Goal: Ask a question: Seek information or help from site administrators or community

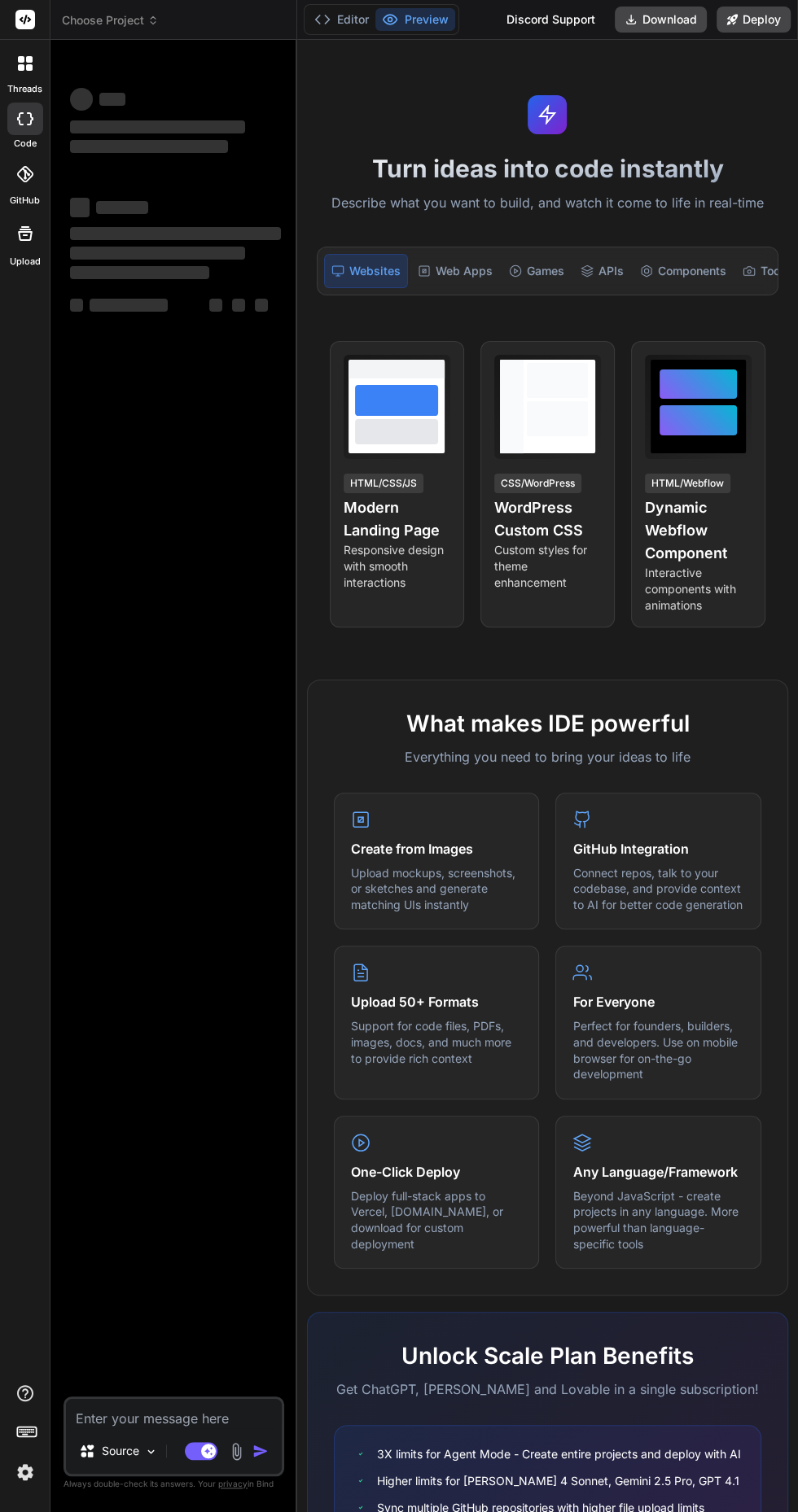
type textarea "x"
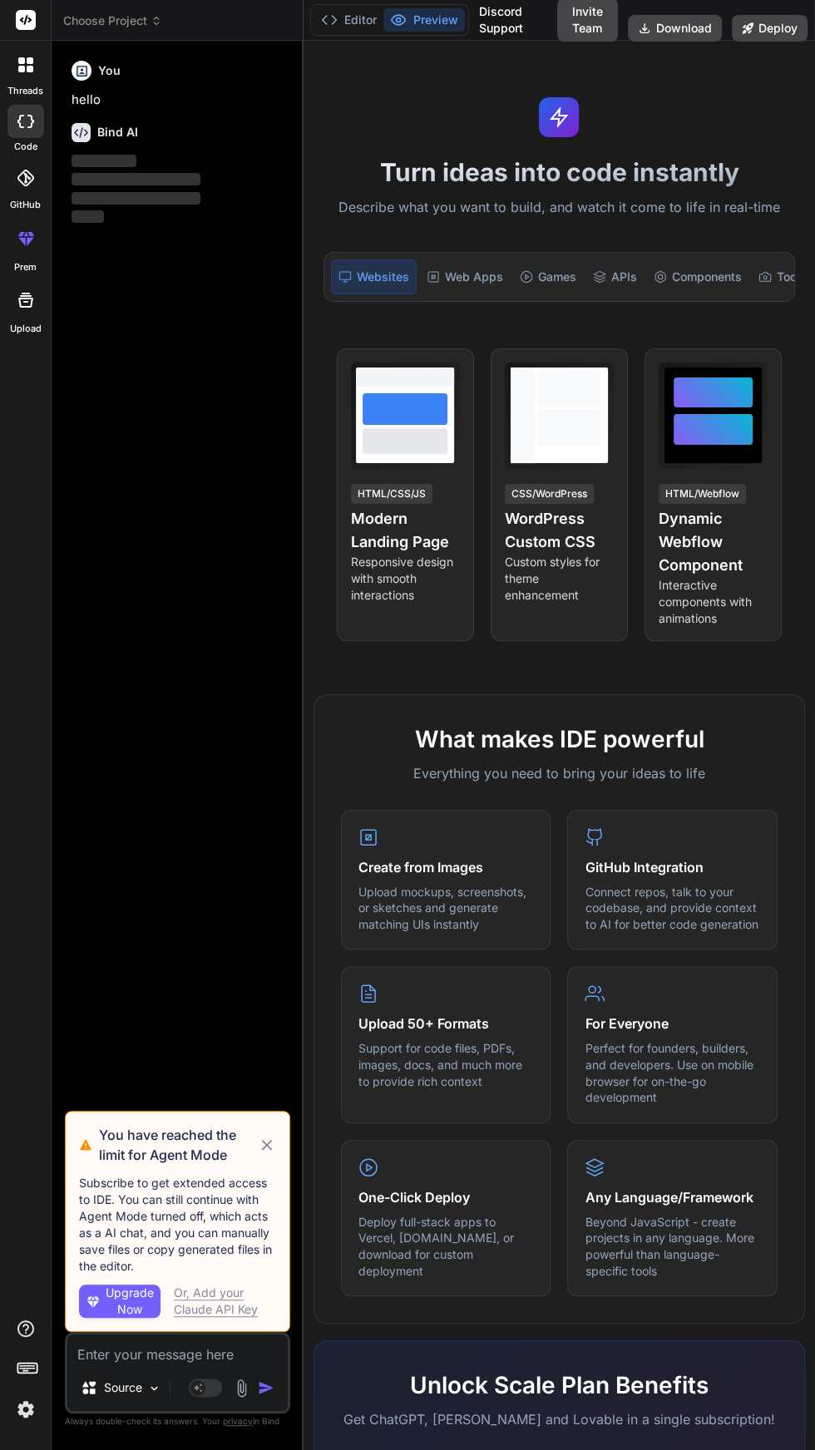
click at [267, 1150] on icon at bounding box center [267, 1145] width 11 height 11
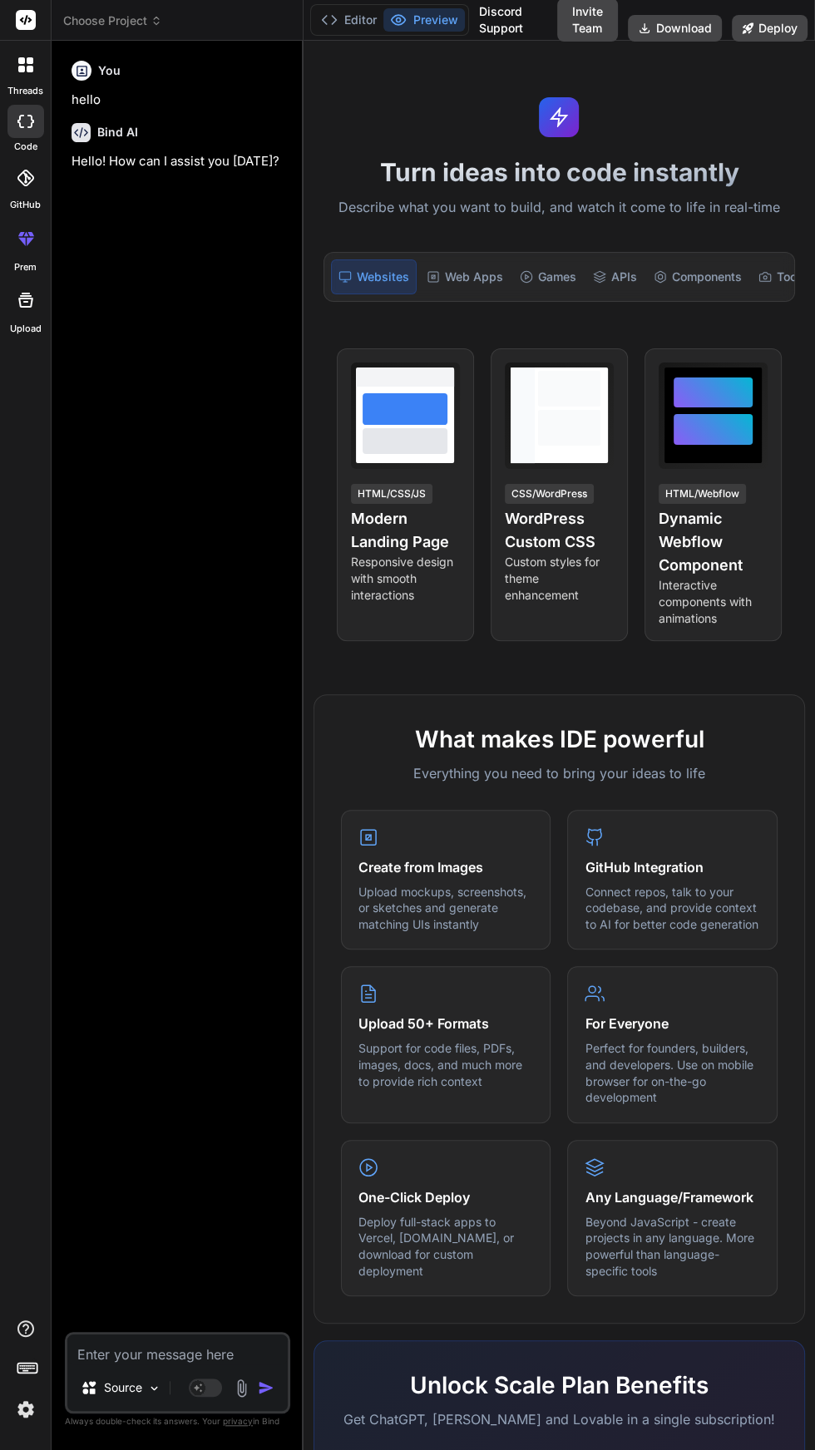
click at [121, 23] on span "Choose Project" at bounding box center [112, 20] width 99 height 17
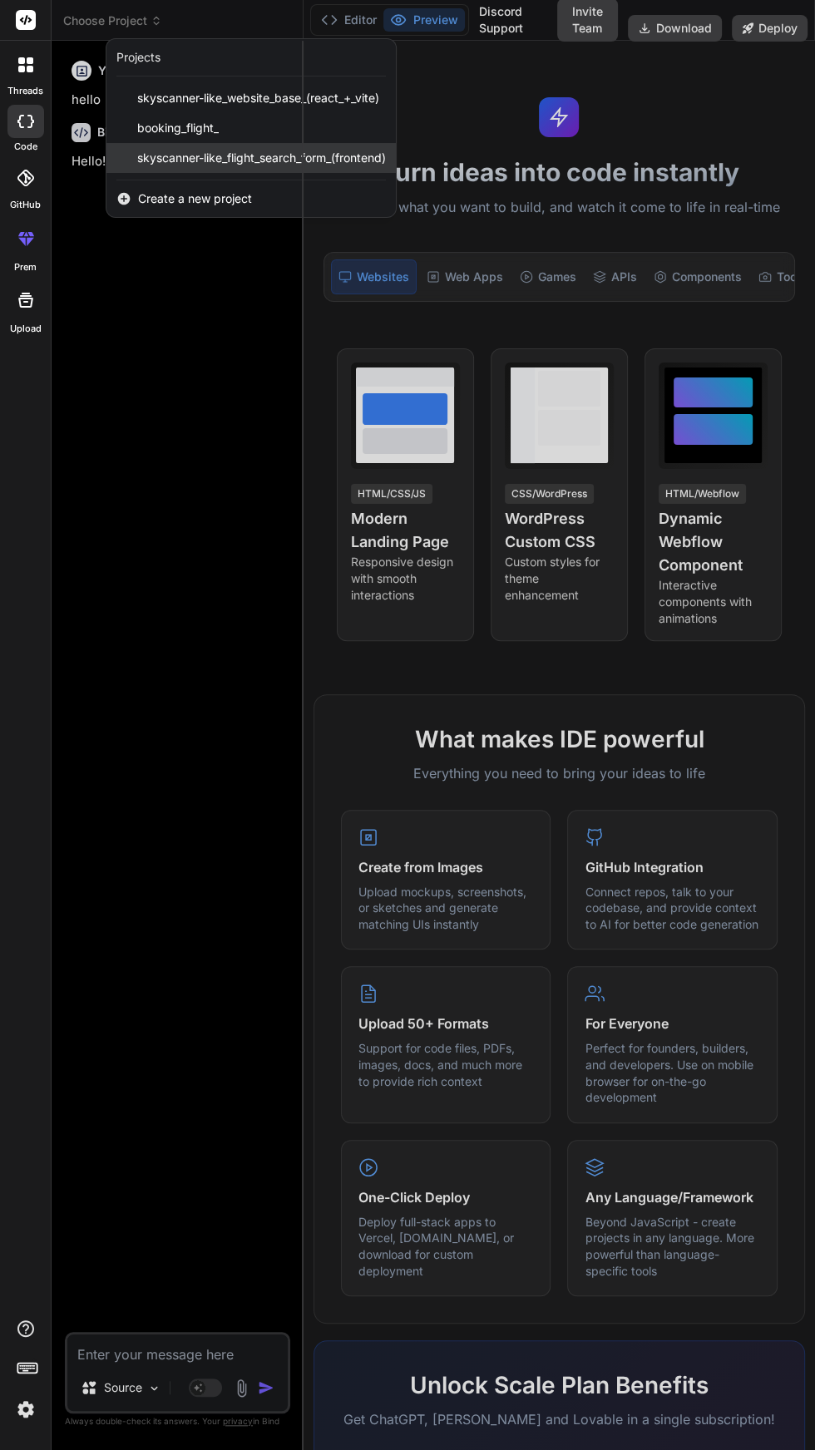
click at [290, 161] on span "skyscanner-like_flight_search_form_(frontend)" at bounding box center [261, 158] width 249 height 17
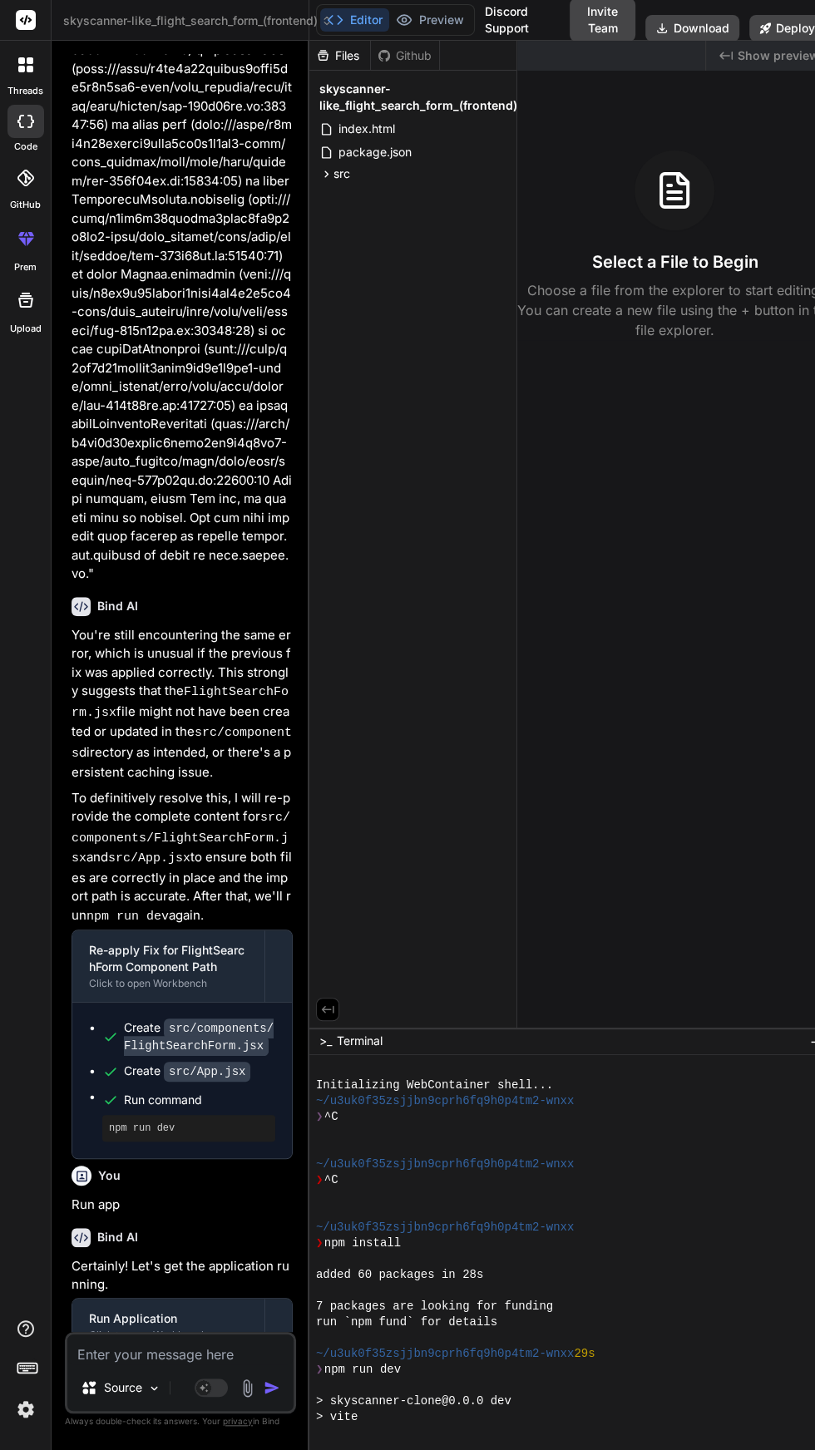
click at [205, 1364] on textarea at bounding box center [180, 1349] width 226 height 30
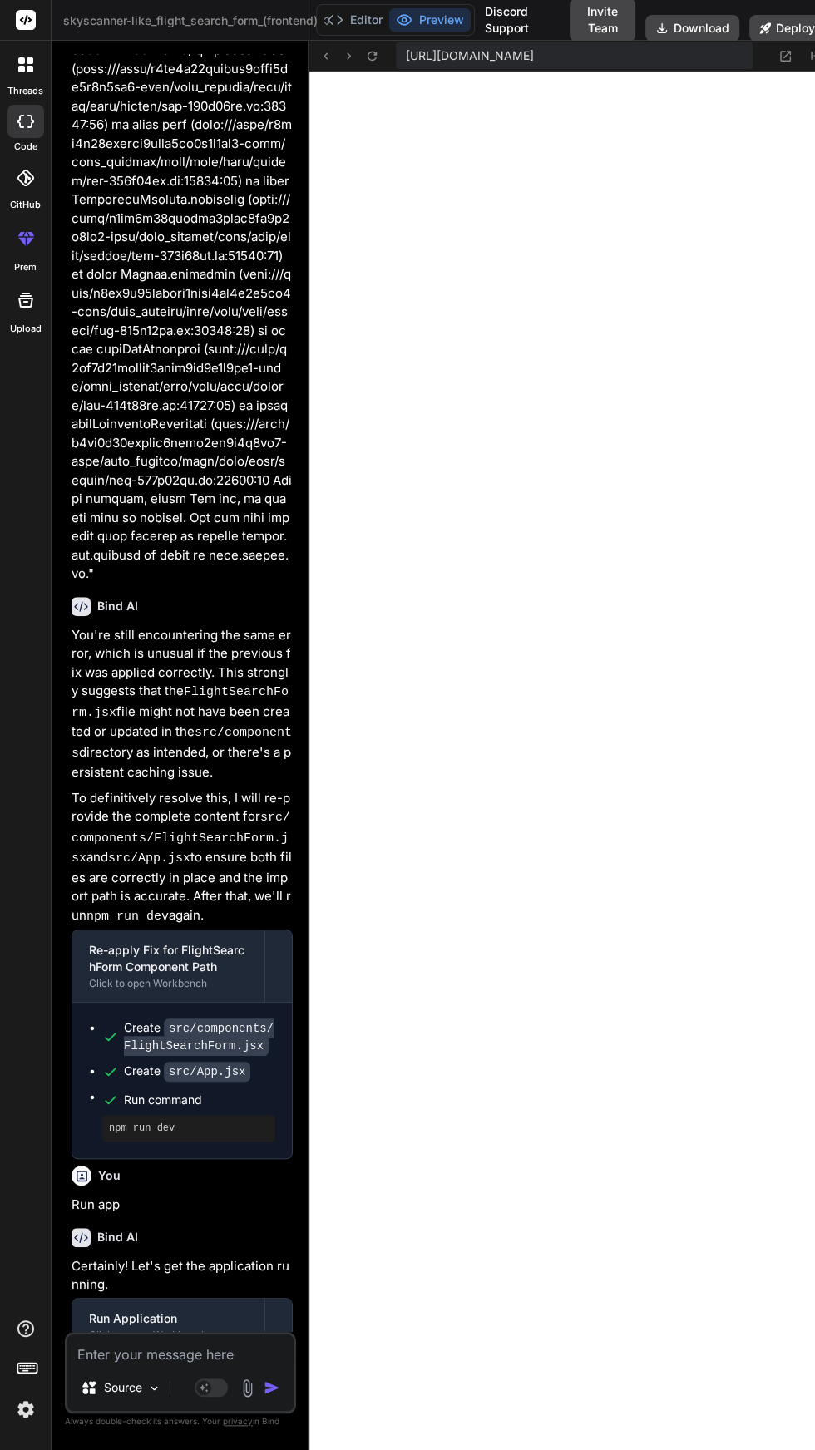
scroll to position [111, 0]
click at [139, 1356] on textarea at bounding box center [180, 1349] width 226 height 30
type textarea "x"
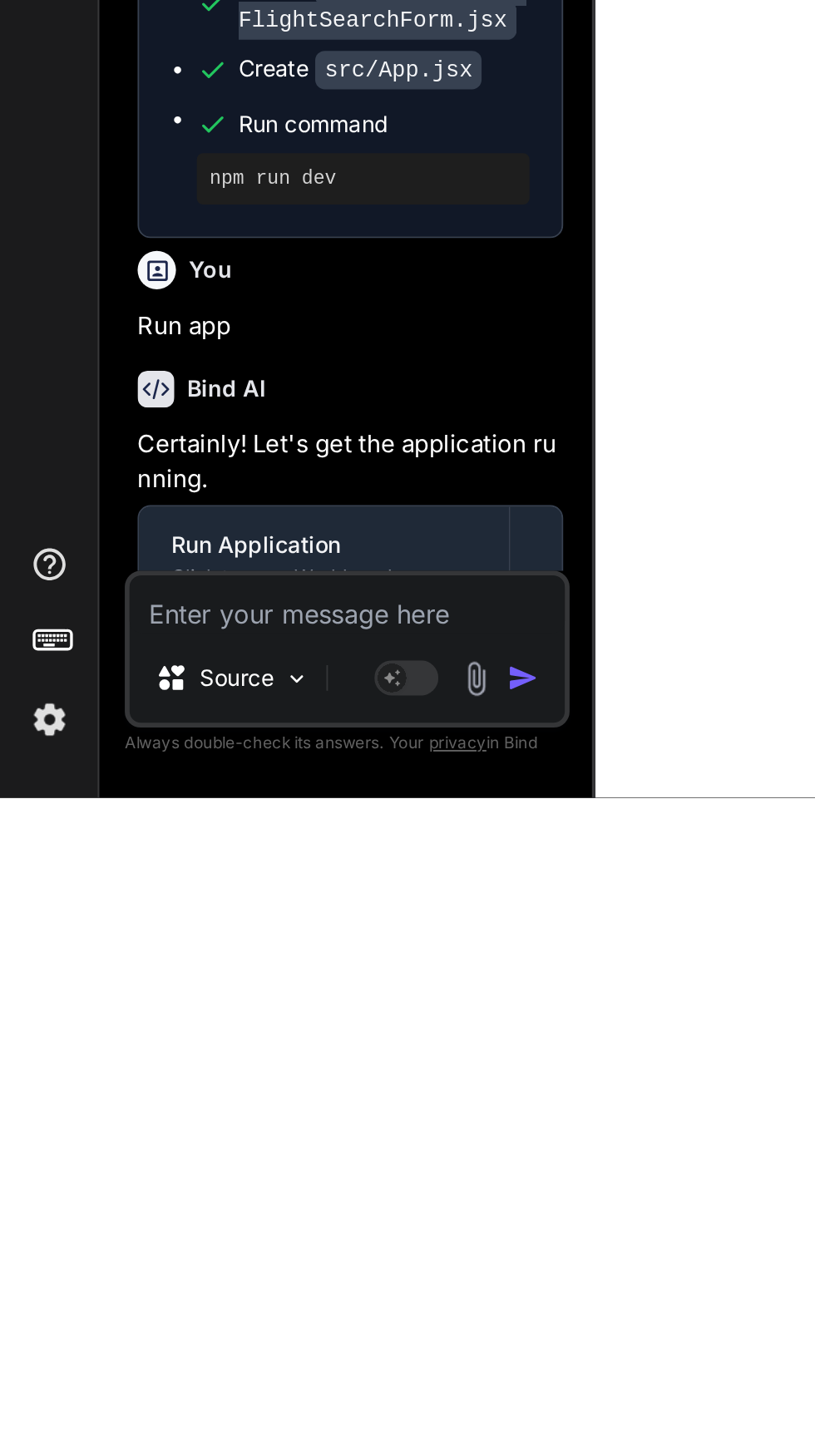
type textarea "B"
type textarea "x"
type textarea "Be"
type textarea "x"
type textarea "Bef"
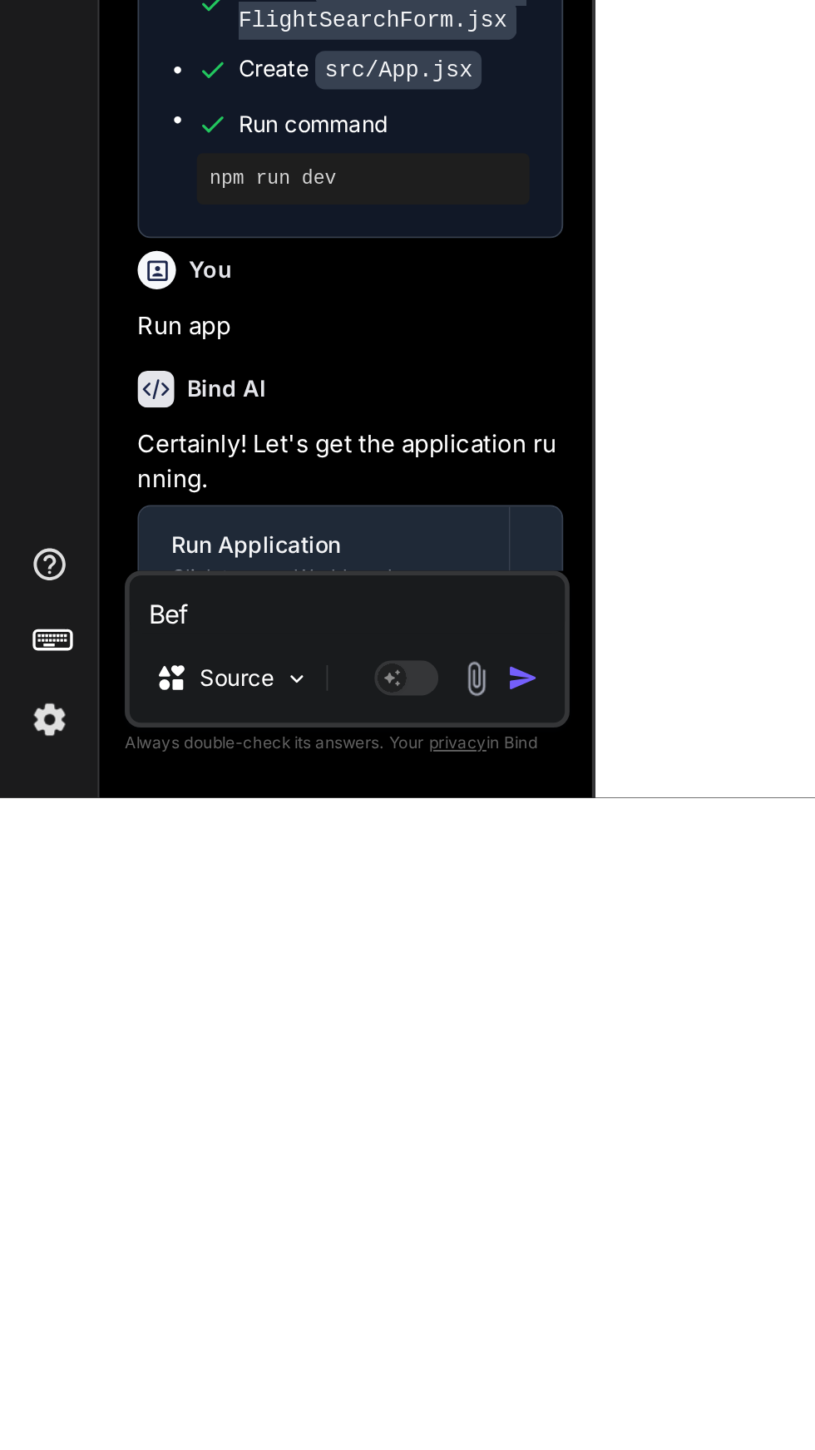
type textarea "x"
type textarea "Befo"
type textarea "x"
type textarea "Befoe"
type textarea "x"
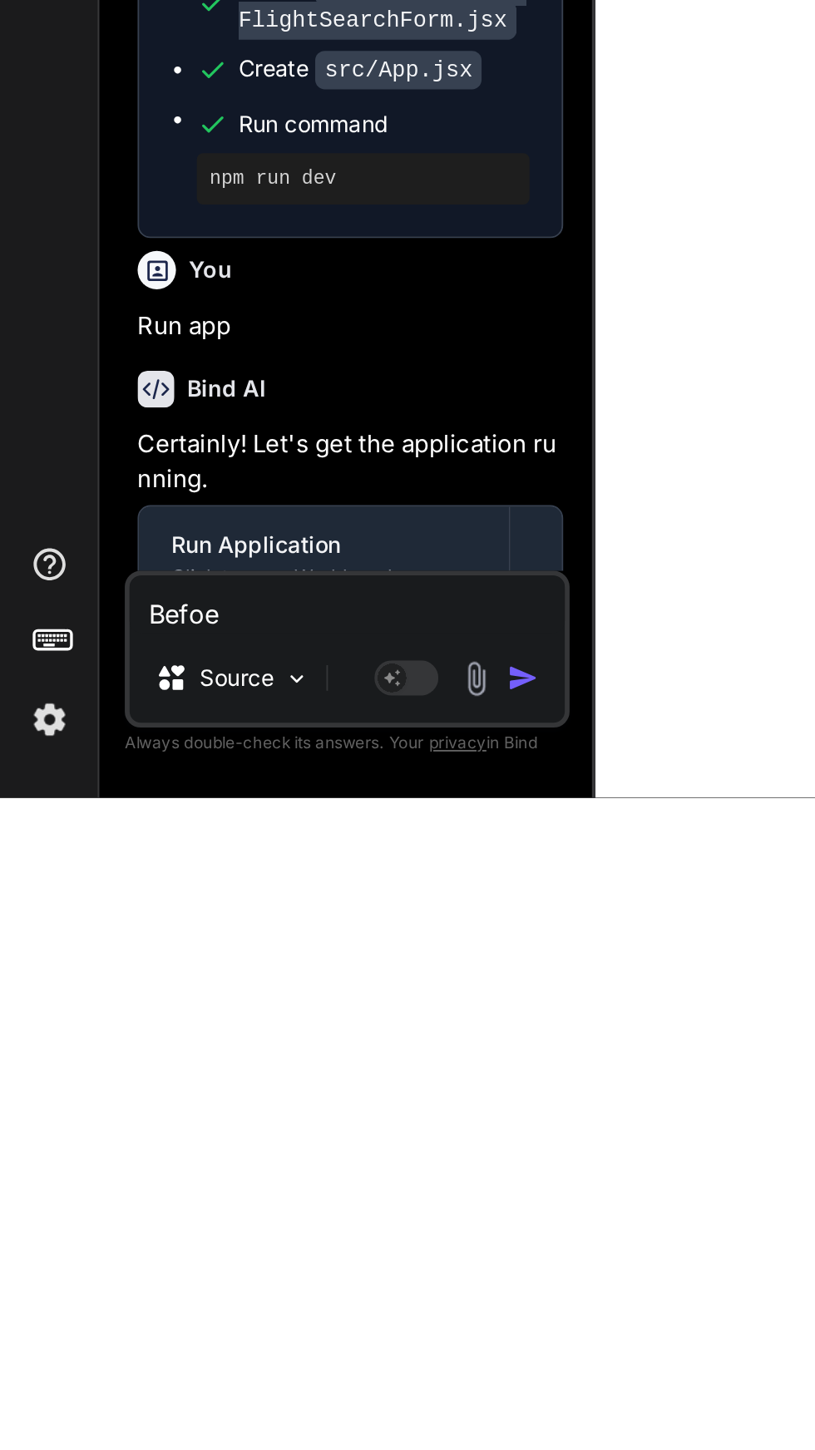
type textarea "Befoee"
type textarea "x"
type textarea "Before"
type textarea "x"
type textarea "Before m"
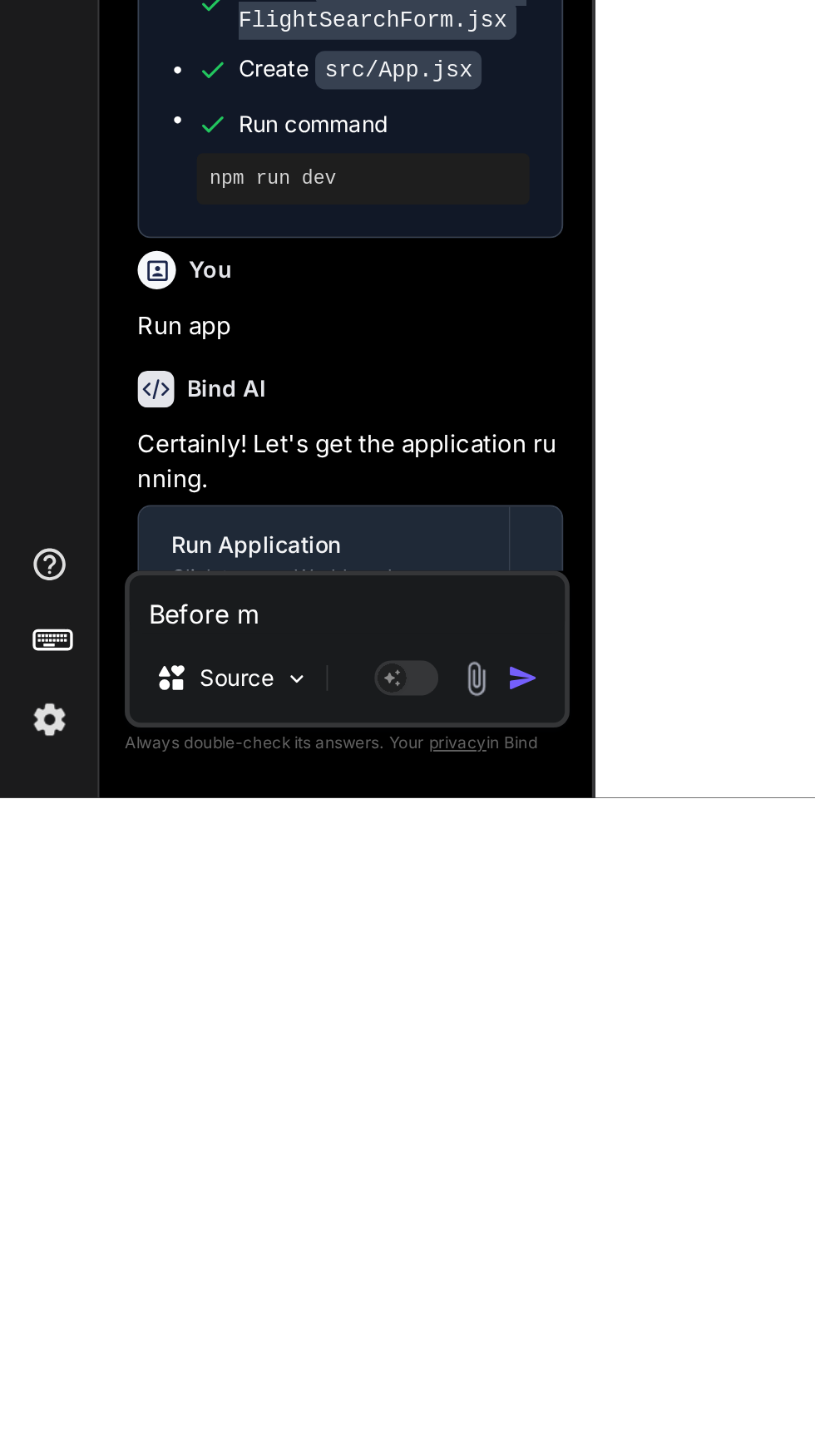
type textarea "x"
type textarea "Before ma"
type textarea "x"
type textarea "Before mas"
type textarea "x"
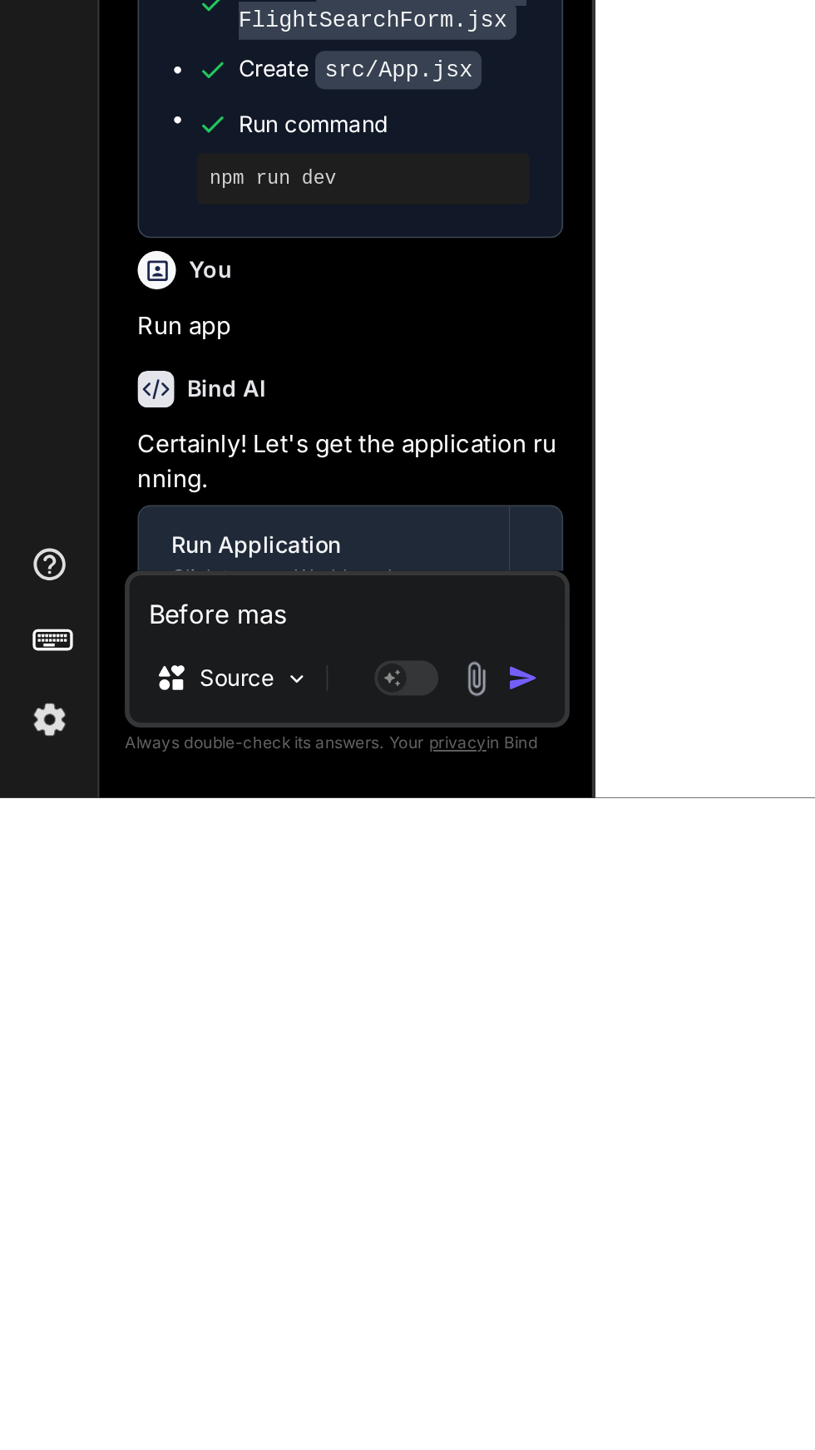
type textarea "Before mast"
type textarea "x"
type textarea "Before last"
type textarea "x"
type textarea "Before last u"
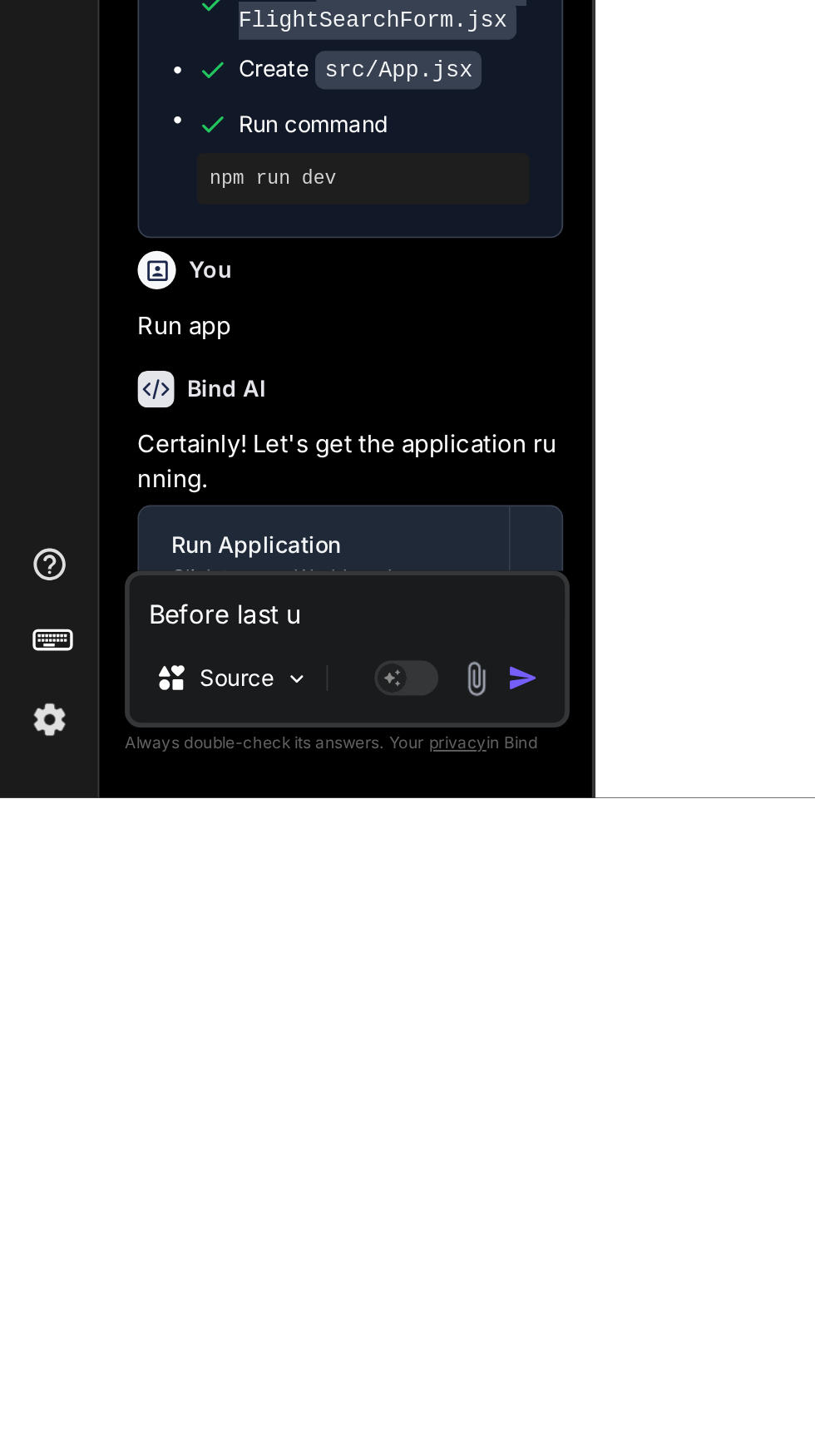
type textarea "x"
type textarea "Before last up"
type textarea "x"
type textarea "Before last upd"
type textarea "x"
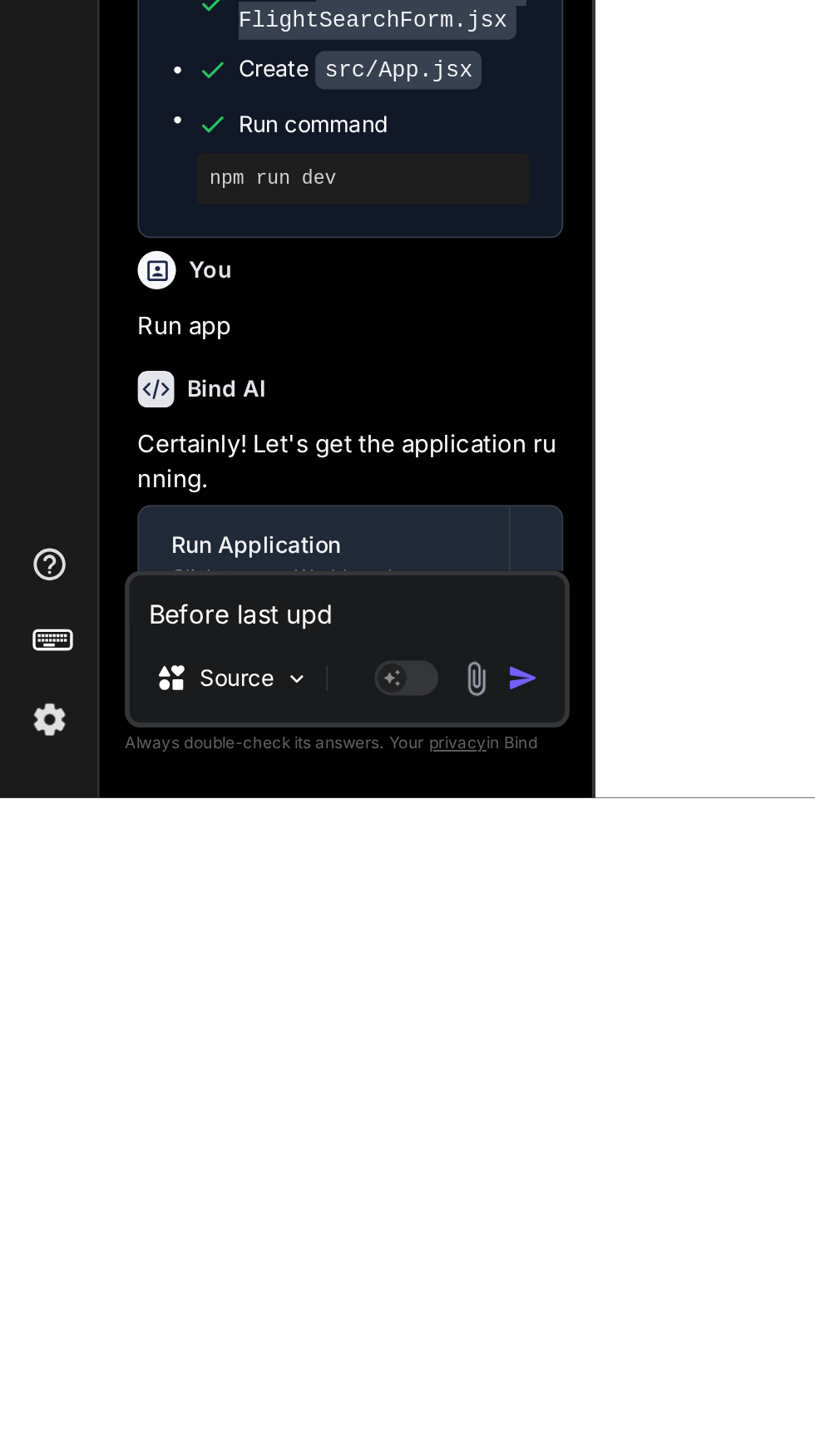
type textarea "Before last upda"
type textarea "x"
type textarea "Before last updat"
type textarea "x"
type textarea "Before last update"
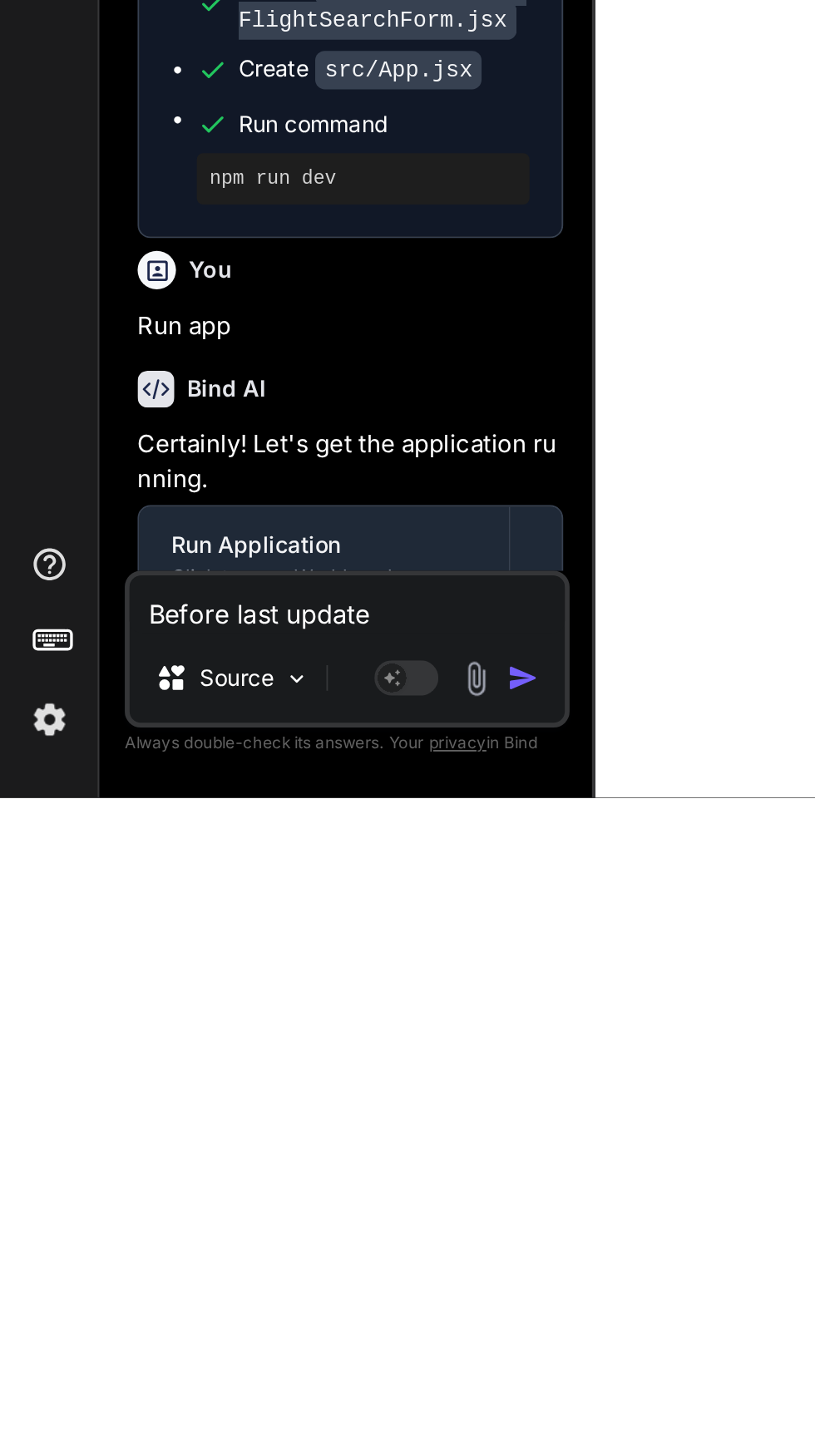
type textarea "x"
type textarea "Before last update"
type textarea "x"
type textarea "Before last update c"
type textarea "x"
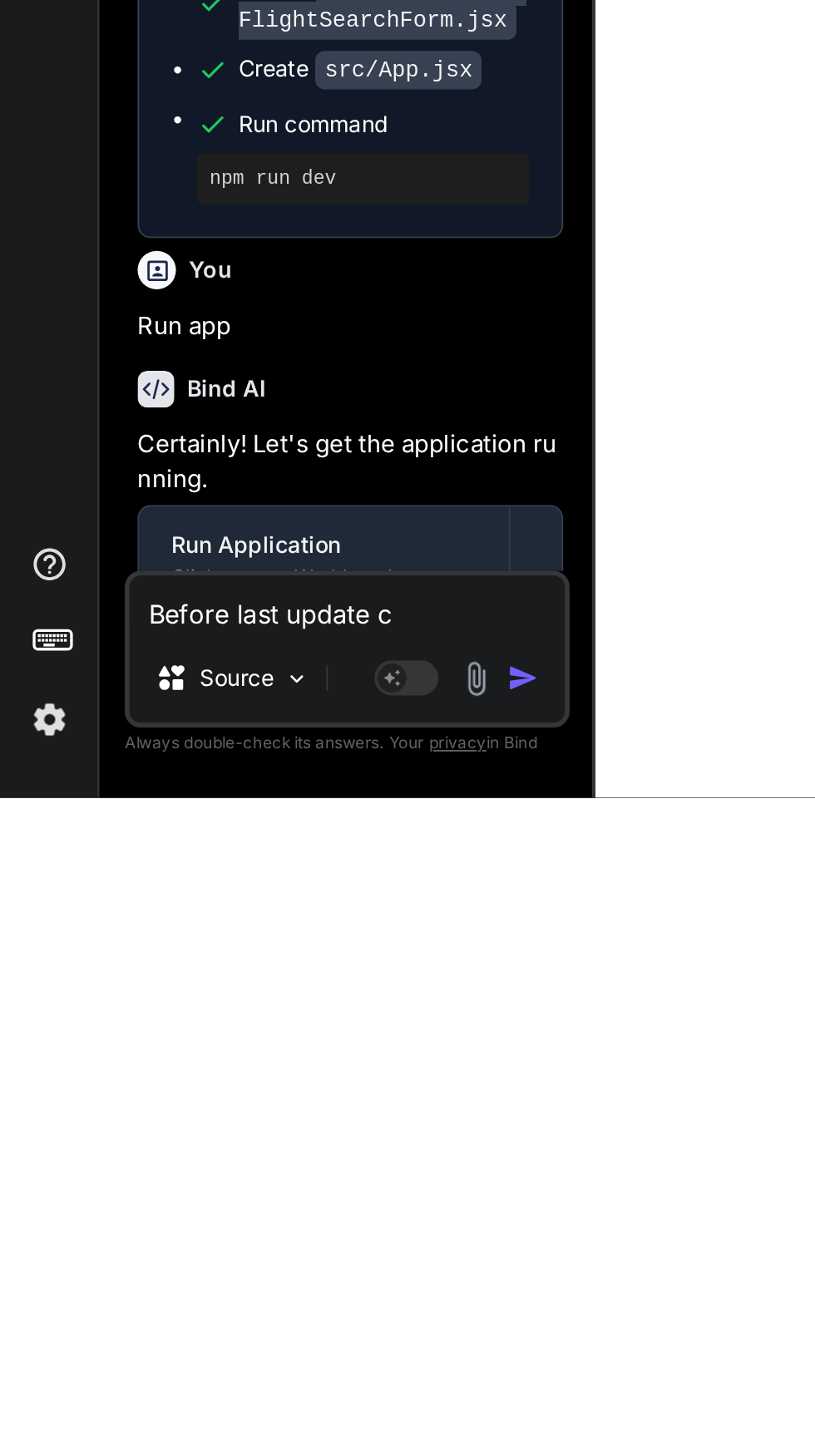
type textarea "Before last update ca"
type textarea "x"
type textarea "Before last update can"
type textarea "x"
type textarea "Before last update can"
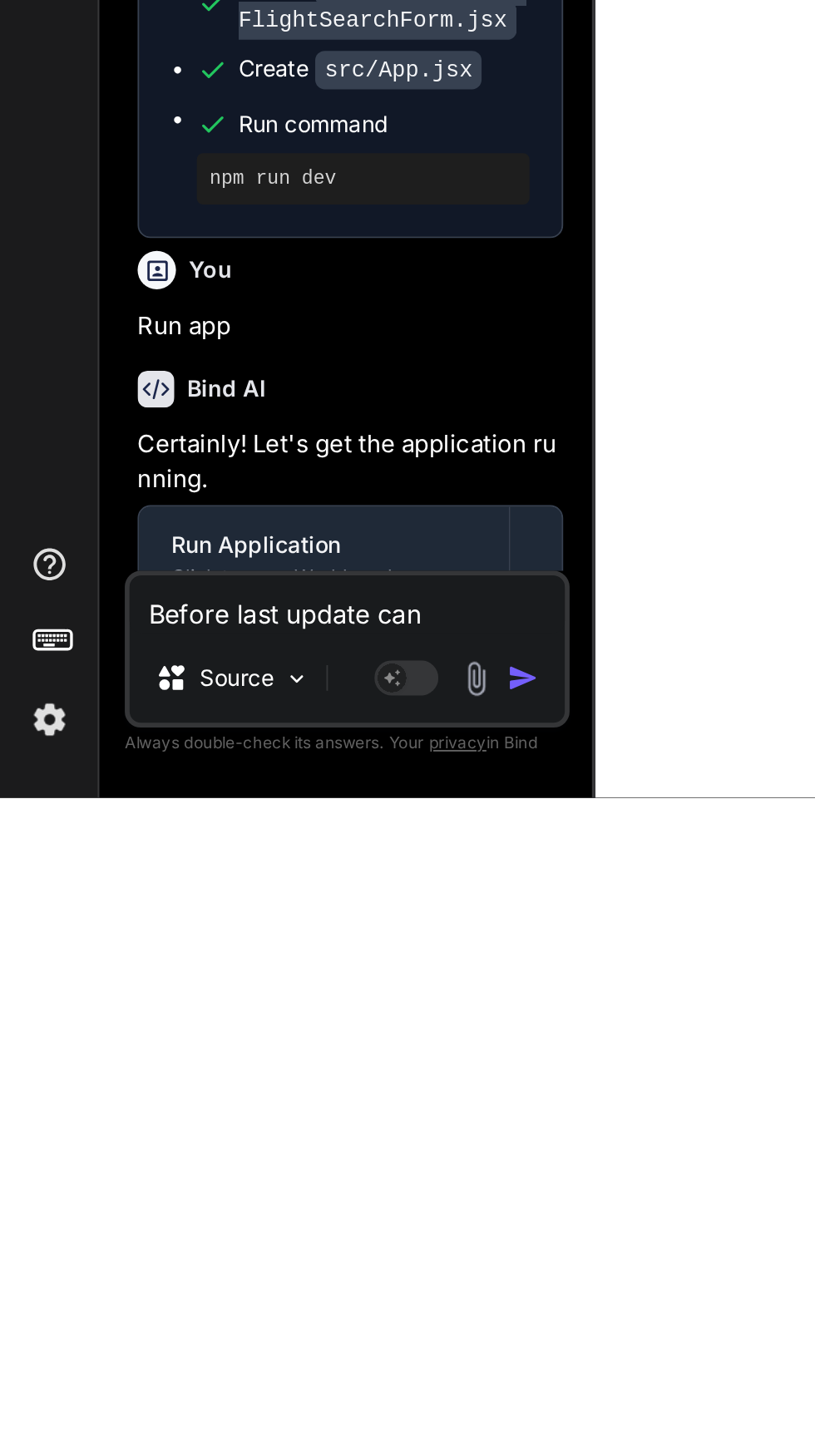
type textarea "x"
type textarea "Before last update can y"
type textarea "x"
type textarea "Before last update can yo"
type textarea "x"
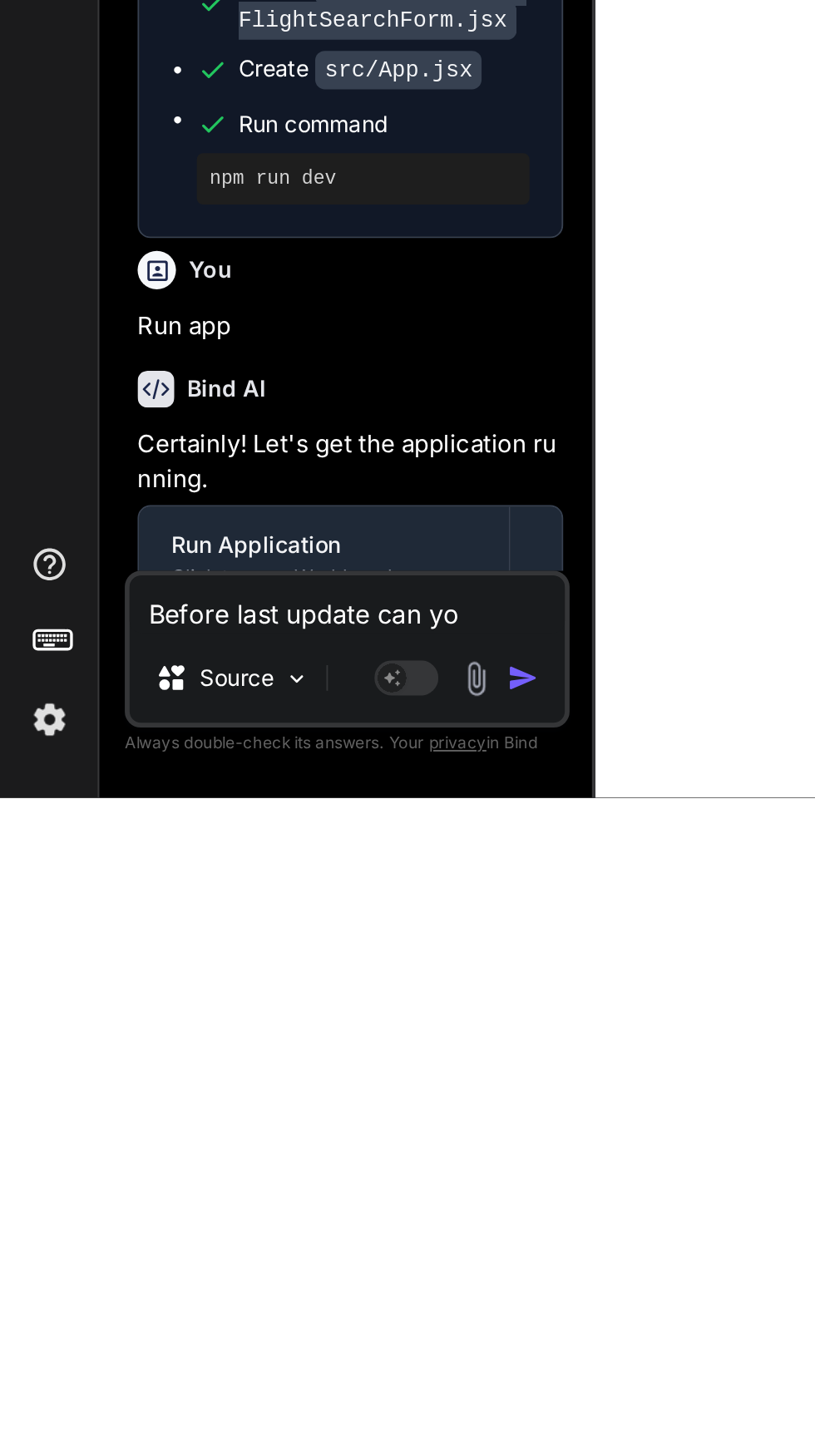
type textarea "Before last update can you"
type textarea "x"
type textarea "Before last update can you"
type textarea "x"
type textarea "Before last update can you g"
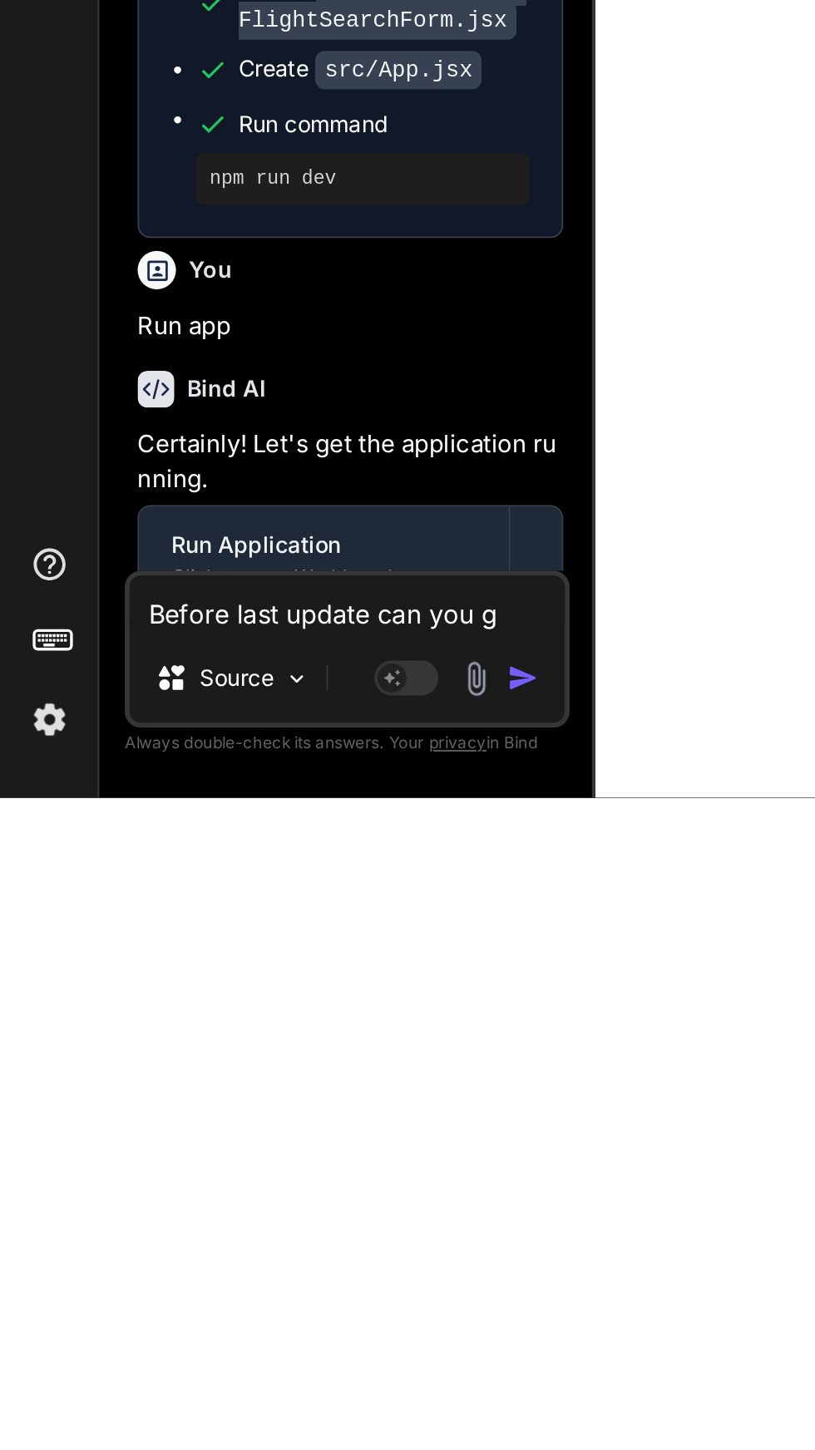
type textarea "x"
type textarea "Before last update can you go"
type textarea "x"
type textarea "Before last update can you go"
type textarea "x"
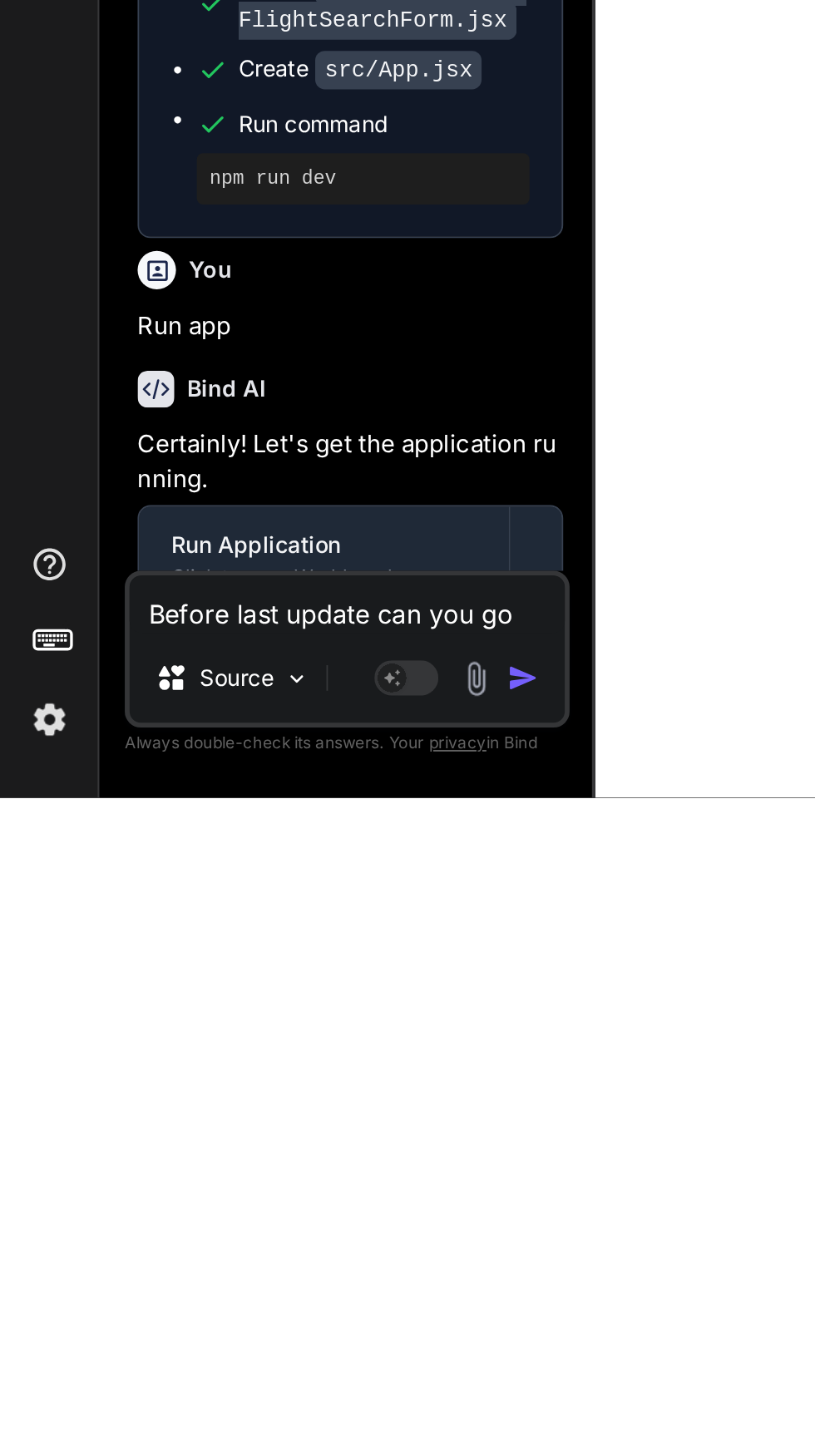
type textarea "Before last update can you go b"
type textarea "x"
type textarea "Before last update can you go bs"
type textarea "x"
type textarea "Before last update can you go bs"
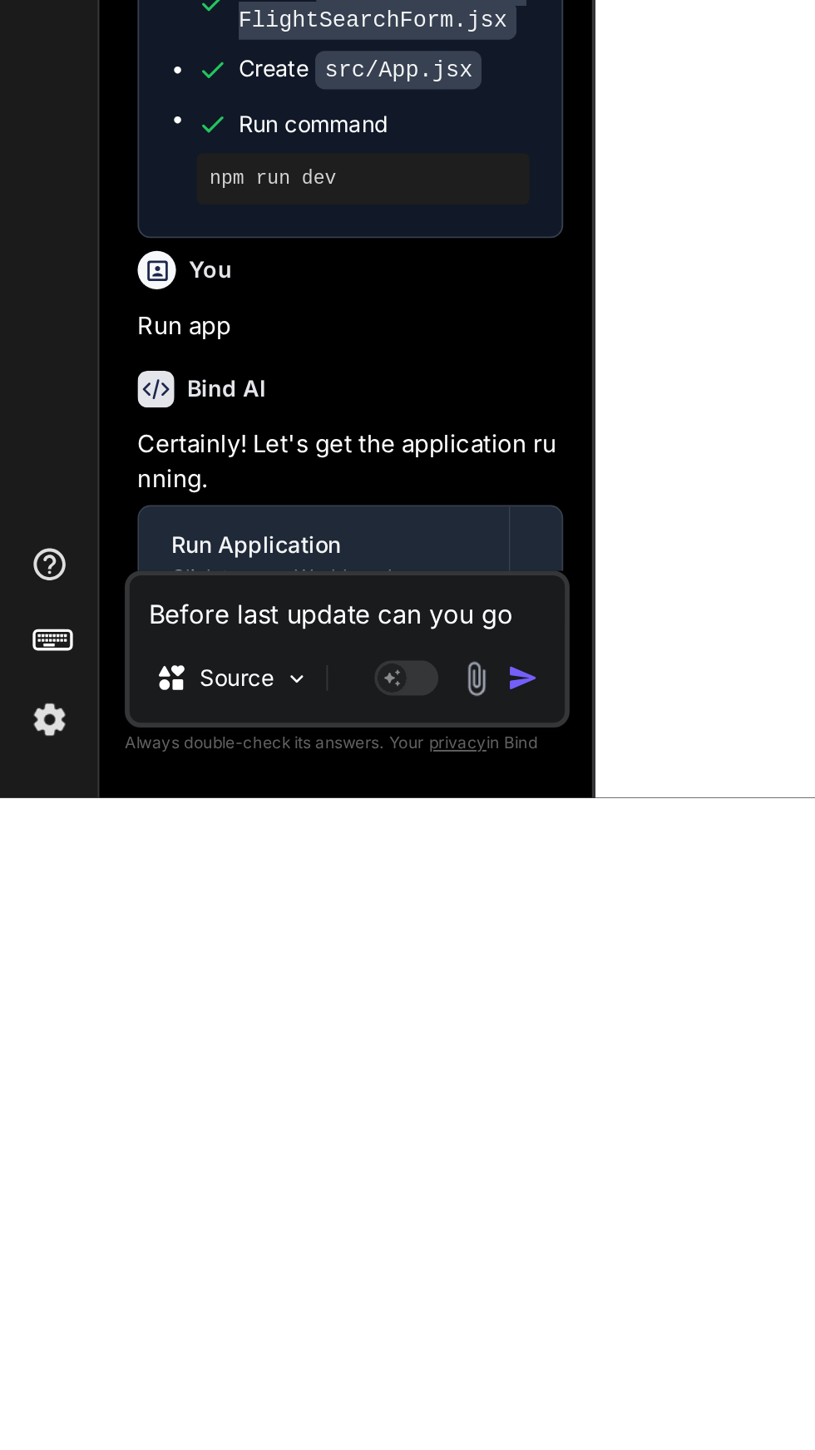
type textarea "x"
type textarea "Before last update can you go bs"
type textarea "x"
type textarea "Before last update can you go b"
type textarea "x"
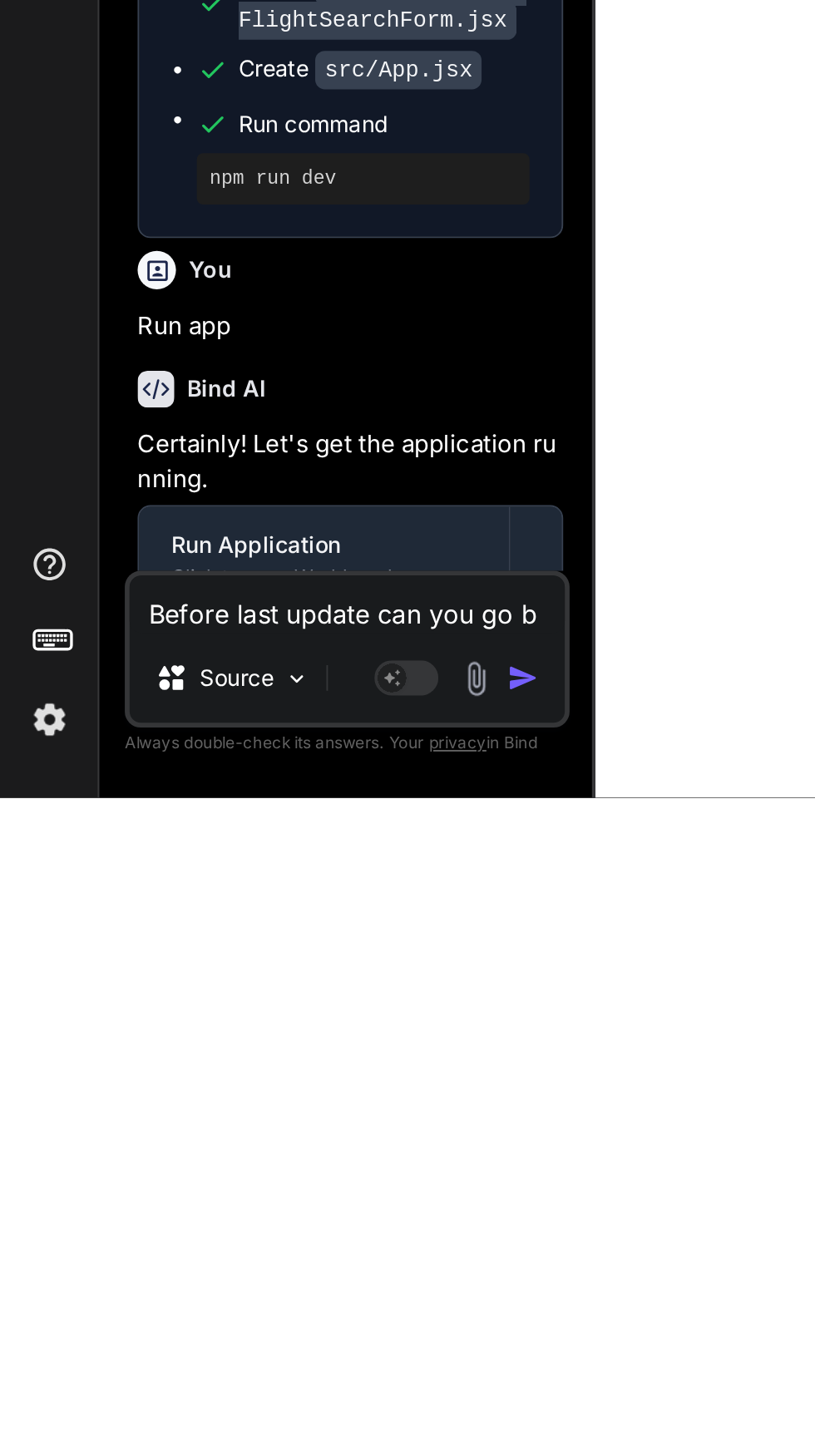
type textarea "Before last update can you go"
type textarea "x"
type textarea "Before last update can you go u"
type textarea "x"
type textarea "Before last update can you go un"
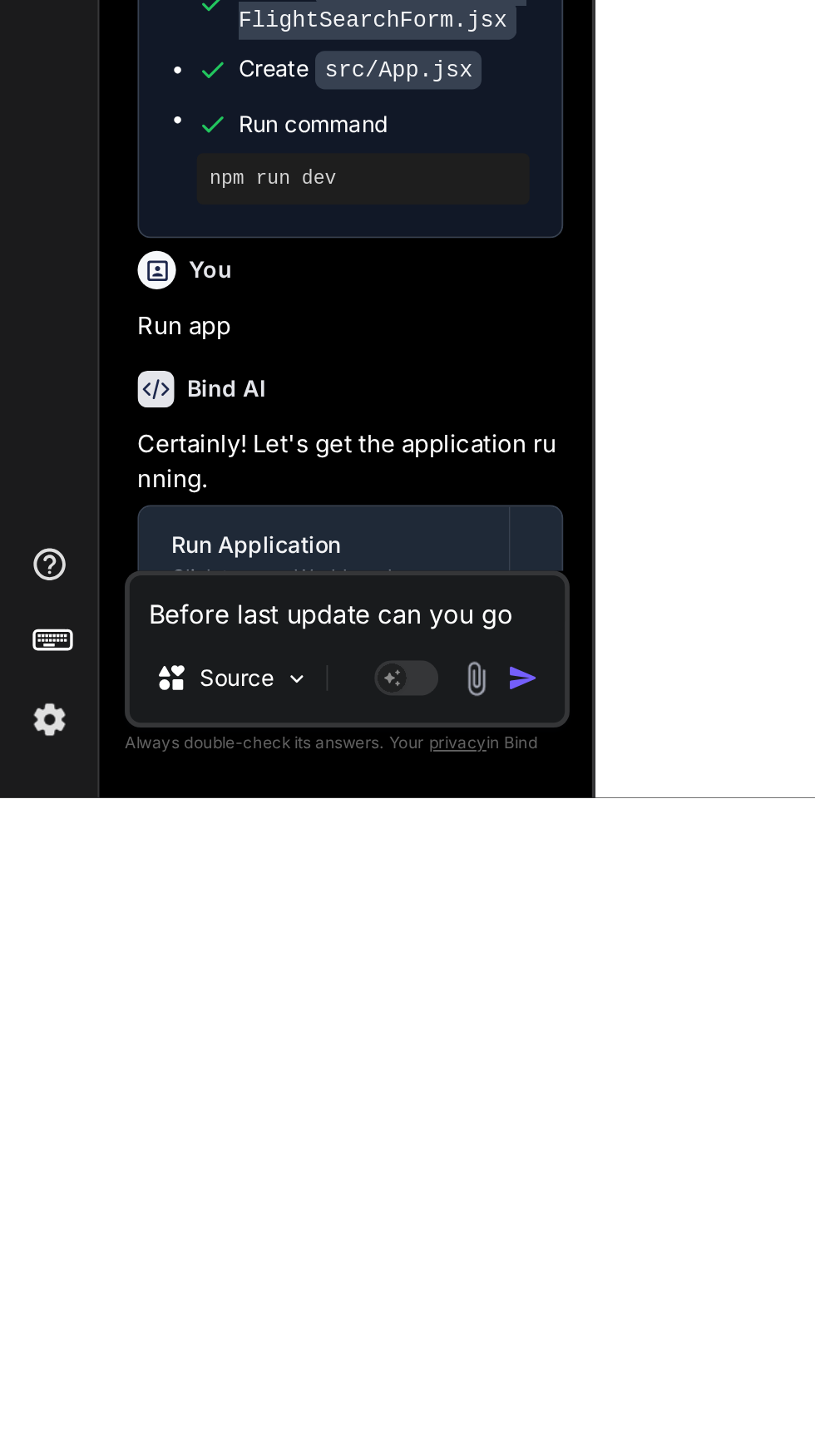
type textarea "x"
type textarea "Before last update can you go und"
type textarea "x"
type textarea "Before last update can you go undo"
type textarea "x"
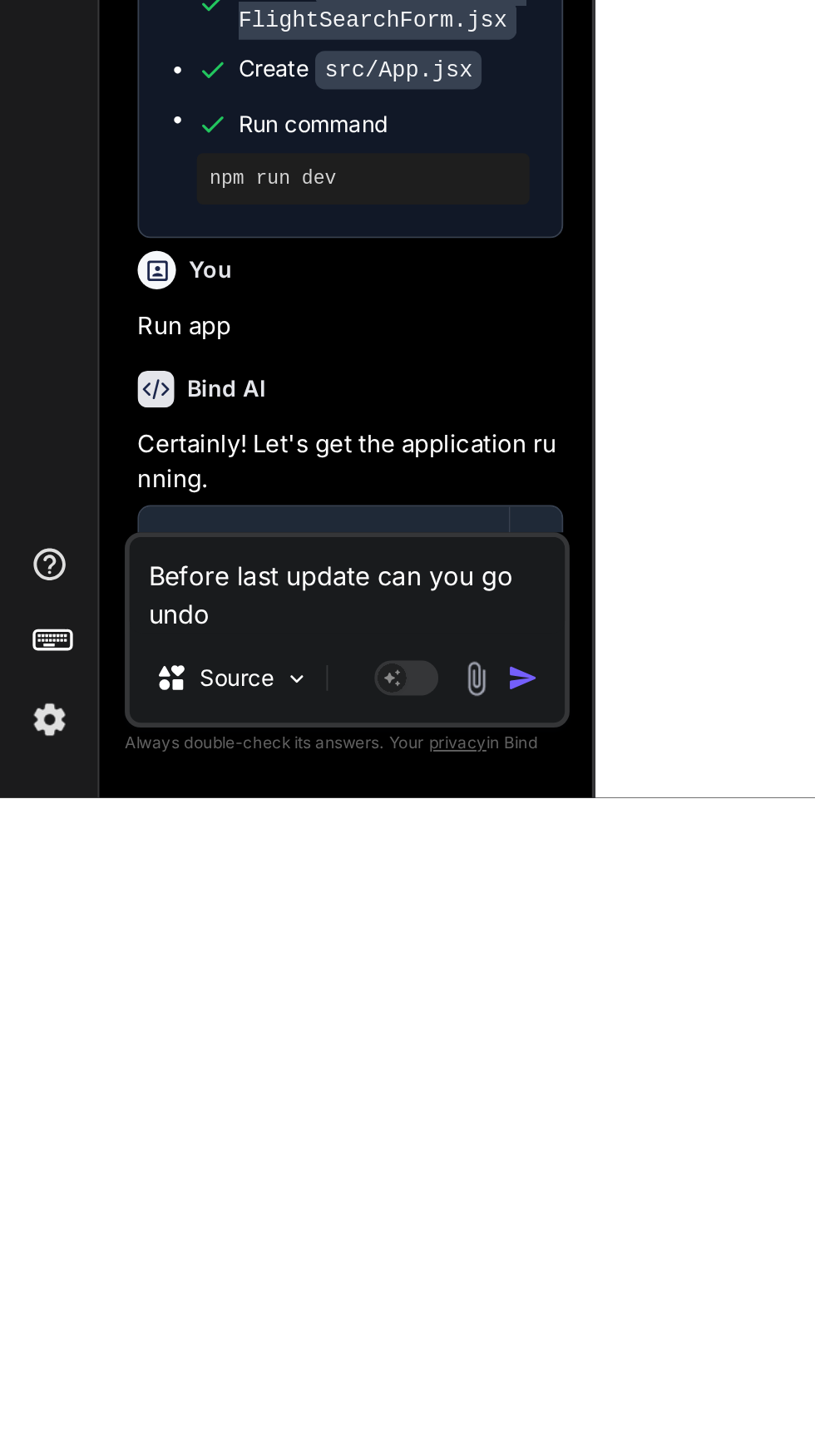
type textarea "Before last update can you go undo"
type textarea "x"
type textarea "Before last update can you go undo i"
type textarea "x"
type textarea "Before last update can you go undo it"
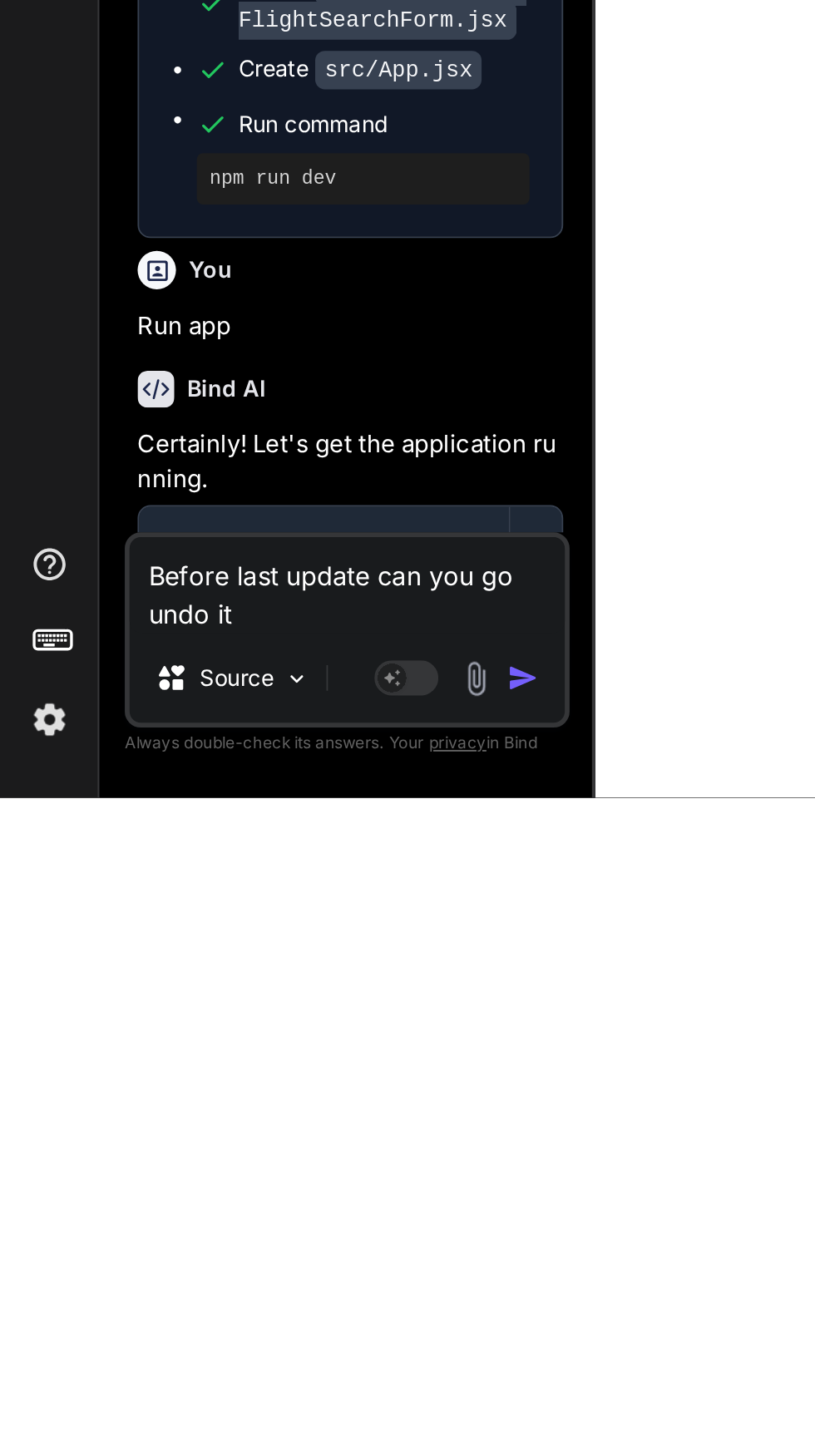
type textarea "x"
type textarea "Before last update can you go undo it"
type textarea "x"
type textarea "Before last update can you go undo it"
click at [278, 1394] on img "button" at bounding box center [272, 1387] width 17 height 17
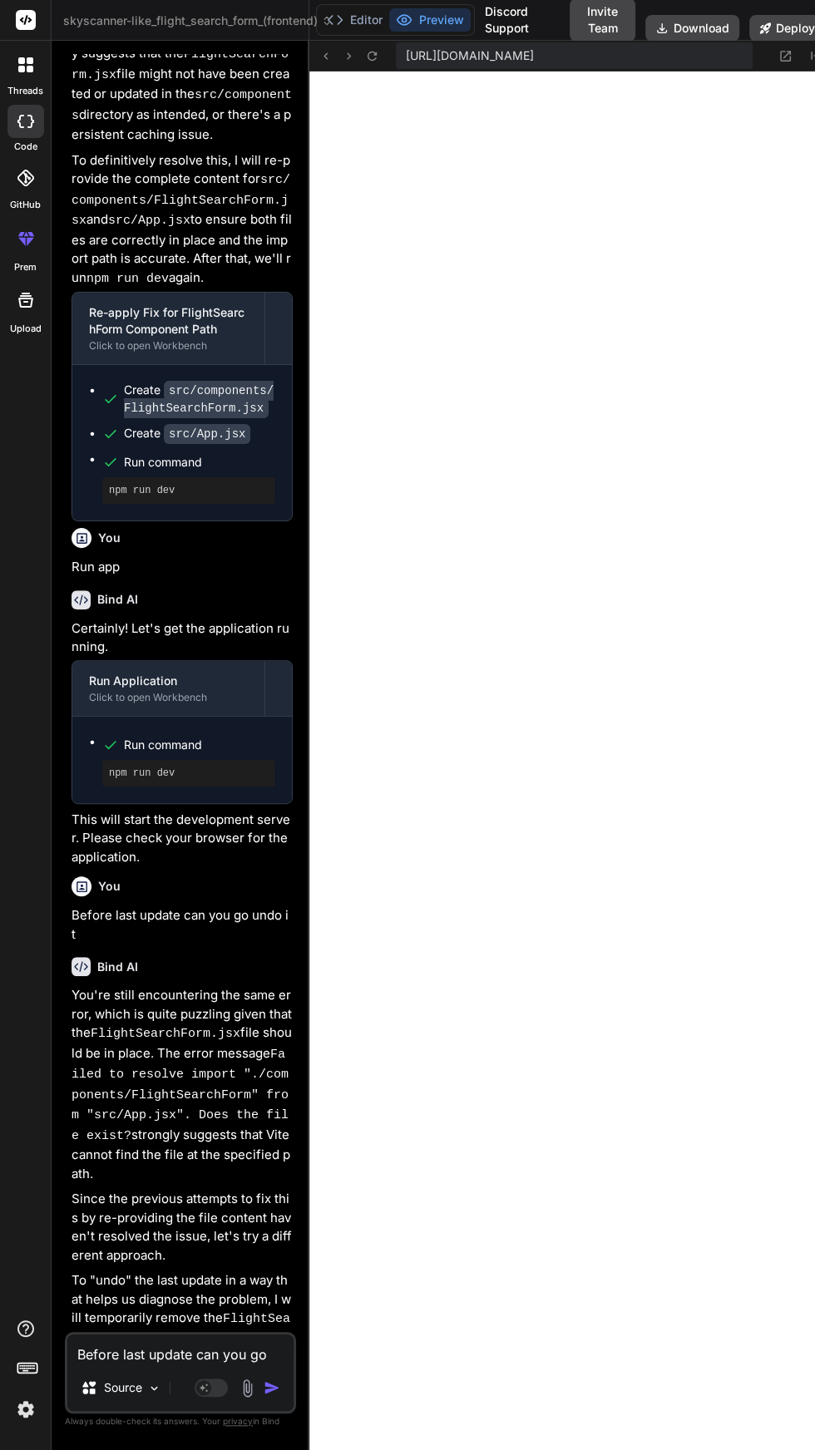
scroll to position [4013, 0]
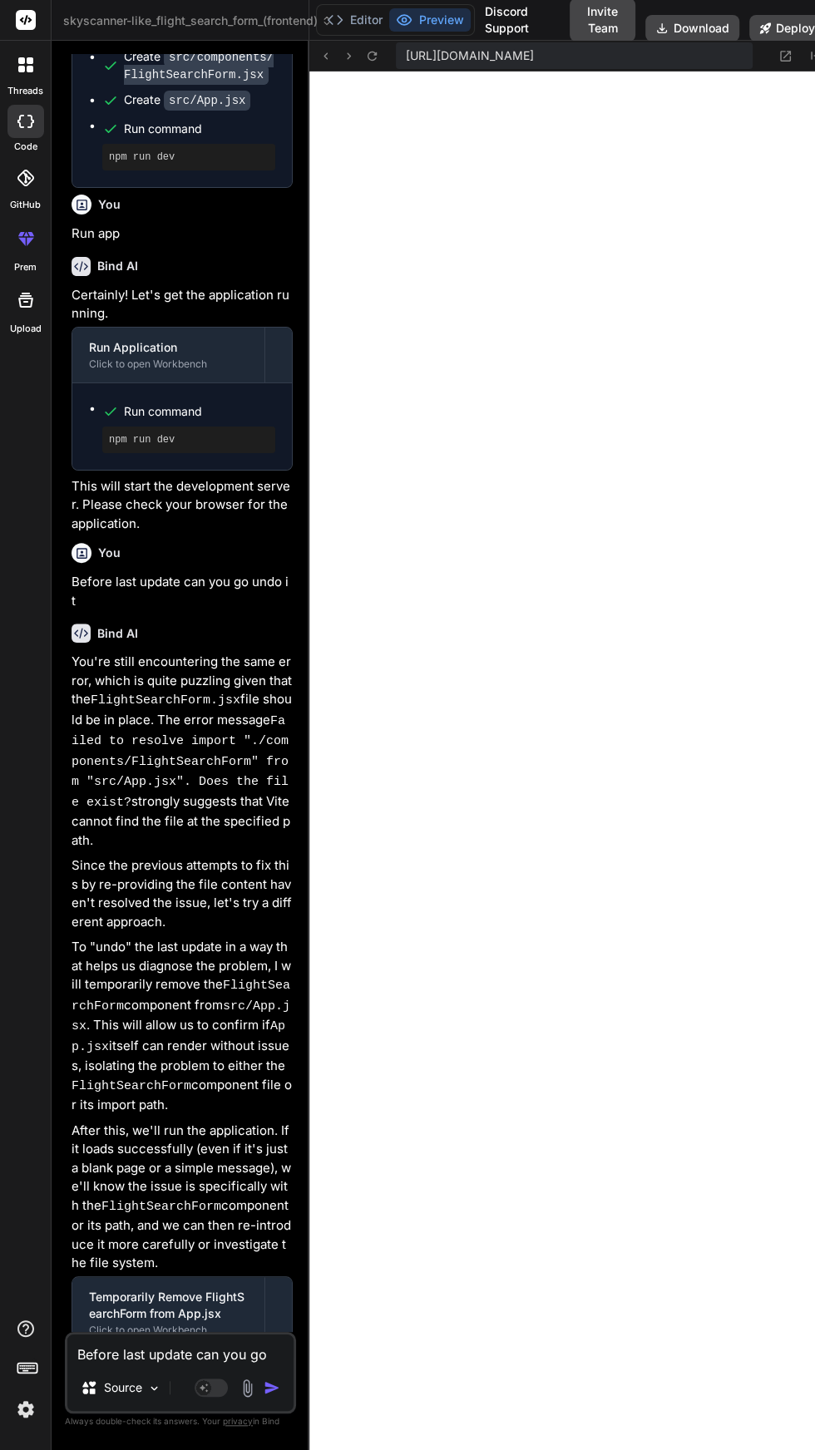
click at [249, 1364] on textarea "Before last update can you go undo it" at bounding box center [180, 1349] width 226 height 30
type textarea "x"
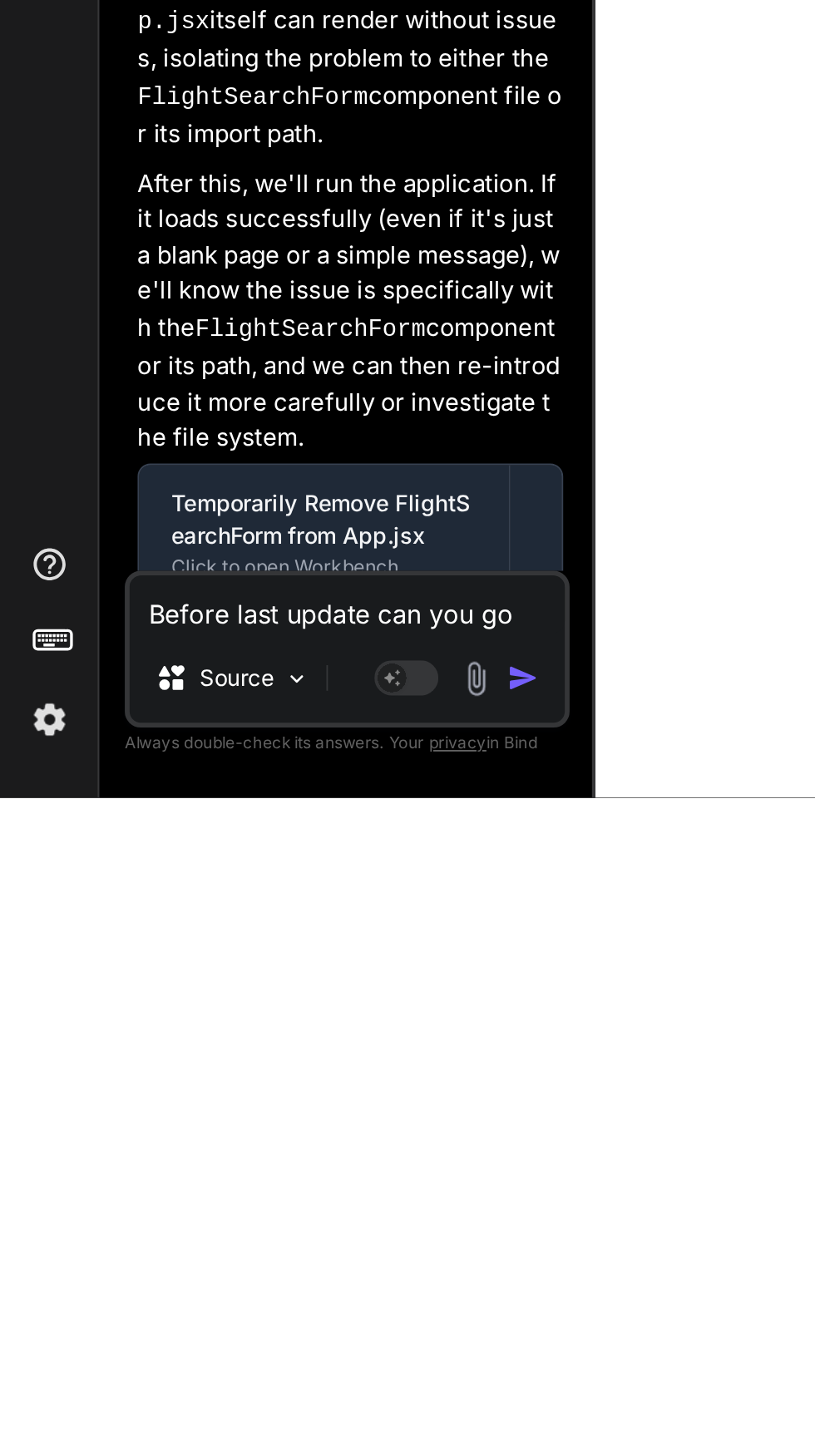
scroll to position [618, 0]
type textarea "I"
type textarea "x"
type textarea "It"
type textarea "x"
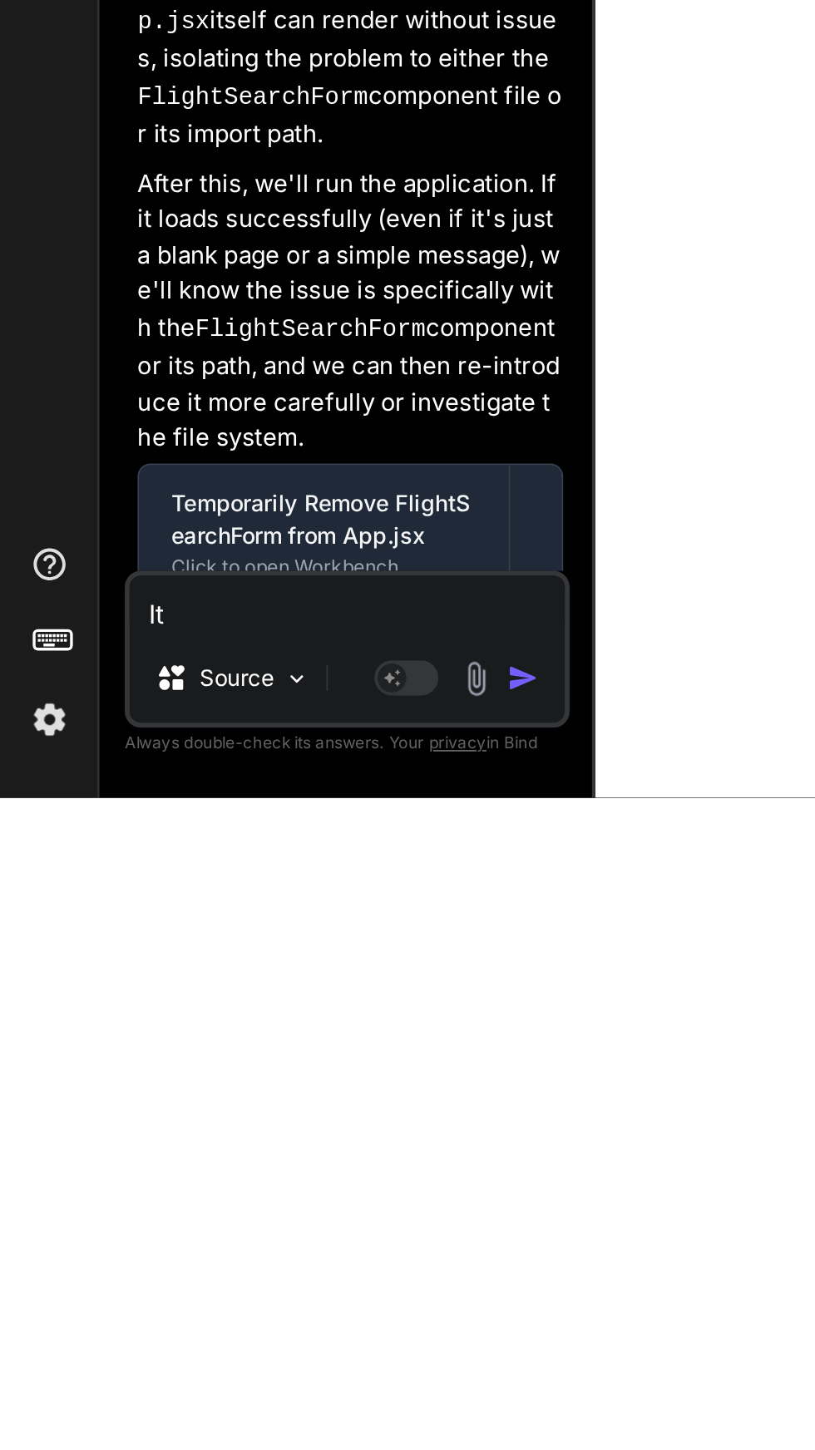
type textarea "It"
type textarea "x"
type textarea "It f"
type textarea "x"
type textarea "It fi"
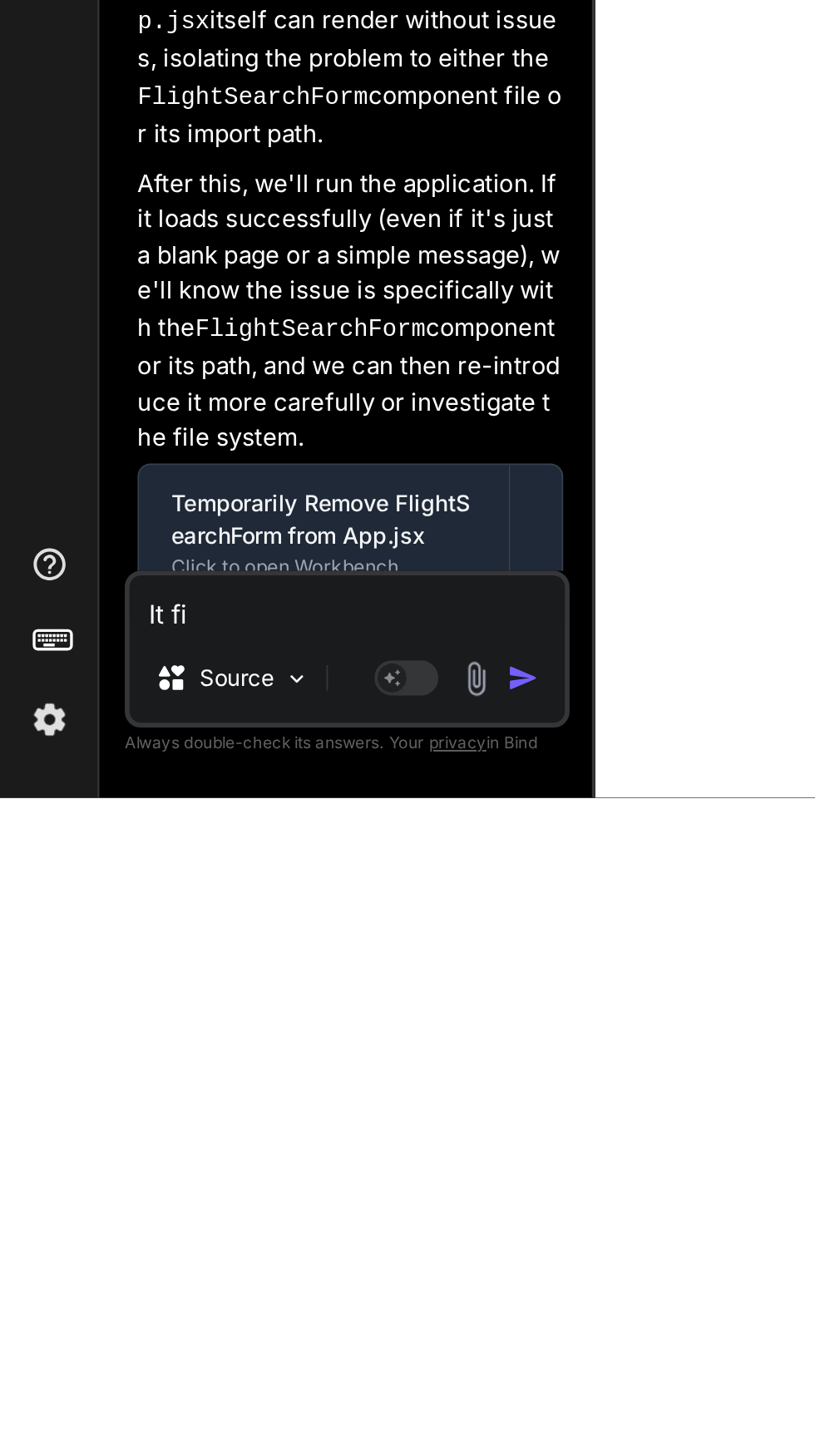
type textarea "x"
type textarea "It fid"
type textarea "x"
type textarea "It fidn"
type textarea "x"
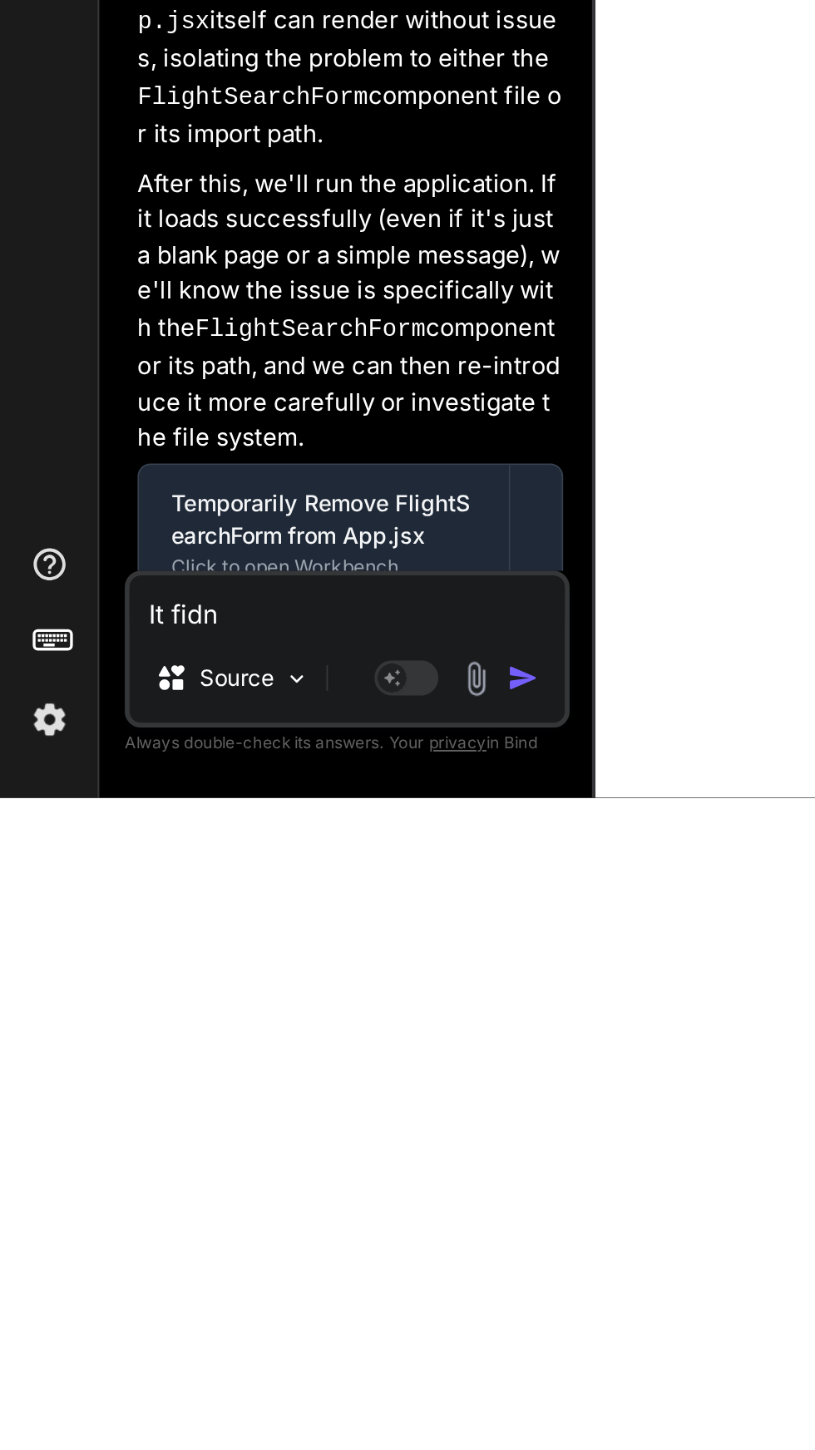
type textarea "It fidnt"
type textarea "x"
type textarea "It didn't"
type textarea "x"
type textarea "It didn't f"
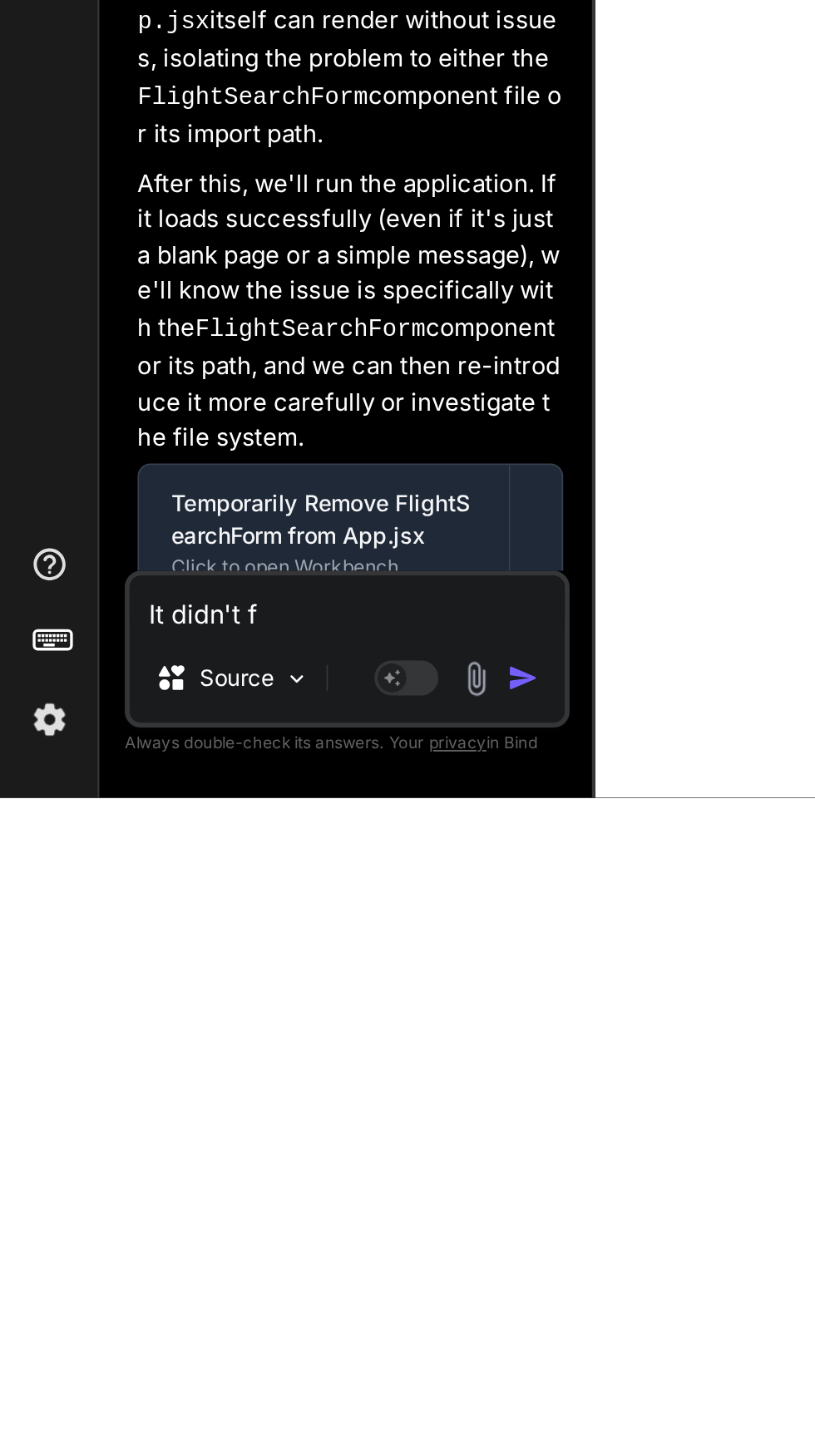
type textarea "x"
type textarea "It didn't fi"
type textarea "x"
type textarea "It didn't fix"
type textarea "x"
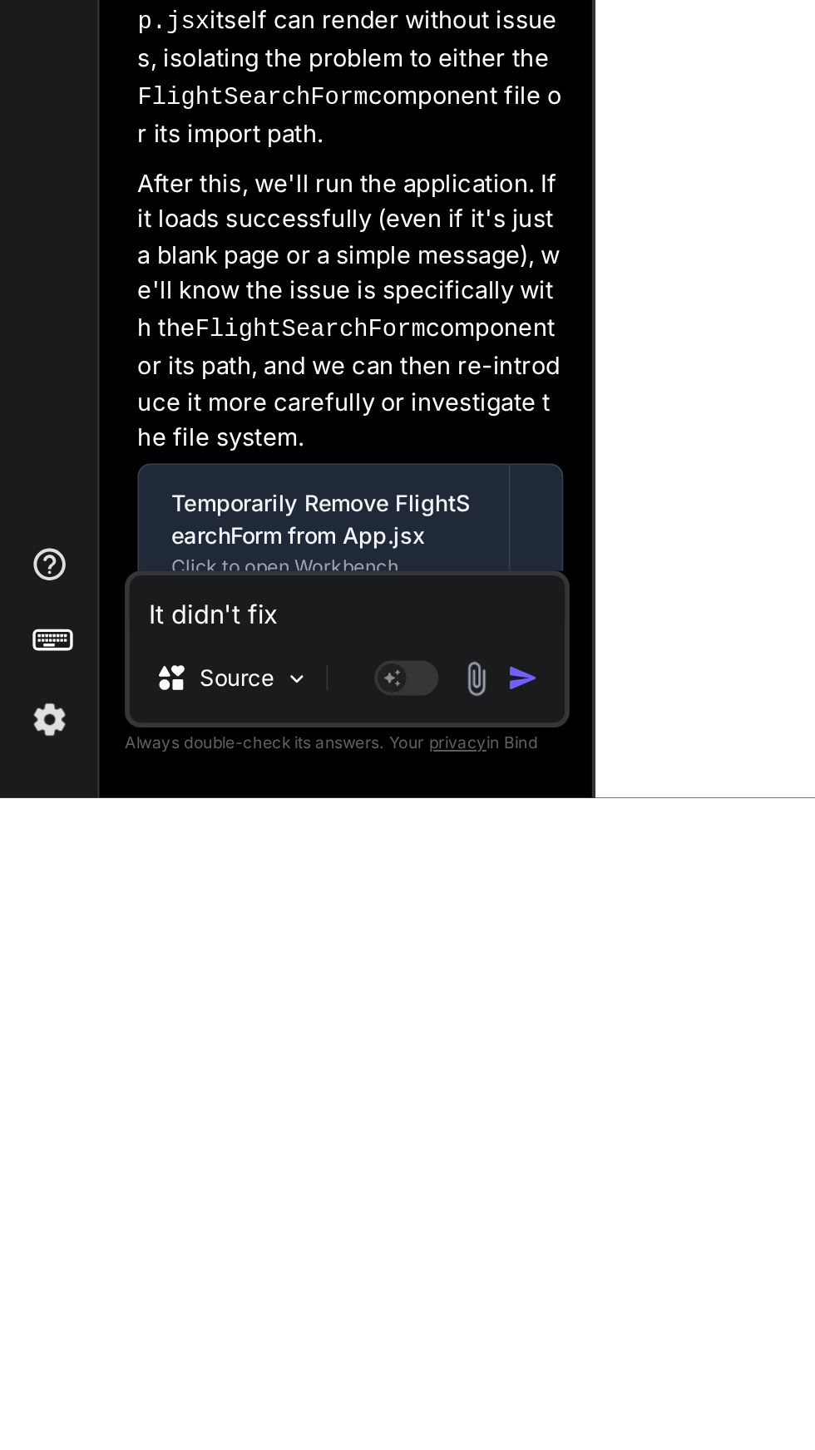
type textarea "It didn't fix"
type textarea "x"
type textarea "It didn't fix u"
type textarea "x"
type textarea "It didn't fix un"
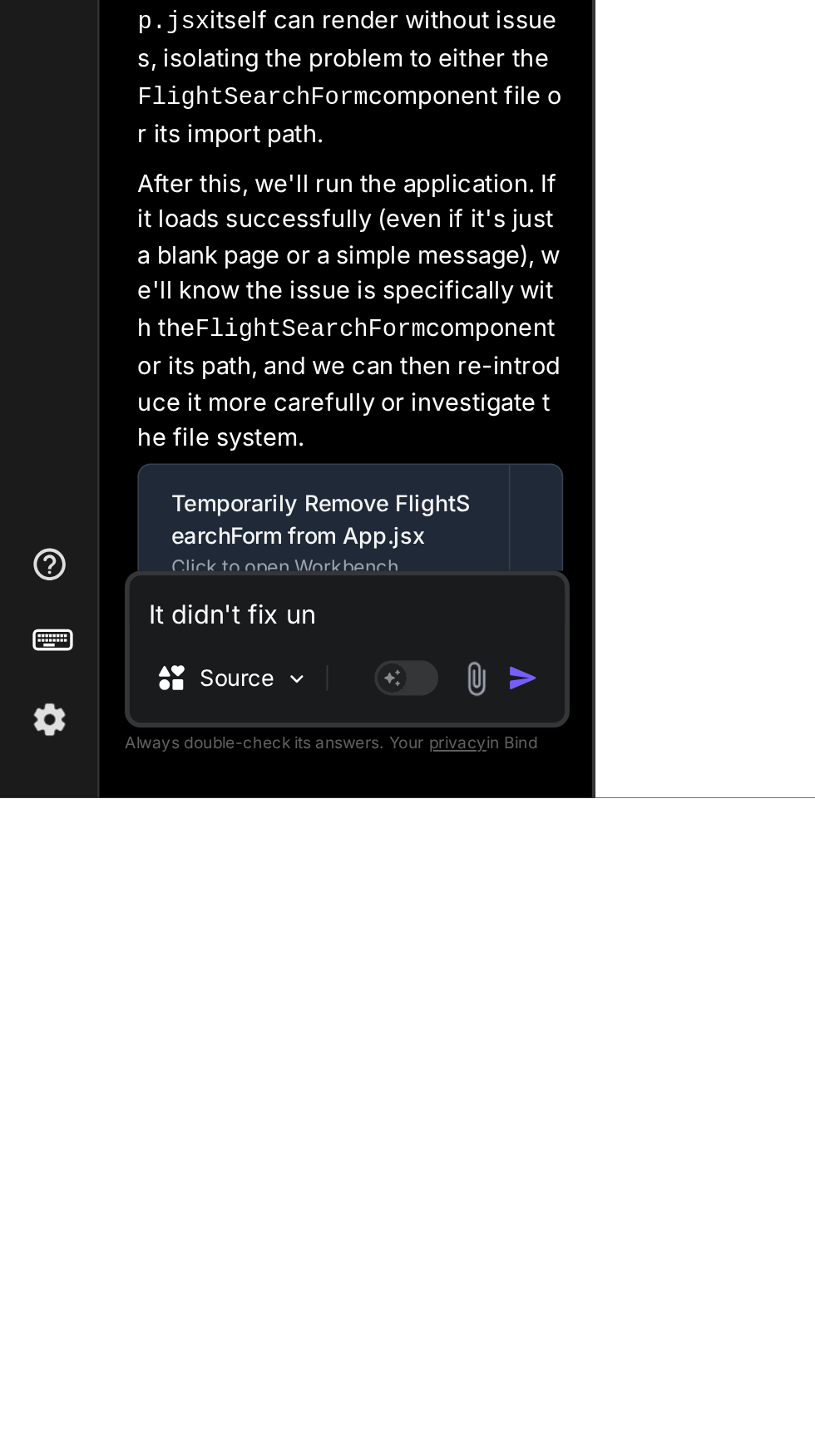
type textarea "x"
type textarea "It didn't fix und"
type textarea "x"
type textarea "It didn't fix undo"
type textarea "x"
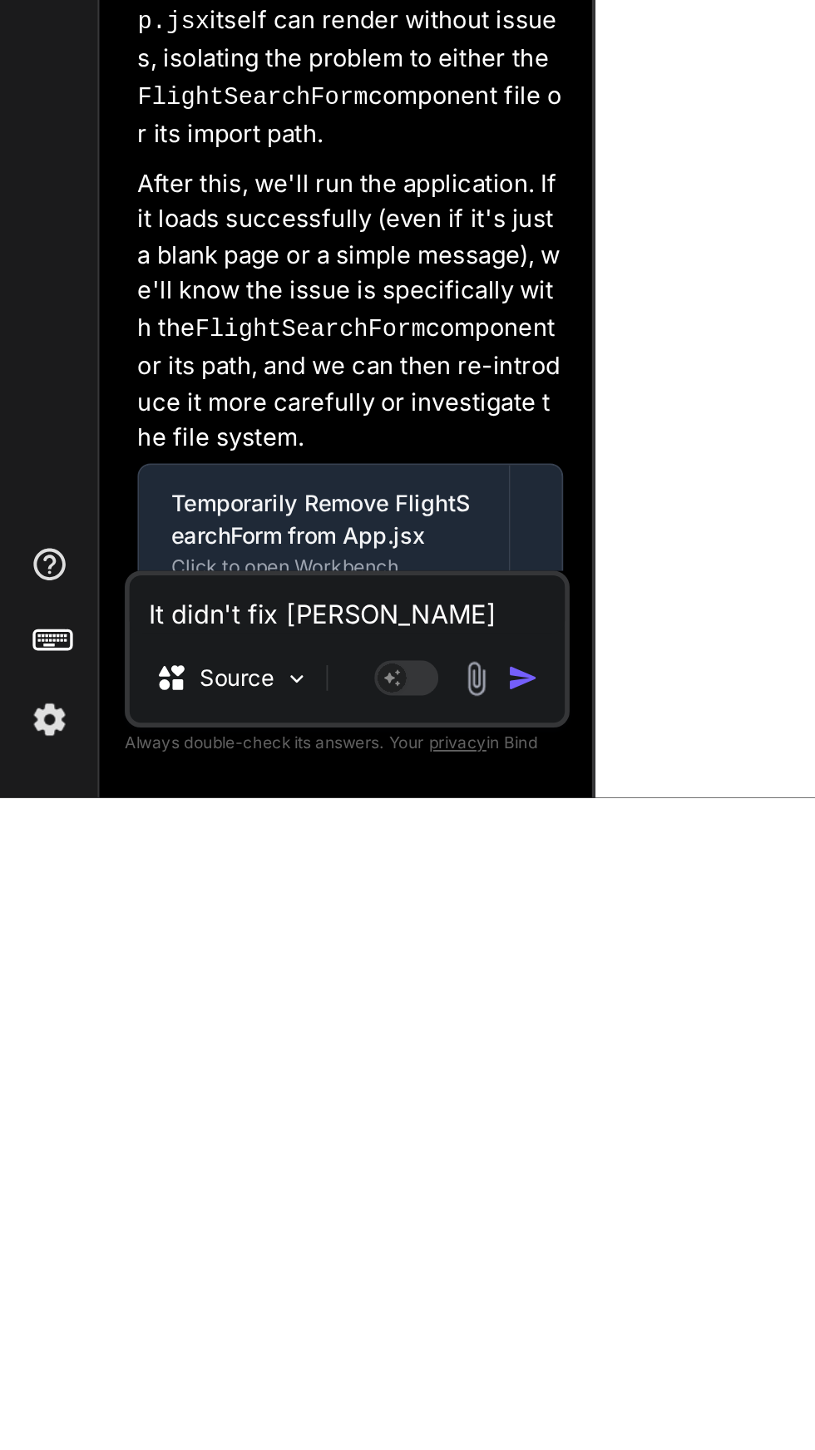
type textarea "It didn't fix undo"
type textarea "x"
type textarea "It didn't fix undo t"
type textarea "x"
type textarea "It didn't fix undo th"
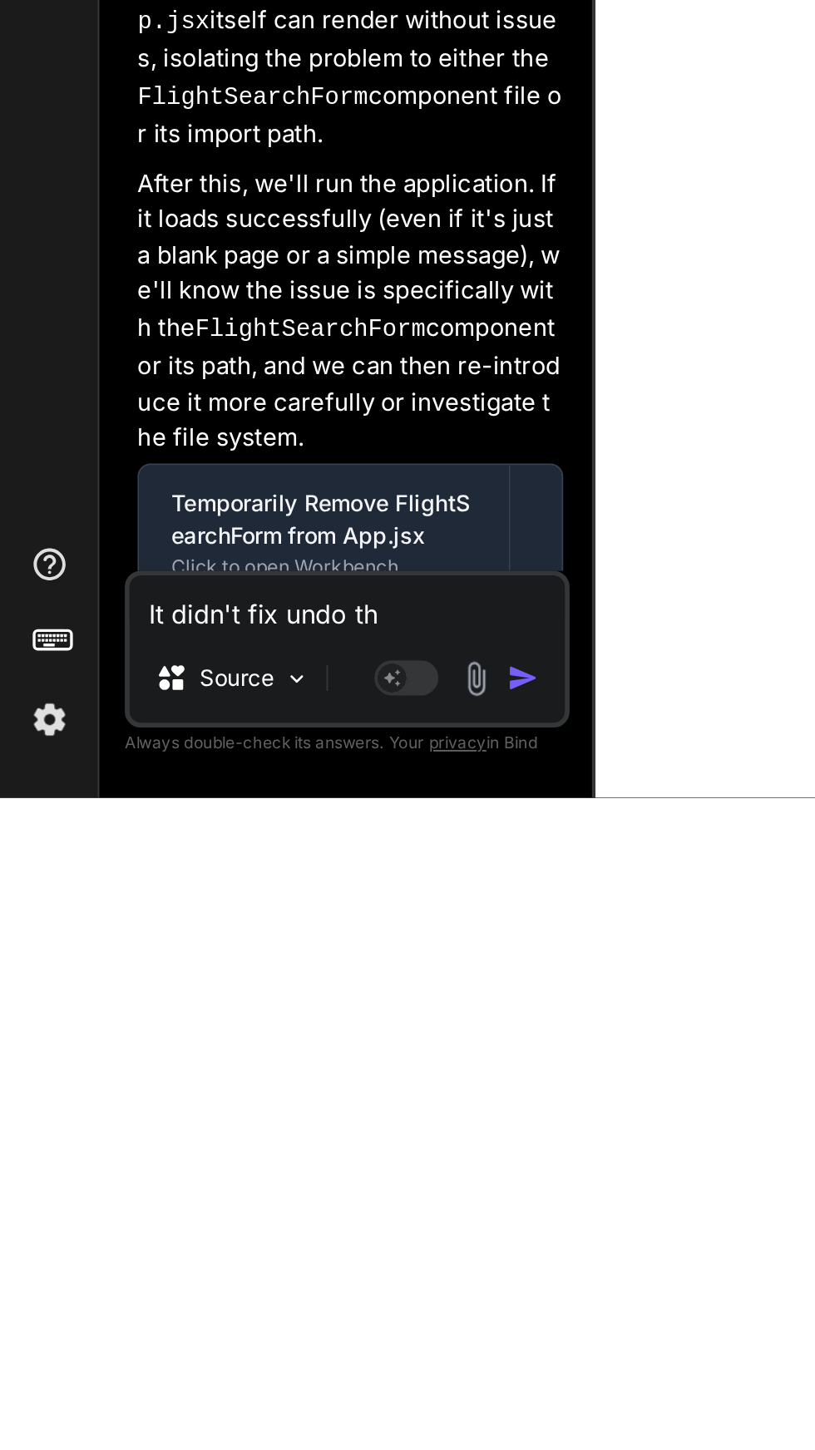
type textarea "x"
type textarea "It didn't fix undo the"
type textarea "x"
type textarea "It didn't fix undo the"
type textarea "x"
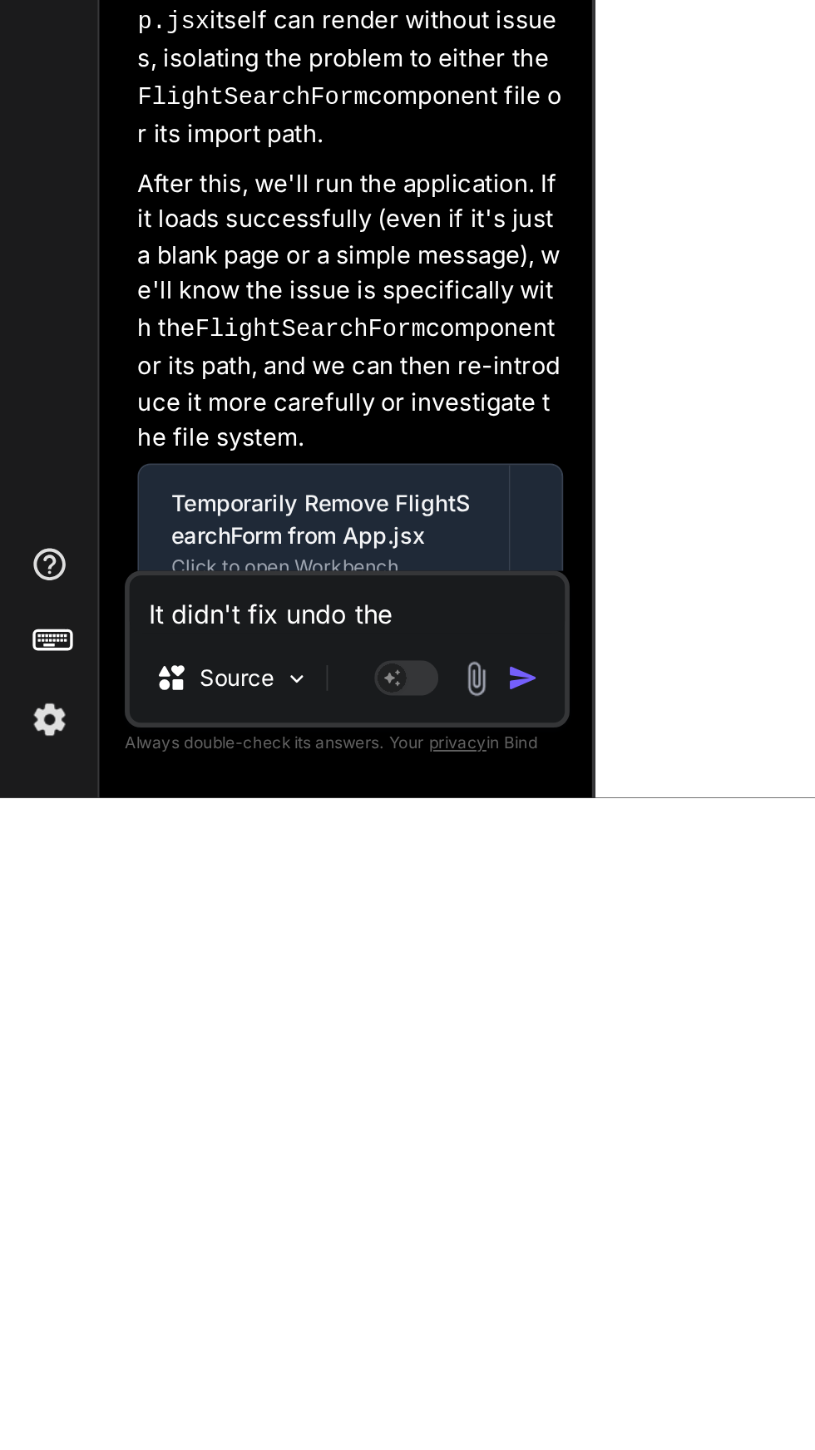
type textarea "It didn't fix undo the u"
type textarea "x"
type textarea "It didn't fix undo the up"
type textarea "x"
type textarea "It didn't fix undo the upd"
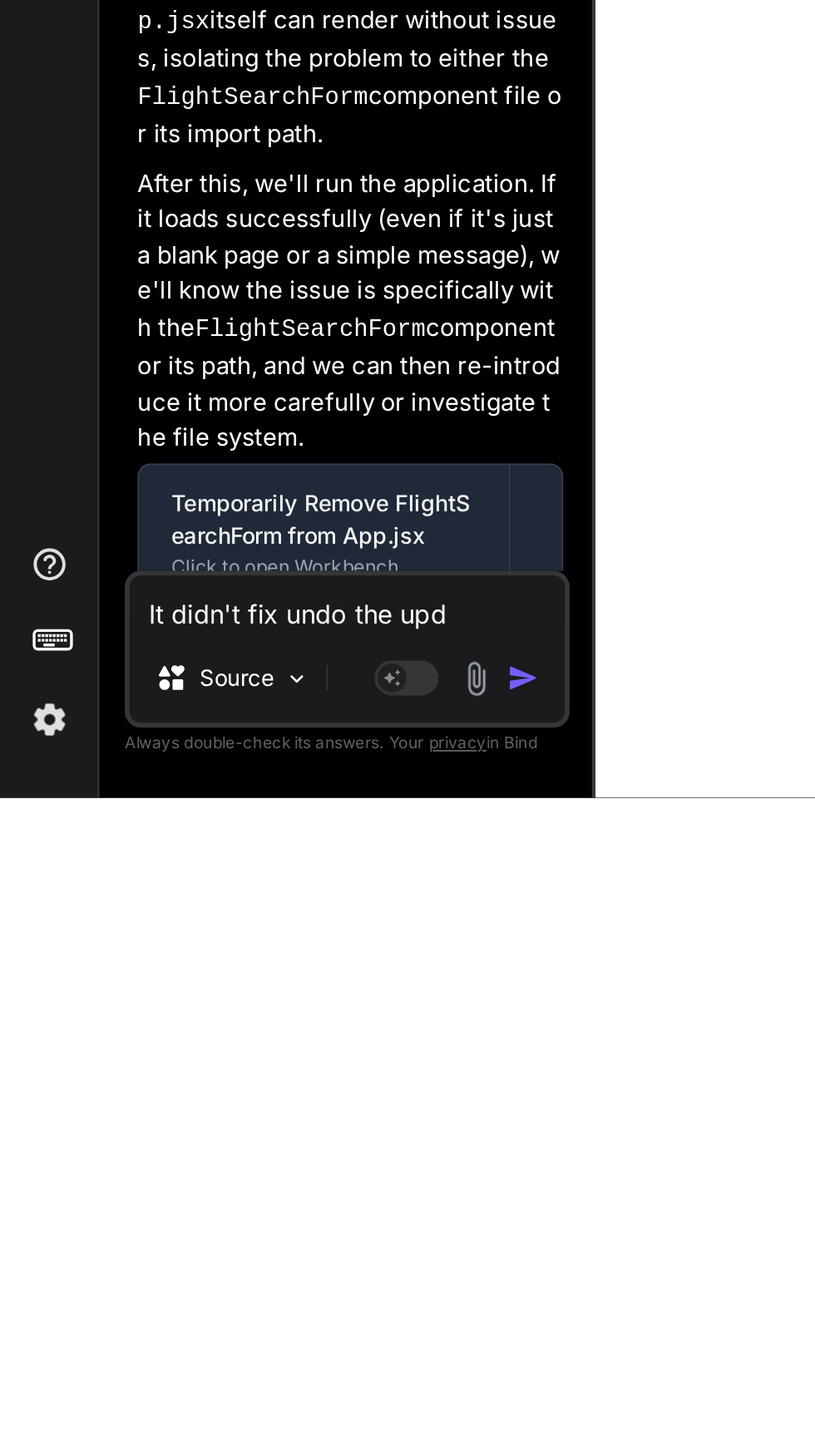
type textarea "x"
type textarea "It didn't fix undo the upda"
type textarea "x"
type textarea "It didn't fix undo the updat"
type textarea "x"
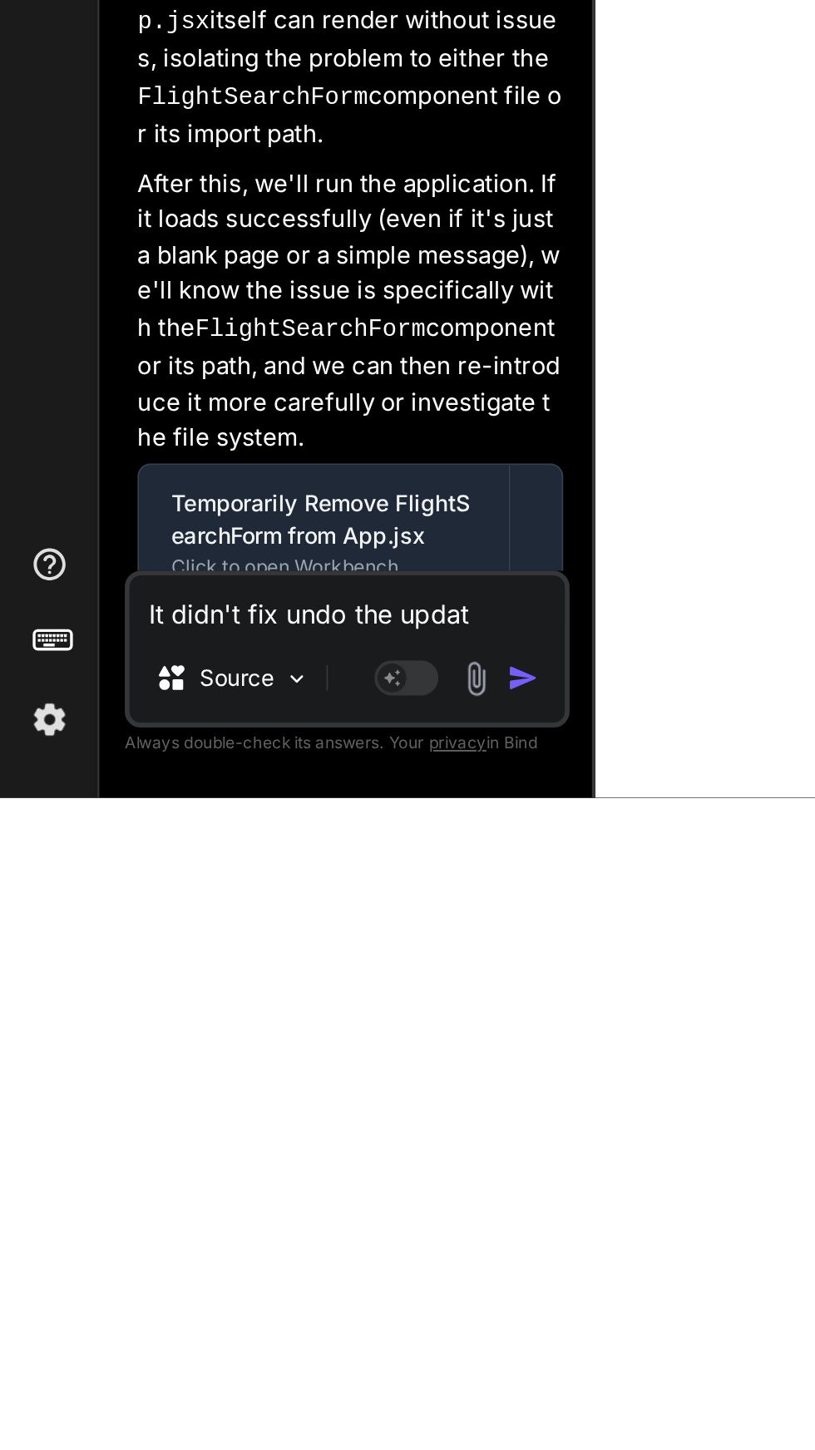
type textarea "It didn't fix undo the update"
type textarea "x"
type textarea "It didn't fix undo the update"
type textarea "x"
type textarea "It didn't fix undo the update b"
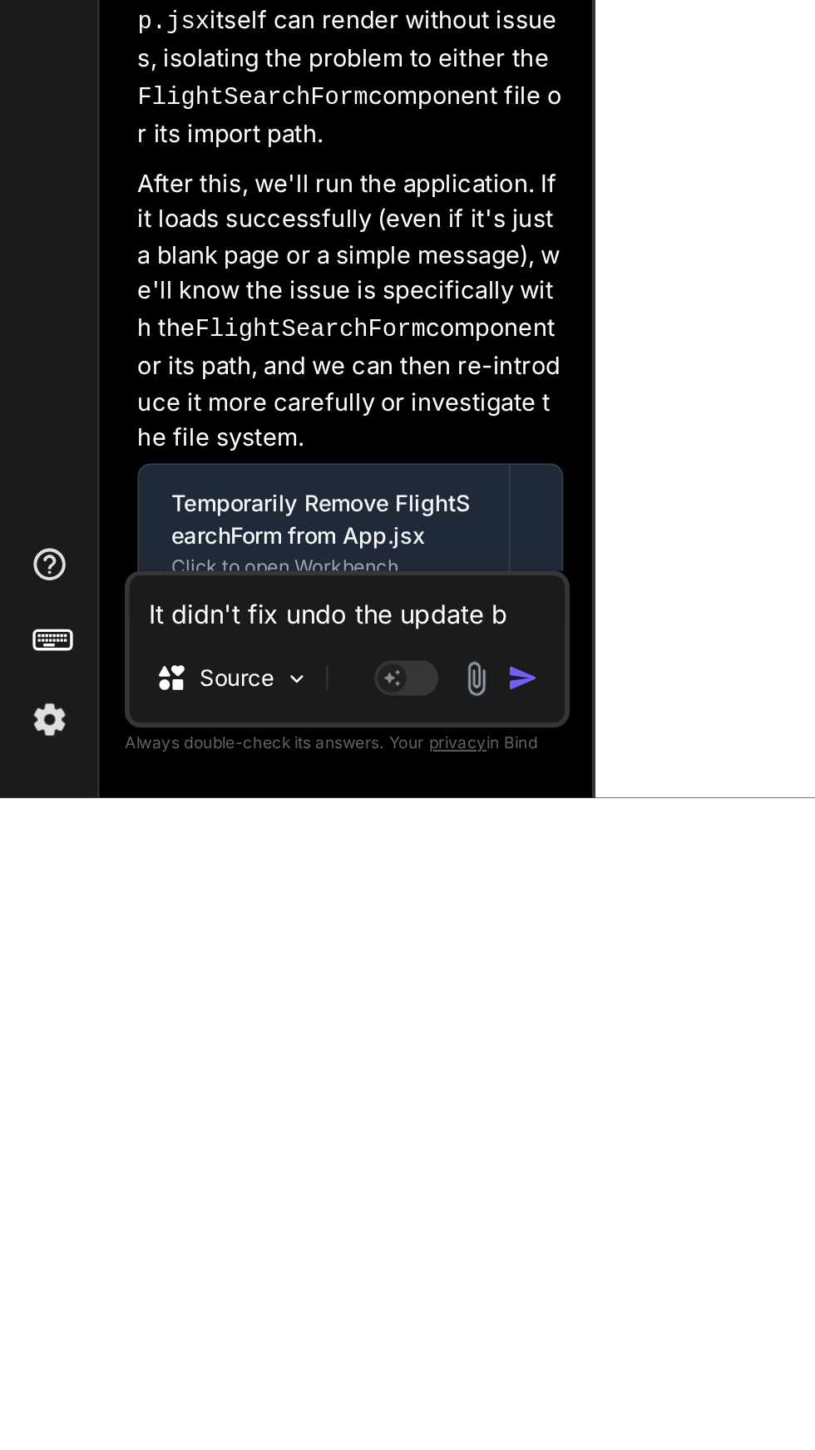
type textarea "x"
type textarea "It didn't fix undo the update be"
type textarea "x"
type textarea "It didn't fix undo the update bef"
type textarea "x"
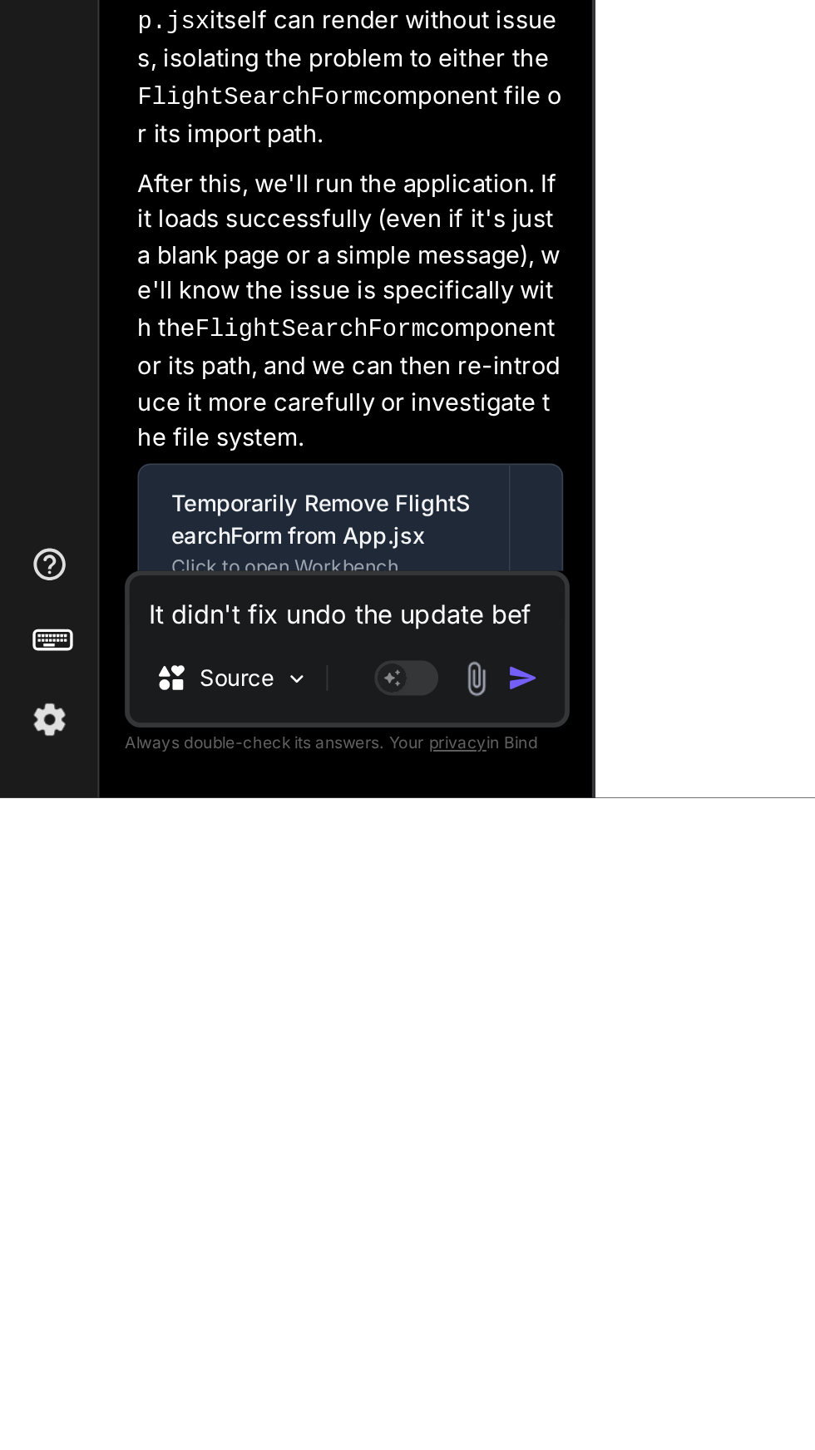
type textarea "It didn't fix undo the update befo"
type textarea "x"
type textarea "It didn't fix undo the update befor"
type textarea "x"
type textarea "It didn't fix undo the update before"
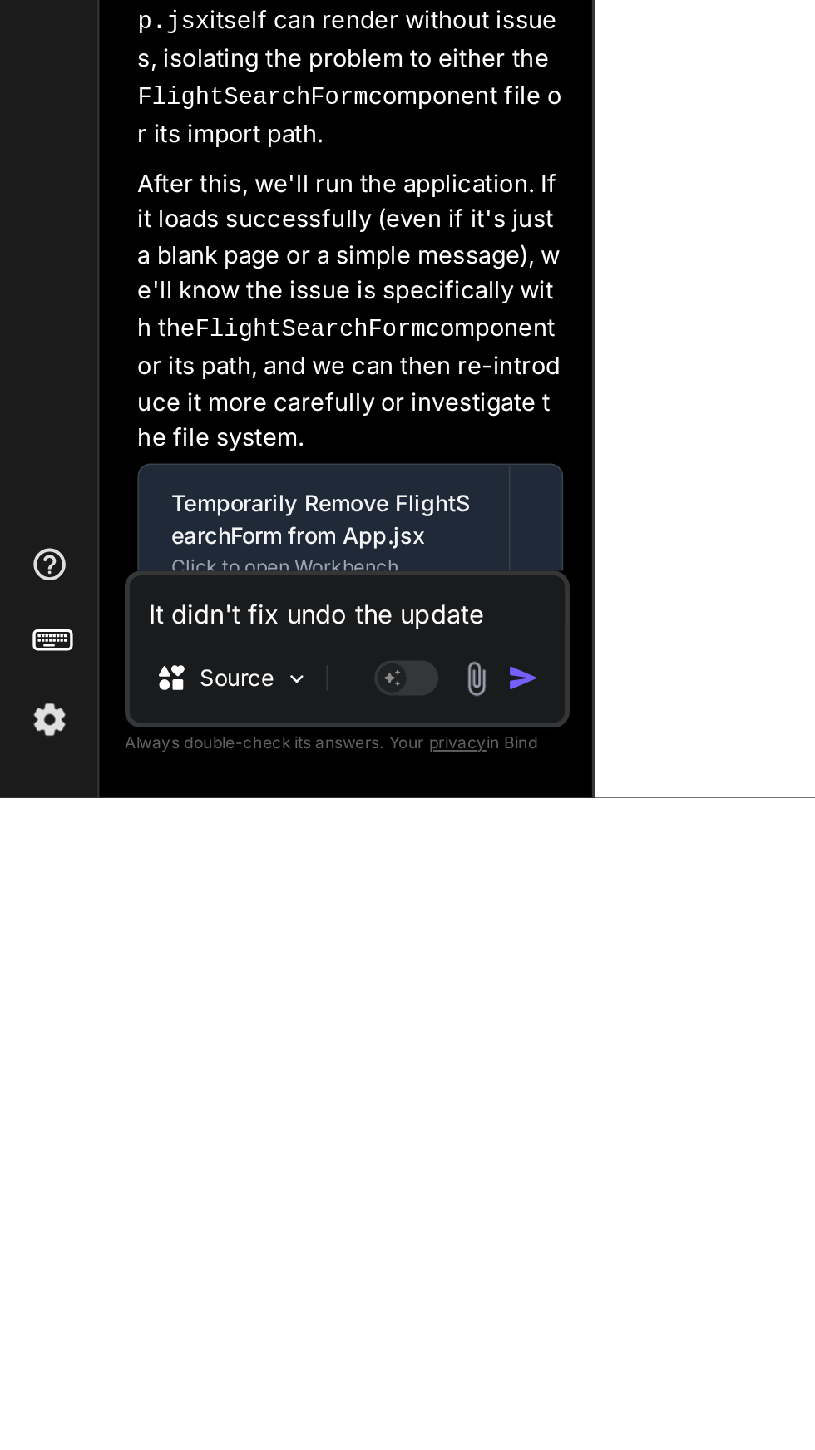
type textarea "x"
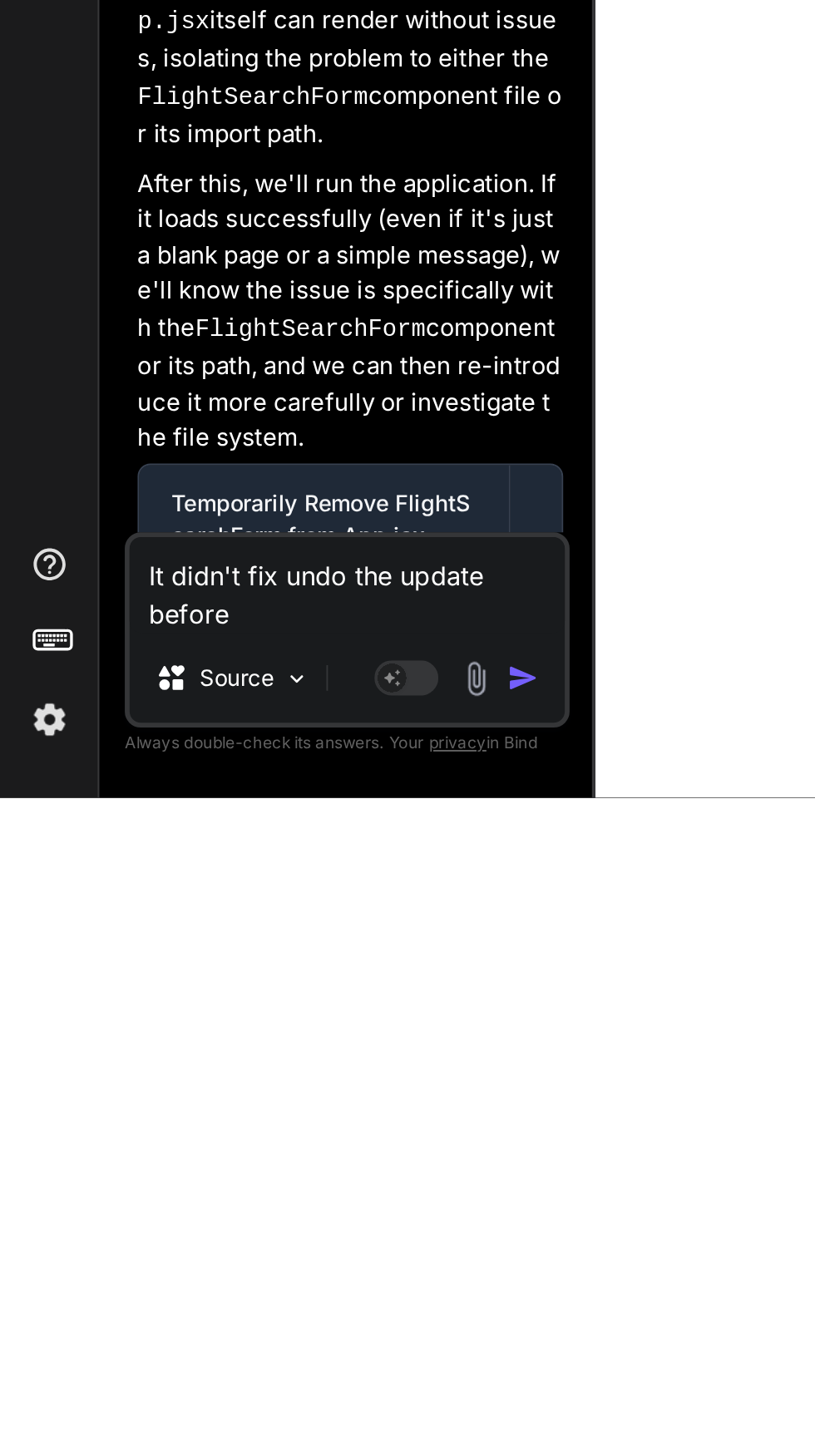
type textarea "It didn't fix undo the update before"
type textarea "x"
type textarea "It didn't fix undo the update before t"
type textarea "x"
type textarea "It didn't fix undo the update before tj"
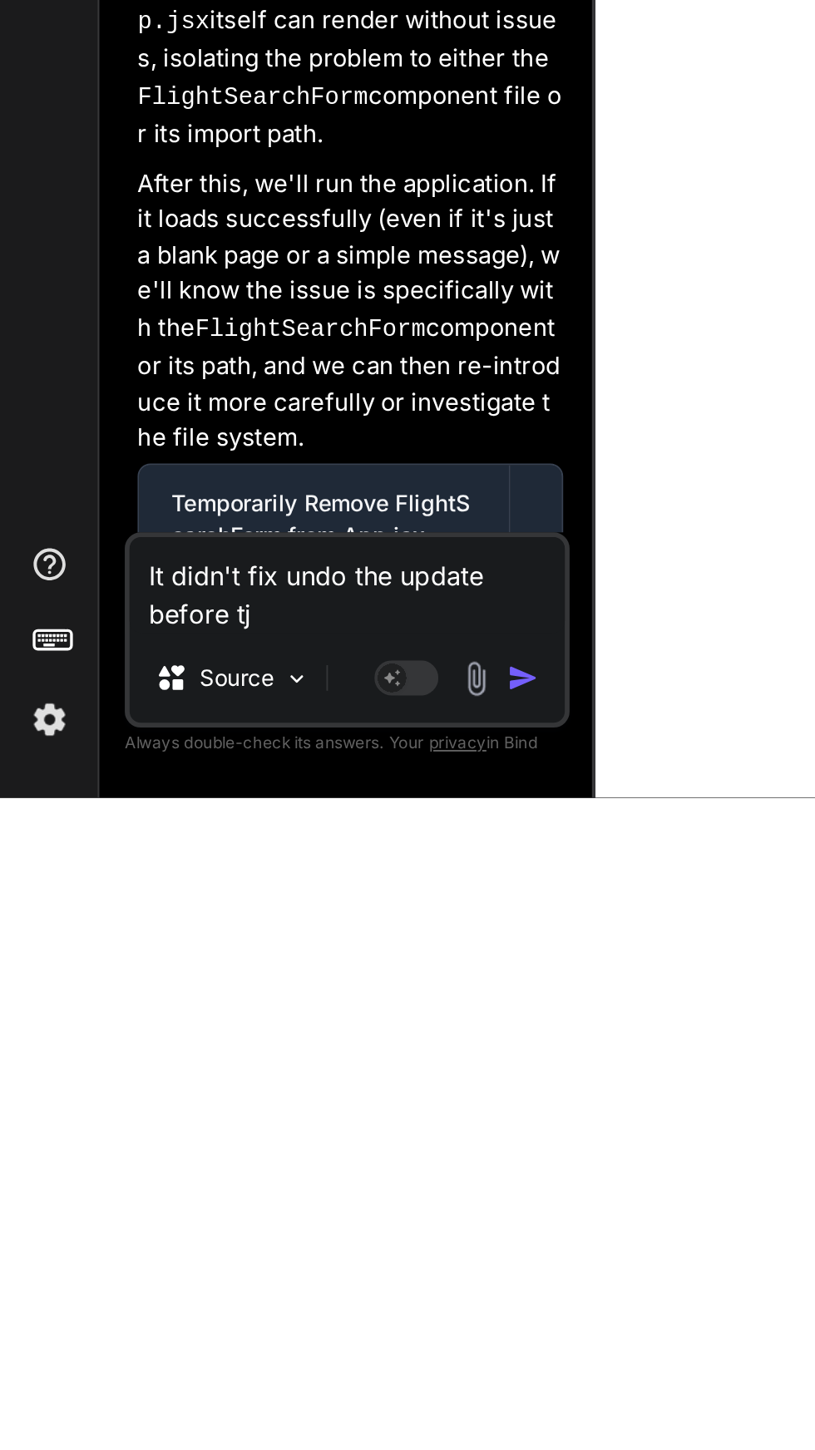
type textarea "x"
type textarea "It didn't fix undo the update before tja"
type textarea "x"
type textarea "It didn't fix undo the update before tjay"
type textarea "x"
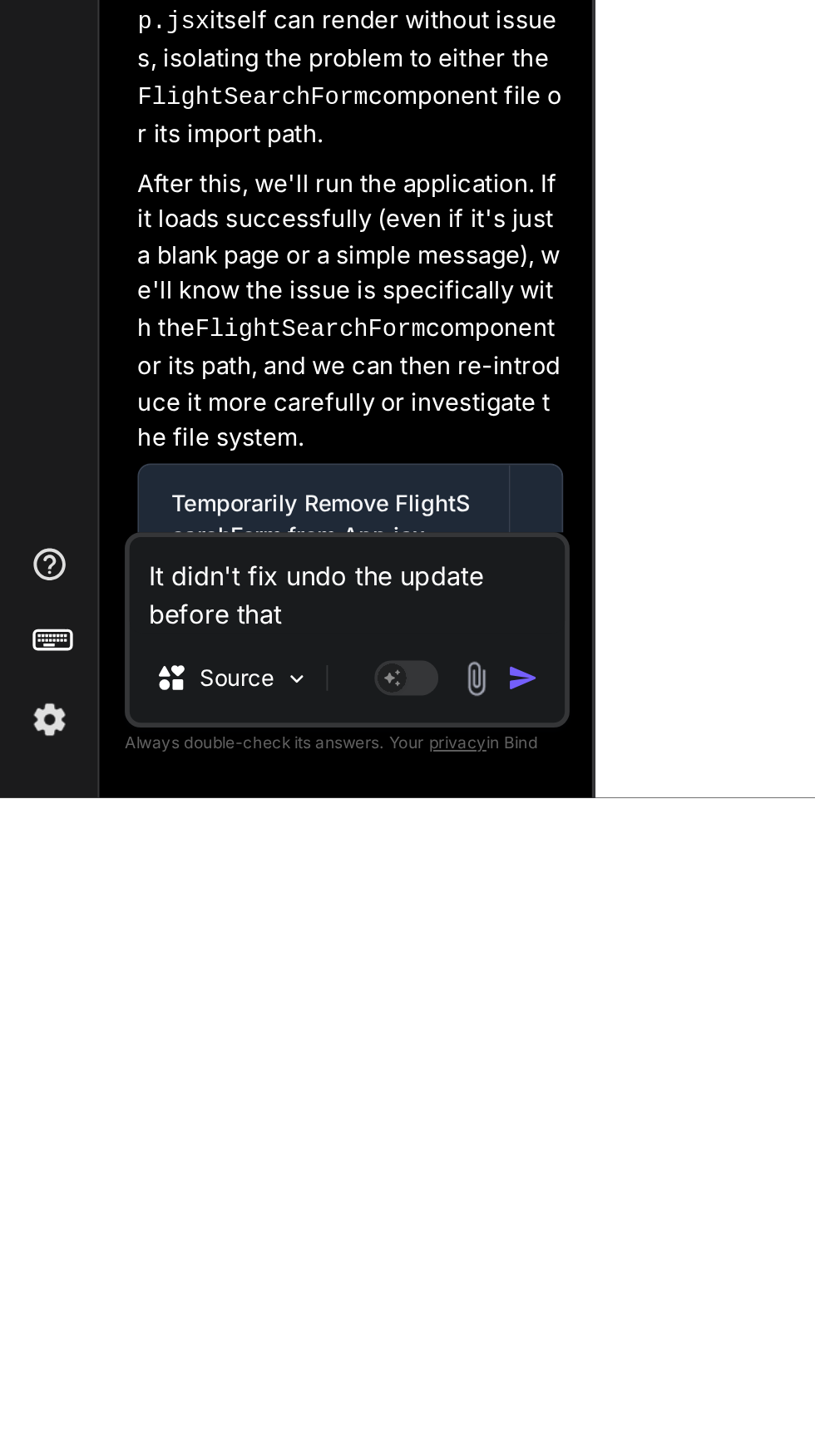
type textarea "It didn't fix undo the update before that"
type textarea "x"
type textarea "It didn't fix undo the update before that"
click at [273, 1396] on img "button" at bounding box center [272, 1387] width 17 height 17
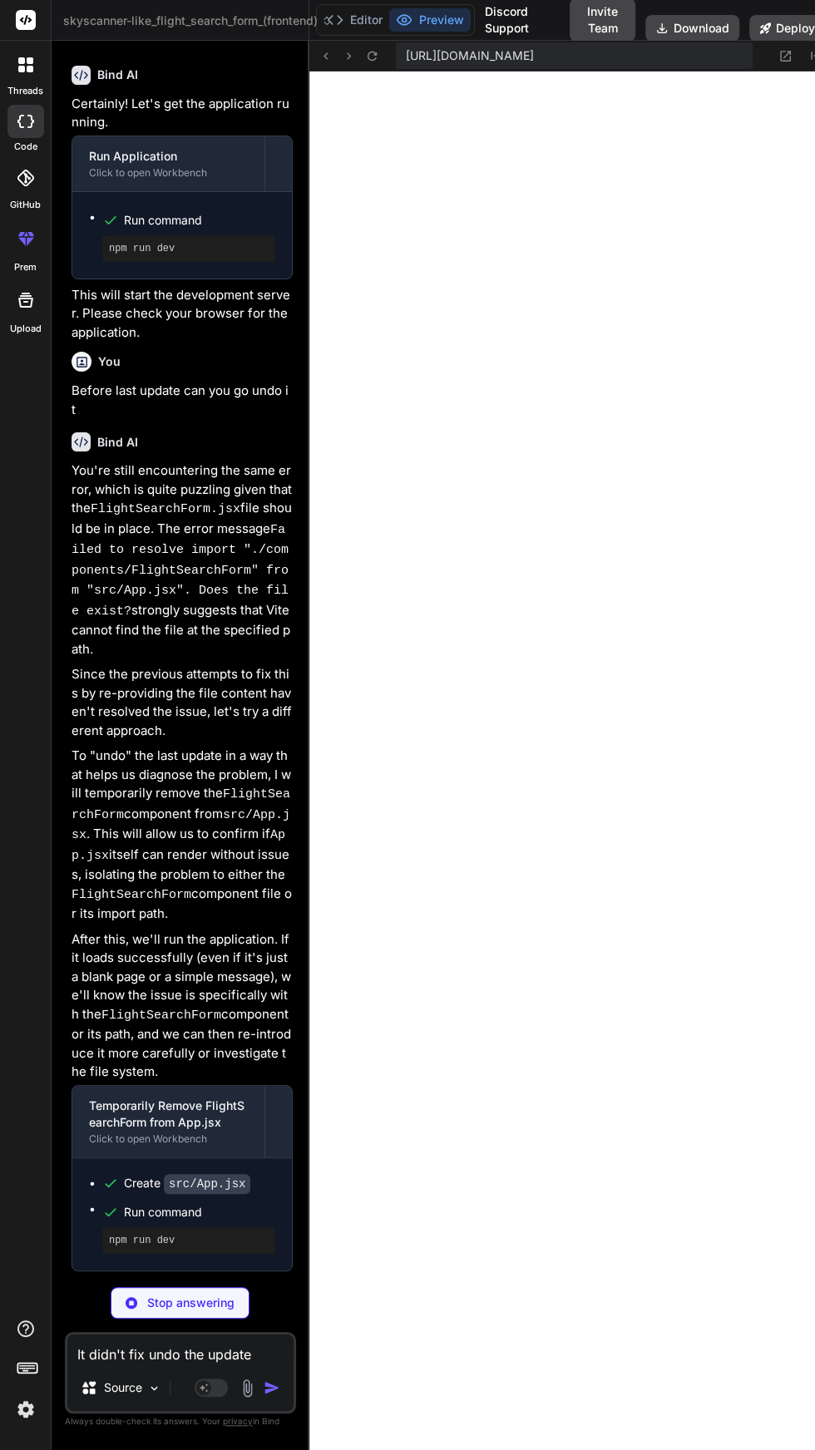
scroll to position [98, 0]
type textarea "x"
type textarea "</div> ); } export default App;"
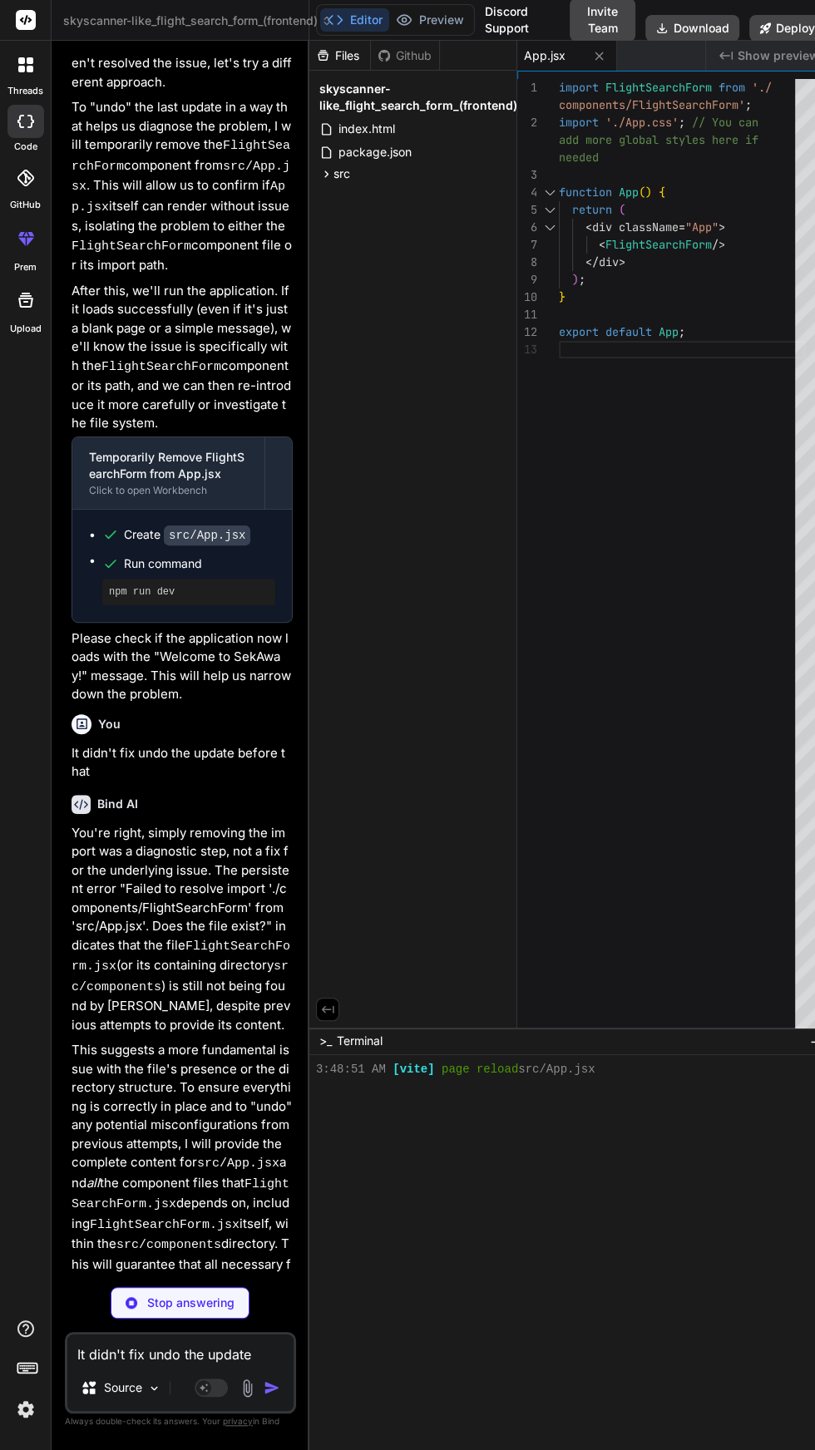
scroll to position [4858, 0]
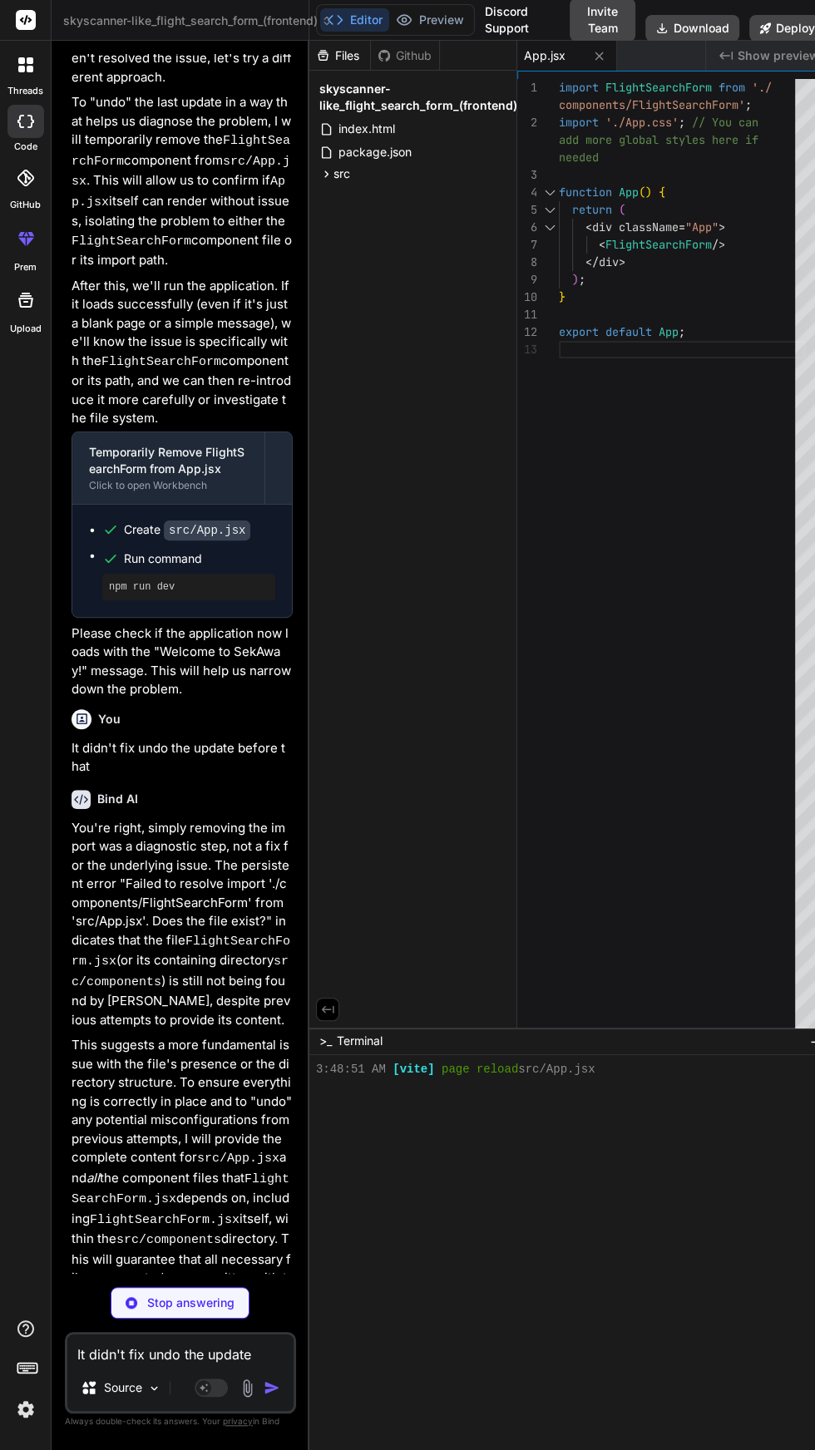
type textarea "x"
type textarea "\n .modal-content h2 {\n font-size: 1.8em;\n }\n .flight-results-container .res…"
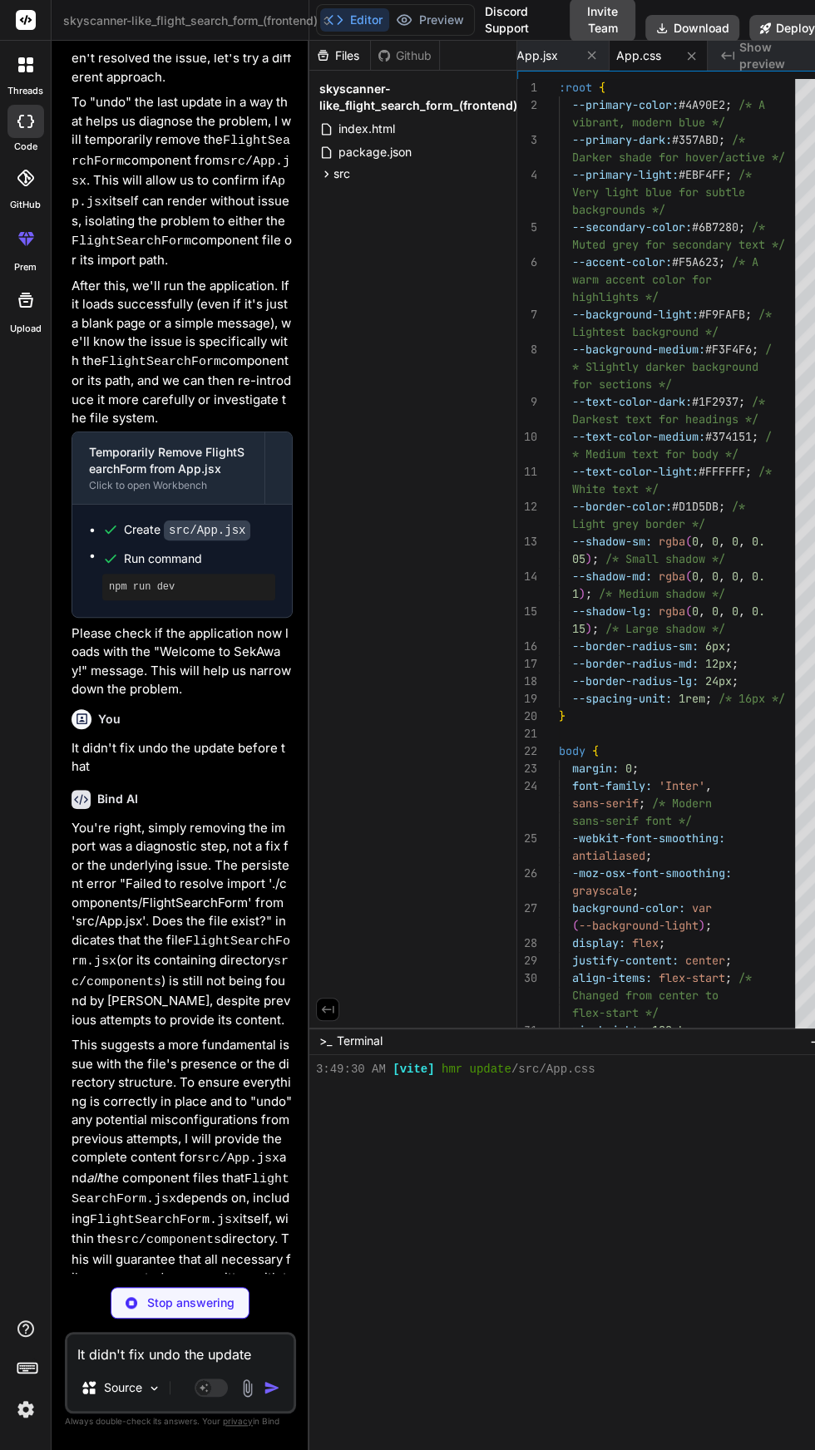
scroll to position [760, 0]
type textarea "x"
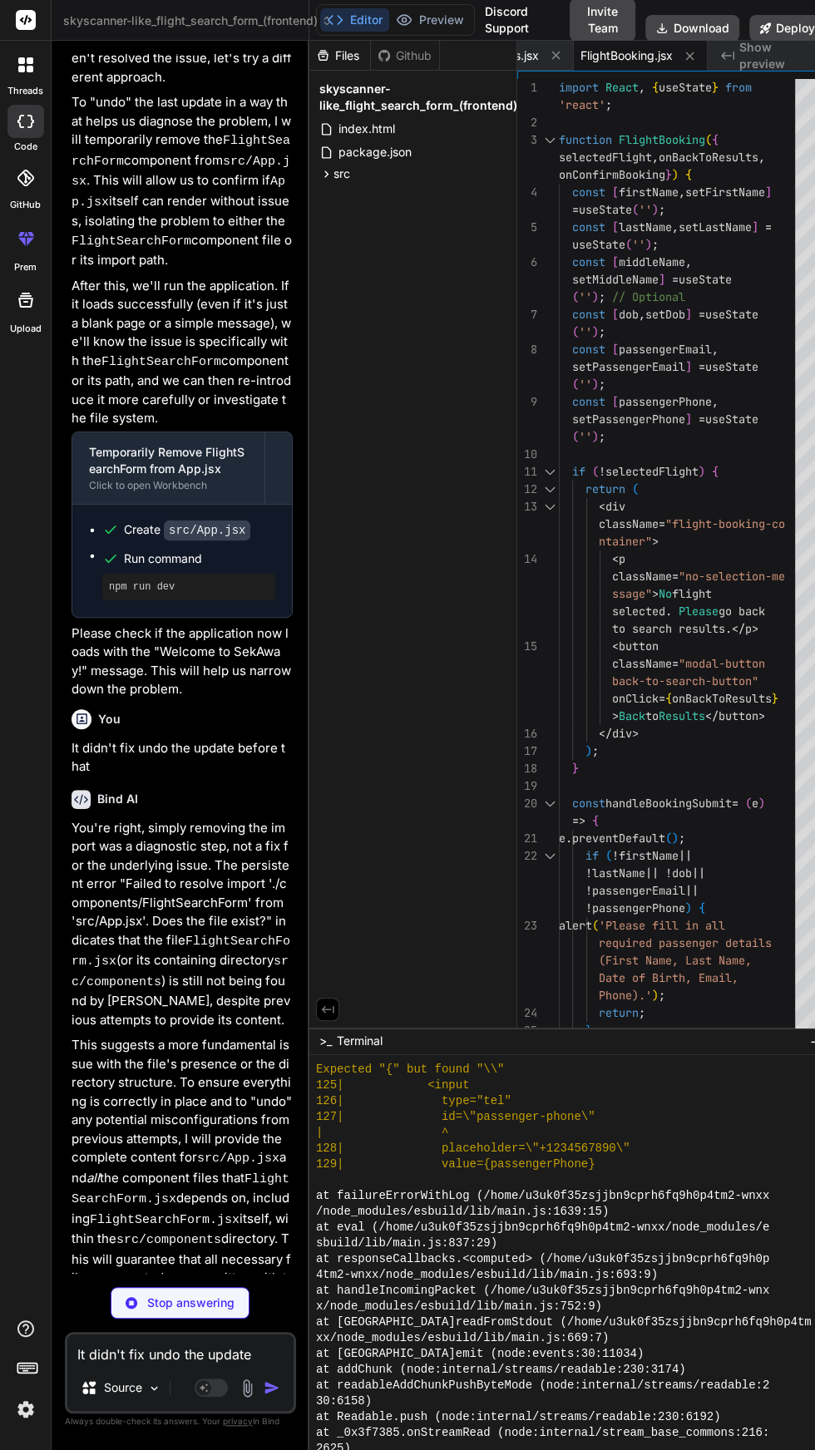
scroll to position [965, 0]
type textarea "x"
type textarea "); } export default FlightCard;"
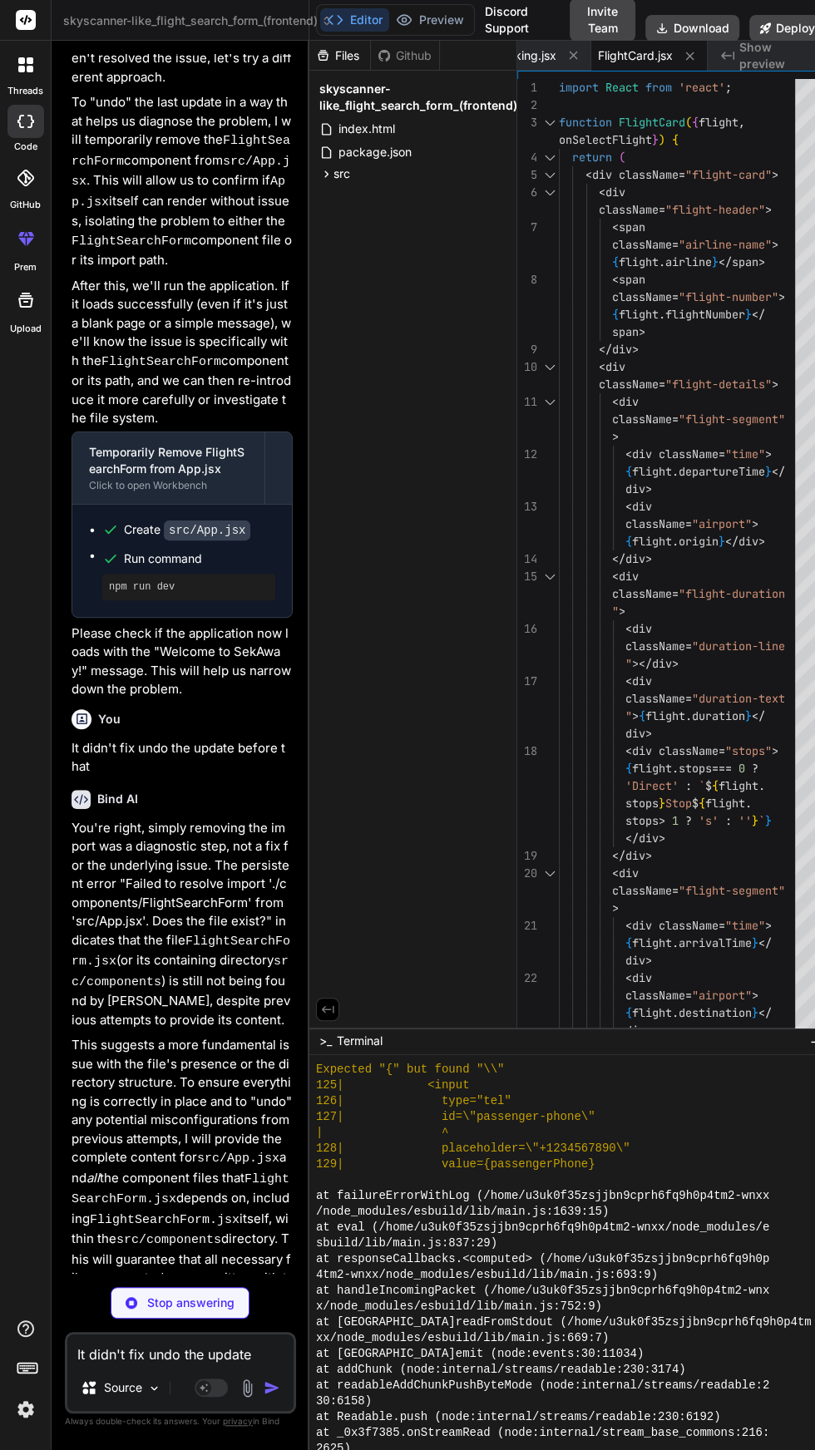
scroll to position [1535, 0]
type textarea "x"
type textarea "} export default FlightResults;"
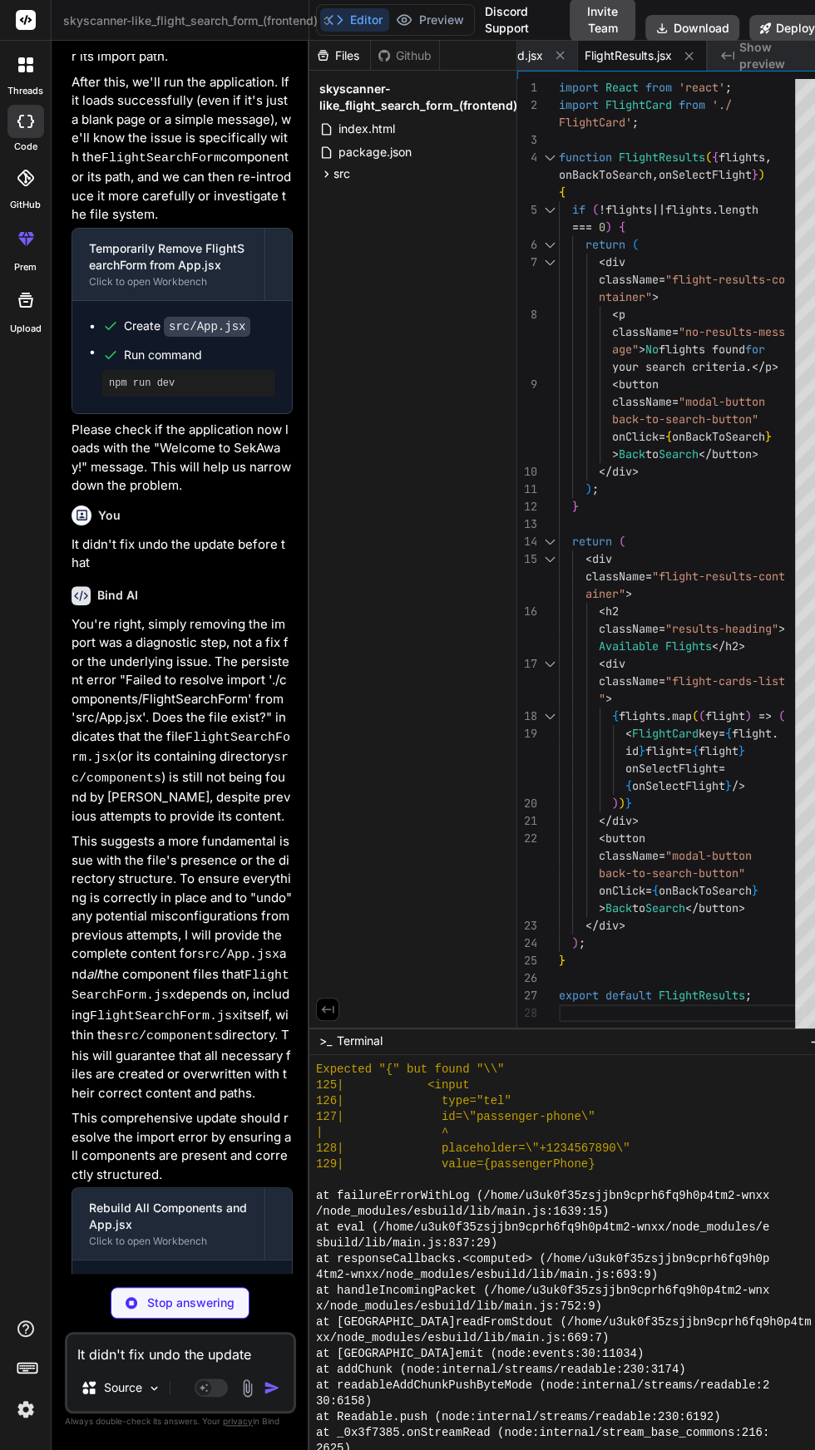
scroll to position [5106, 0]
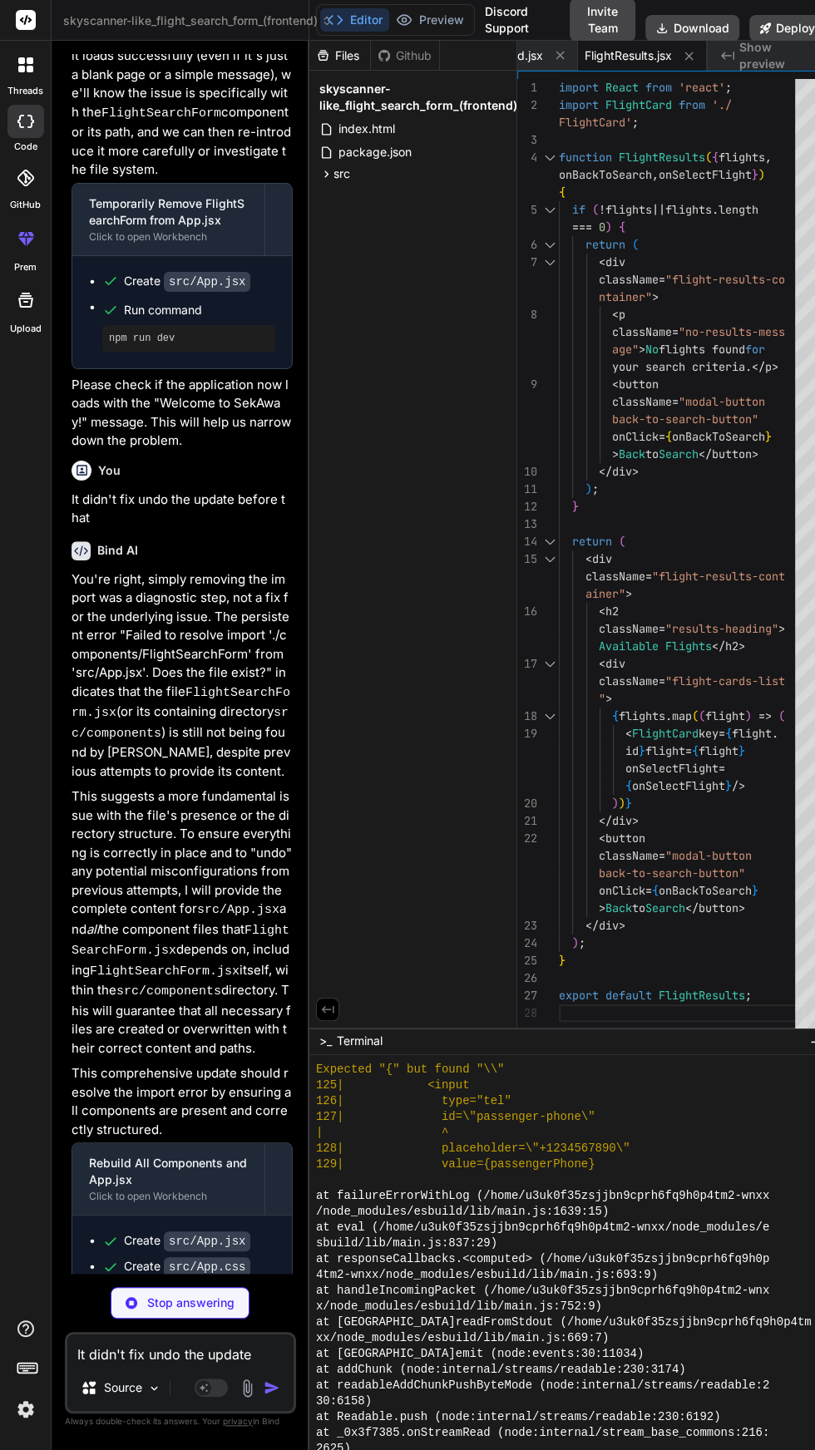
type textarea "x"
type textarea "); } export default FlightSearchForm;"
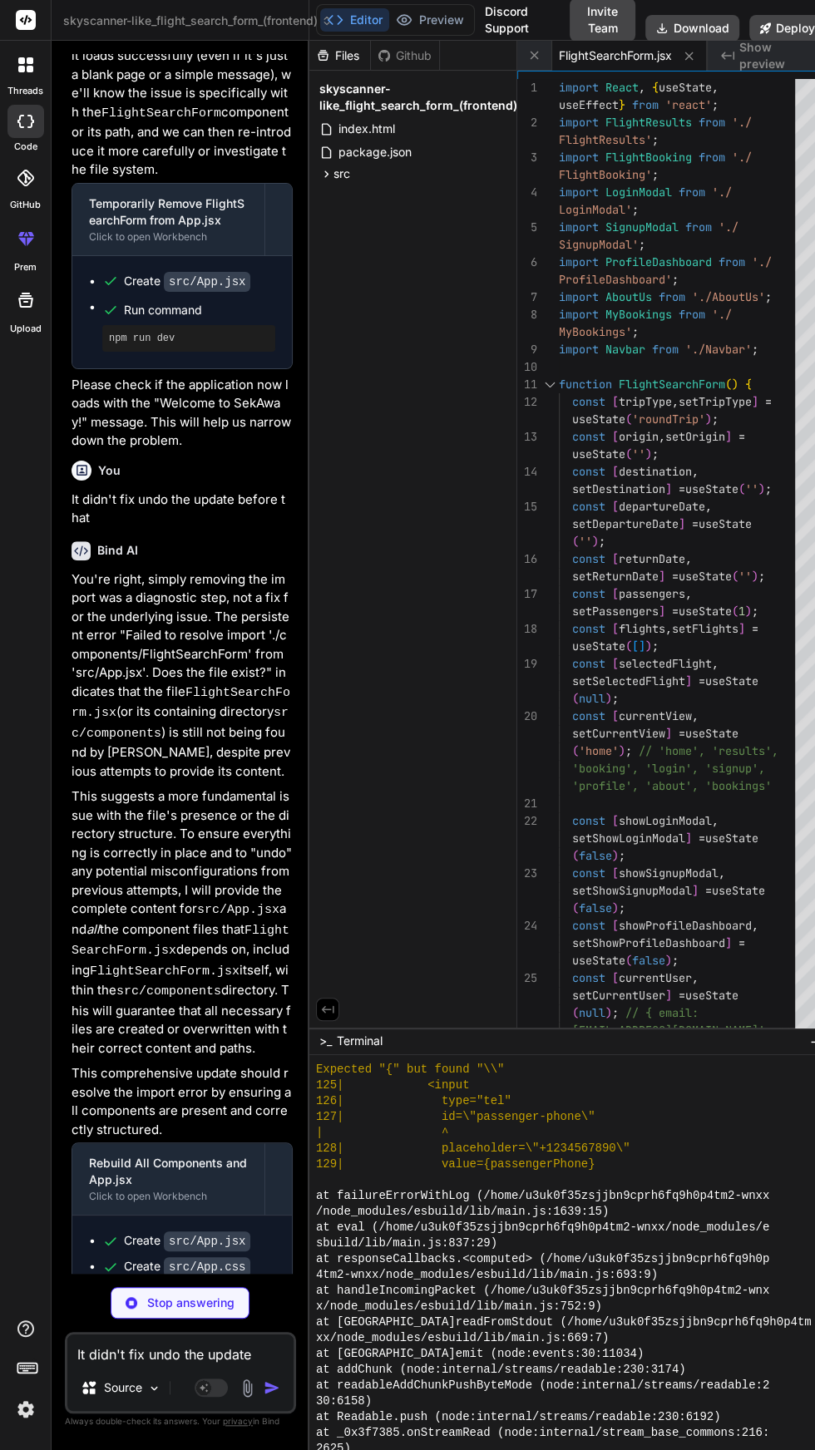
scroll to position [2676, 0]
type textarea "x"
type textarea "</div> </div> ); } export default LoginModal;"
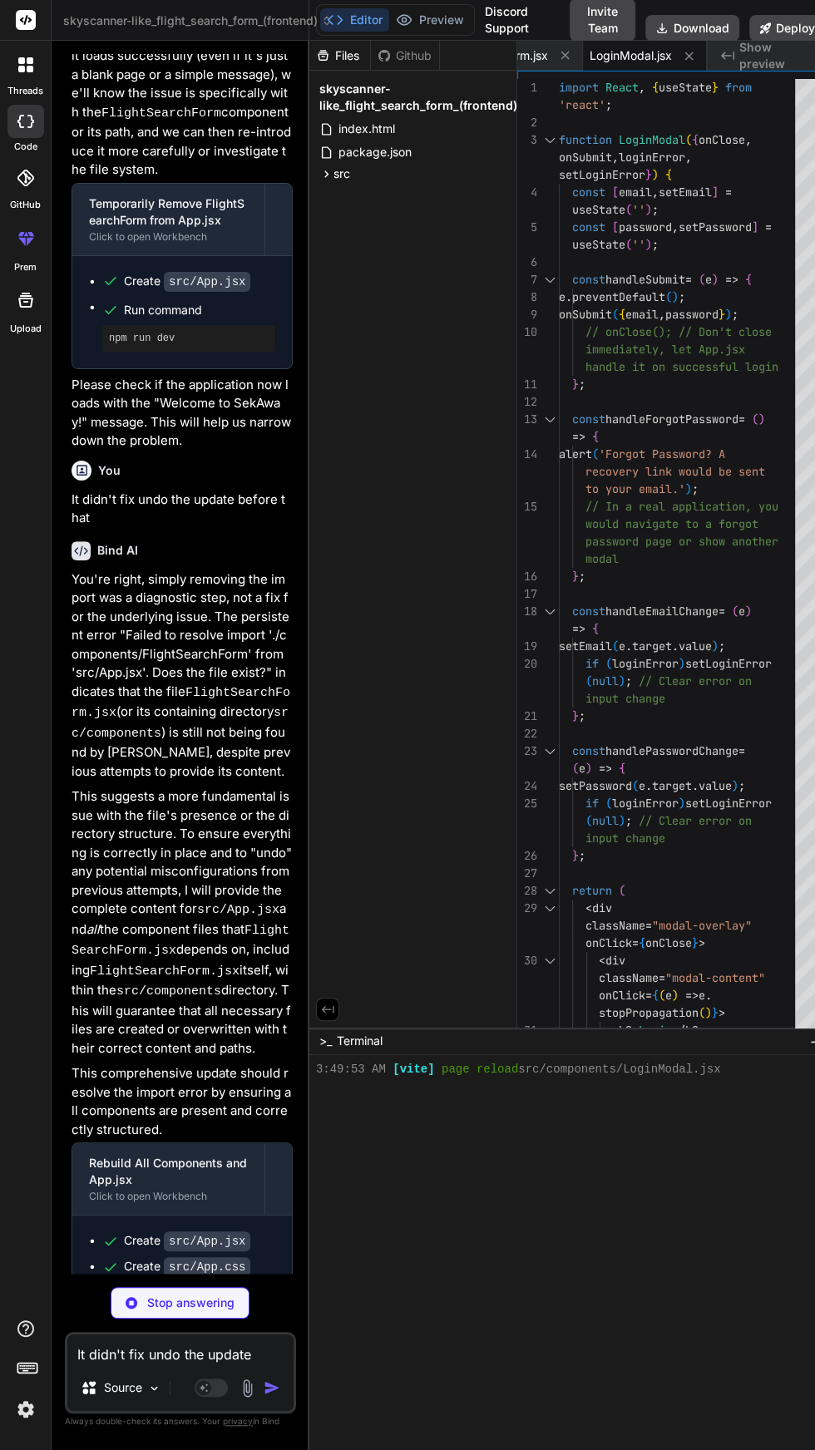
scroll to position [3293, 0]
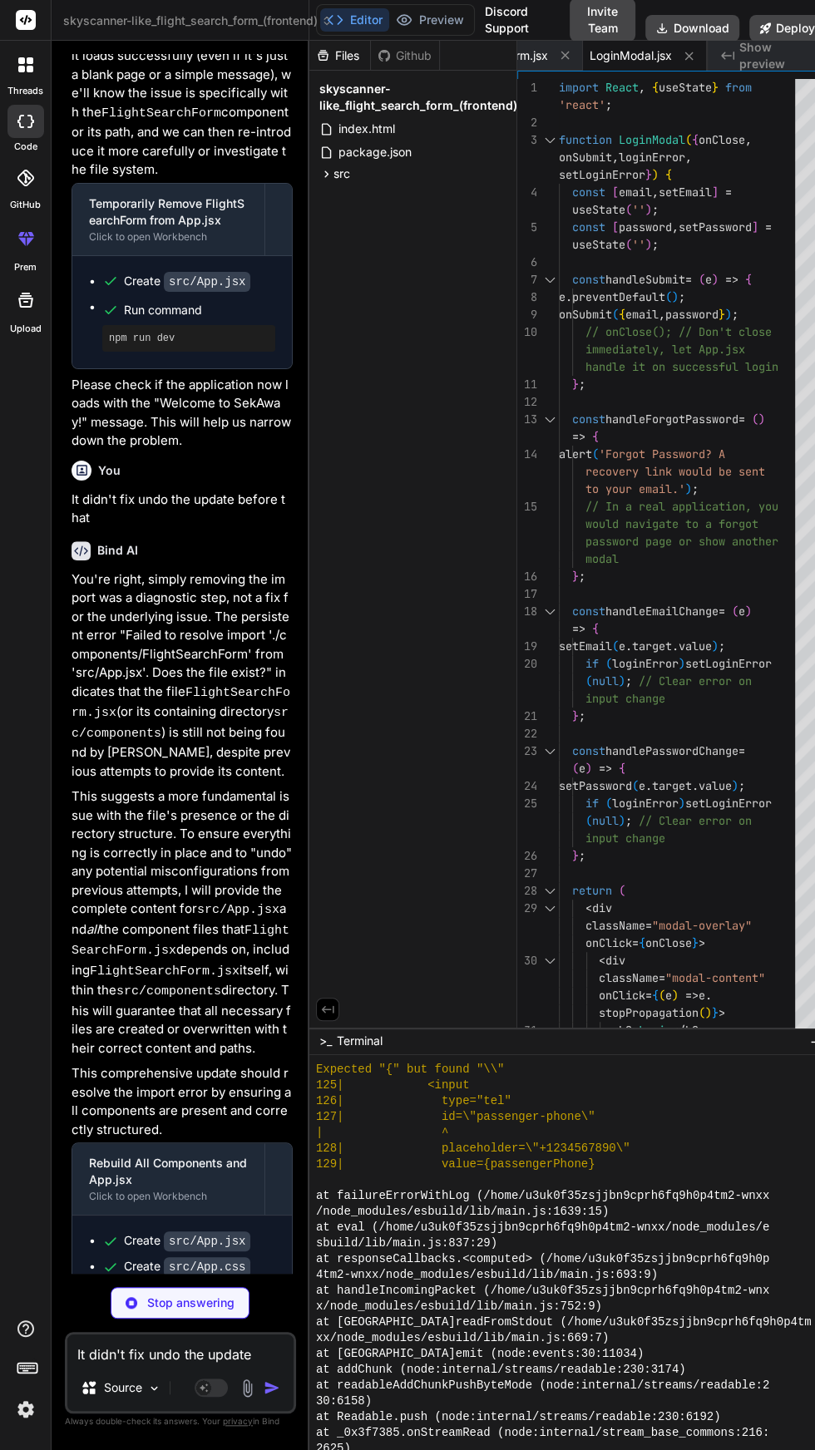
type textarea "x"
type textarea "export default MyBookings;"
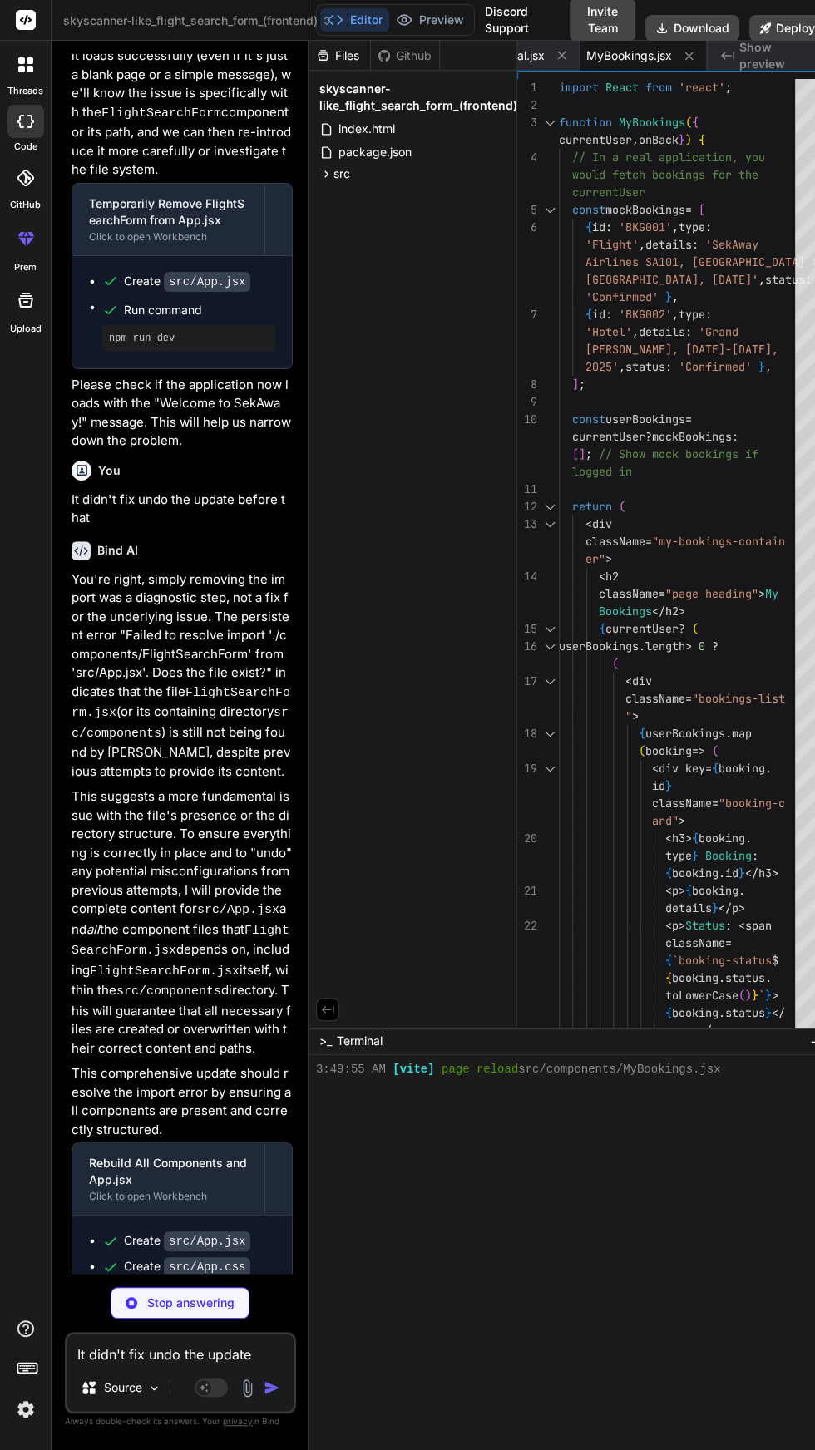
scroll to position [3910, 0]
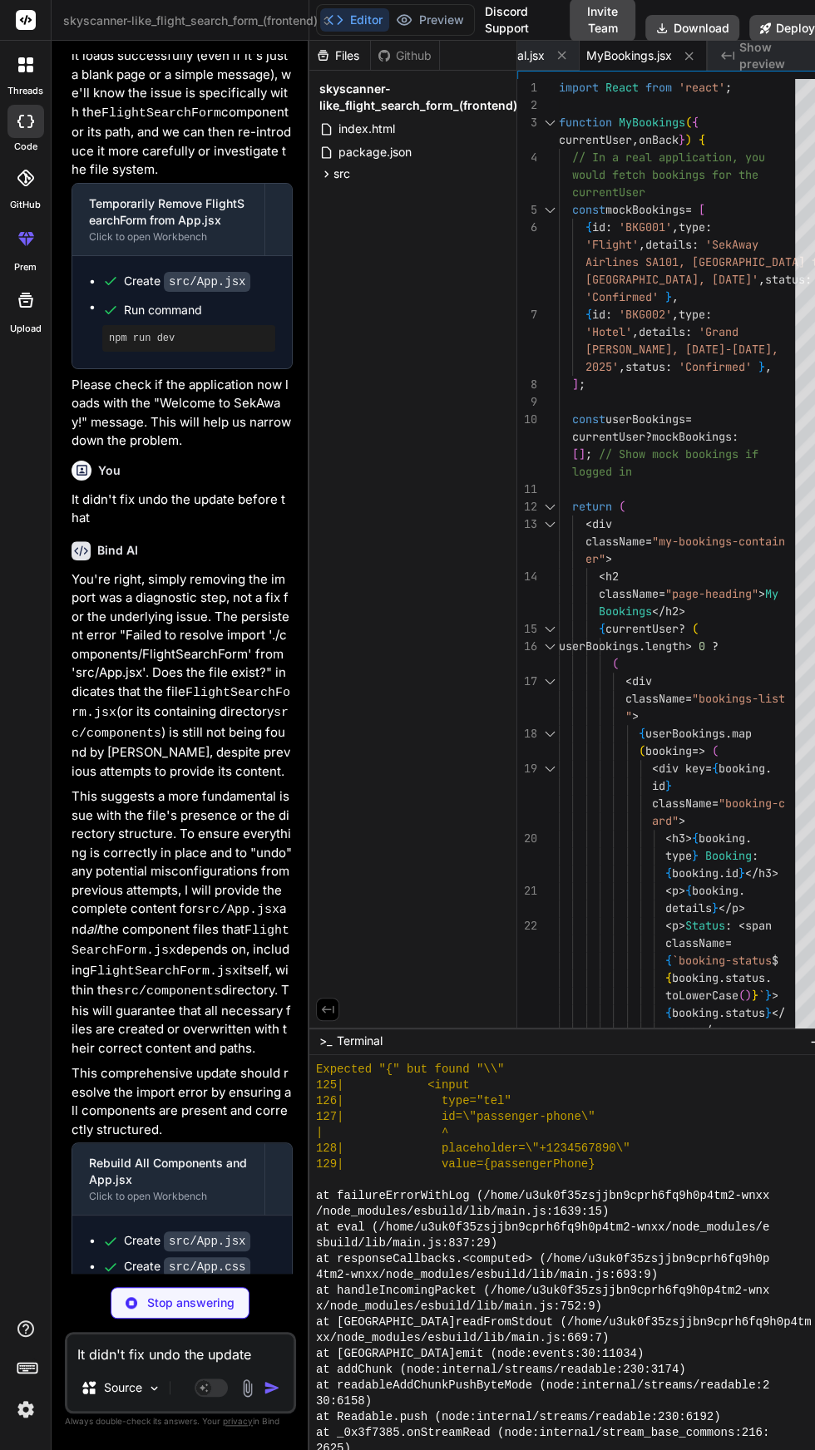
type textarea "x"
type textarea "{isOpen && <div className="nav-overlay" onClick={toggleMenu}></div>} </> ); } e…"
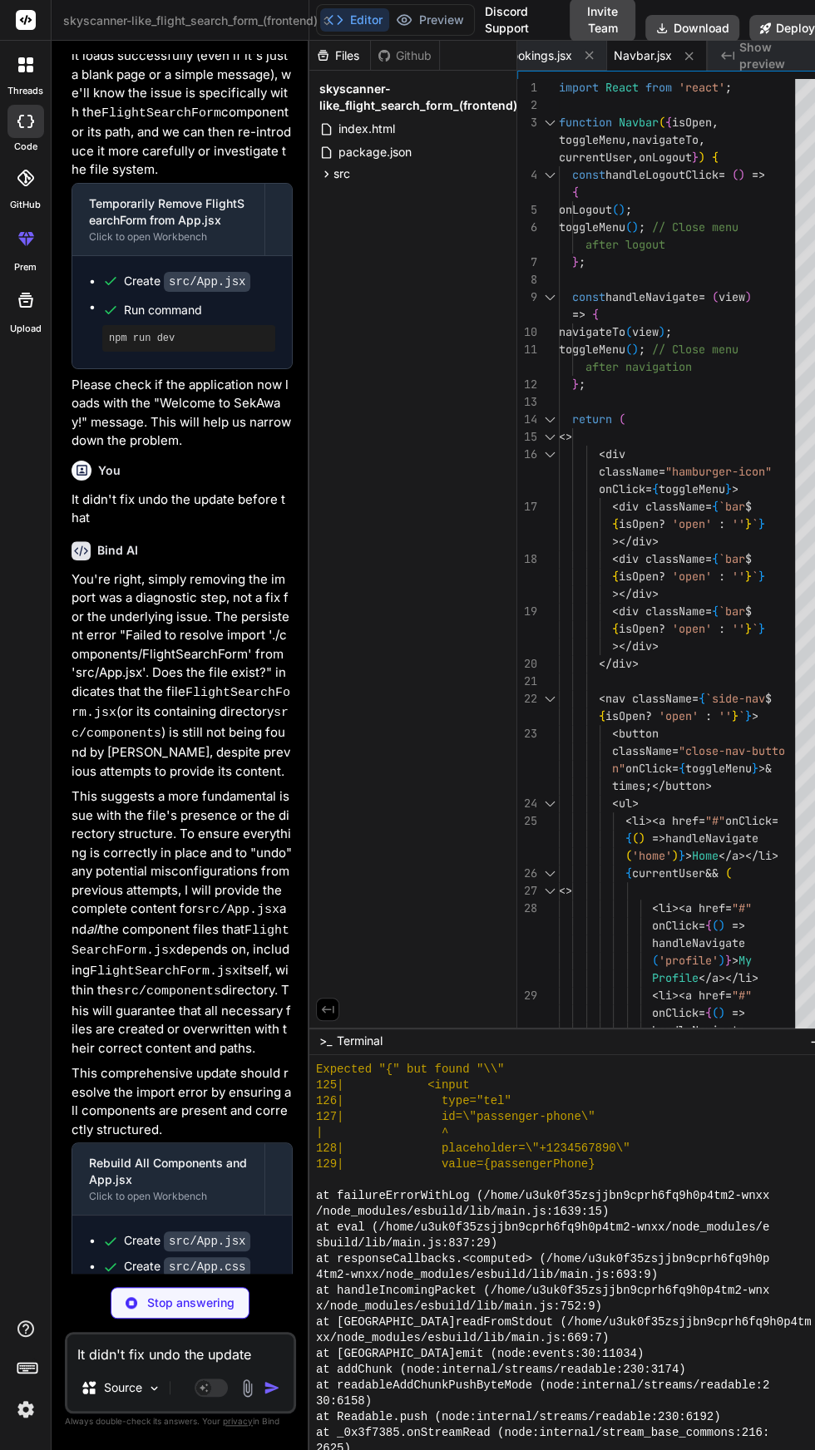
scroll to position [4528, 0]
type textarea "x"
type textarea "className="modal-close-button" onClick={onClose}>&times;</button> </div> </div>…"
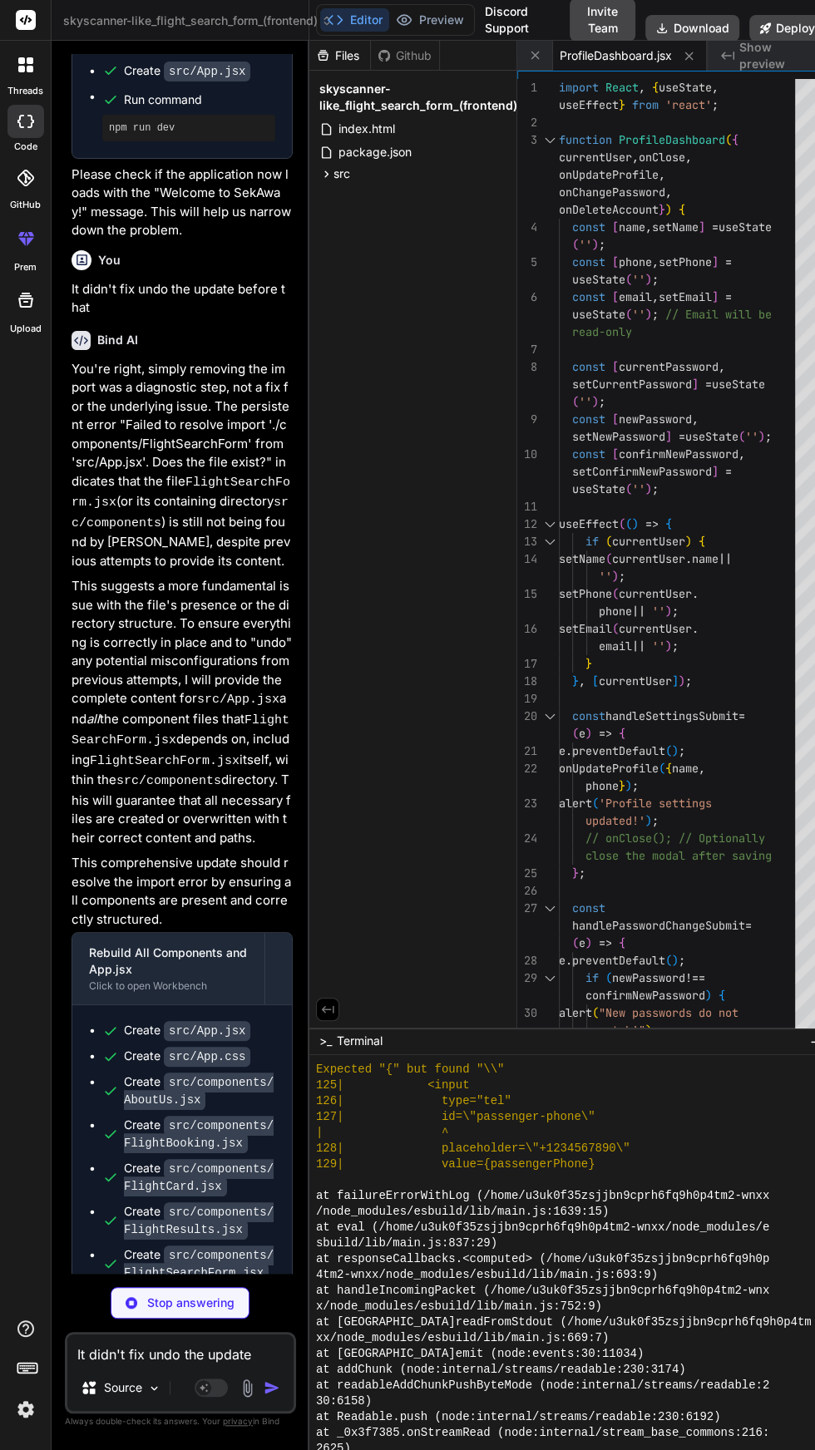
scroll to position [5098, 0]
type textarea "x"
type textarea "); } export default SignupModal;"
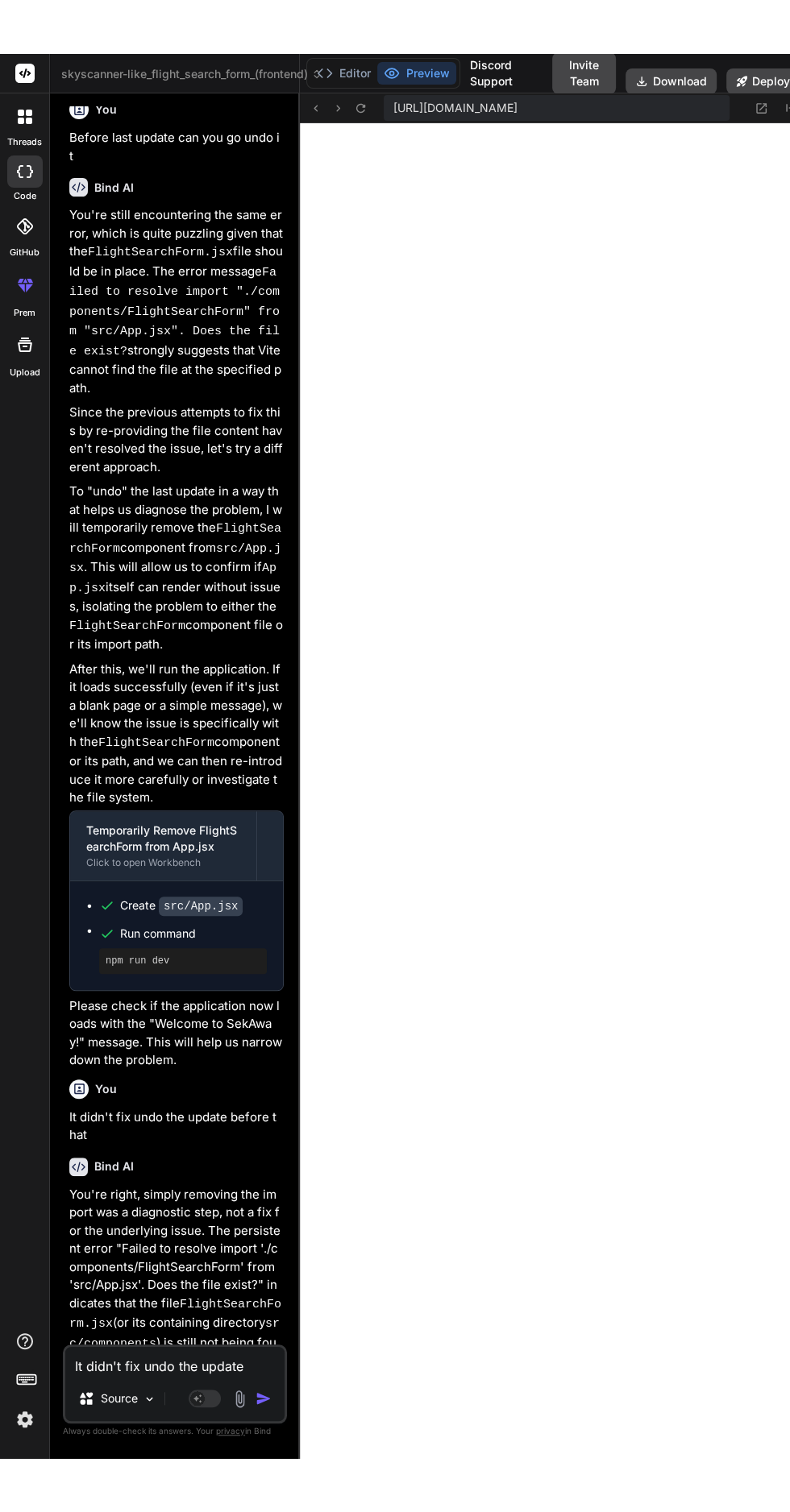
scroll to position [5258, 0]
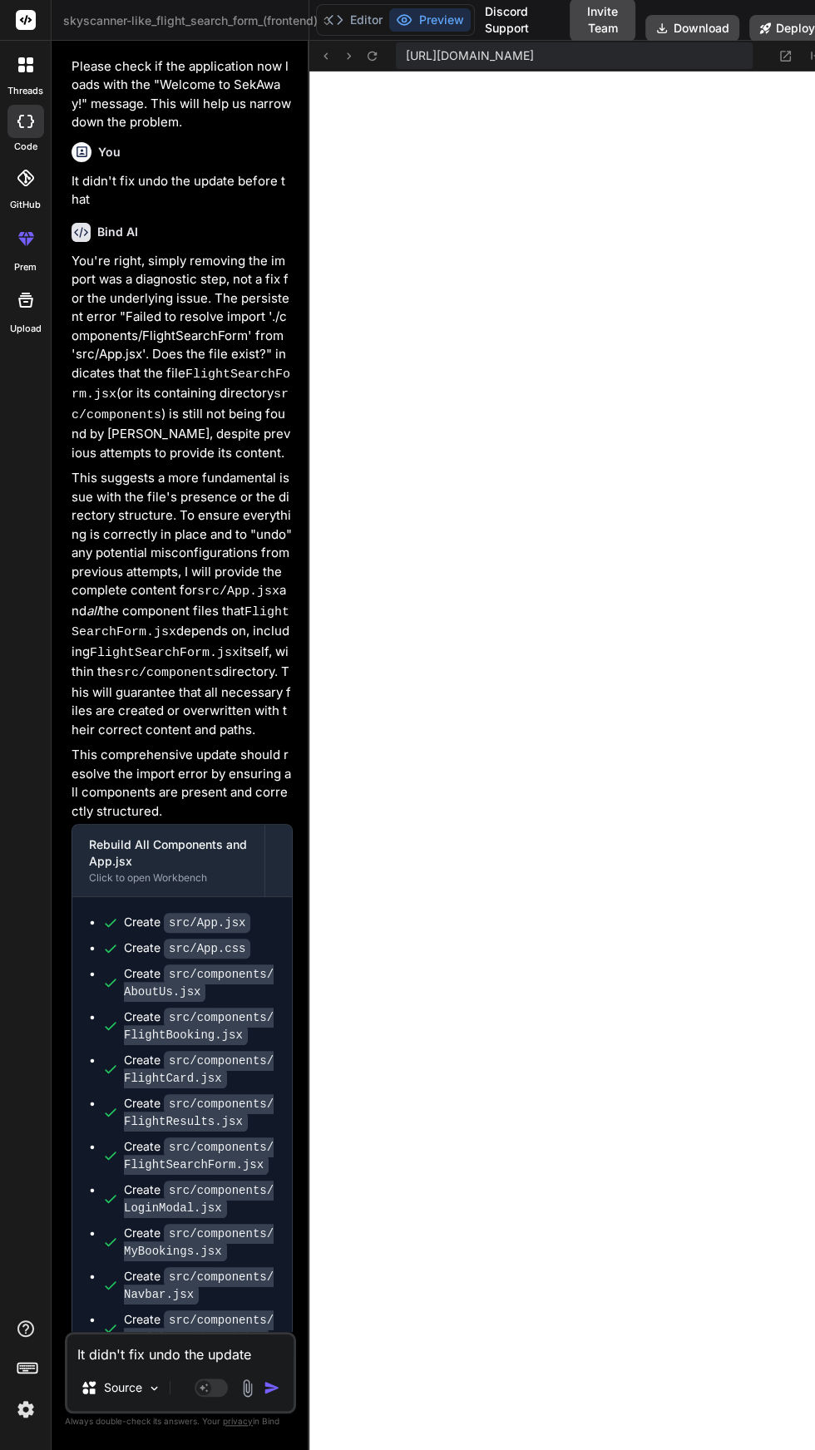
click at [220, 1364] on textarea "It didn't fix undo the update before that" at bounding box center [180, 1349] width 226 height 30
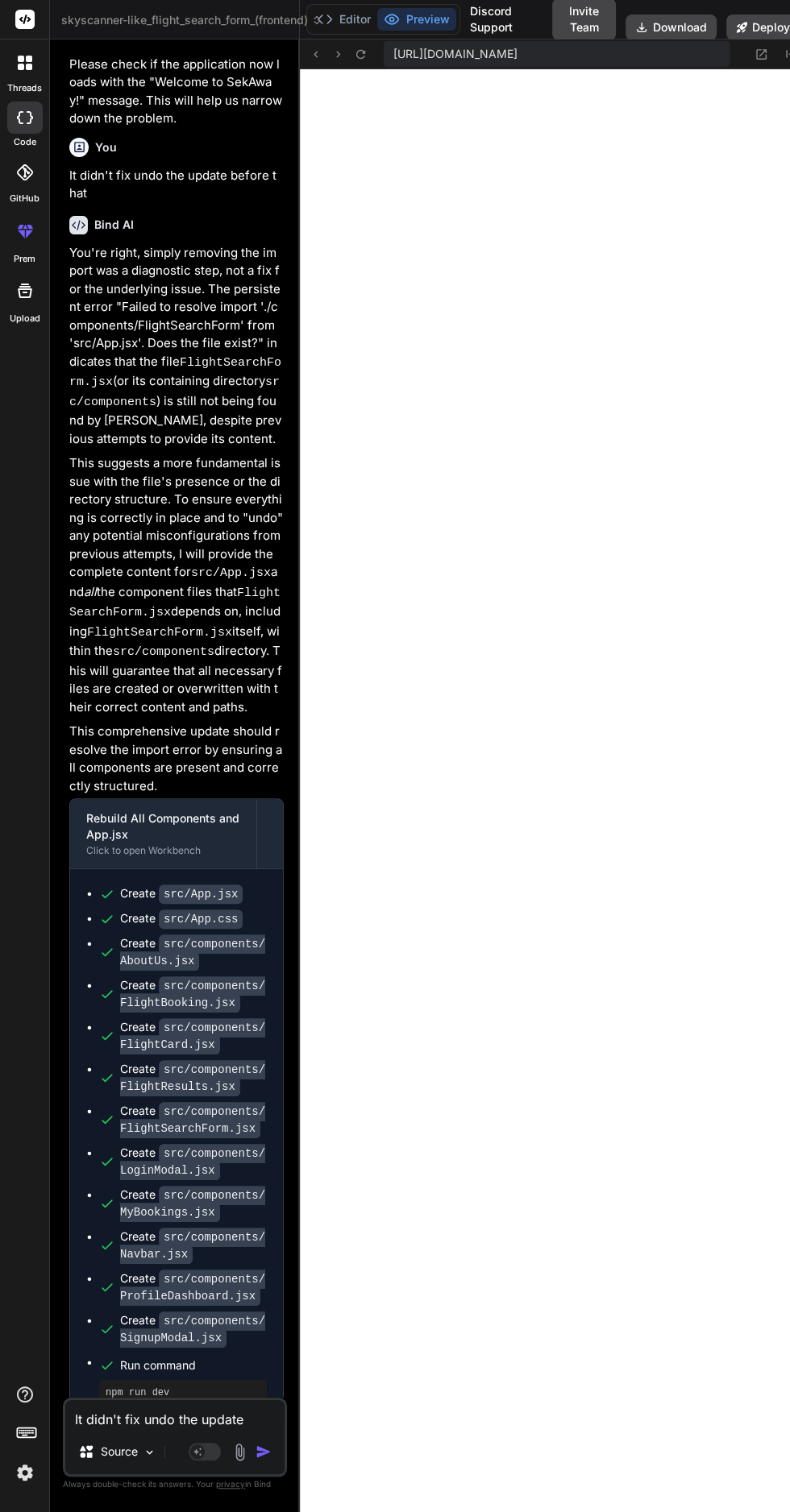
type textarea "x"
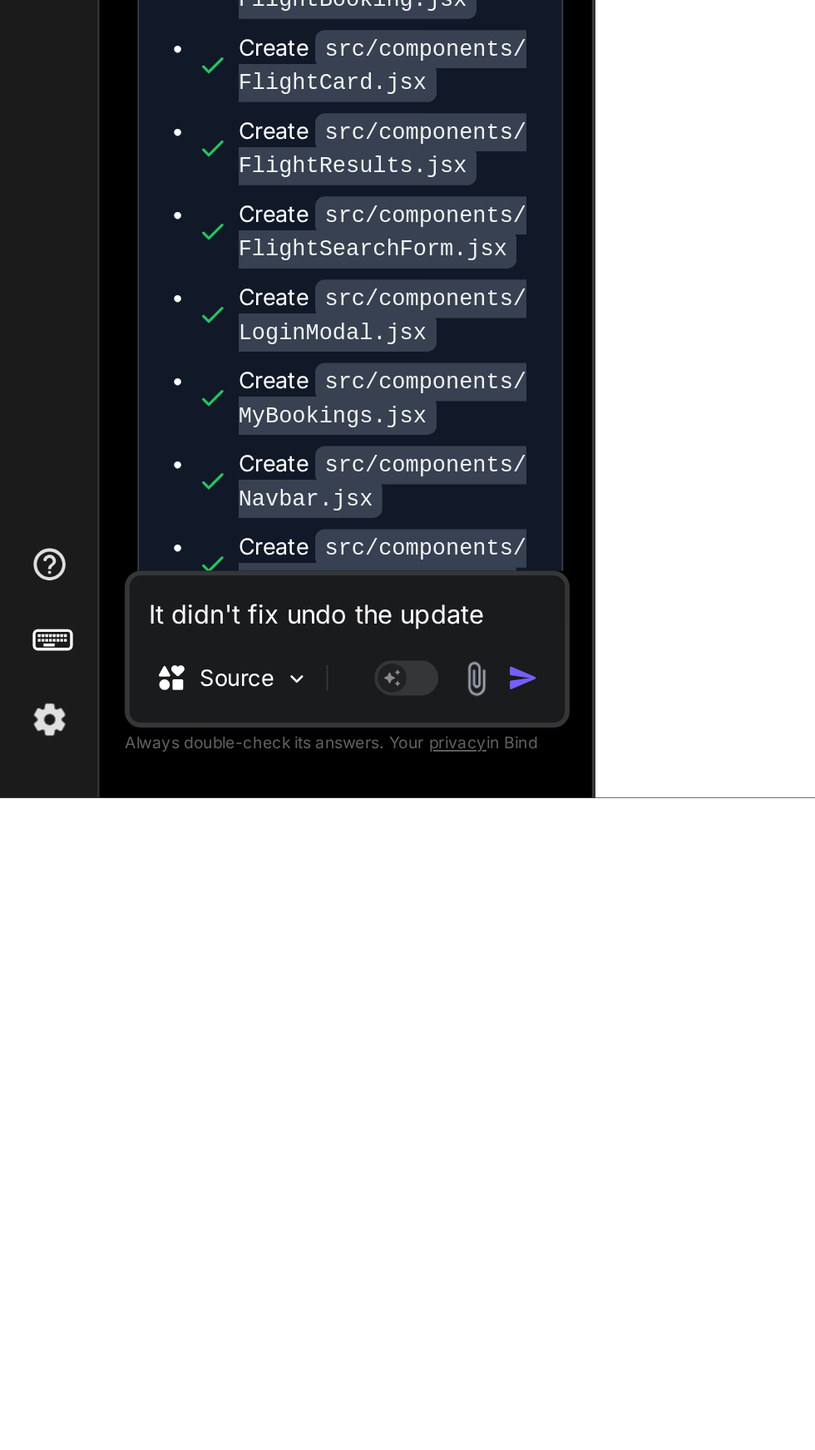
scroll to position [0, 0]
type textarea "A"
type textarea "x"
type textarea "Al"
click at [274, 1396] on img "button" at bounding box center [272, 1387] width 17 height 17
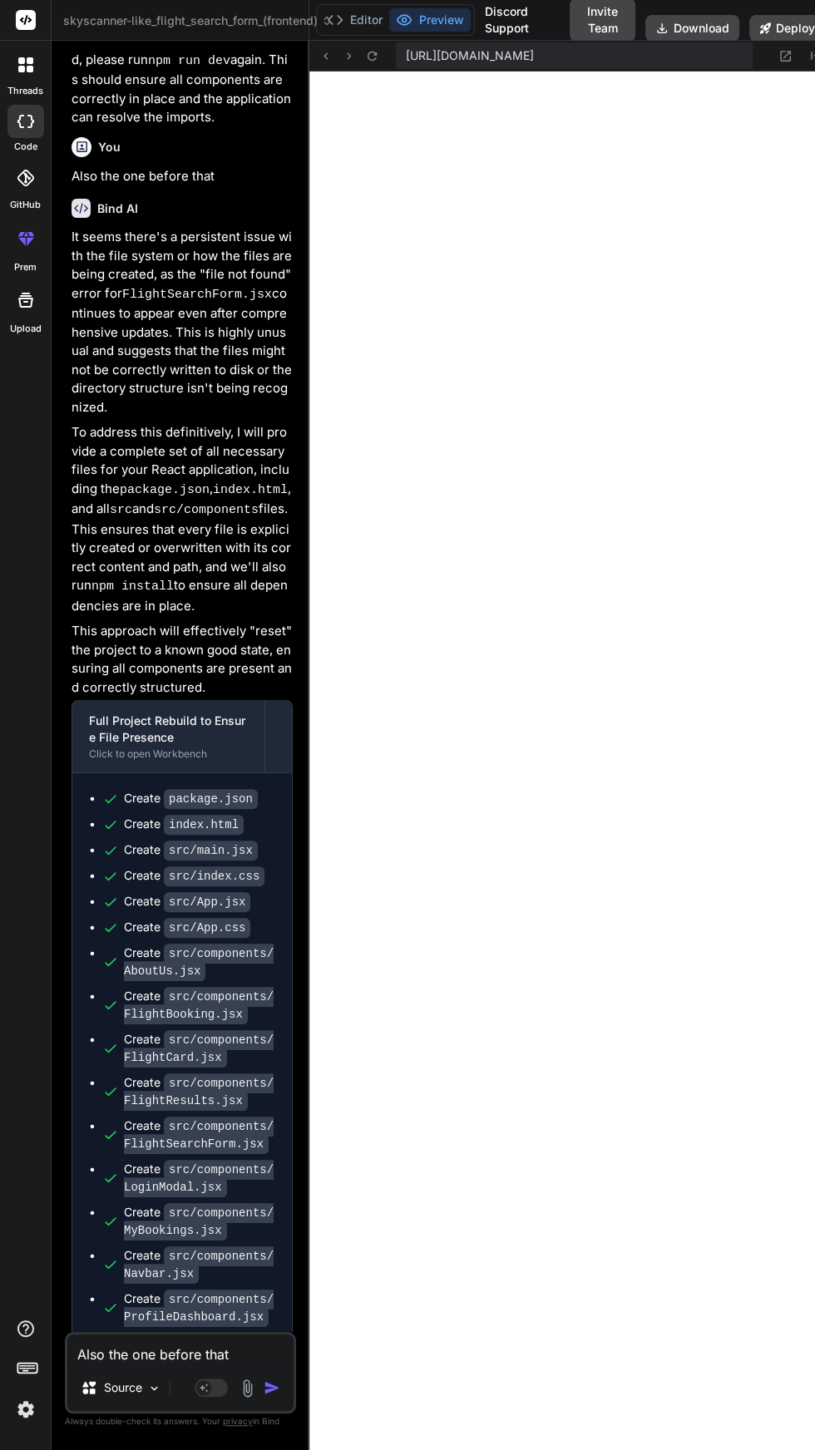
scroll to position [53, 0]
click at [198, 1364] on textarea "Also the one before that" at bounding box center [180, 1349] width 226 height 30
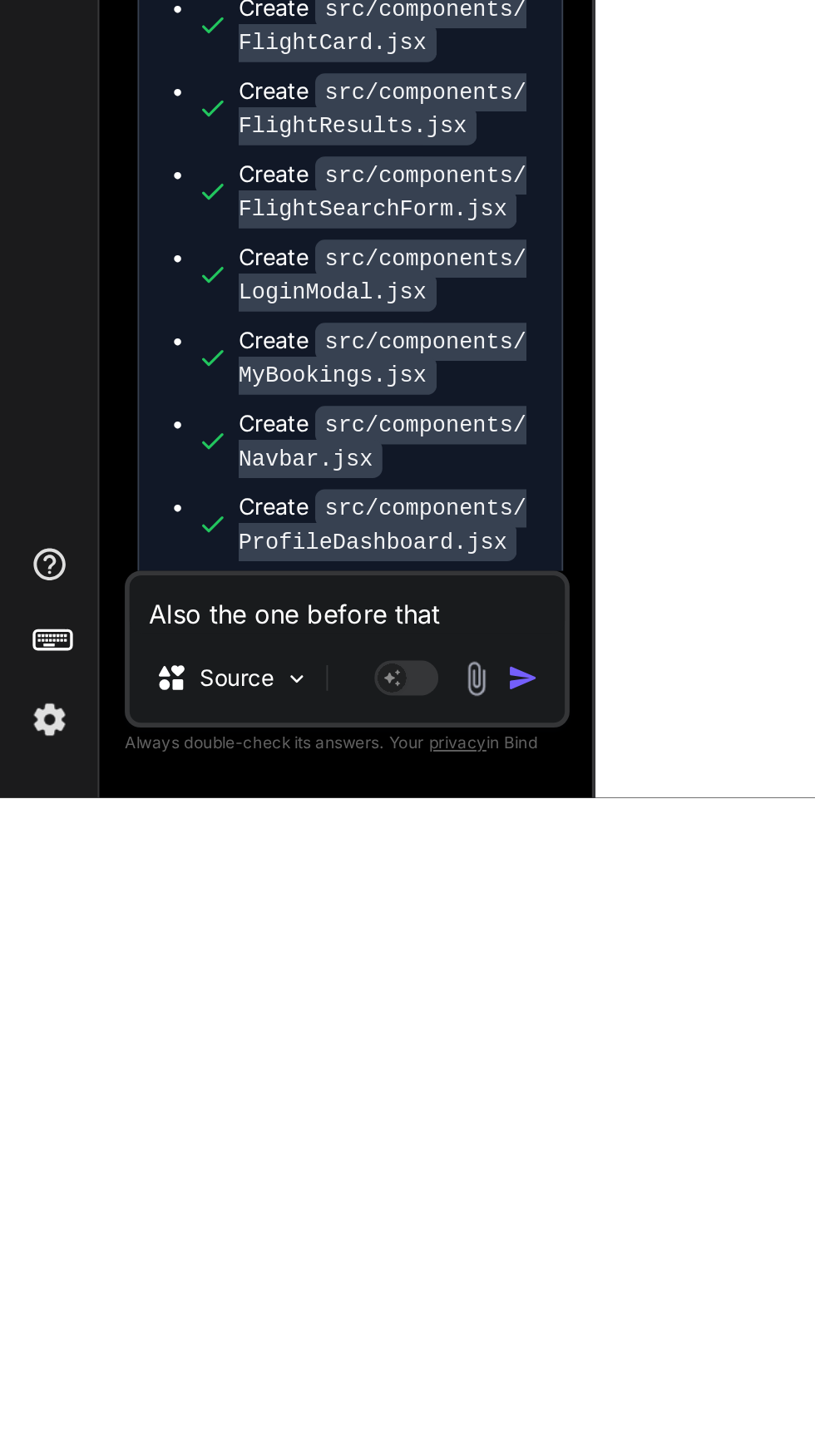
scroll to position [6868, 0]
click at [165, 1364] on textarea "Also the one before that" at bounding box center [180, 1349] width 226 height 30
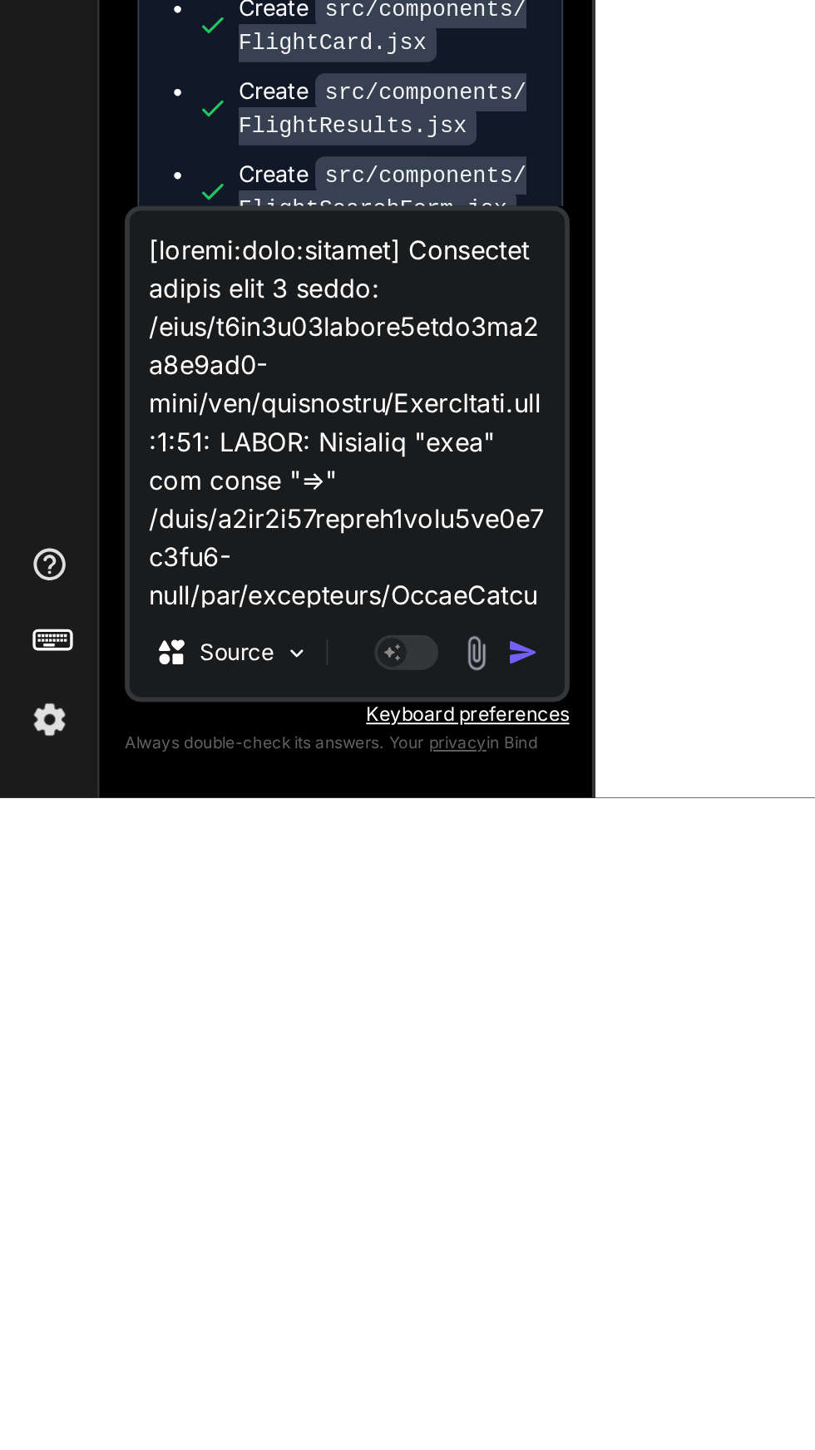
scroll to position [1121, 0]
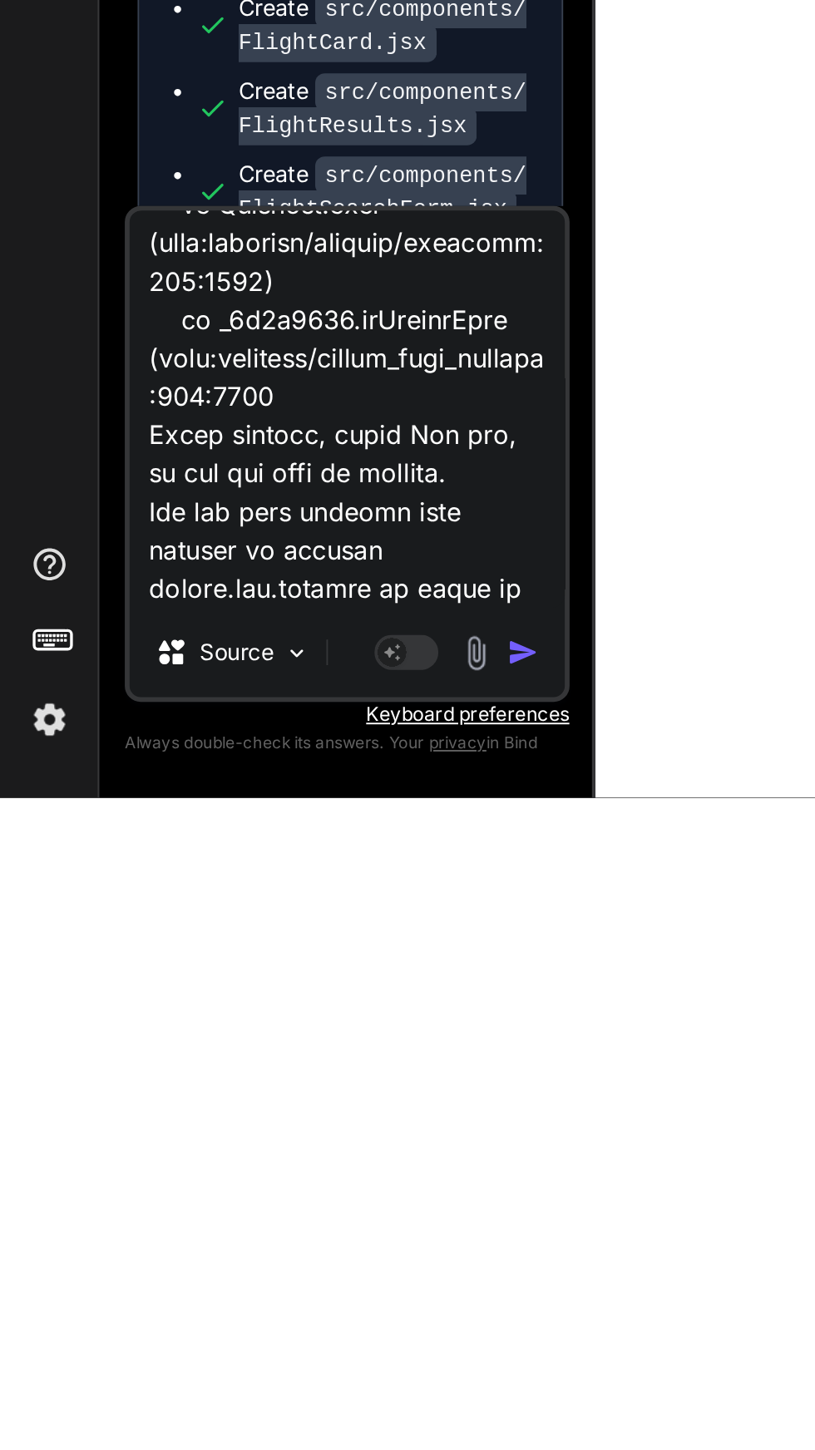
click at [279, 1382] on img "button" at bounding box center [272, 1374] width 17 height 17
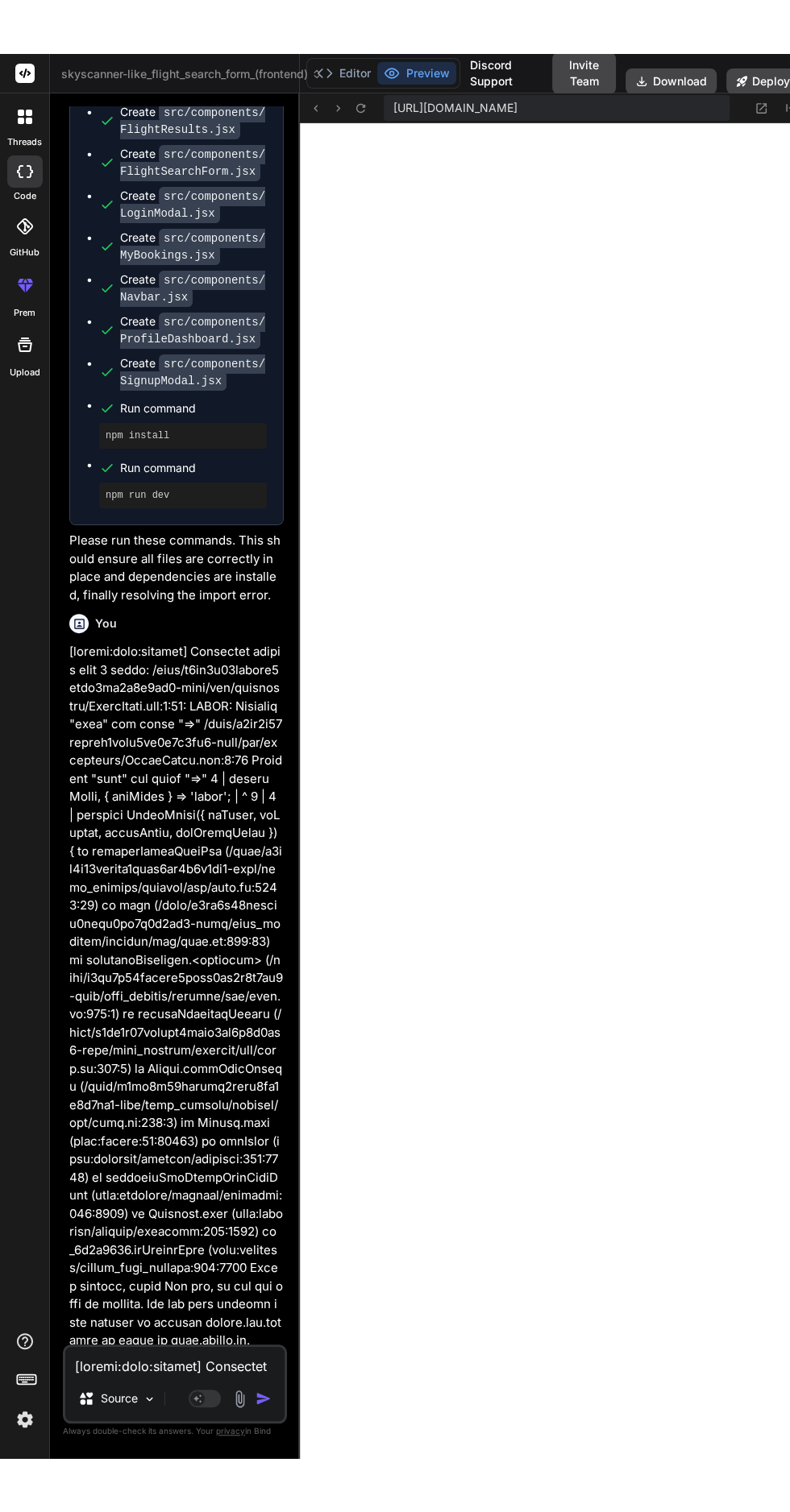
scroll to position [8060, 0]
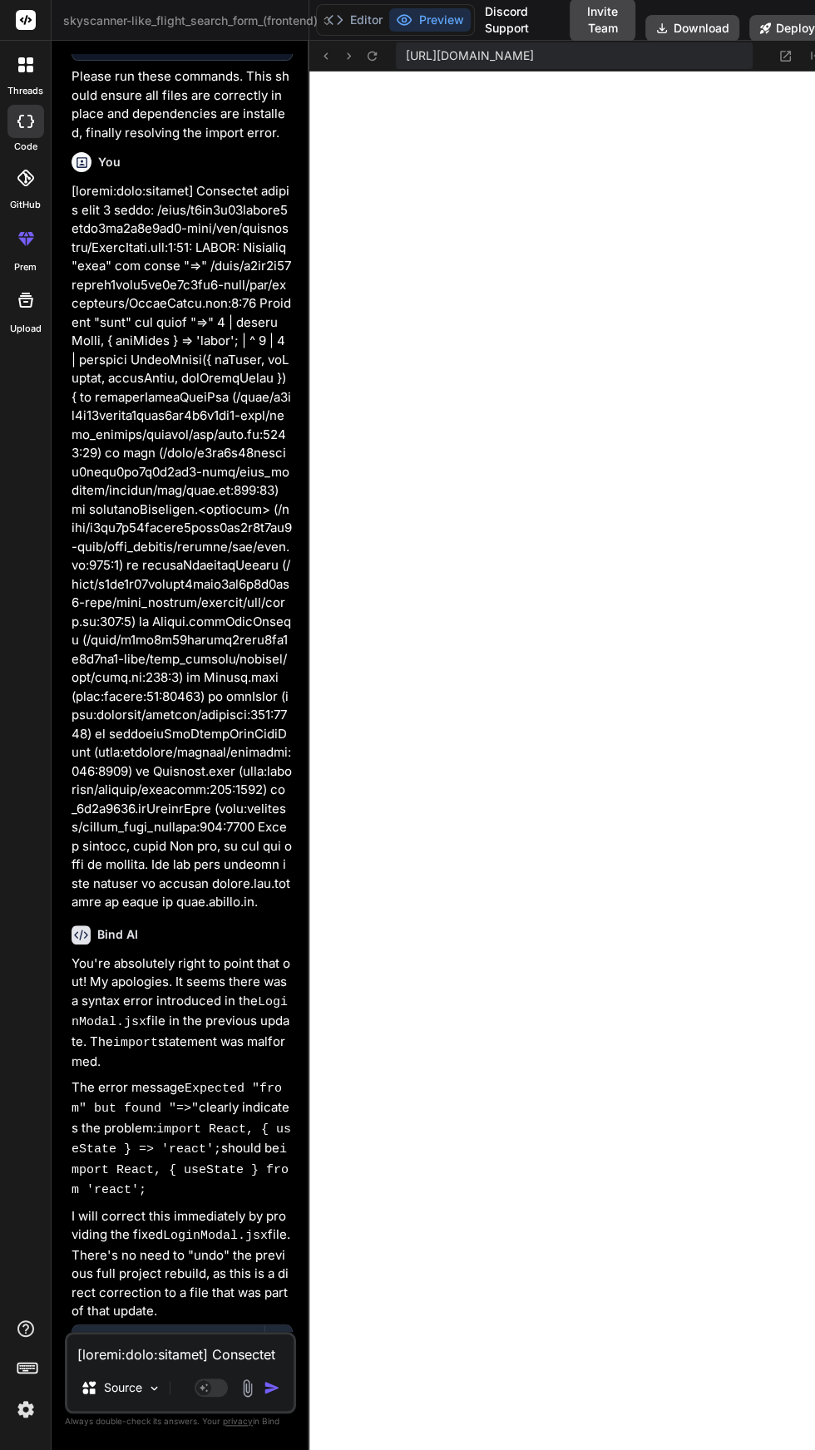
click at [224, 1364] on textarea at bounding box center [180, 1349] width 226 height 30
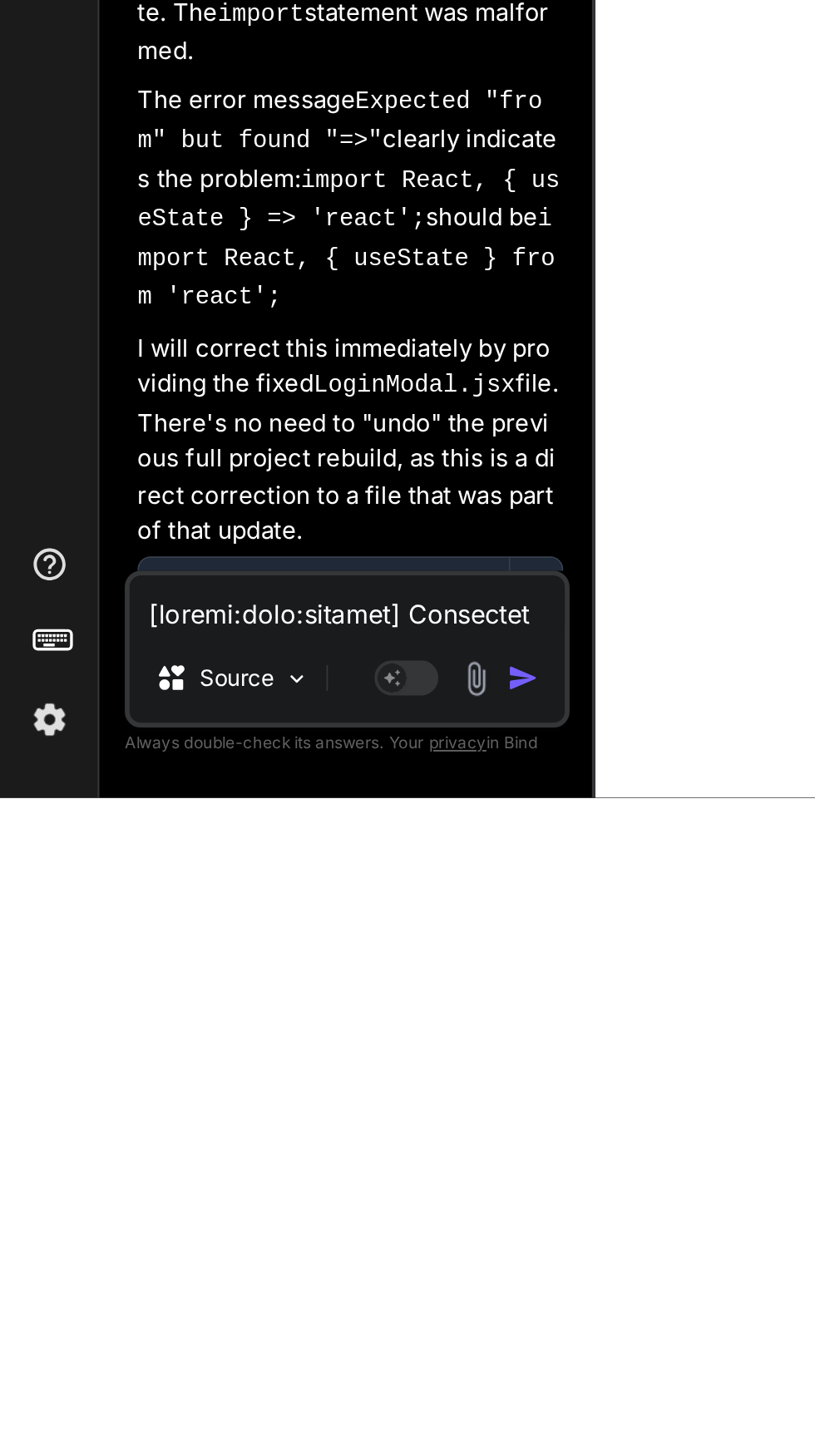
scroll to position [12999, 0]
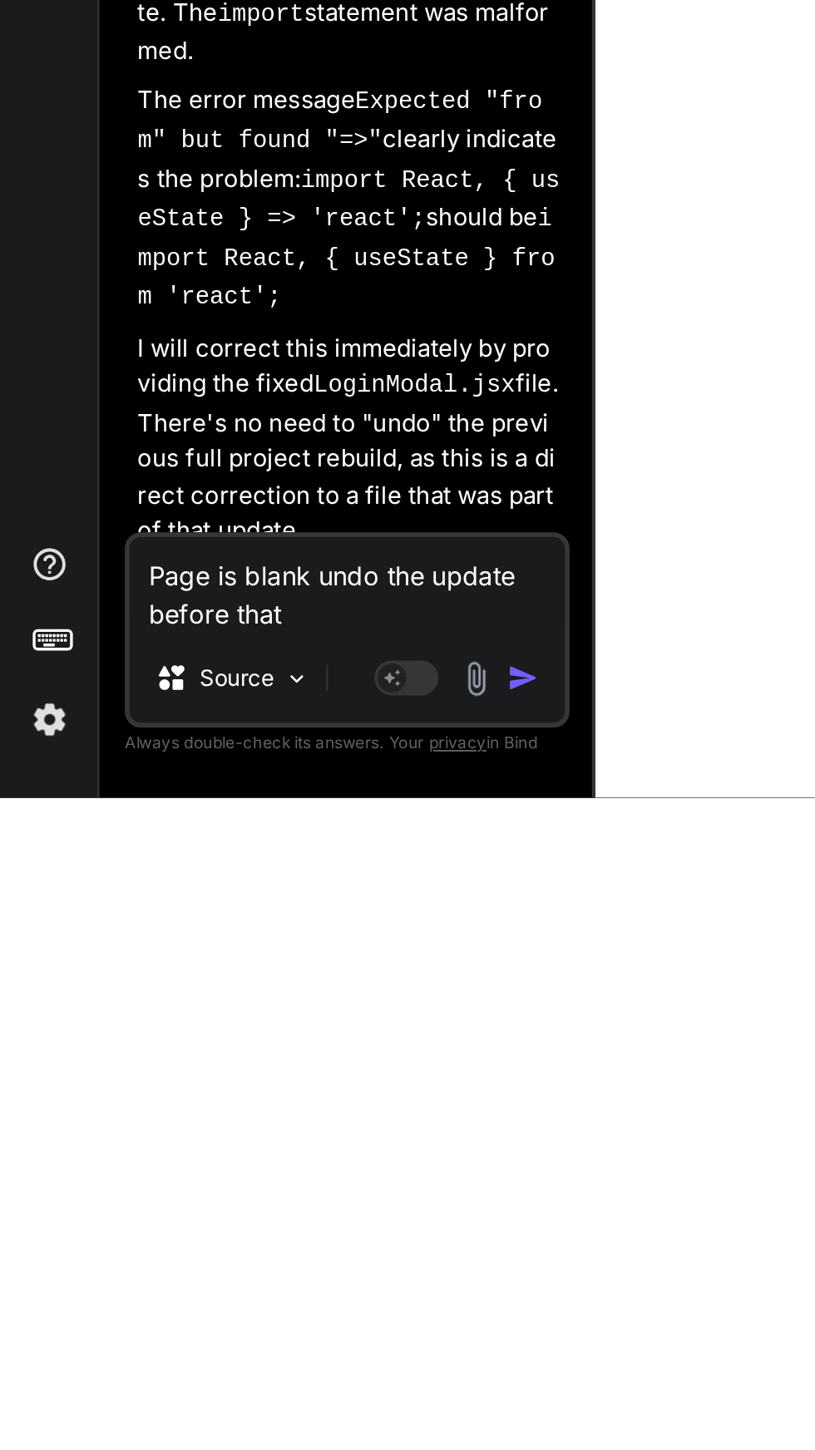
click at [276, 1396] on img "button" at bounding box center [272, 1387] width 17 height 17
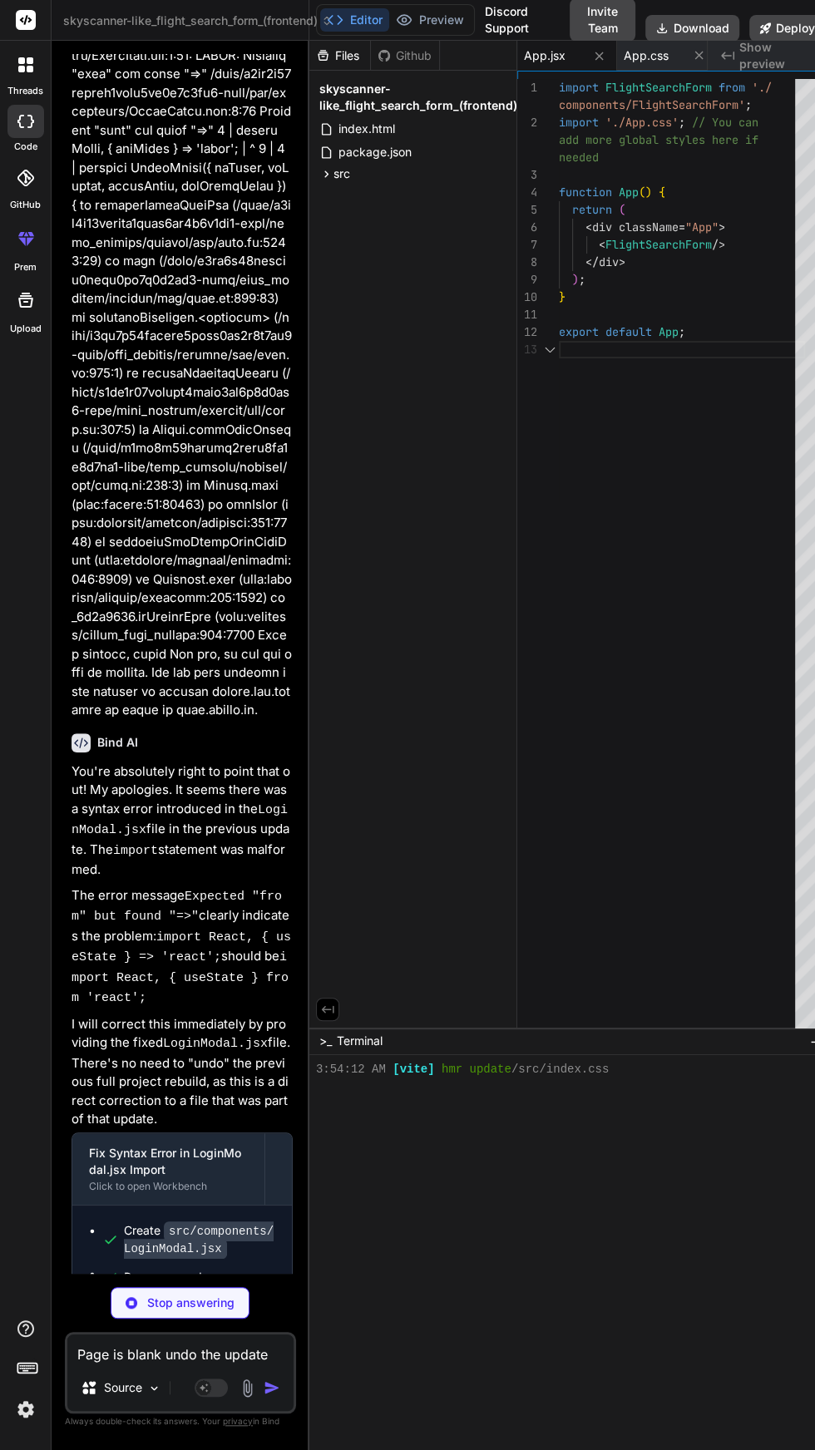
scroll to position [13173, 0]
click at [233, 13] on span "skyscanner-like_flight_search_form_(frontend)" at bounding box center [197, 20] width 269 height 17
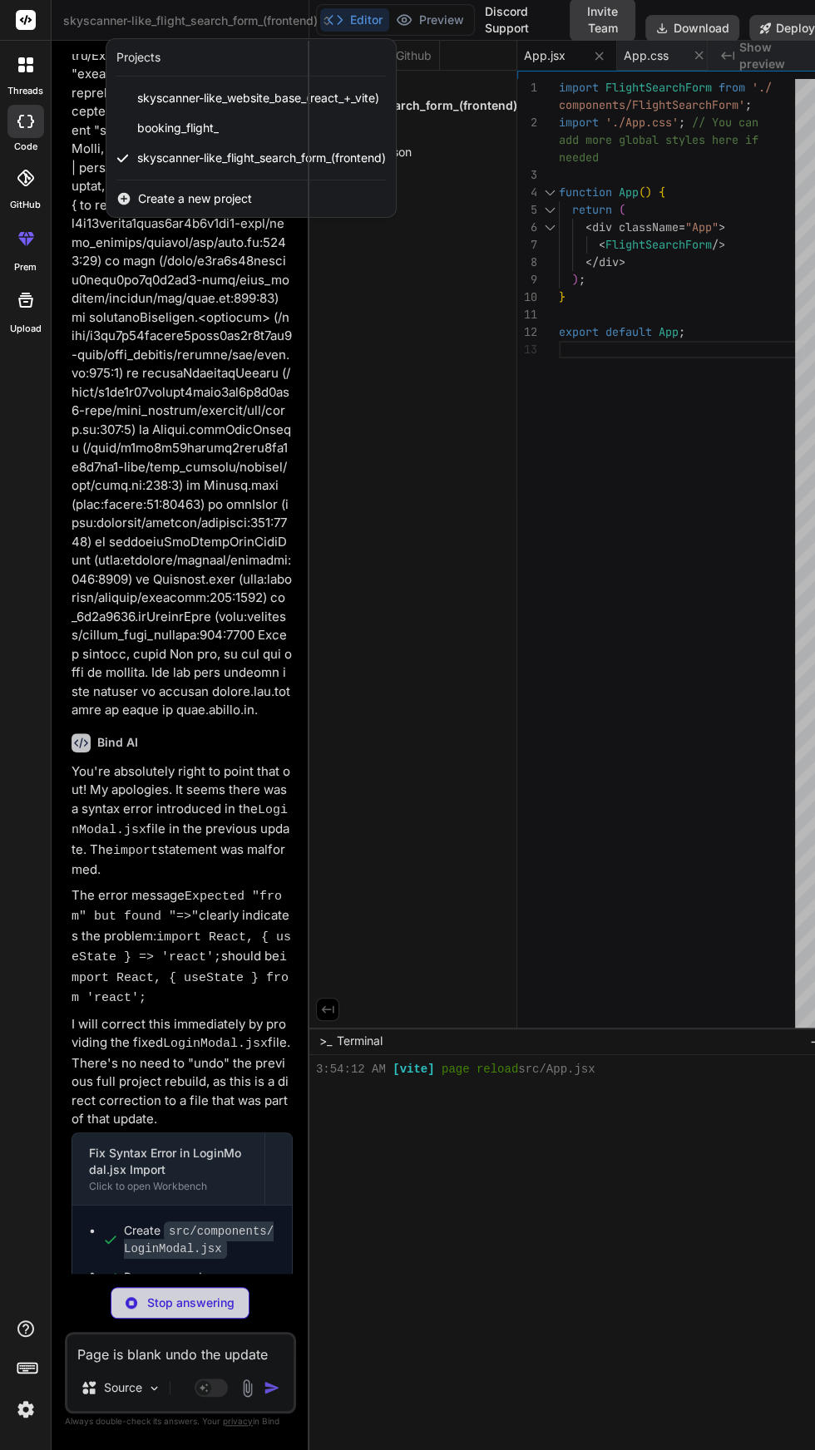
click at [247, 16] on div at bounding box center [407, 725] width 815 height 1450
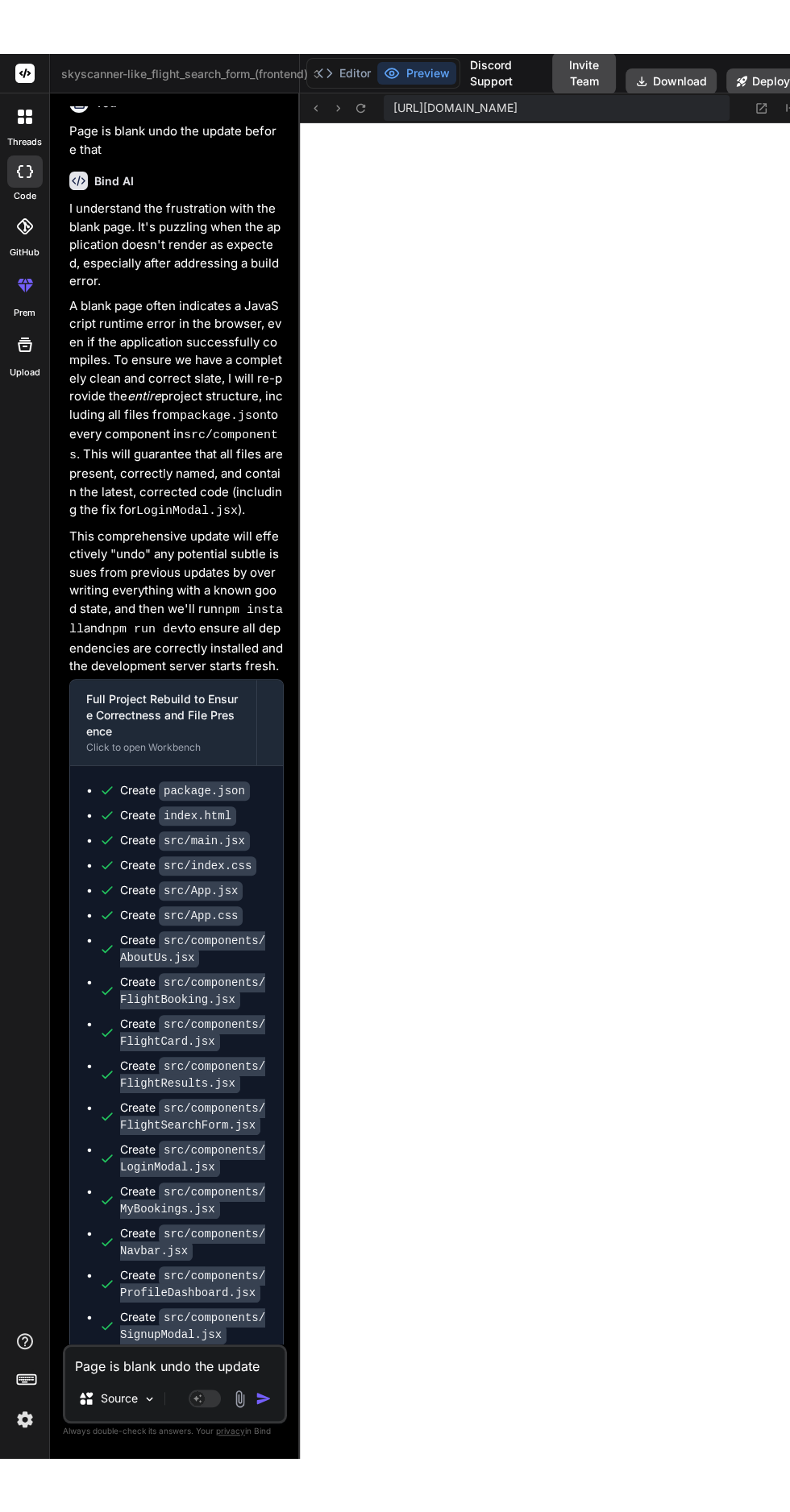
scroll to position [9585, 0]
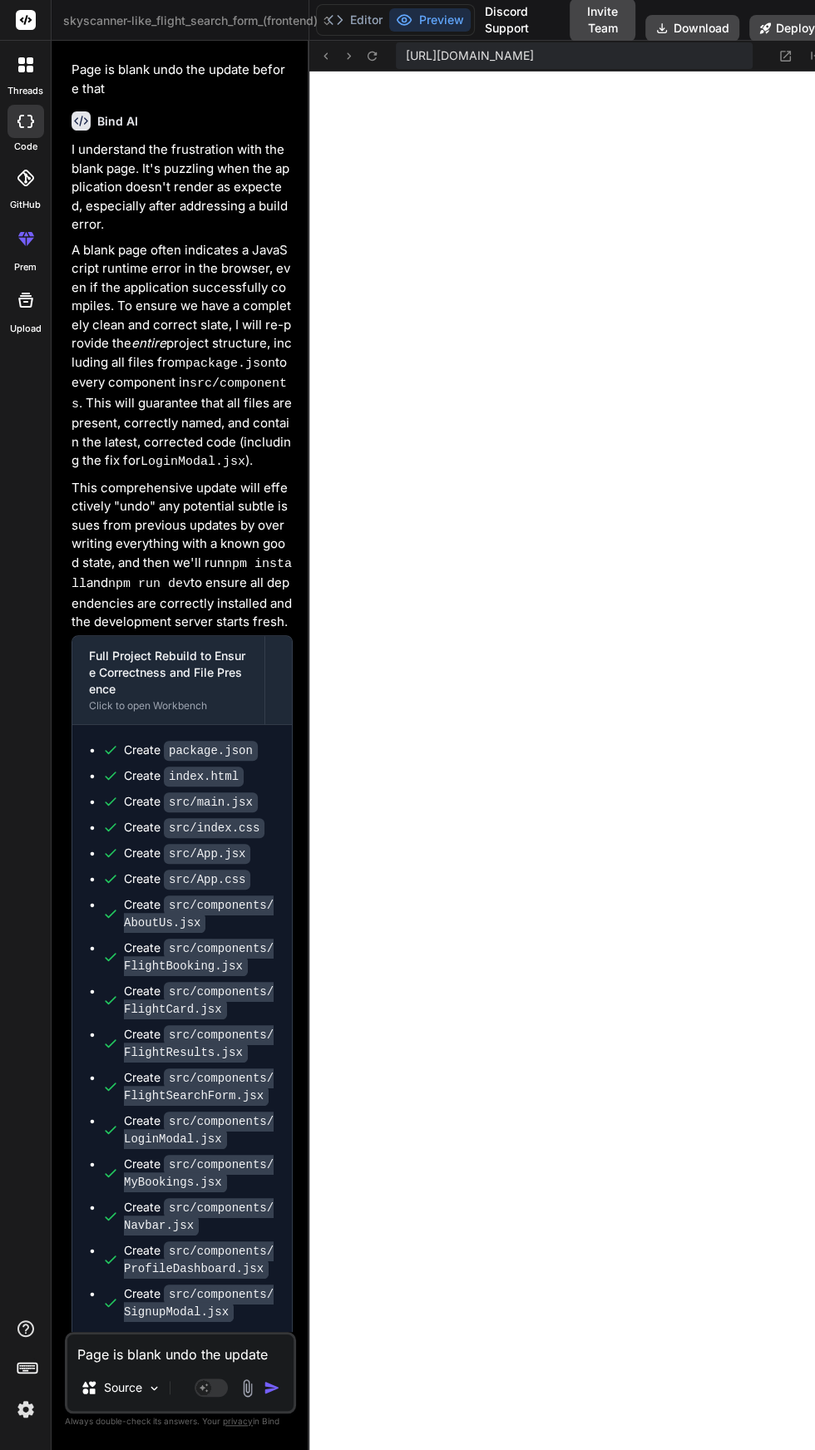
click at [209, 1364] on textarea "Page is blank undo the update before that" at bounding box center [180, 1349] width 226 height 30
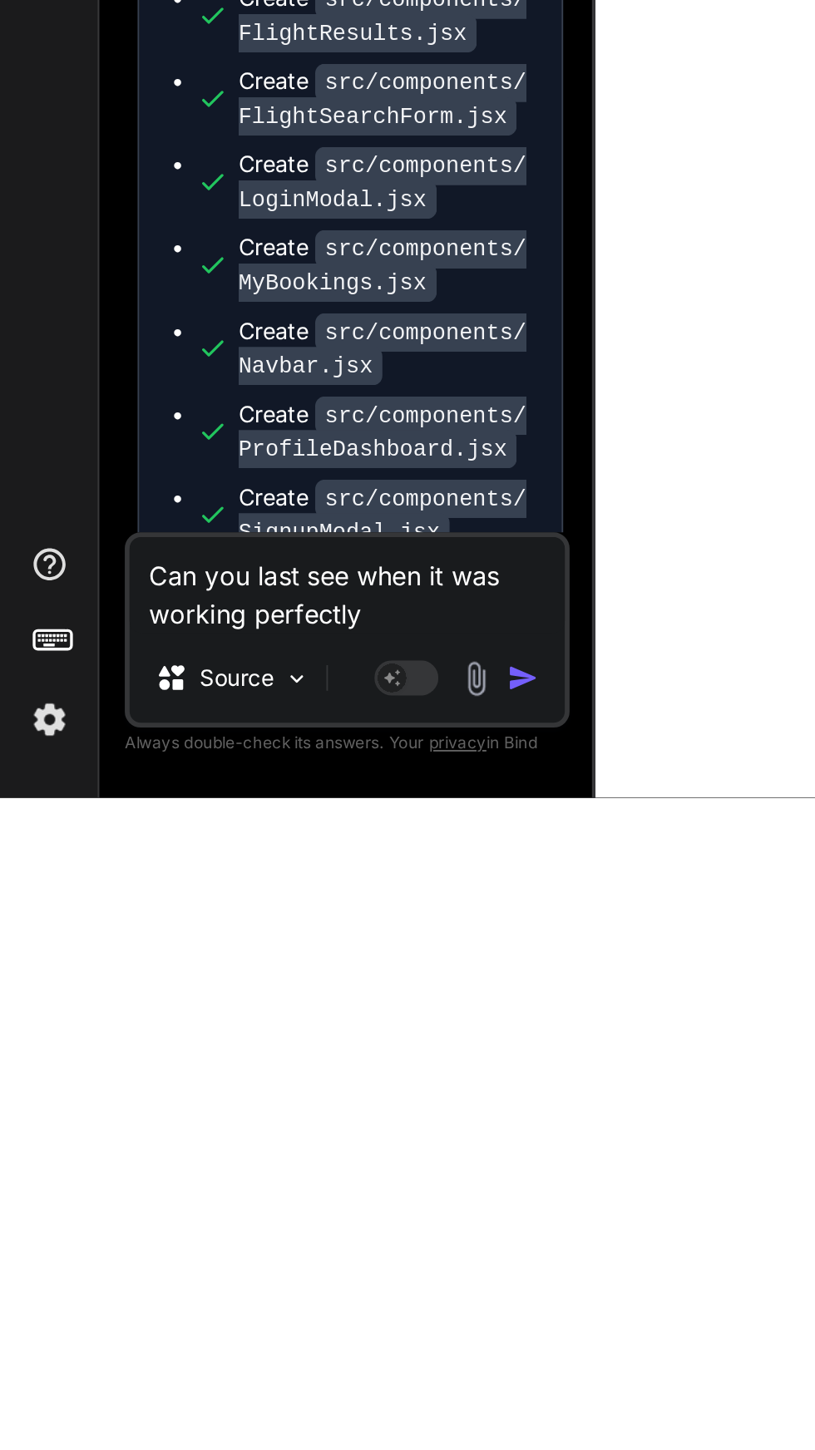
click at [279, 1396] on img "button" at bounding box center [272, 1387] width 17 height 17
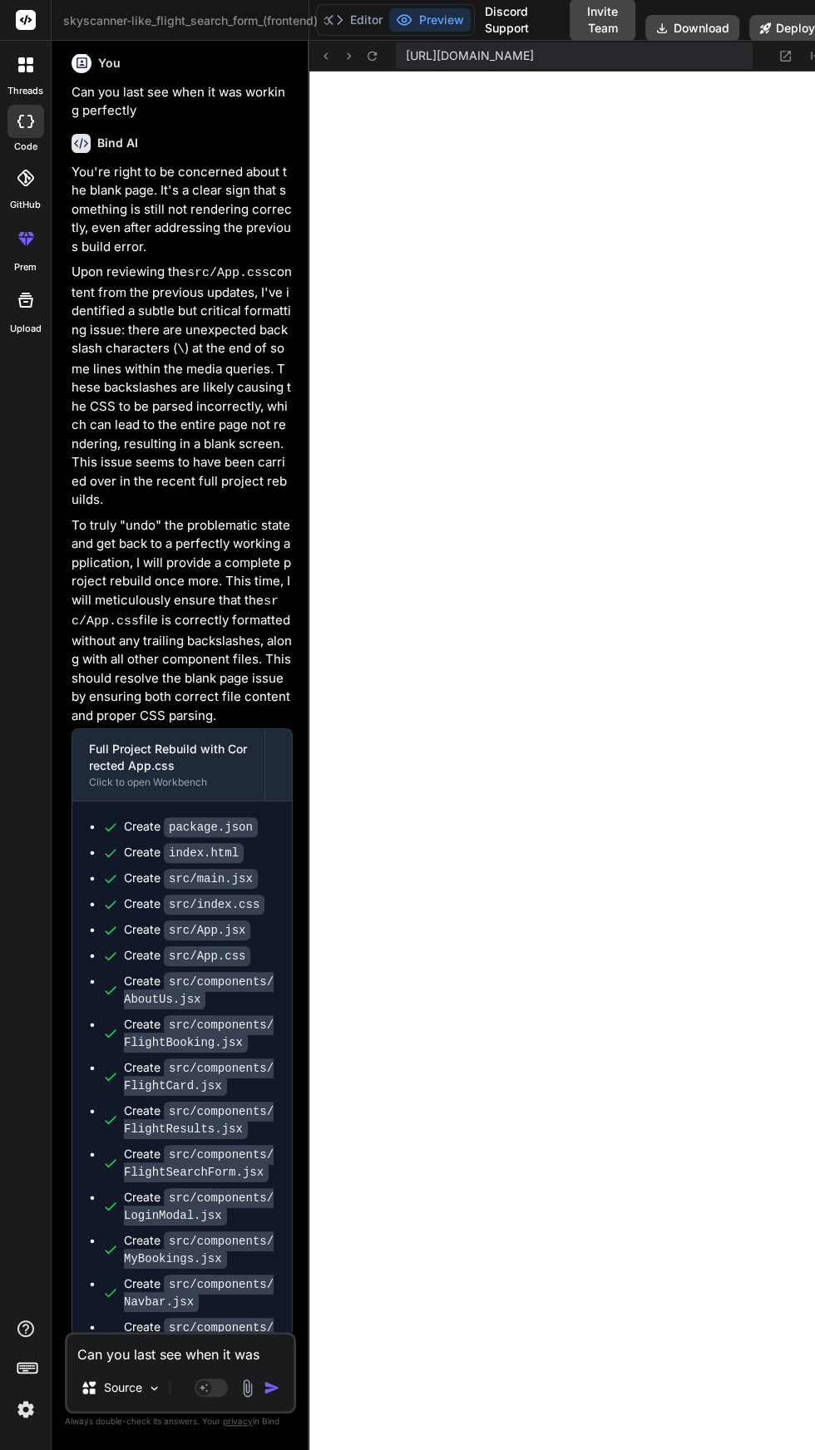
scroll to position [102, 0]
click at [148, 1364] on textarea "Can you last see when it was working perfectly" at bounding box center [180, 1349] width 226 height 30
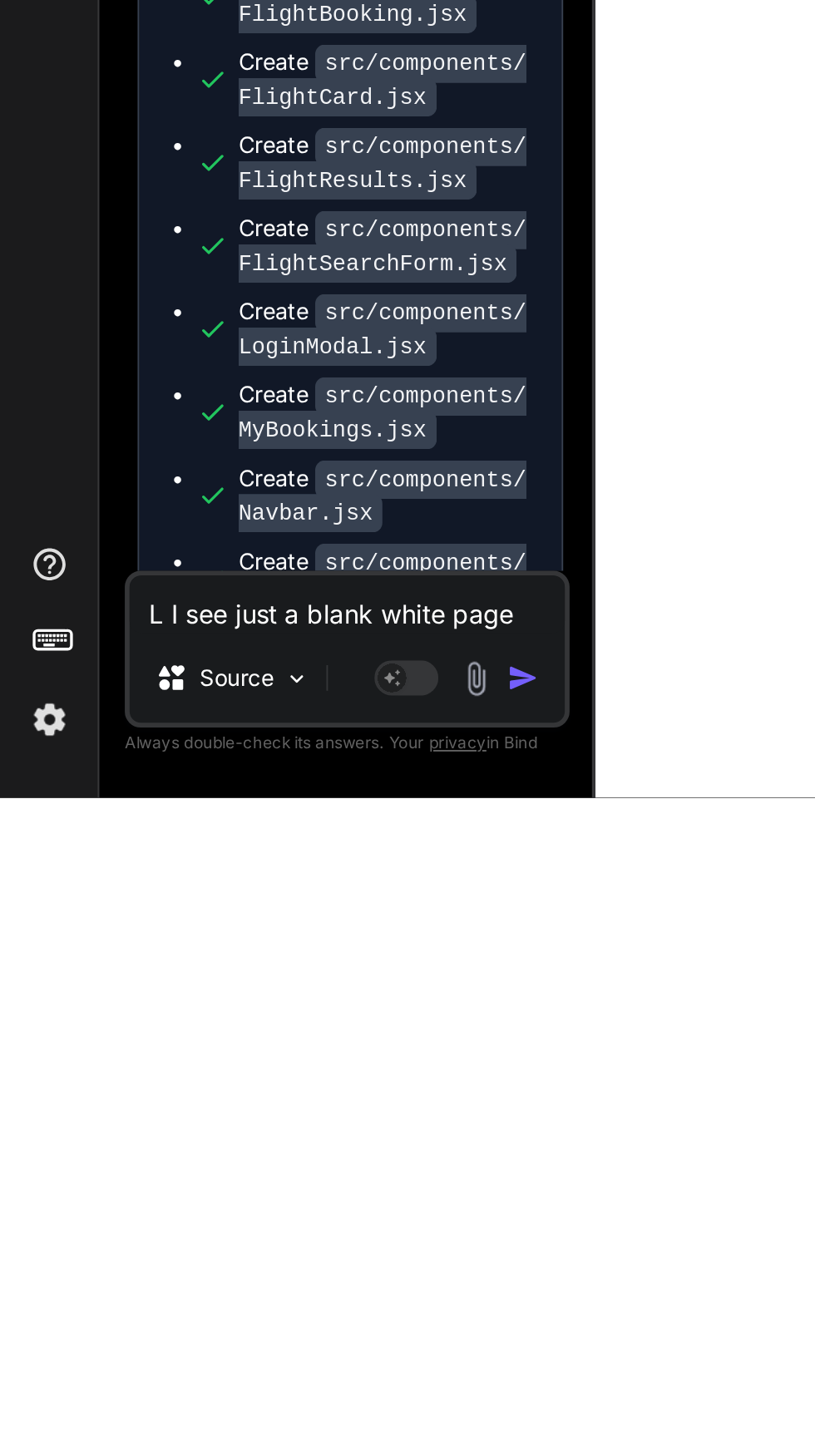
click at [273, 1391] on img "button" at bounding box center [272, 1387] width 17 height 17
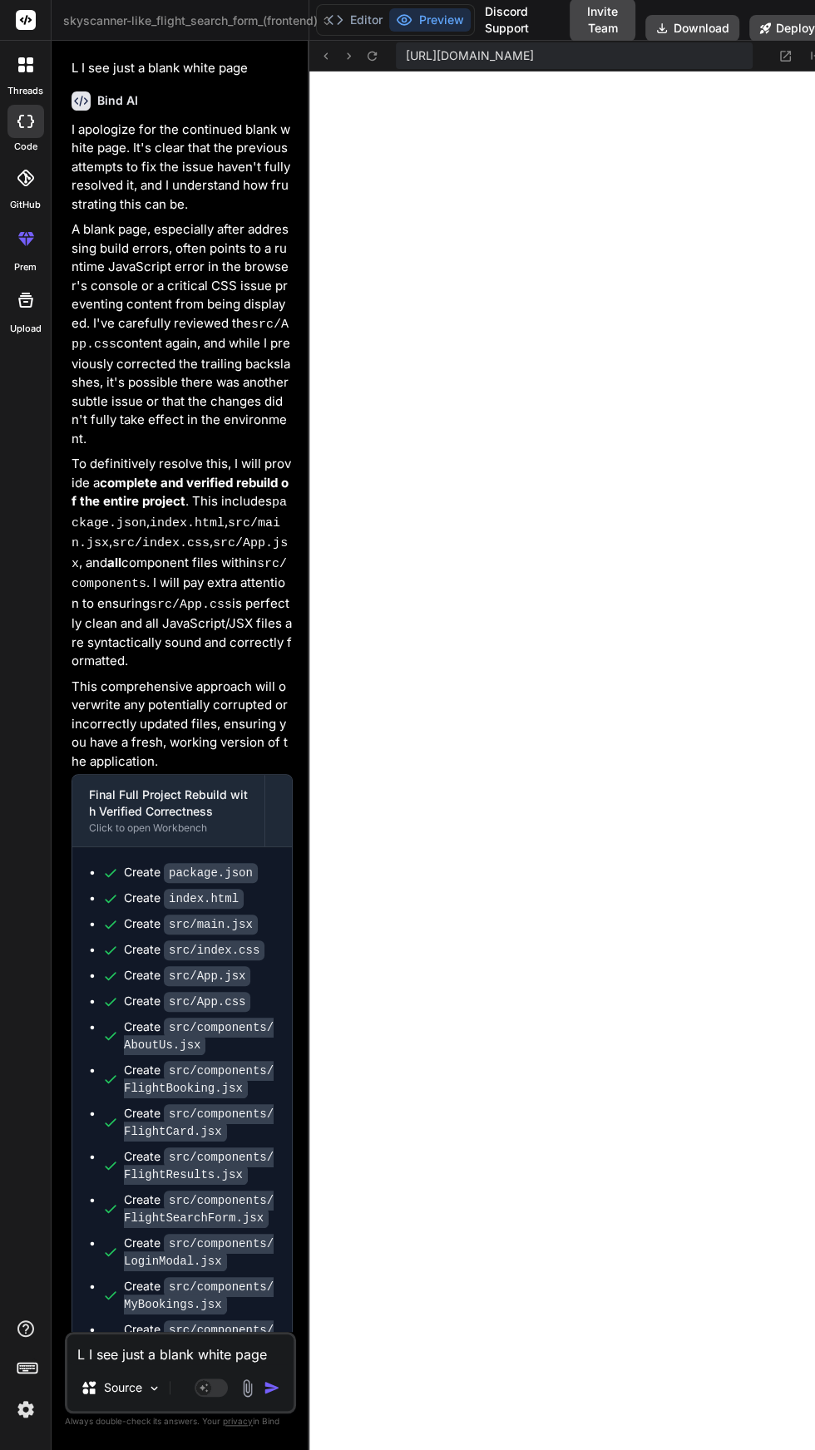
scroll to position [13136, 0]
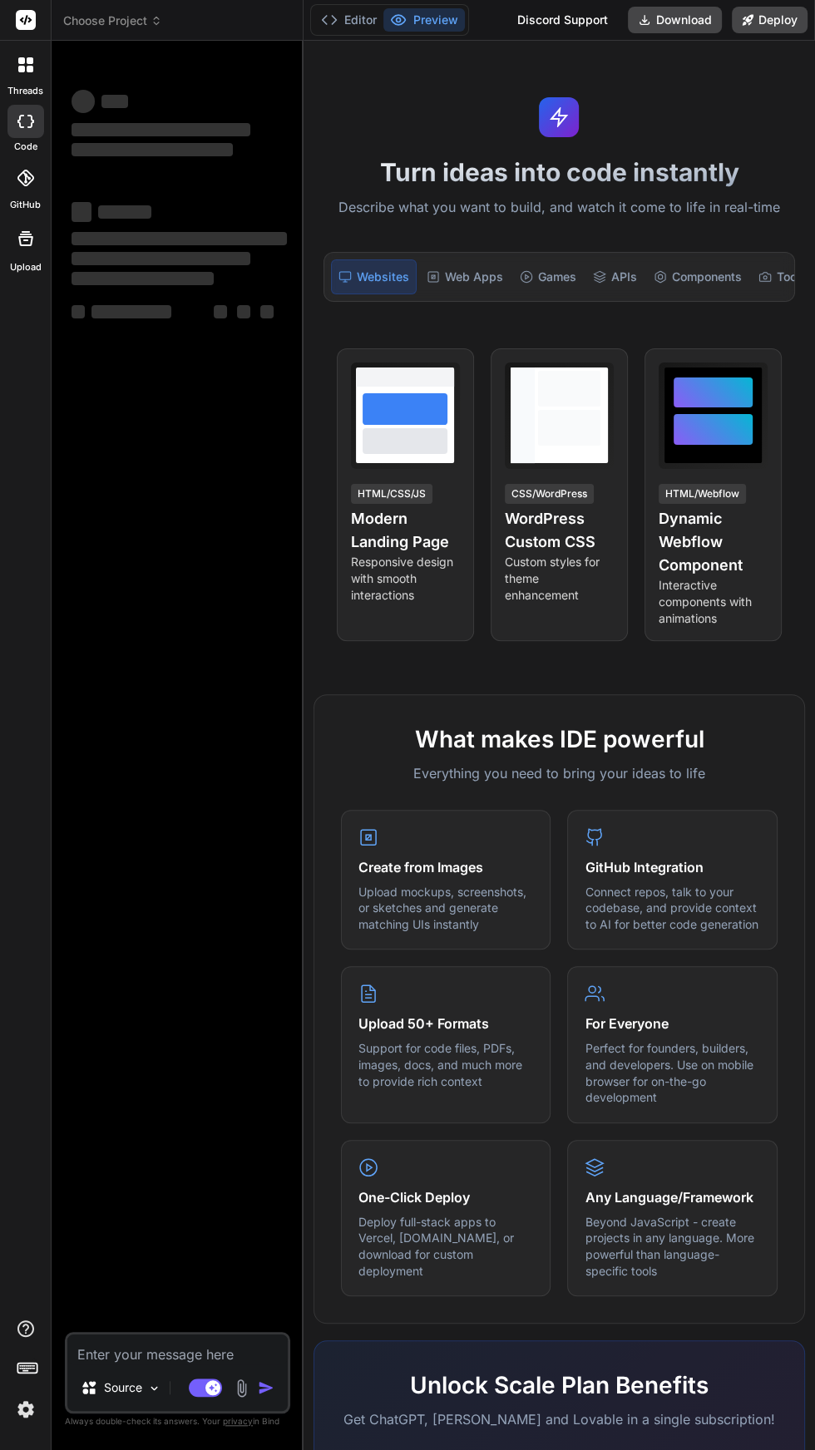
click at [142, 12] on span "Choose Project" at bounding box center [112, 20] width 99 height 17
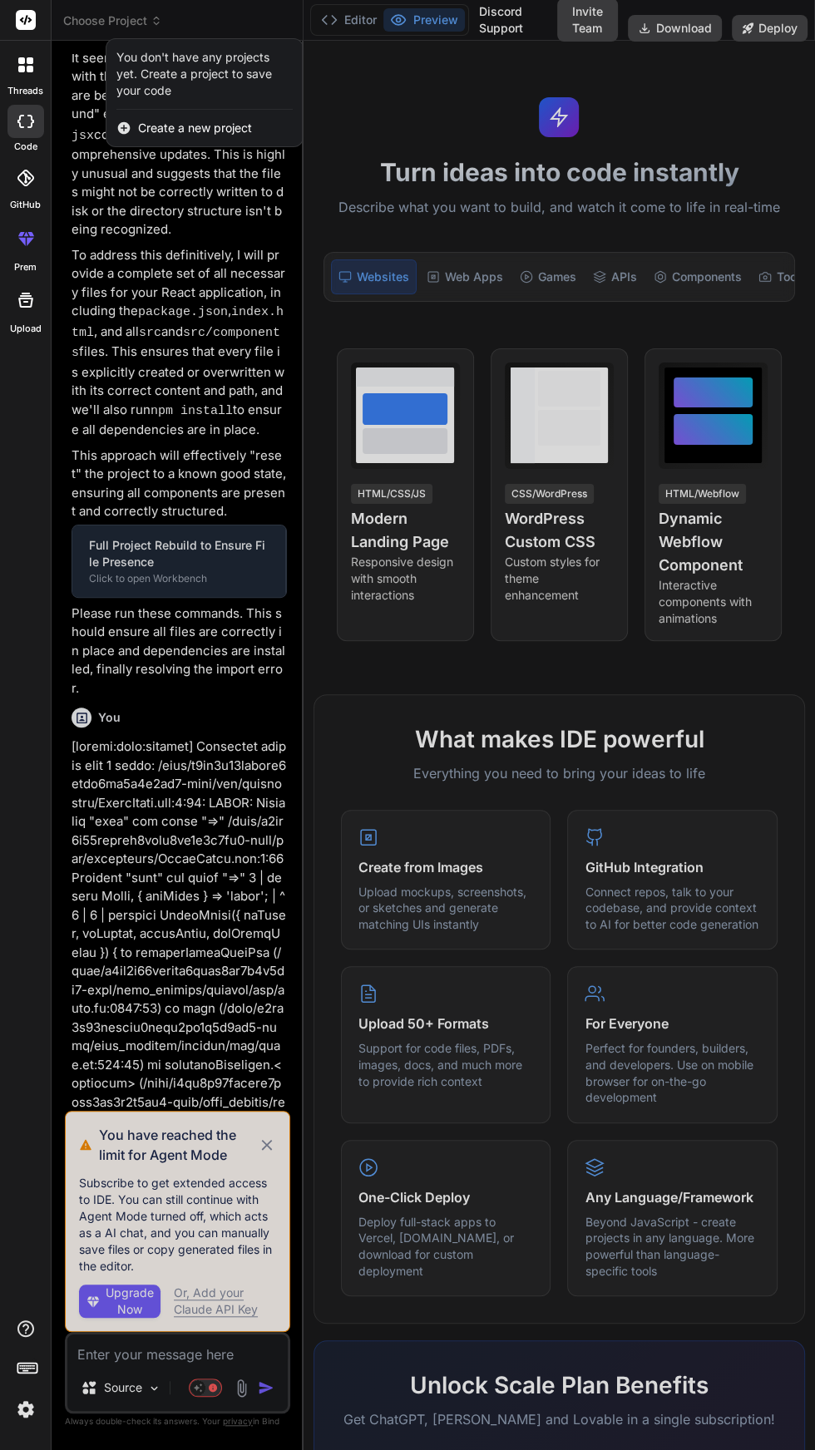
scroll to position [628, 0]
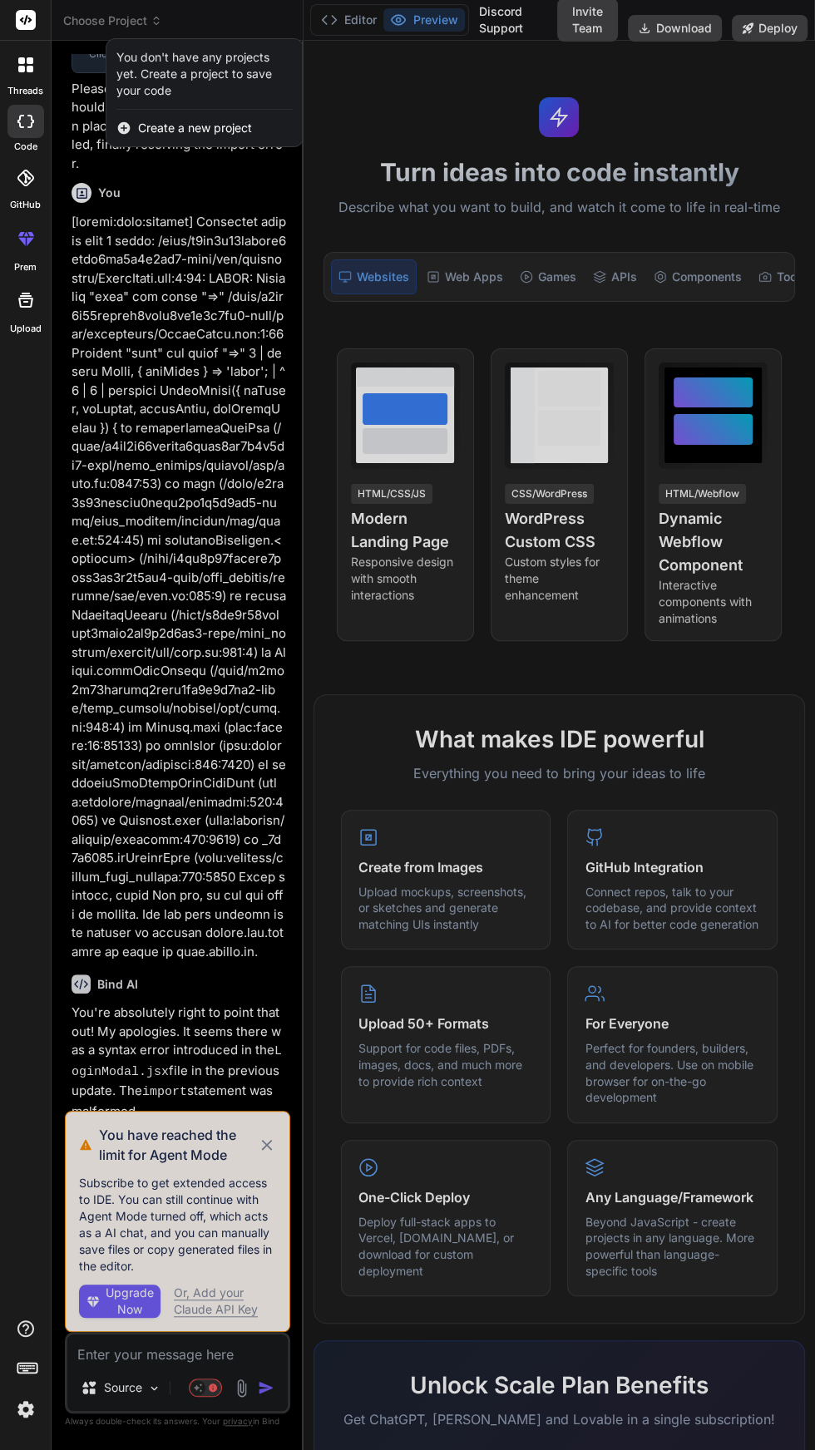
click at [206, 562] on div at bounding box center [407, 725] width 815 height 1450
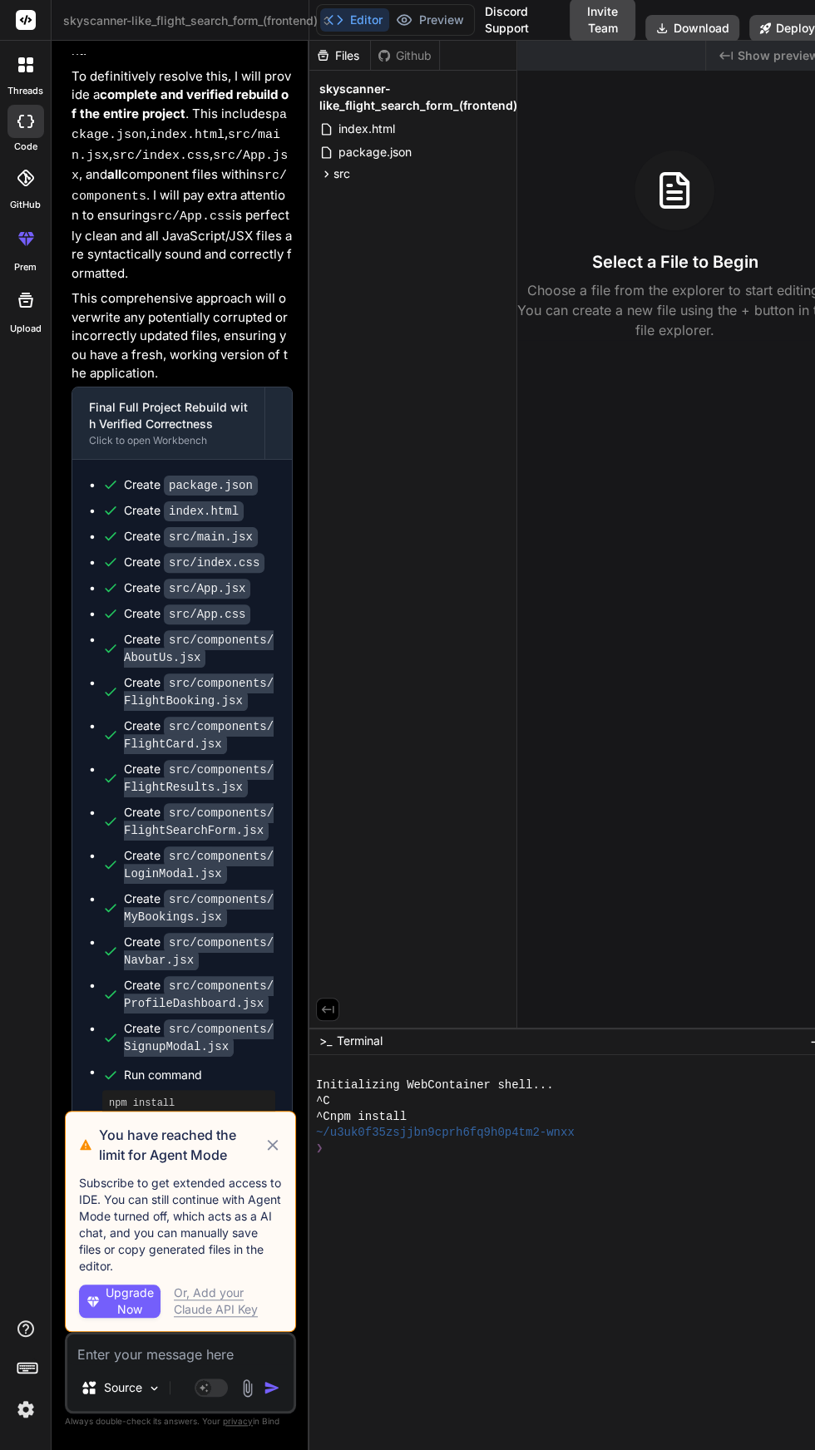
scroll to position [0, 0]
click at [229, 20] on span "skyscanner-like_flight_search_form_(frontend)" at bounding box center [197, 20] width 269 height 17
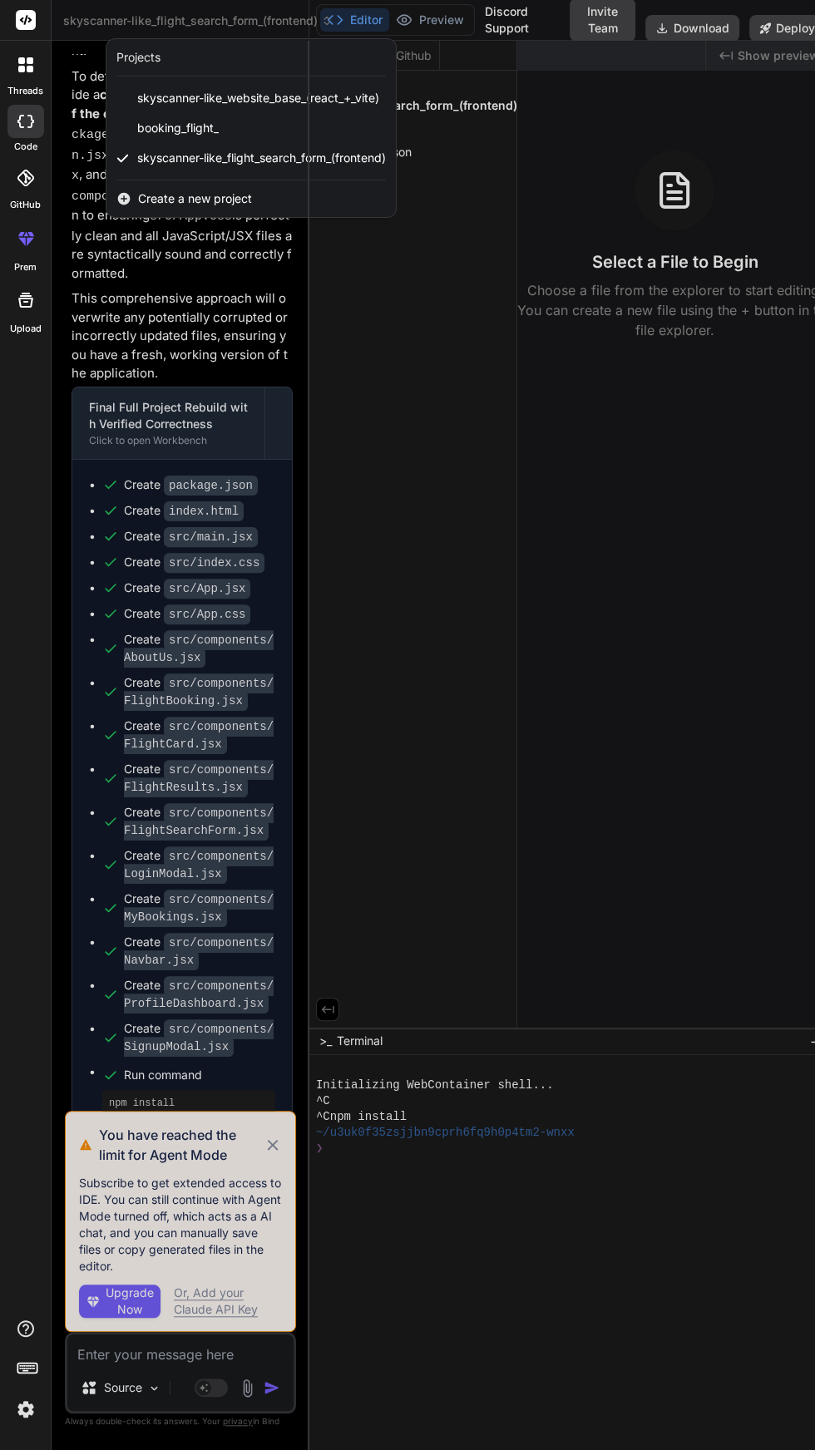
click at [269, 207] on div "Create a new project" at bounding box center [250, 198] width 289 height 37
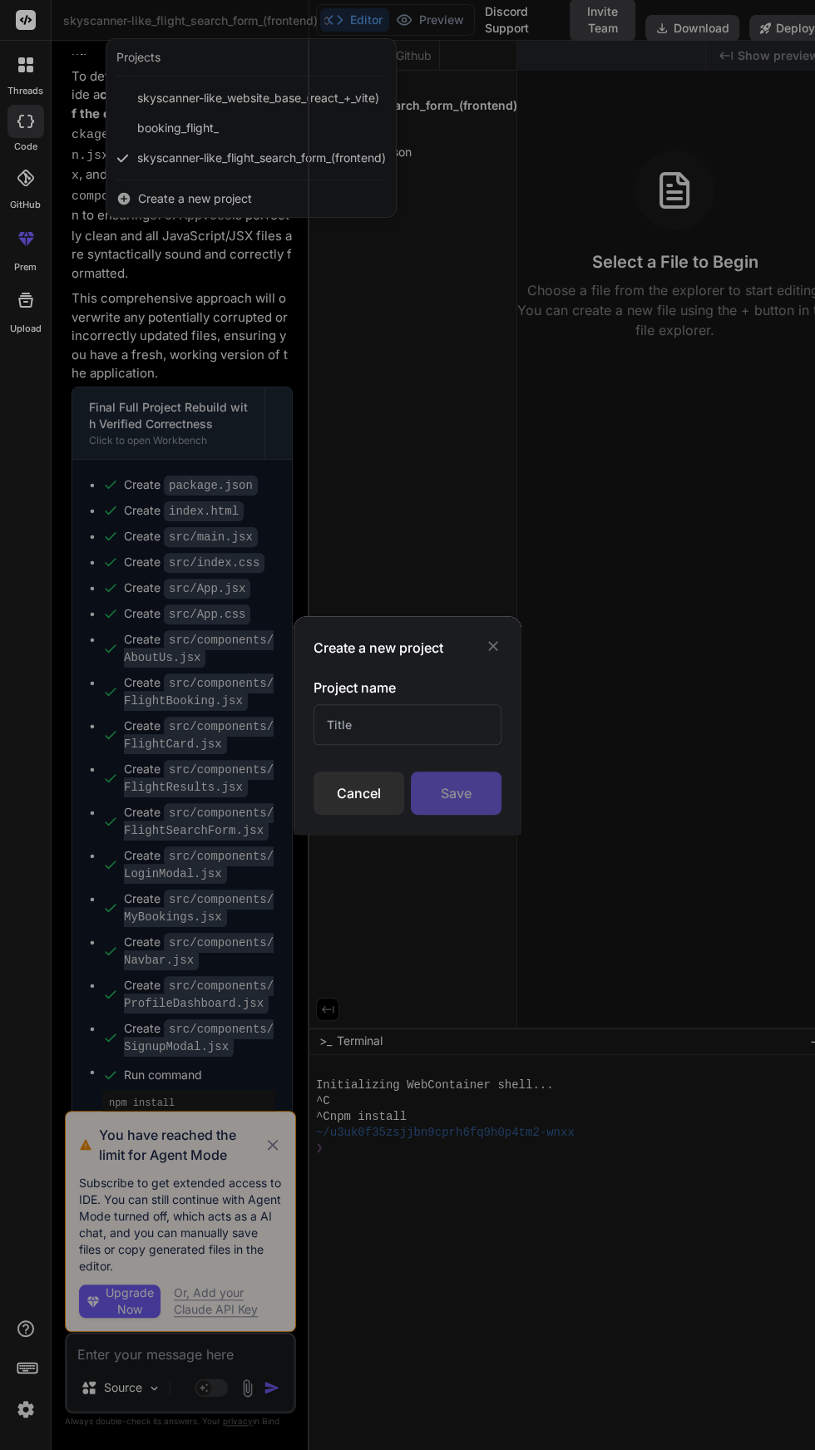
click at [422, 725] on input "text" at bounding box center [407, 724] width 188 height 41
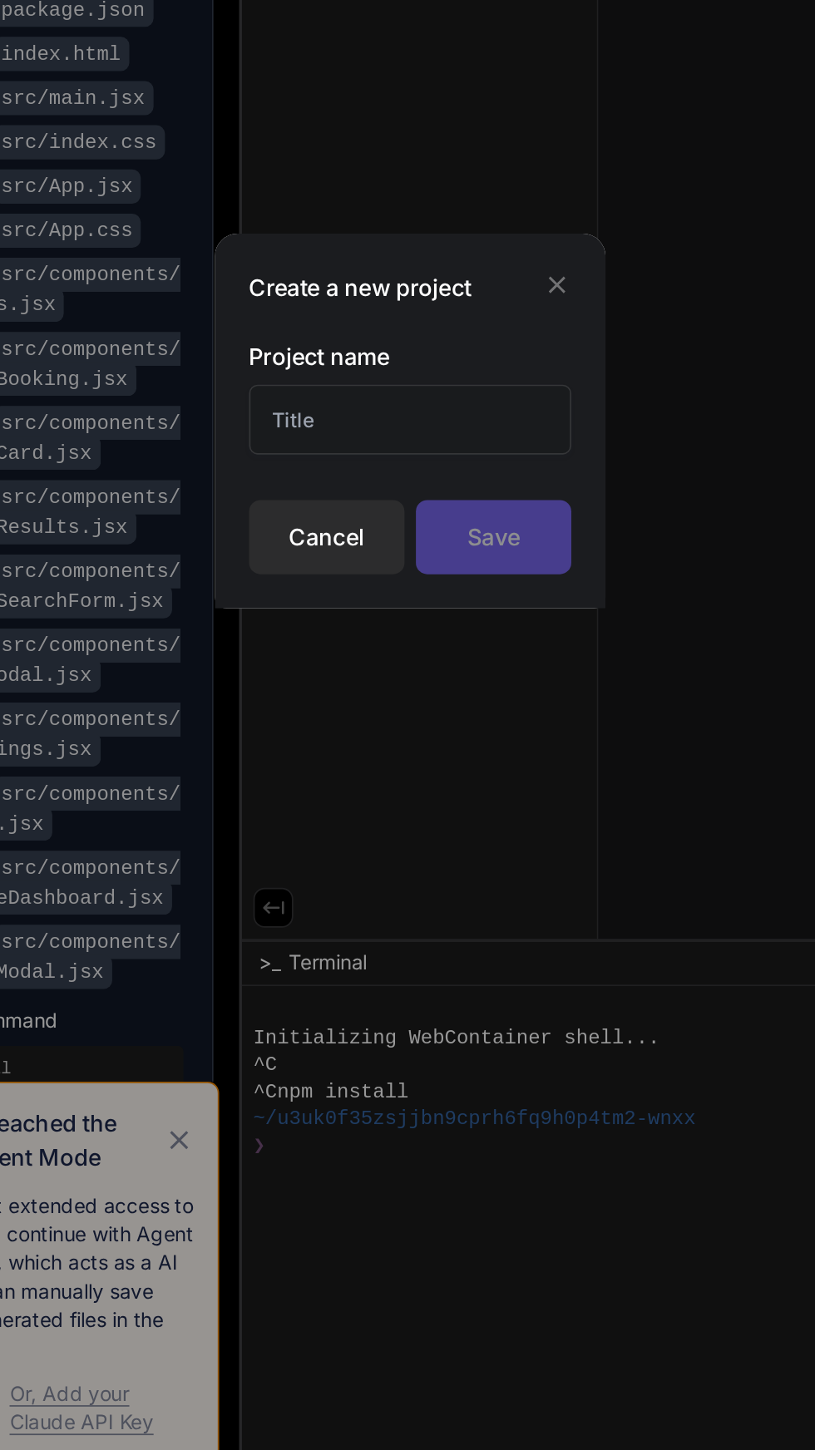
type textarea "x"
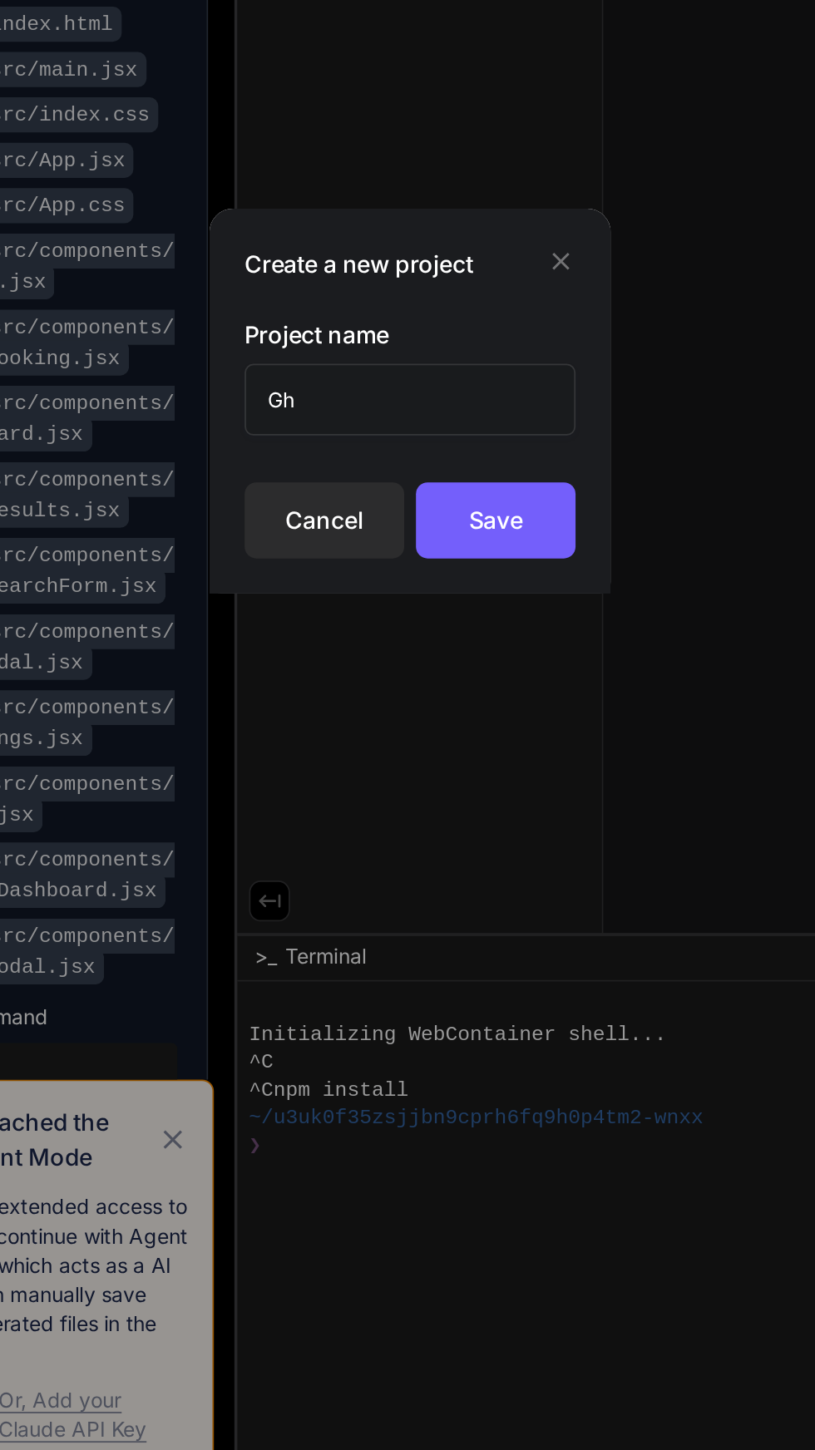
type input "G"
type input "The one"
click at [468, 804] on div "Save" at bounding box center [456, 792] width 91 height 43
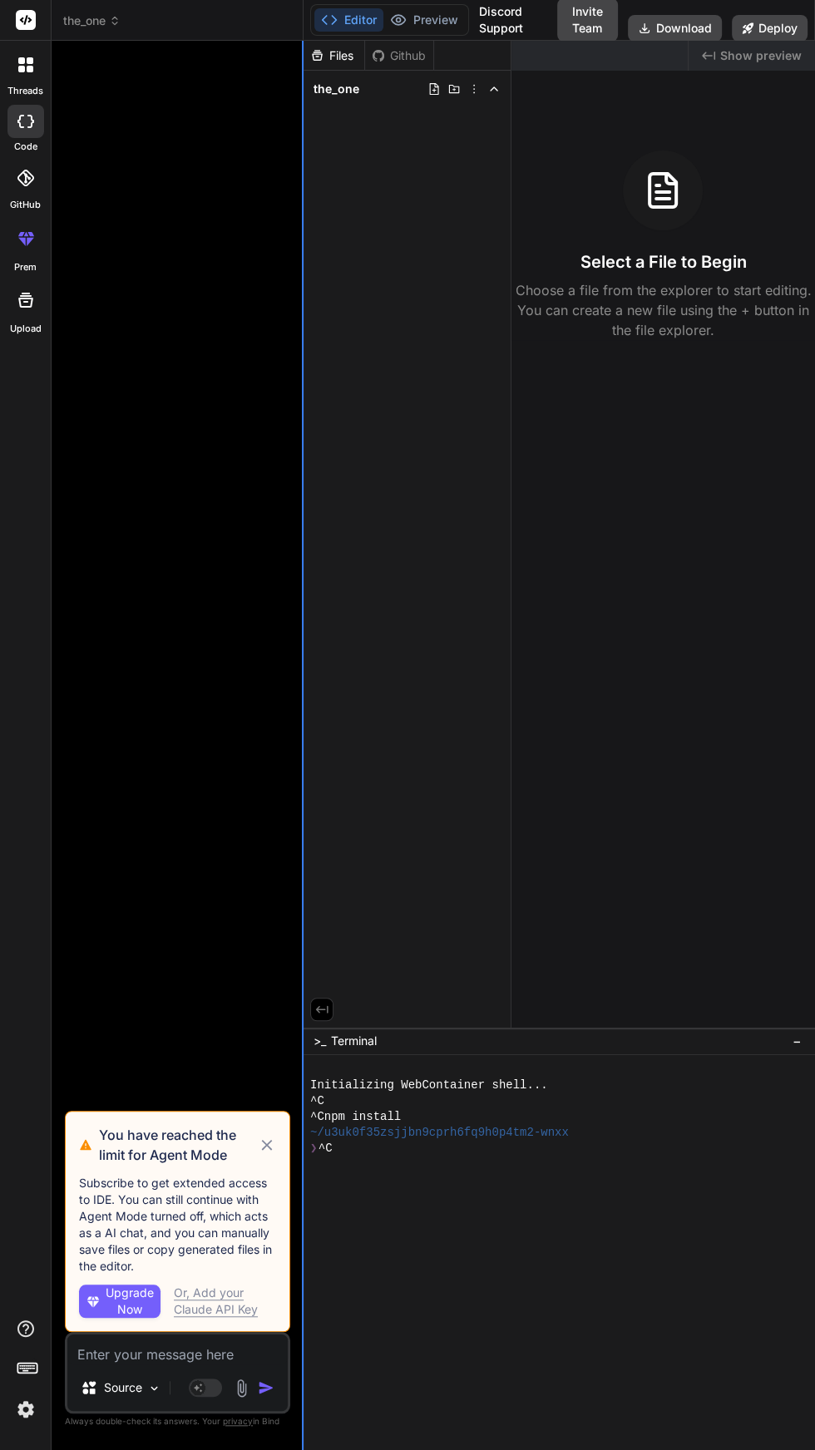
click at [302, 1250] on div at bounding box center [303, 745] width 2 height 1409
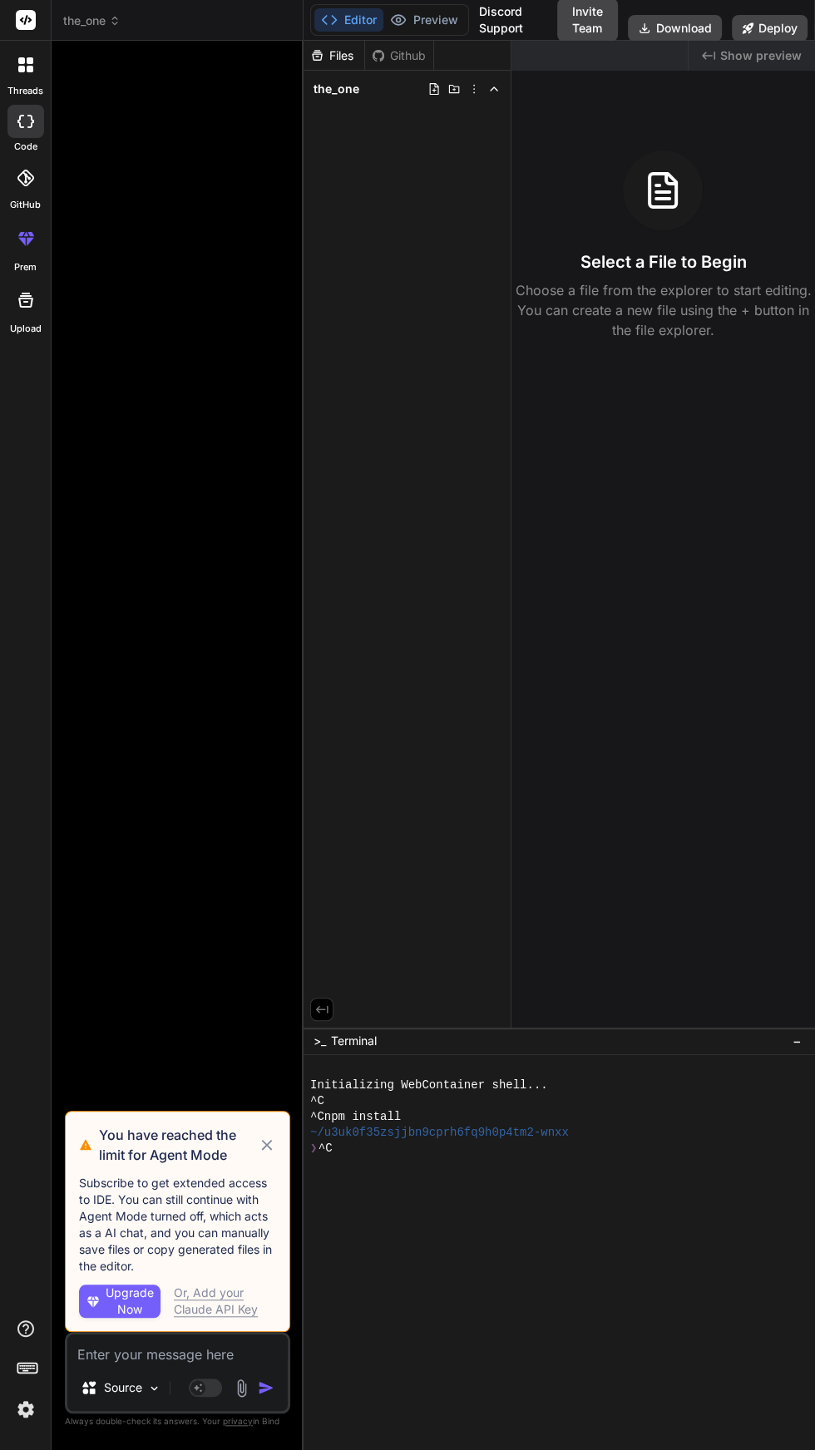
click at [267, 1150] on icon at bounding box center [267, 1145] width 11 height 11
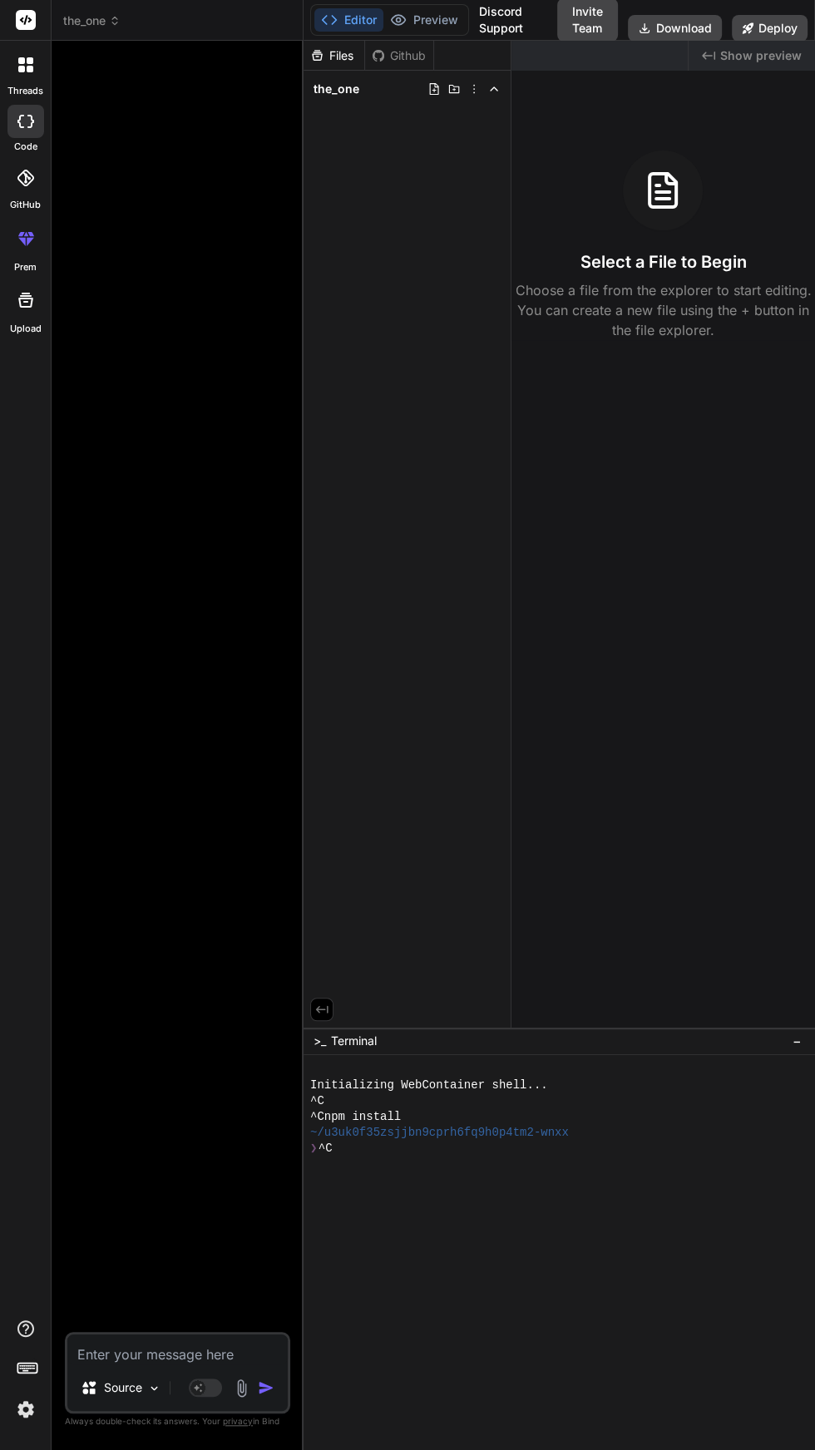
click at [226, 1364] on textarea at bounding box center [177, 1349] width 220 height 30
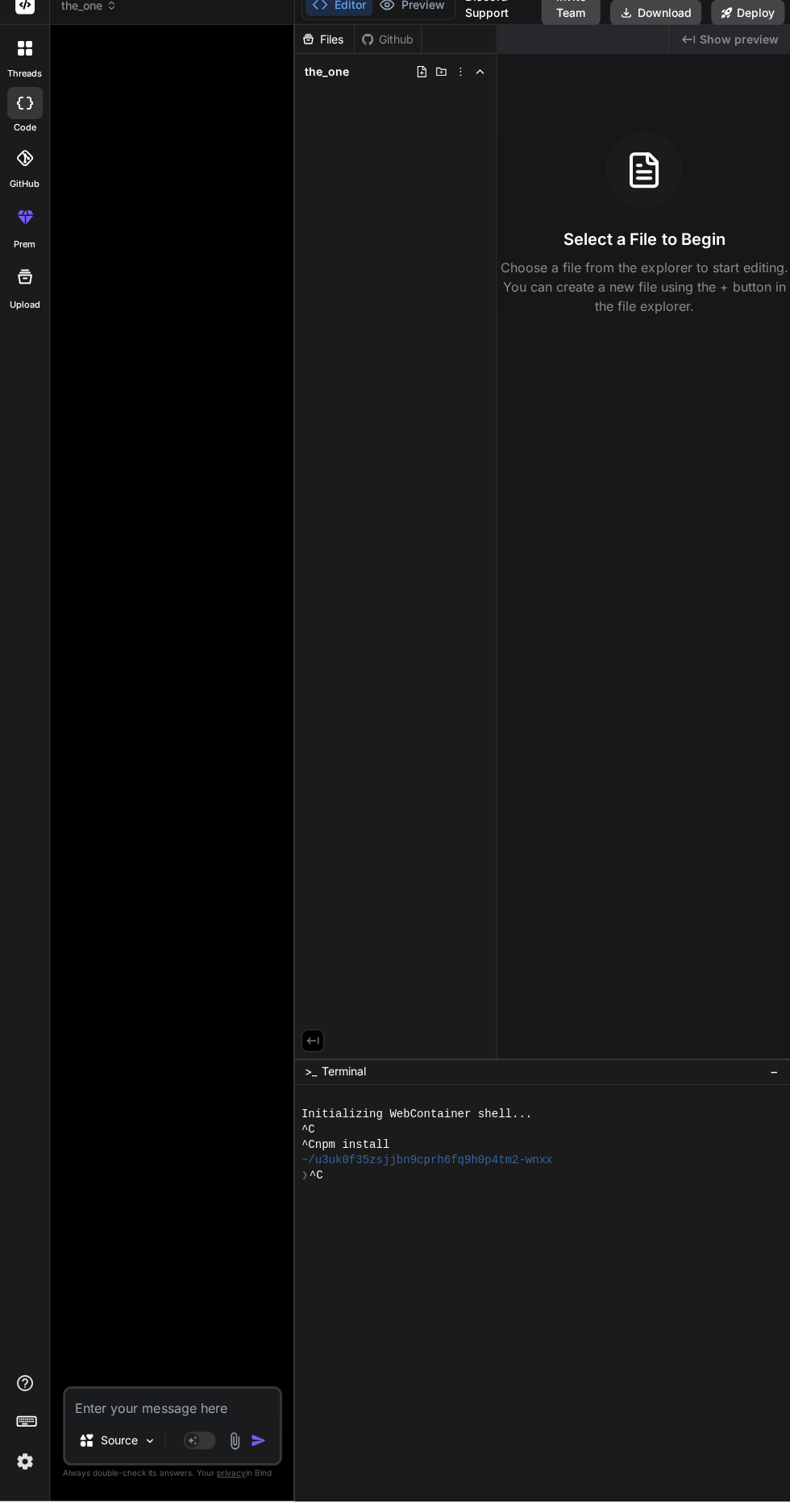
type textarea "x"
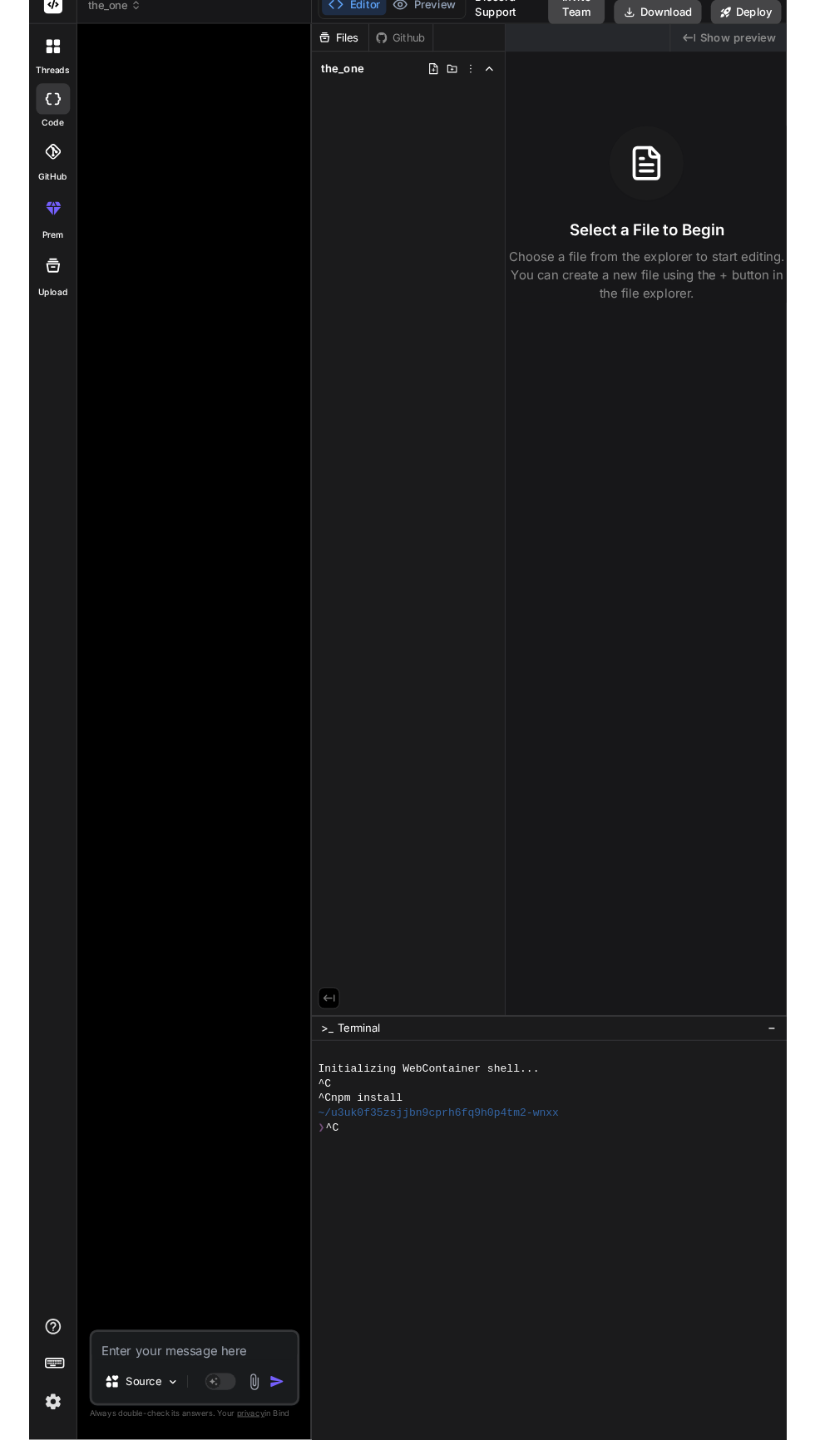
scroll to position [111, 0]
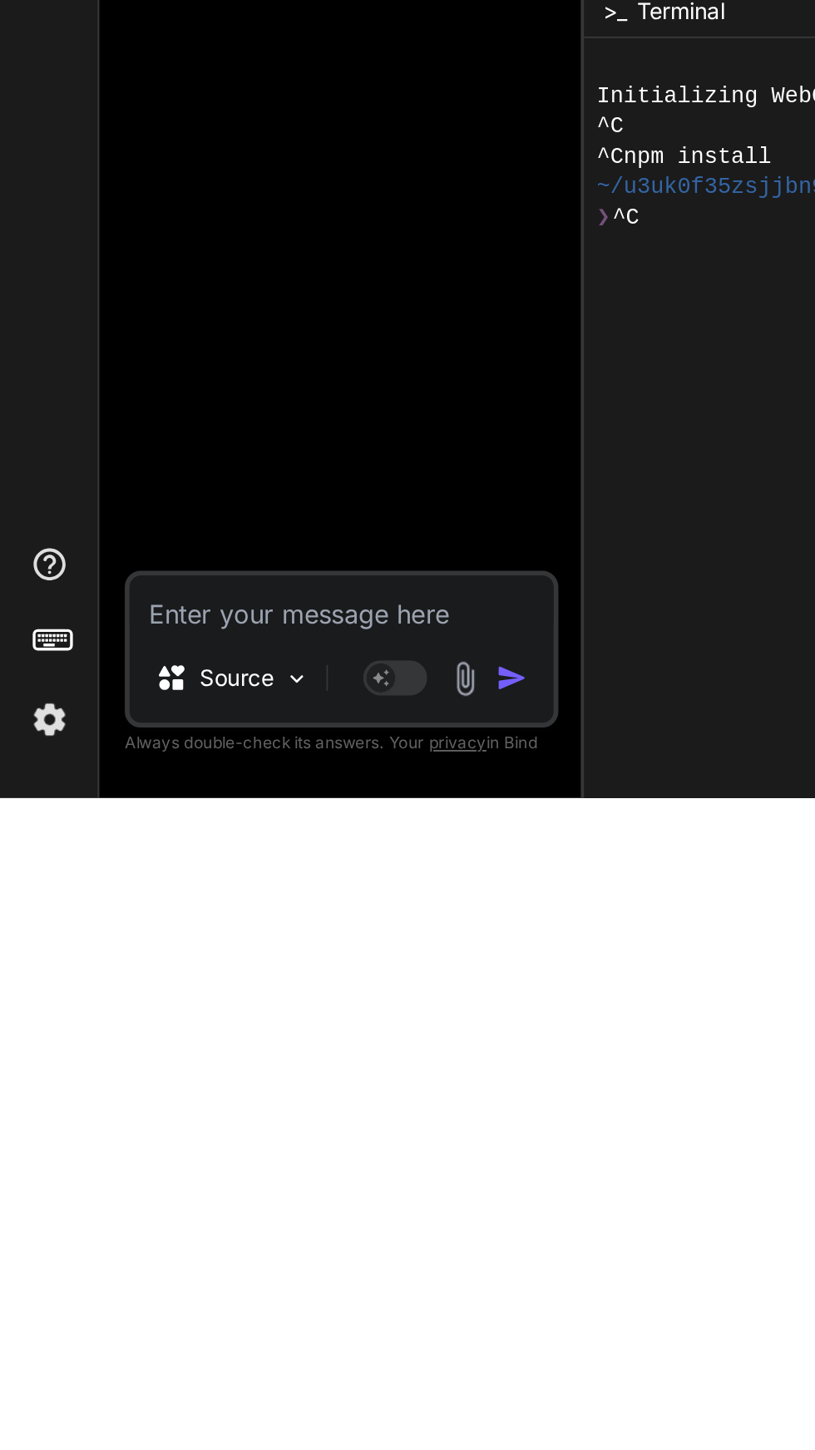
type textarea "C"
type textarea "x"
type textarea "Cr"
type textarea "x"
type textarea "Cre"
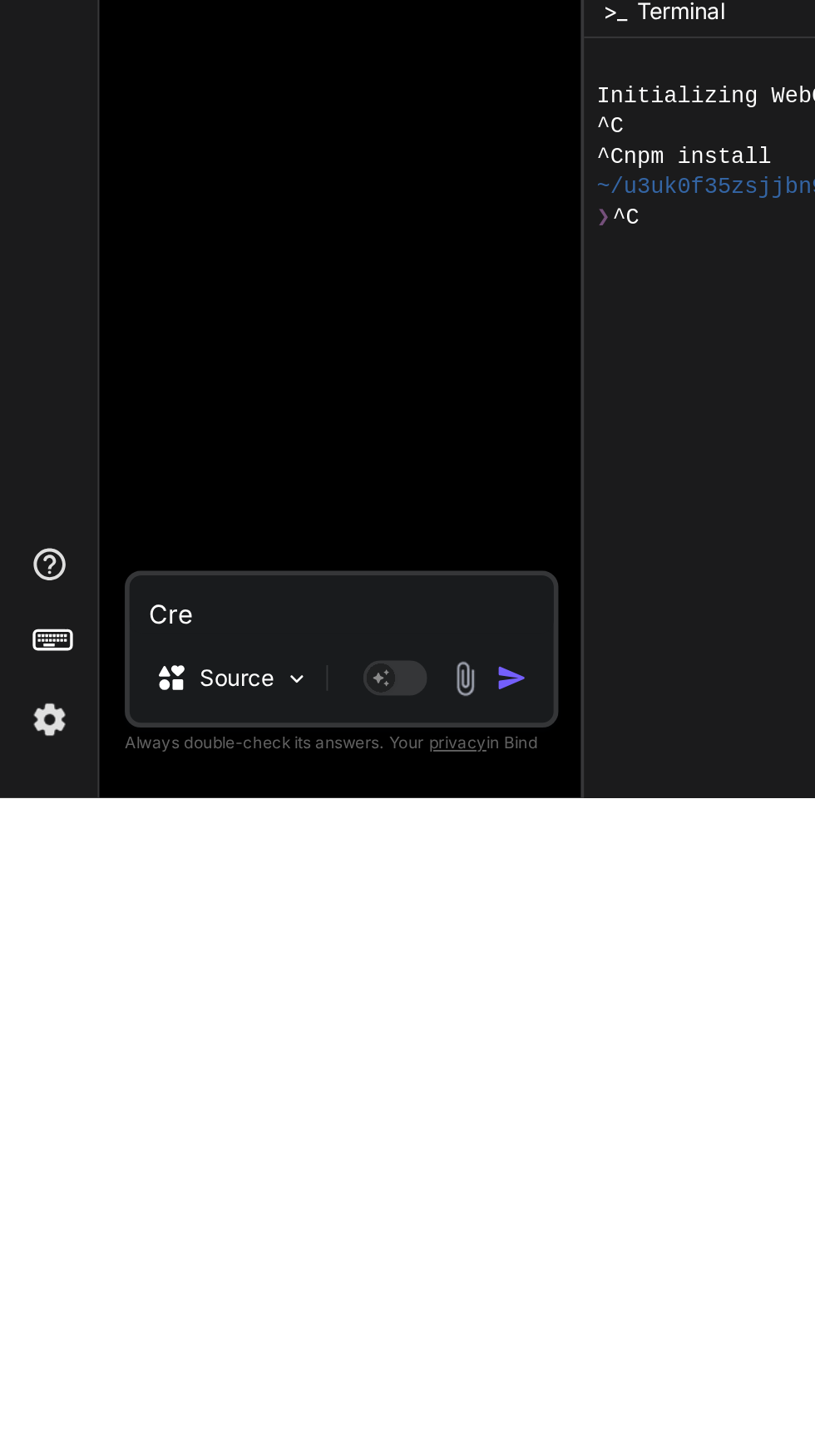
type textarea "x"
type textarea "Crea"
type textarea "x"
type textarea "Creat"
type textarea "x"
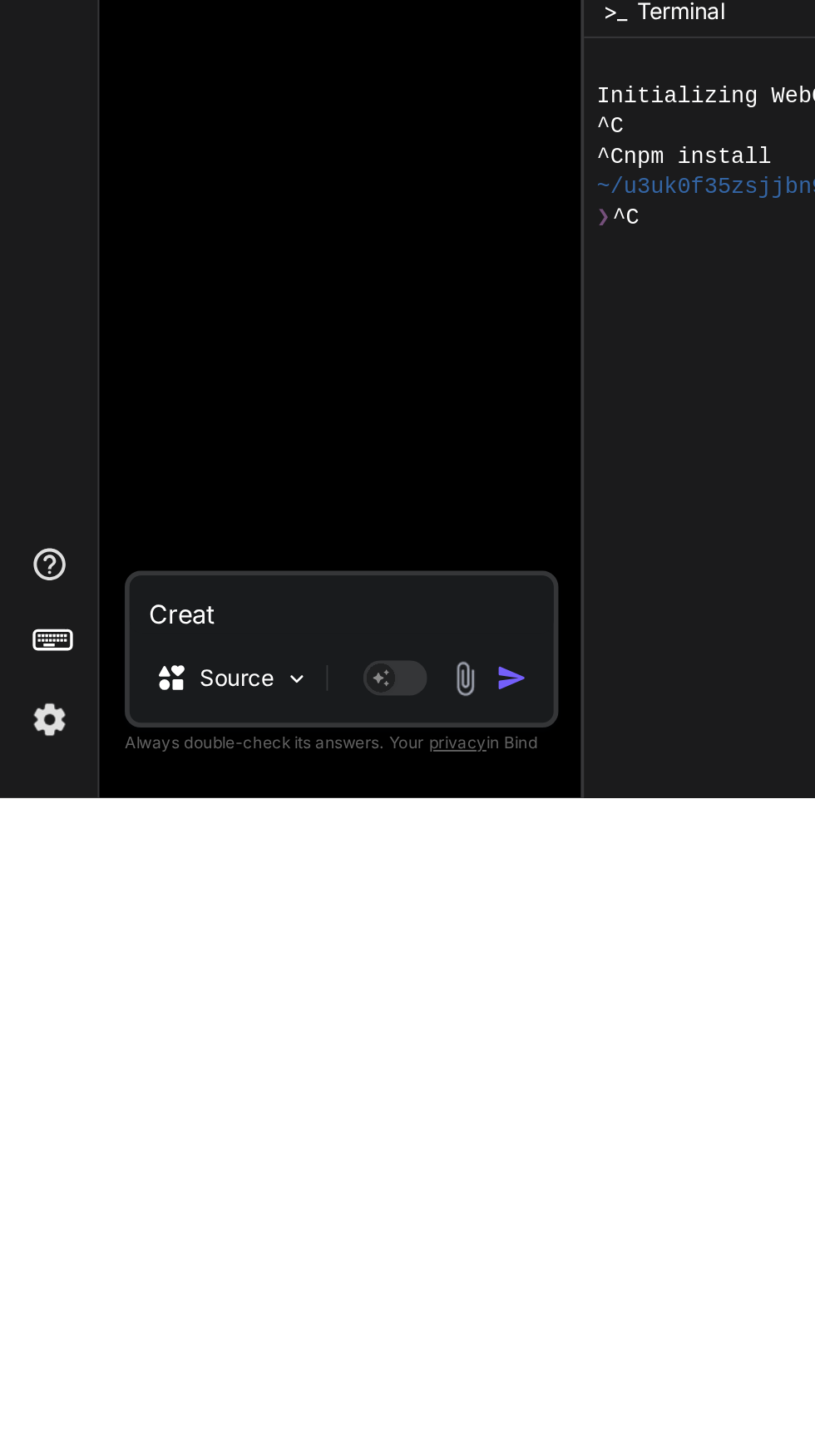
type textarea "Create"
type textarea "x"
type textarea "Create"
type textarea "x"
type textarea "Create a"
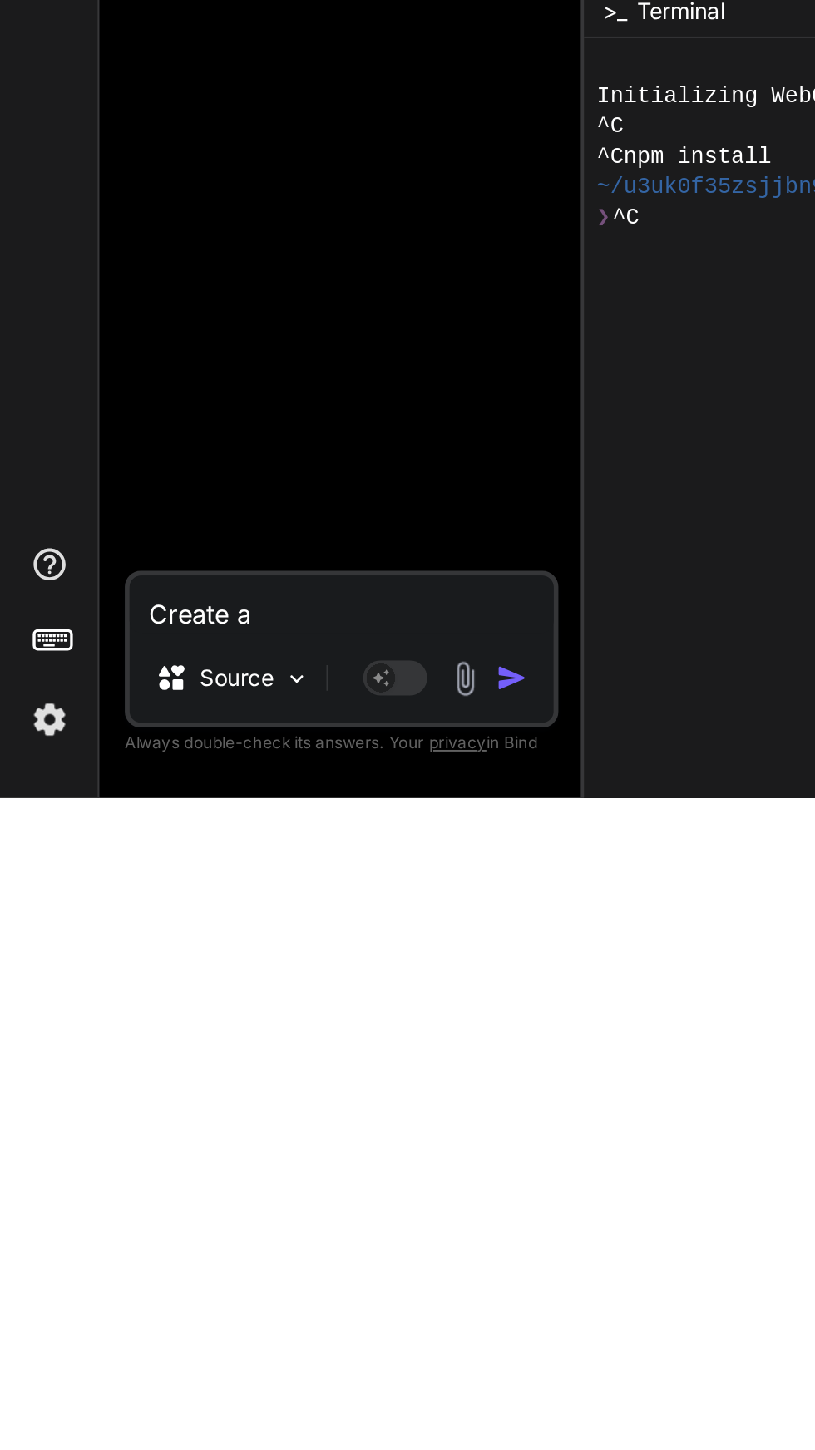
type textarea "x"
type textarea "Create a"
type textarea "x"
type textarea "Create a b"
type textarea "x"
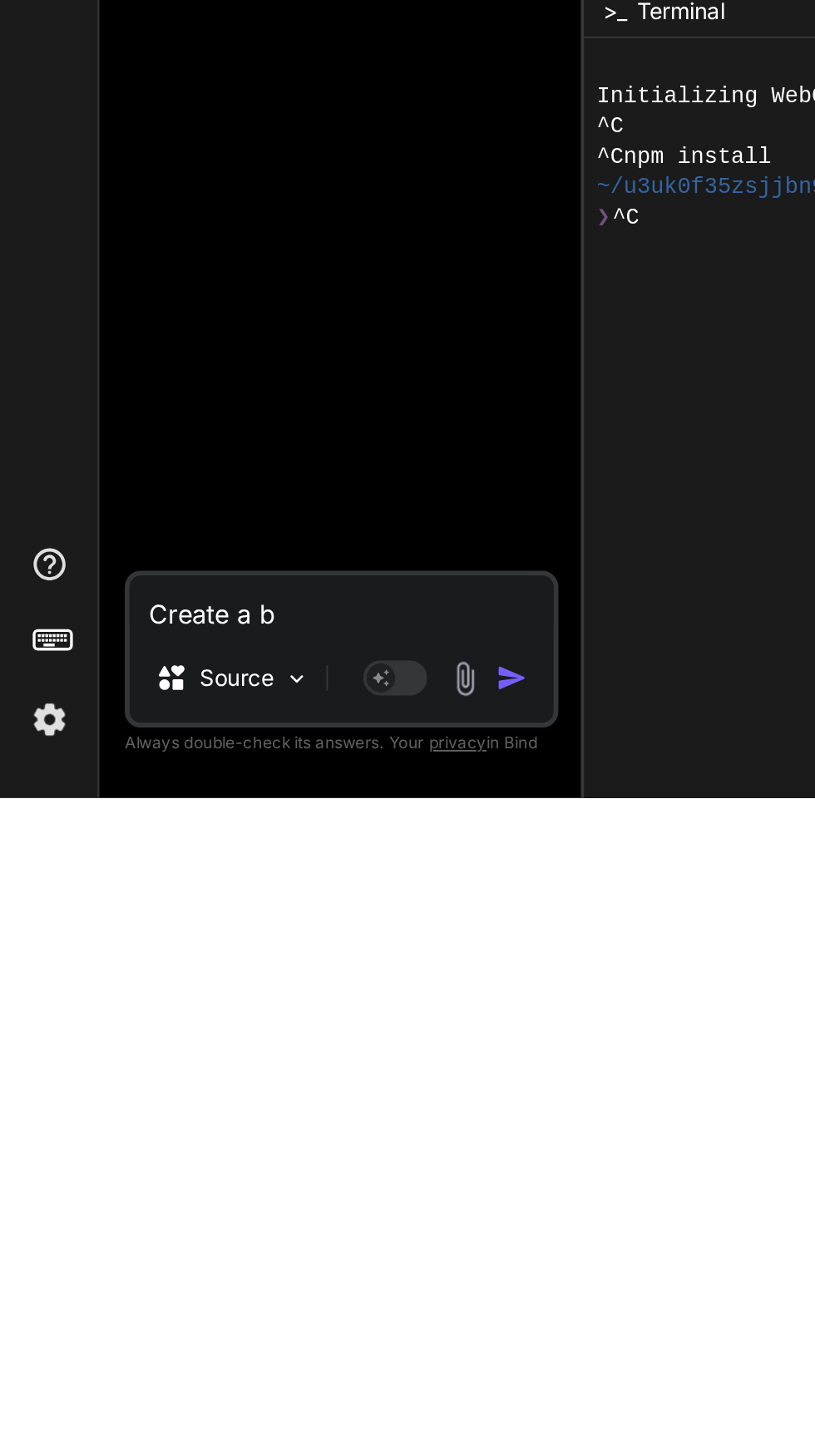
type textarea "Create a"
type textarea "x"
type textarea "Create a w"
type textarea "x"
type textarea "Create a we"
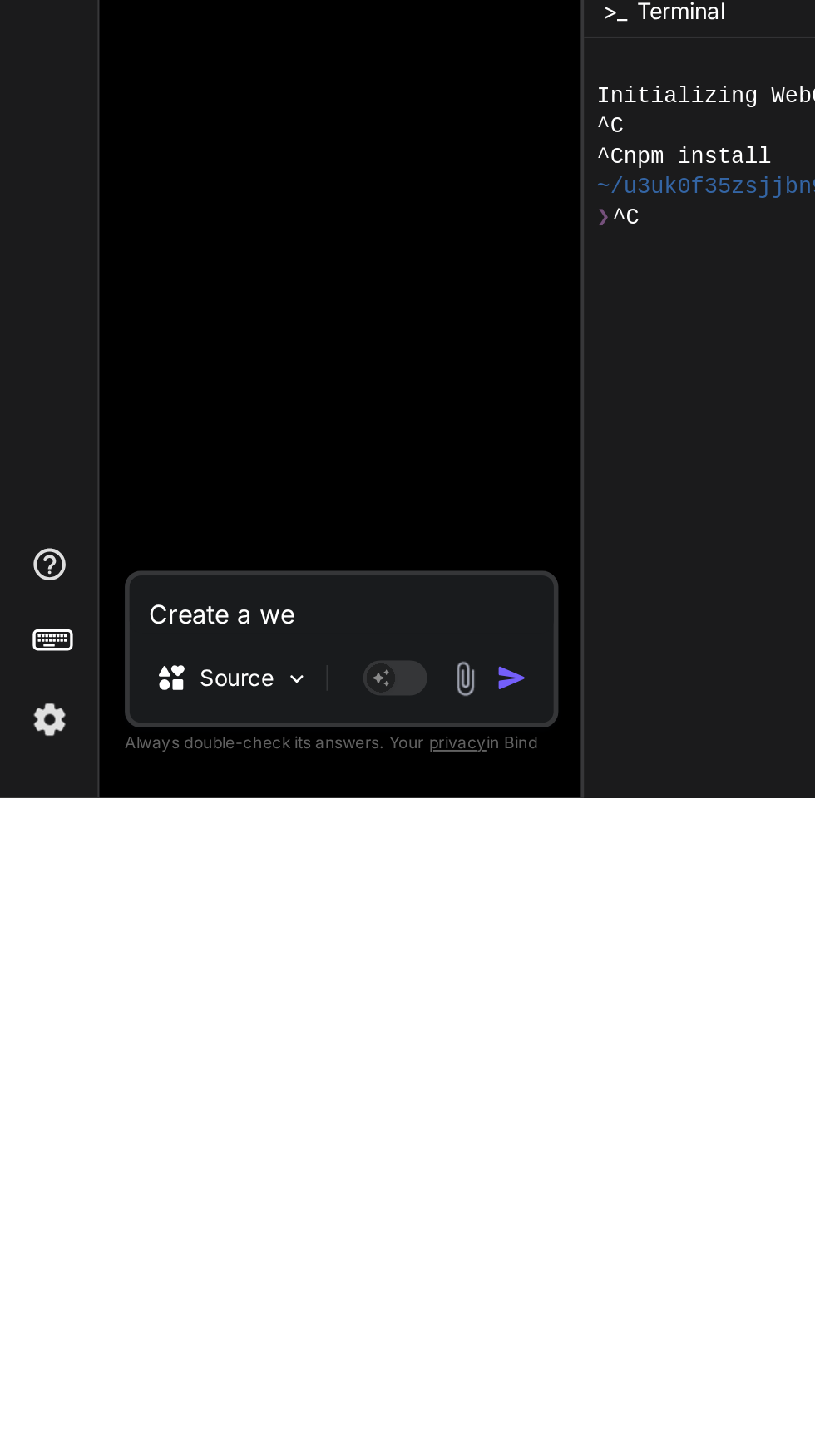
type textarea "x"
type textarea "Create a web"
type textarea "x"
type textarea "Create a webs"
type textarea "x"
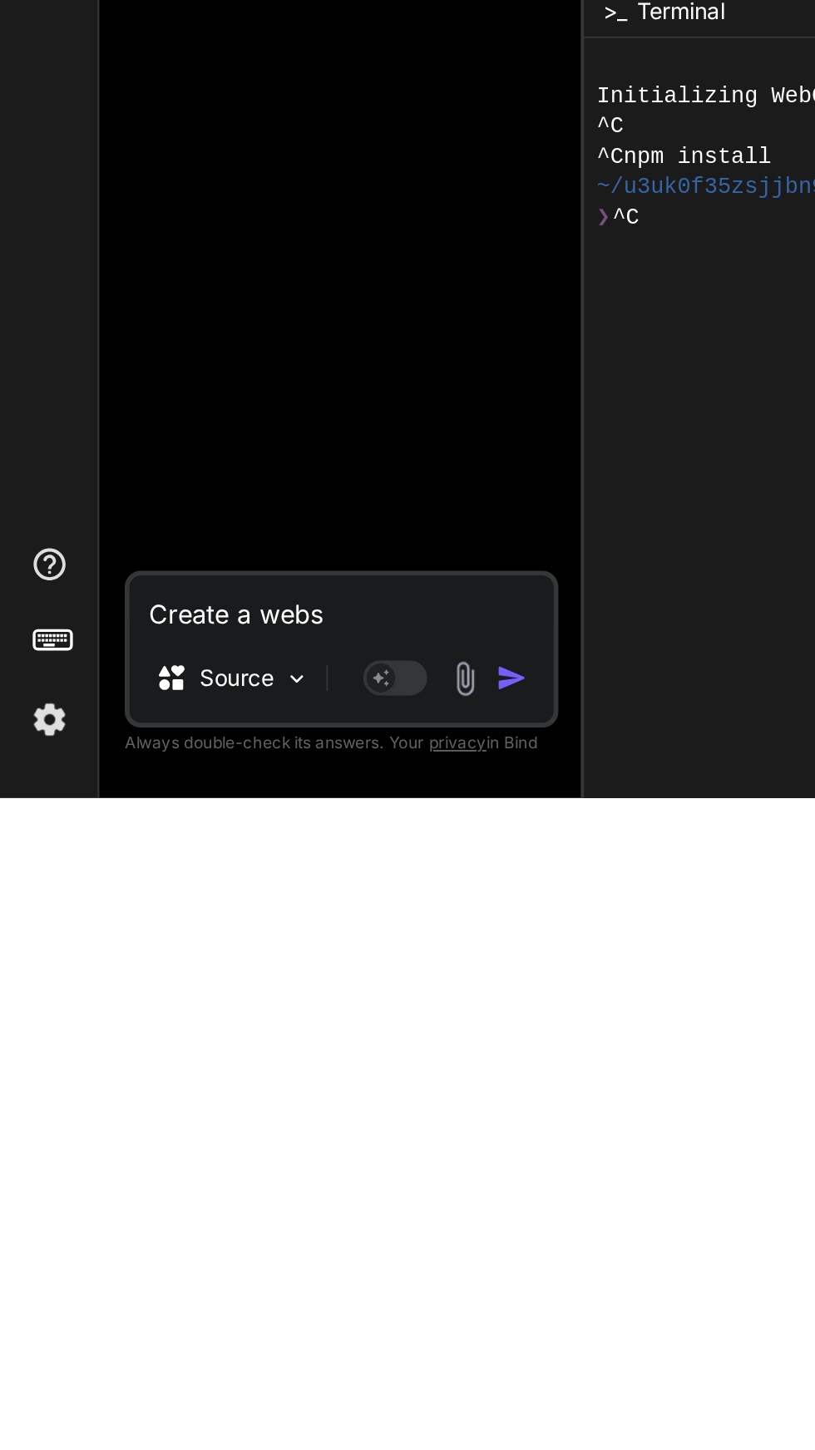
type textarea "Create a websi"
type textarea "x"
type textarea "Create a websit"
type textarea "x"
type textarea "Create a website"
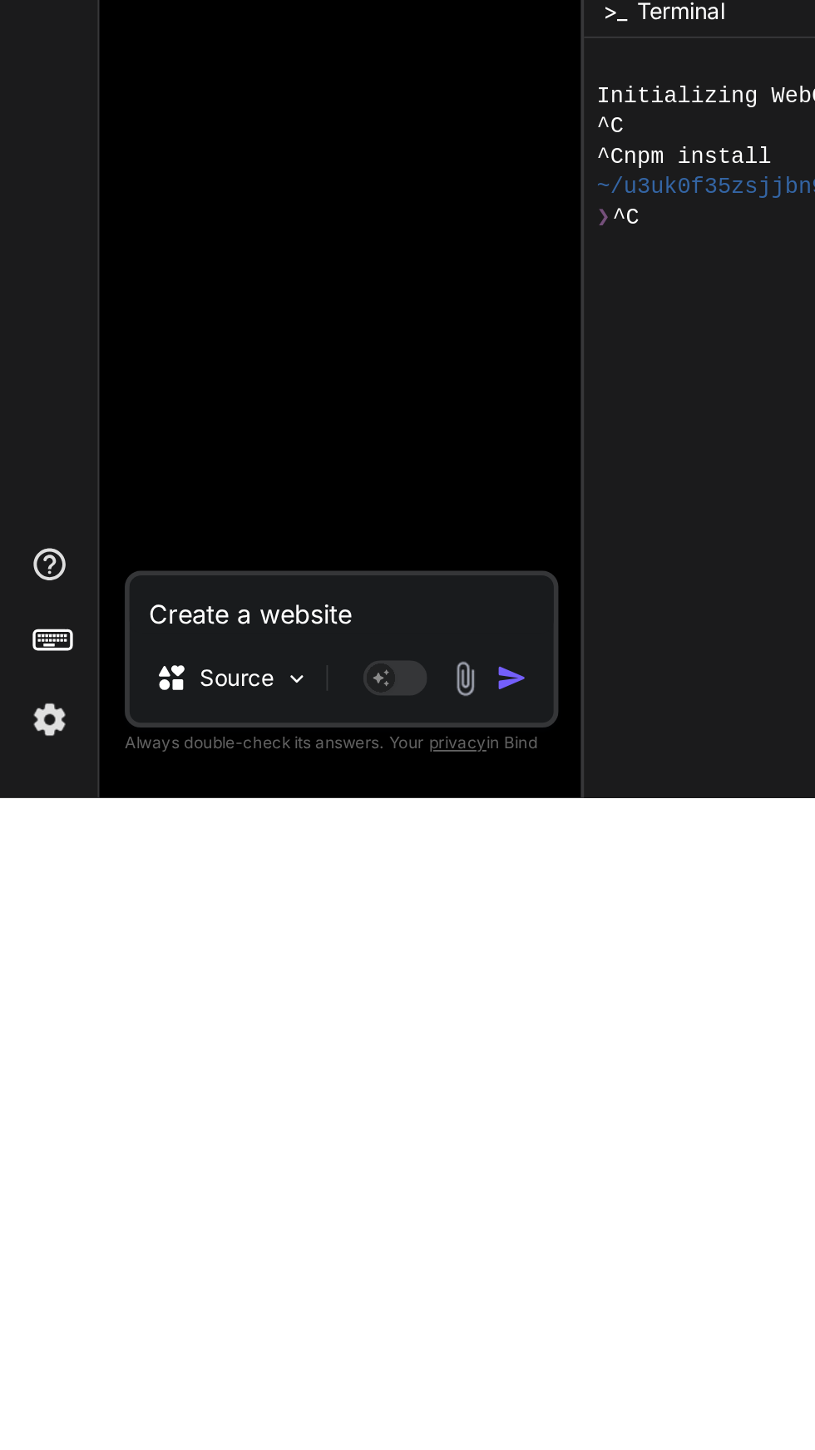
type textarea "x"
type textarea "Create a website"
type textarea "x"
type textarea "Create a website l"
type textarea "x"
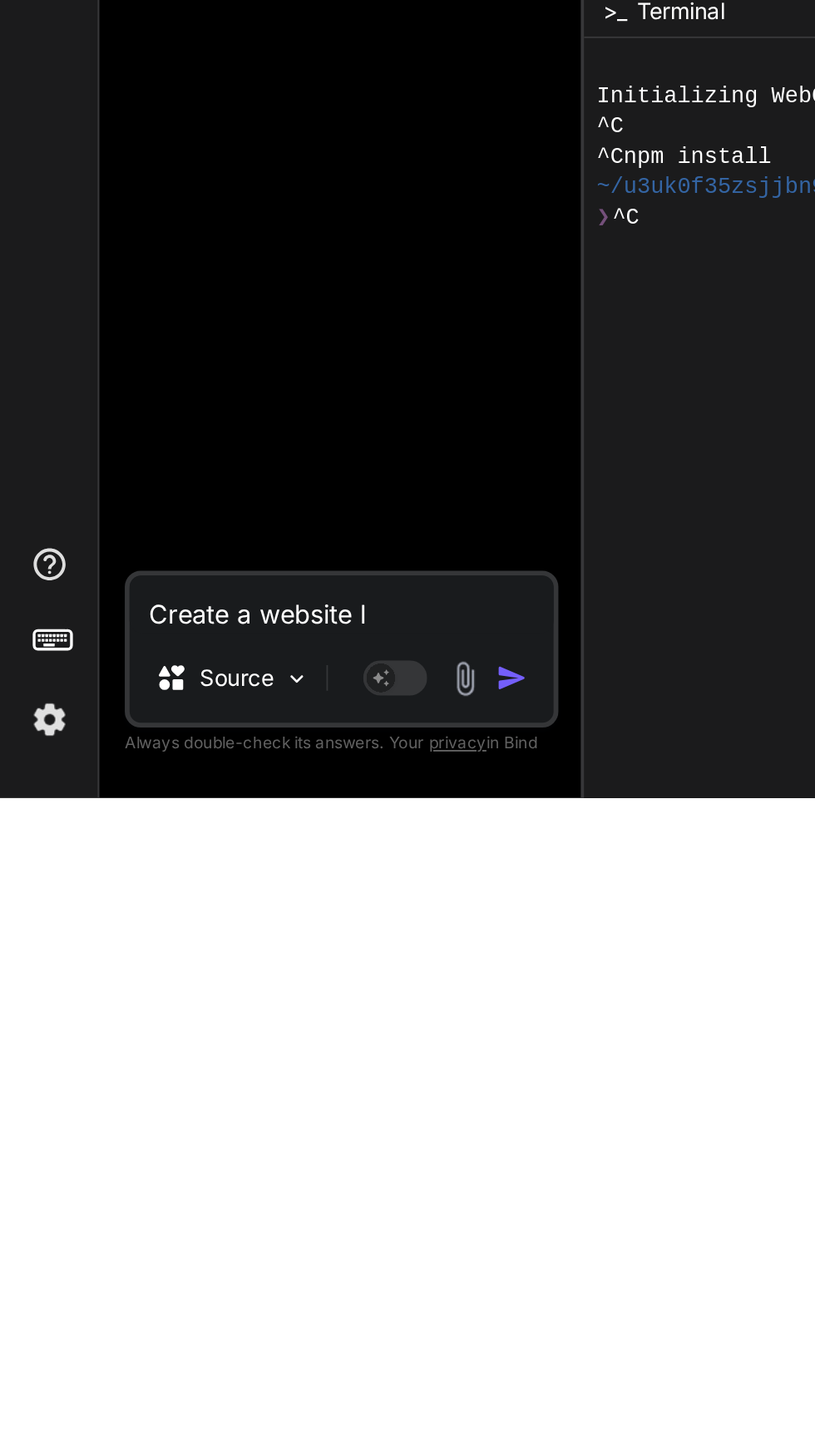
type textarea "Create a website lo"
type textarea "x"
type textarea "Create a website loo"
type textarea "x"
type textarea "Create a website look"
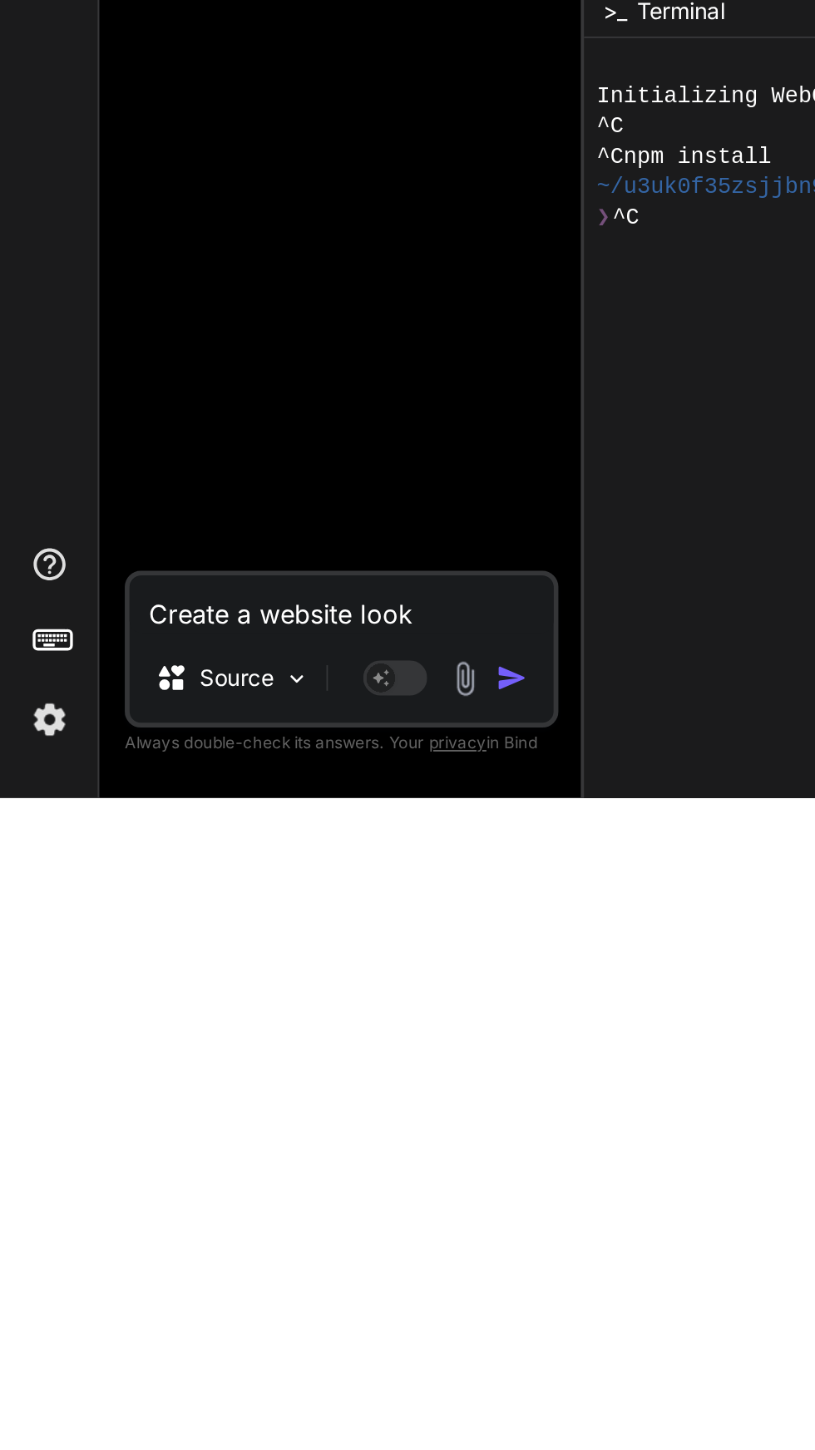
type textarea "x"
type textarea "Create a website looki"
type textarea "x"
type textarea "Create a website lookig"
type textarea "x"
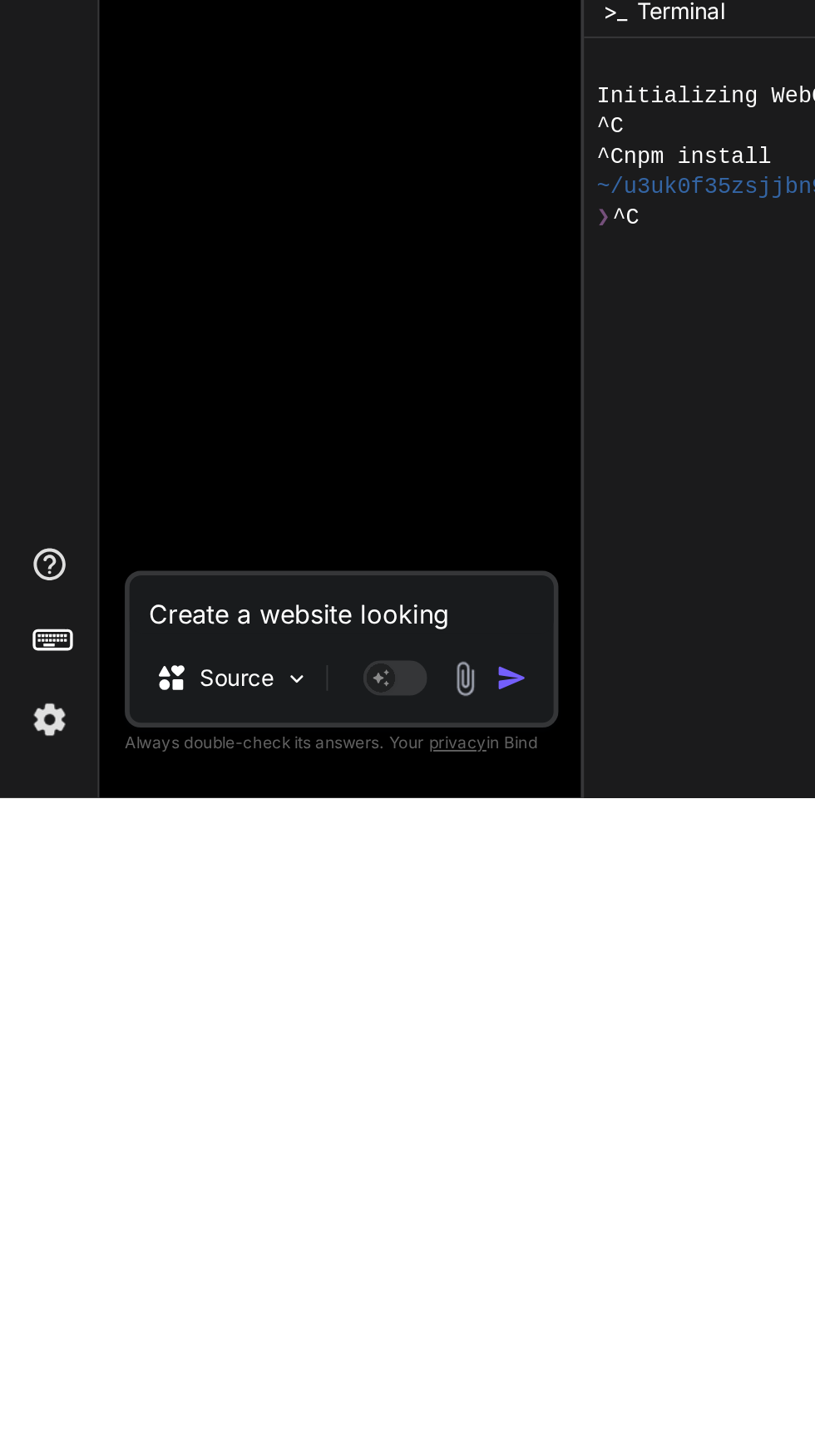
type textarea "Create a website looking"
type textarea "x"
type textarea "Create a website looking l"
type textarea "x"
type textarea "Create a website looking lo"
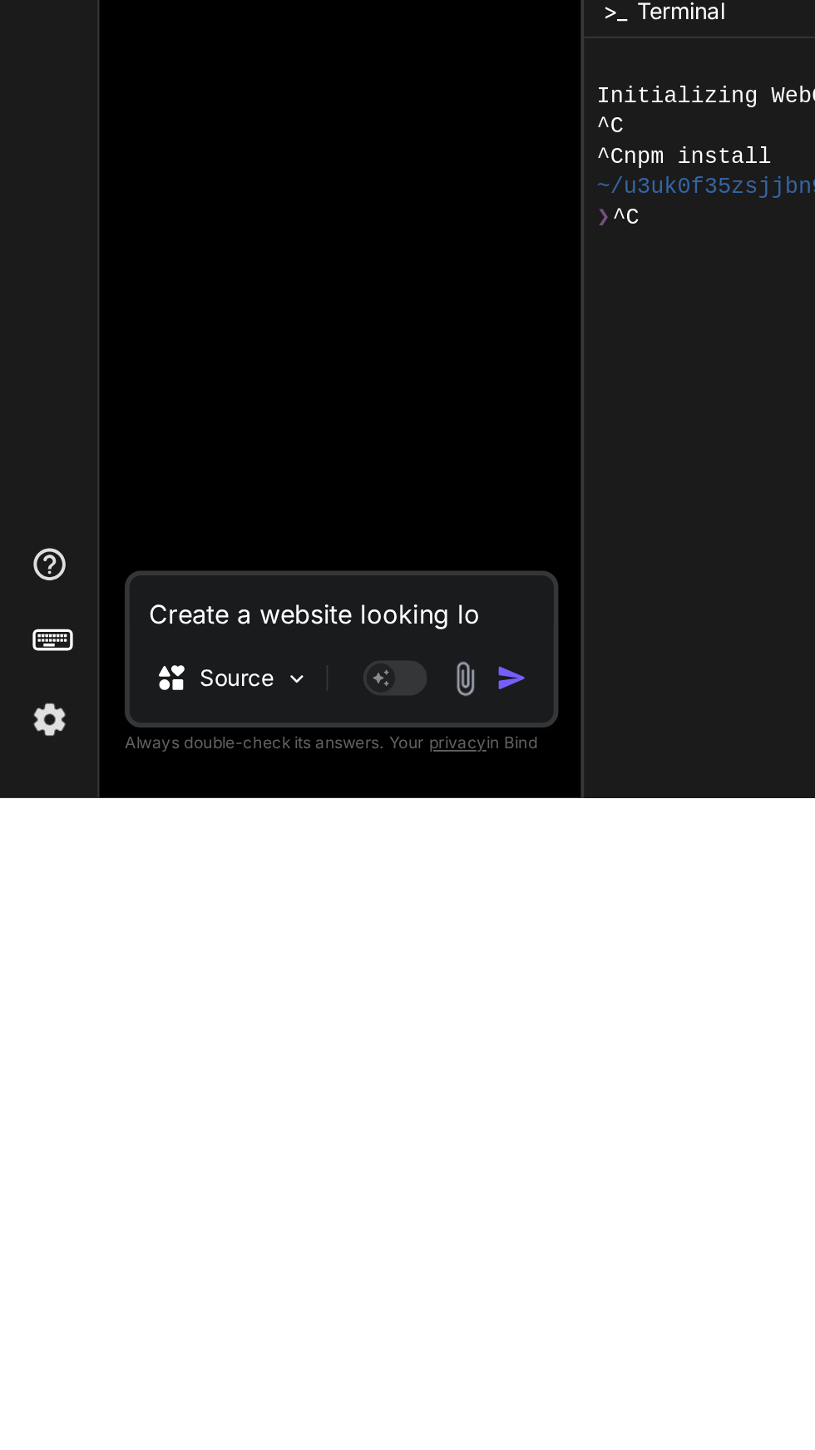
type textarea "x"
type textarea "Create a website looking lok"
type textarea "x"
type textarea "Create a website looking loke"
type textarea "x"
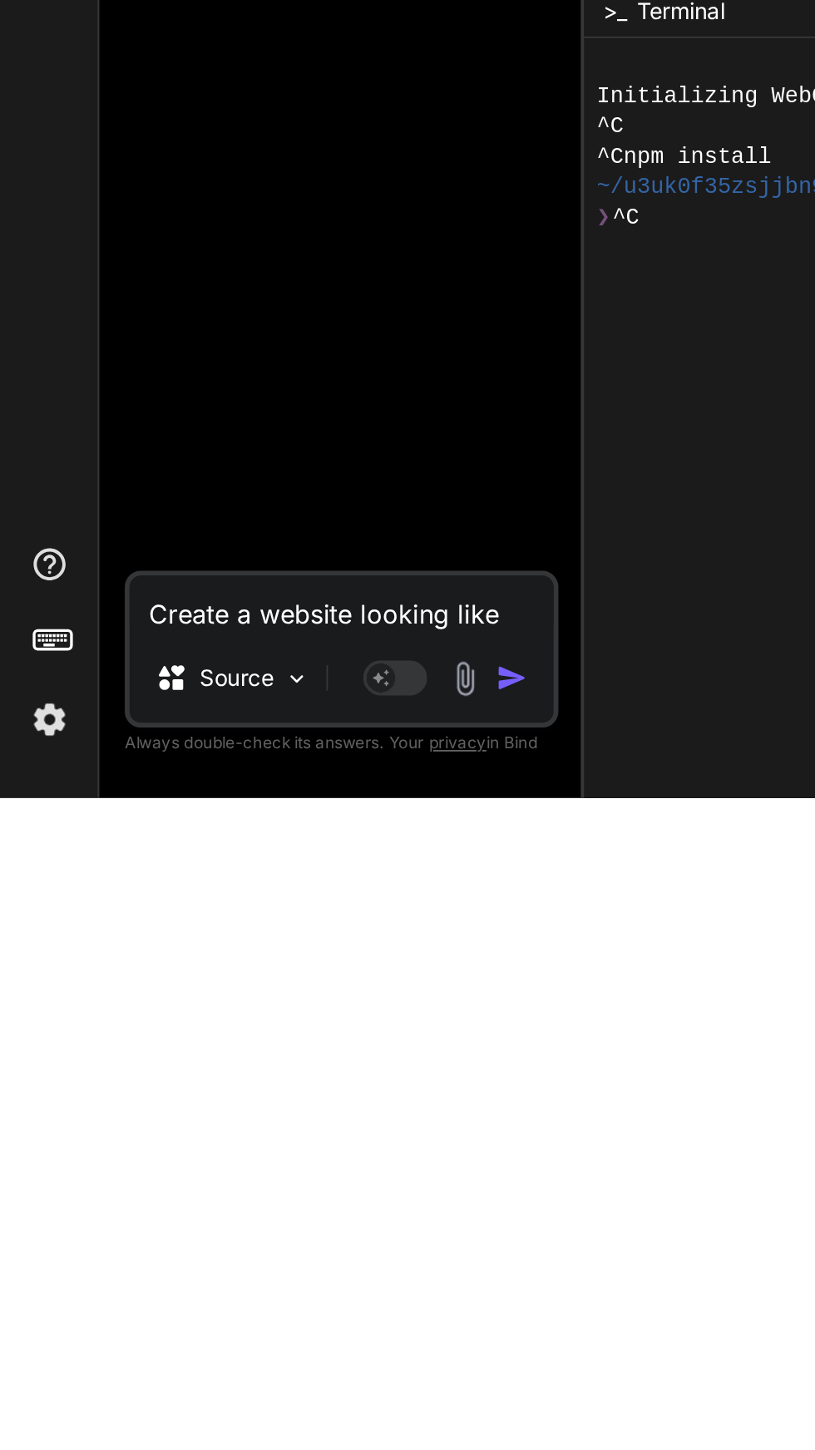
type textarea "Create a website looking like"
type textarea "x"
type textarea "Create a website looking like s"
type textarea "x"
type textarea "Create a website looking like"
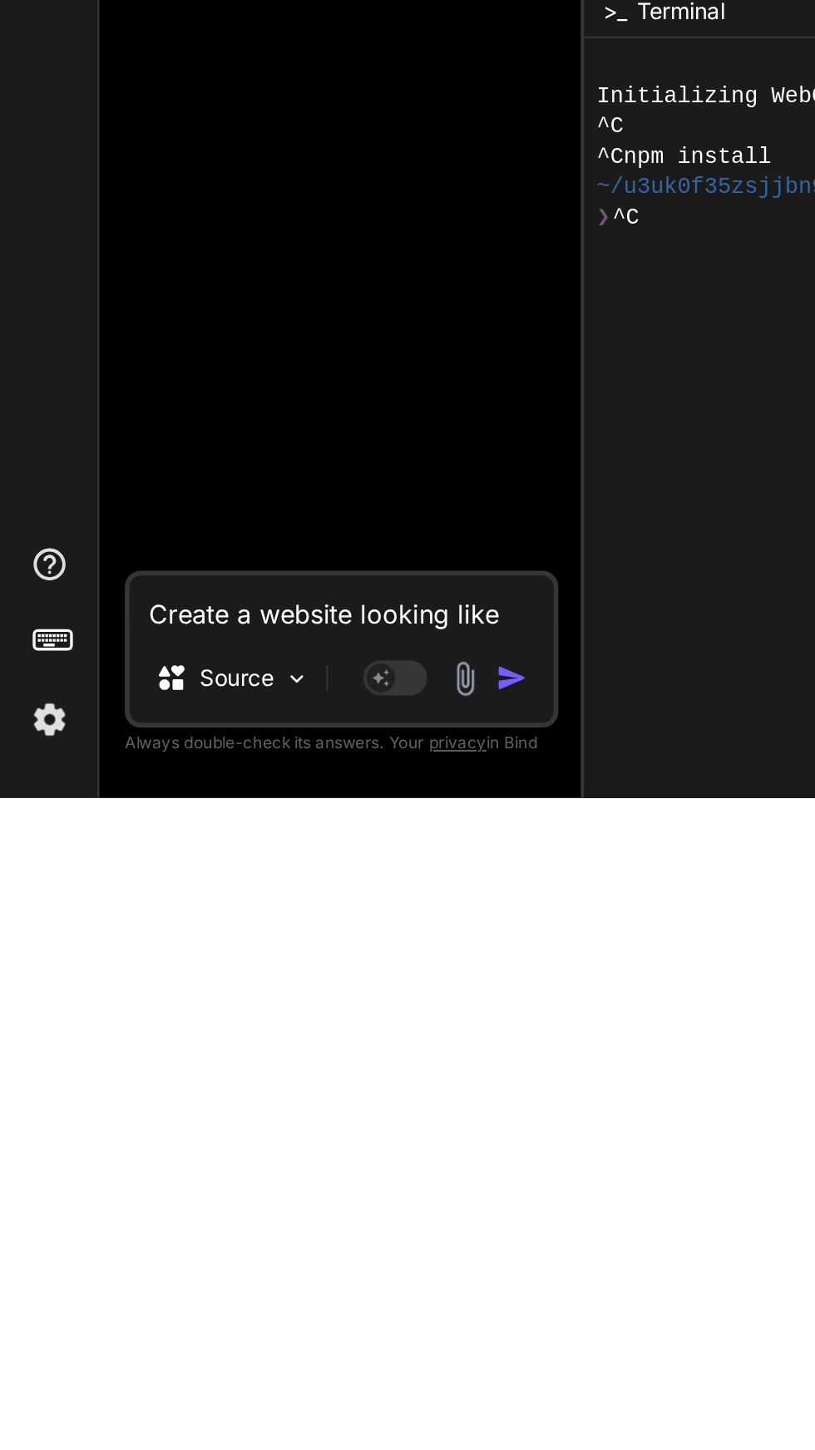
type textarea "x"
type textarea "Create a website looking like g"
type textarea "x"
type textarea "Create a website looking like go"
type textarea "x"
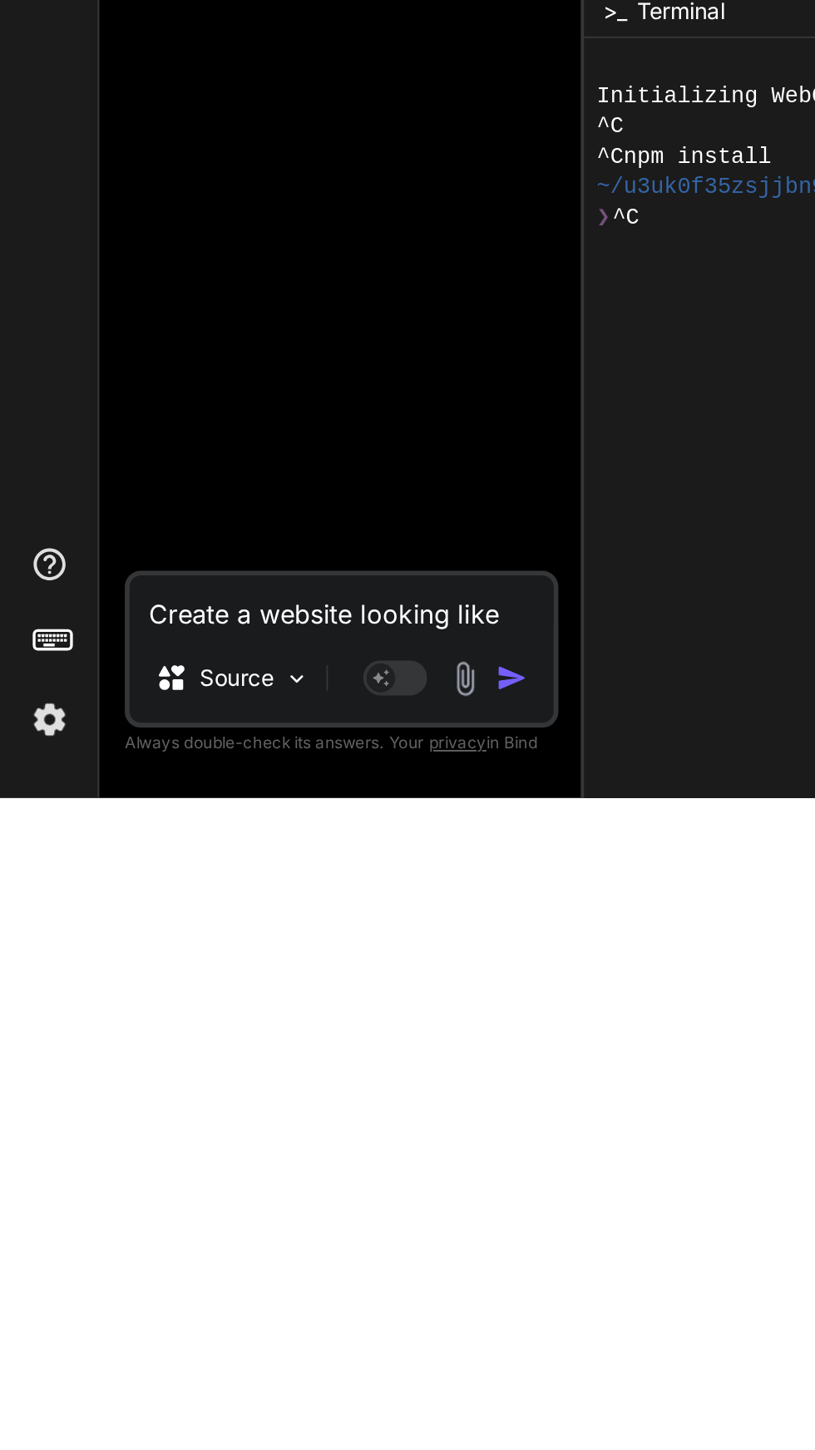
type textarea "Create a website looking like goo"
type textarea "x"
type textarea "Create a website looking like goog"
type textarea "x"
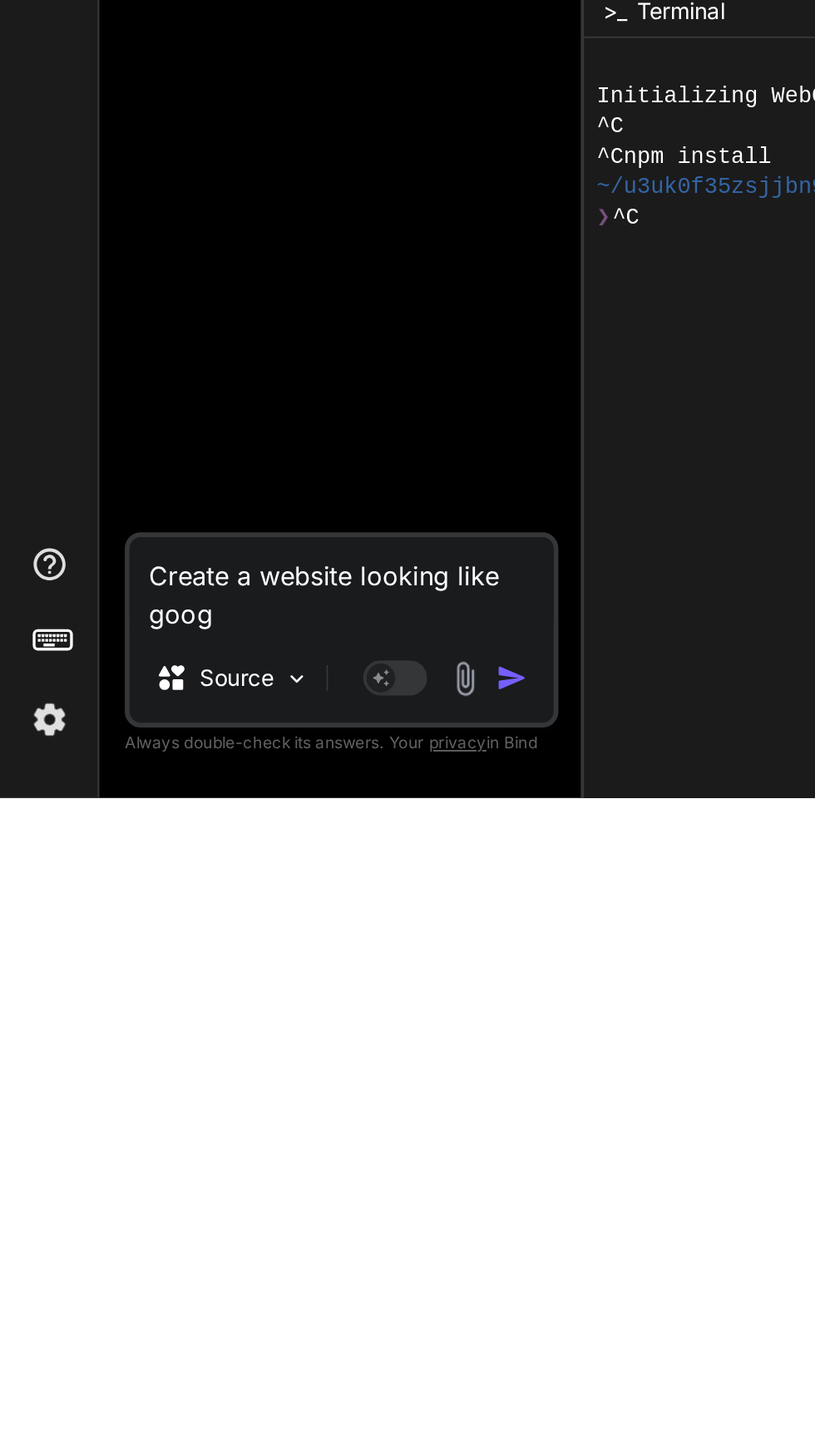
type textarea "Create a website looking like googl"
type textarea "x"
type textarea "Create a website looking like google"
type textarea "x"
type textarea "Create a website looking like Google"
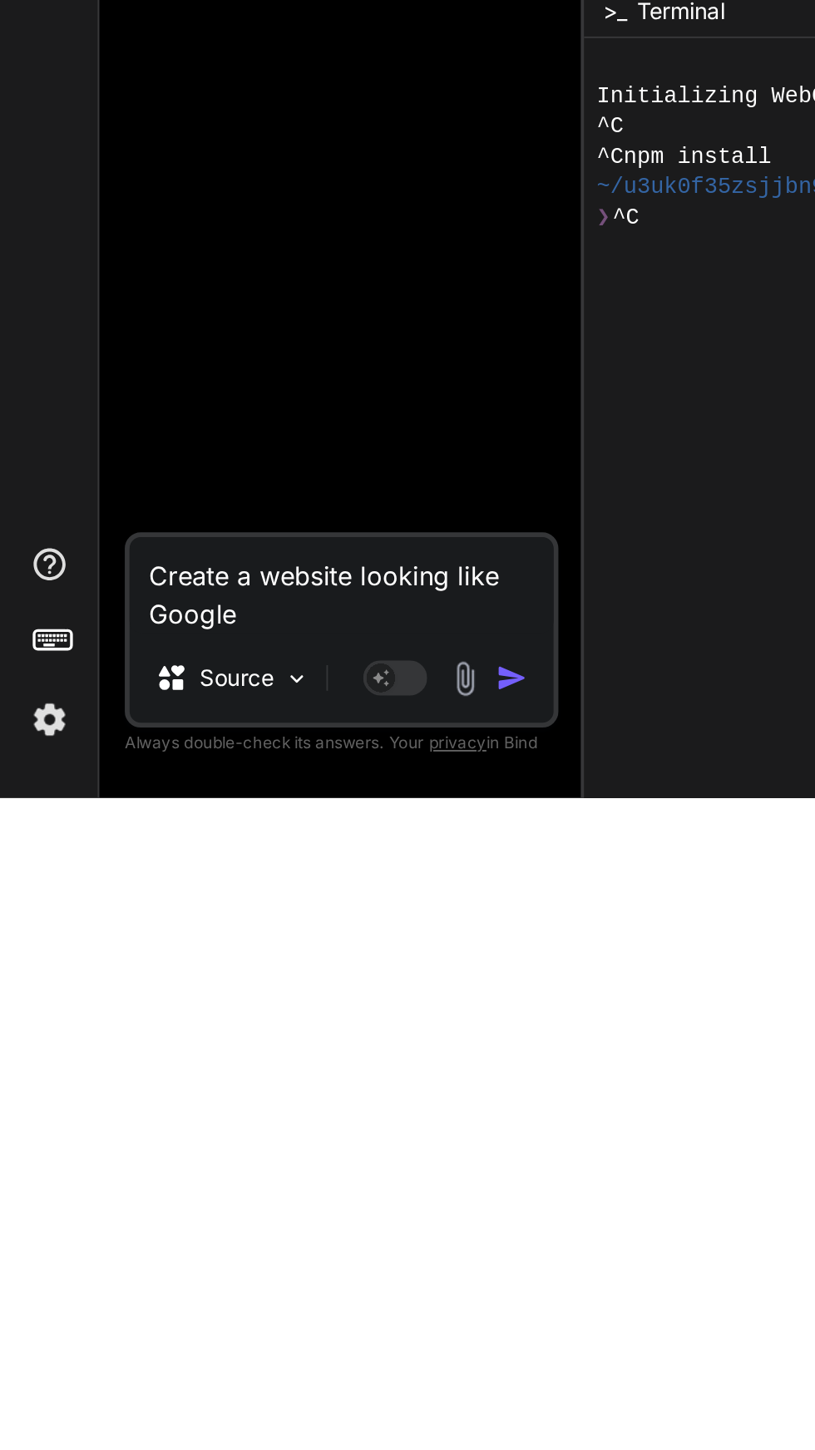
type textarea "x"
type textarea "Create a website looking like Google"
type textarea "x"
type textarea "Create a website looking like Googl"
type textarea "x"
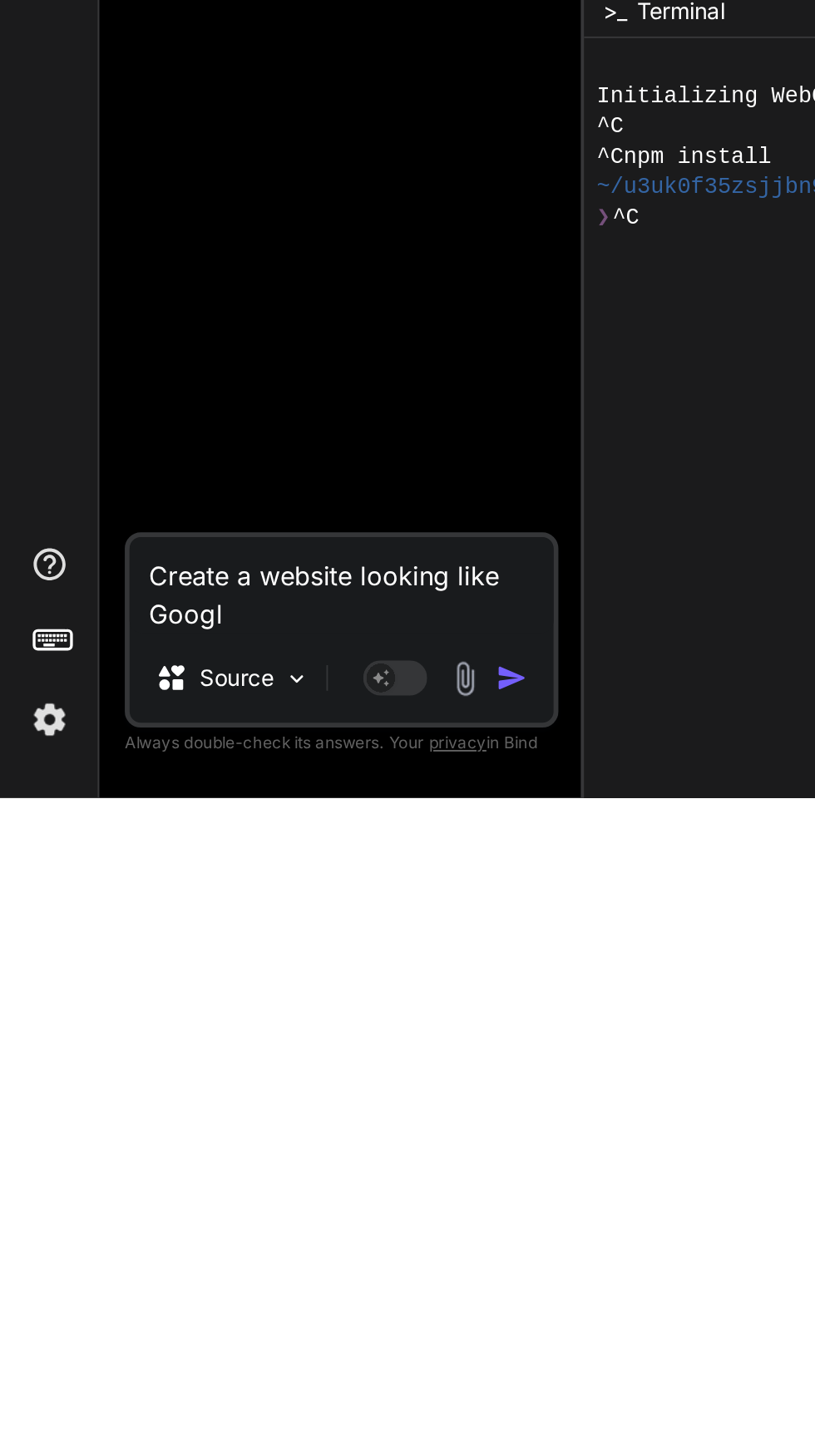
type textarea "Create a website looking like Goog"
type textarea "x"
type textarea "Create a website looking like Goo"
type textarea "x"
type textarea "Create a website looking like Go"
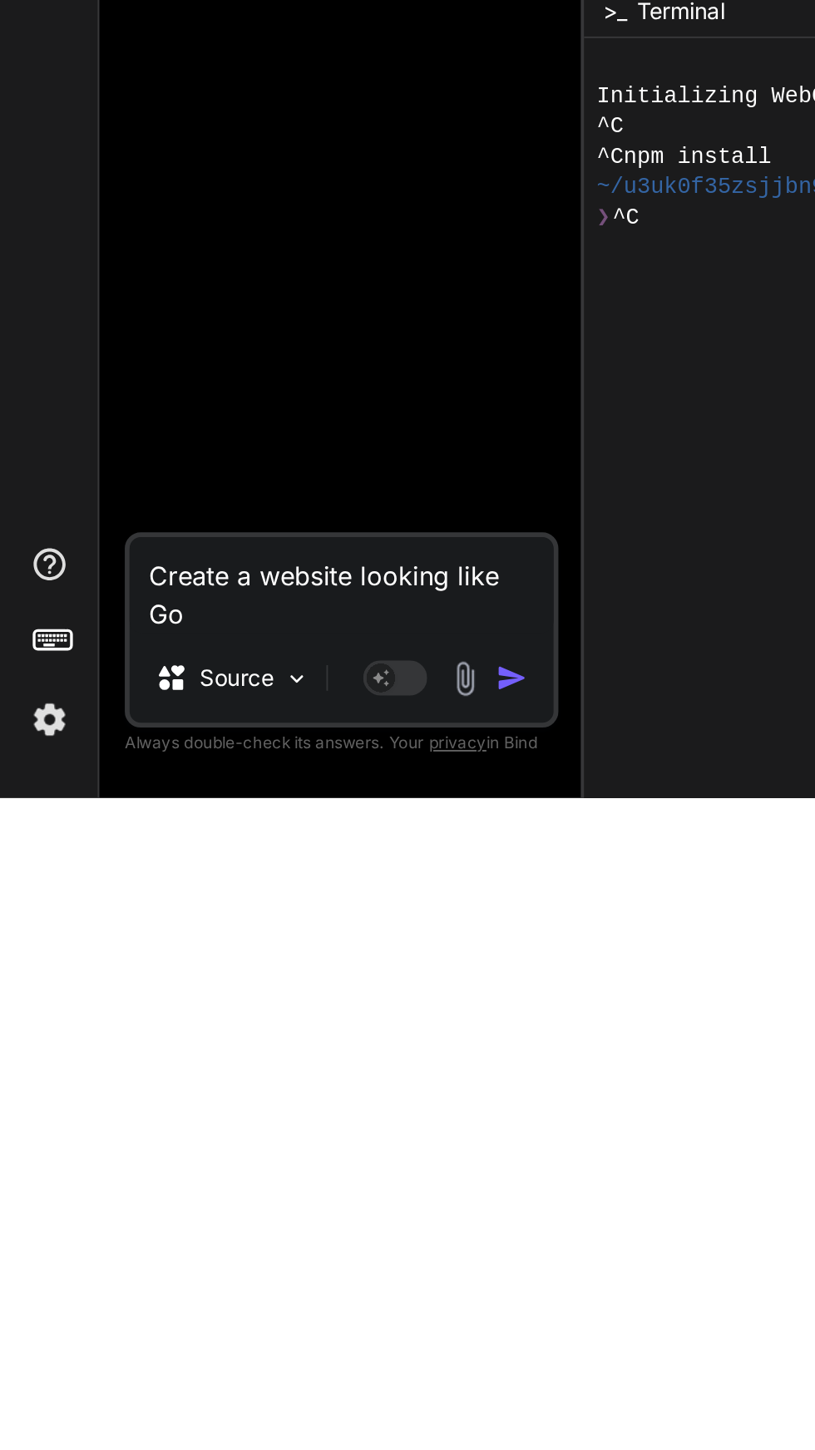
type textarea "x"
type textarea "Create a website looking like G"
type textarea "x"
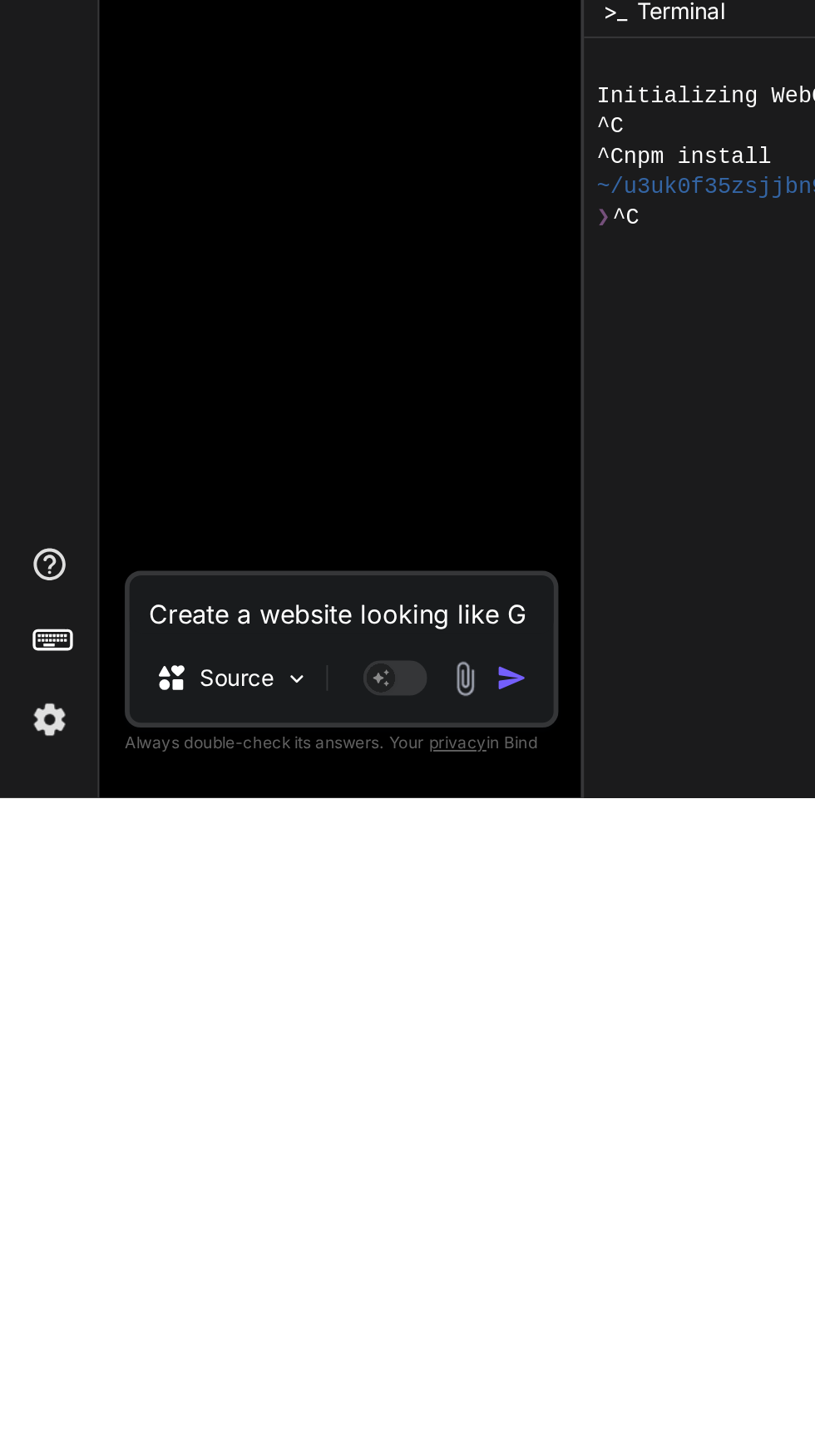
type textarea "Create a website looking like"
type textarea "x"
type textarea "Create a website looking like e"
type textarea "x"
type textarea "Create a website looking like ex"
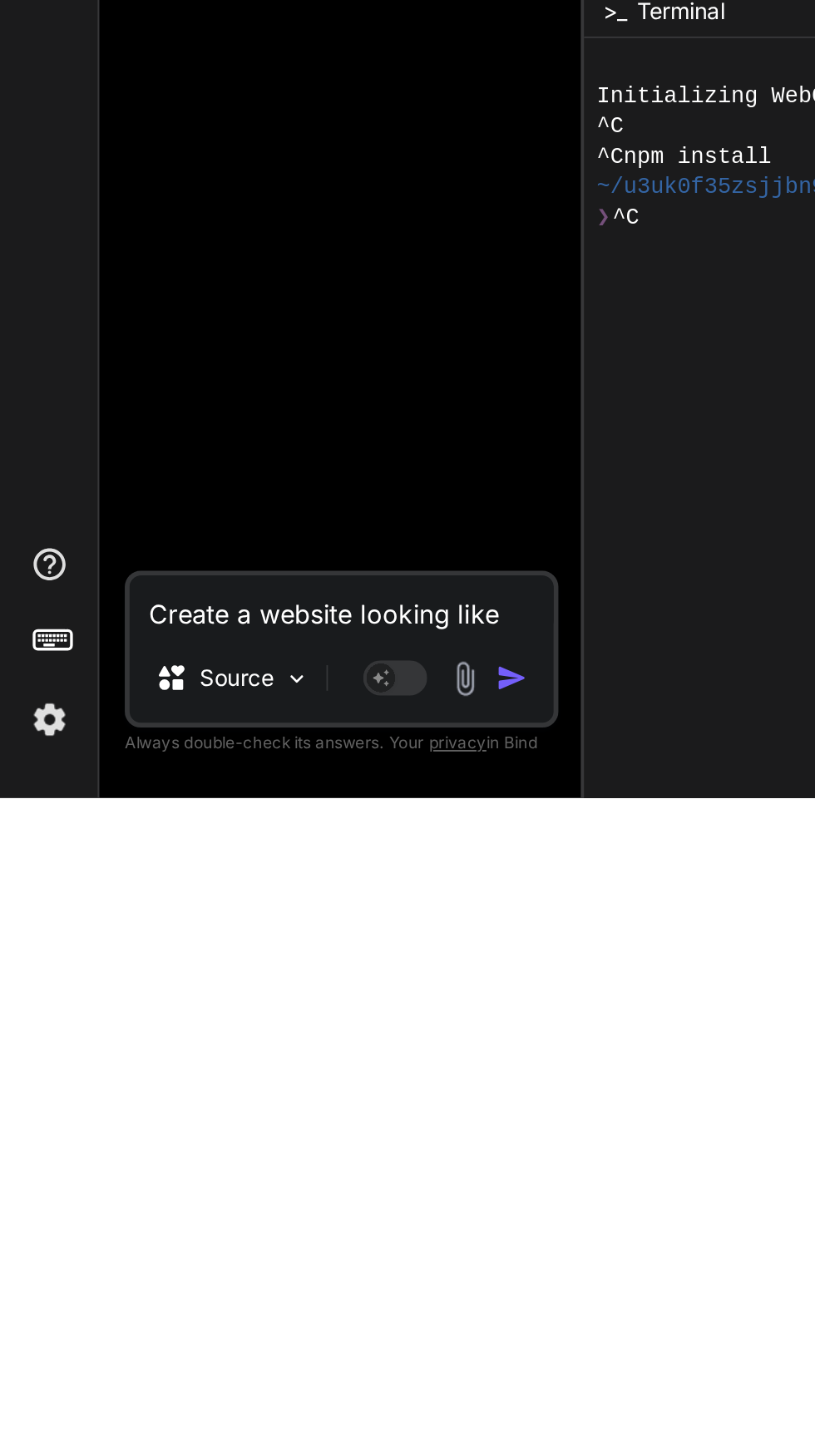
type textarea "x"
type textarea "Create a website looking like exp"
type textarea "x"
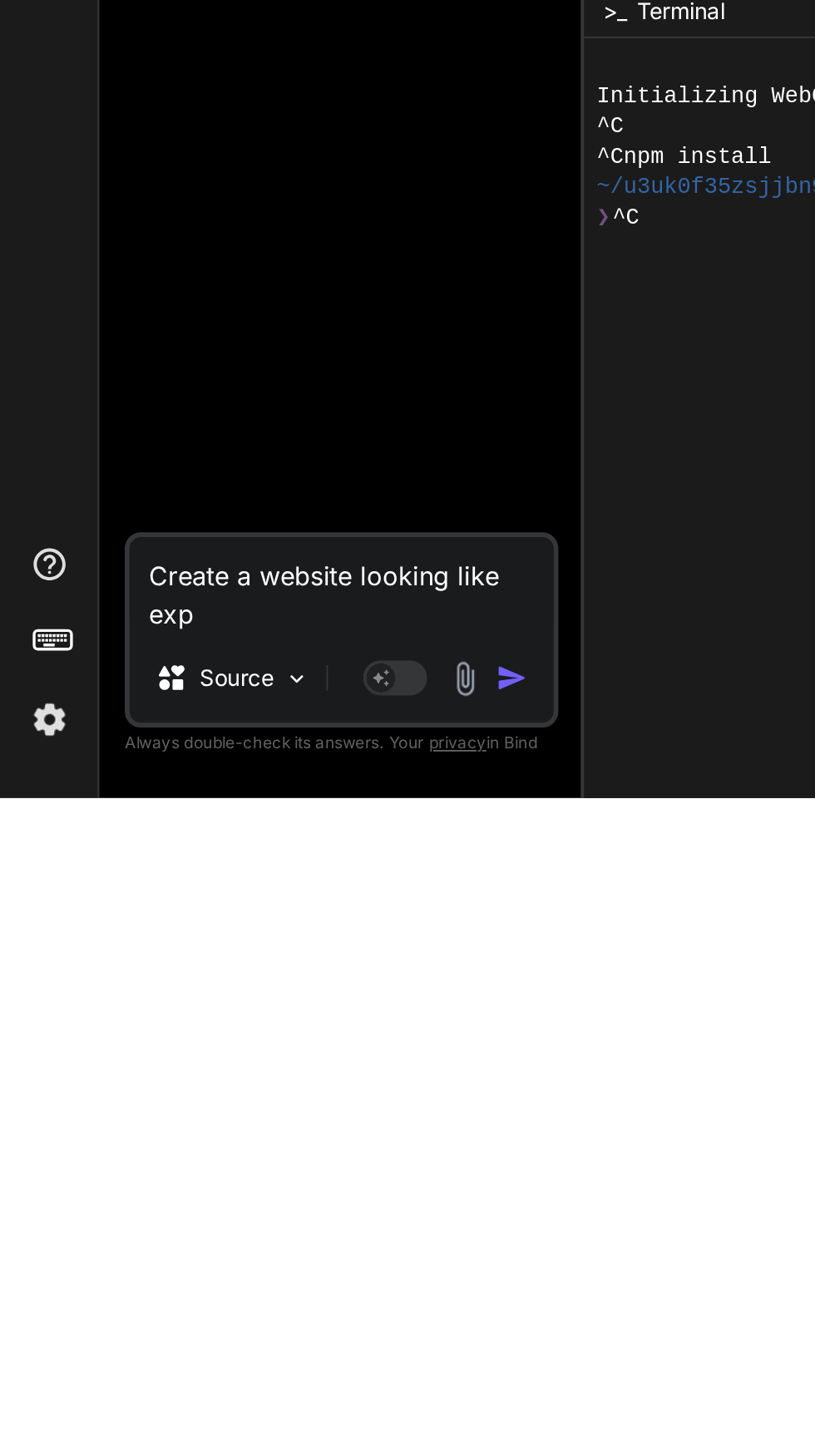
type textarea "Create a website looking like expe"
type textarea "x"
type textarea "Create a website looking like exped"
type textarea "x"
type textarea "Create a website looking like expedi"
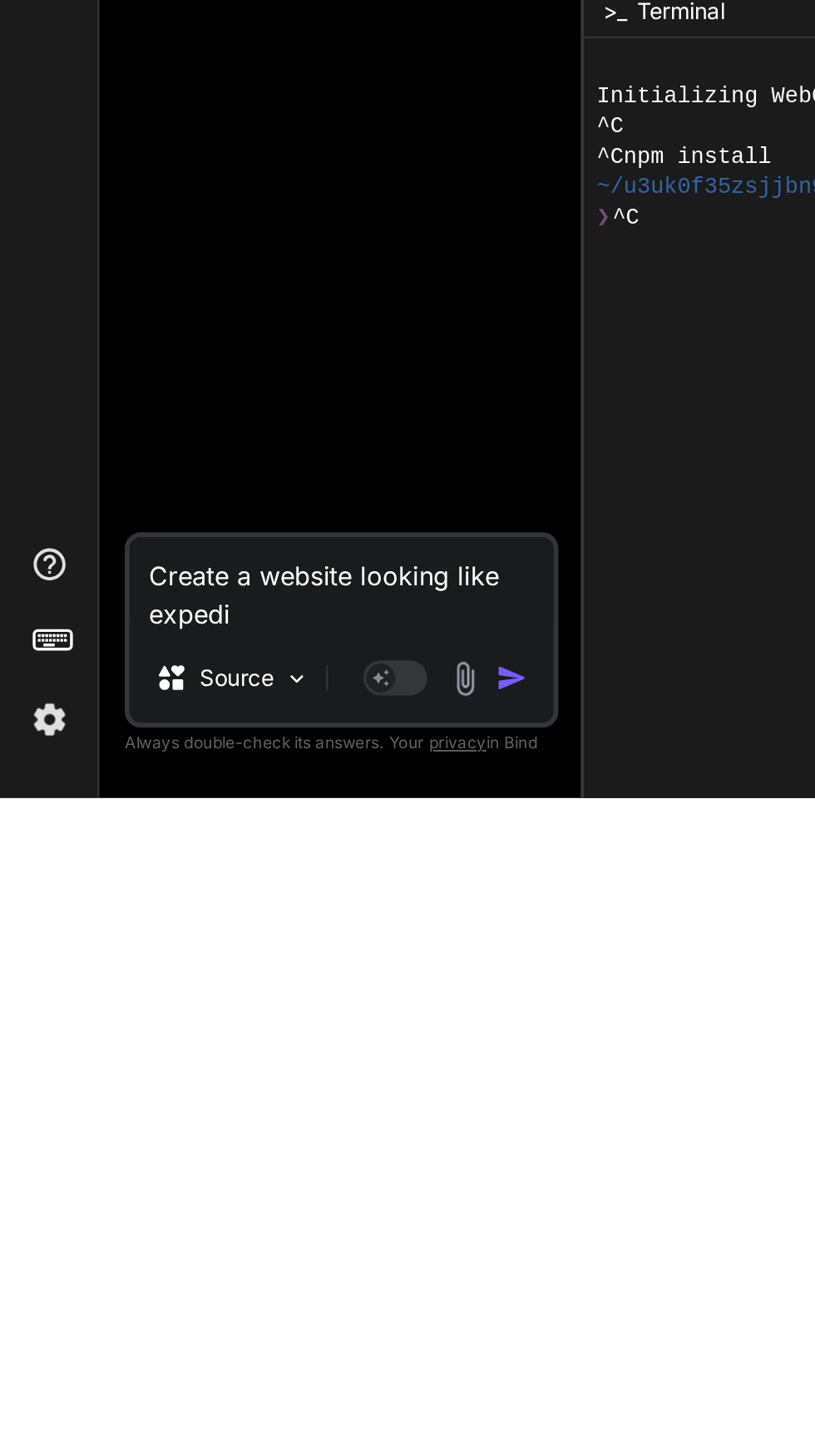
type textarea "x"
type textarea "Create a website looking like expedia"
type textarea "x"
type textarea "Create a website looking like expedia"
type textarea "x"
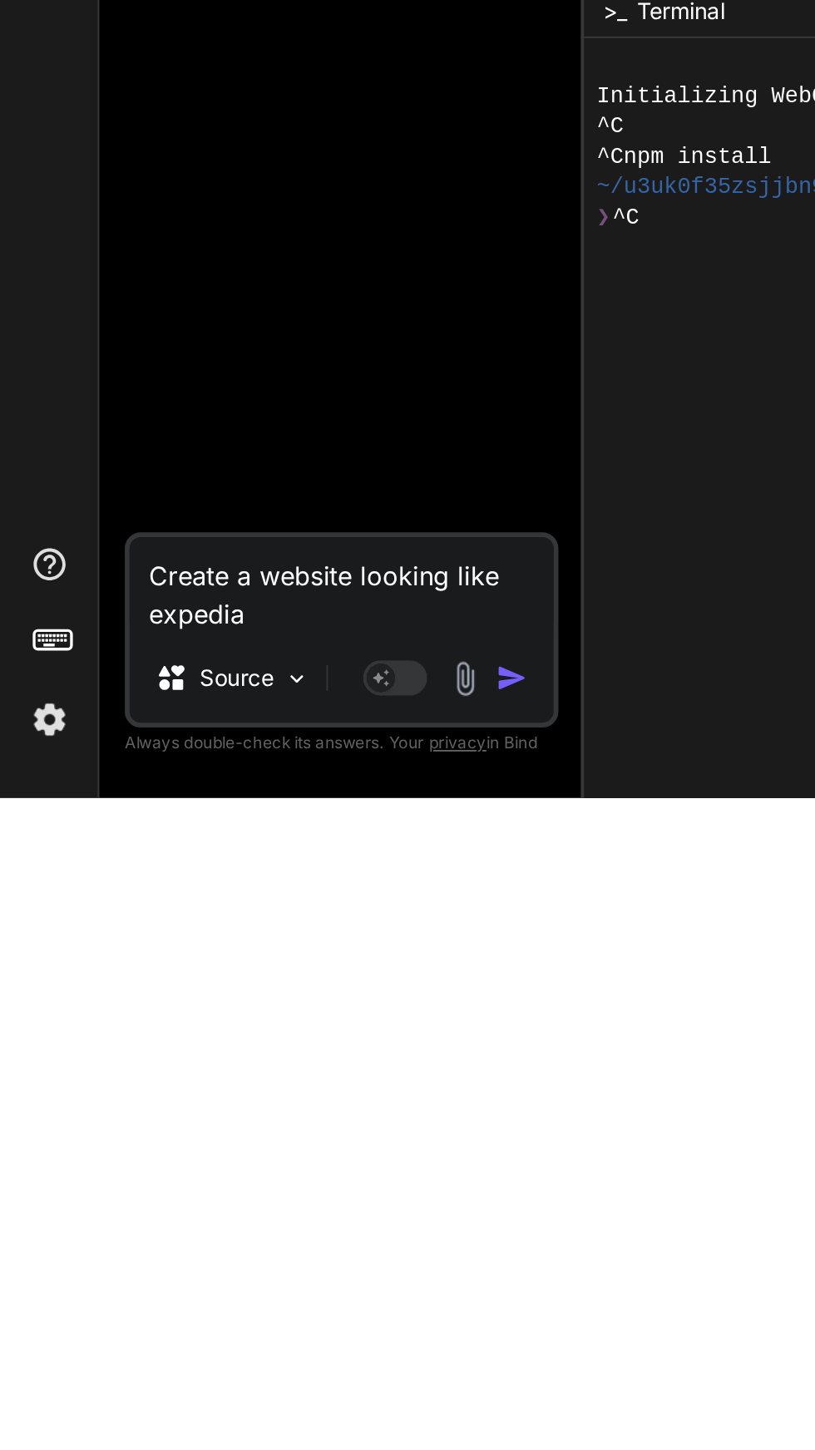
type textarea "Create a website looking like expedia"
type textarea "x"
type textarea "Create a website looking like expedia."
type textarea "x"
type textarea "Create a website looking like expedia.c"
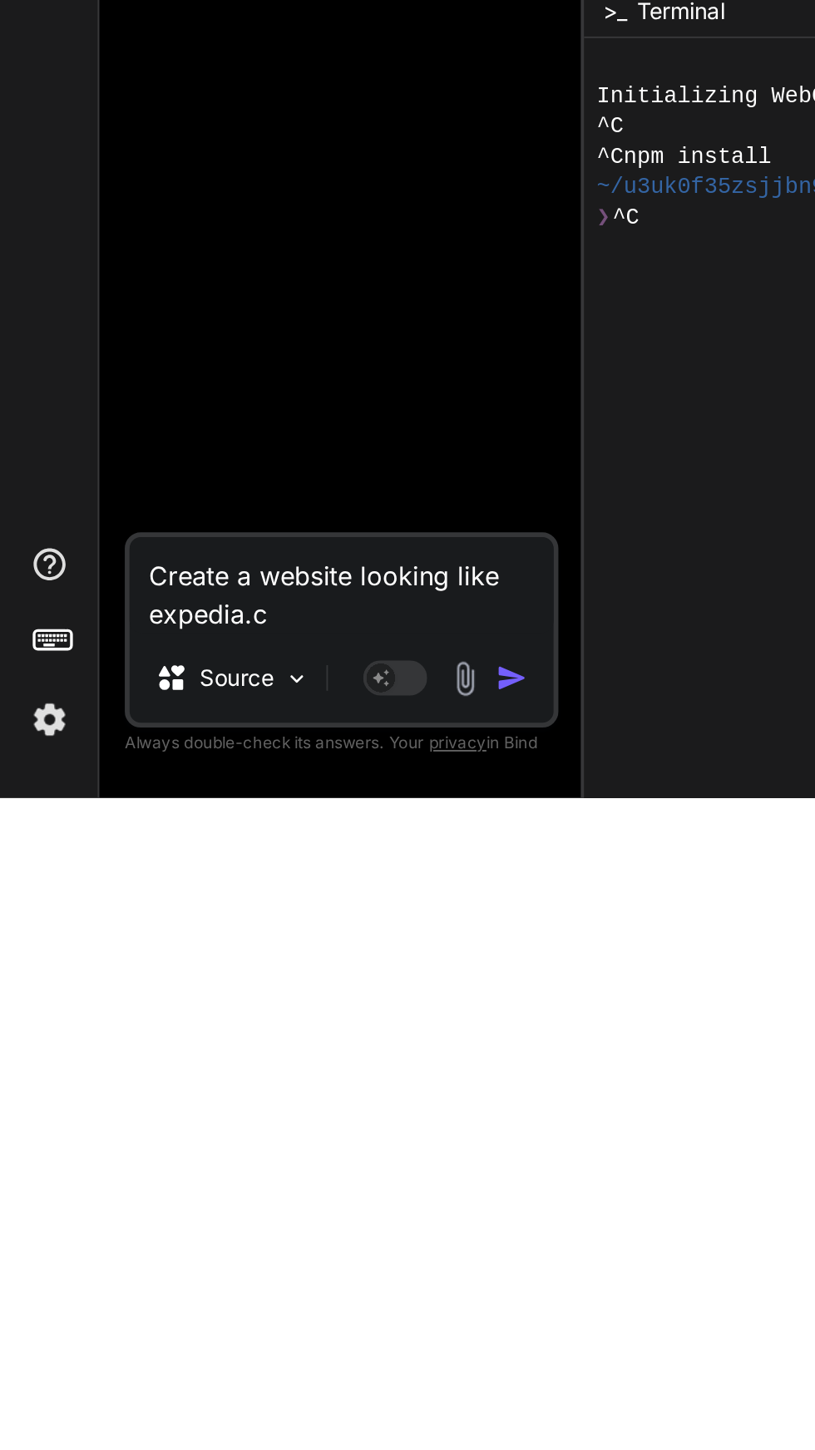
type textarea "x"
type textarea "Create a website looking like expedia.co"
type textarea "x"
type textarea "Create a website looking like expedia.com"
type textarea "x"
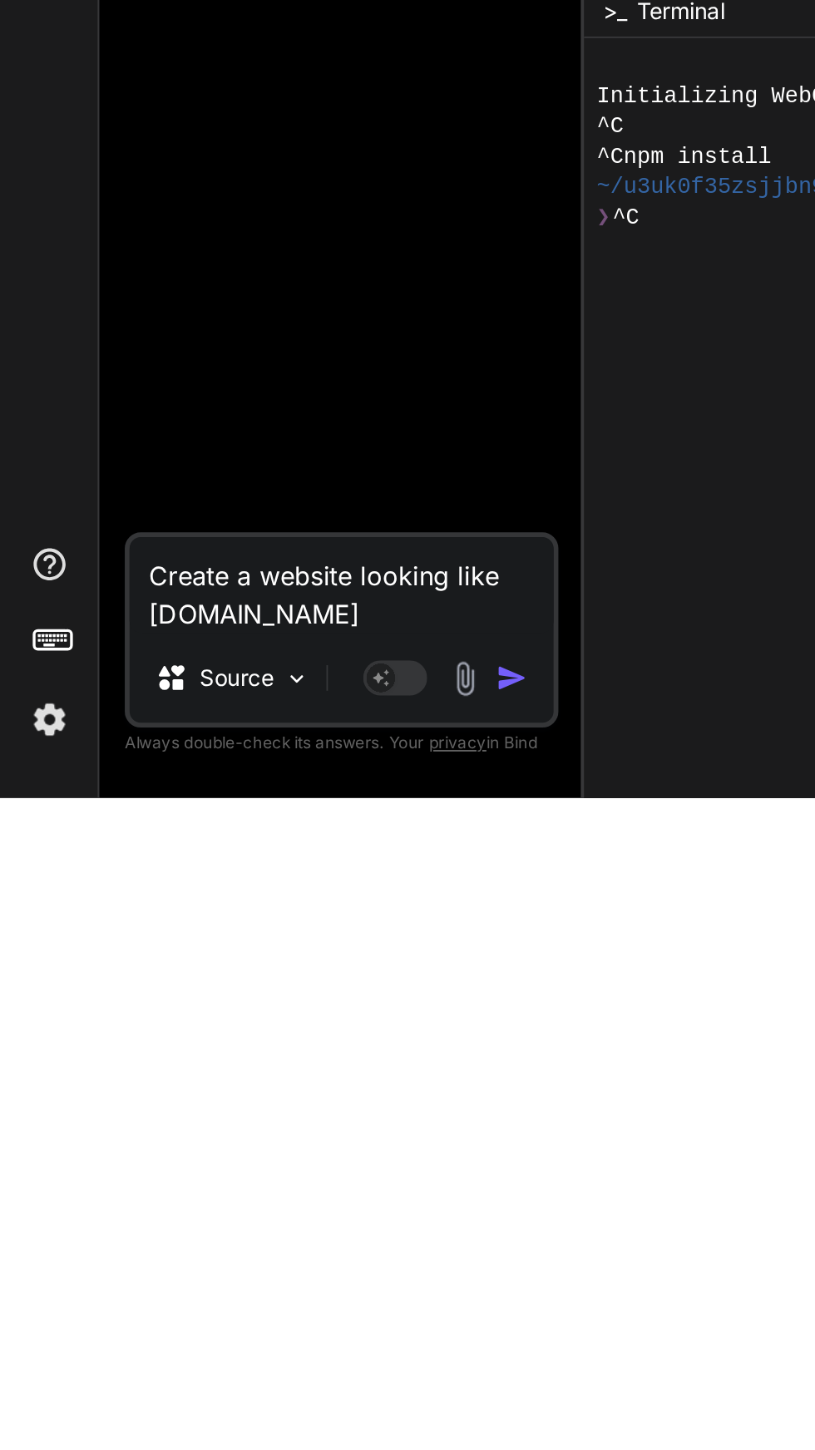
type textarea "Create a website looking like expedia.com"
type textarea "x"
type textarea "Create a website looking like expedia.com w"
type textarea "x"
type textarea "Create a website looking like expedia.com wi"
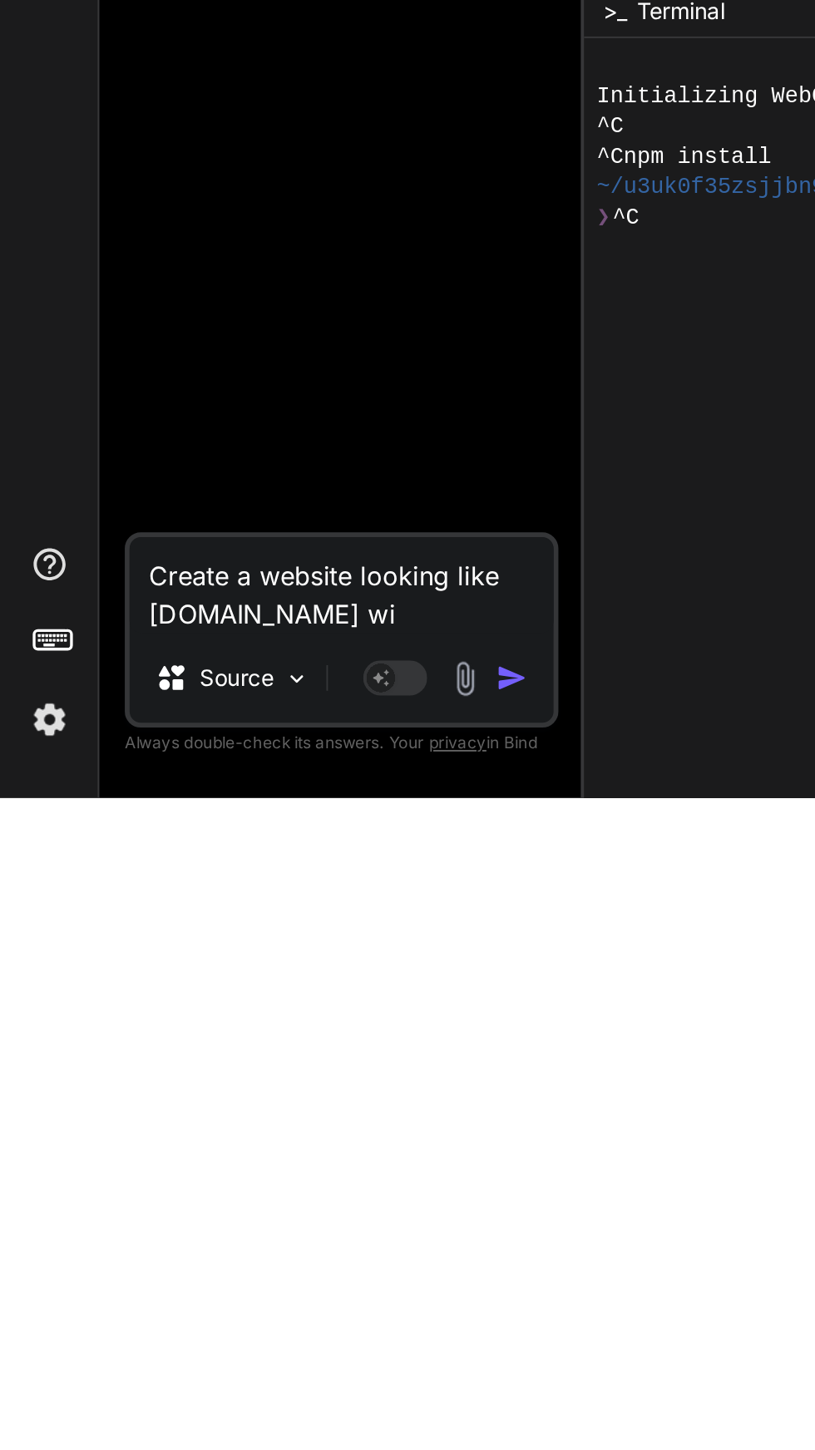
type textarea "x"
type textarea "Create a website looking like expedia.com wit"
type textarea "x"
type textarea "Create a website looking like expedia.com with"
type textarea "x"
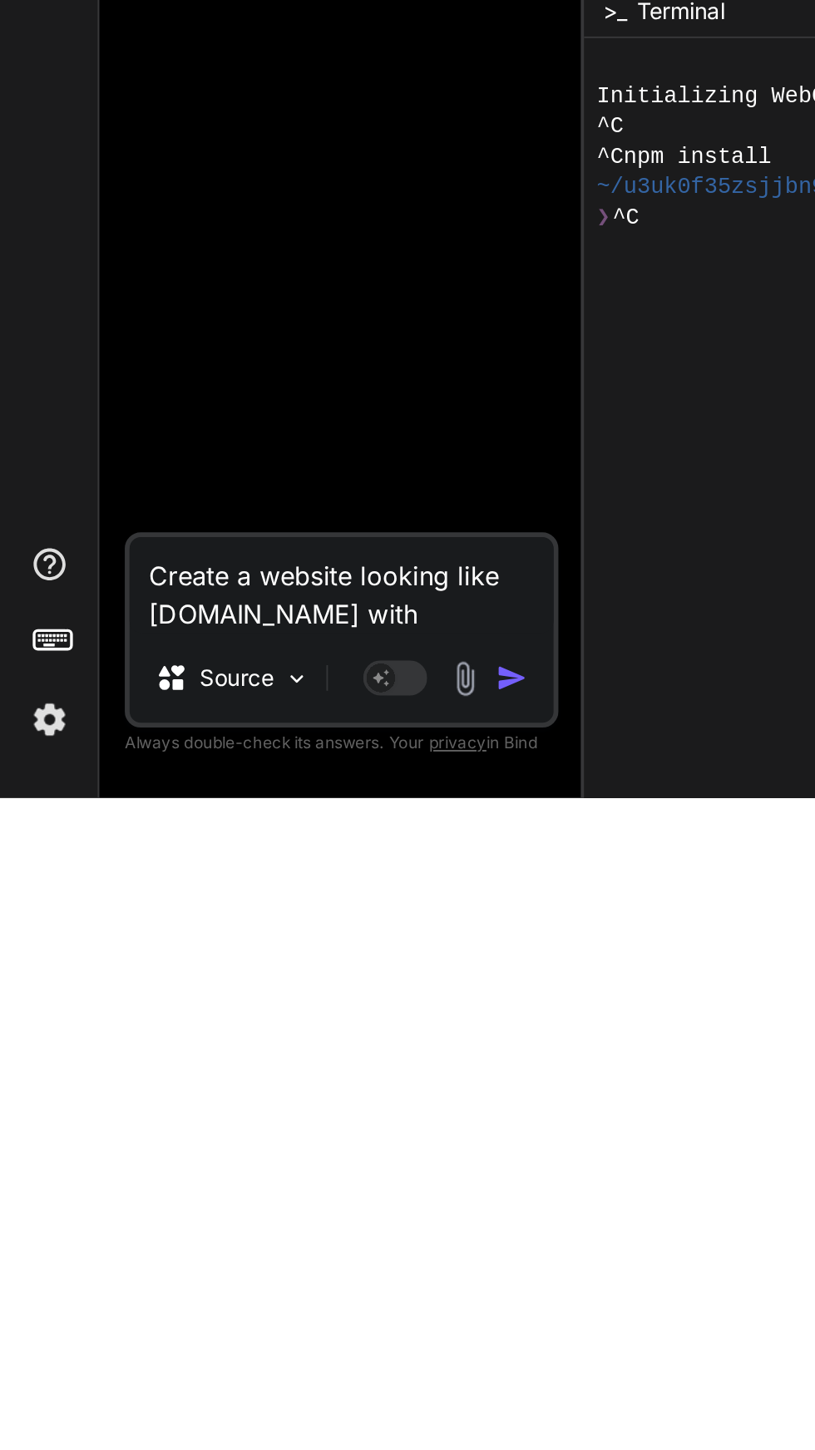
type textarea "Create a website looking like expedia.com with"
type textarea "x"
type textarea "Create a website looking like expedia.com with t"
type textarea "x"
type textarea "Create a website looking like expedia.com with th"
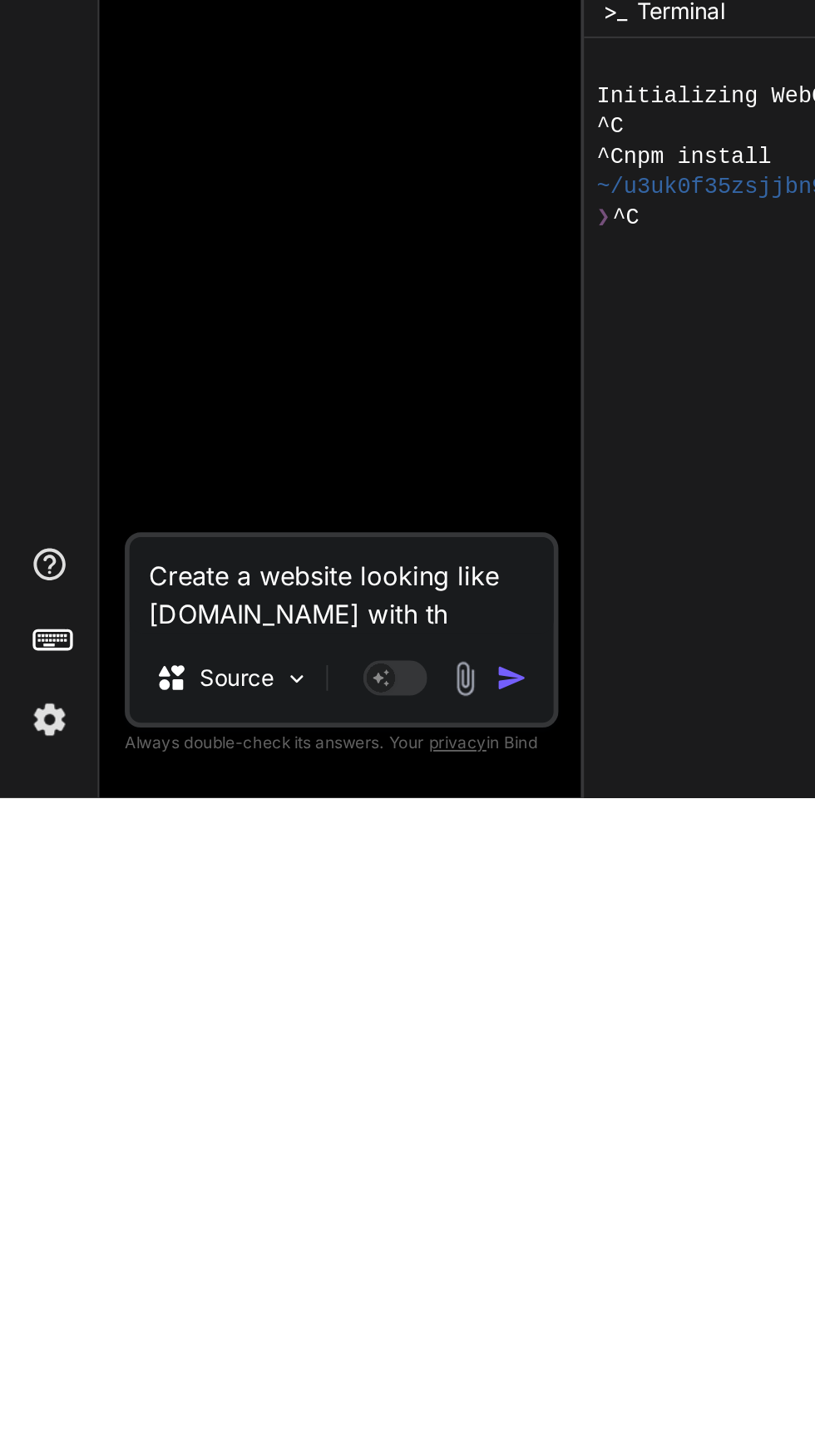
type textarea "x"
type textarea "Create a website looking like expedia.com with the"
type textarea "x"
type textarea "Create a website looking like expedia.com with the"
type textarea "x"
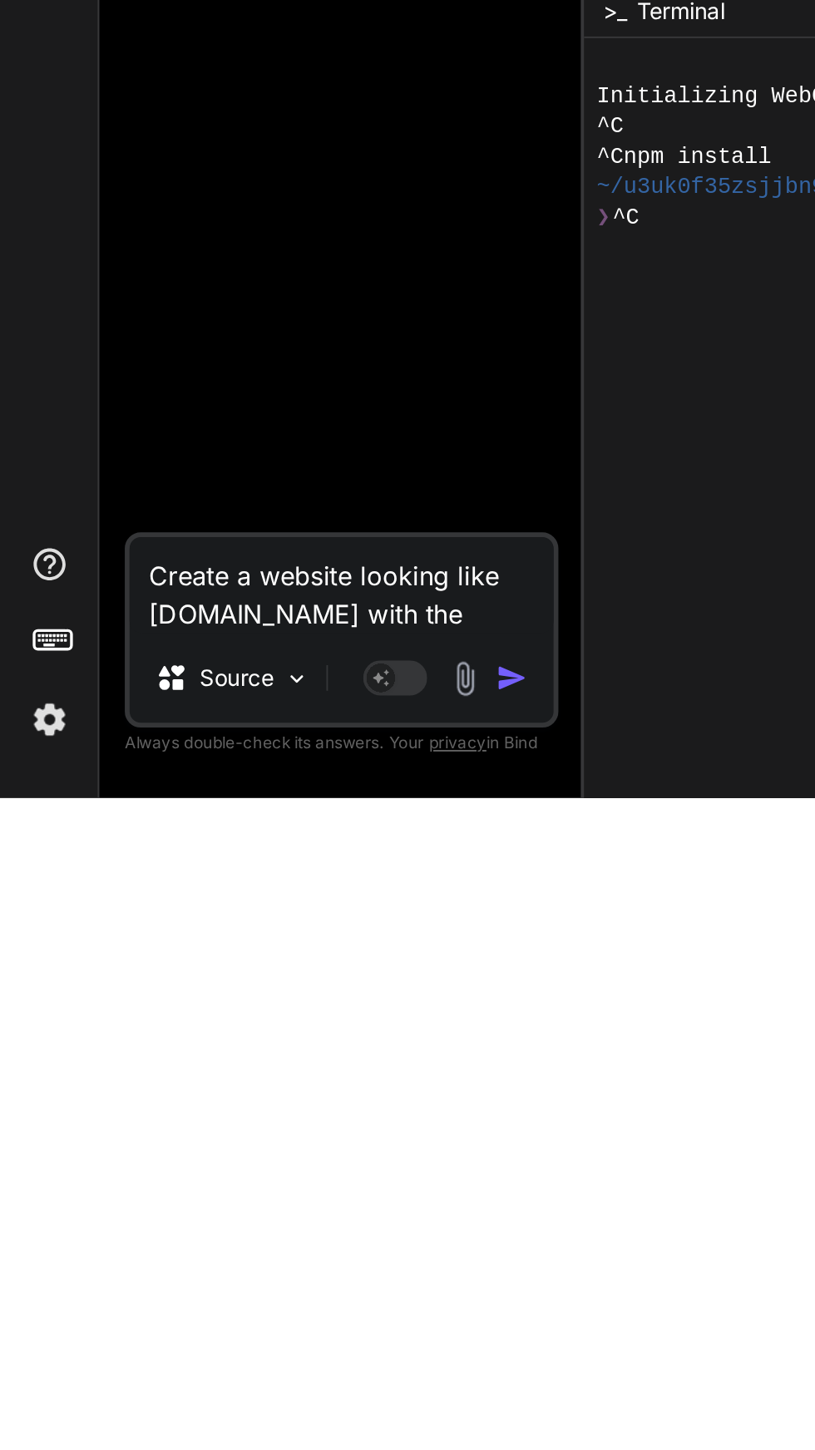
type textarea "Create a website looking like expedia.com with the f"
type textarea "x"
type textarea "Create a website looking like expedia.com with the fo"
type textarea "x"
type textarea "Create a website looking like expedia.com with the fol"
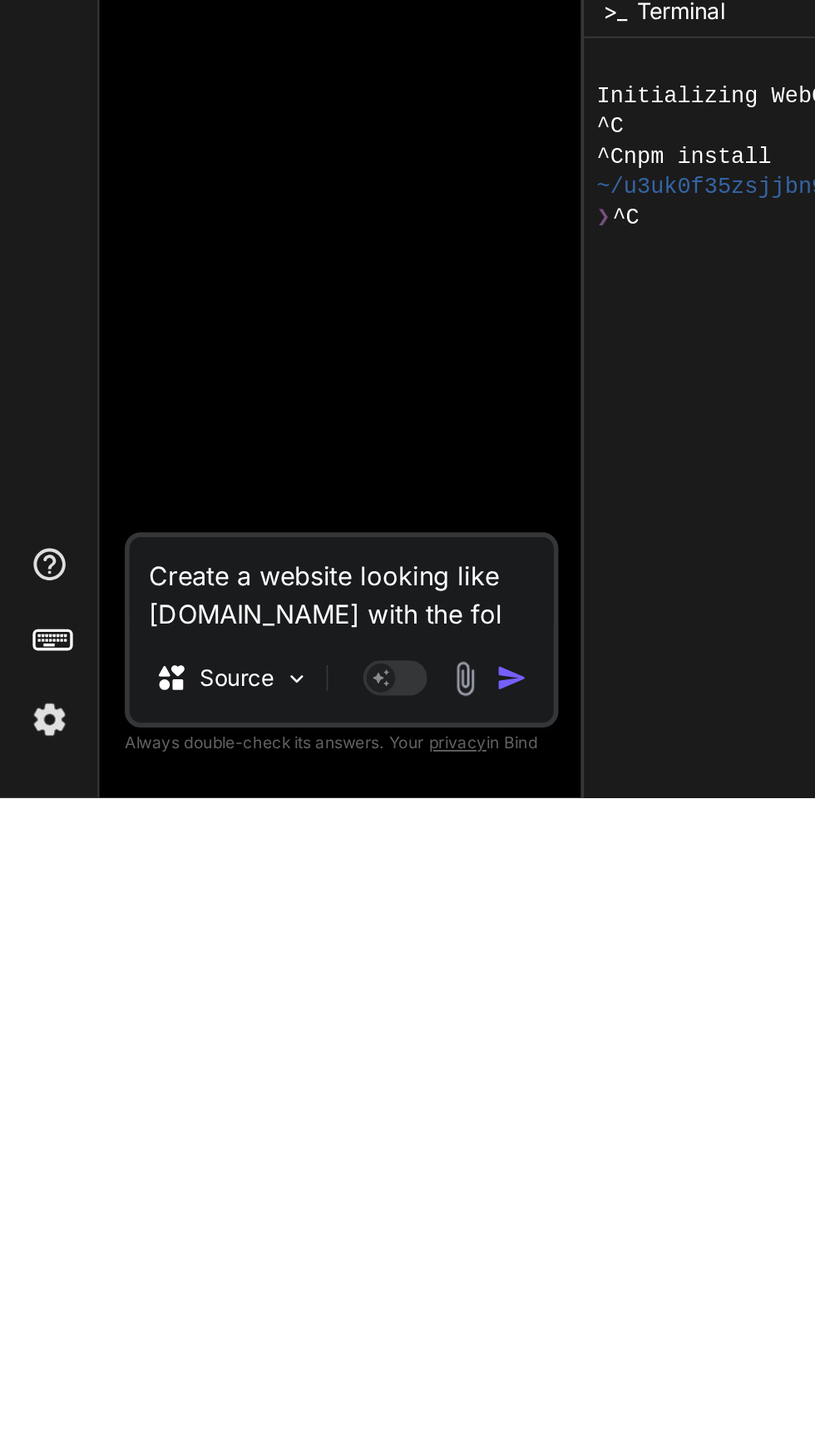
type textarea "x"
type textarea "Create a website looking like expedia.com with the foll"
type textarea "x"
type textarea "Create a website looking like expedia.com with the follo"
type textarea "x"
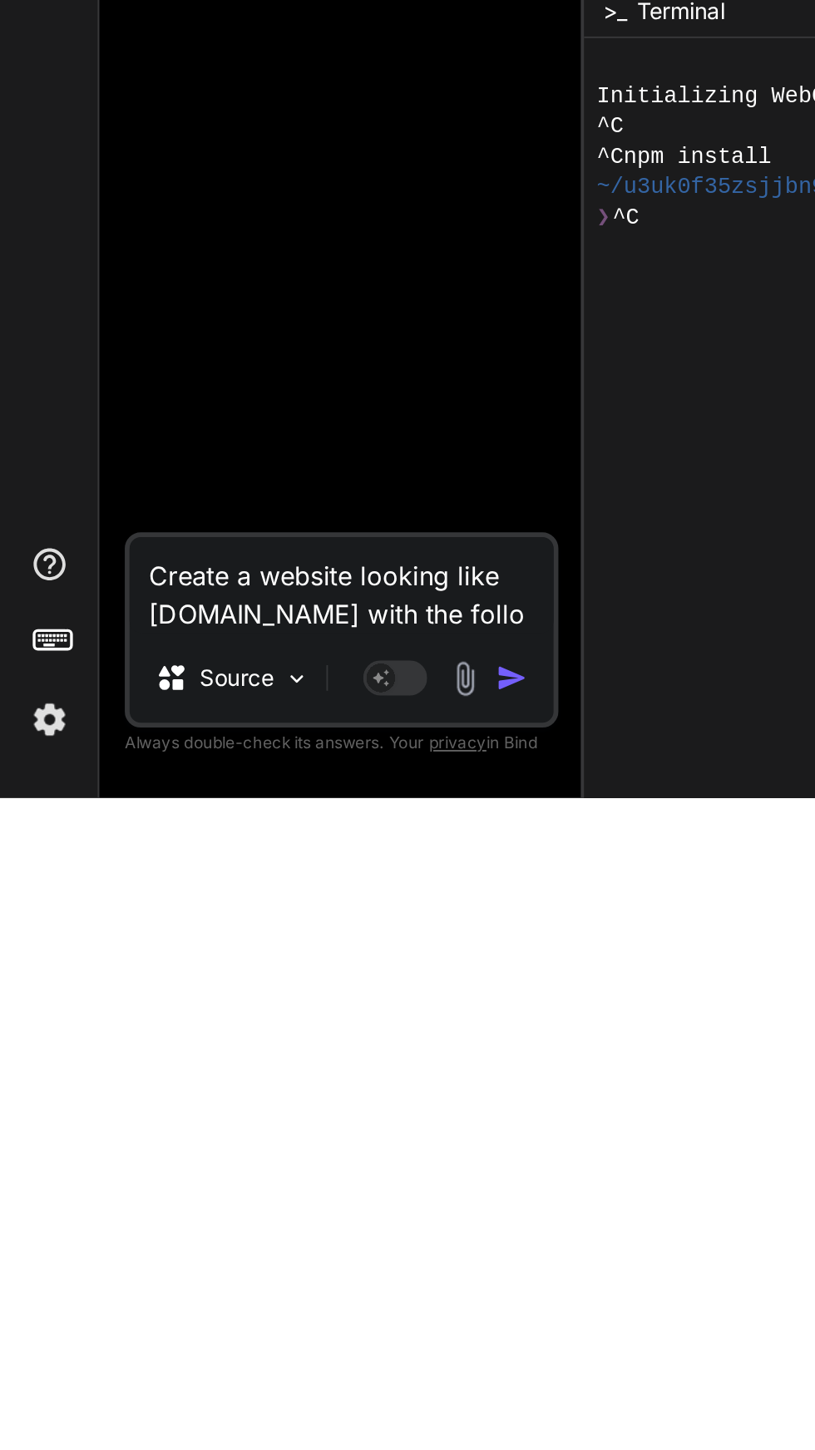
type textarea "Create a website looking like expedia.com with the follow"
type textarea "x"
type textarea "Create a website looking like expedia.com with the follow"
type textarea "x"
type textarea "Create a website looking like expedia.com with the follow"
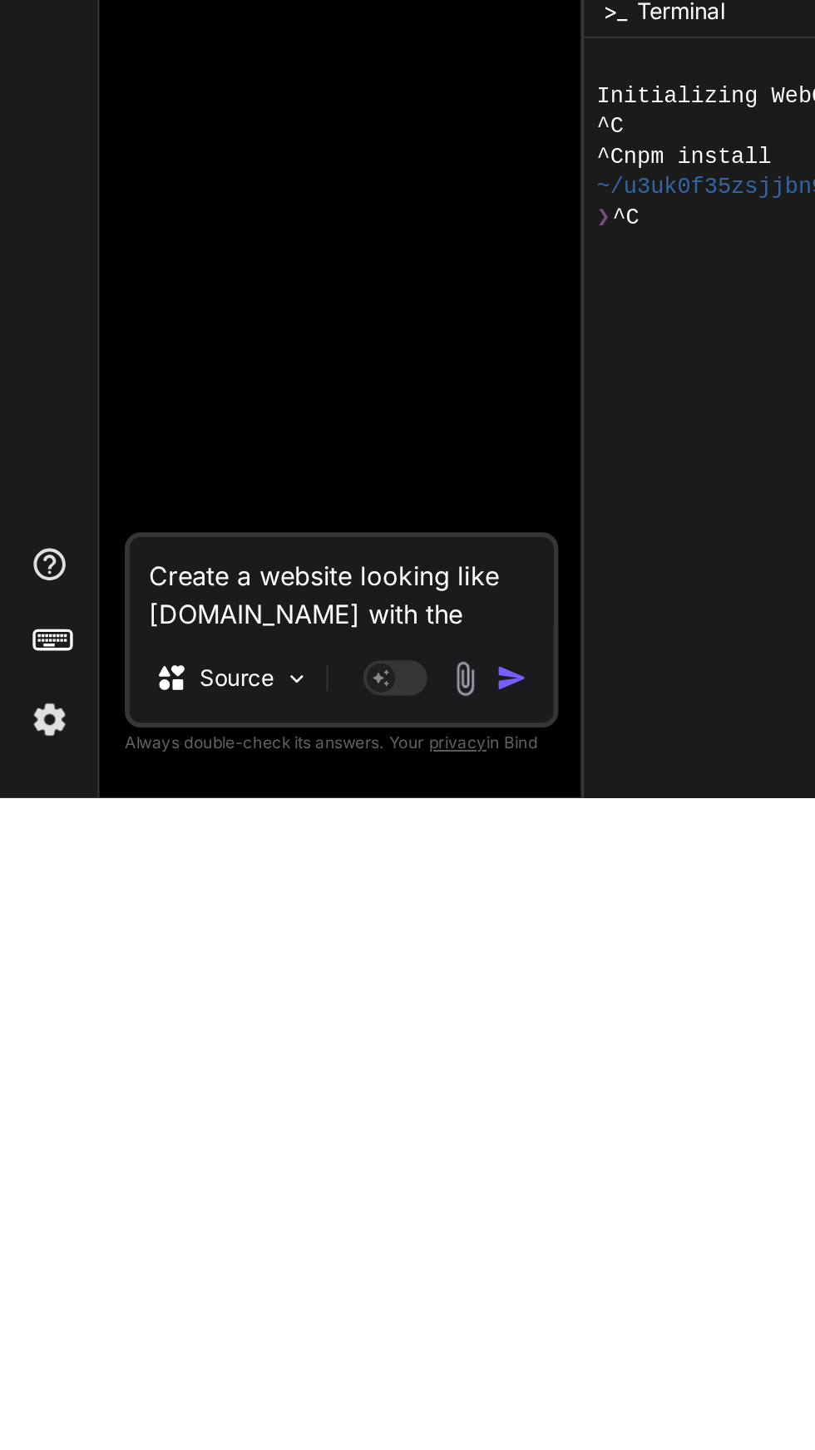
type textarea "x"
type textarea "Create a website looking like expedia.com with the follow:"
type textarea "x"
type textarea "Create a website looking like expedia.com with the follow:"
type textarea "x"
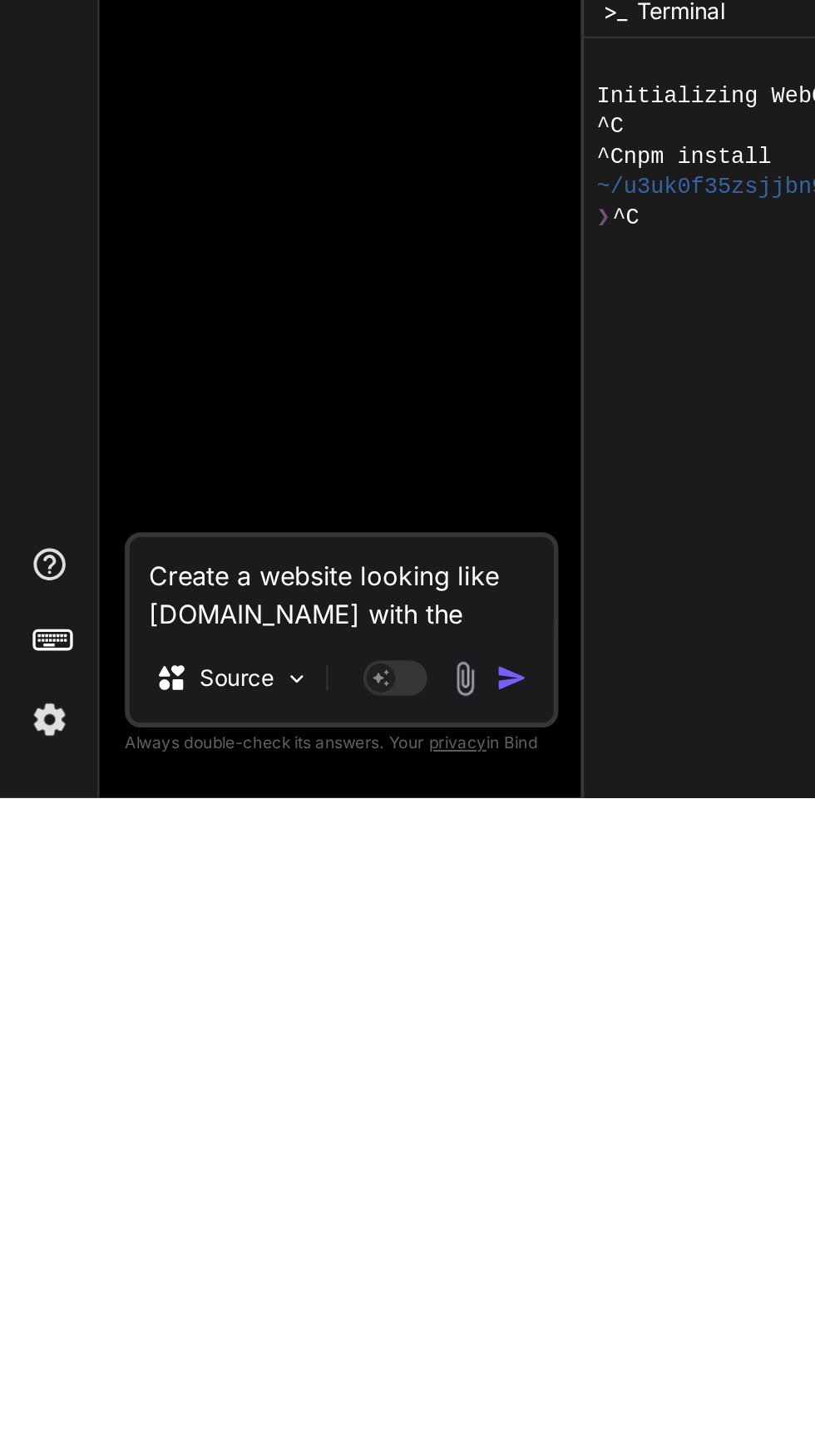
paste textarea "[plugin:vite:esbuild] Transform failed with 1 error: /home/u3uk0f35zsjjbn9cprh6…"
type textarea "Create a website looking like expedia.com with the follow: [plugin:vite:esbuild…"
type textarea "x"
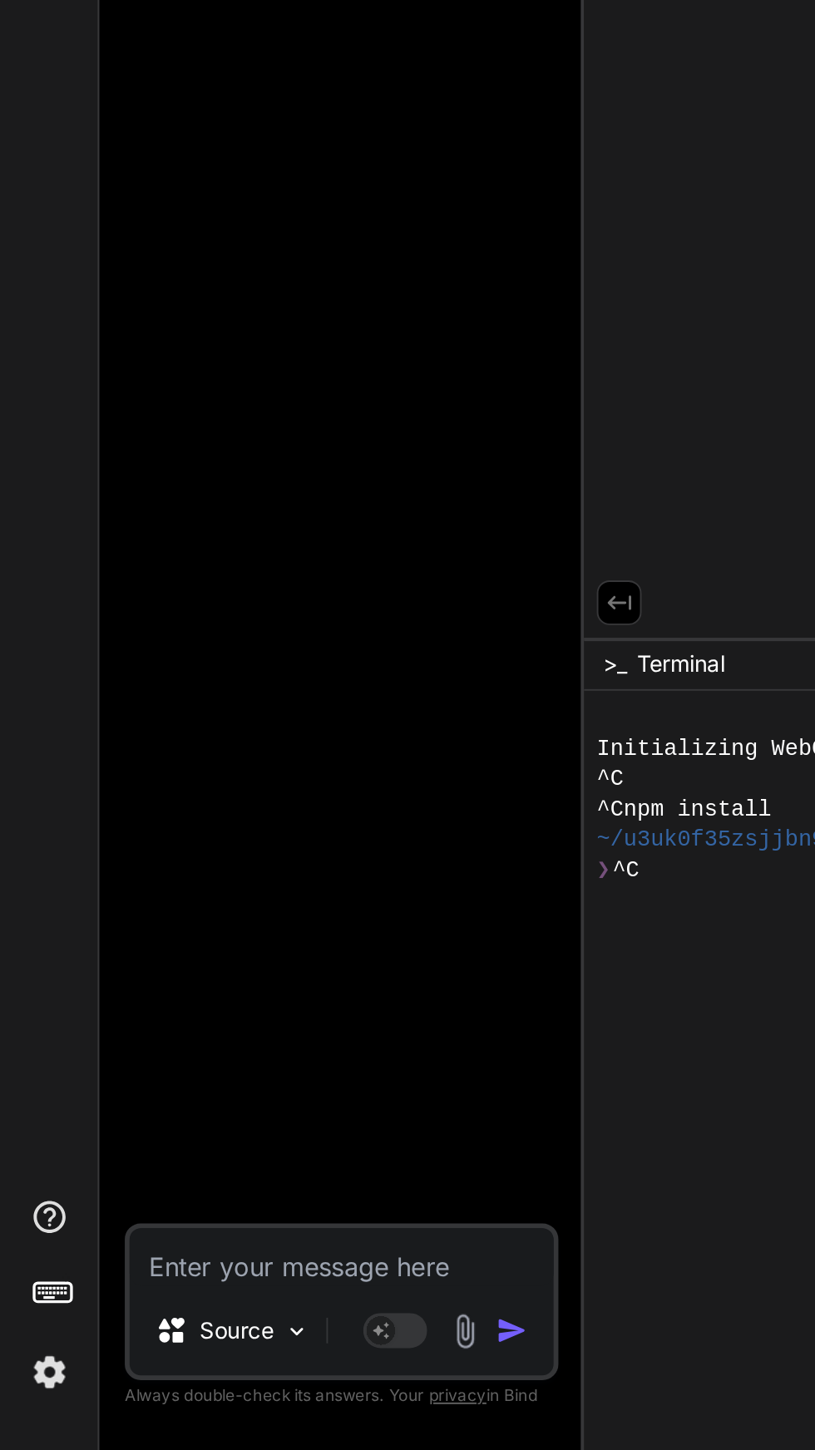
click at [206, 1355] on textarea at bounding box center [177, 1349] width 220 height 30
type textarea "x"
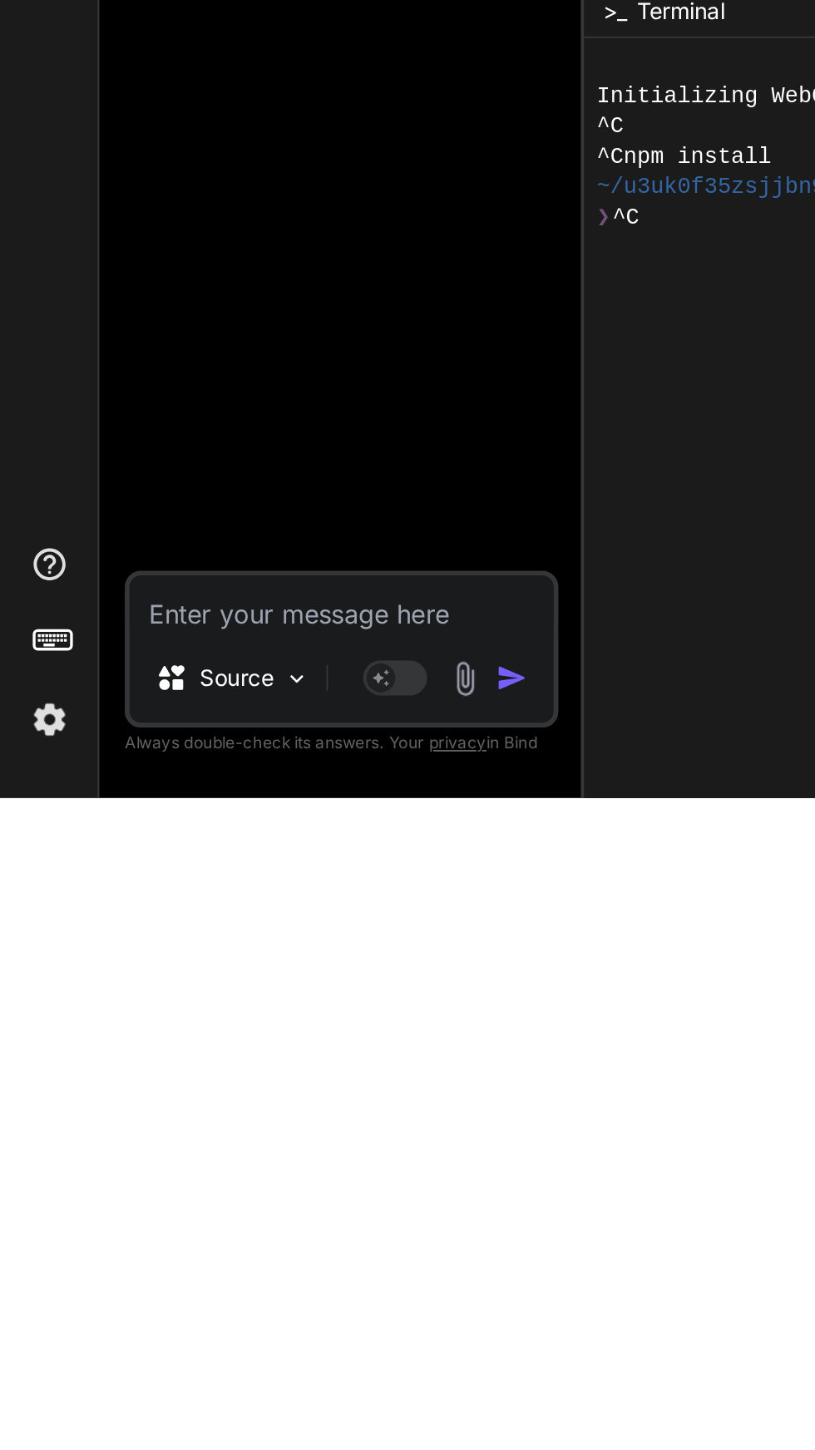
type textarea "C"
type textarea "x"
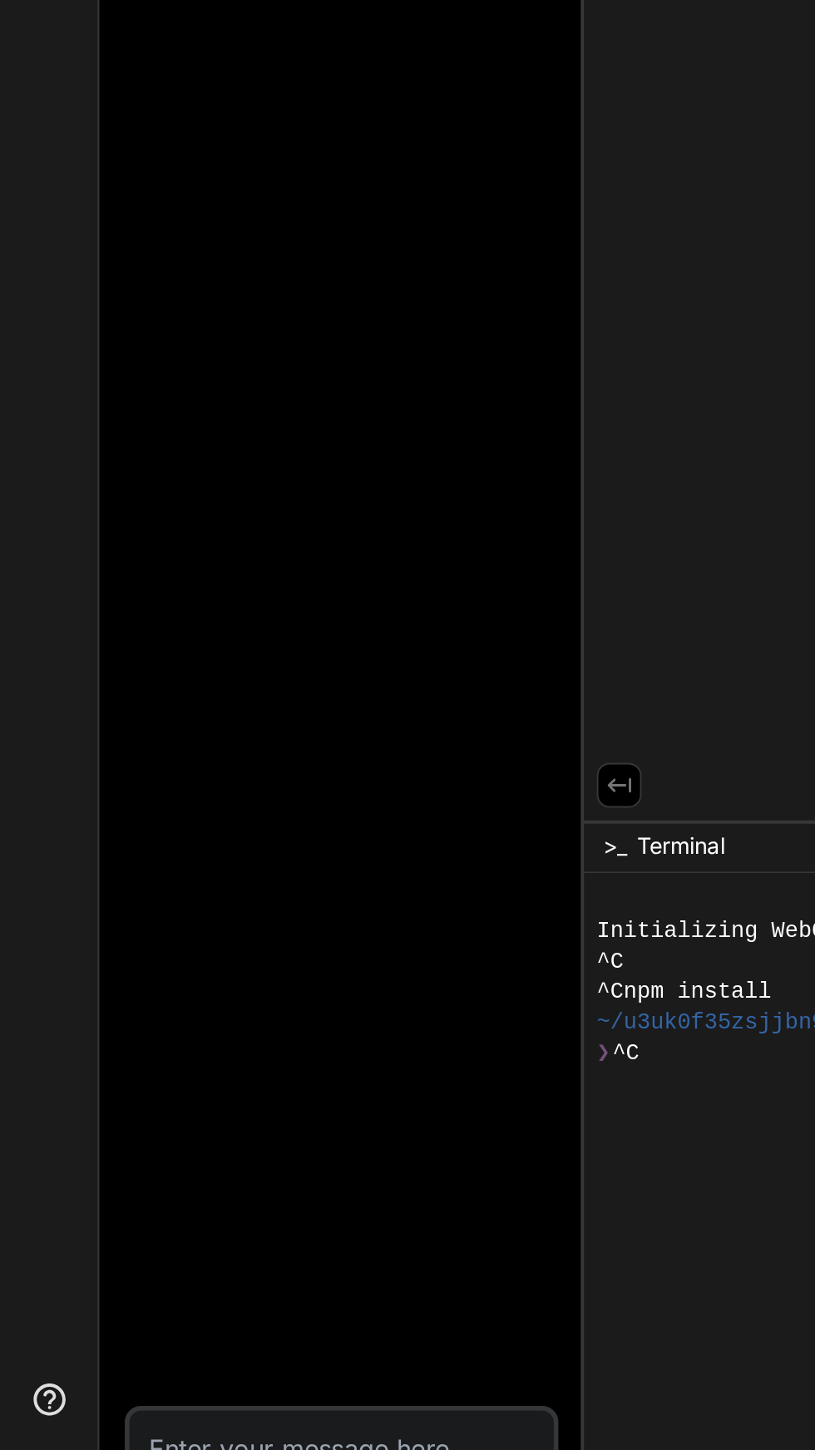
type textarea "C"
type textarea "x"
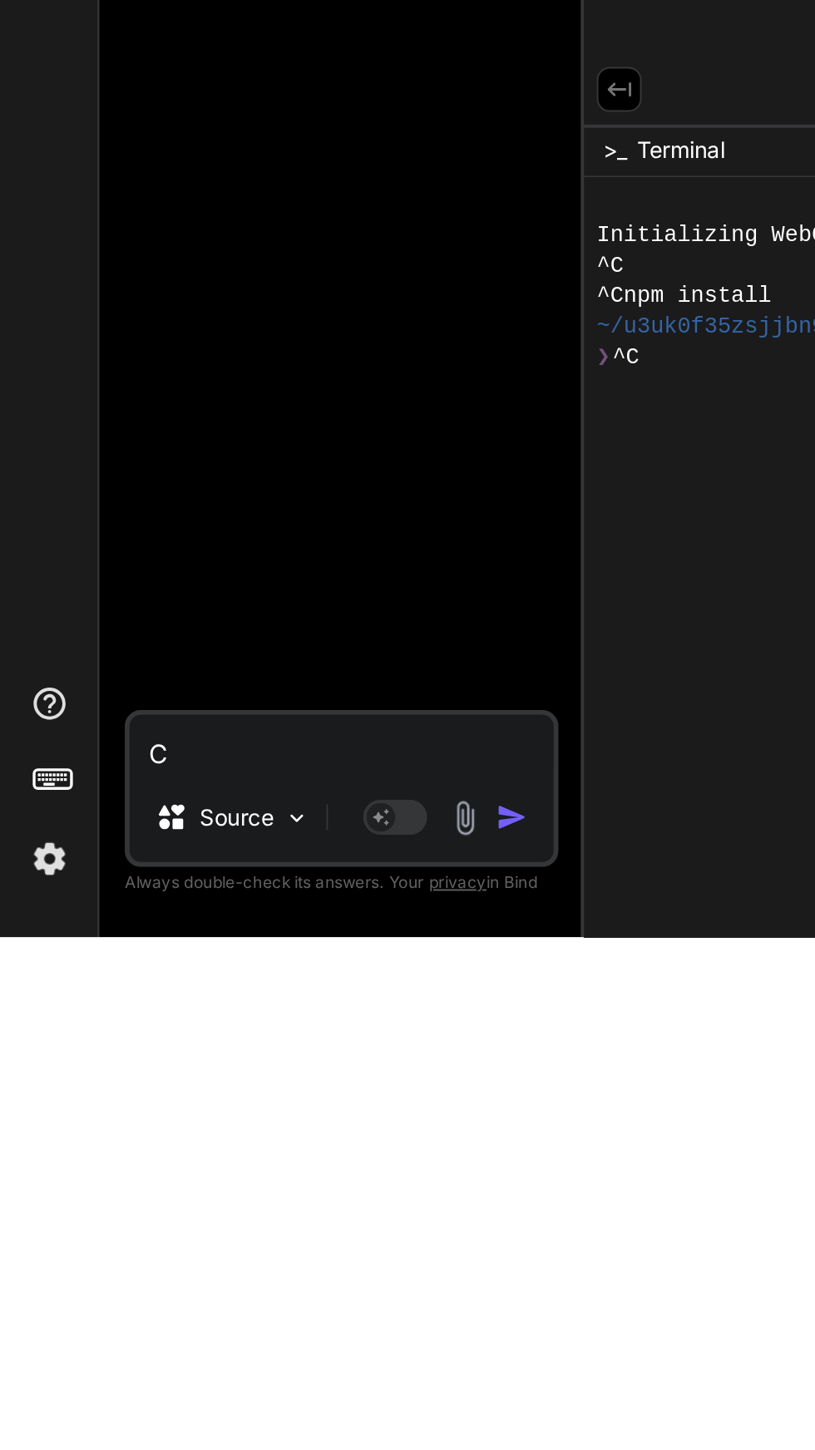
type textarea "Cr"
type textarea "x"
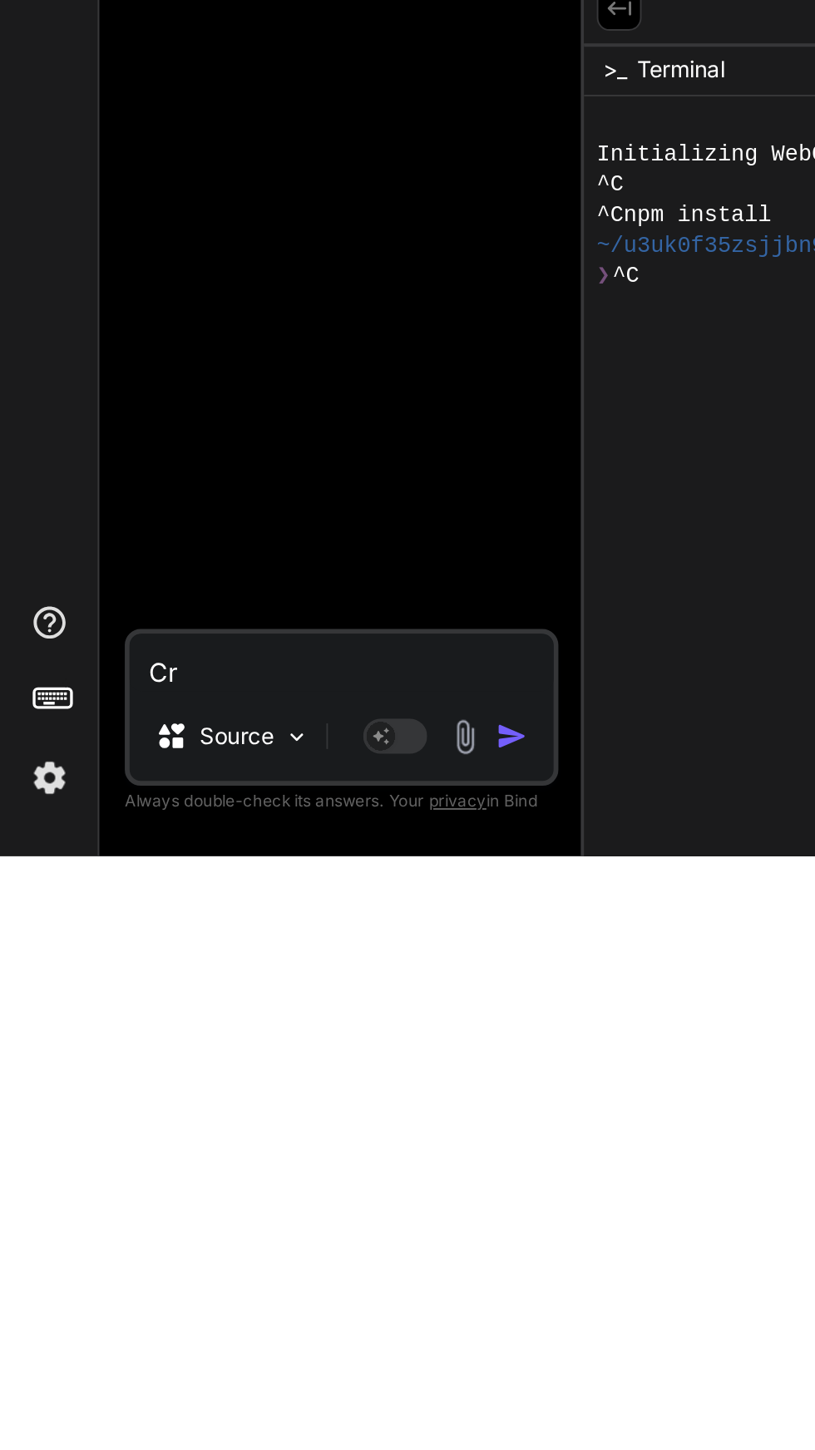
type textarea "Cre"
type textarea "x"
type textarea "Crea"
type textarea "x"
type textarea "Creaf"
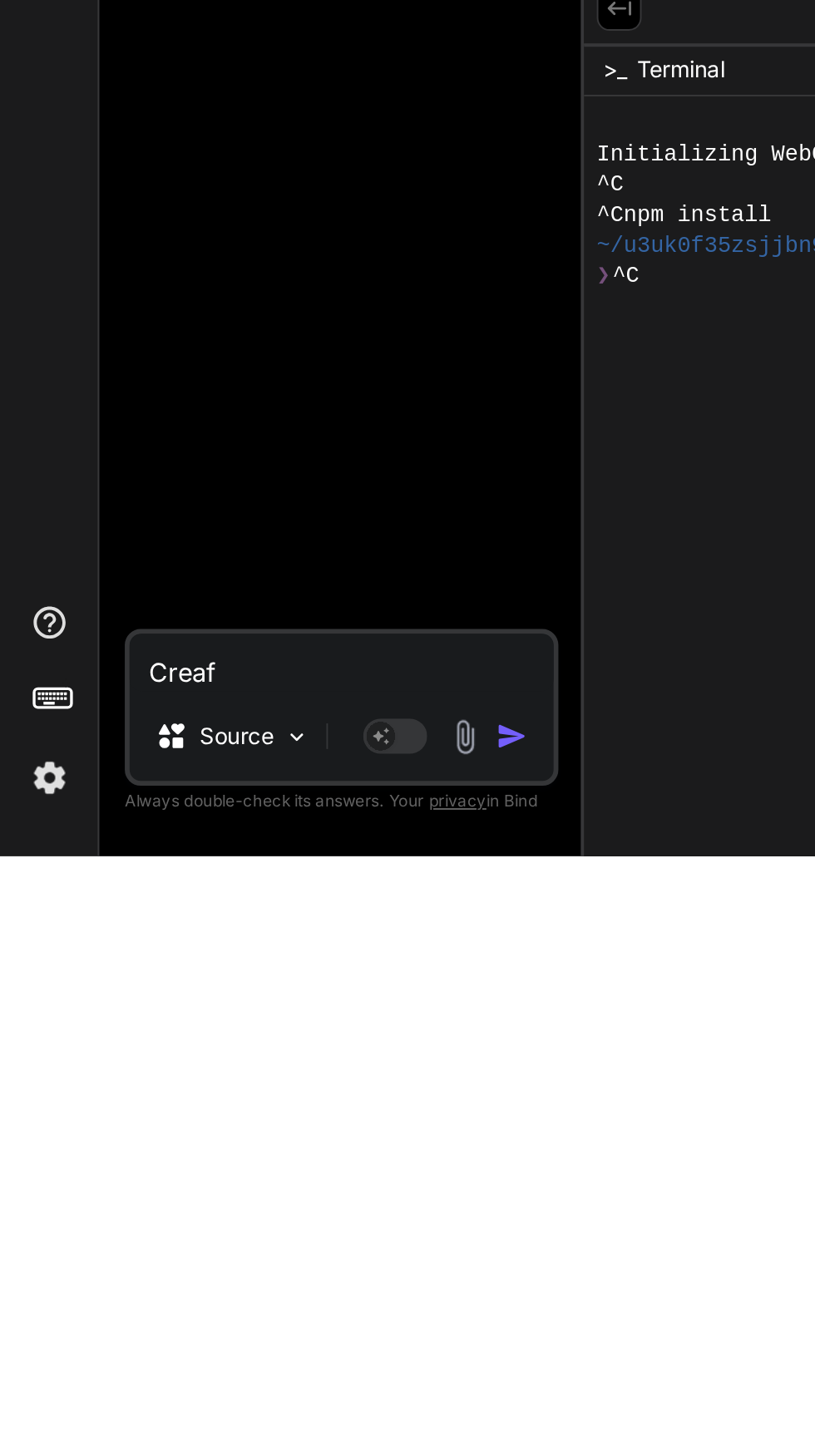
type textarea "x"
type textarea "Creafe"
type textarea "x"
type textarea "Create"
type textarea "x"
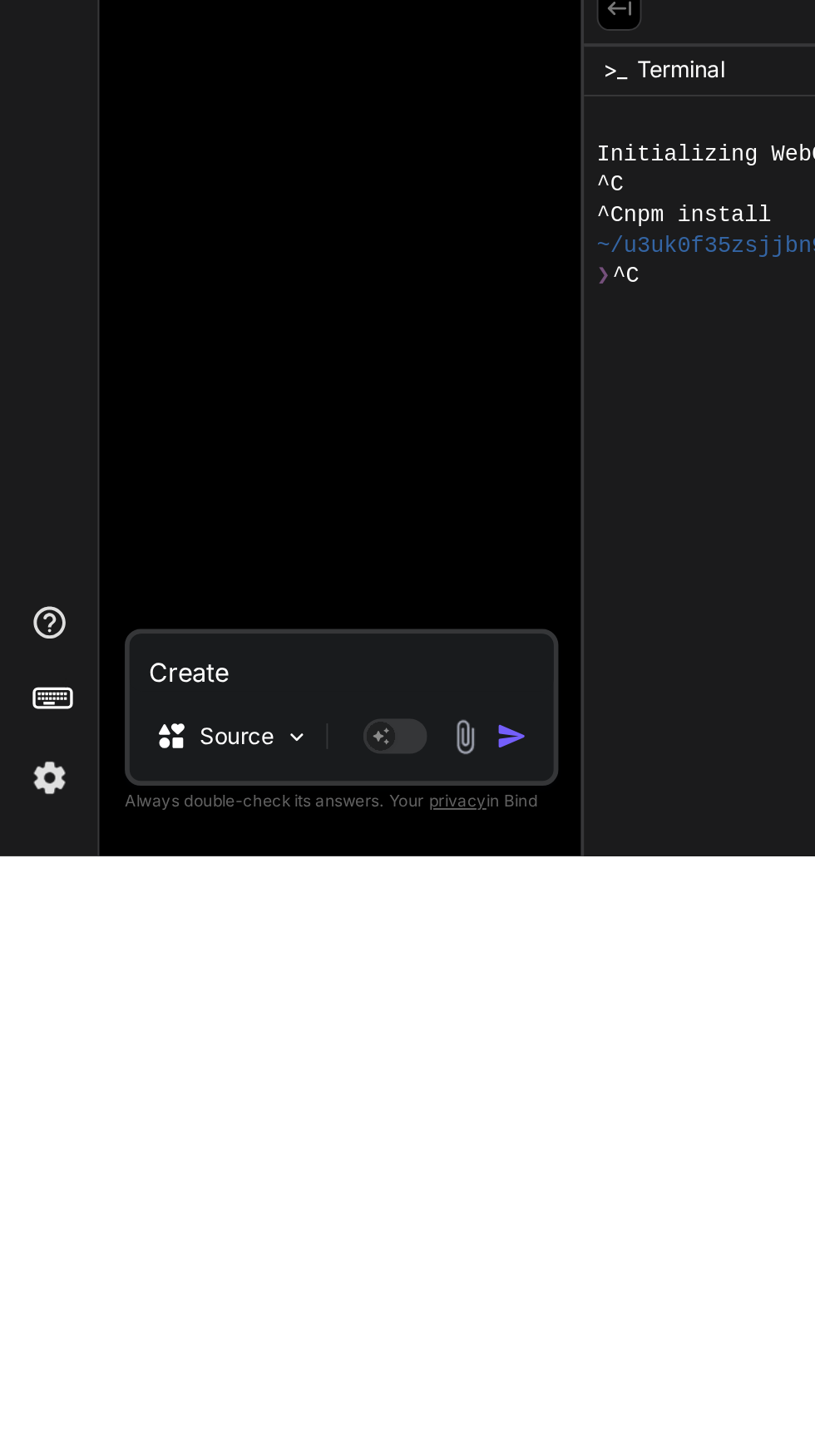
type textarea "Create a"
type textarea "x"
type textarea "Create a"
type textarea "x"
type textarea "Create a w"
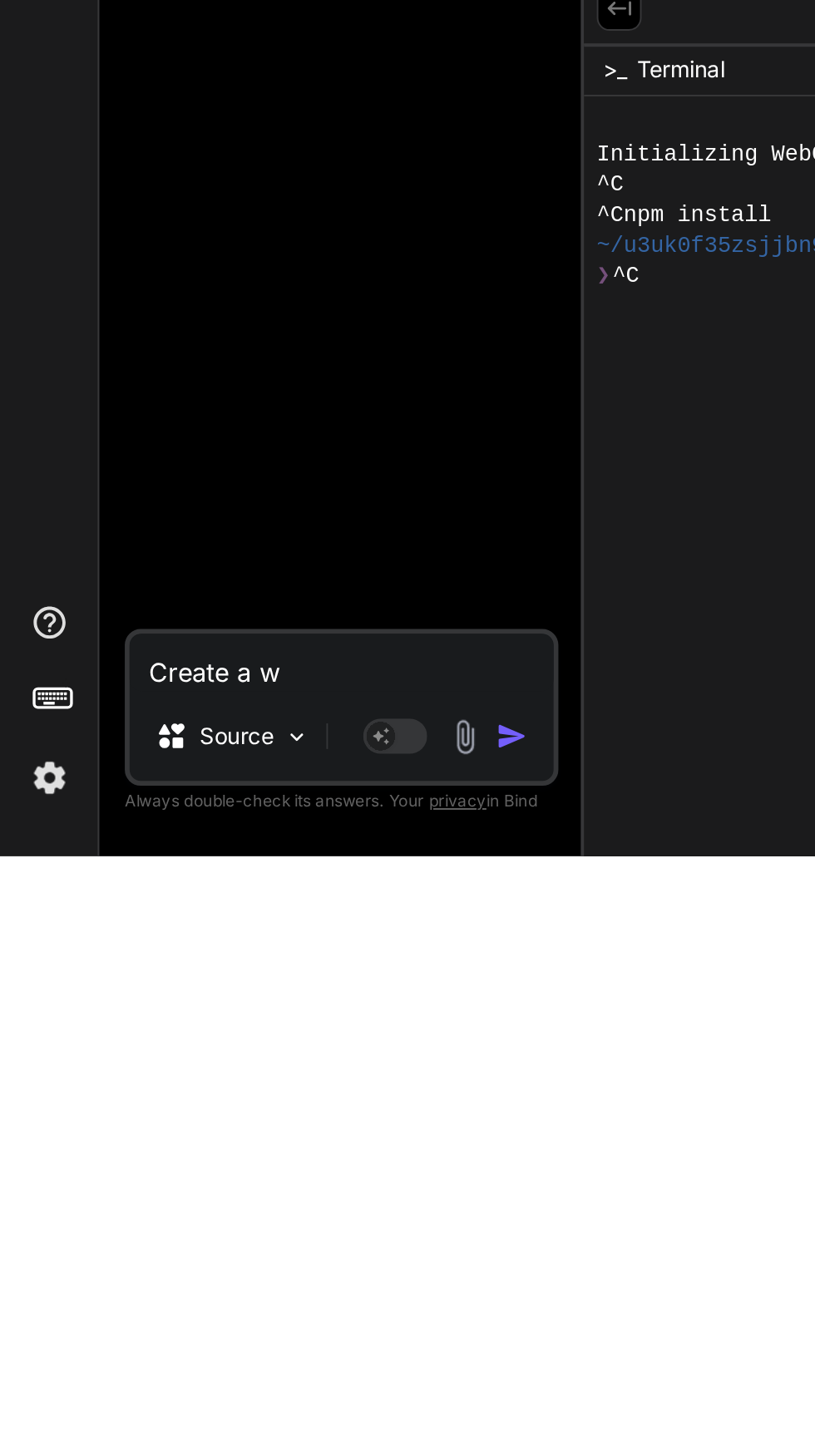
type textarea "x"
type textarea "Create a we"
type textarea "x"
type textarea "Create a web"
type textarea "x"
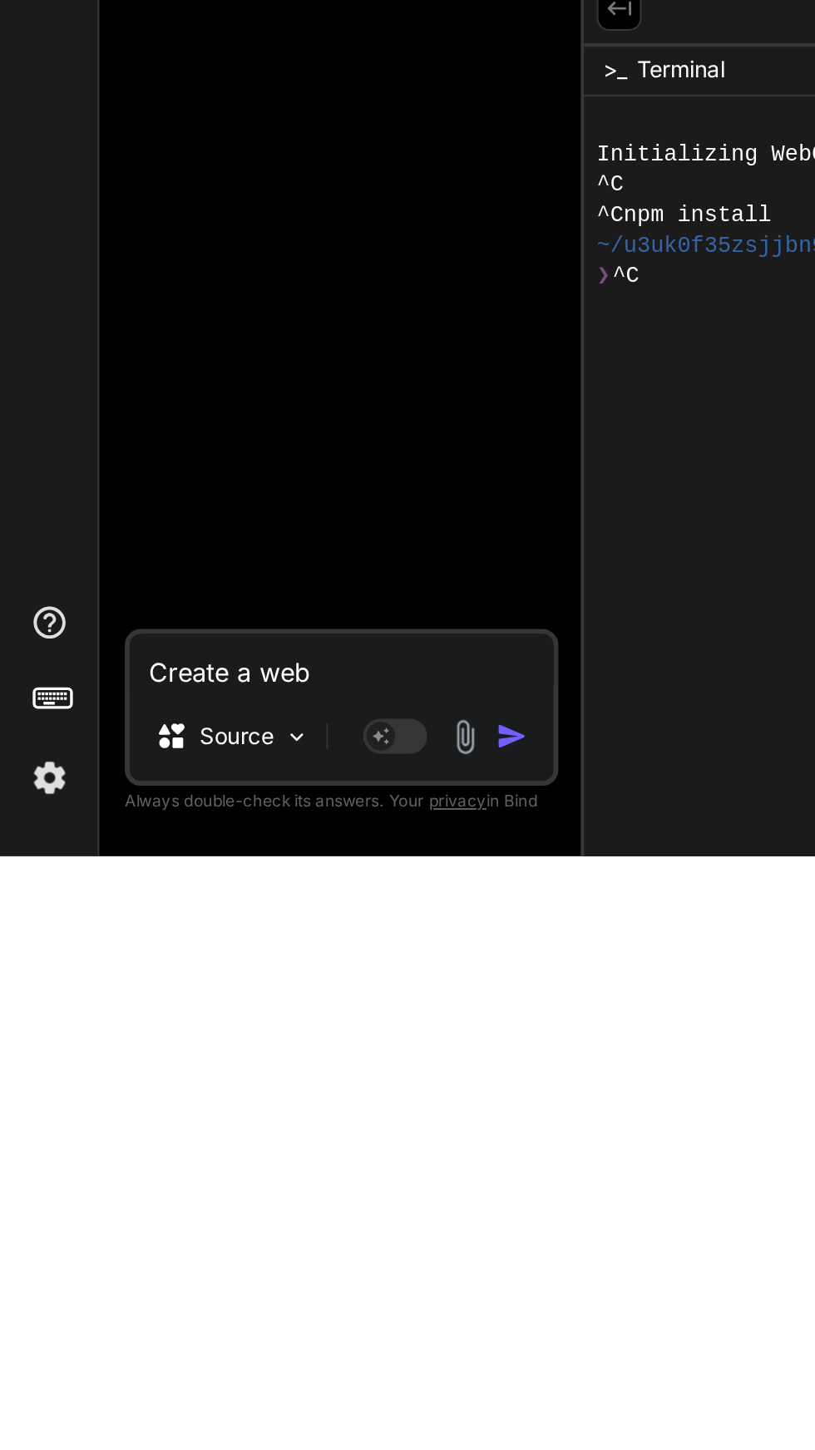
type textarea "Create a webs"
type textarea "x"
type textarea "Create a websi"
type textarea "x"
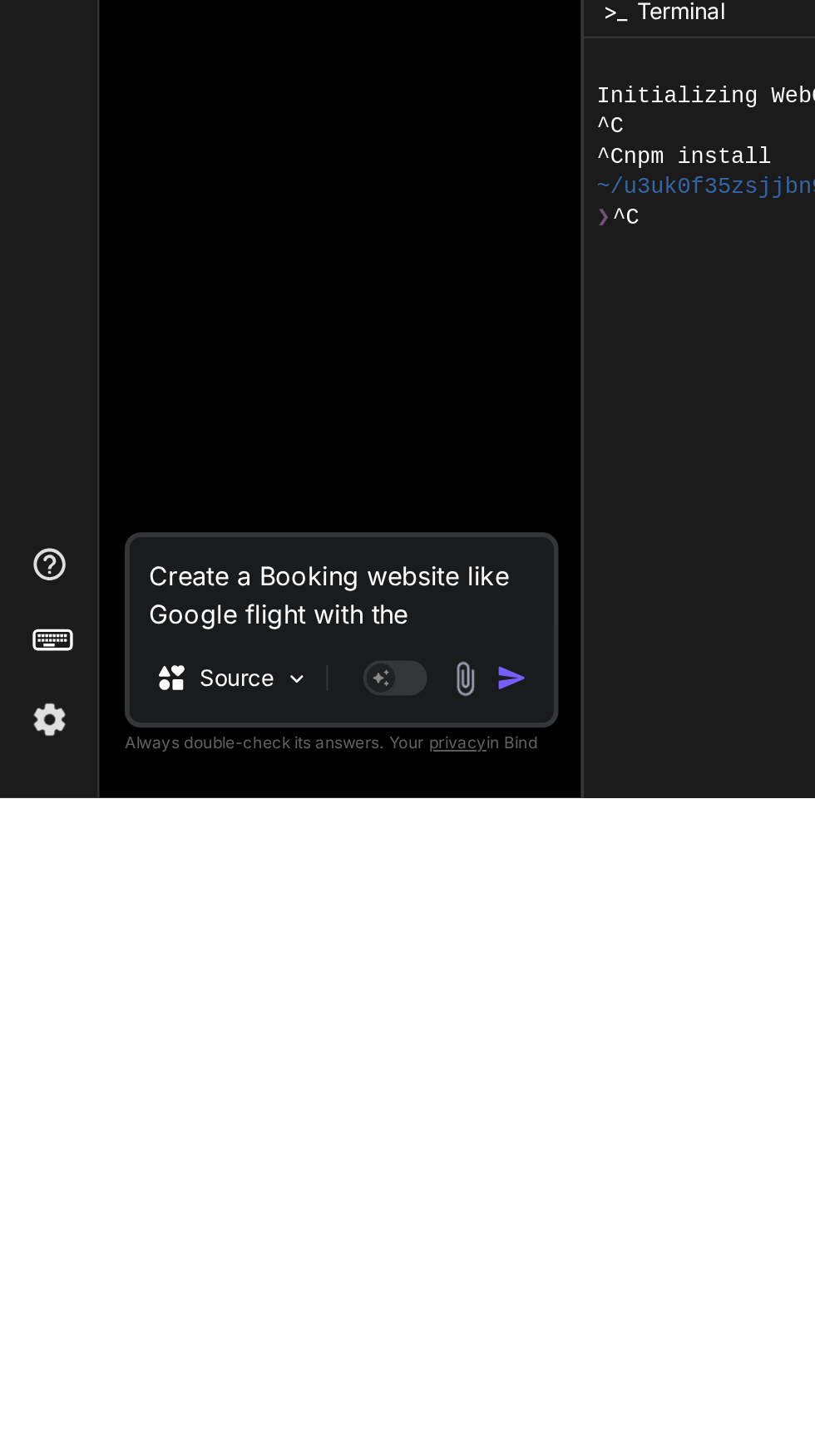
scroll to position [110, 0]
paste textarea "1. Homepage - Search bar for flights/hotels - Featured destinations - Promotion…"
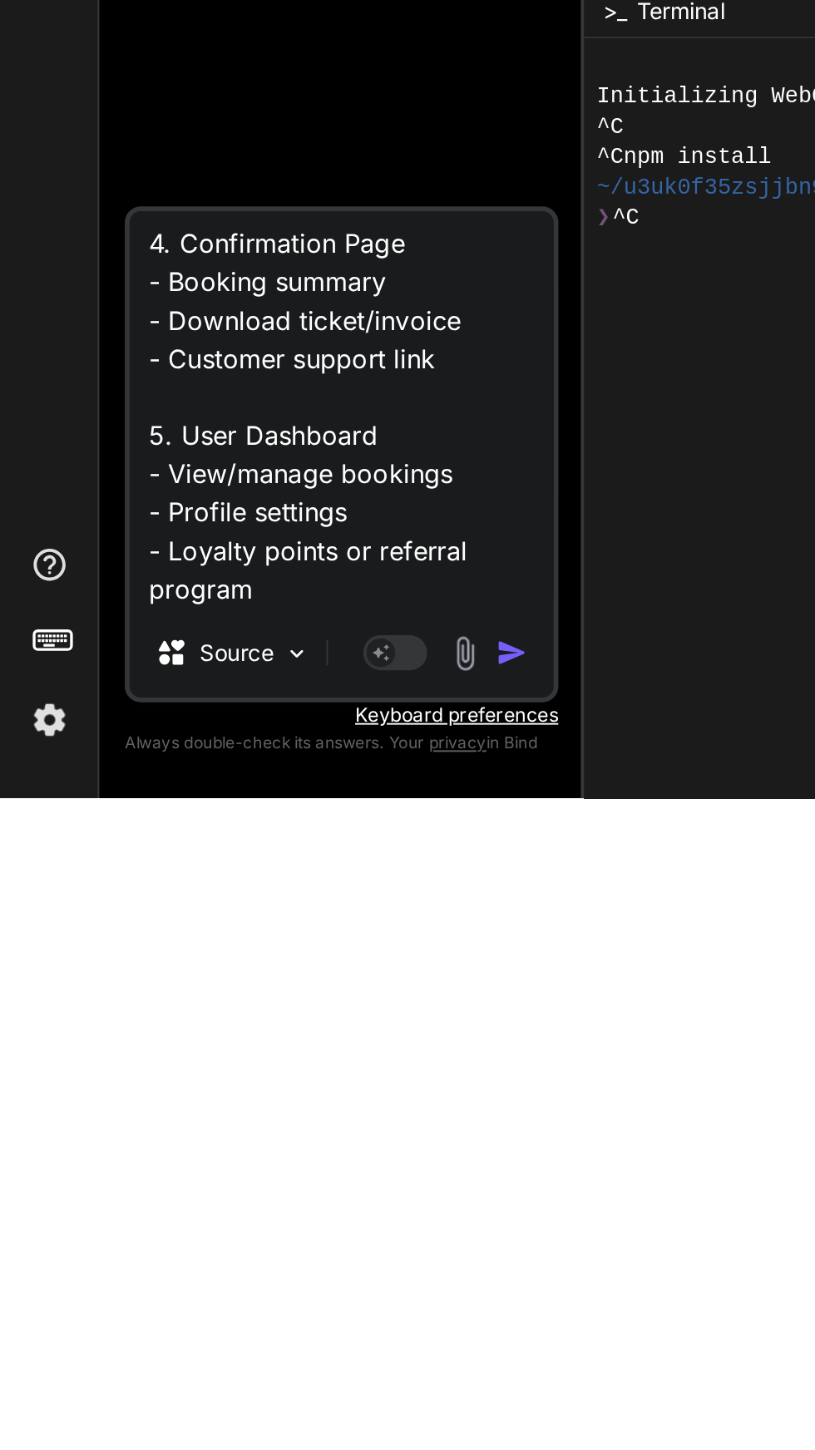
click at [127, 1325] on textarea "Create a Booking website like Google flight with the following:1. Homepage - Se…" at bounding box center [177, 1248] width 220 height 206
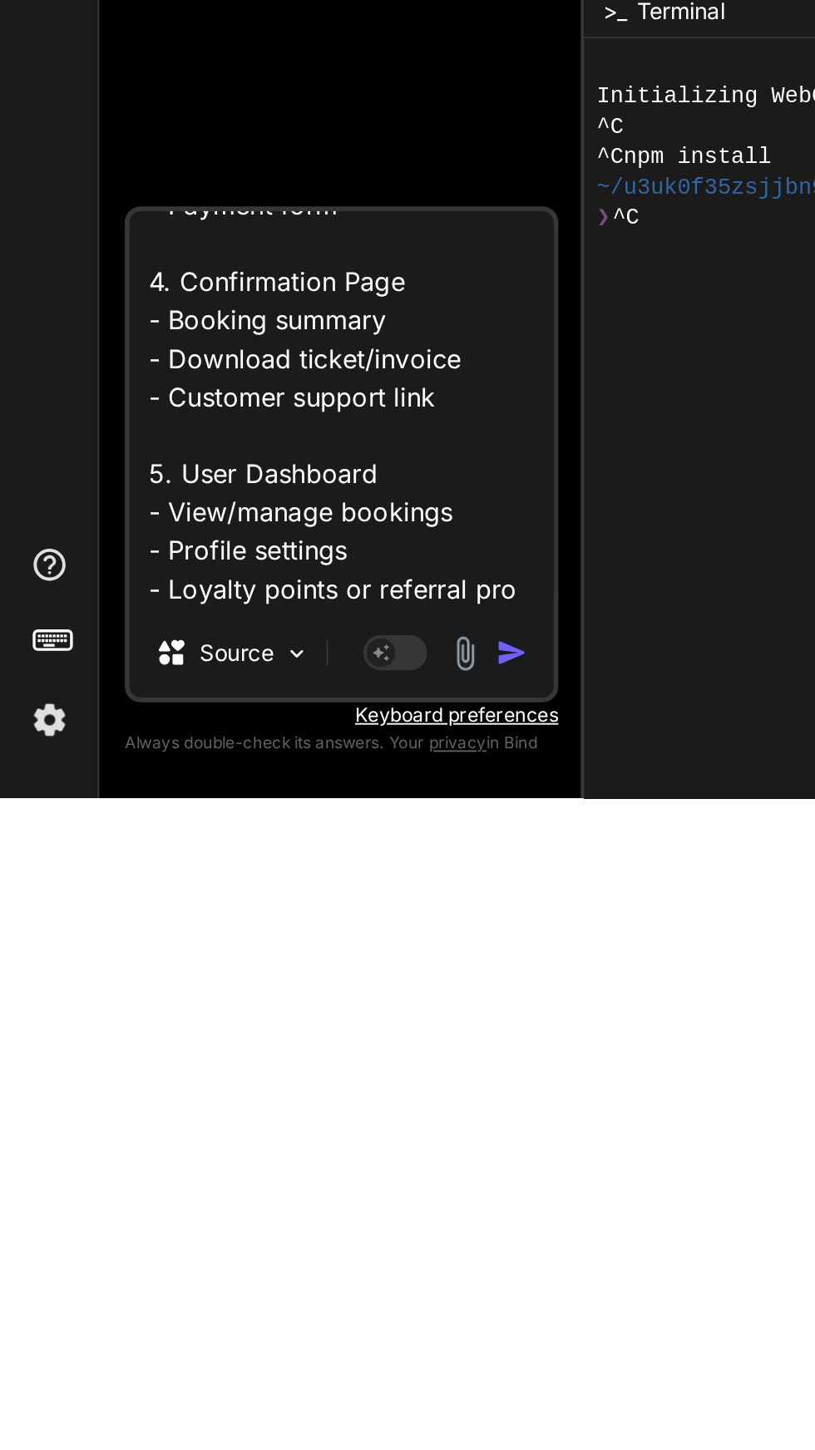
scroll to position [402, 0]
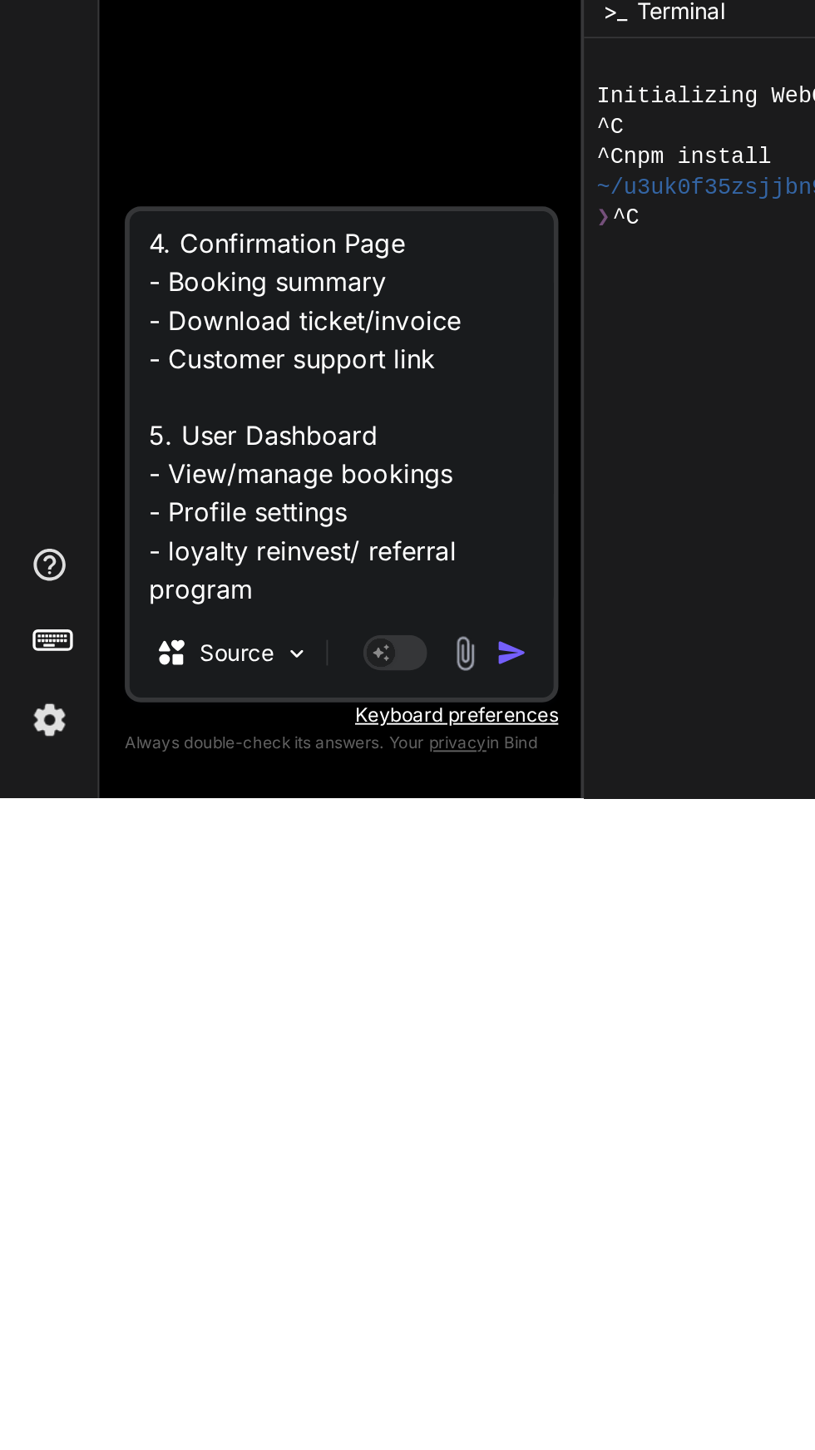
click at [260, 1378] on img "button" at bounding box center [266, 1374] width 17 height 17
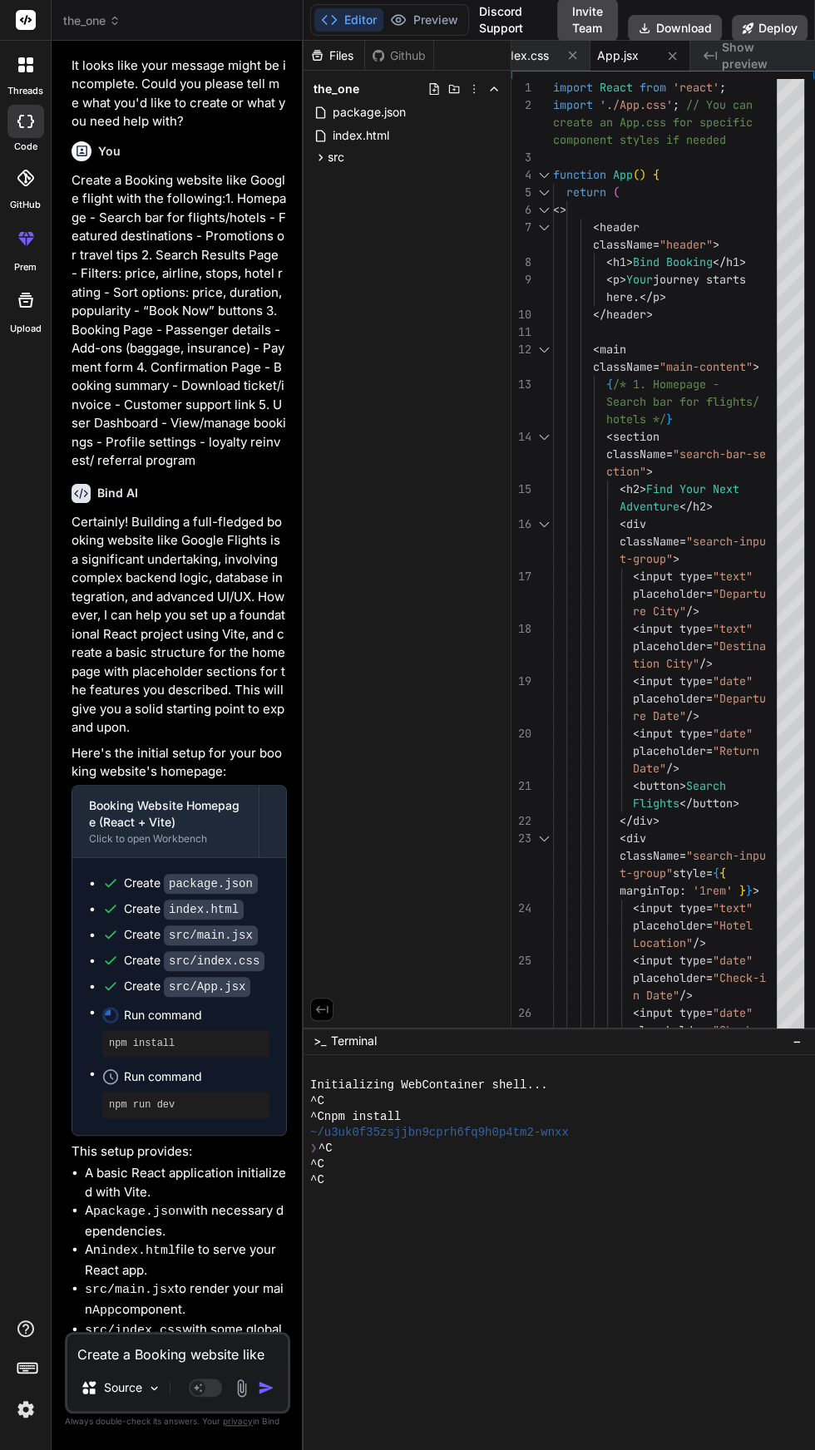
scroll to position [1043, 0]
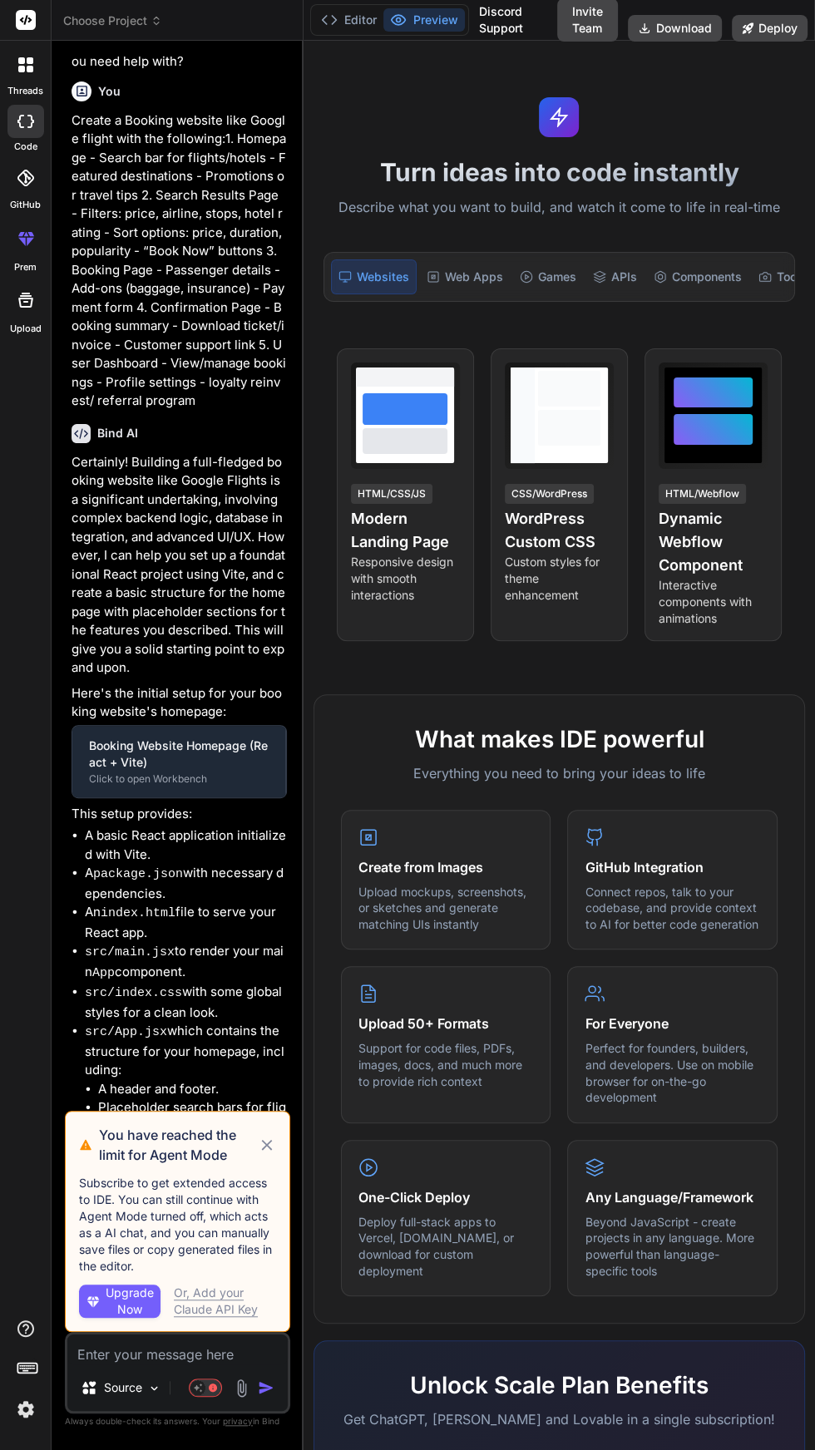
scroll to position [175, 0]
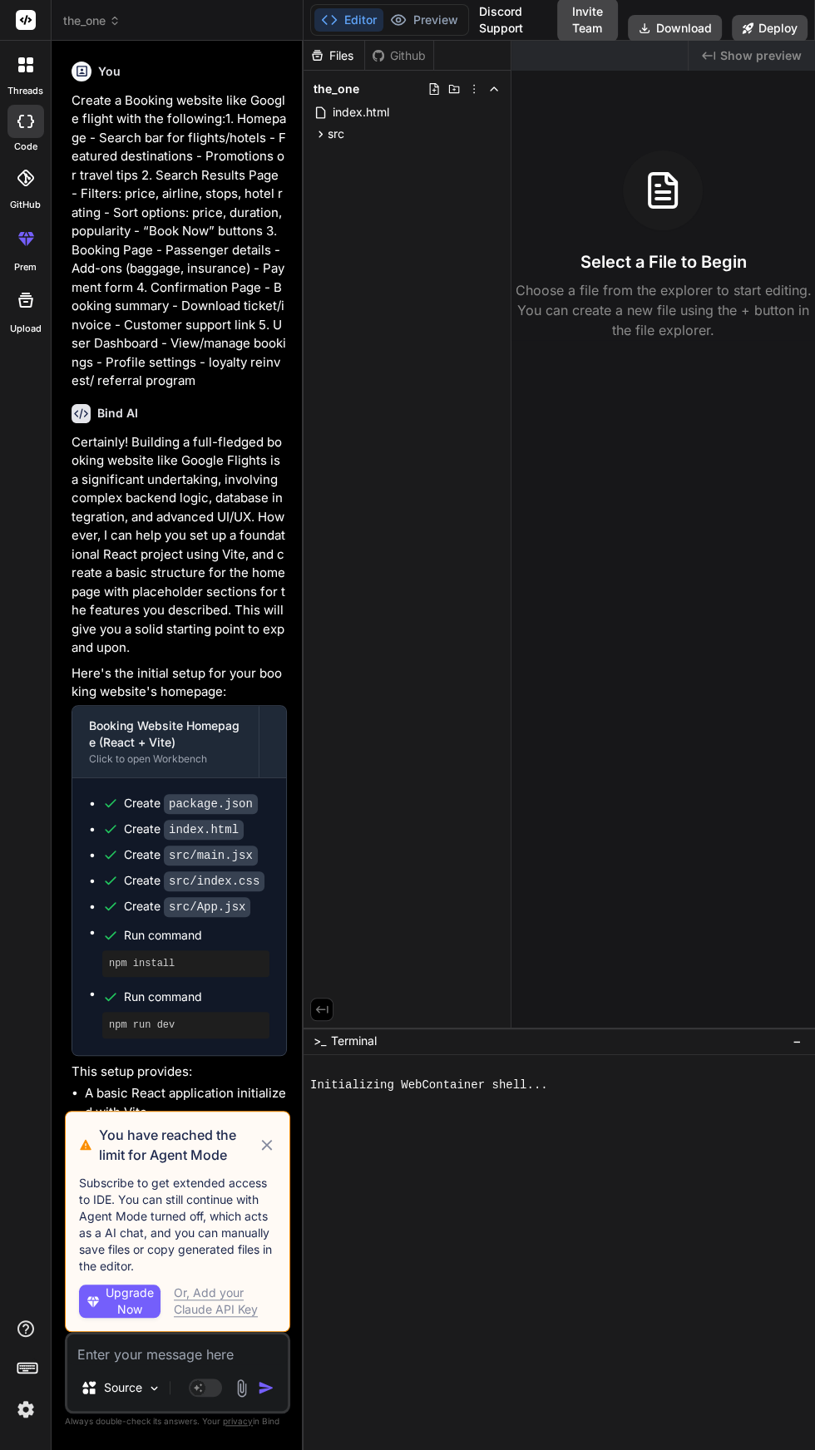
click at [267, 1150] on icon at bounding box center [267, 1145] width 11 height 11
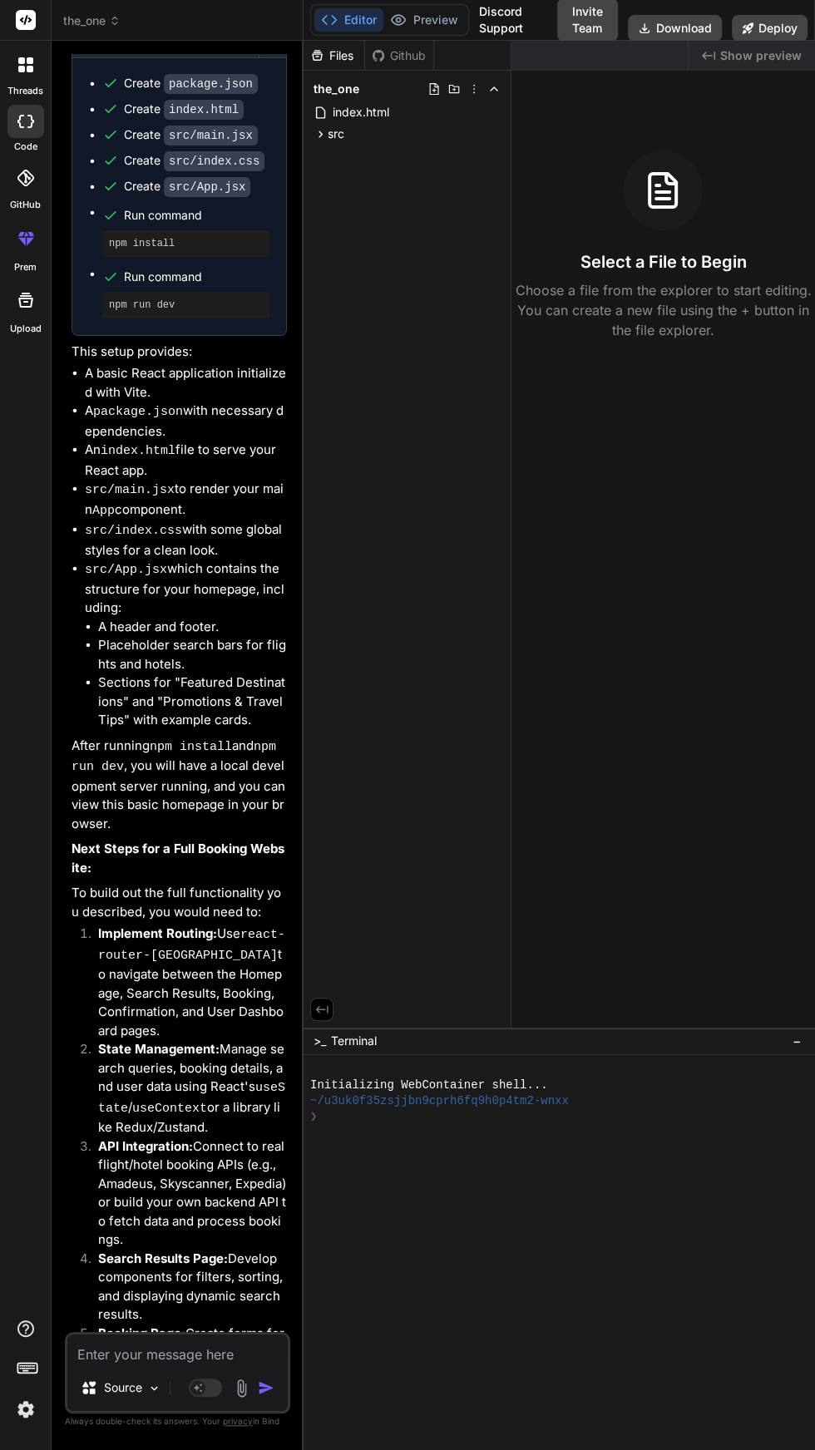
scroll to position [1043, 0]
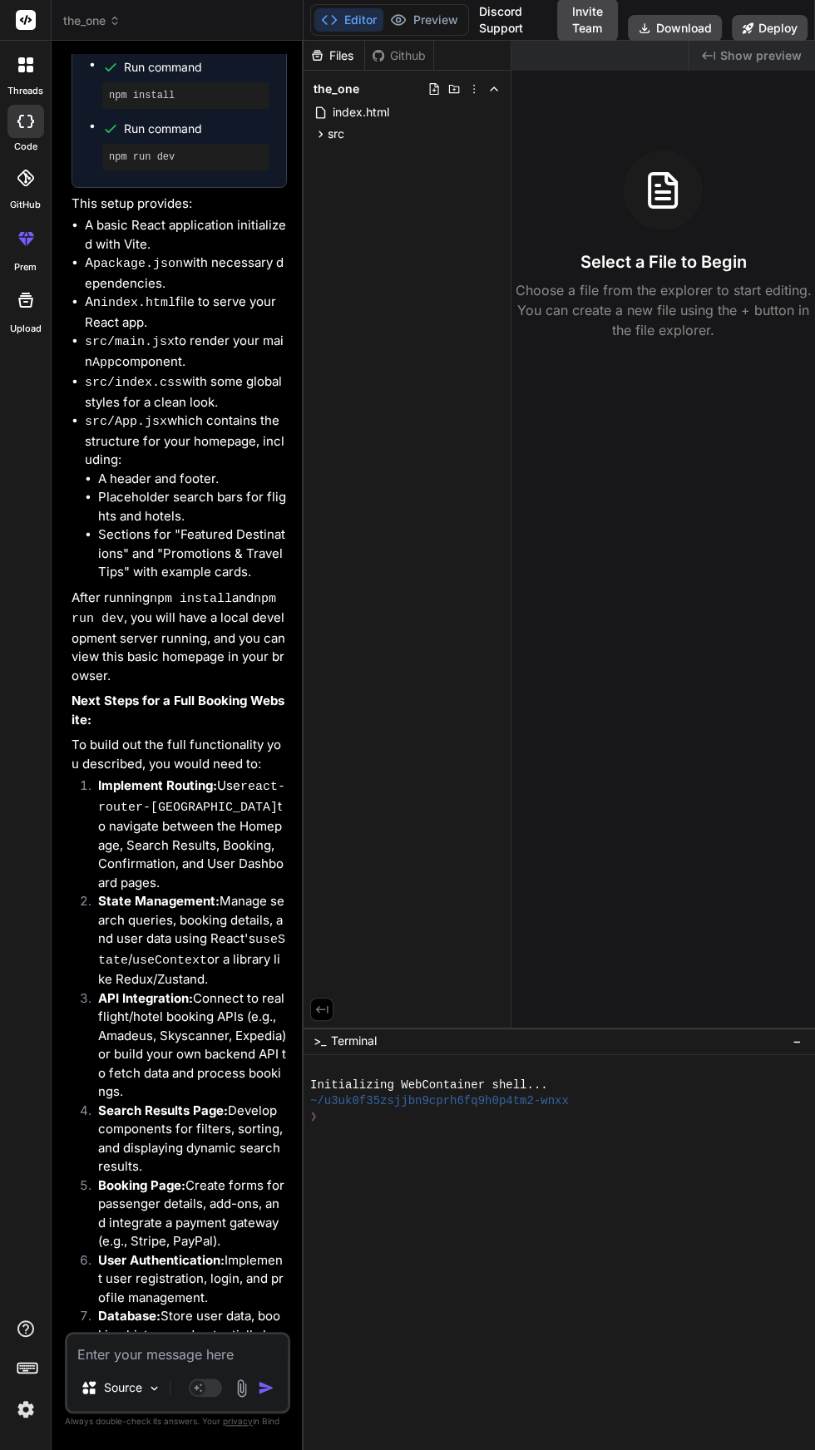
click at [203, 1364] on textarea at bounding box center [177, 1349] width 220 height 30
type textarea "x"
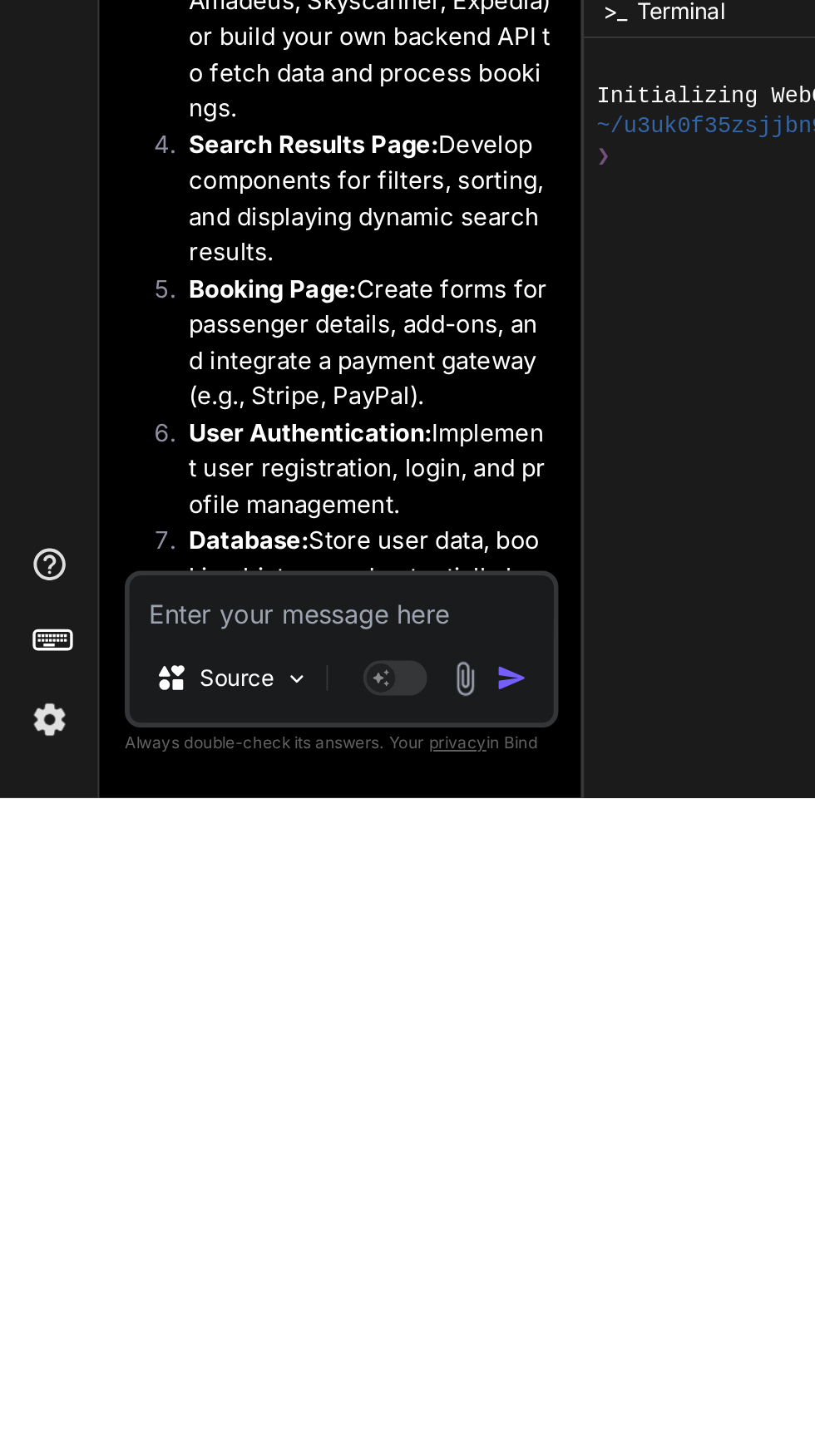
type textarea "T"
type textarea "x"
type textarea "R"
type textarea "x"
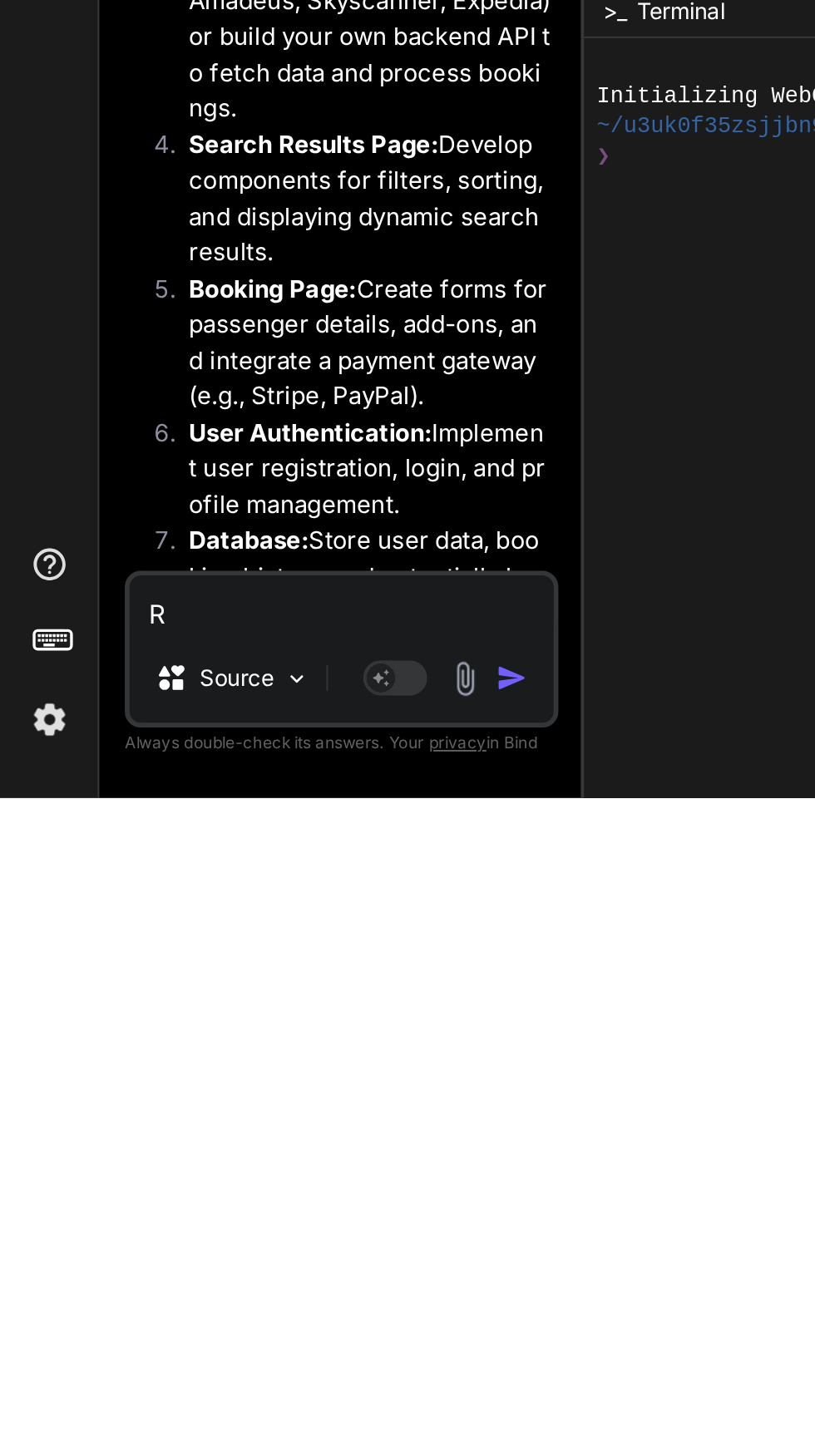
type textarea "Ru"
type textarea "x"
type textarea "Rum"
type textarea "x"
type textarea "Ru"
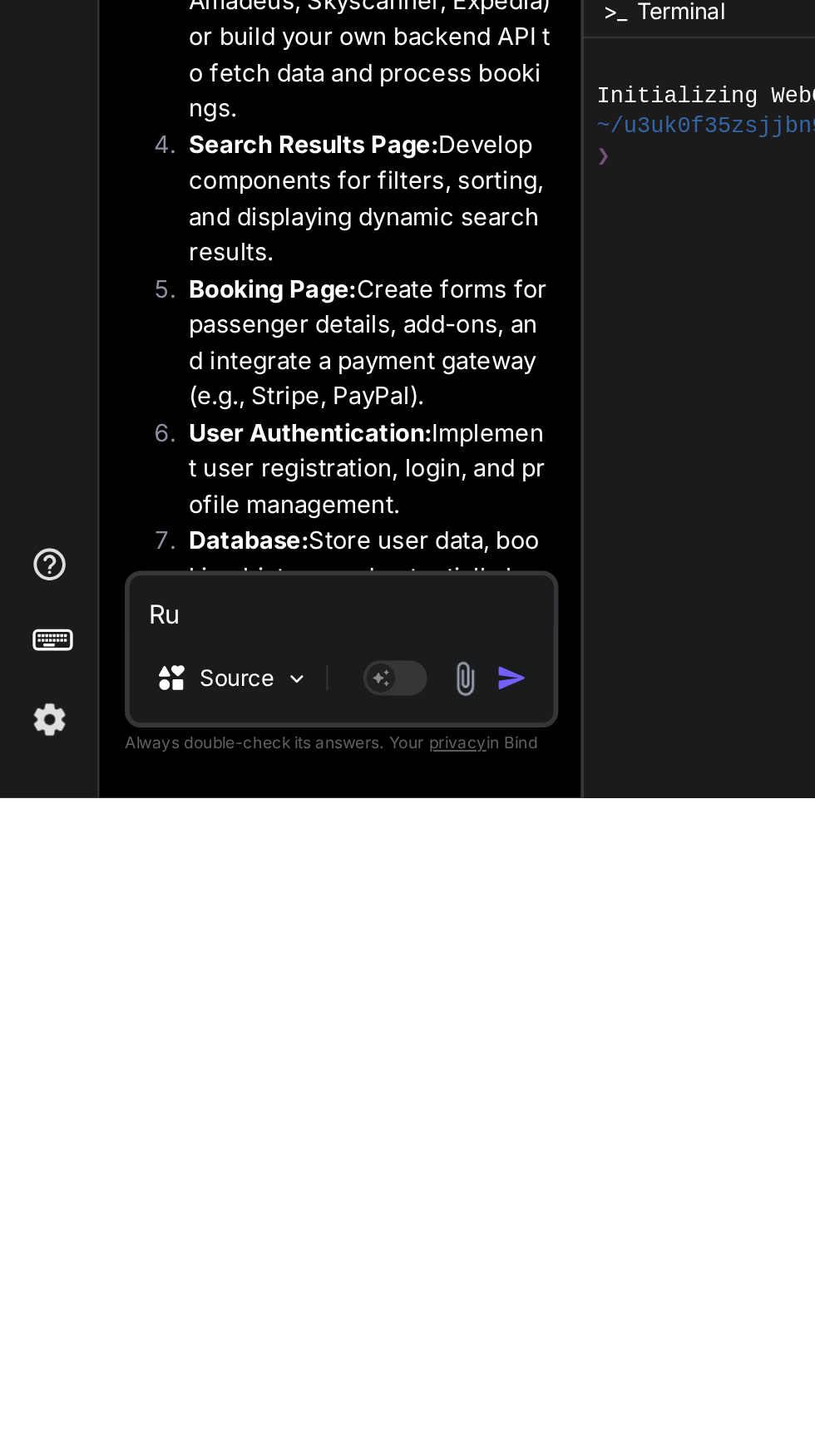
type textarea "x"
type textarea "Run"
type textarea "x"
type textarea "Run"
type textarea "x"
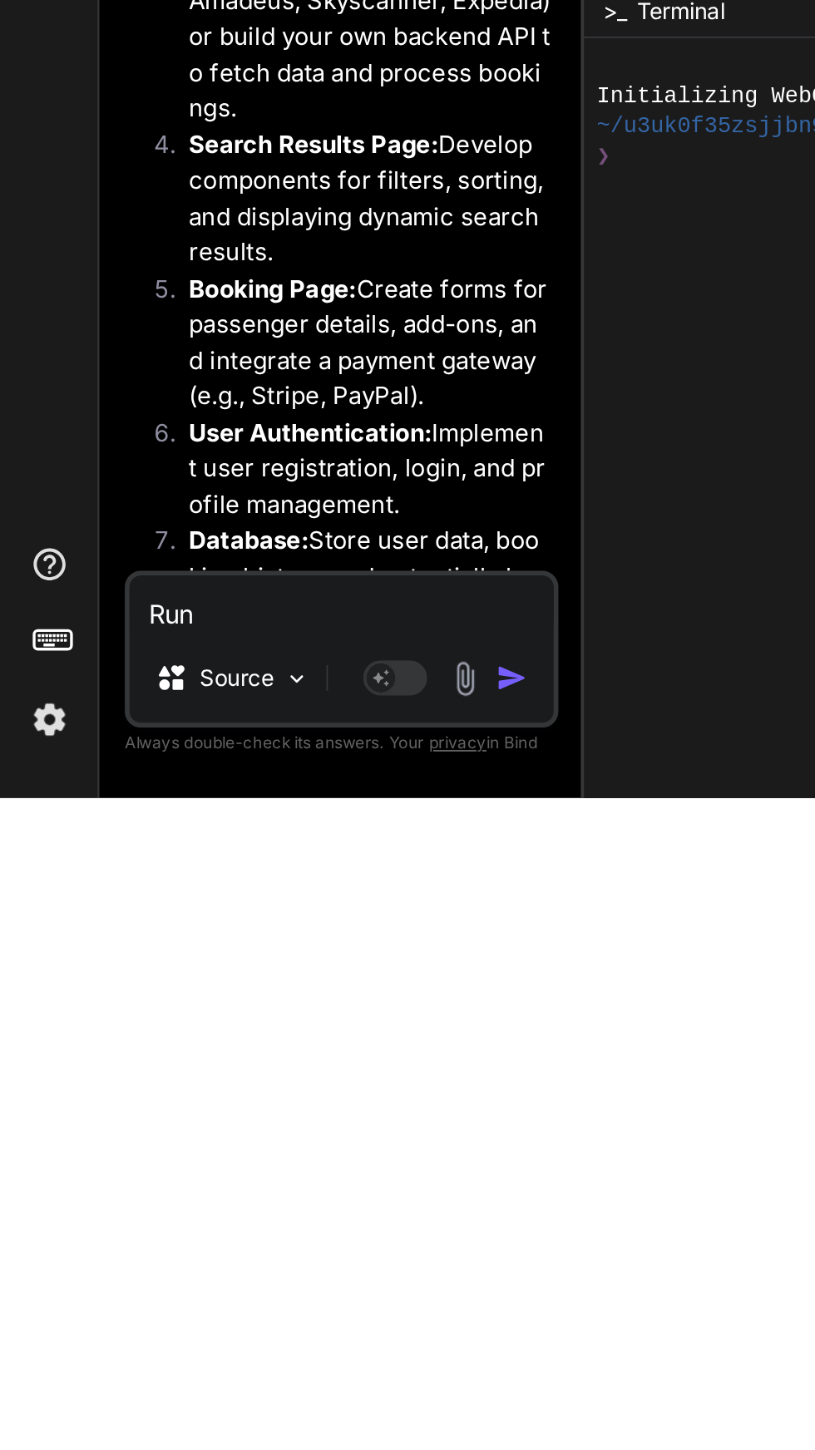
type textarea "Run a"
type textarea "x"
type textarea "Run ap"
type textarea "x"
type textarea "Run app"
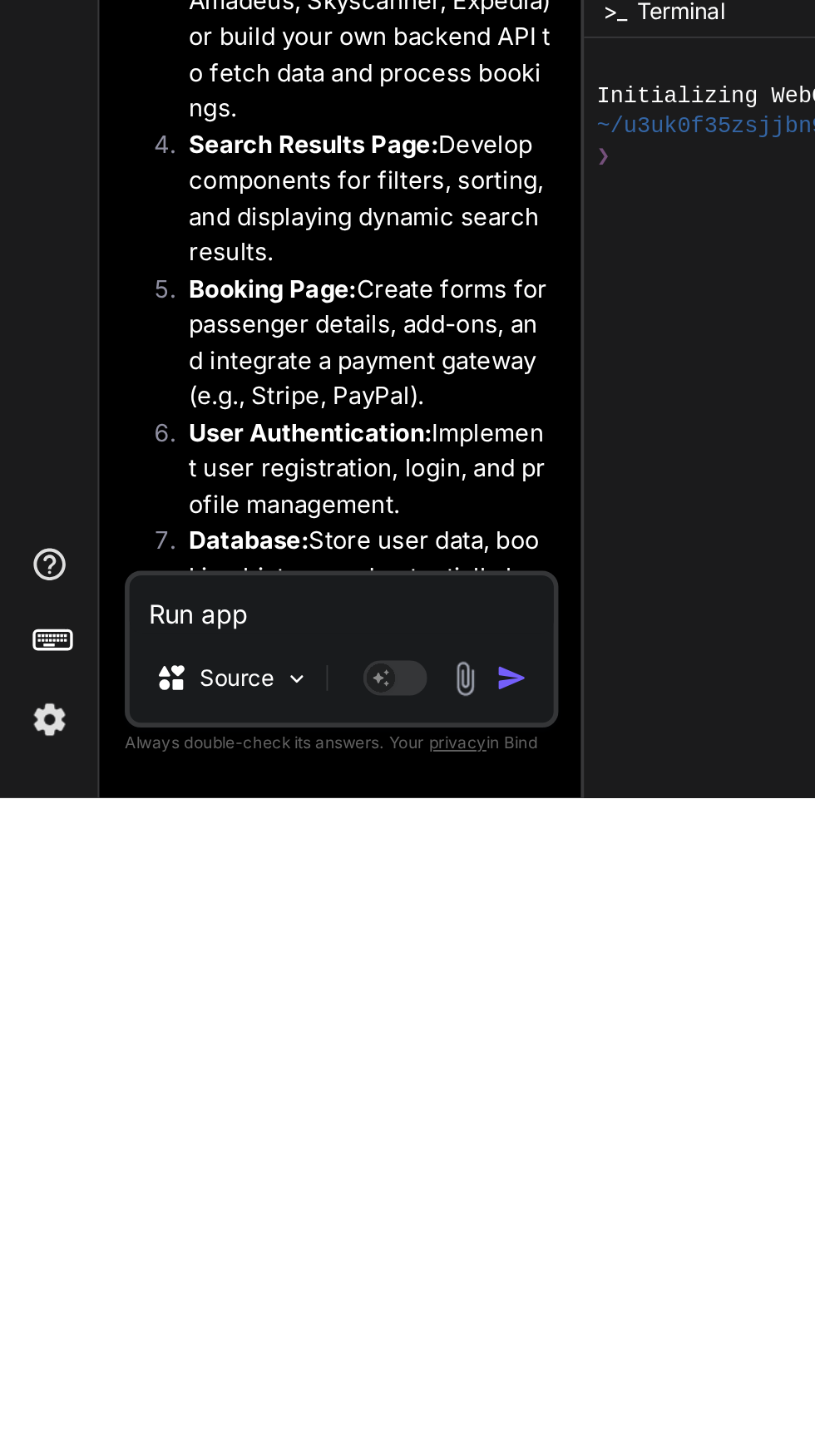
type textarea "x"
type textarea "Run app"
click at [259, 1392] on img "button" at bounding box center [266, 1387] width 17 height 17
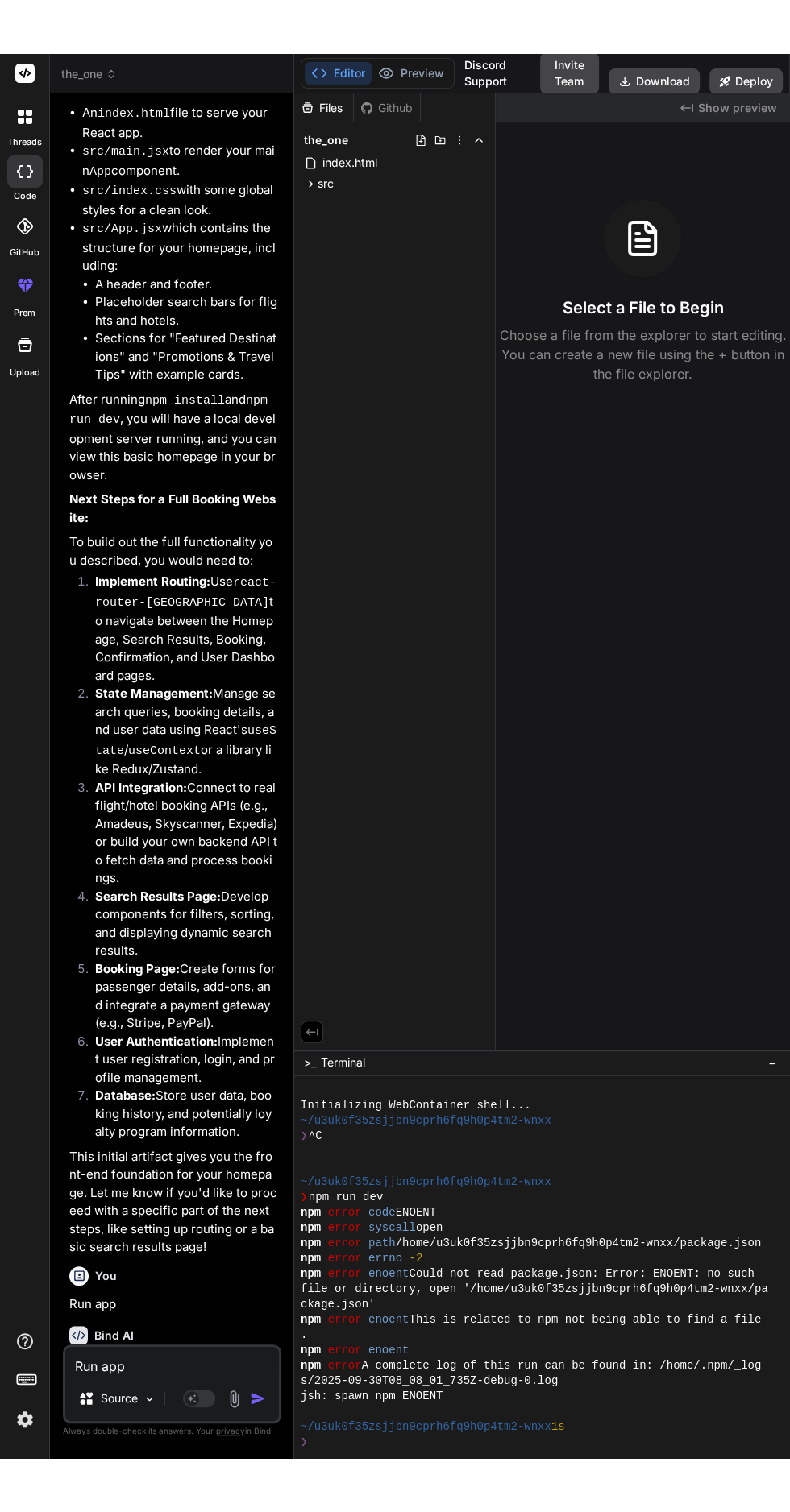
scroll to position [0, 0]
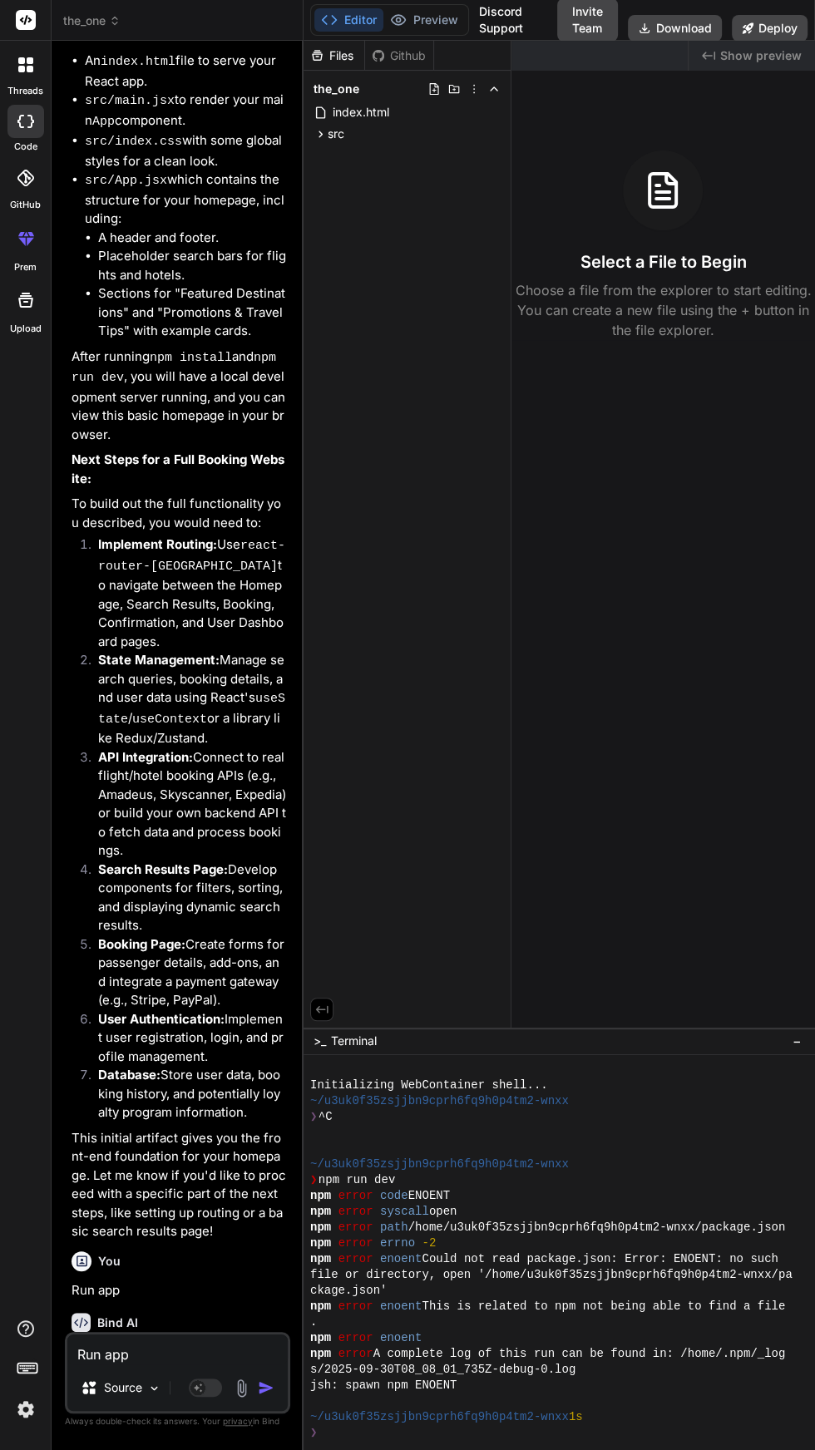
click at [187, 1364] on textarea "Run app" at bounding box center [177, 1349] width 220 height 30
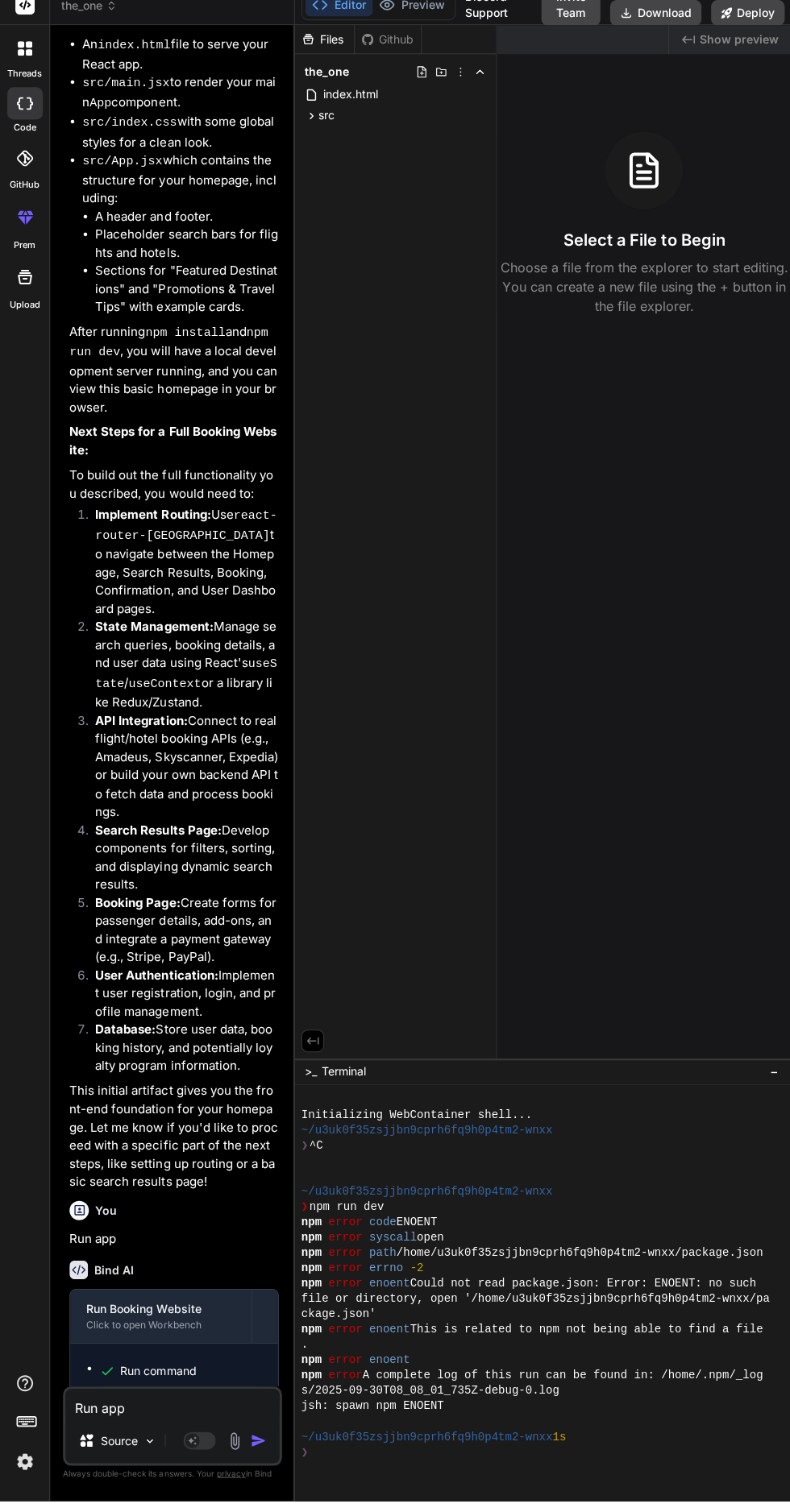
type textarea "x"
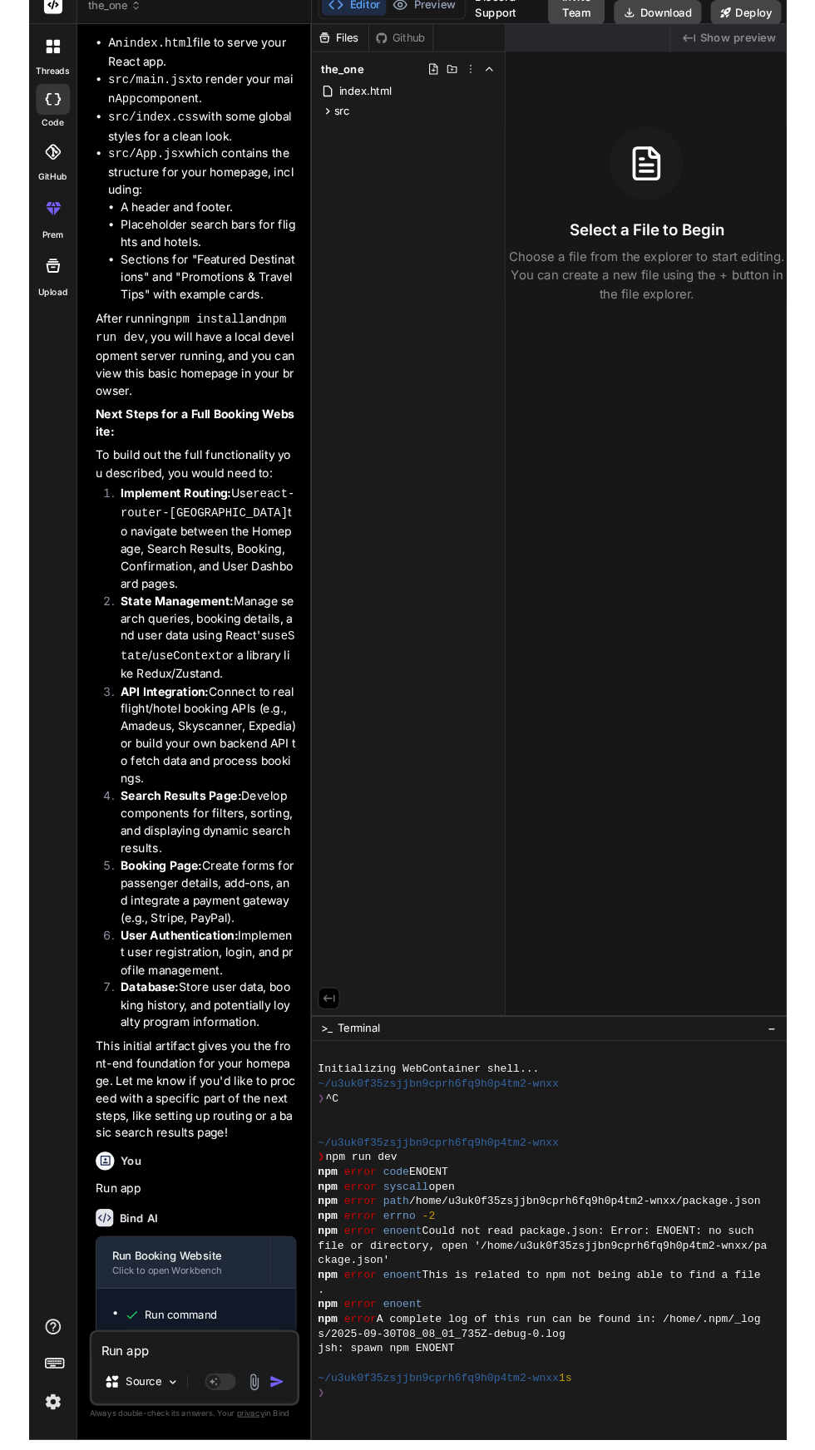
scroll to position [104, 0]
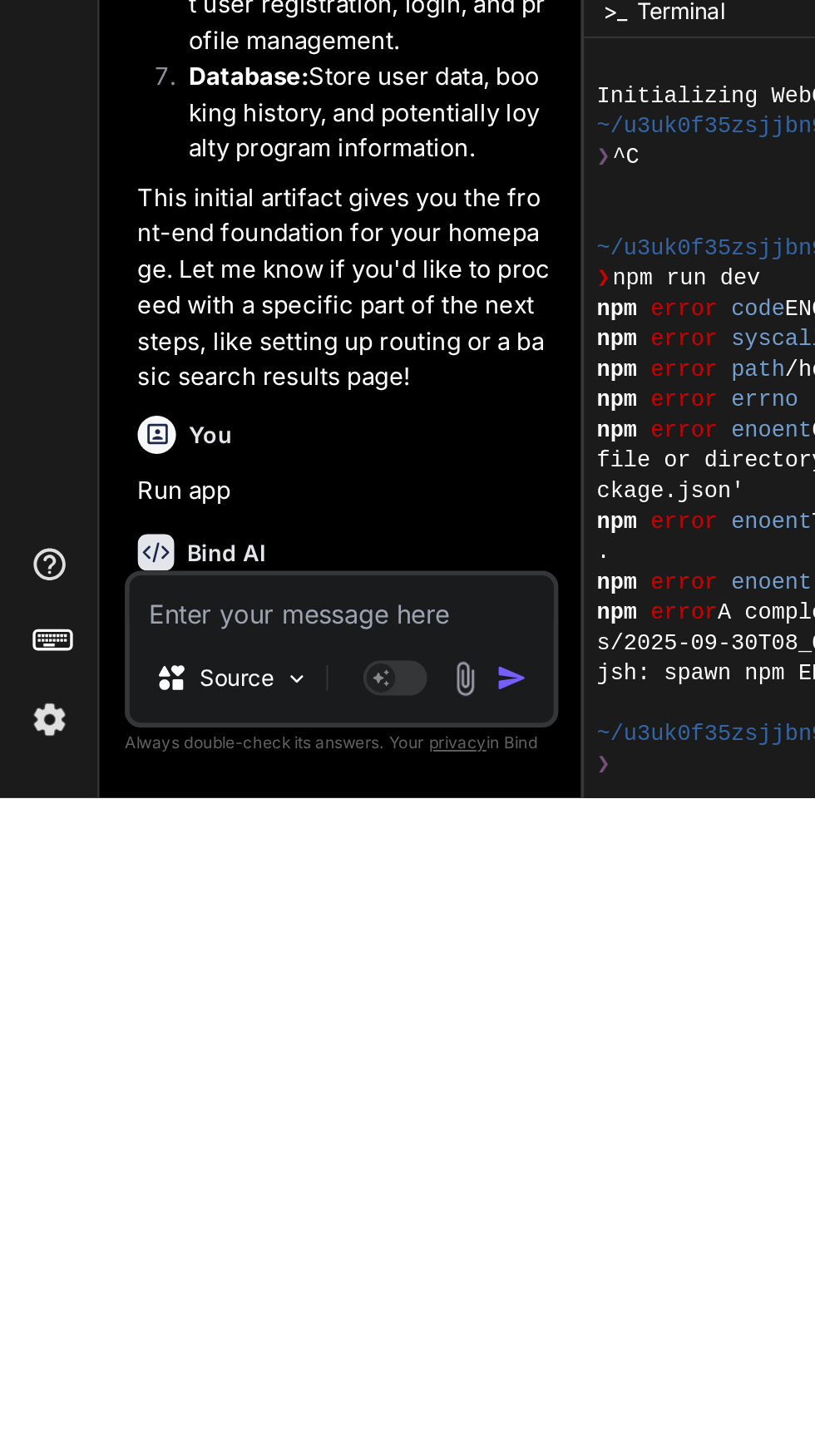
type textarea "A"
type textarea "x"
type textarea "Ab"
type textarea "x"
type textarea "Abd"
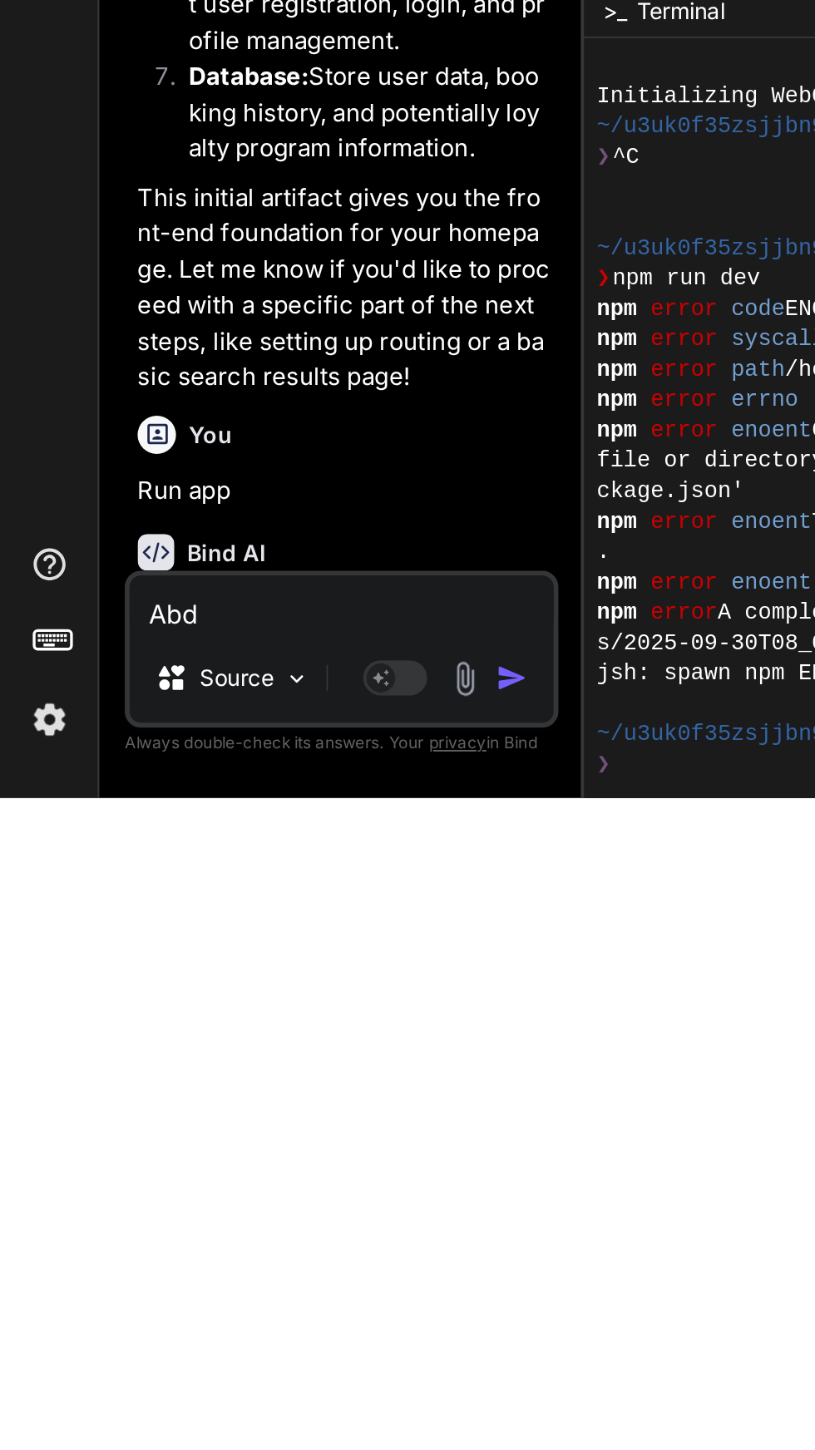
type textarea "x"
type textarea "And"
type textarea "x"
type textarea "And y"
type textarea "x"
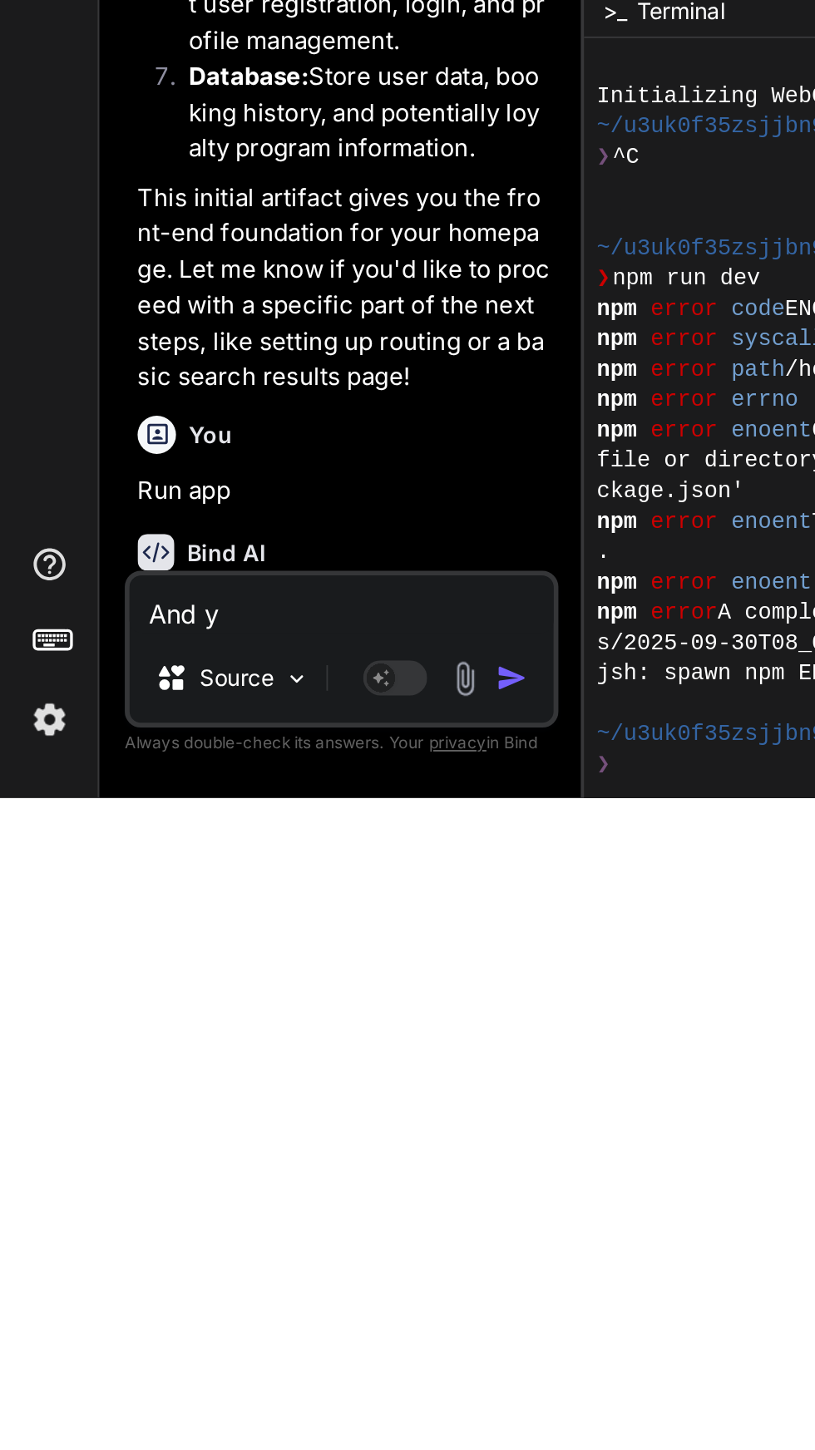
type textarea "And ye"
type textarea "x"
type textarea "And yes"
type textarea "x"
type textarea "And yes"
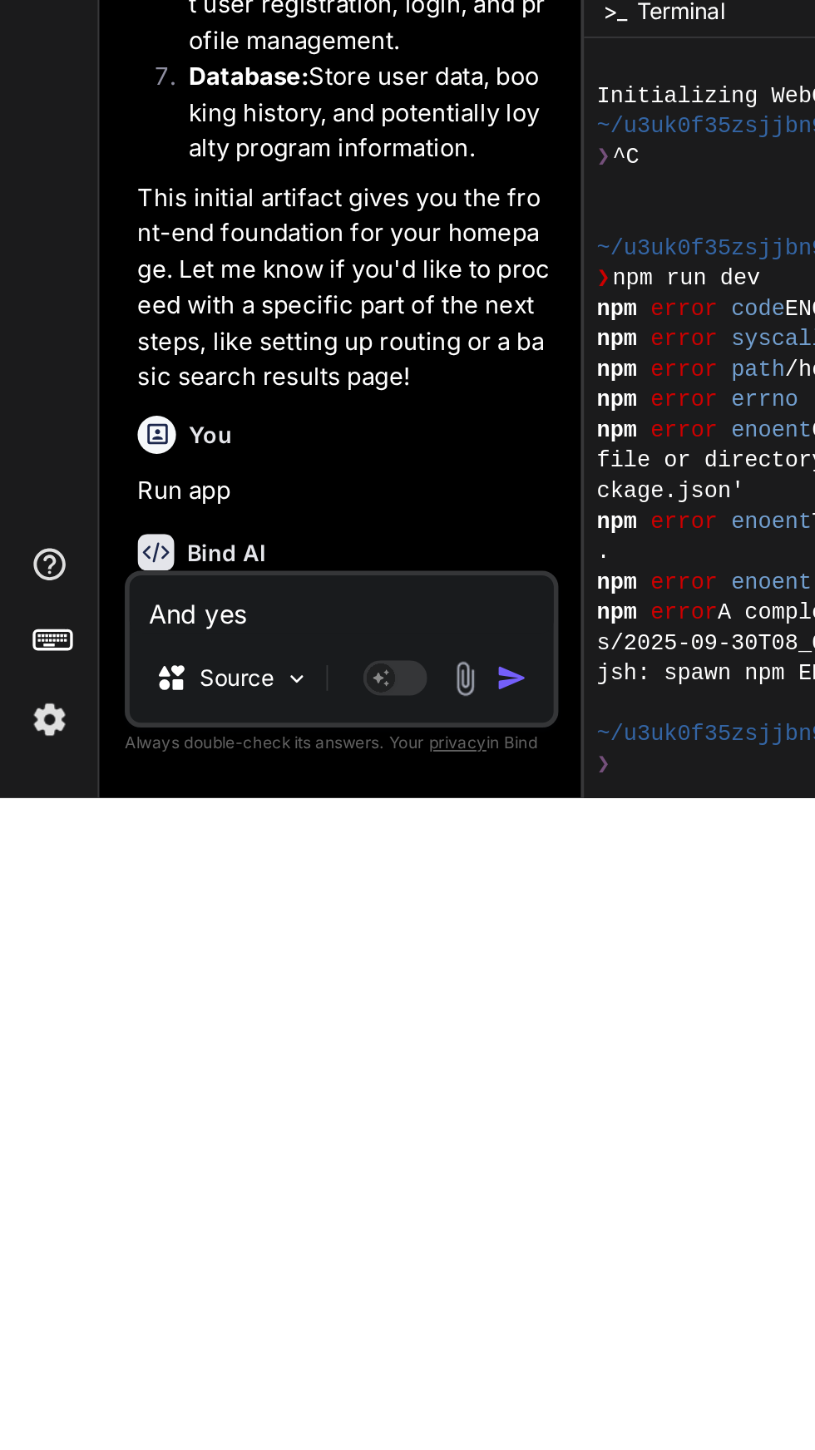
type textarea "x"
type textarea "And yes"
click at [262, 1394] on img "button" at bounding box center [266, 1387] width 17 height 17
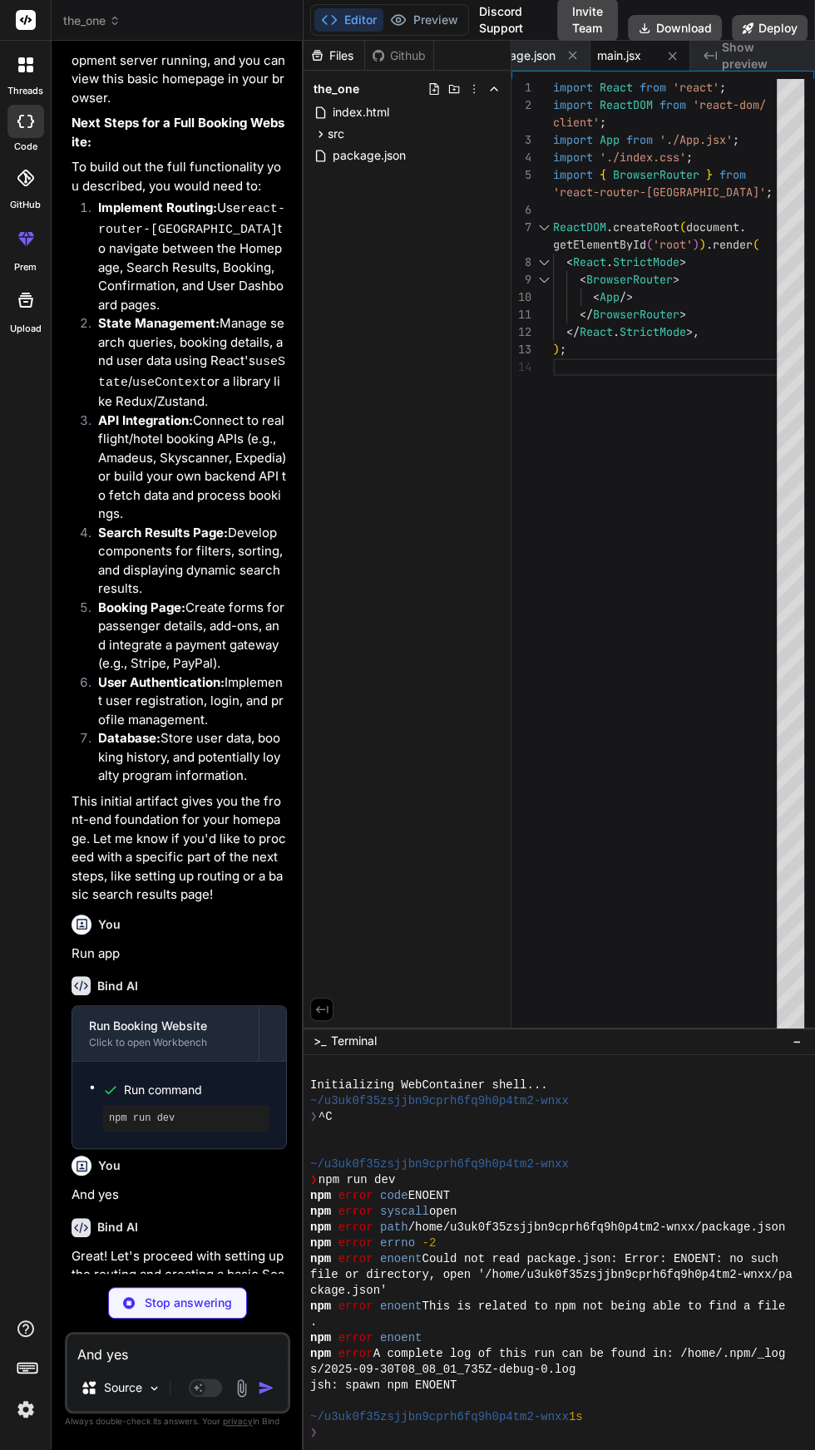
scroll to position [1623, 0]
type textarea "x"
type textarea "<h1>Bind Booking</h1> </Link> <p>Your journey starts here.</p> </header> ); } e…"
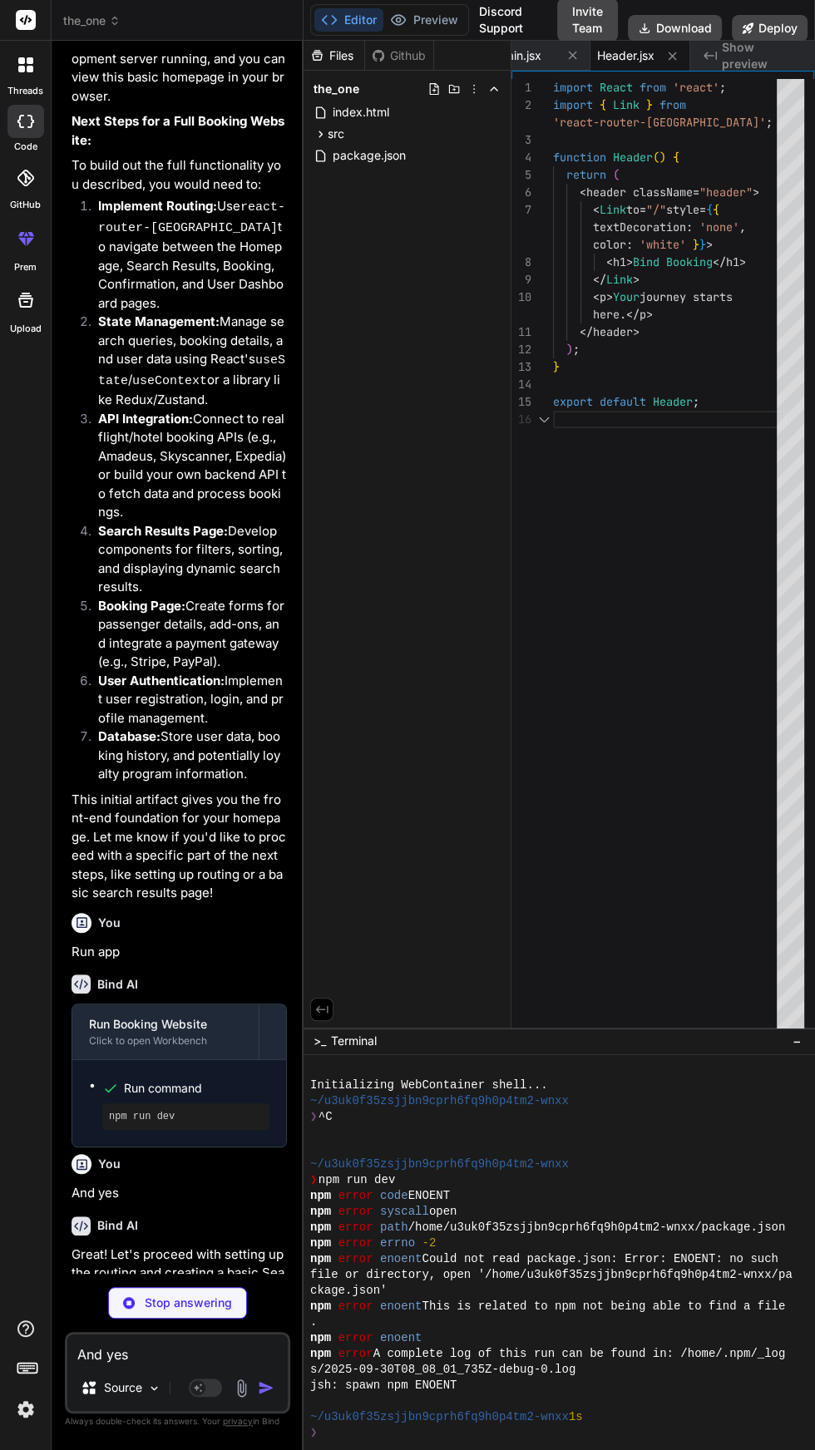
type textarea "x"
type textarea "} export default Footer;"
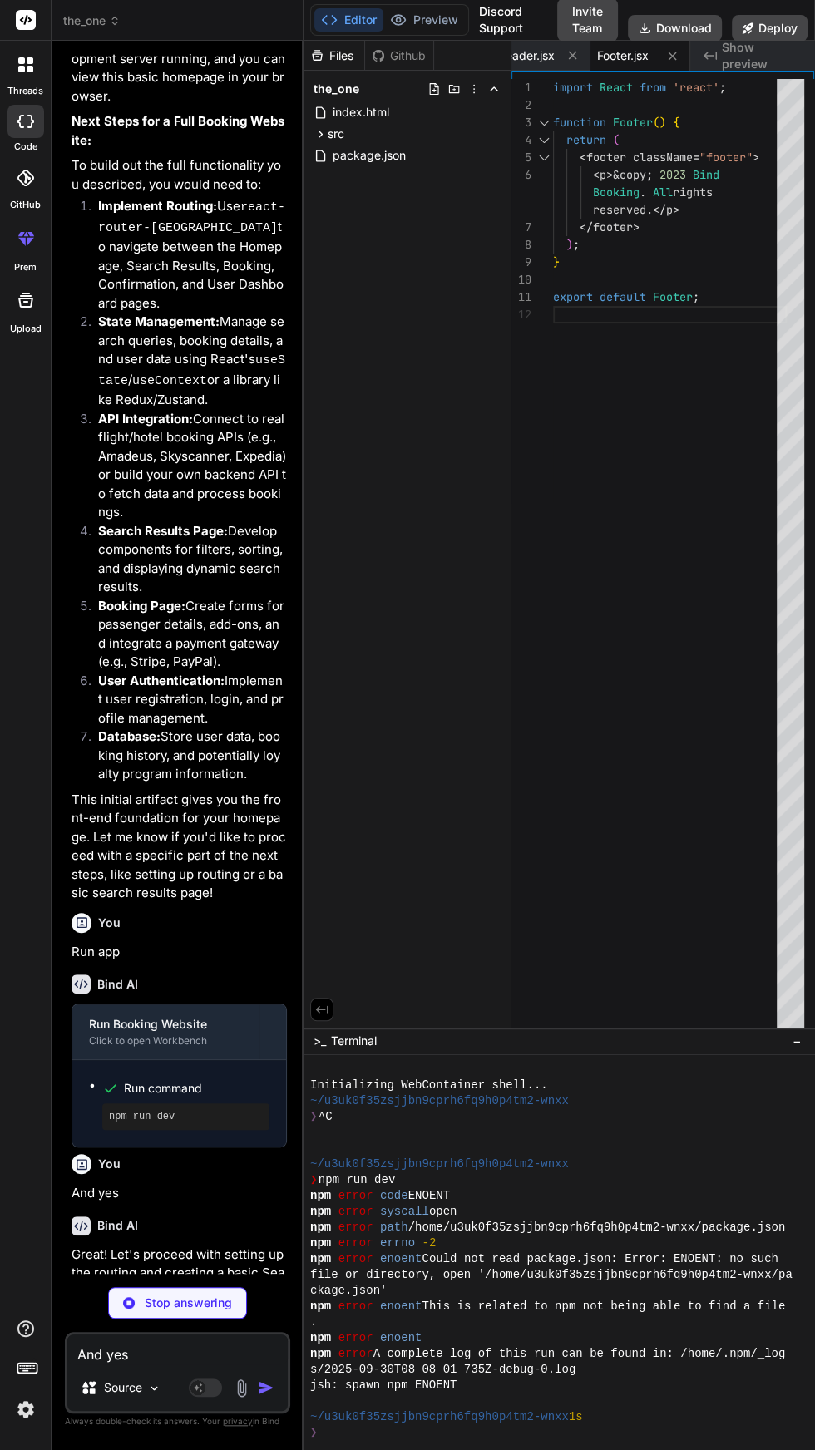
type textarea "x"
type textarea "export default HomePage;"
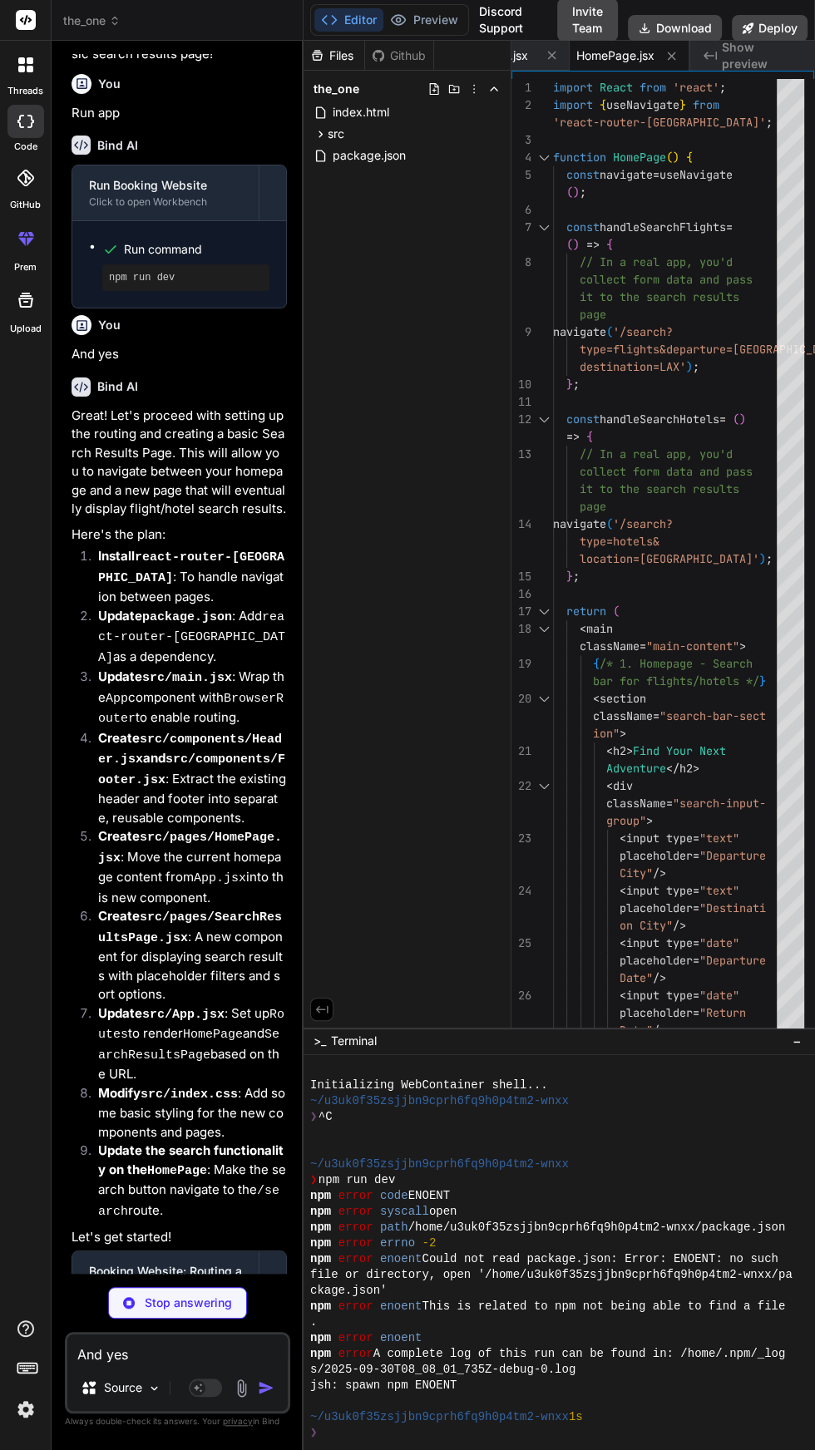
scroll to position [2462, 0]
type textarea "x"
type textarea "SearchResultsPage;"
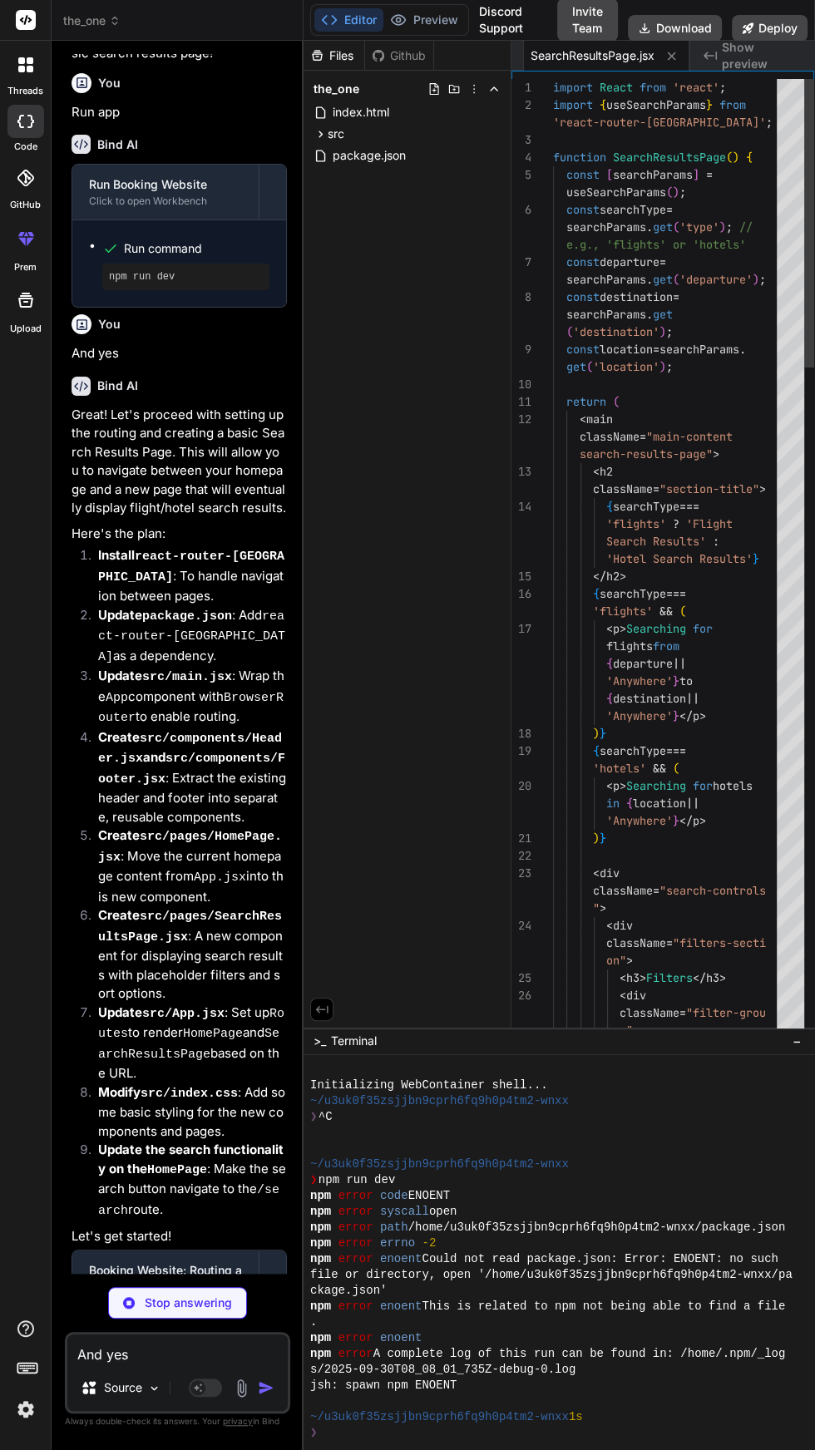
scroll to position [2588, 0]
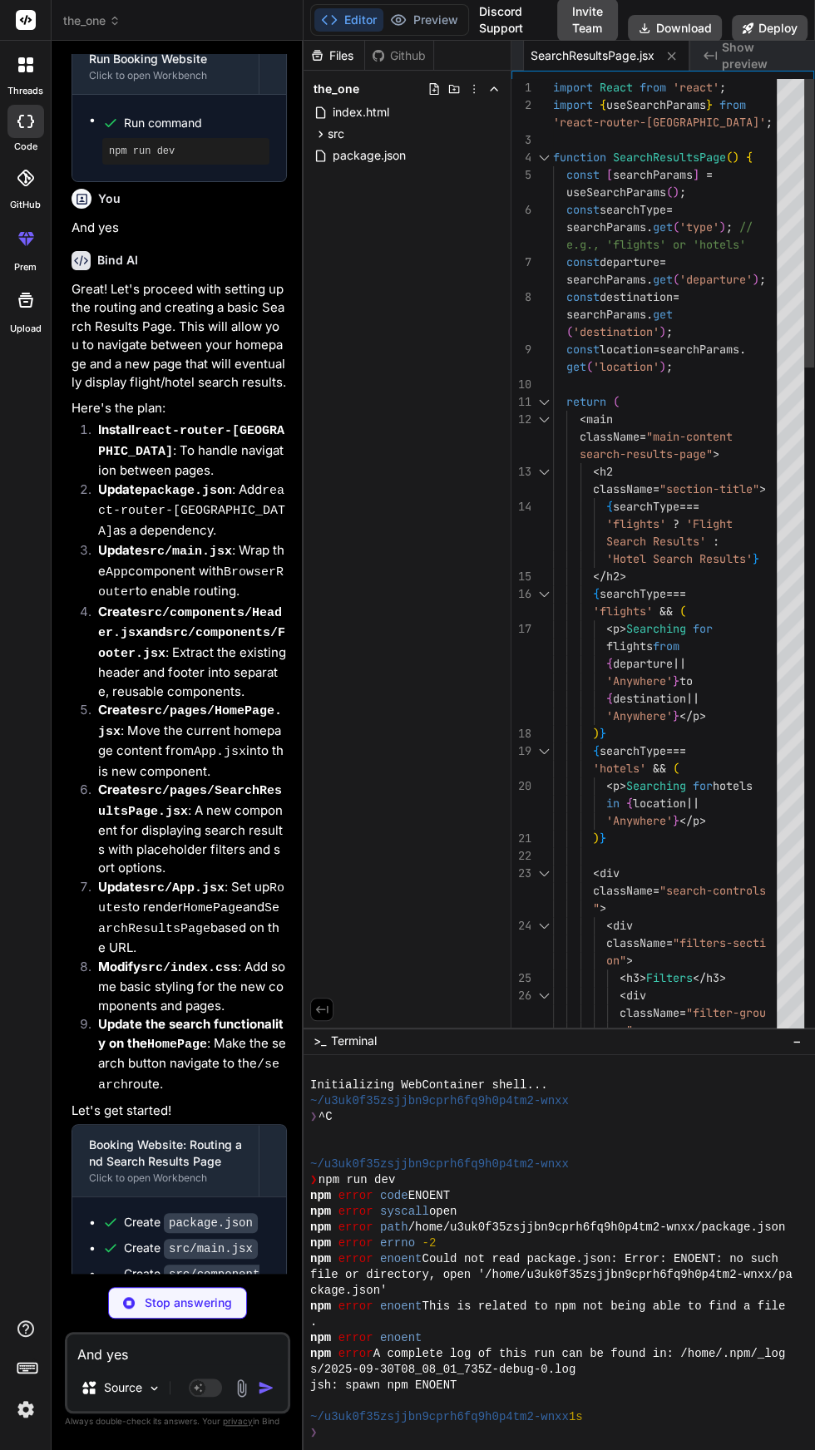
type textarea "x"
type textarea "</Routes> <Footer /> </> ); } export default App;"
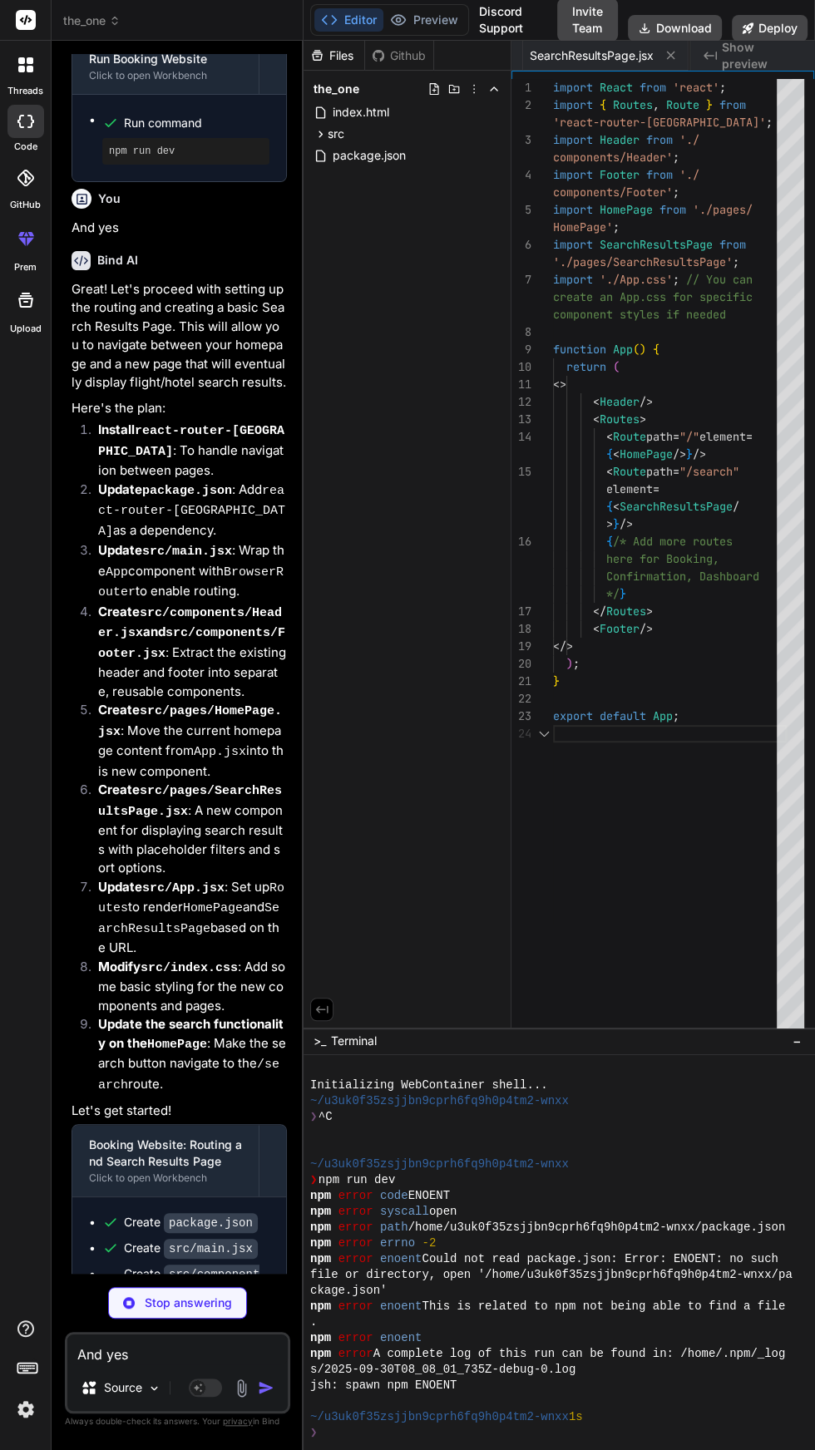
scroll to position [0, 622]
type textarea "x"
type textarea "background-color: #0056b3; }"
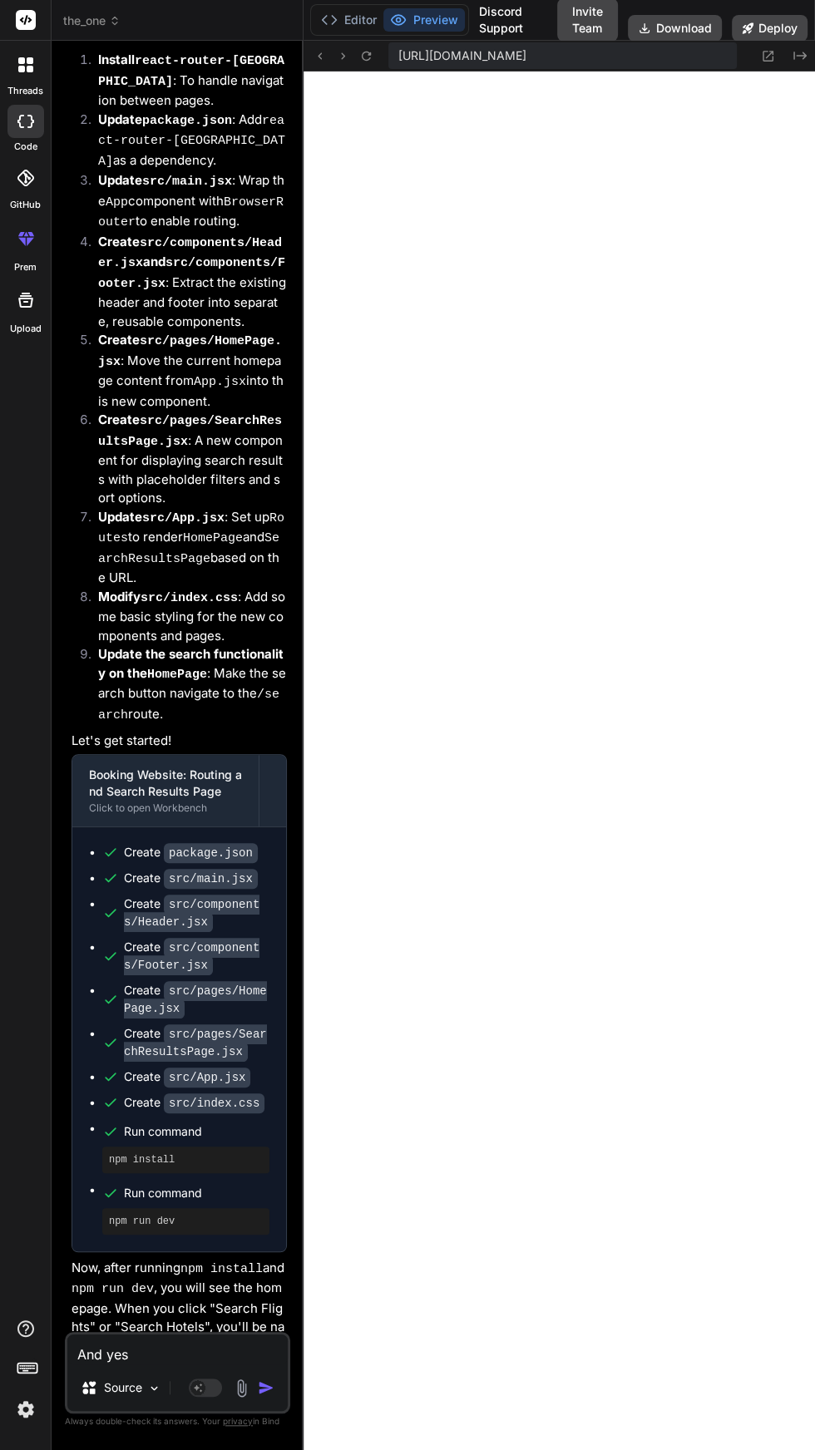
scroll to position [1076, 0]
click at [190, 1352] on textarea "And yes" at bounding box center [177, 1349] width 220 height 30
type textarea "x"
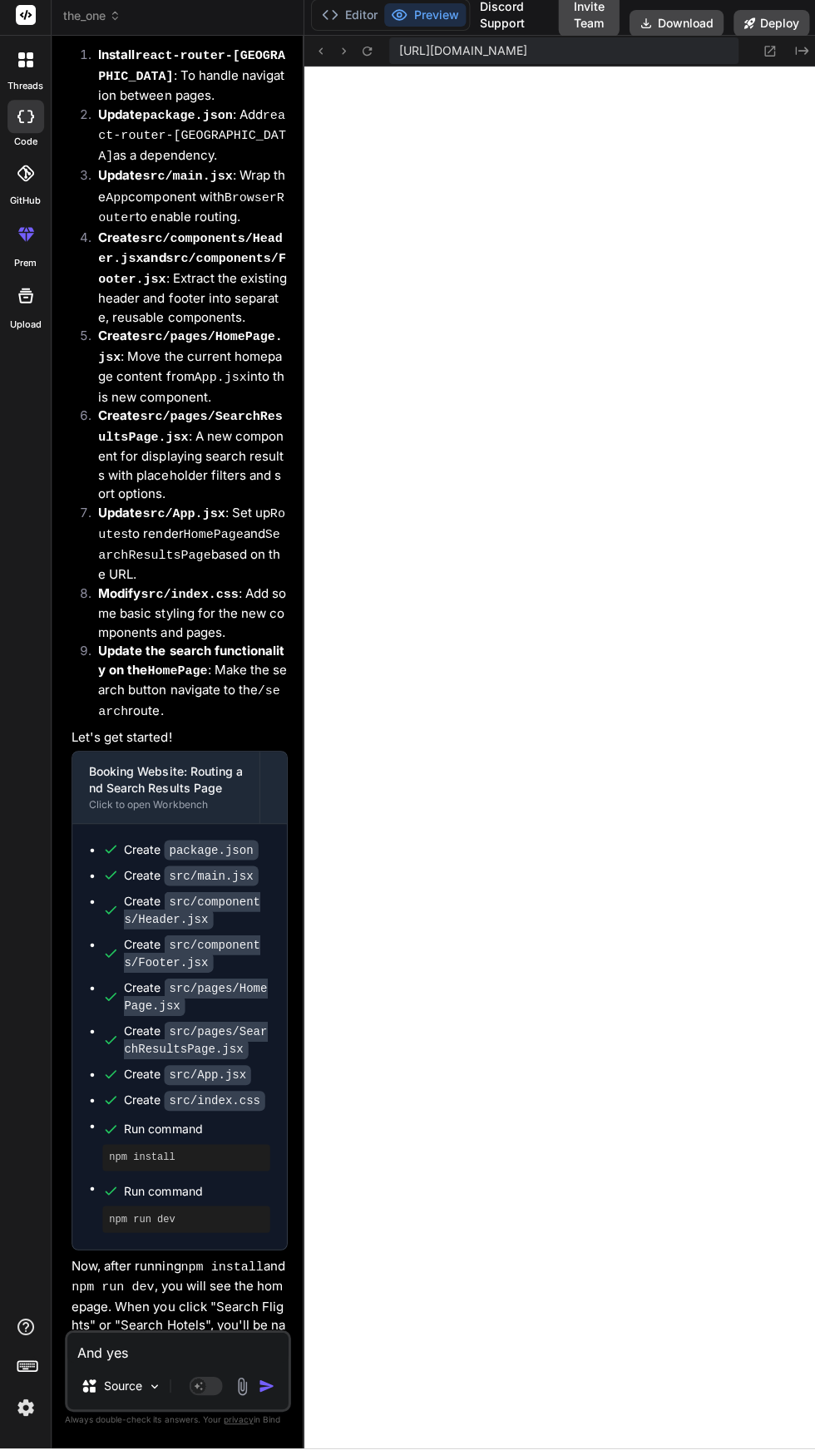
scroll to position [111, 0]
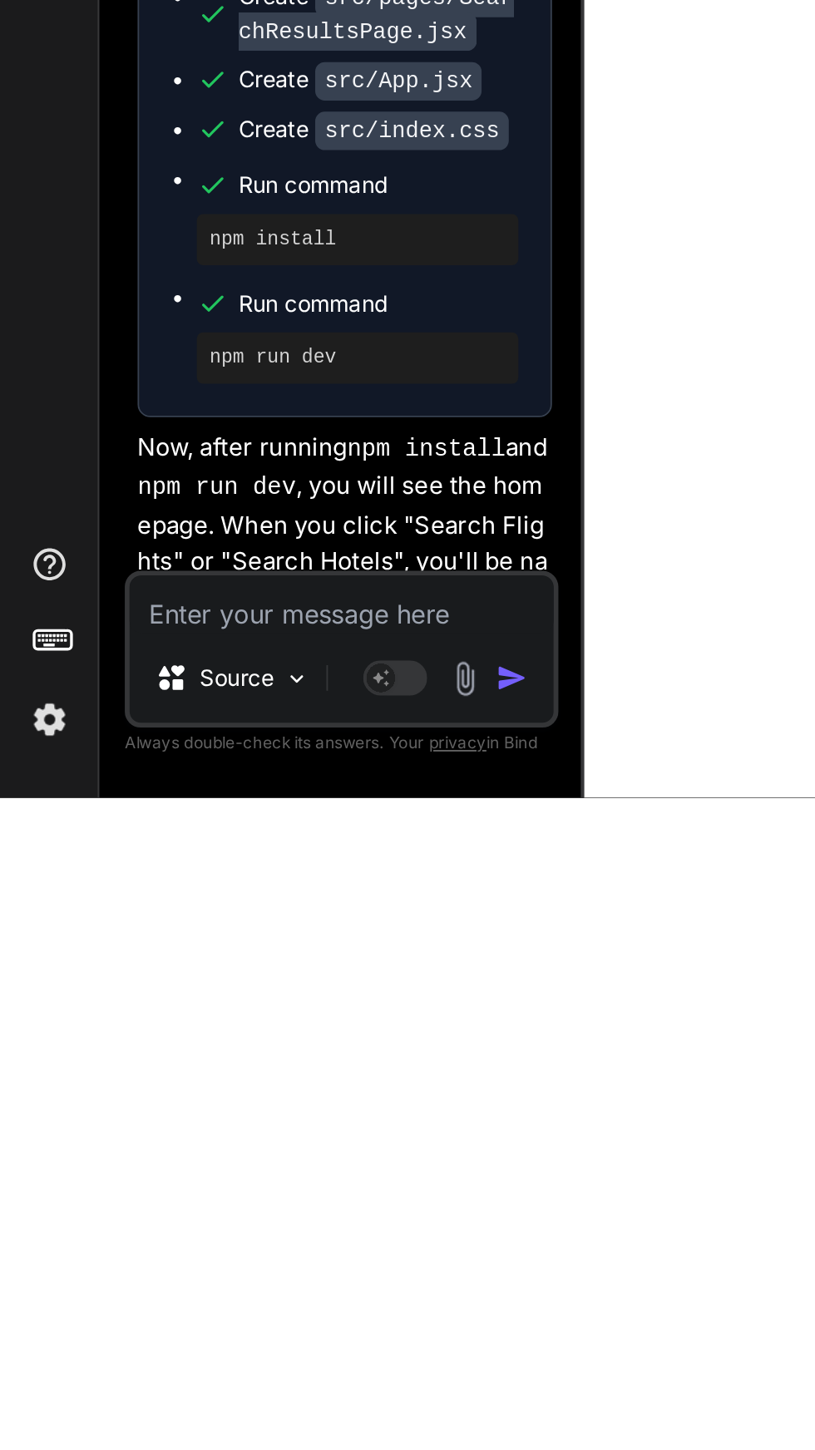
type textarea "[plugin:vite:import-analysis] Failed to resolve import "./App.css" from "src/Ap…"
type textarea "x"
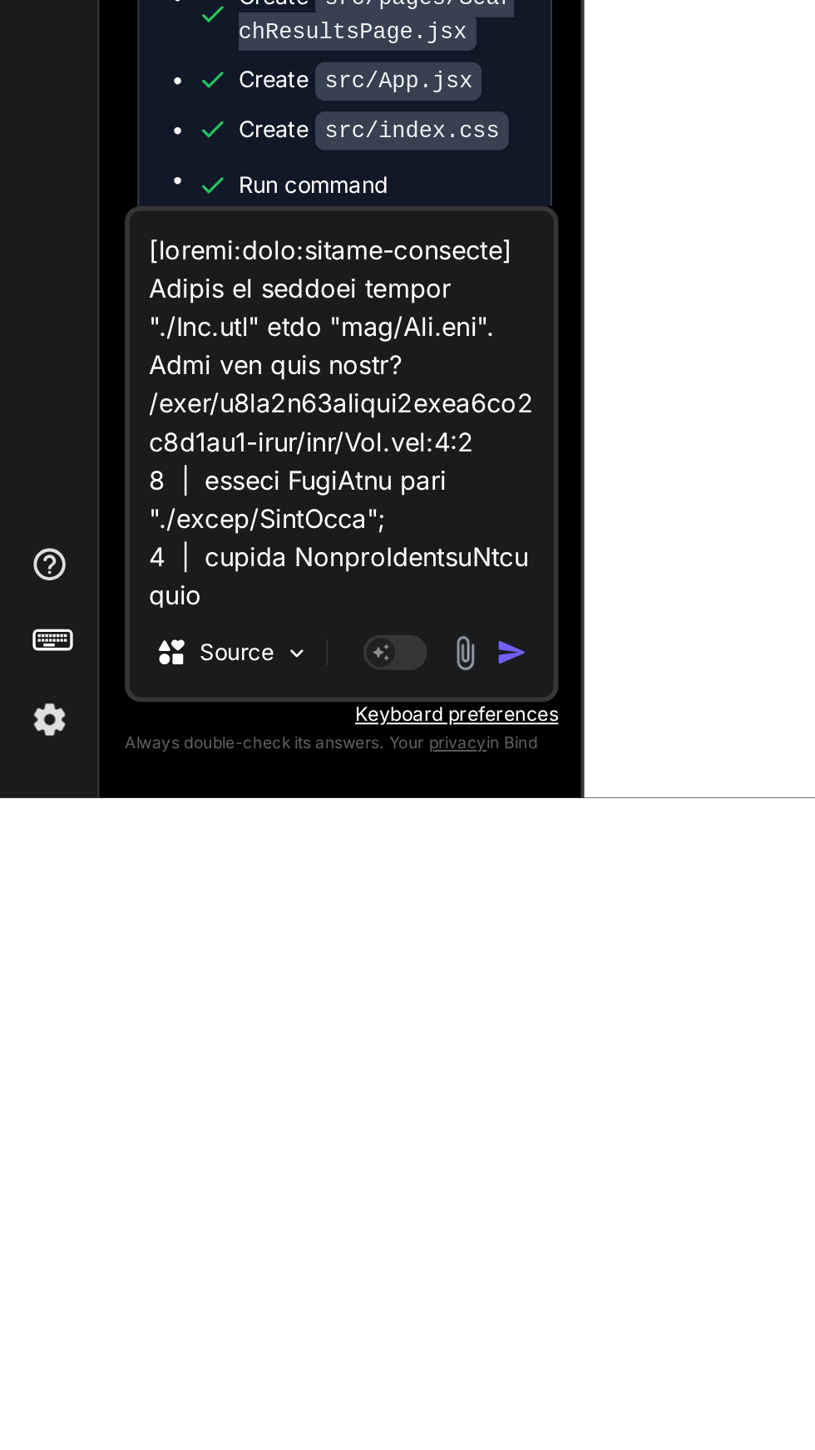
scroll to position [1619, 0]
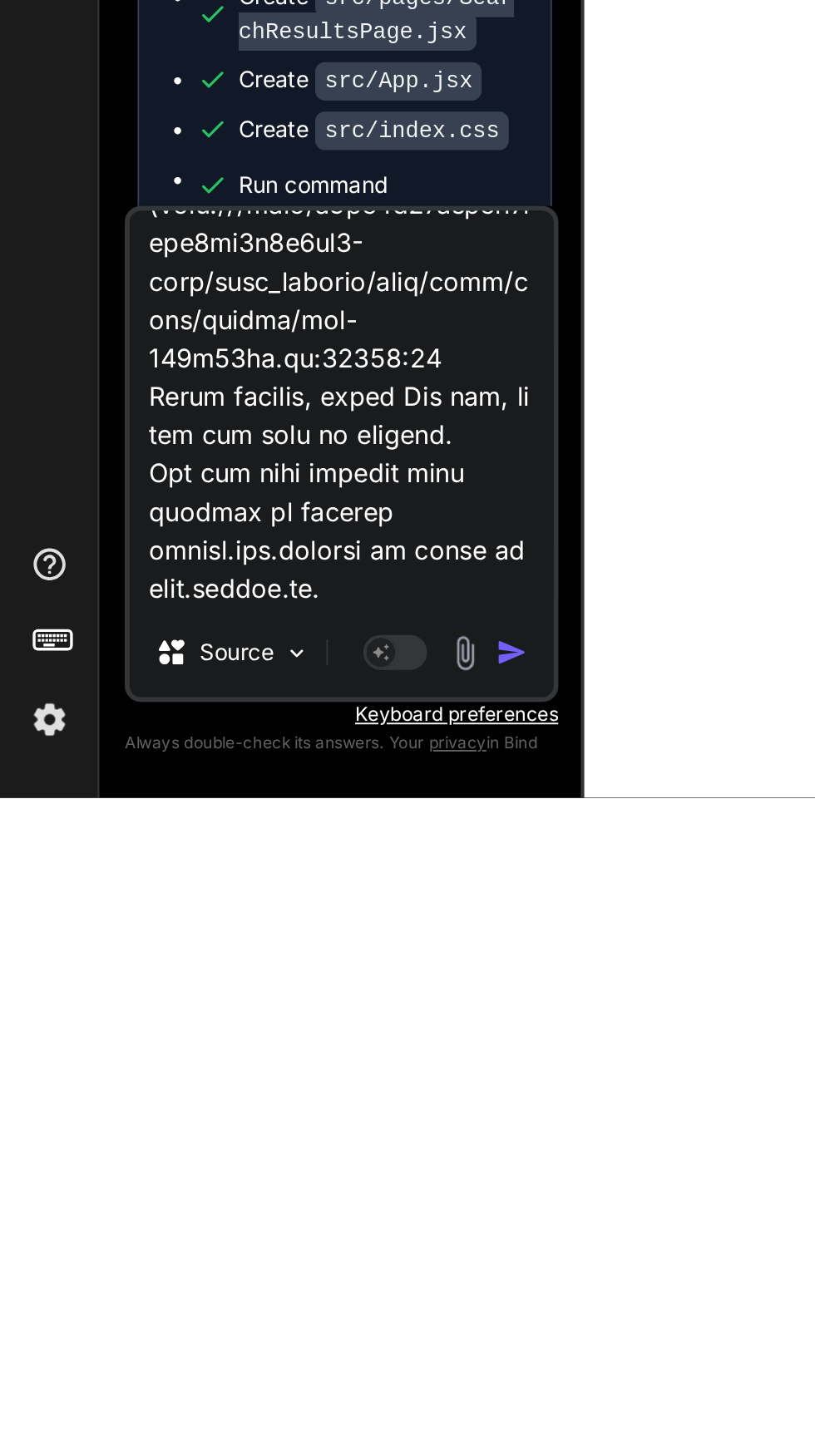
type textarea "[plugin:vite:import-analysis] Failed to resolve import "./App.css" from "src/Ap…"
click at [269, 1382] on img "button" at bounding box center [266, 1374] width 17 height 17
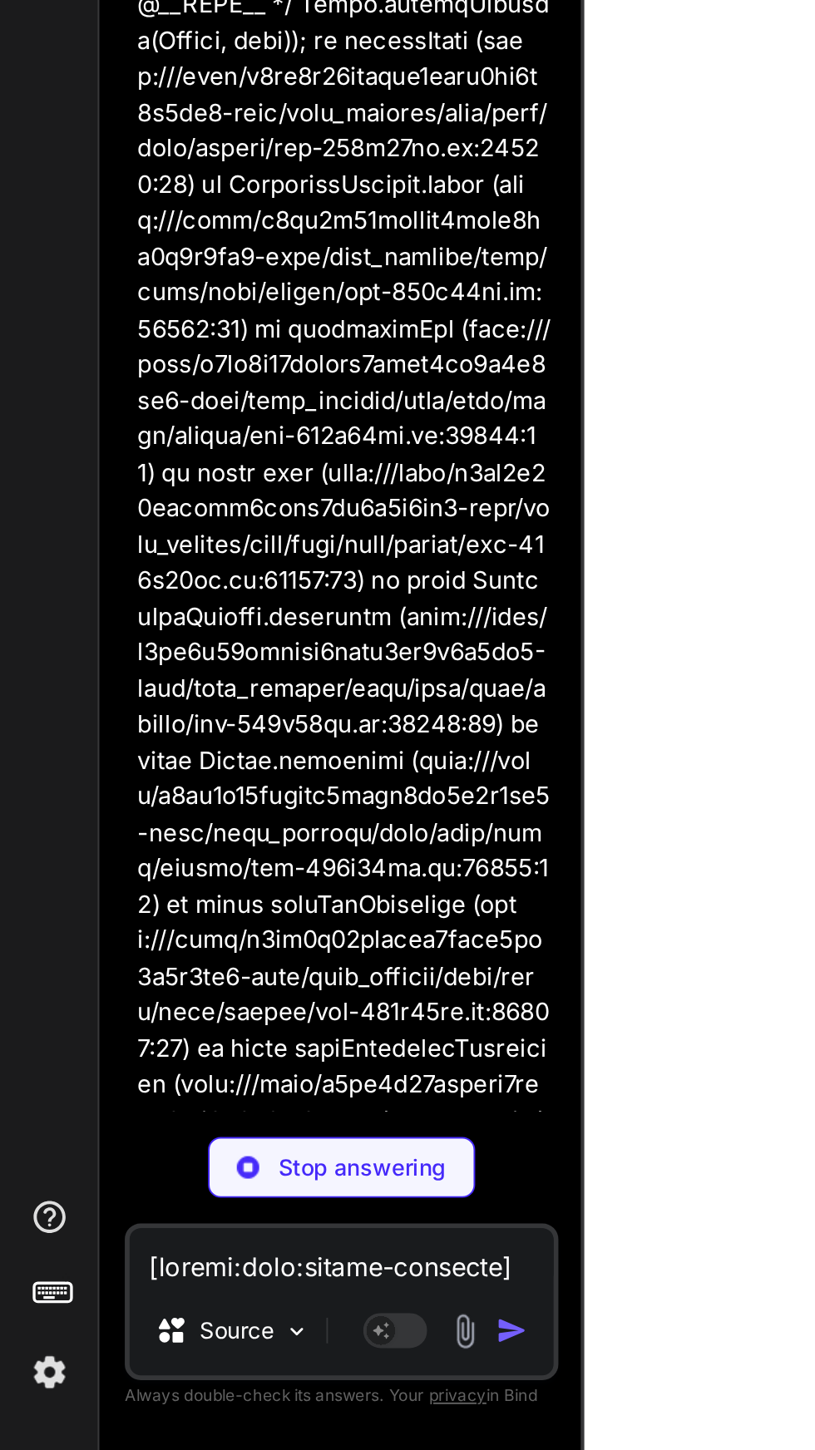
scroll to position [4233, 0]
type textarea "x"
type textarea "*/} </Routes> <Footer /> </> ); } export default App;"
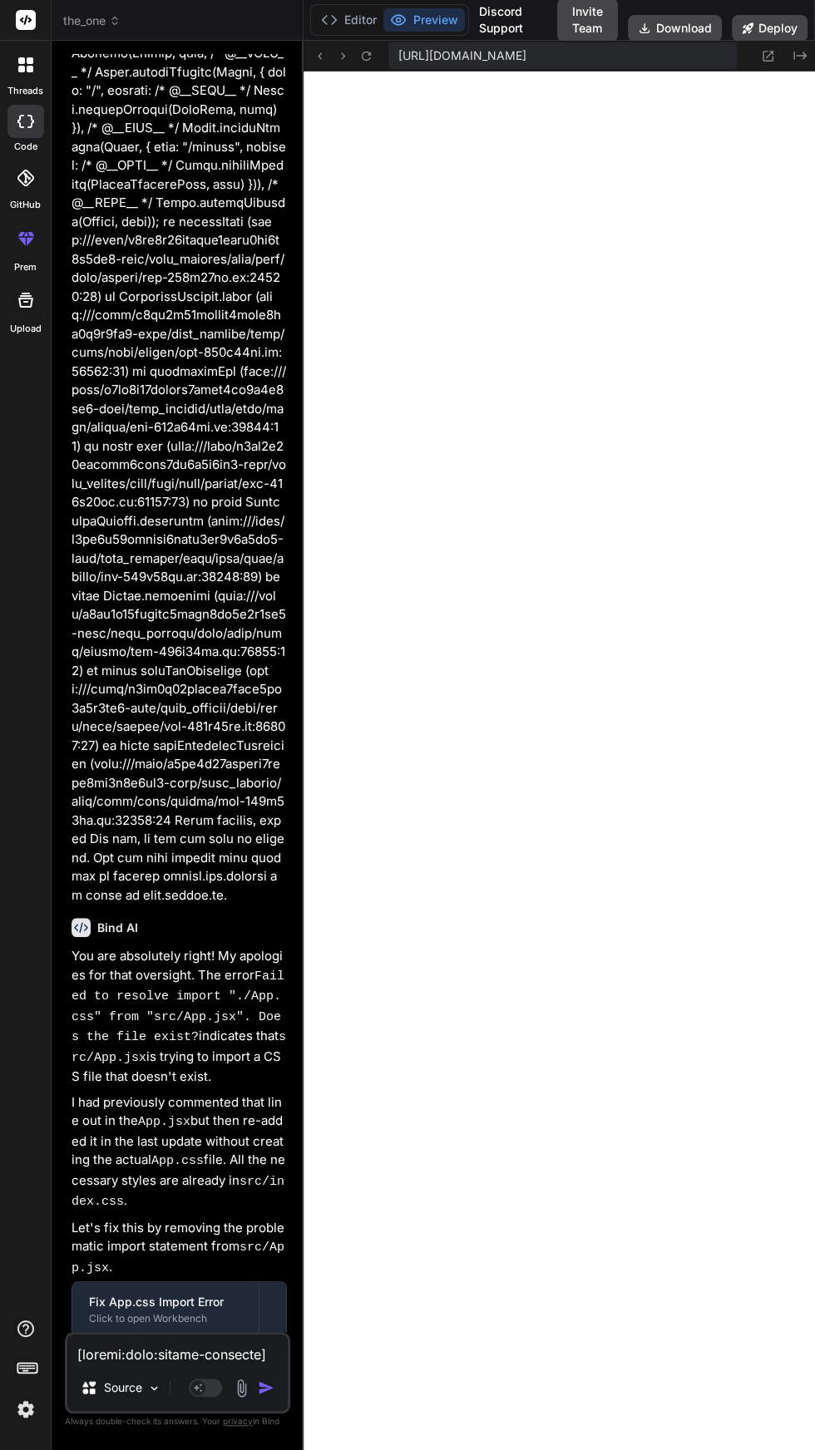
scroll to position [0, 0]
click at [766, 54] on icon at bounding box center [768, 56] width 14 height 14
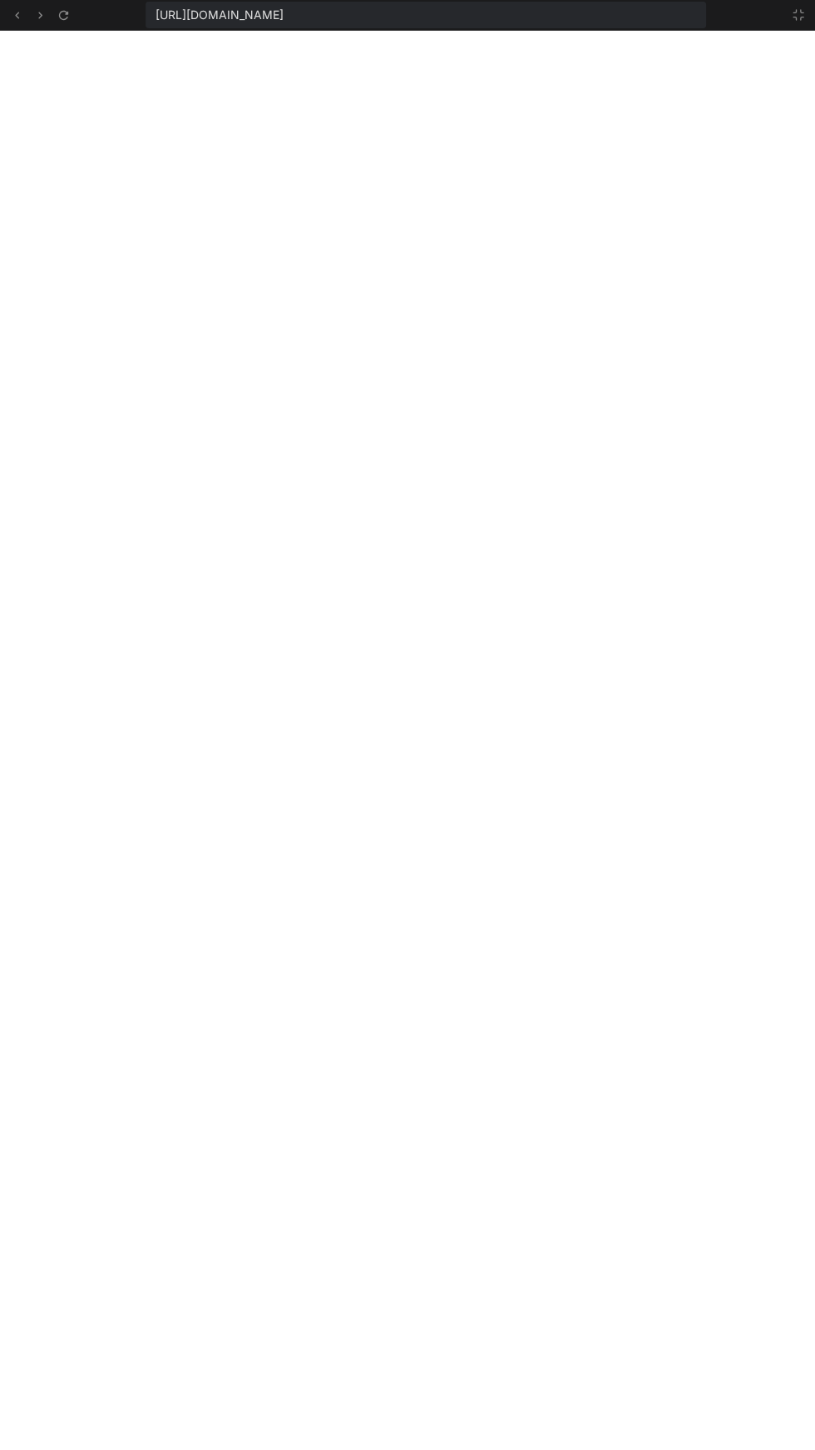
click at [782, 18] on div at bounding box center [793, 15] width 30 height 20
click at [791, 16] on icon at bounding box center [797, 14] width 13 height 13
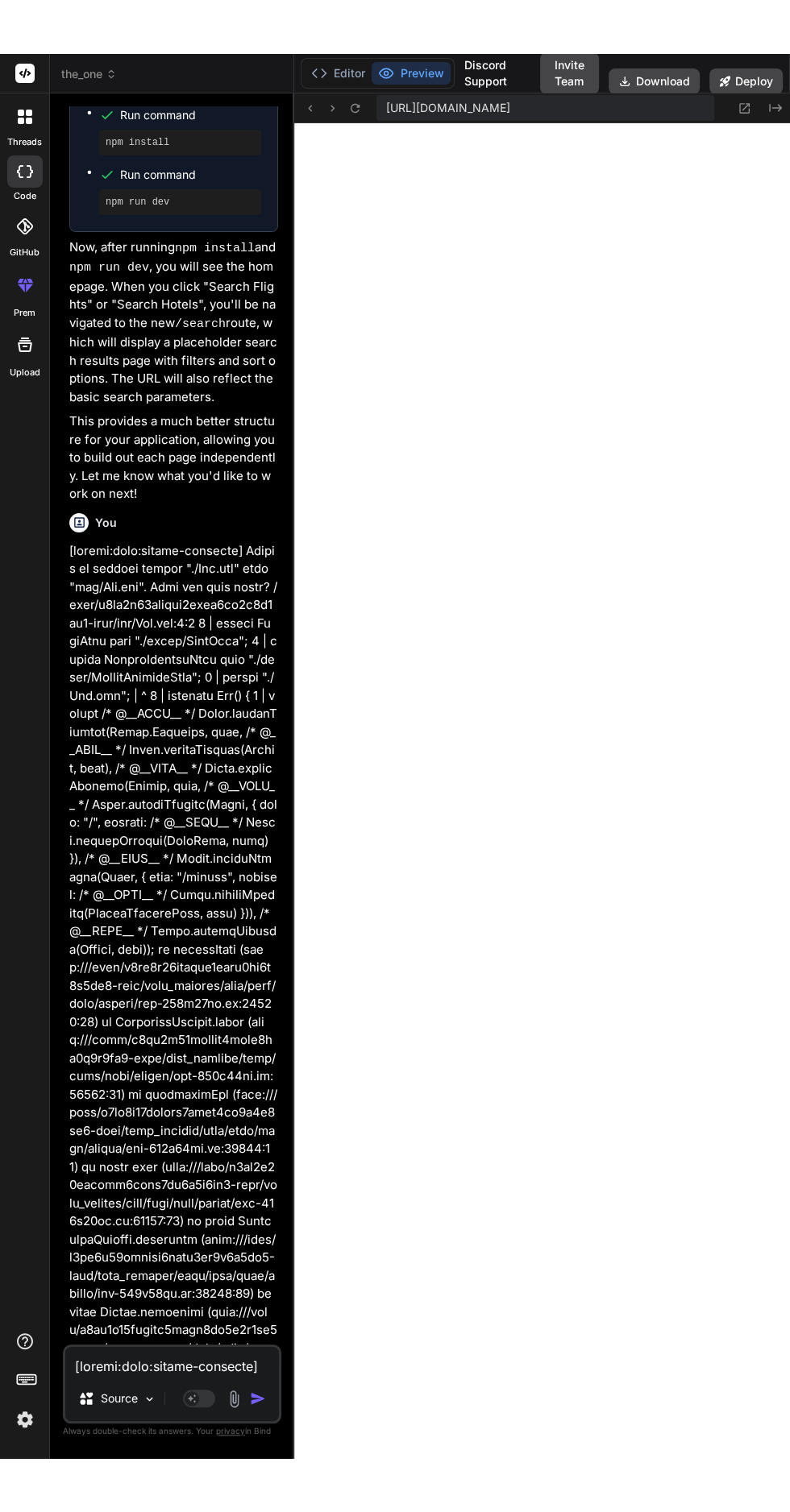
scroll to position [4583, 0]
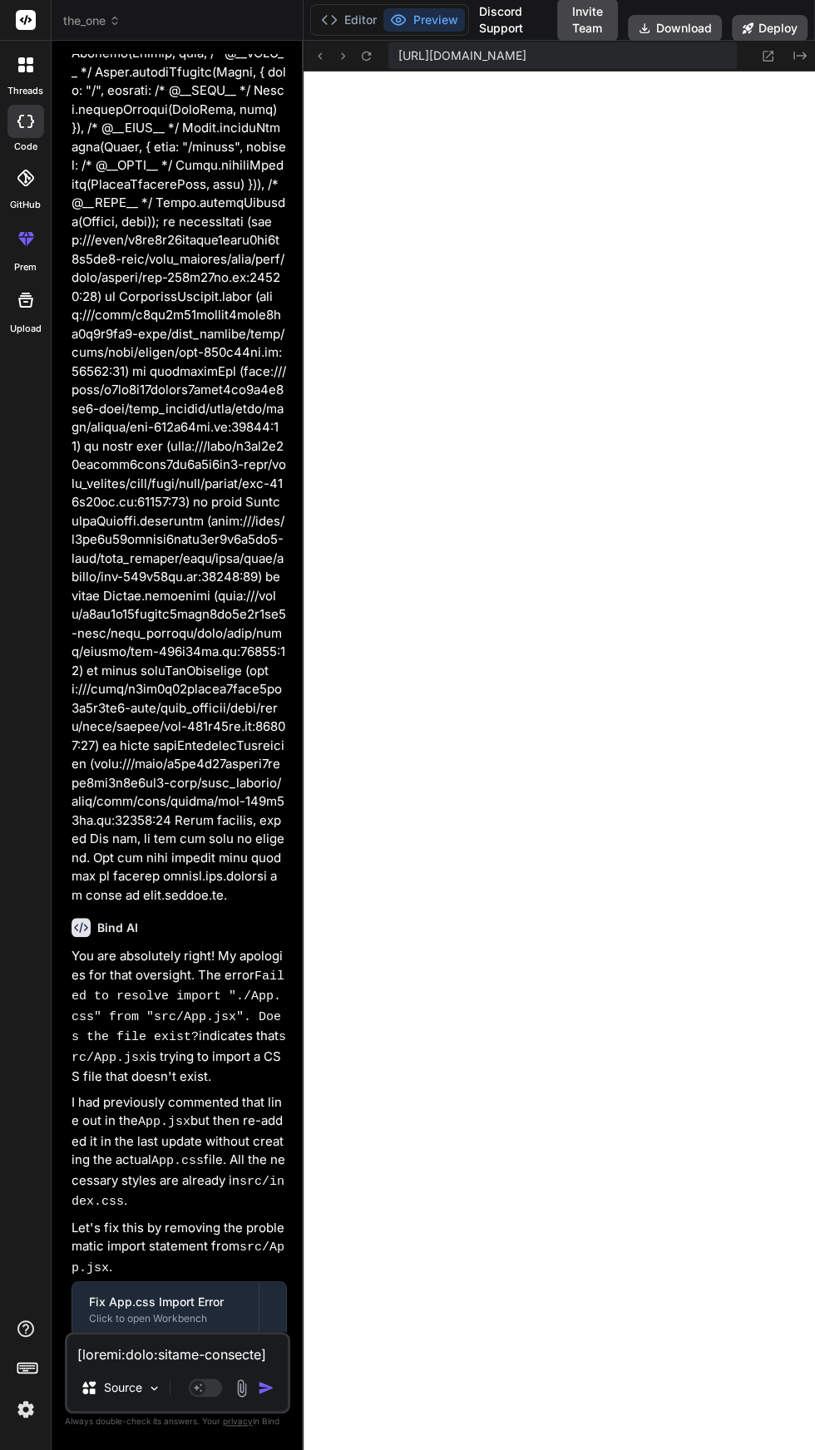
click at [136, 1364] on textarea at bounding box center [177, 1349] width 220 height 30
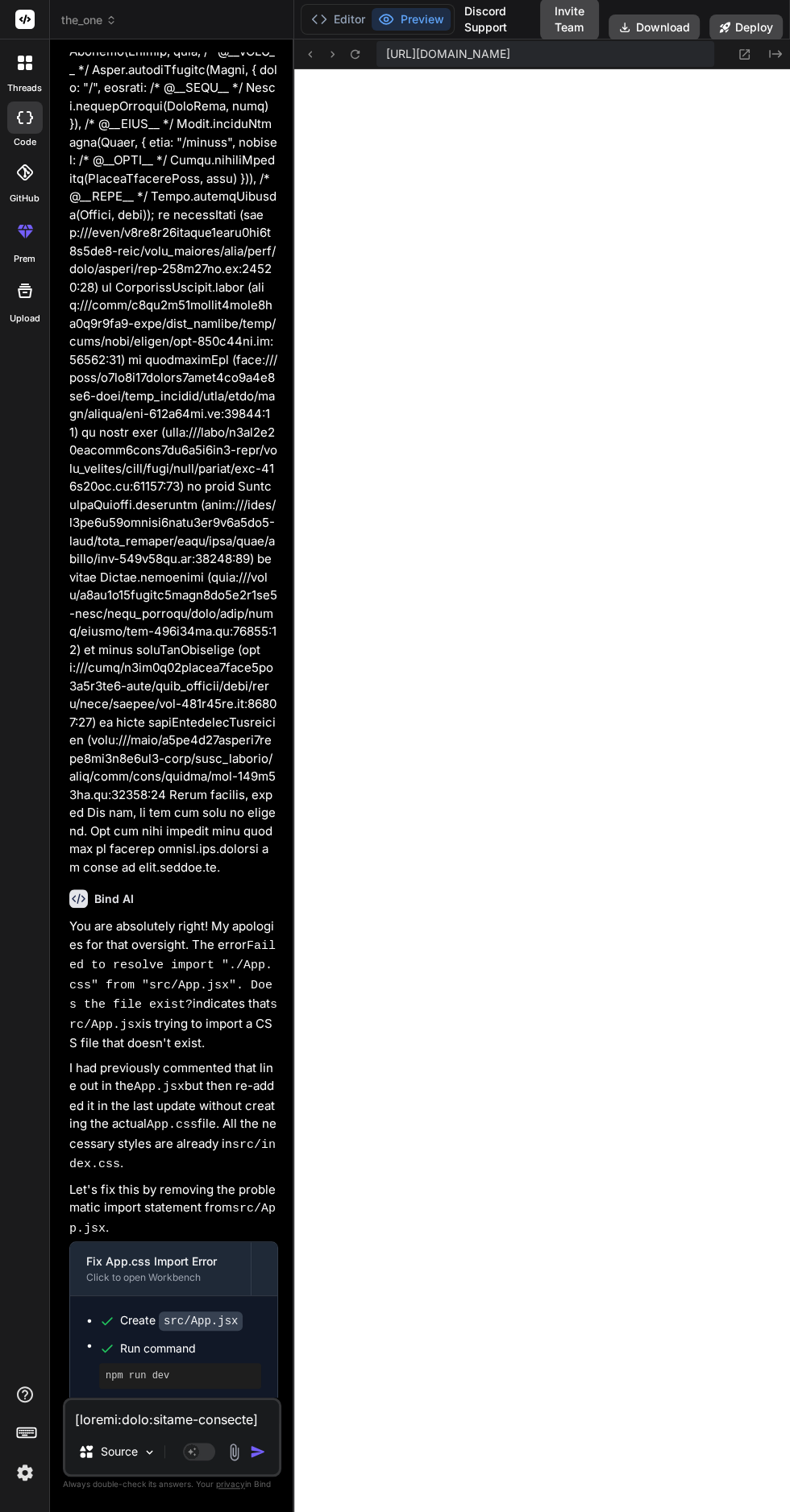
type textarea "x"
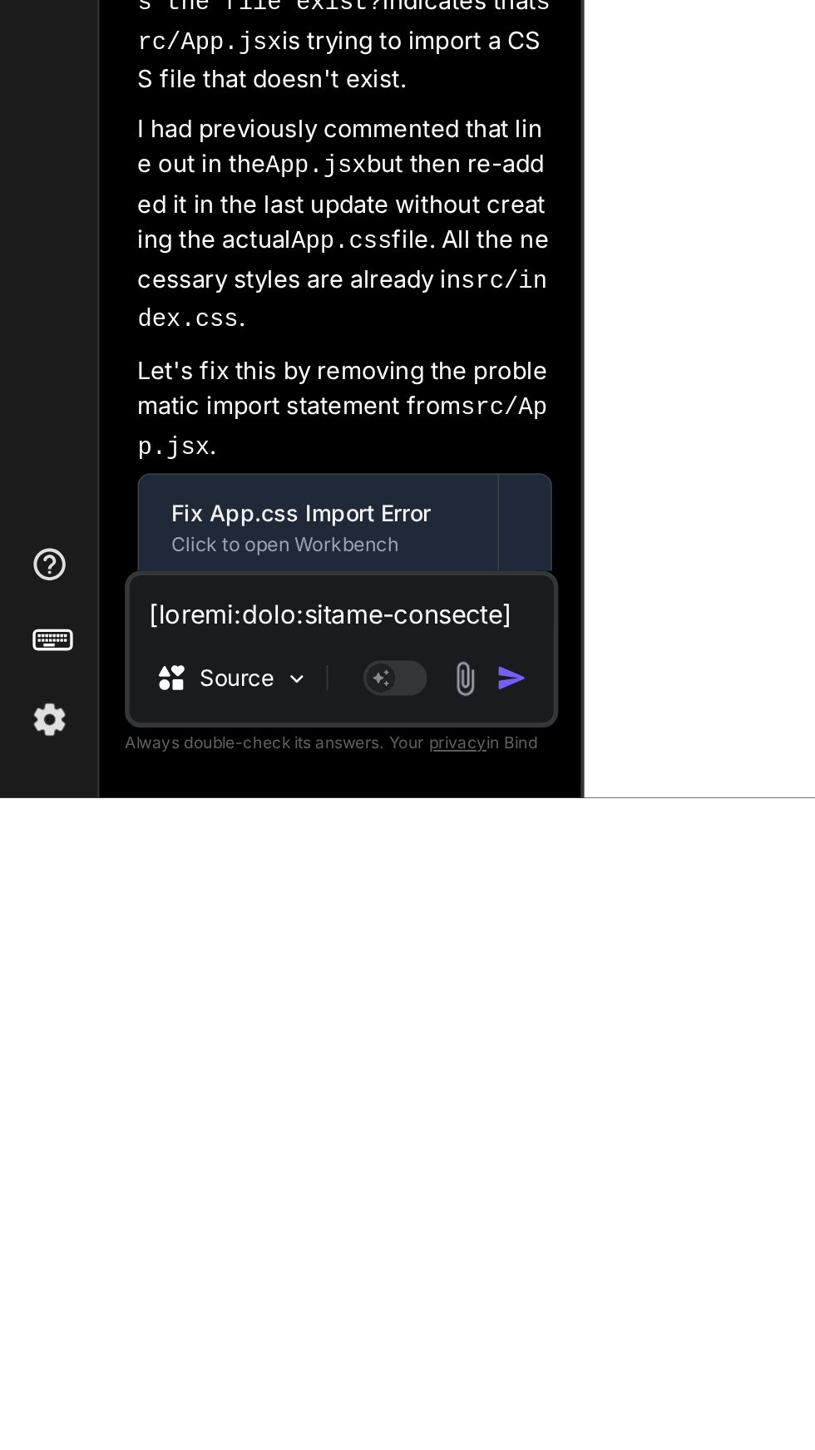
scroll to position [1599, 0]
type textarea "R"
type textarea "x"
type textarea "Re"
type textarea "x"
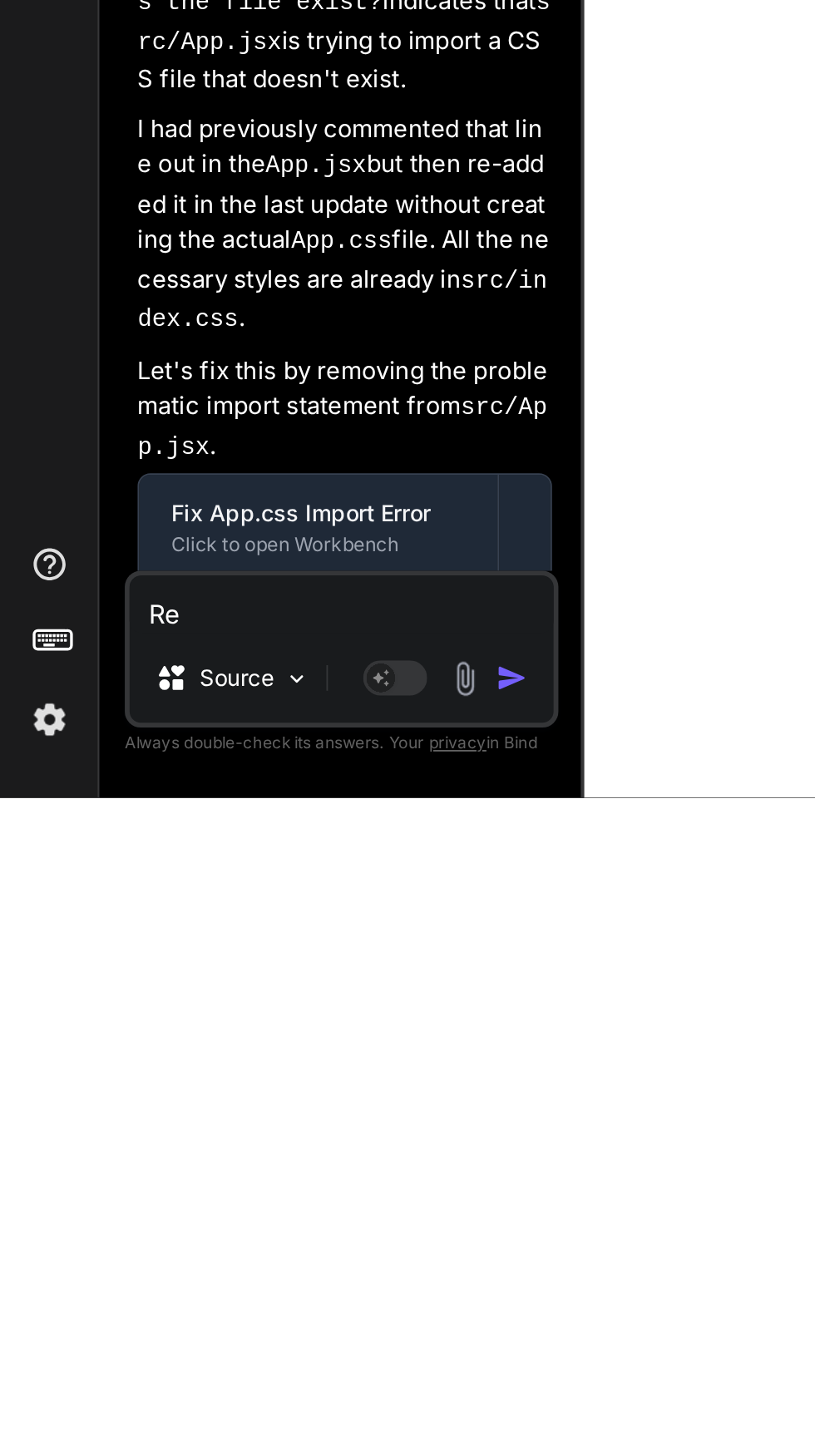
type textarea "Rem"
type textarea "x"
type textarea "Remk"
type textarea "x"
type textarea "Remkc"
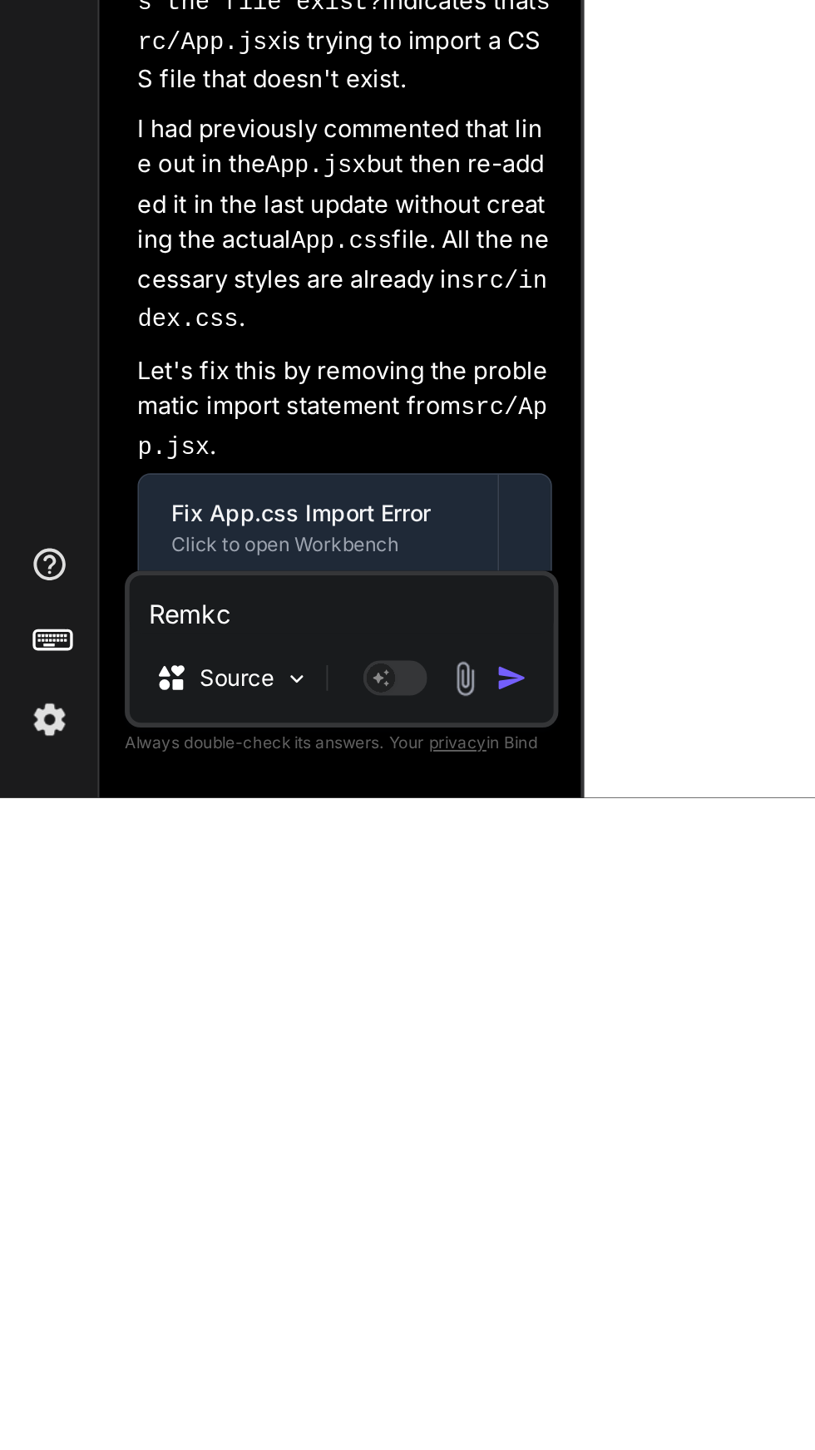
type textarea "x"
type textarea "Remkce"
type textarea "x"
type textarea "Remkce"
type textarea "x"
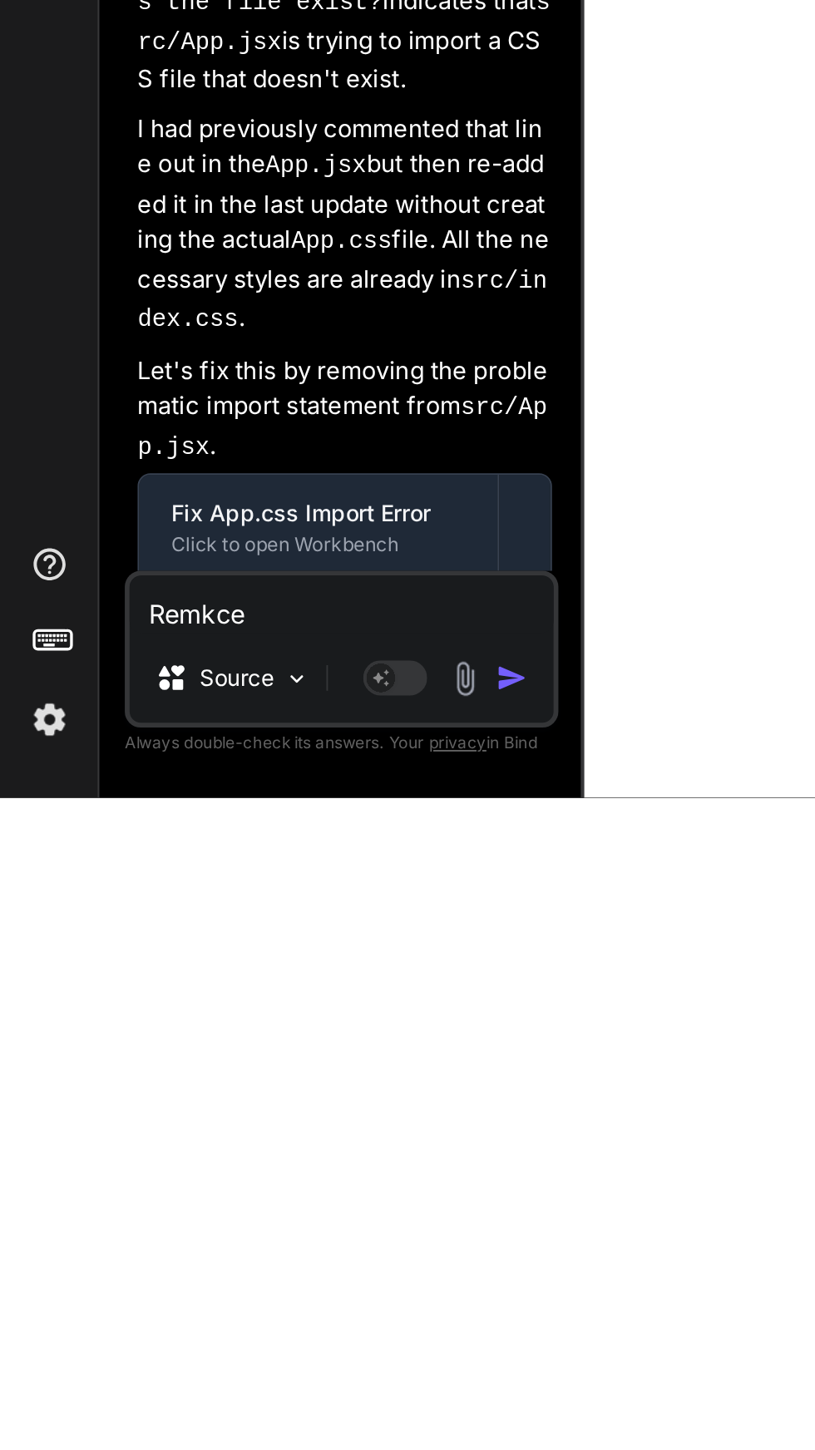
type textarea "Remkce t"
type textarea "x"
type textarea "Remkce tb"
type textarea "x"
type textarea "Remkce tbe"
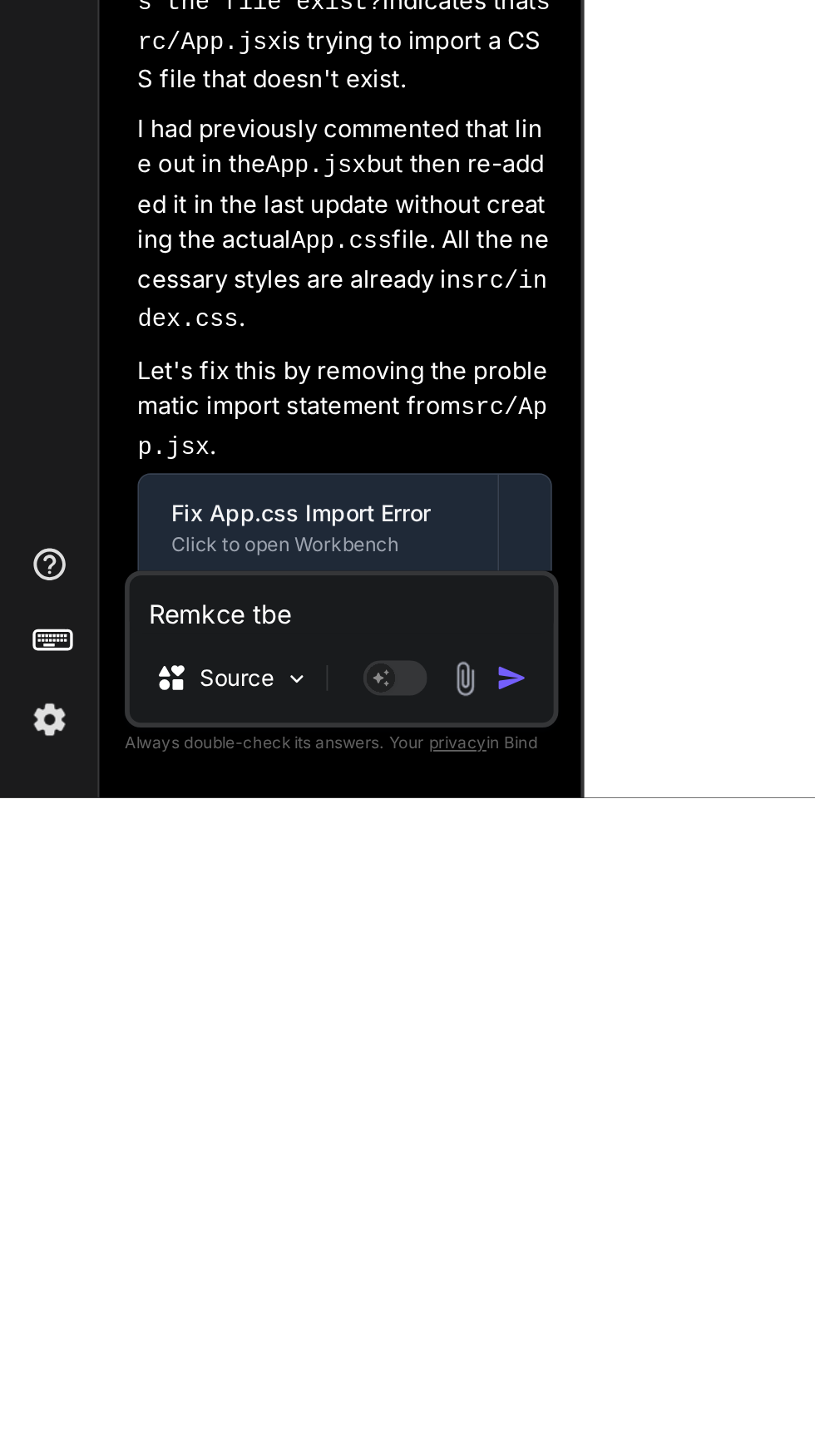
type textarea "x"
type textarea "Remkce the"
type textarea "x"
type textarea "Remkce the"
type textarea "x"
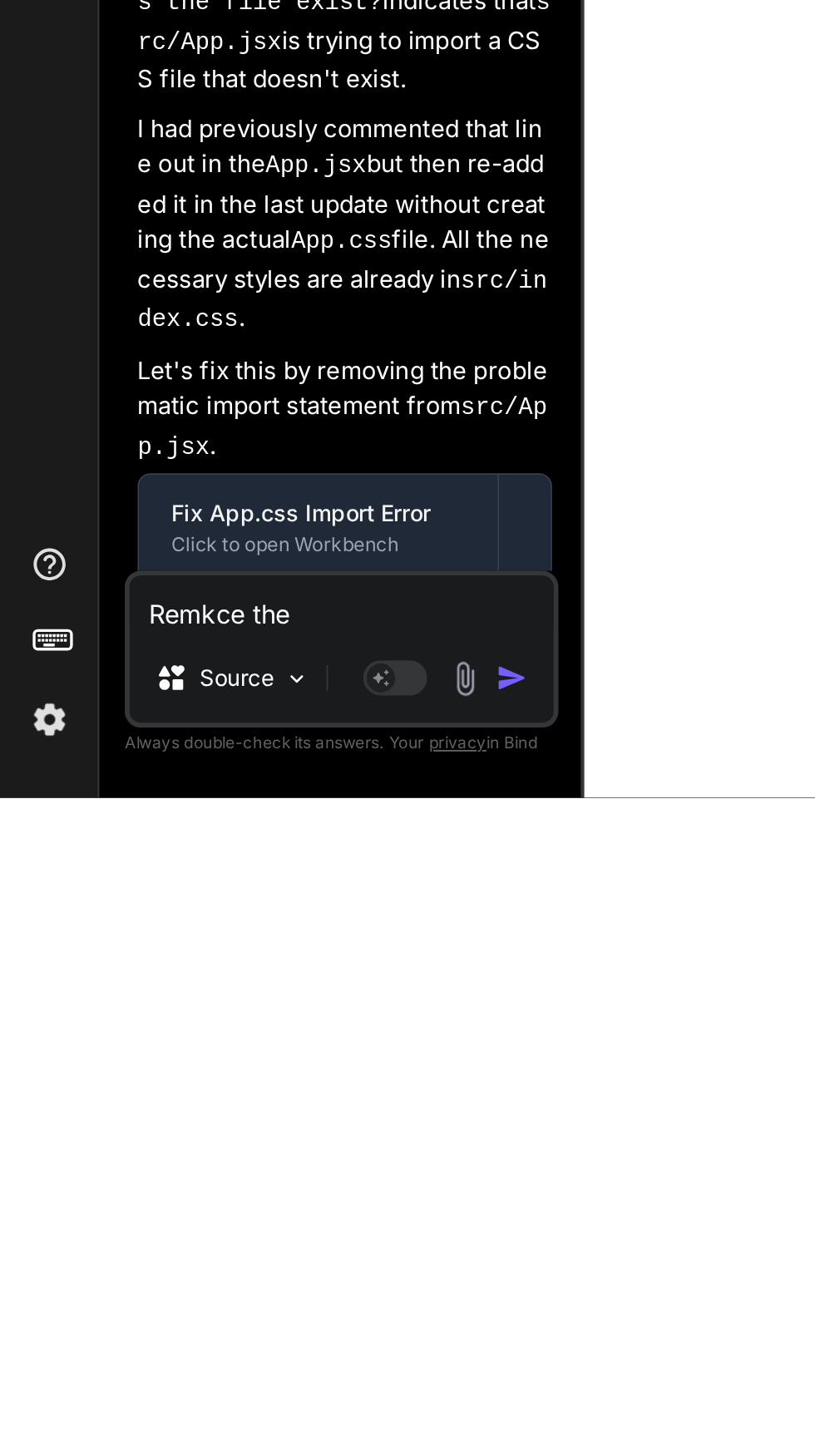
type textarea "Remkce th"
type textarea "x"
type textarea "Remkce t"
type textarea "x"
type textarea "Remkce"
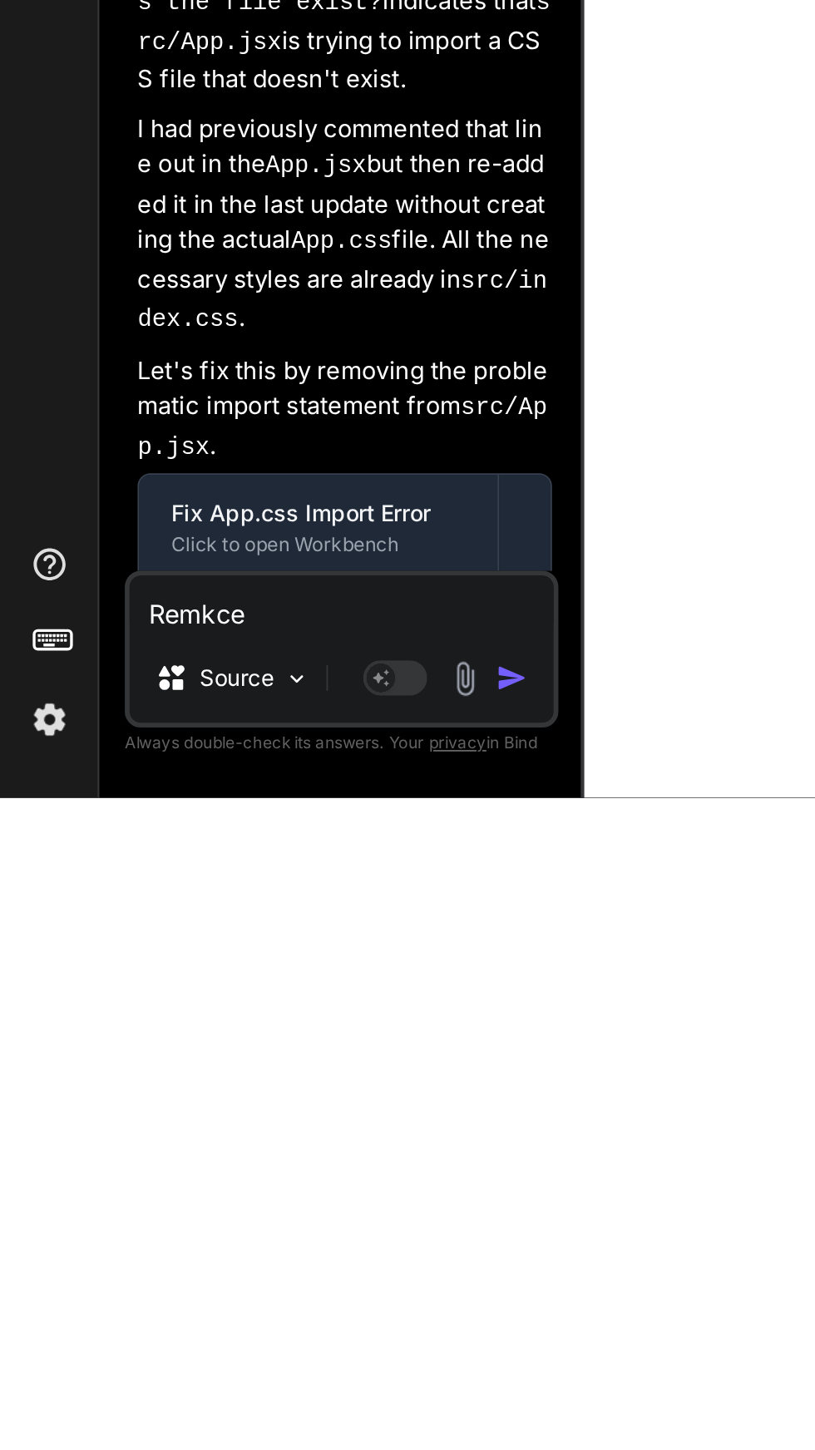
type textarea "x"
type textarea "Remkce"
type textarea "x"
type textarea "Remkc"
type textarea "x"
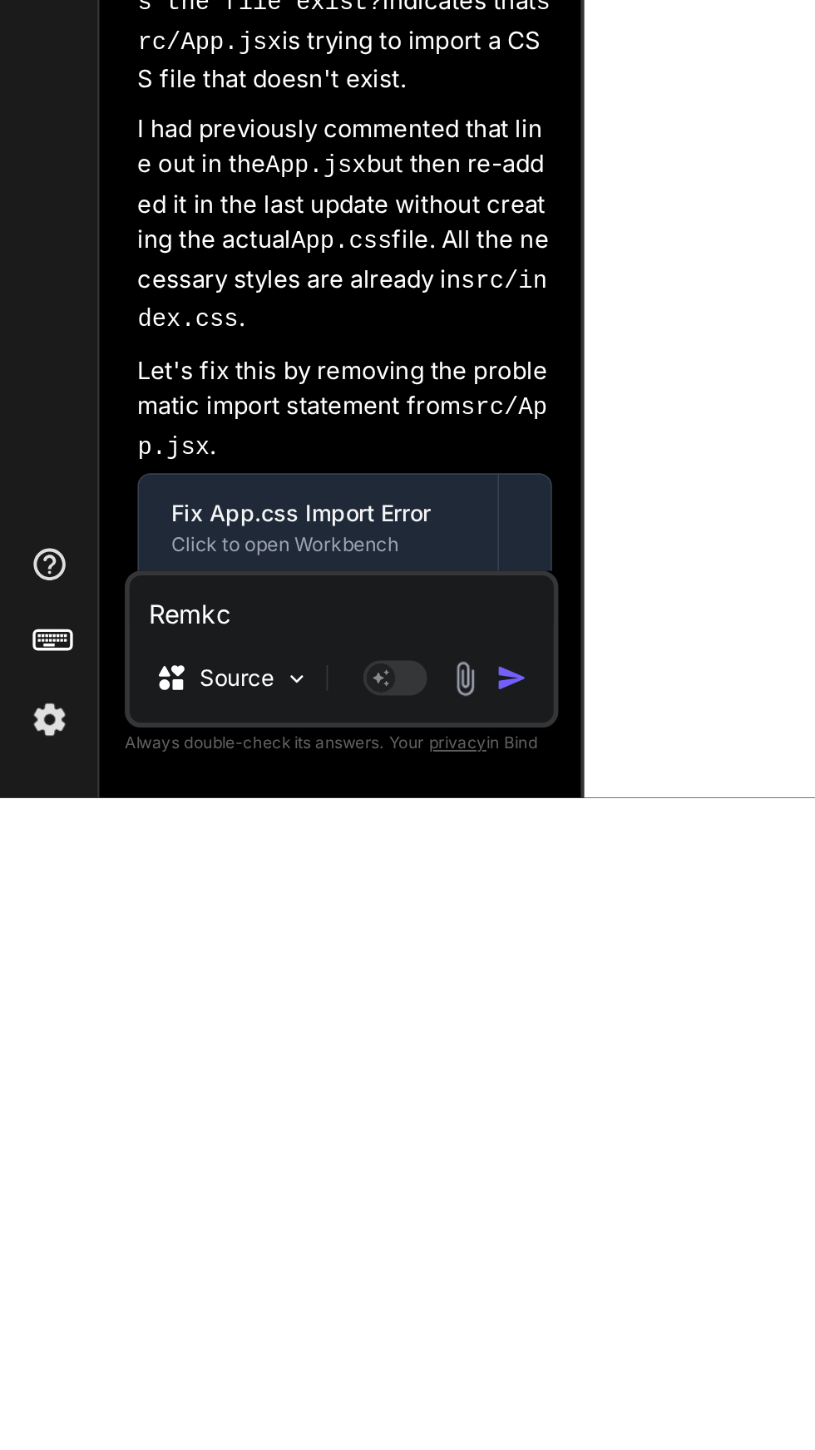
type textarea "Remk"
type textarea "x"
type textarea "Rem"
type textarea "x"
type textarea "Remv"
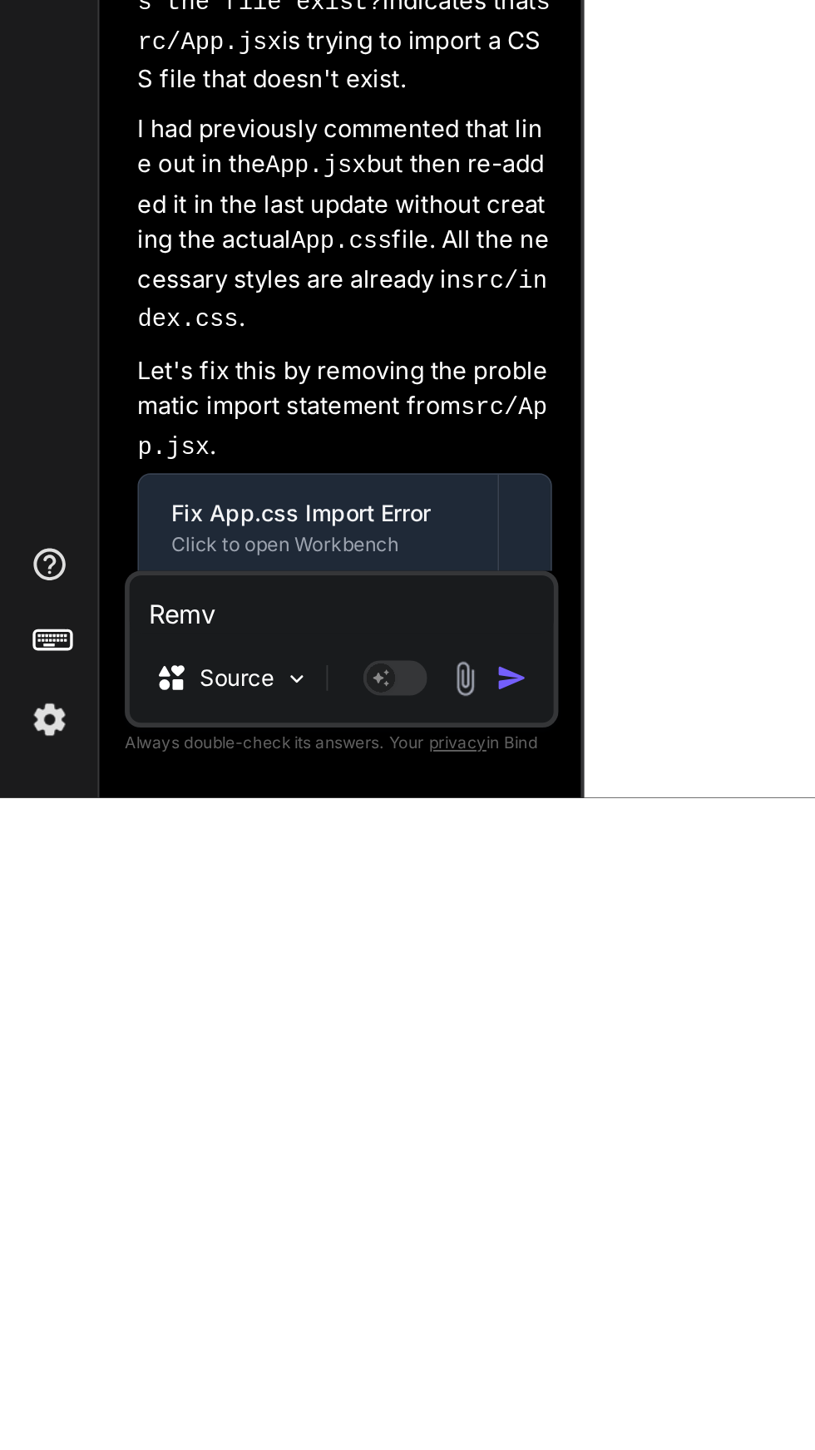
type textarea "x"
type textarea "Rem"
type textarea "x"
type textarea "Remo"
type textarea "x"
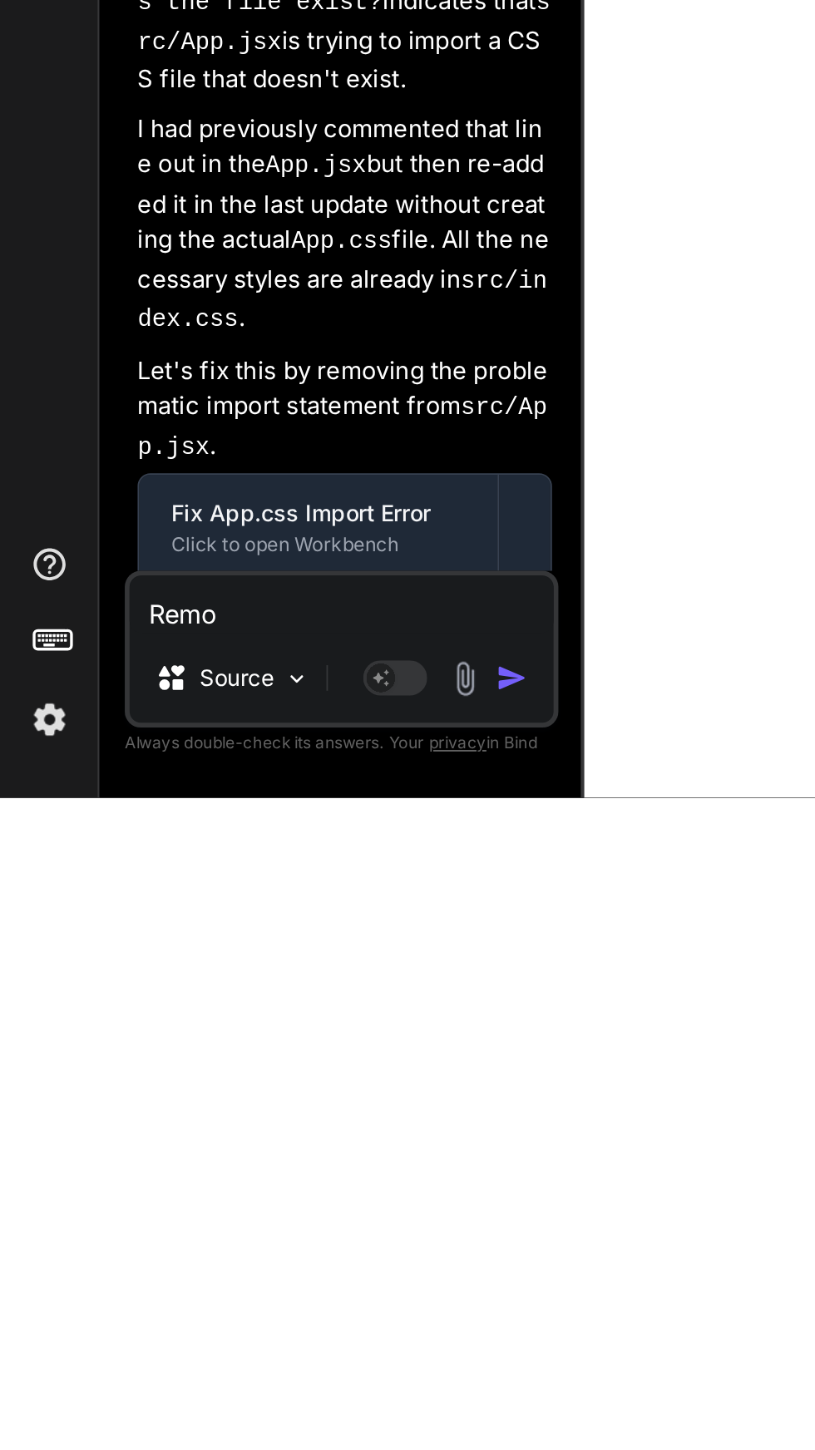
type textarea "Remov"
type textarea "x"
type textarea "Remove"
type textarea "x"
type textarea "Remove"
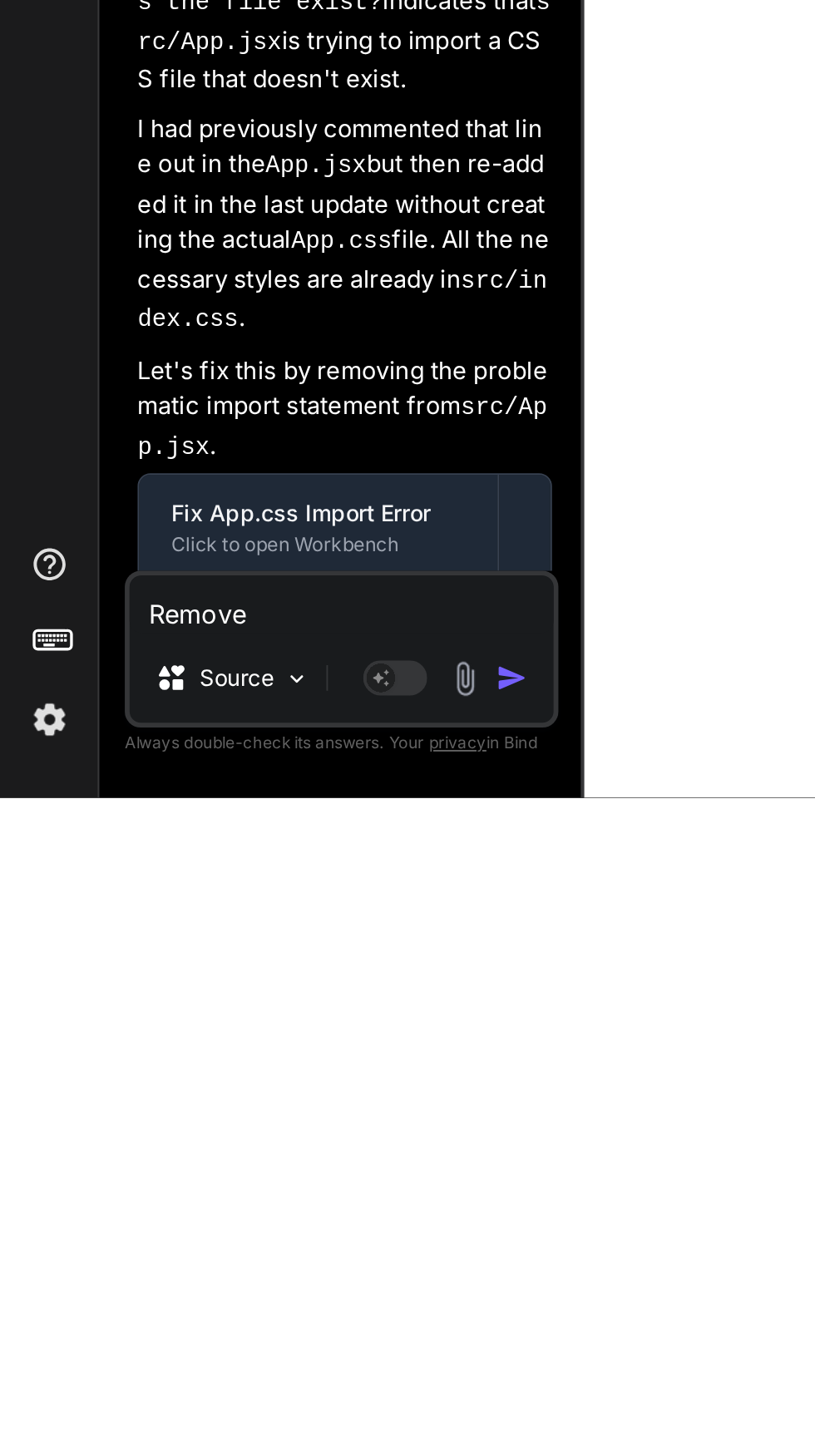
type textarea "x"
type textarea "Remove t"
type textarea "x"
type textarea "Remove th"
type textarea "x"
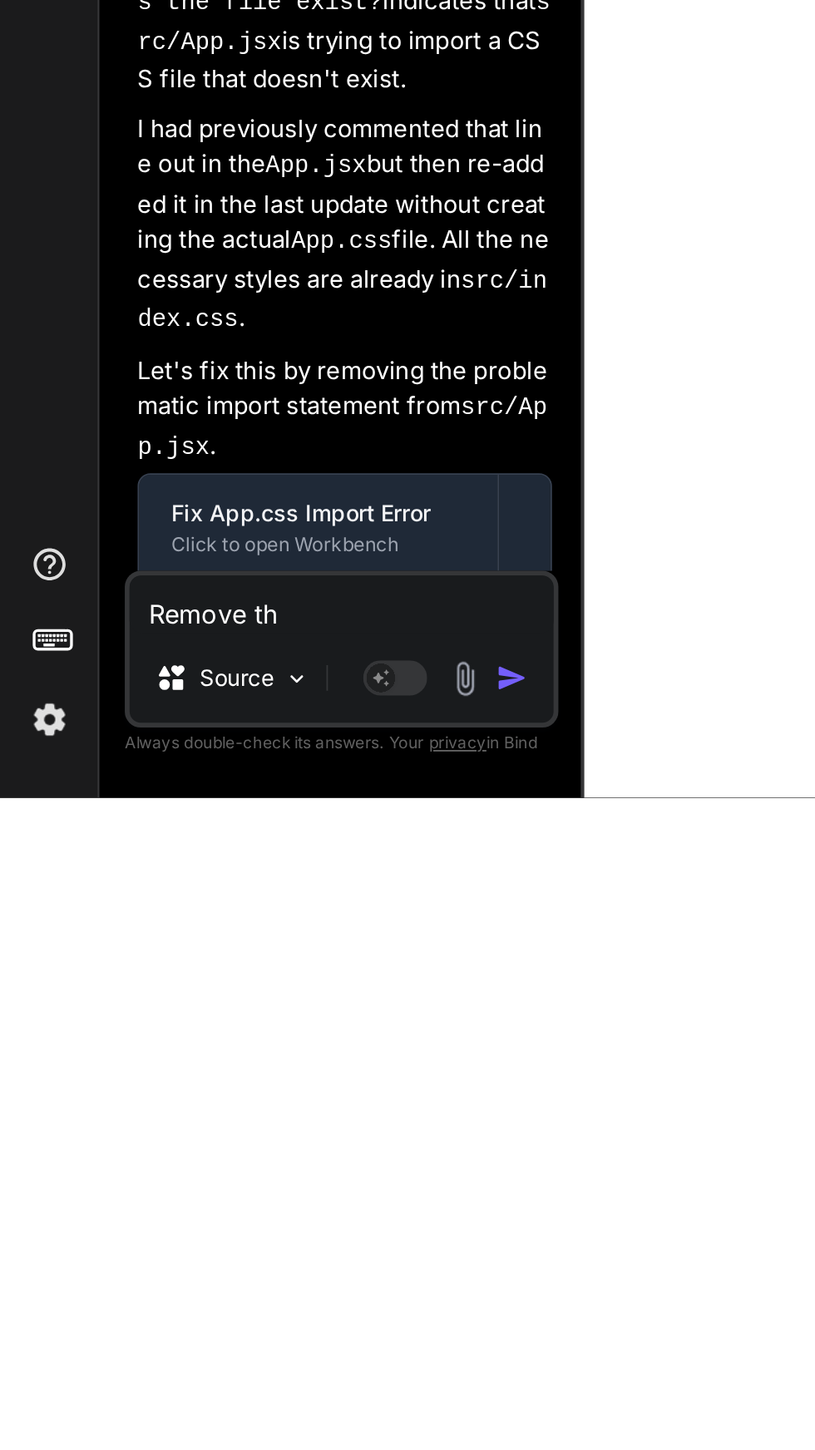
type textarea "Remove the"
type textarea "x"
type textarea "Remove the"
type textarea "x"
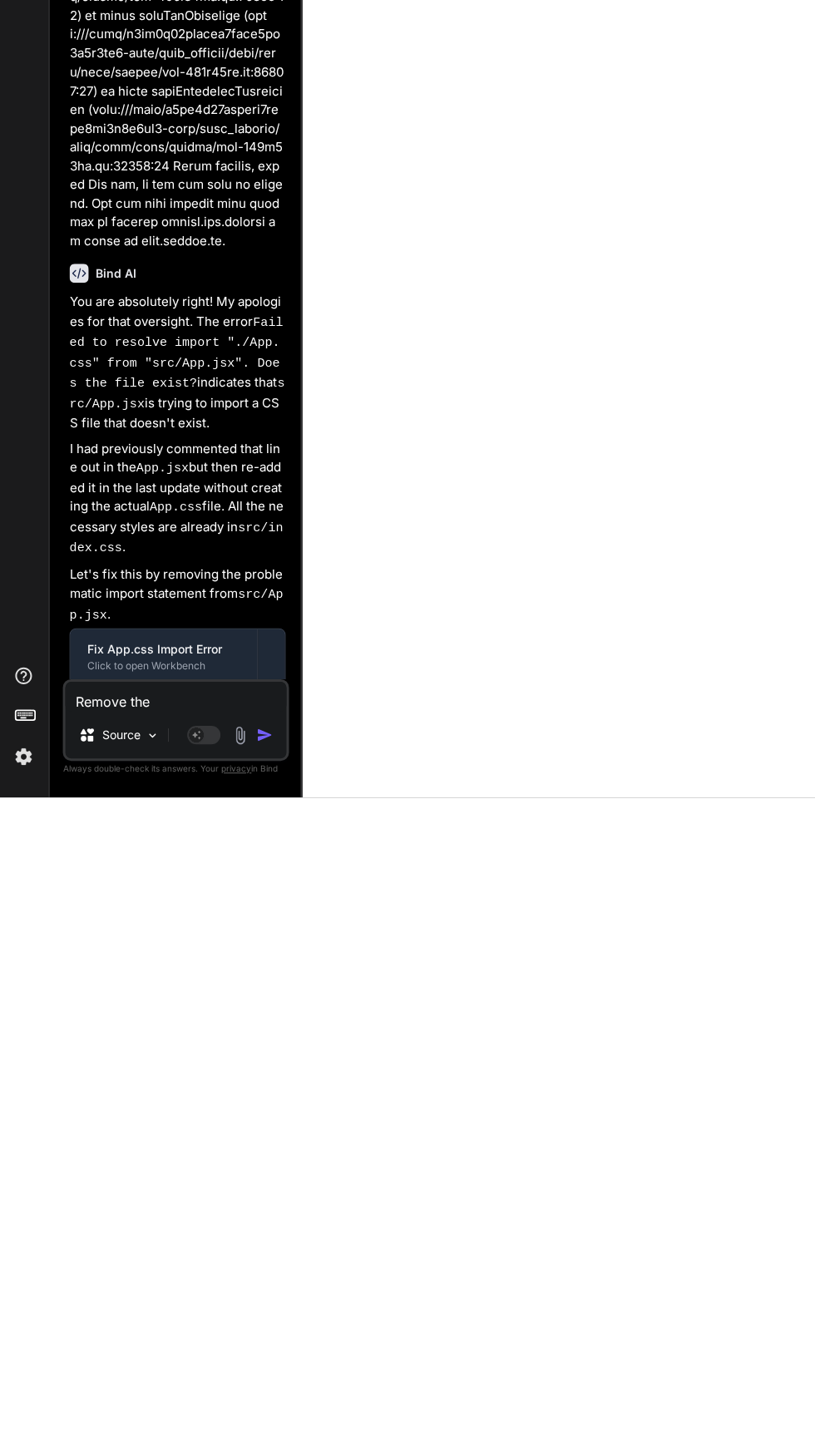
scroll to position [108, 0]
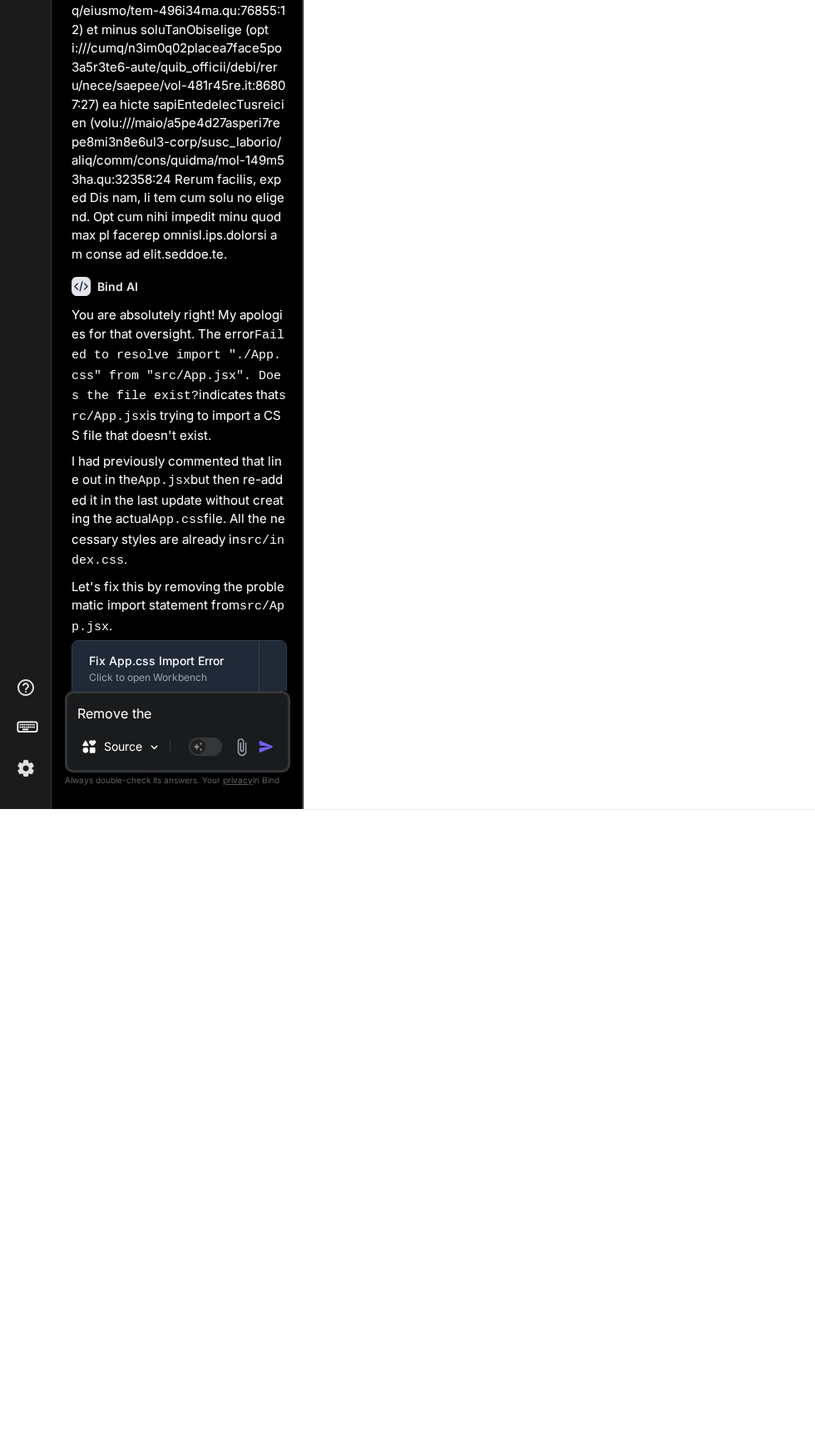
type textarea "Remove the p"
type textarea "x"
type textarea "Remove the pr"
type textarea "x"
type textarea "Remove the pro"
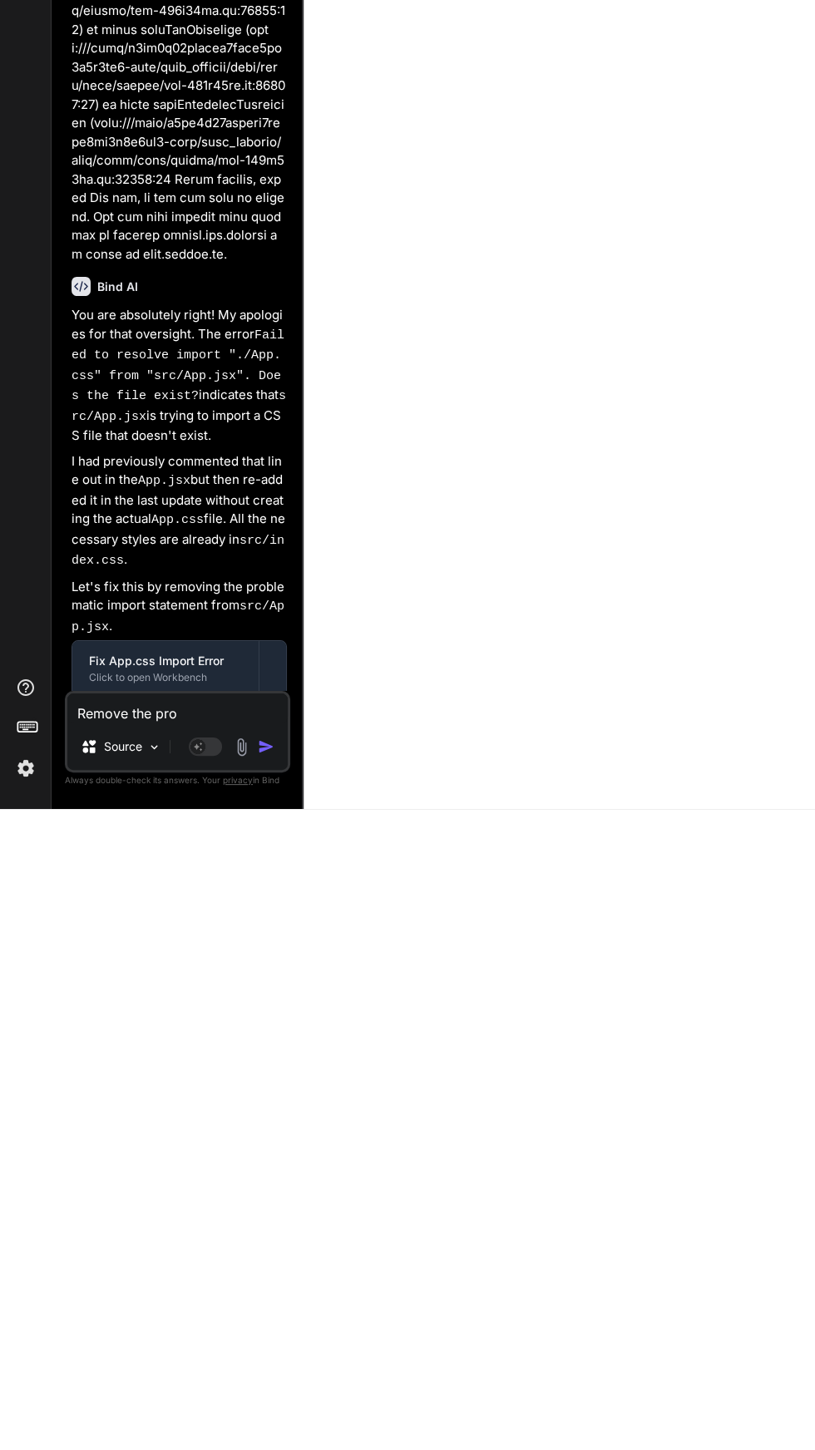
type textarea "x"
type textarea "Remove the prom"
type textarea "x"
type textarea "Remove the proma"
type textarea "x"
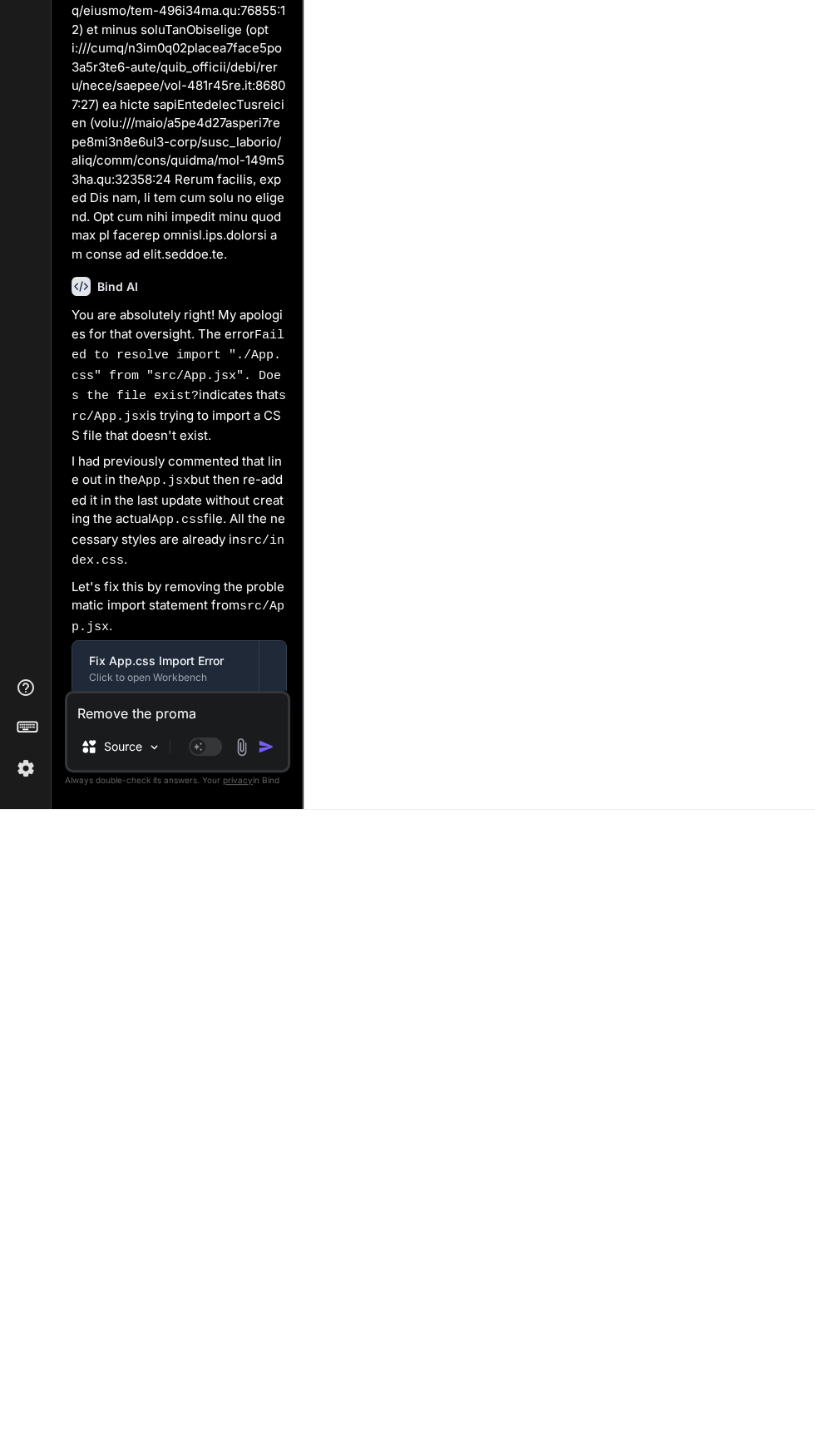
type textarea "Remove the prom"
type textarea "x"
type textarea "Remove the promo"
type textarea "x"
type textarea "Remove the promot"
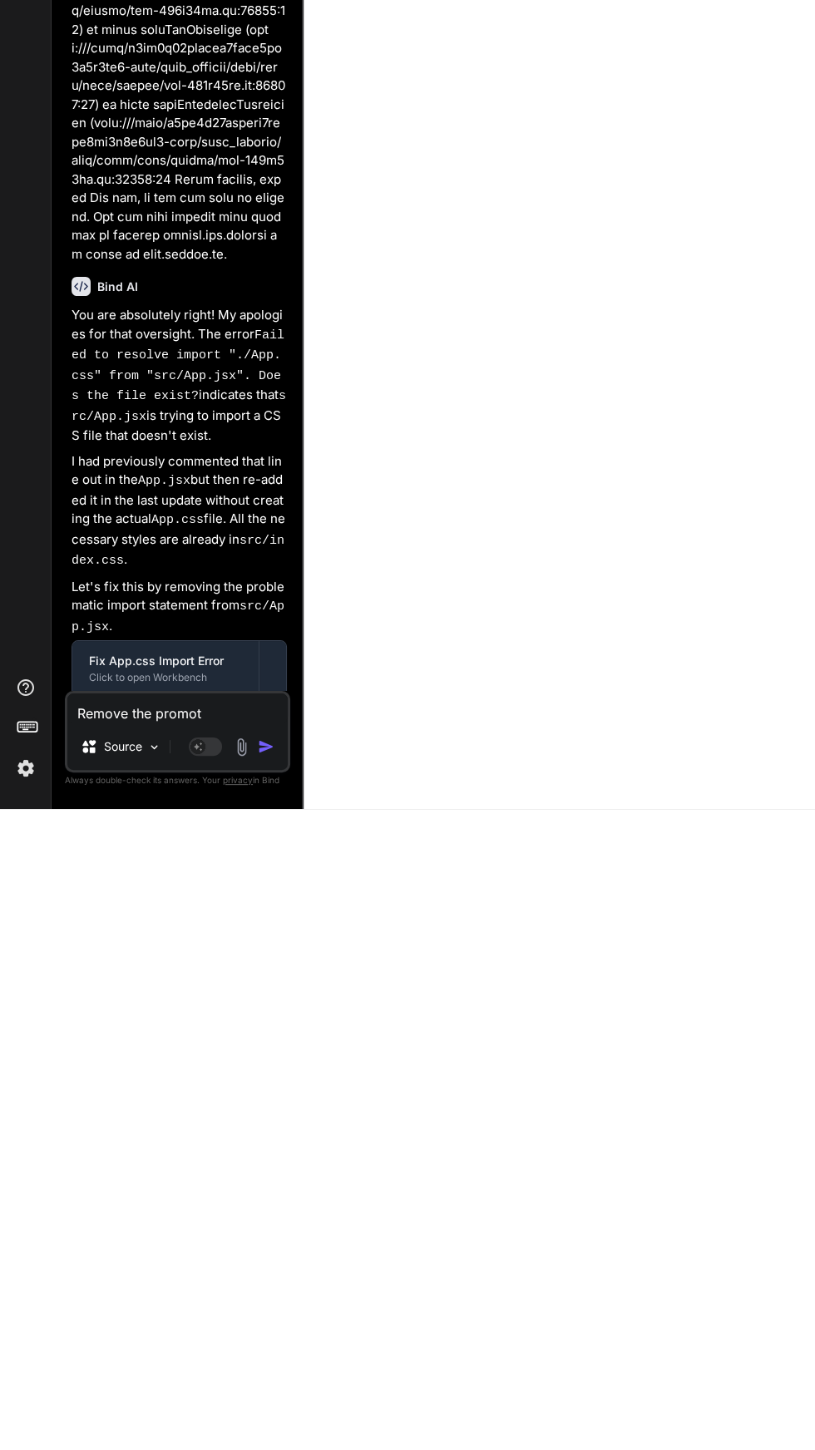
type textarea "x"
type textarea "Remove the promoti"
type textarea "x"
type textarea "Remove the promotik"
type textarea "x"
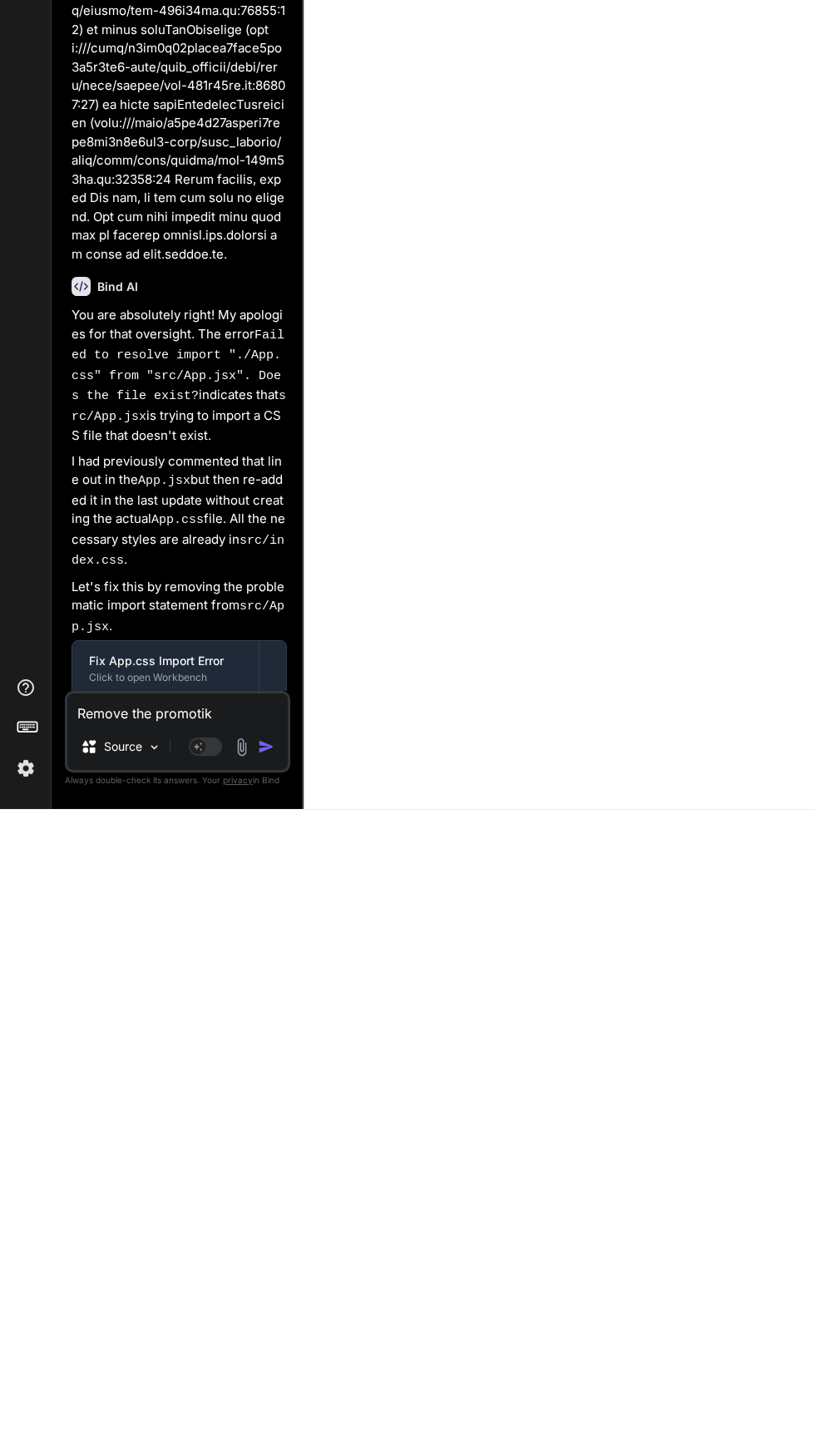
type textarea "Remove the promotikn"
type textarea "x"
type textarea "Remove the promotikns"
type textarea "x"
type textarea "Remove the promotions"
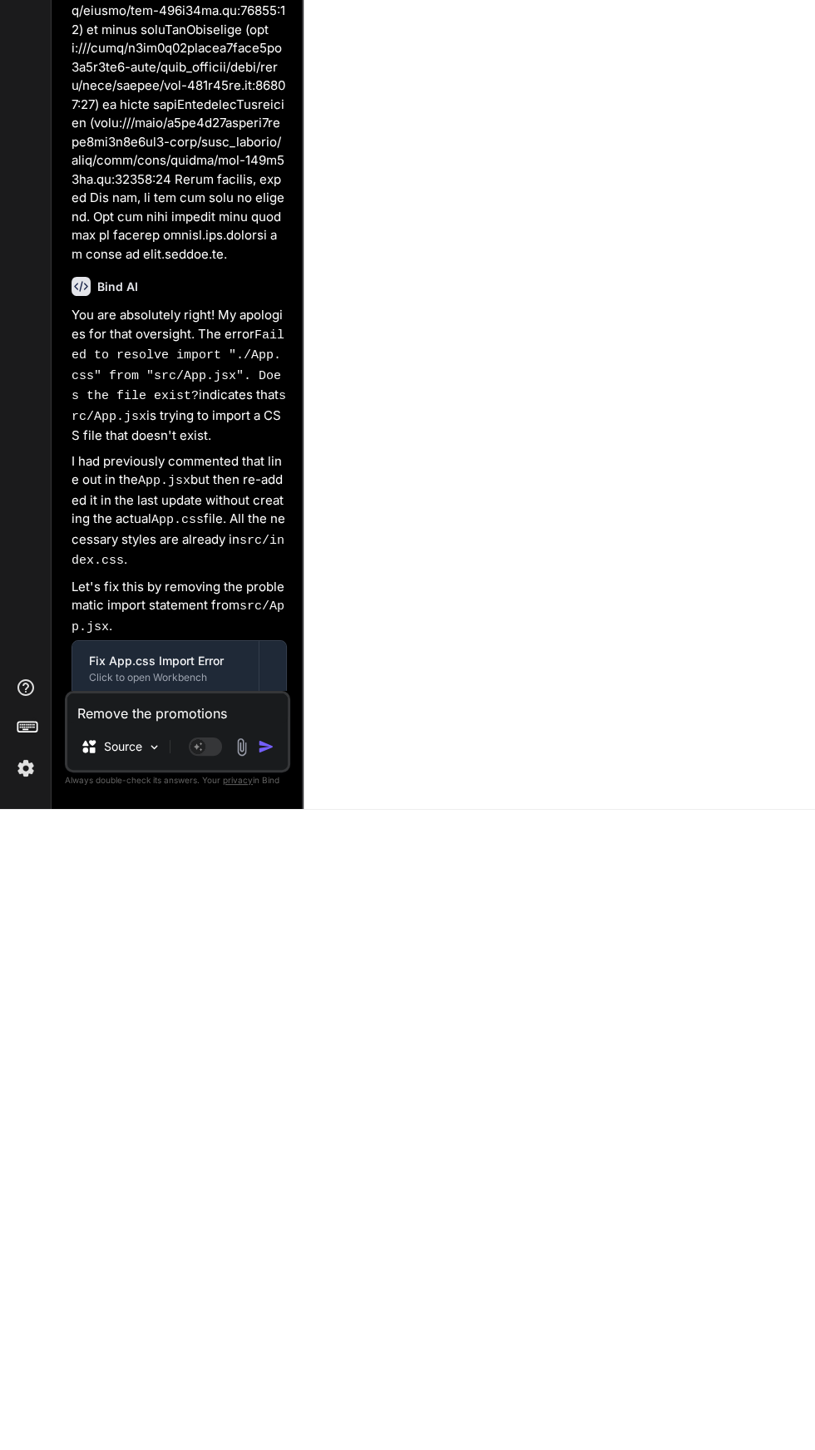
type textarea "x"
type textarea "Remove the promotions a"
type textarea "x"
type textarea "Remove the promotions an"
type textarea "x"
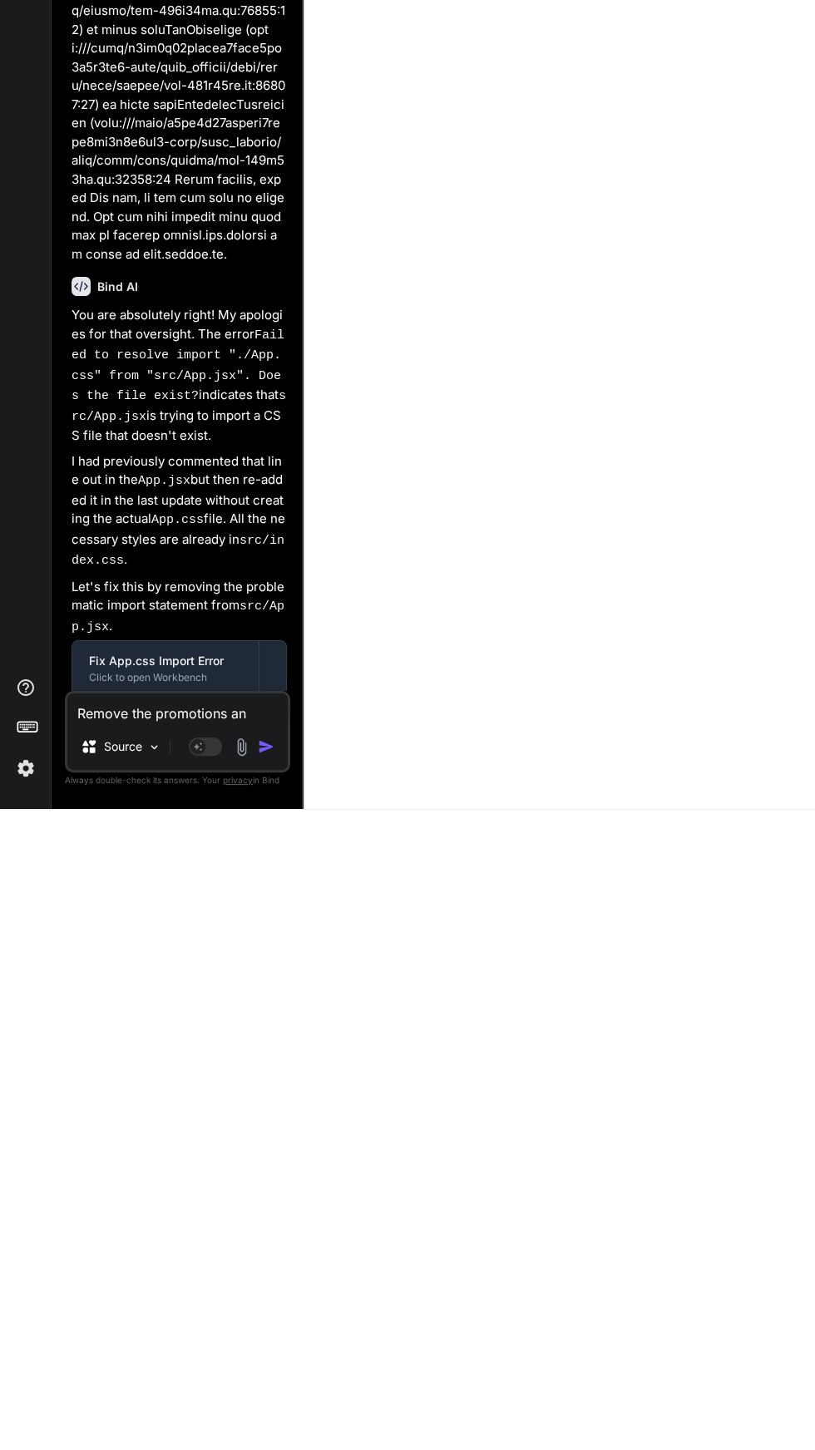
type textarea "Remove the promotions and"
type textarea "x"
type textarea "Remove the promotions and"
type textarea "x"
type textarea "Remove the promotions and t"
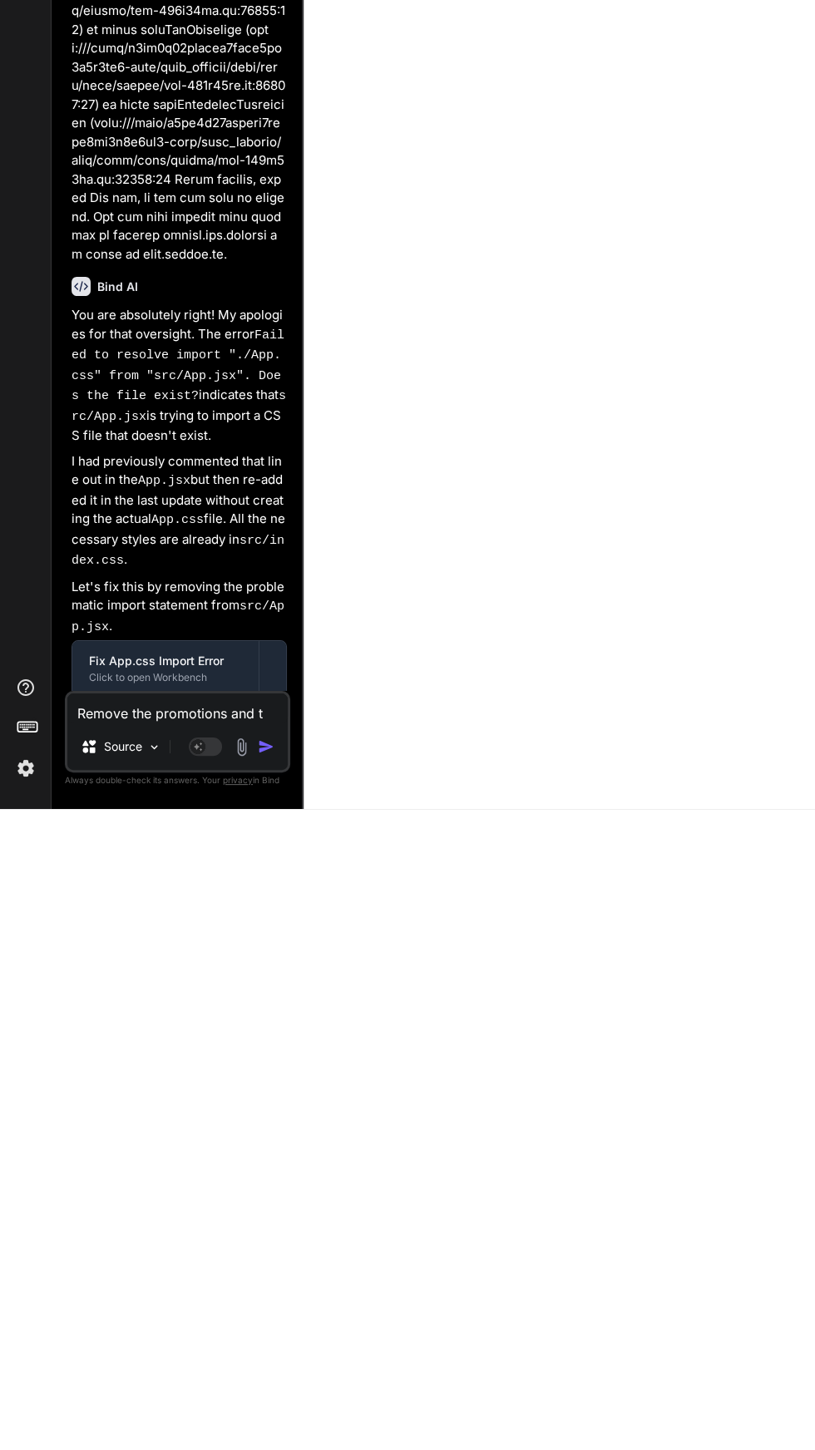
type textarea "x"
type textarea "Remove the promotions and tr"
type textarea "x"
type textarea "Remove the promotions and tra"
type textarea "x"
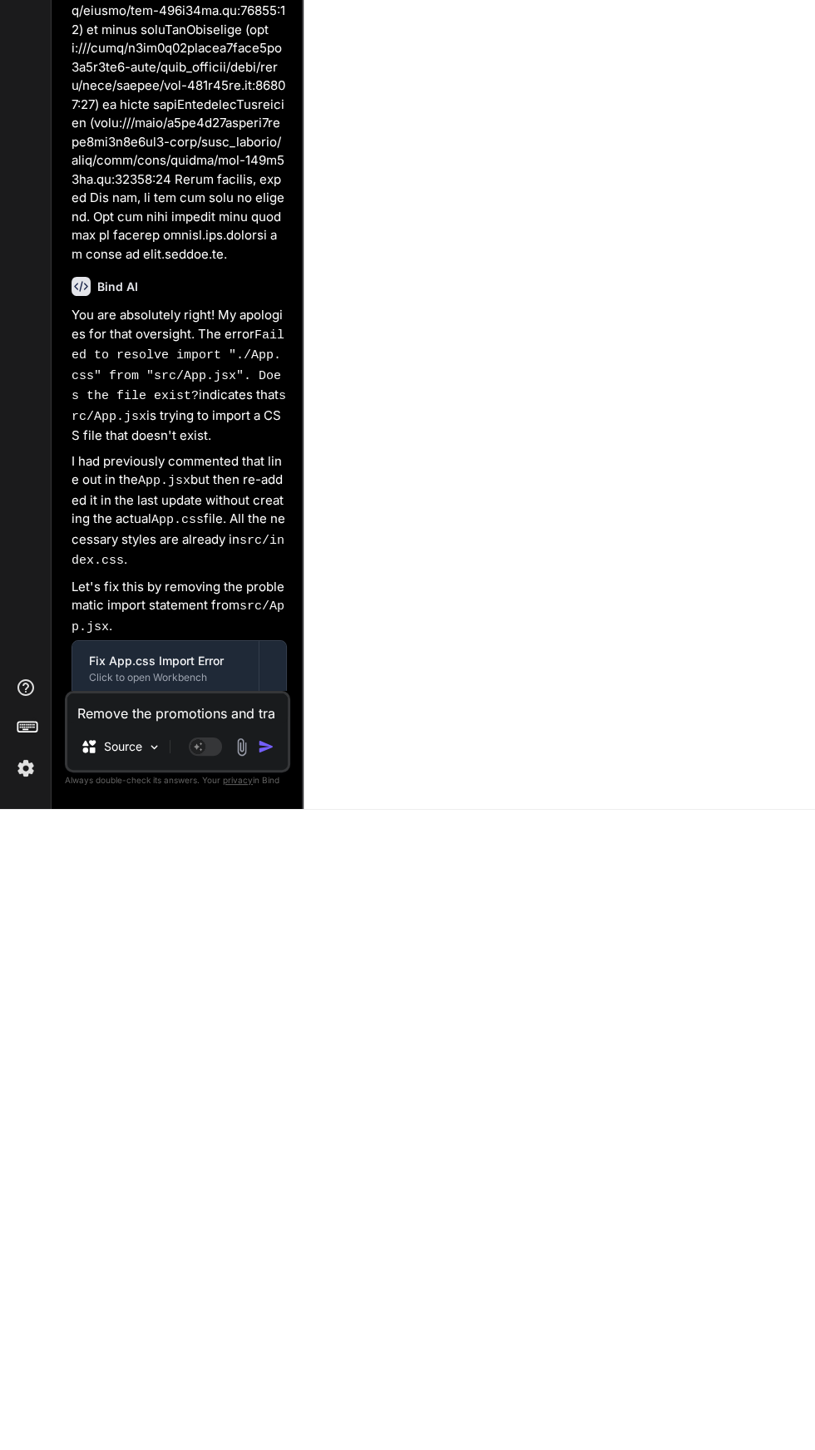
type textarea "Remove the promotions and trav"
type textarea "x"
type textarea "Remove the promotions and trave"
type textarea "x"
type textarea "Remove the promotions and travel"
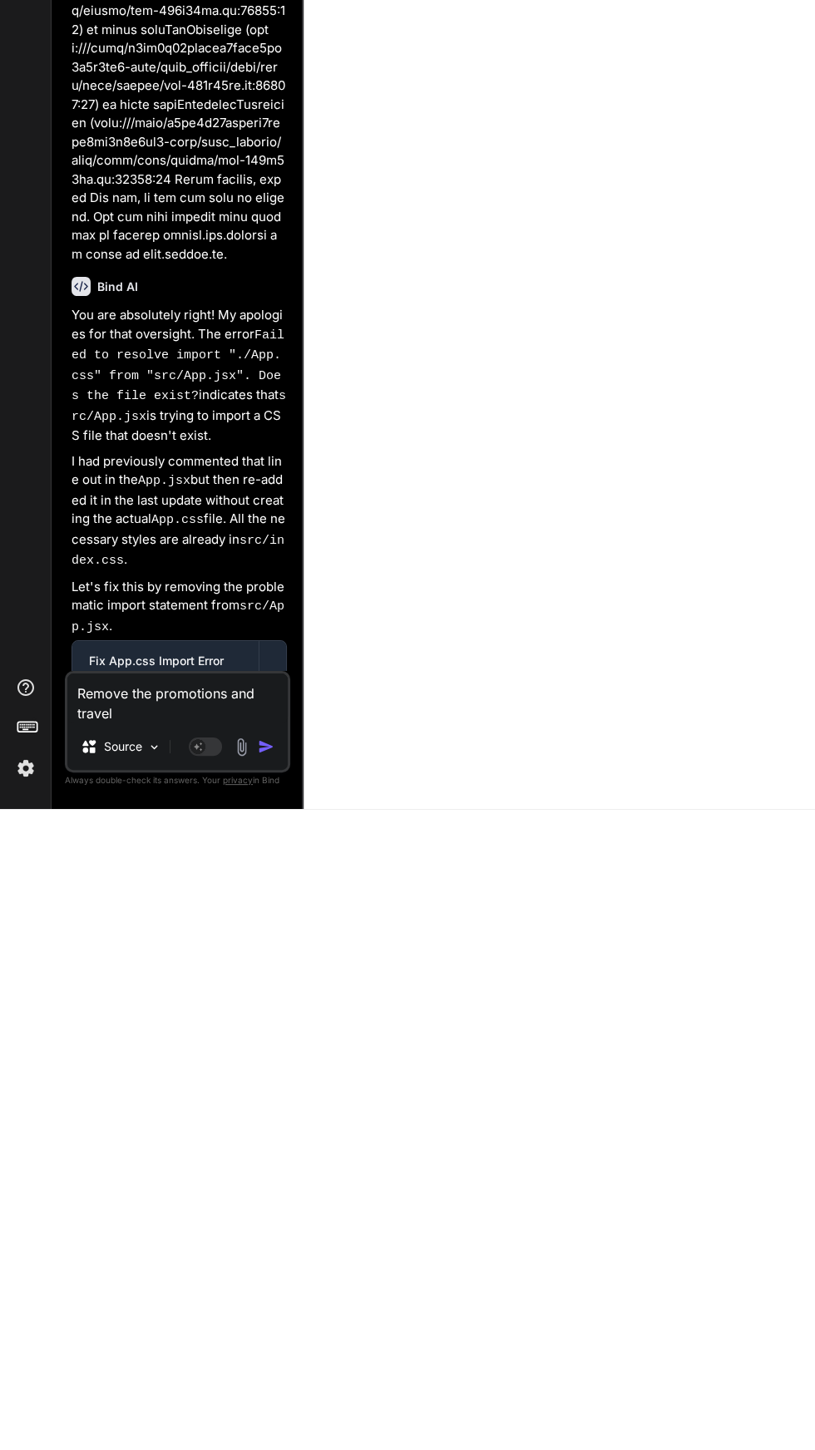
type textarea "x"
type textarea "Remove the promotions and travels"
type textarea "x"
type textarea "Remove the promotions and travels"
type textarea "x"
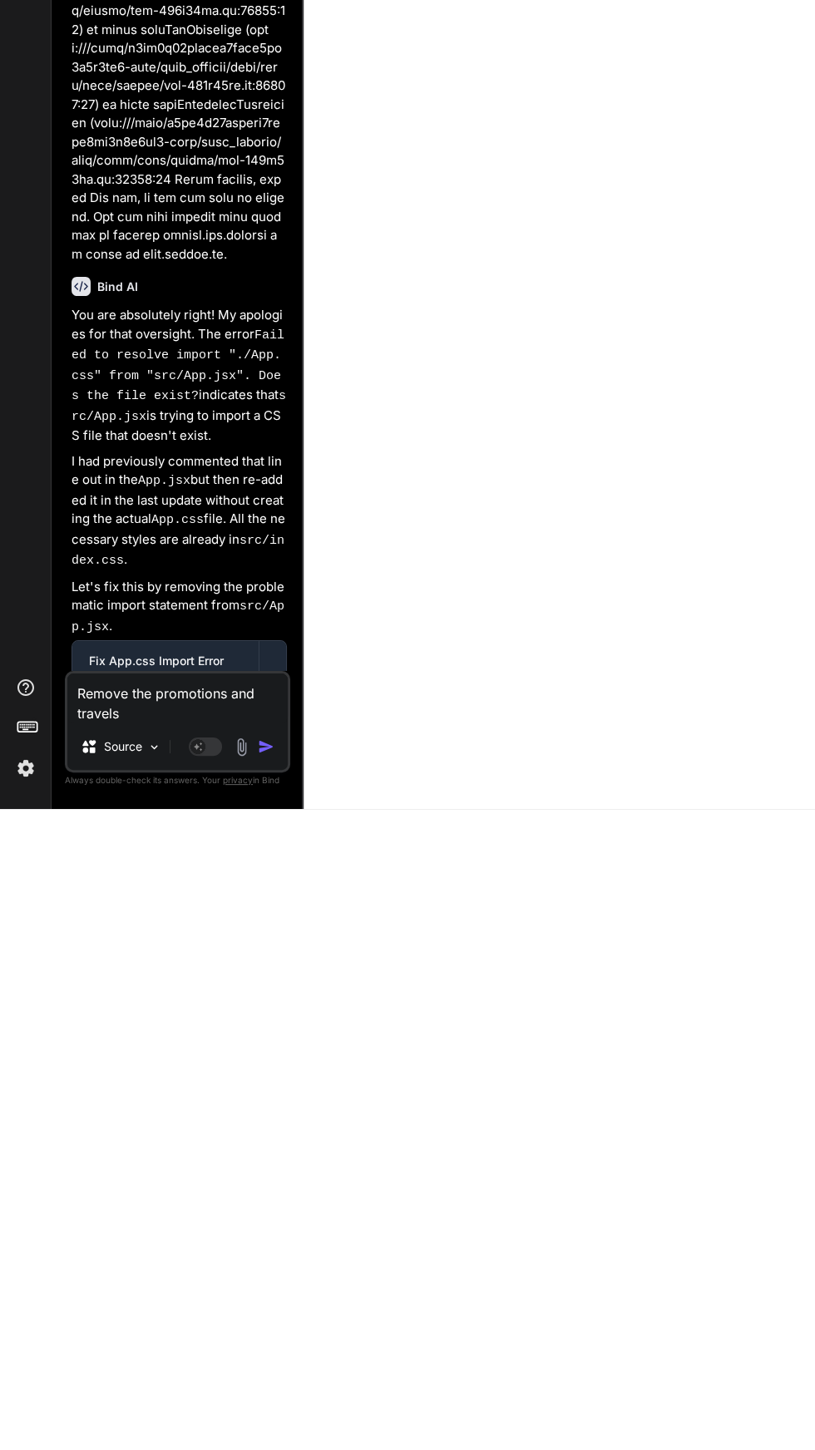
type textarea "Remove the promotions and travels t"
type textarea "x"
type textarea "Remove the promotions and travels to"
type textarea "x"
type textarea "Remove the promotions and travels top"
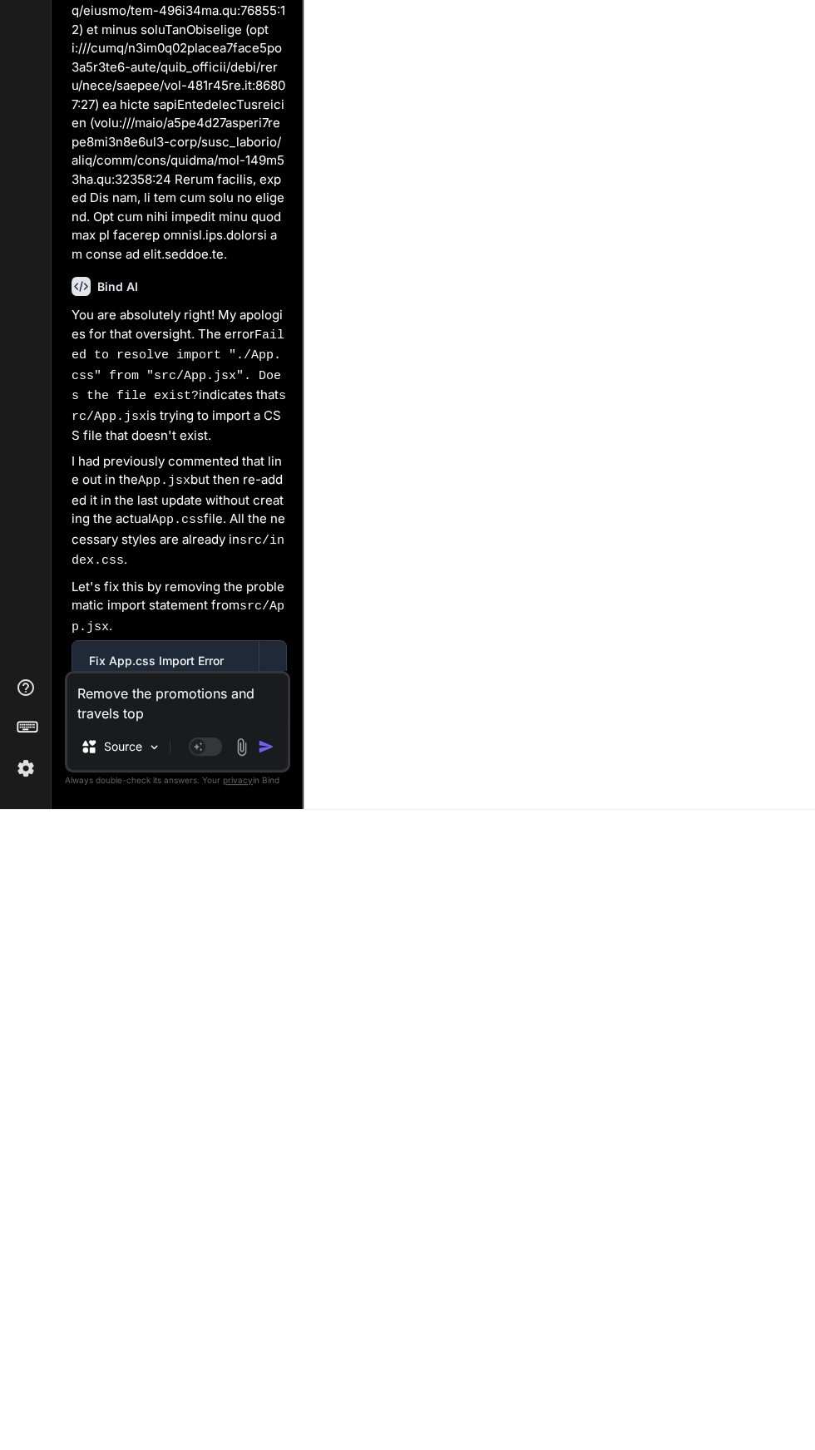
type textarea "x"
type textarea "Remove the promotions and travels top"
type textarea "x"
type textarea "Remove the promotions and travels top"
type textarea "x"
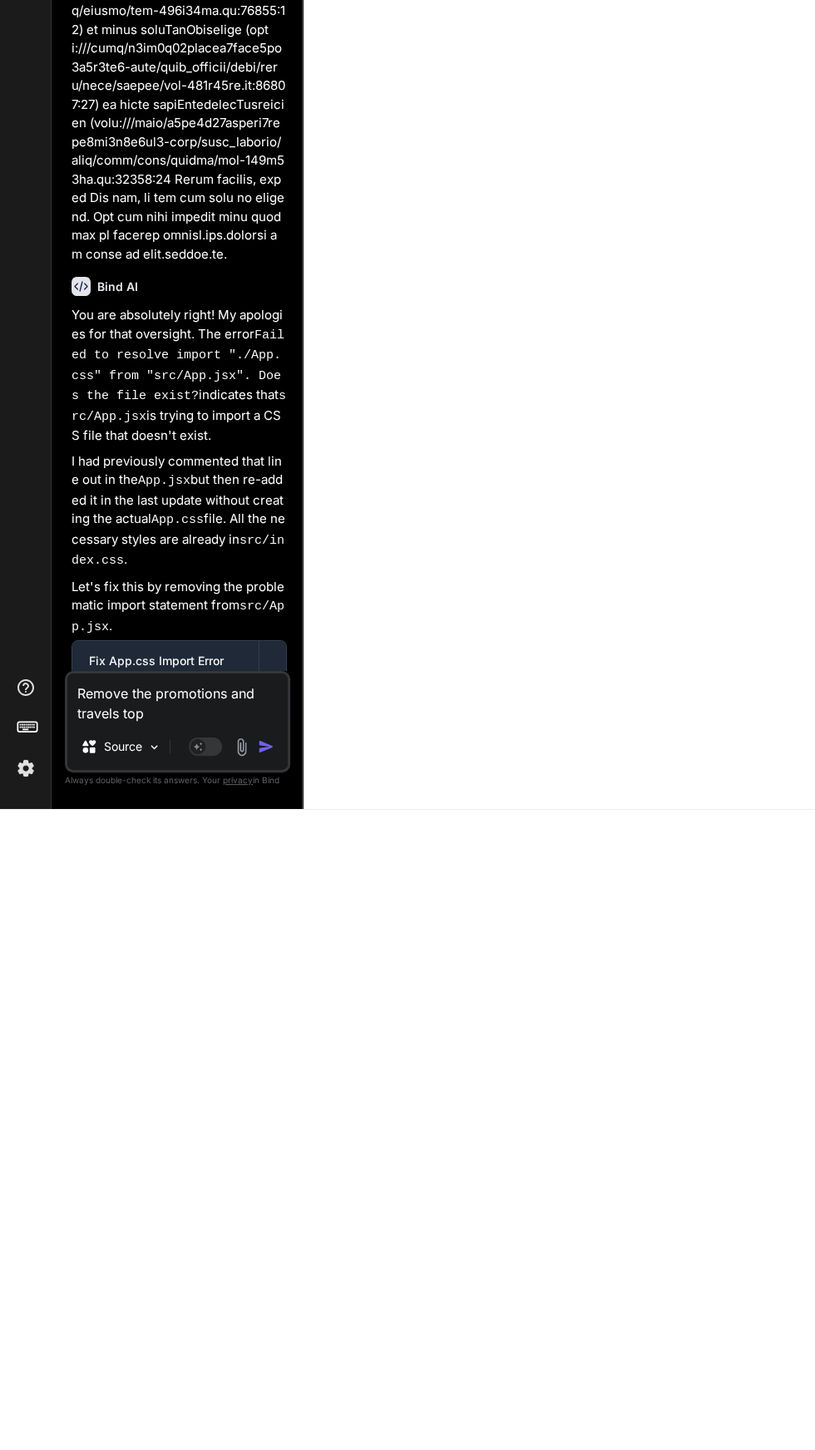
type textarea "Remove the promotions and travels to"
type textarea "x"
type textarea "Remove the promotions and travels t"
type textarea "x"
type textarea "Remove the promotions and travels ti"
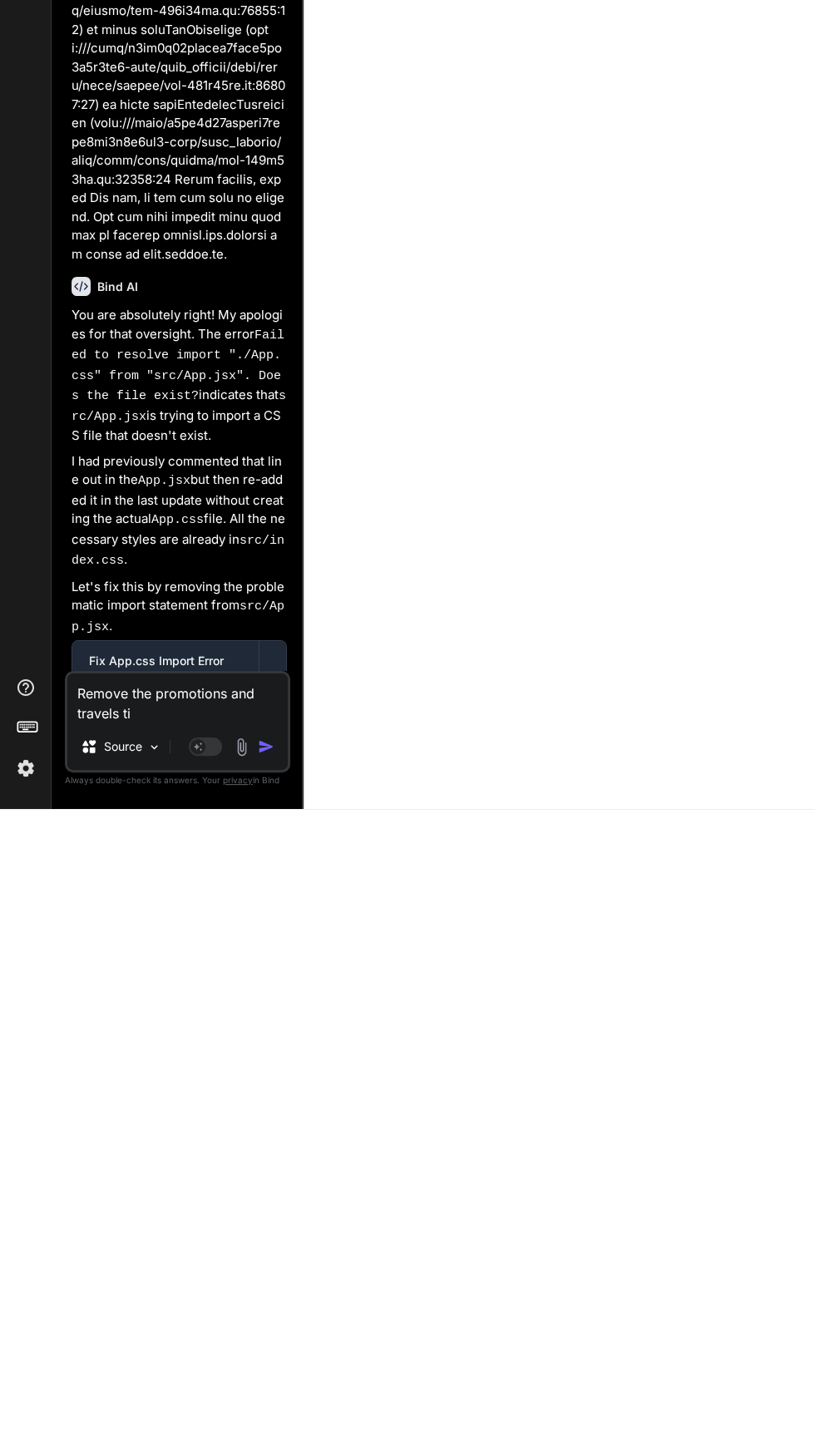
type textarea "x"
type textarea "Remove the promotions and travels tip"
type textarea "x"
type textarea "Remove the promotions and travels tips"
type textarea "x"
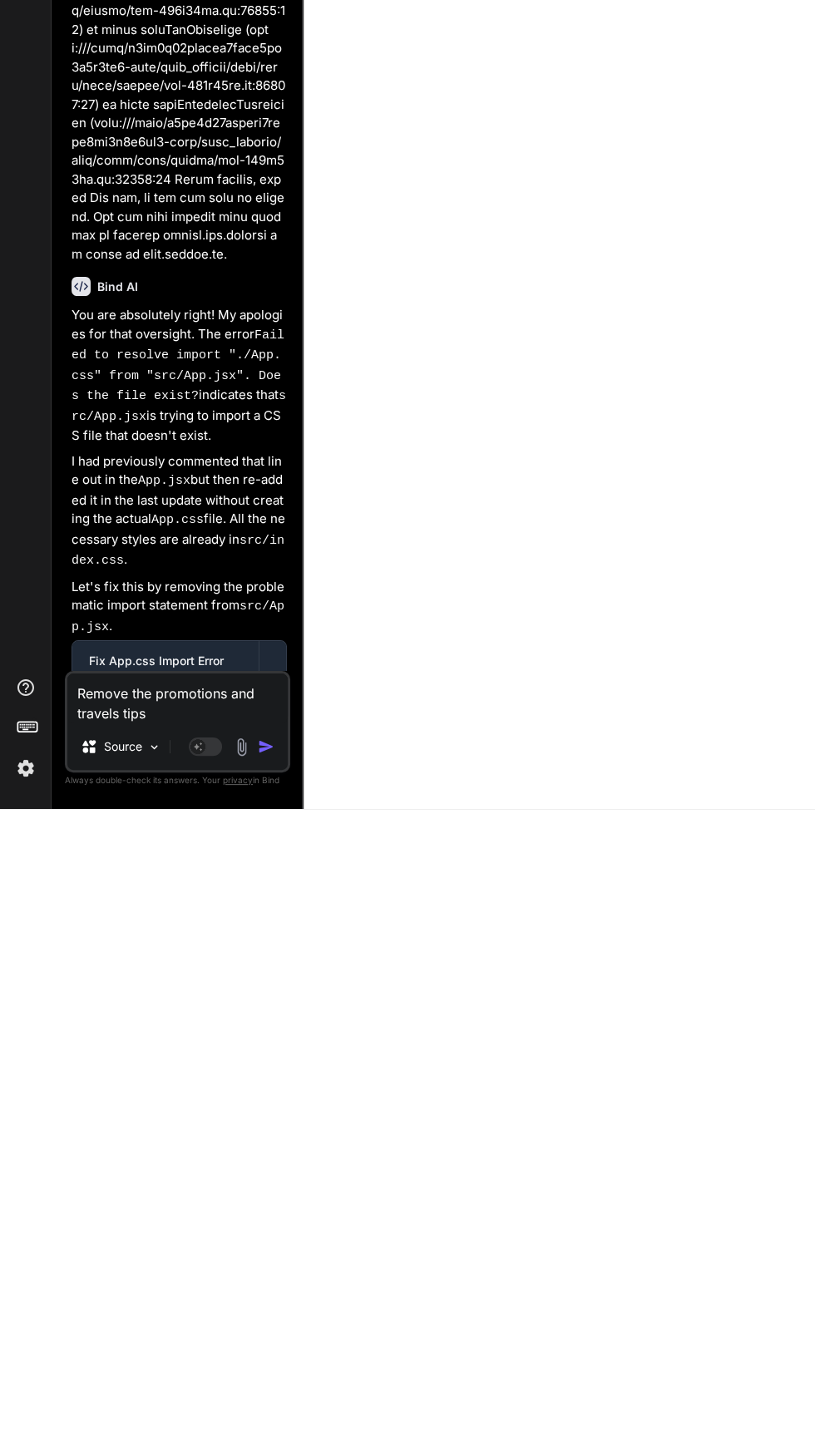
type textarea "Remove the promotions and travels tips"
type textarea "x"
type textarea "Remove the promotions and travels tips a"
type textarea "x"
type textarea "Remove the promotions and travels tips al"
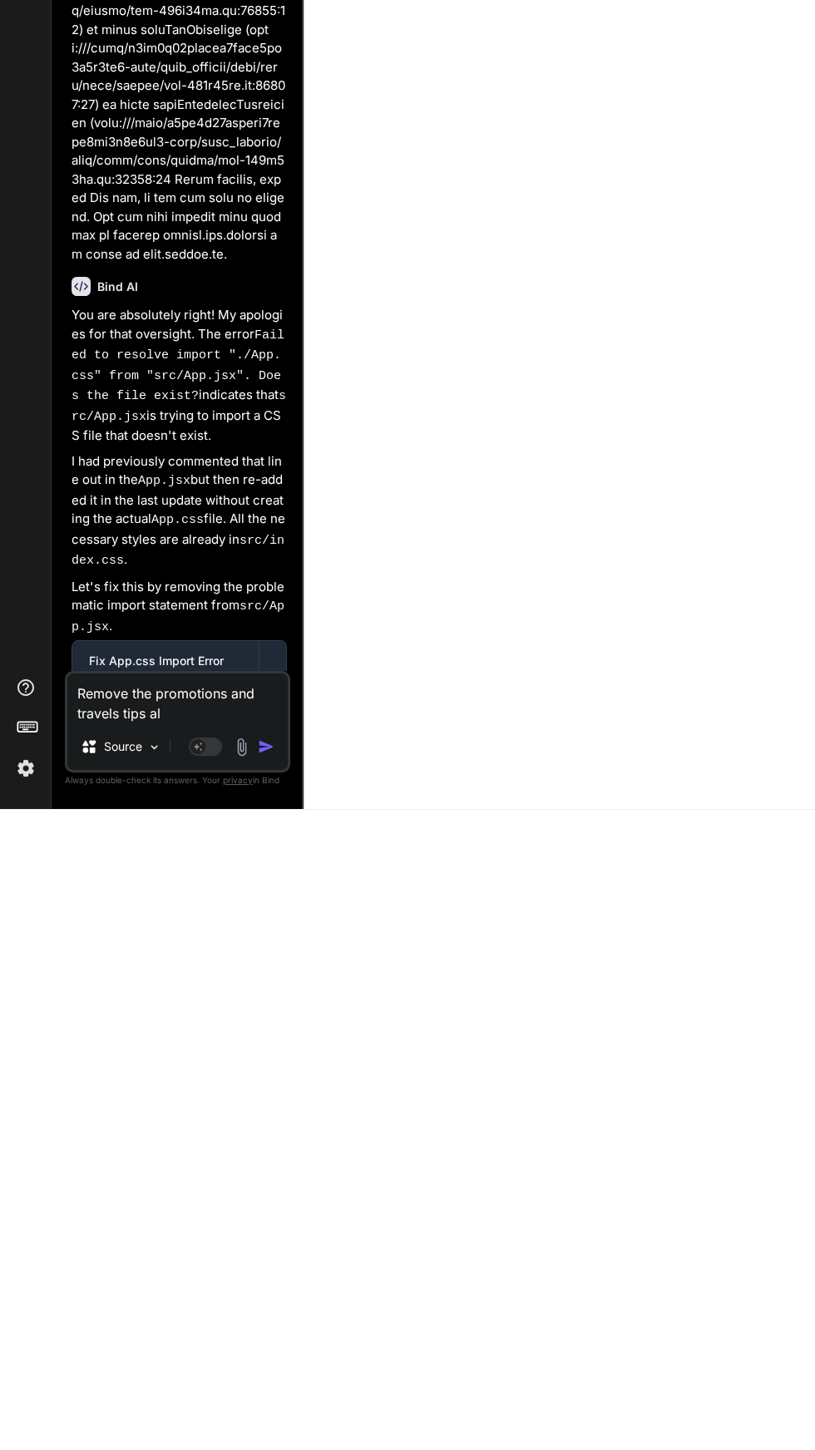
type textarea "x"
type textarea "Remove the promotions and travels tips als"
type textarea "x"
type textarea "Remove the promotions and travels tips also"
type textarea "x"
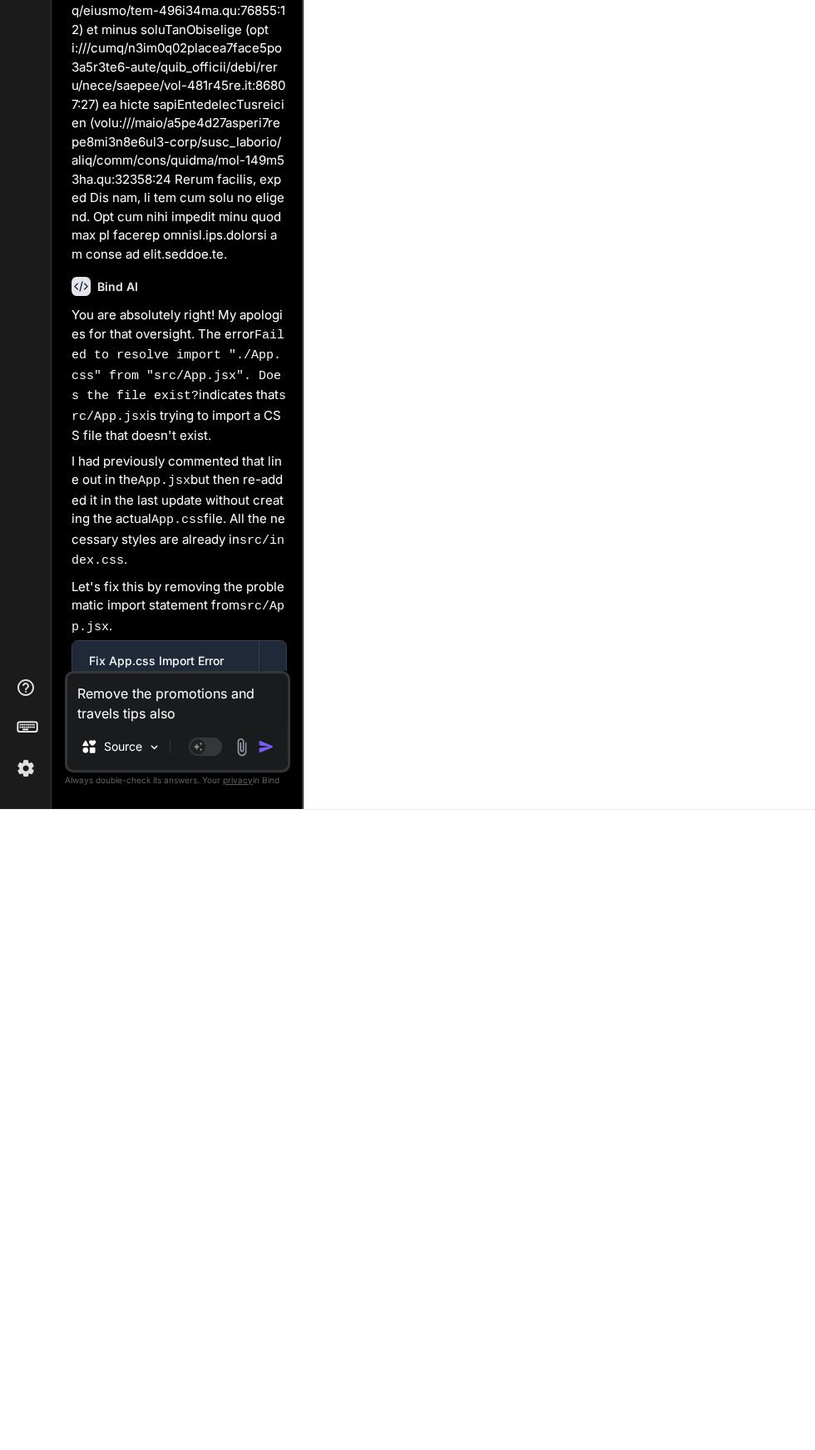
type textarea "Remove the promotions and travels tips also"
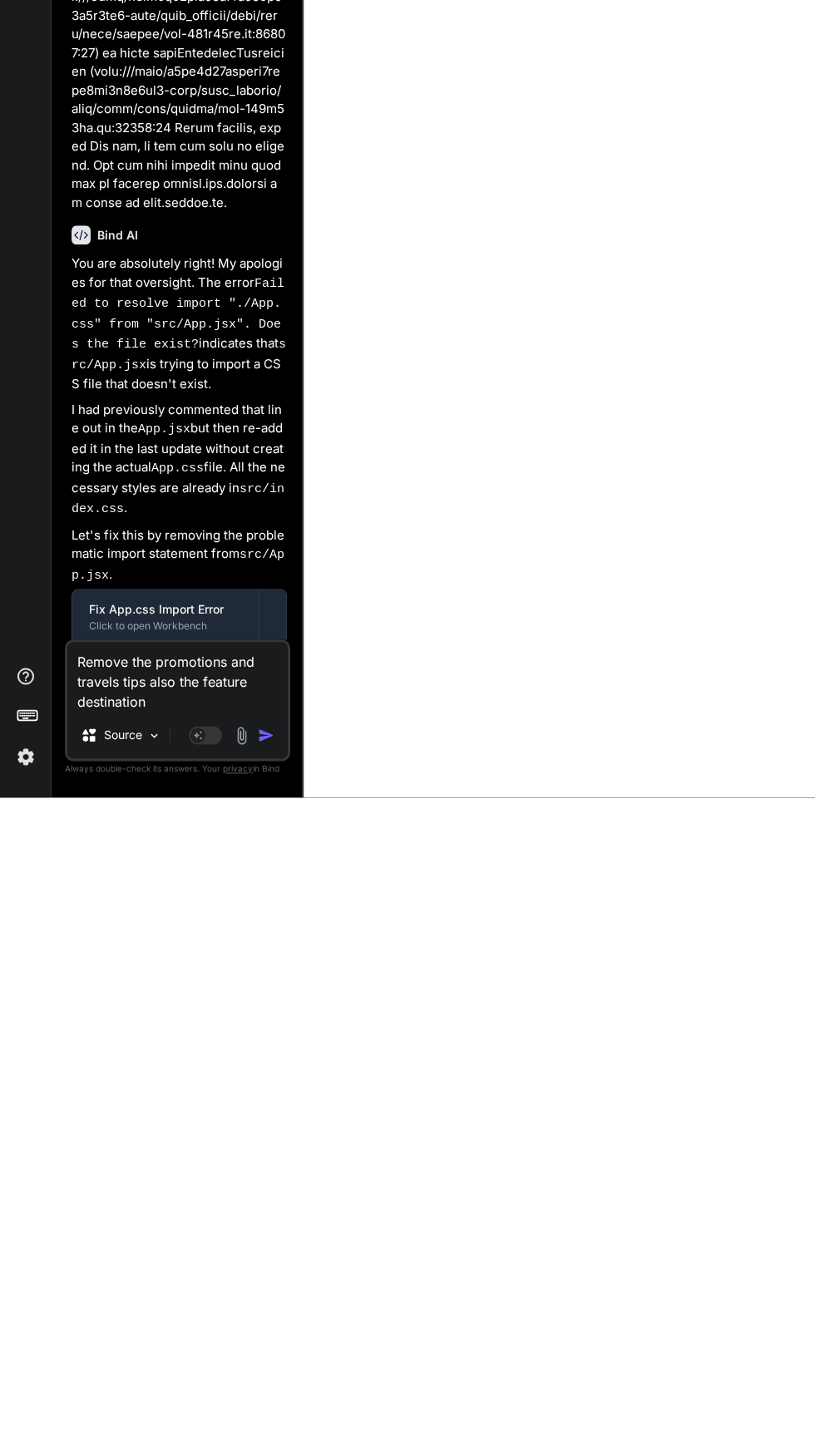
scroll to position [111, 0]
click at [269, 1392] on img "button" at bounding box center [266, 1387] width 17 height 17
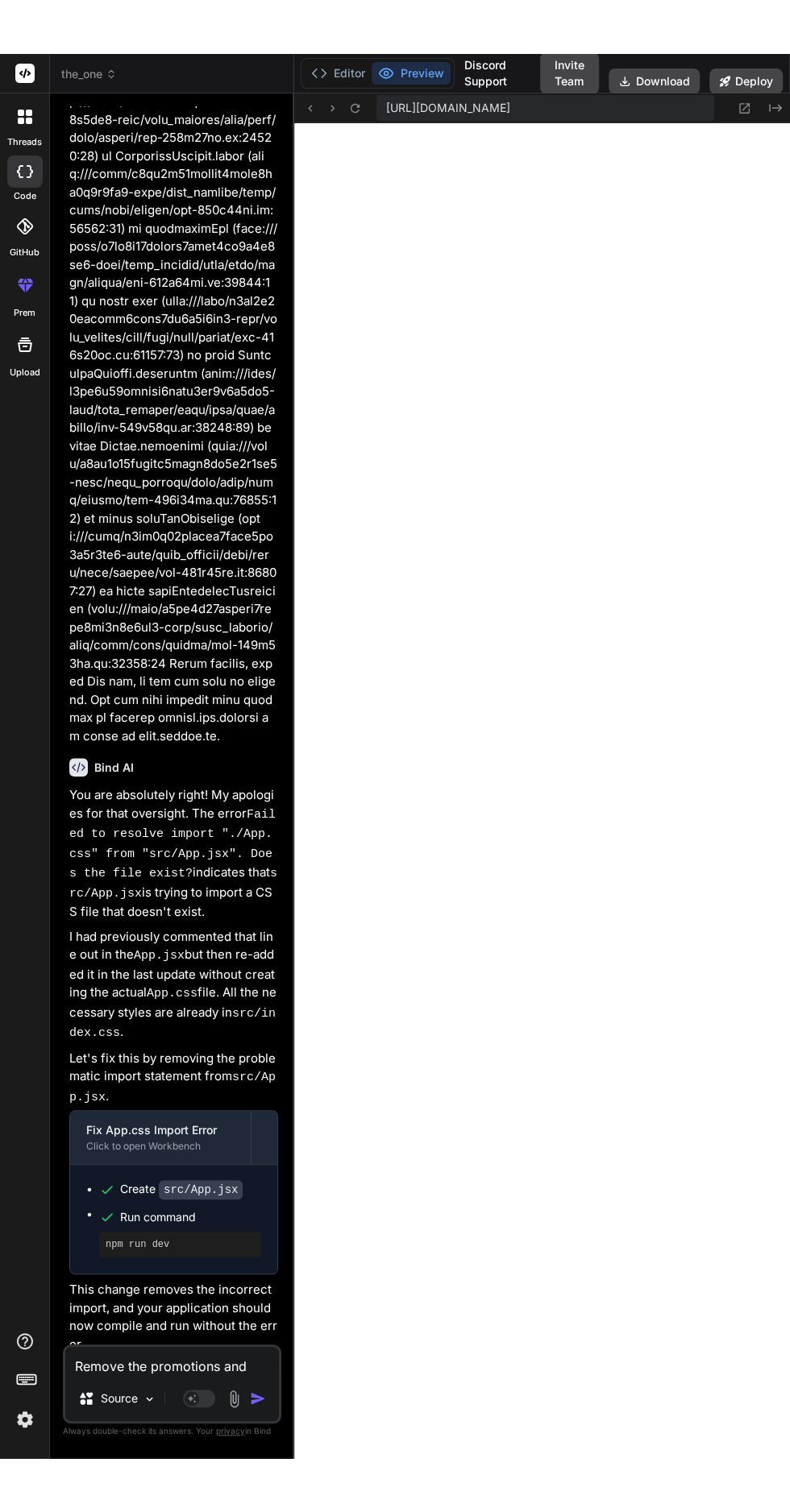
scroll to position [5089, 0]
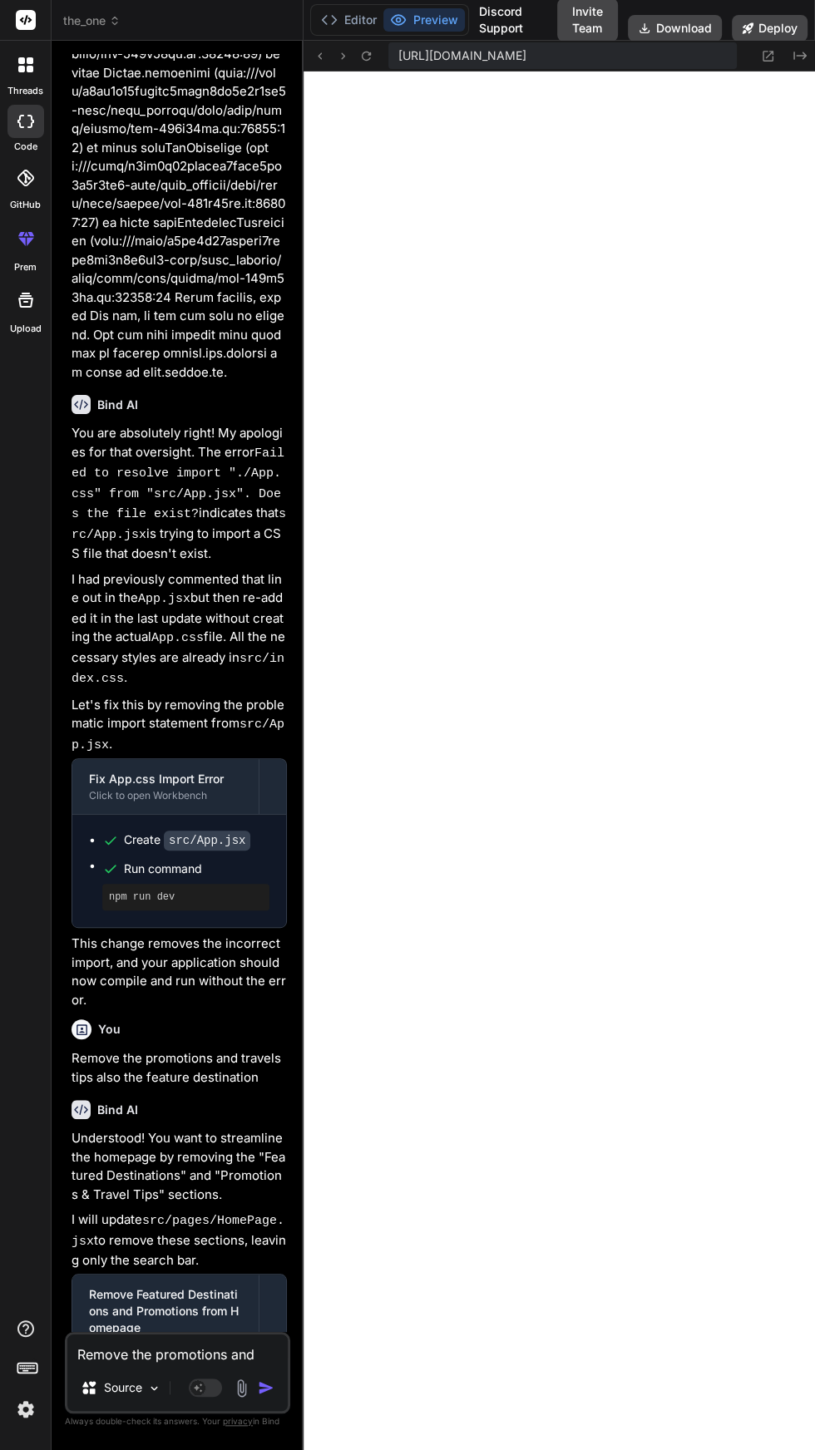
click at [147, 1364] on textarea "Remove the promotions and travels tips also the feature destination" at bounding box center [177, 1349] width 220 height 30
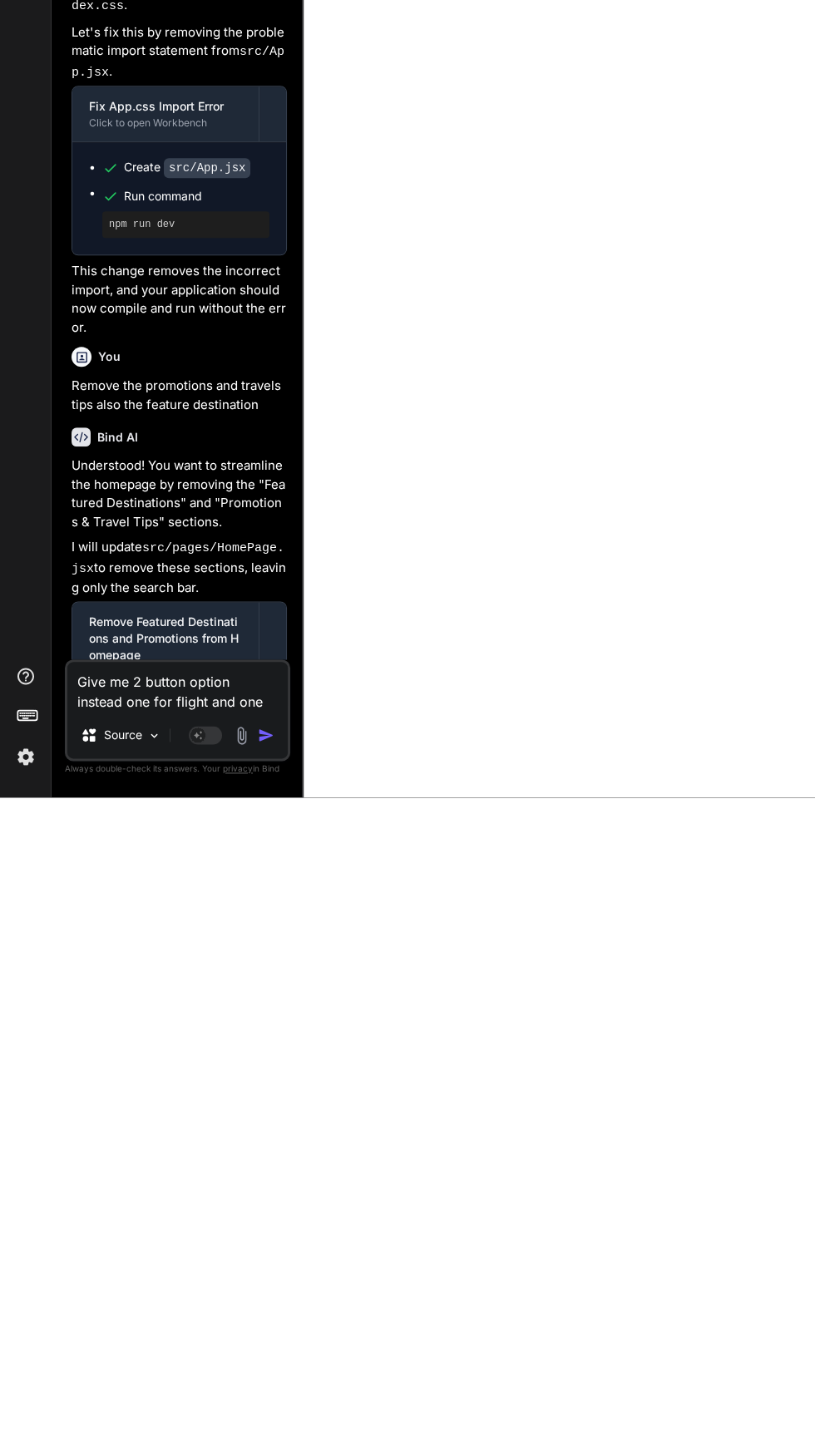
scroll to position [111, 0]
click at [269, 1392] on img "button" at bounding box center [266, 1387] width 17 height 17
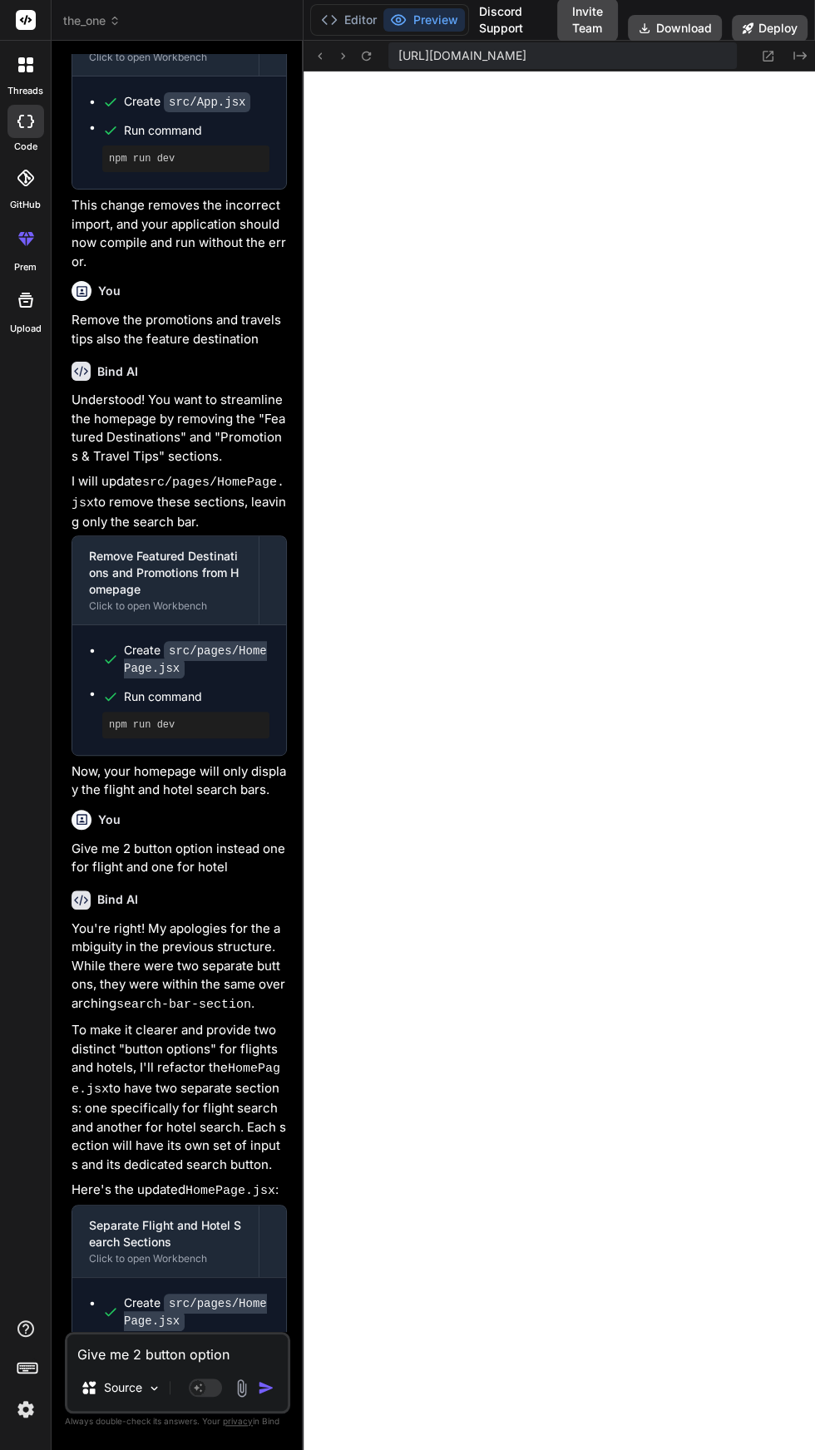
click at [151, 1351] on textarea "Give me 2 button option instead one for flight and one for hotel" at bounding box center [177, 1349] width 220 height 30
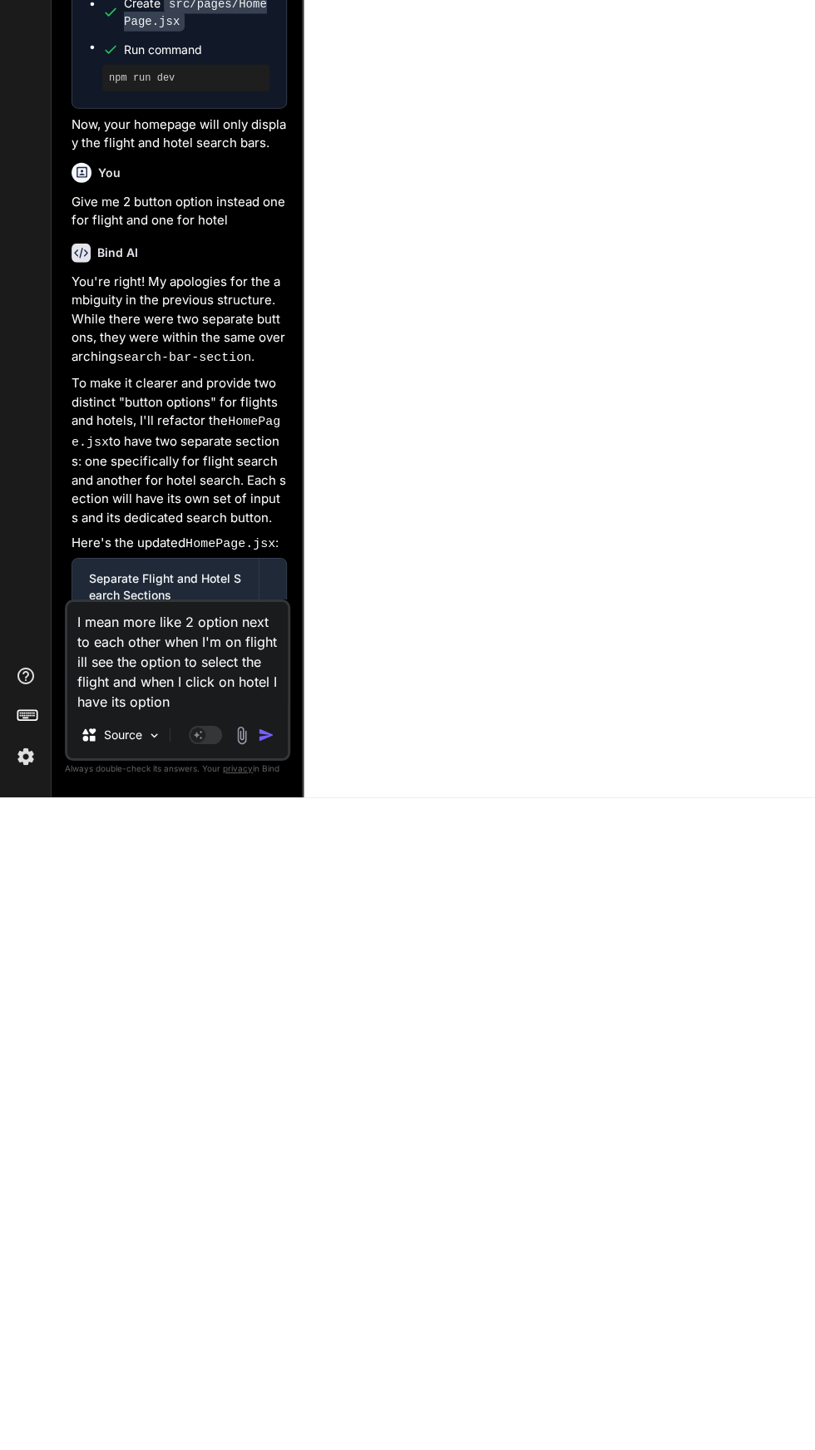
click at [271, 1391] on img "button" at bounding box center [266, 1387] width 17 height 17
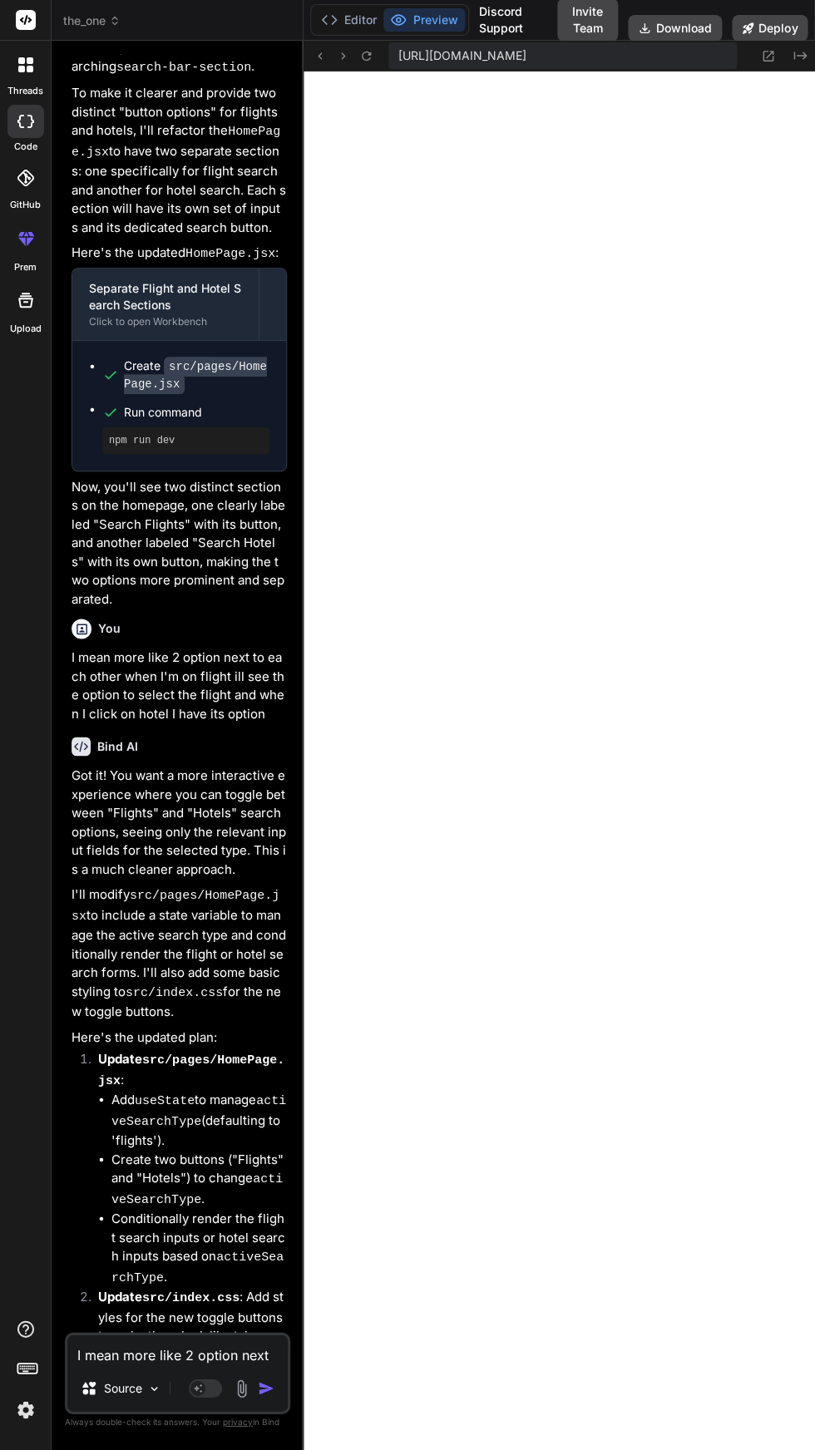
scroll to position [7071, 0]
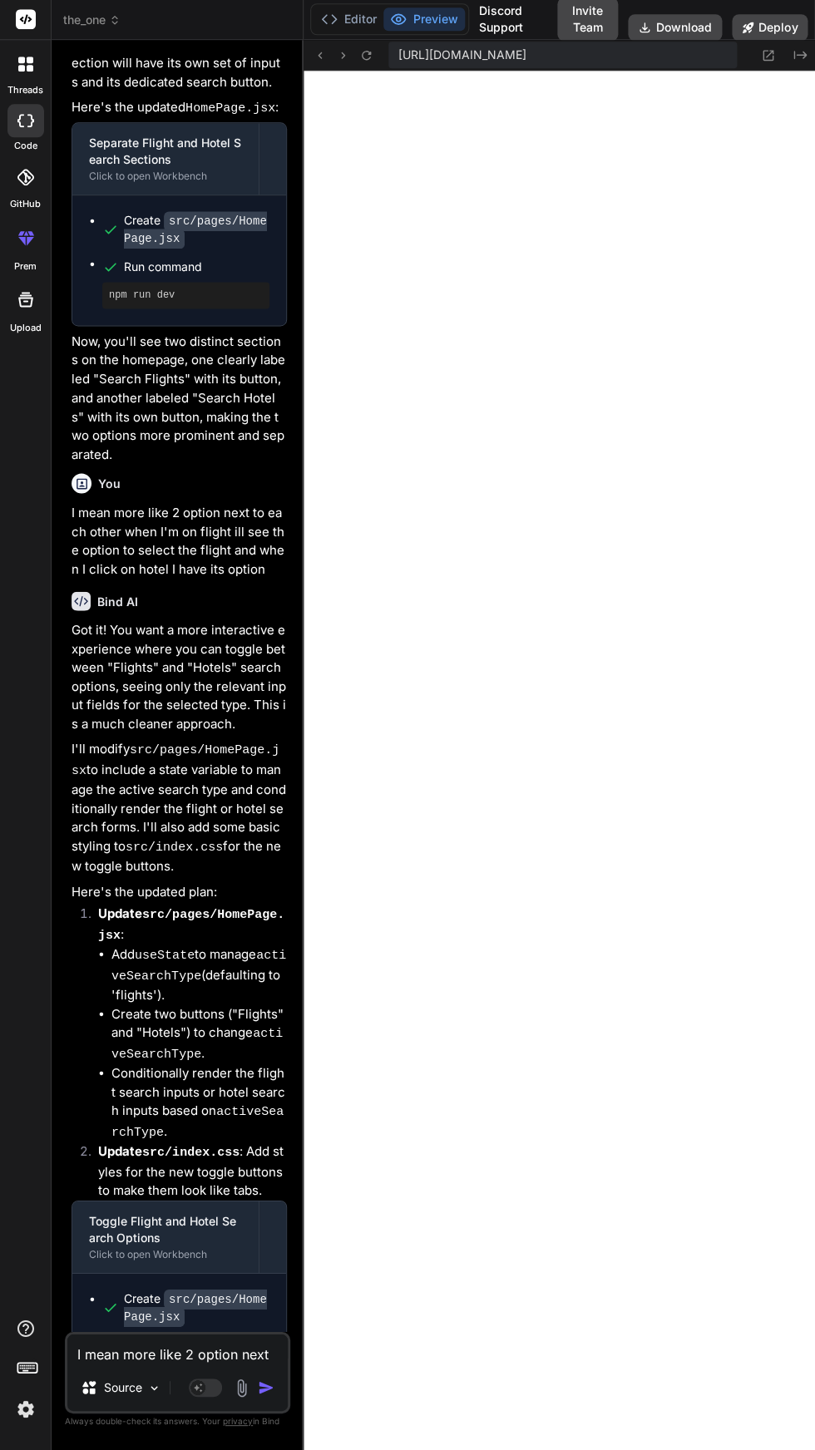
click at [198, 1364] on textarea "I mean more like 2 option next to each other when I'm on flight ill see the opt…" at bounding box center [177, 1349] width 220 height 30
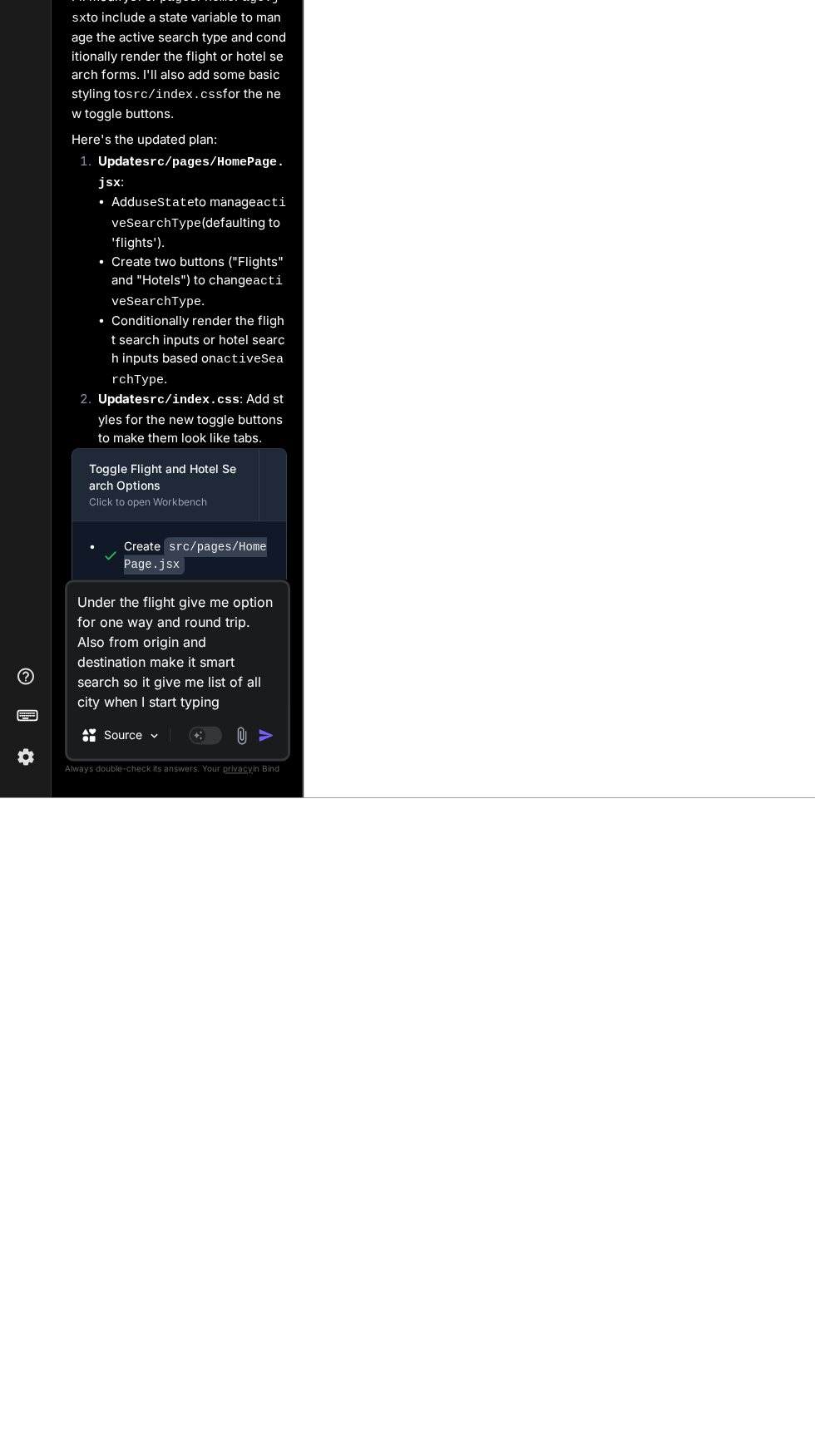
scroll to position [111, 0]
click at [266, 1387] on img "button" at bounding box center [266, 1387] width 17 height 17
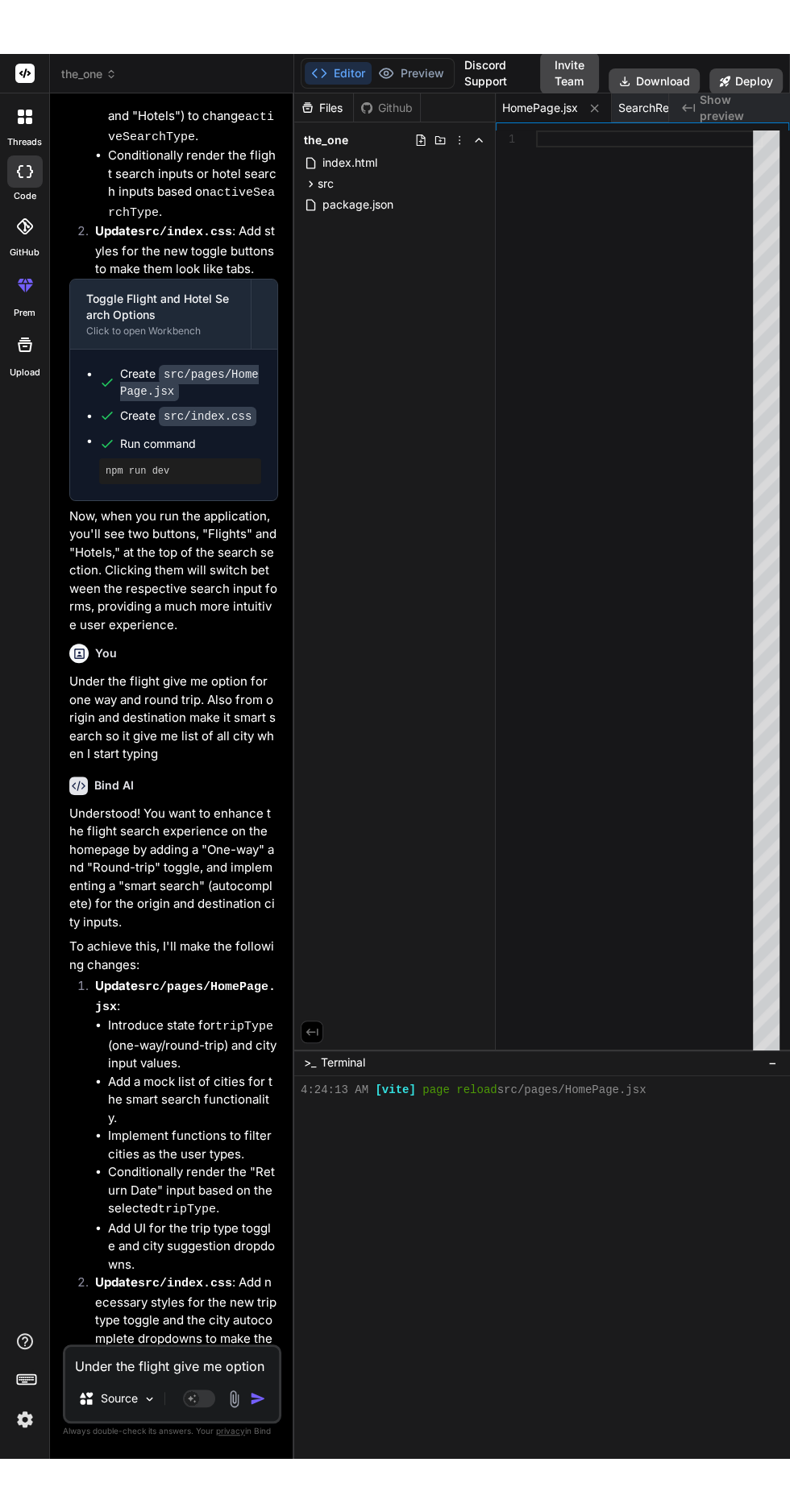
scroll to position [7810, 0]
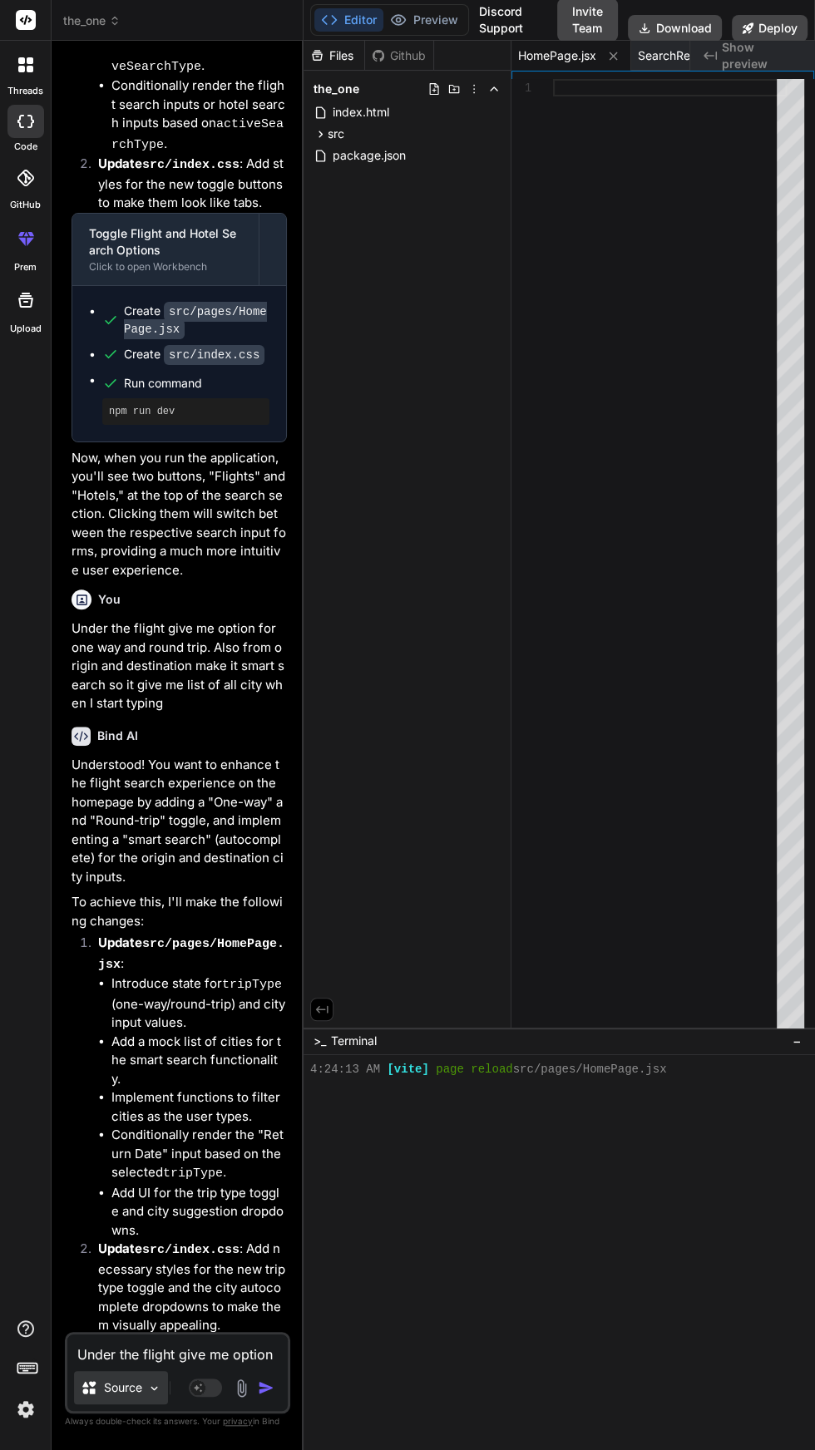
click at [154, 1395] on img at bounding box center [154, 1388] width 14 height 14
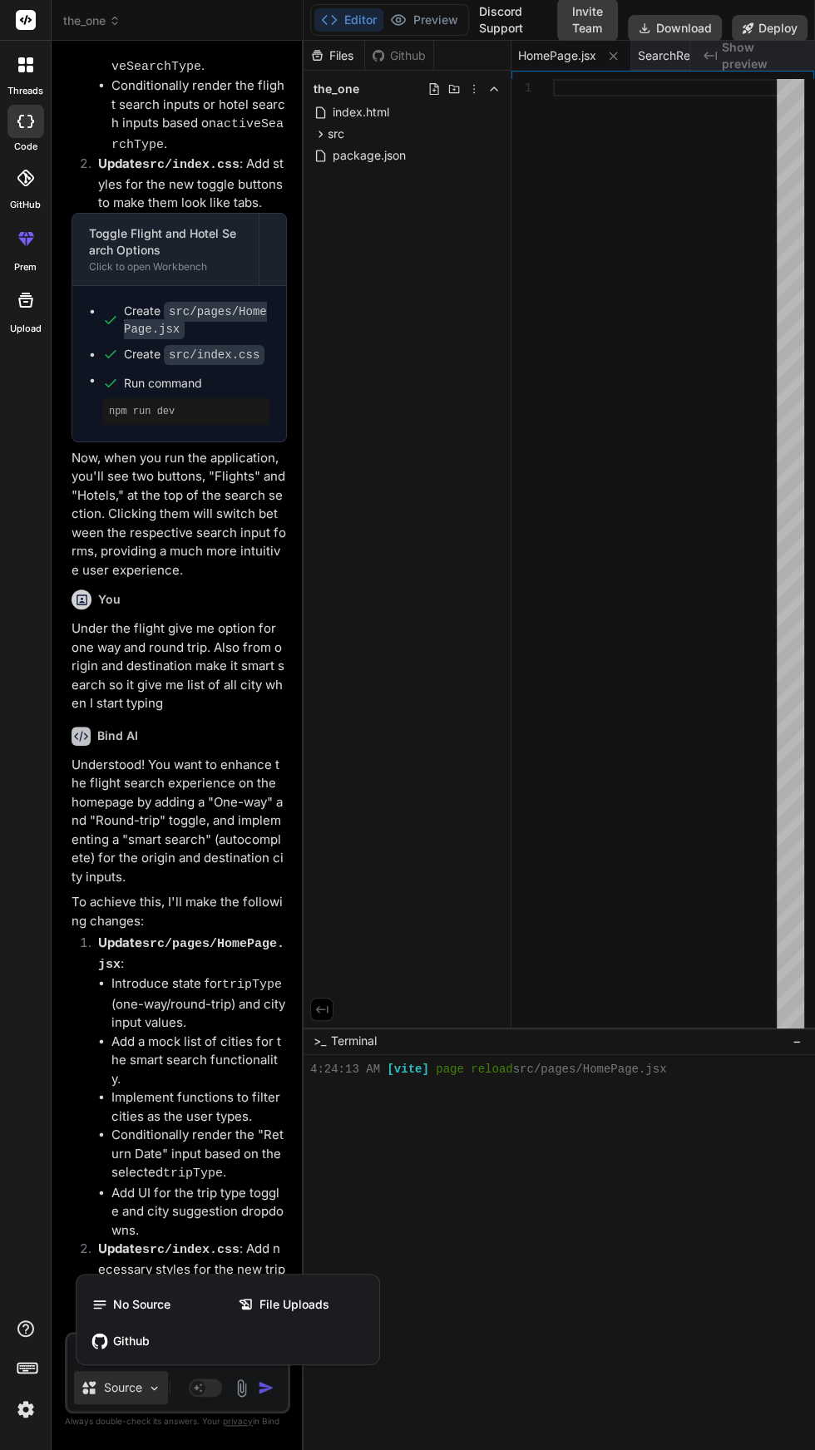
click at [160, 913] on div at bounding box center [407, 725] width 815 height 1450
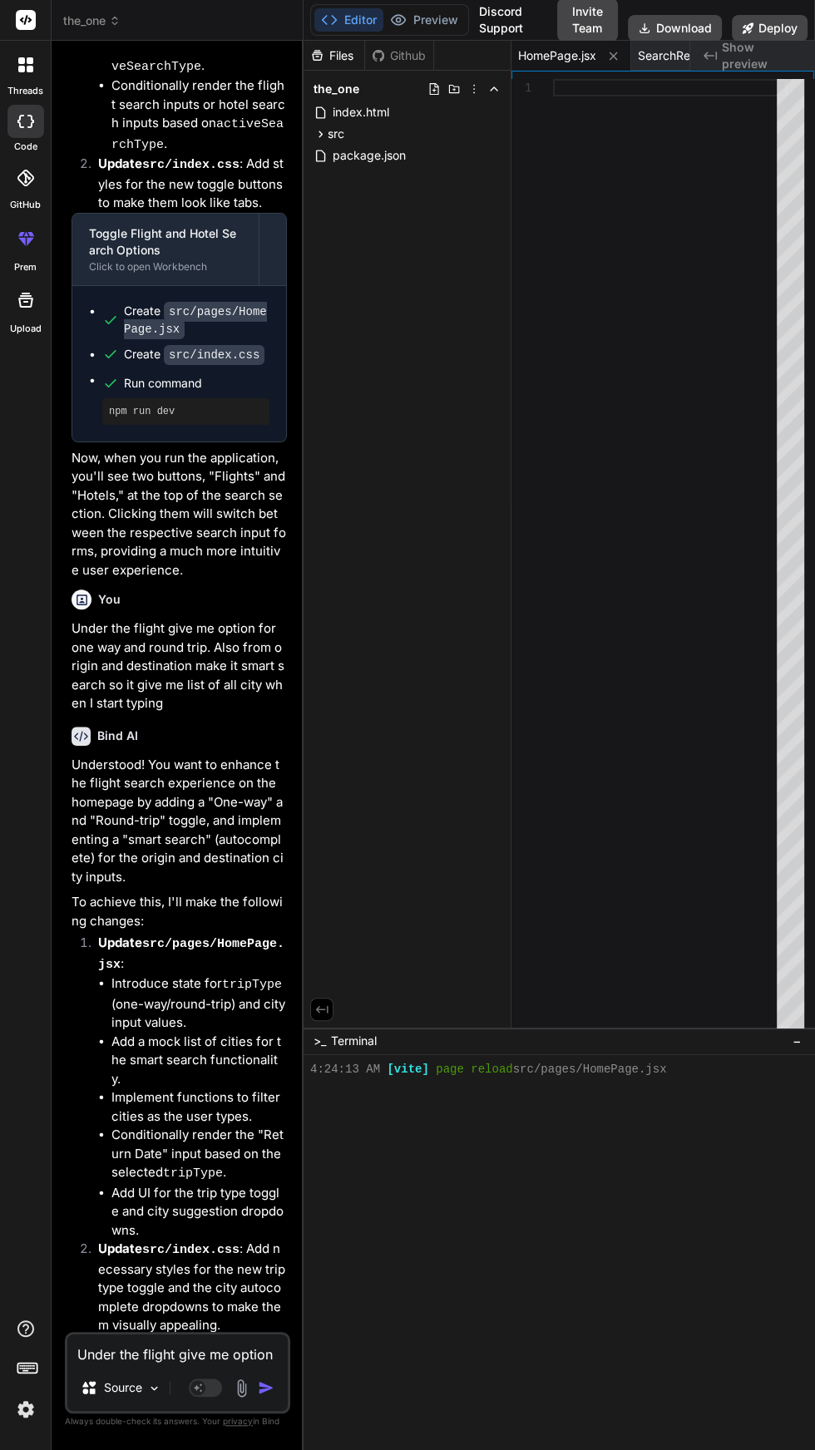
click at [159, 1364] on textarea "Under the flight give me option for one way and round trip. Also from origin an…" at bounding box center [177, 1349] width 220 height 30
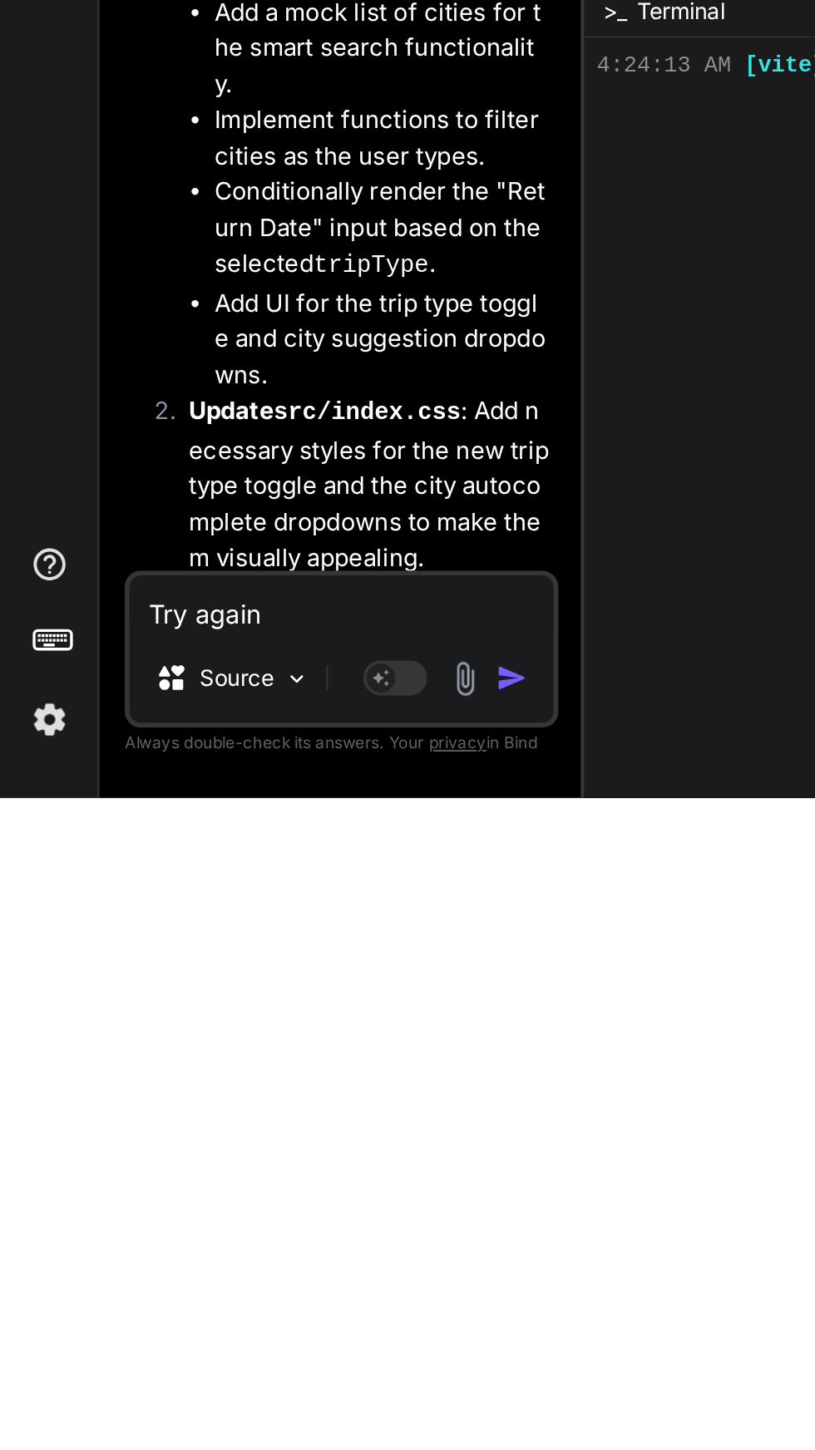
click at [268, 1382] on img "button" at bounding box center [266, 1387] width 17 height 17
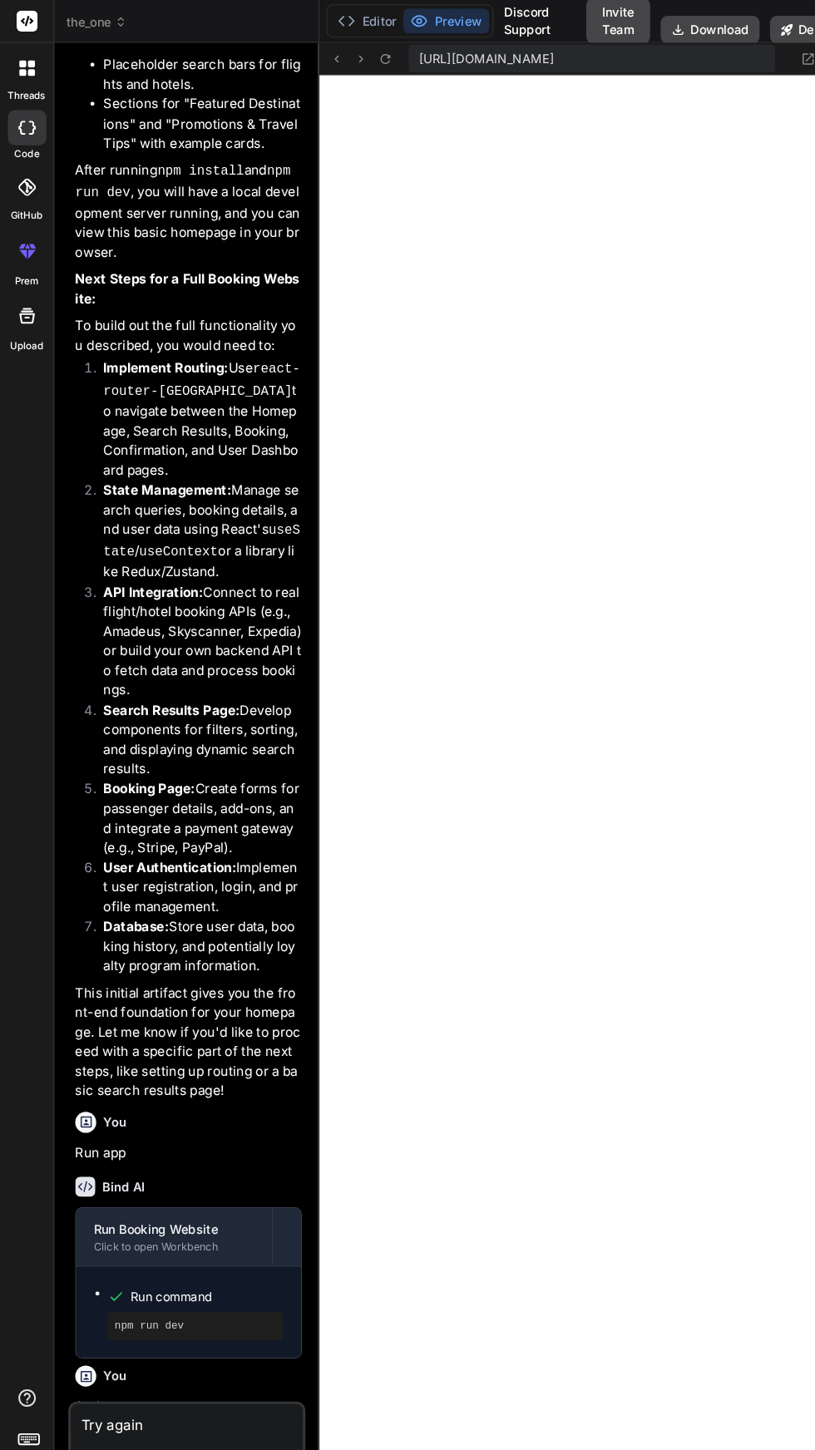
scroll to position [1451, 0]
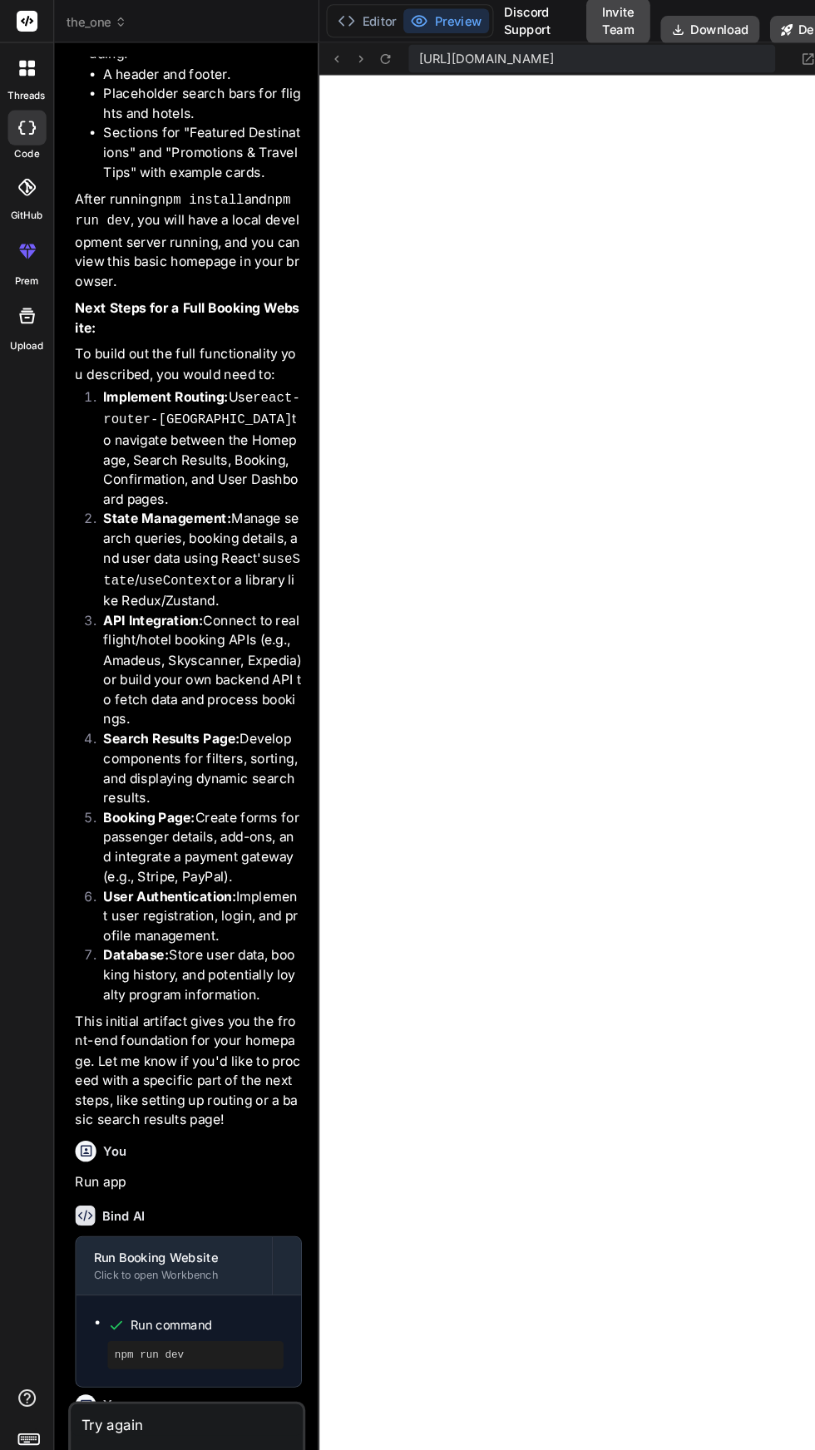
copy ol "Implement Routing: Use react-router-dom to navigate between the Homepage, Searc…"
click at [142, 693] on li "Search Results Page: Develop components for filters, sorting, and displaying dy…" at bounding box center [186, 730] width 202 height 75
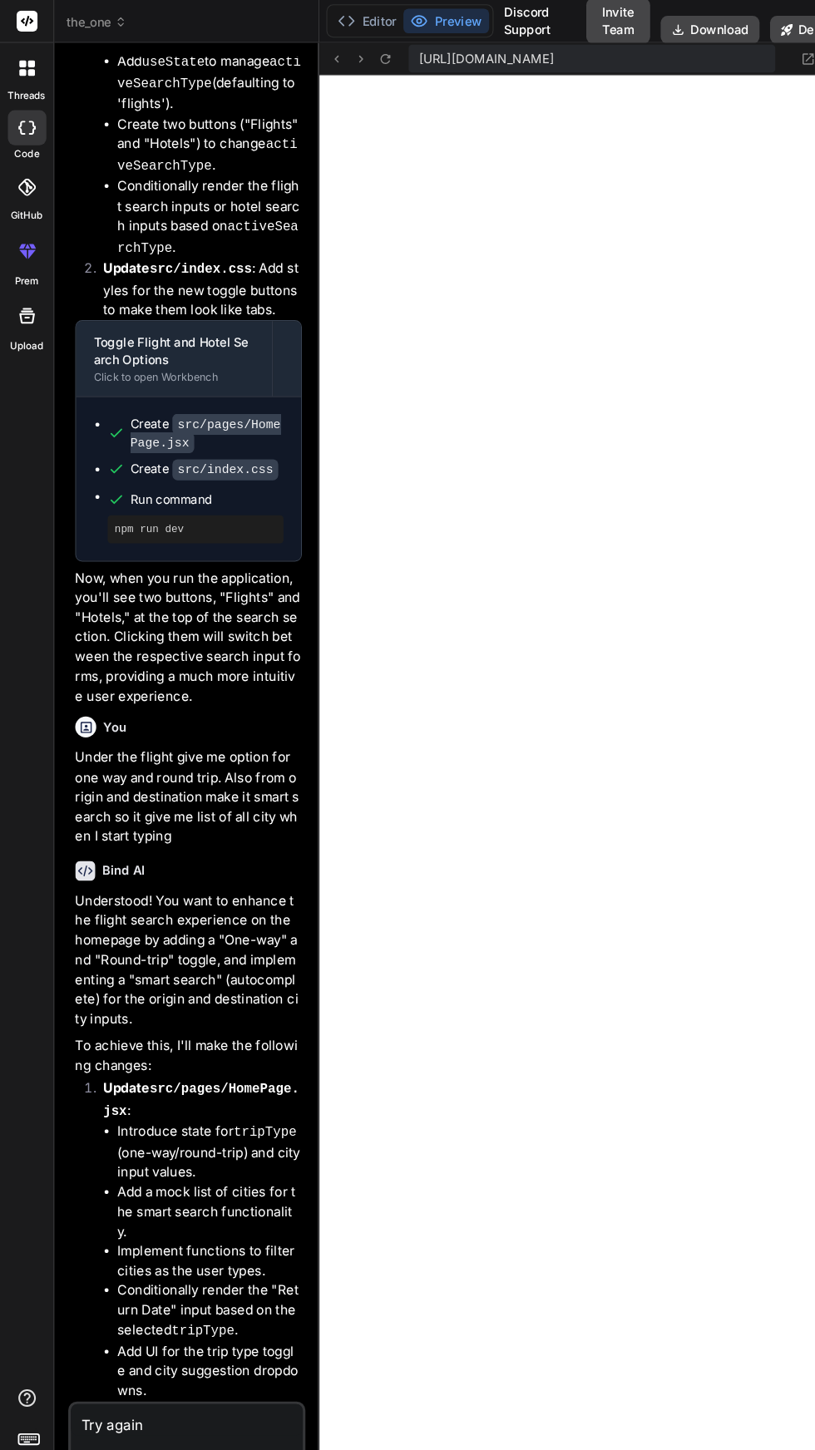
scroll to position [8872, 0]
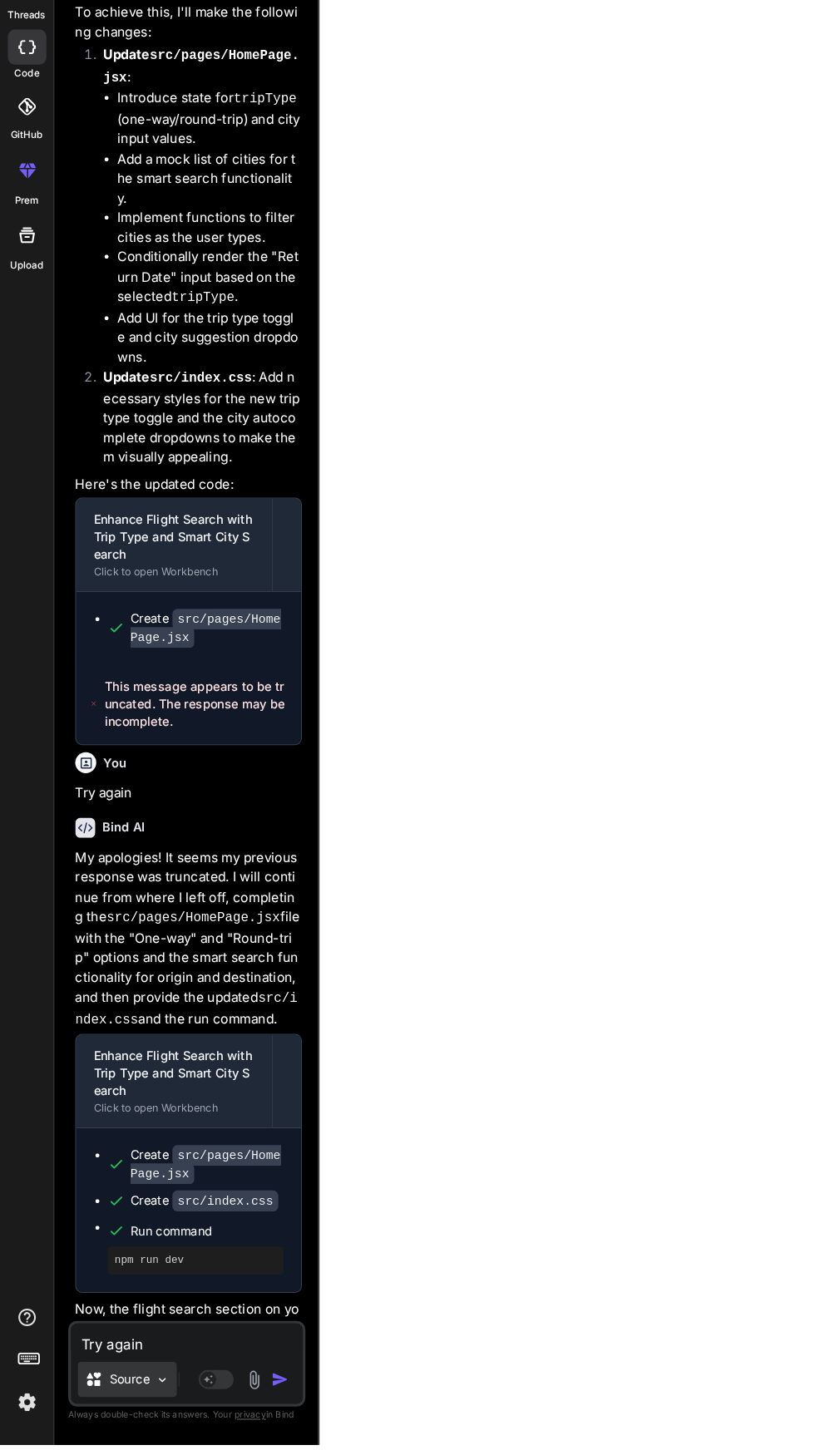
click at [154, 1395] on img at bounding box center [154, 1388] width 14 height 14
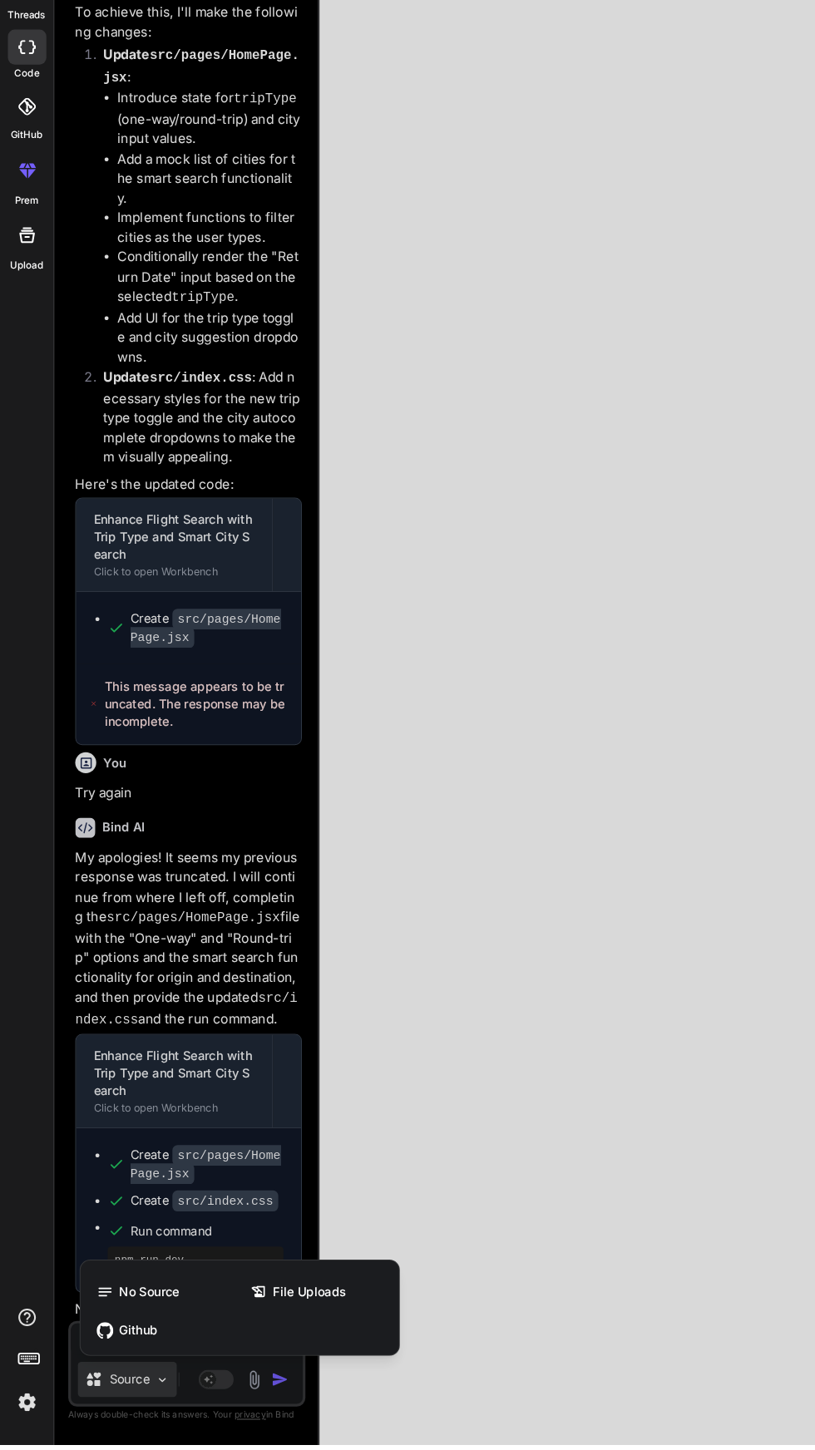
click at [160, 1298] on div at bounding box center [407, 725] width 815 height 1450
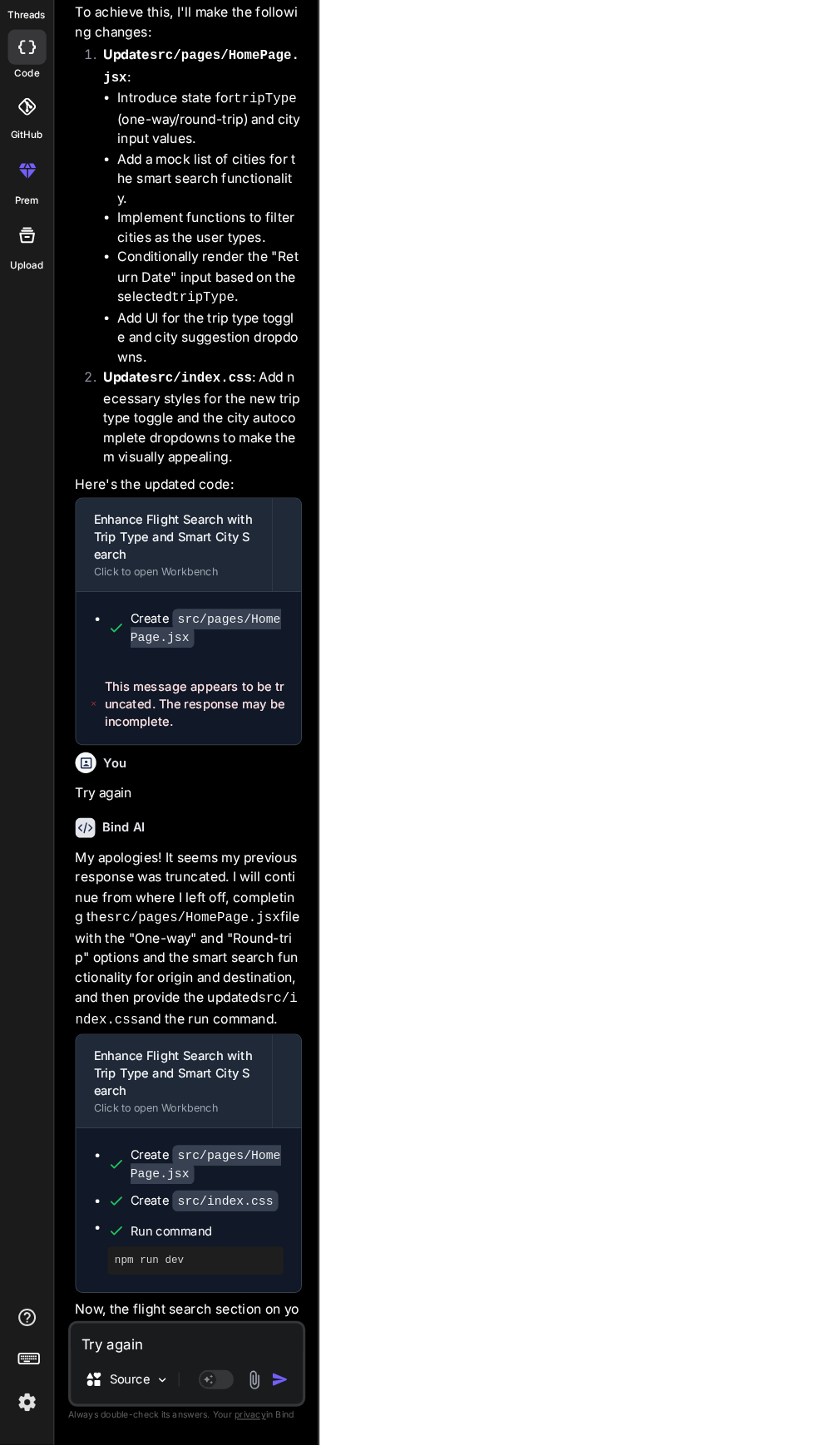
click at [155, 1364] on textarea "Try again" at bounding box center [177, 1349] width 220 height 30
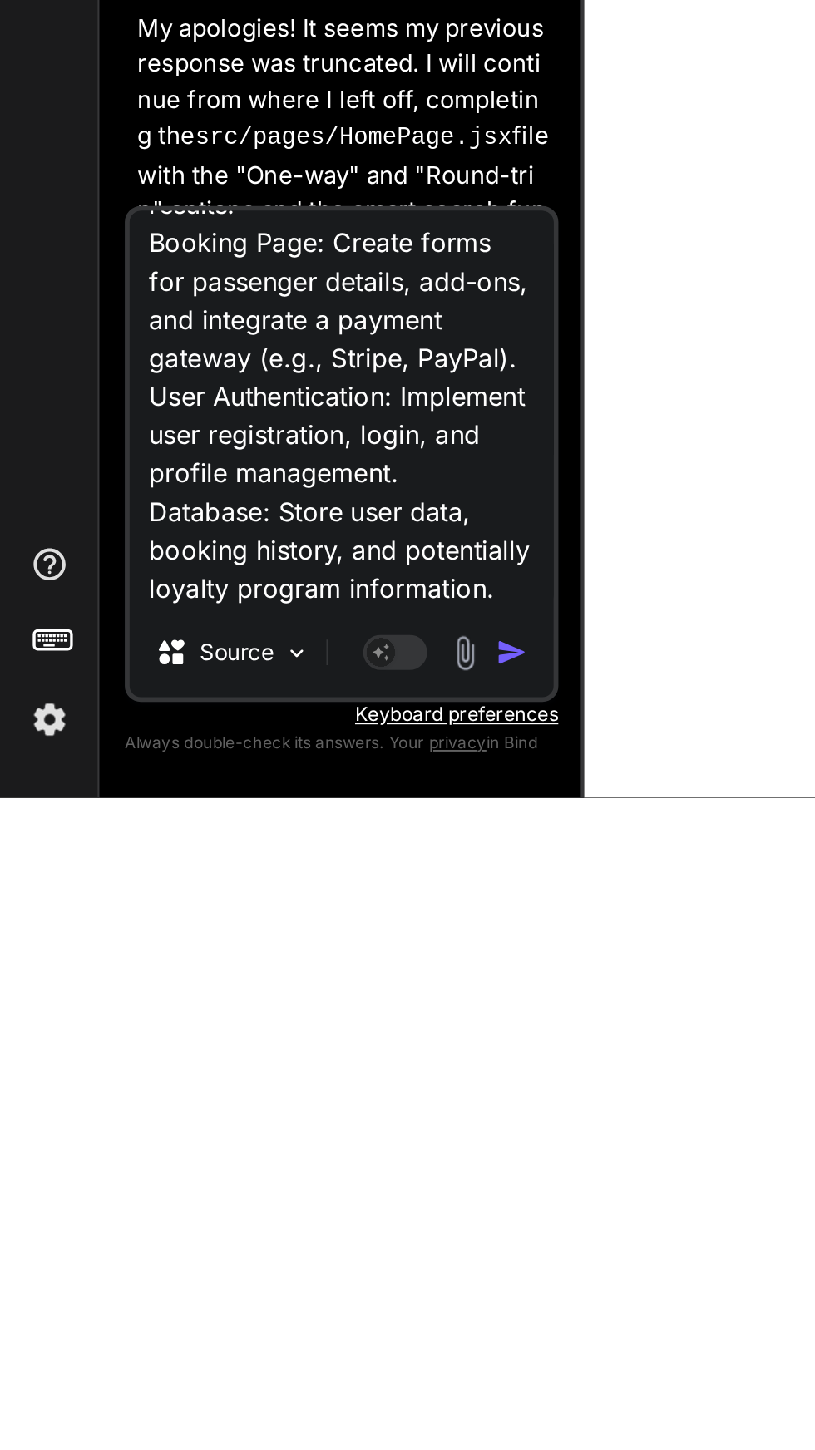
scroll to position [12, 0]
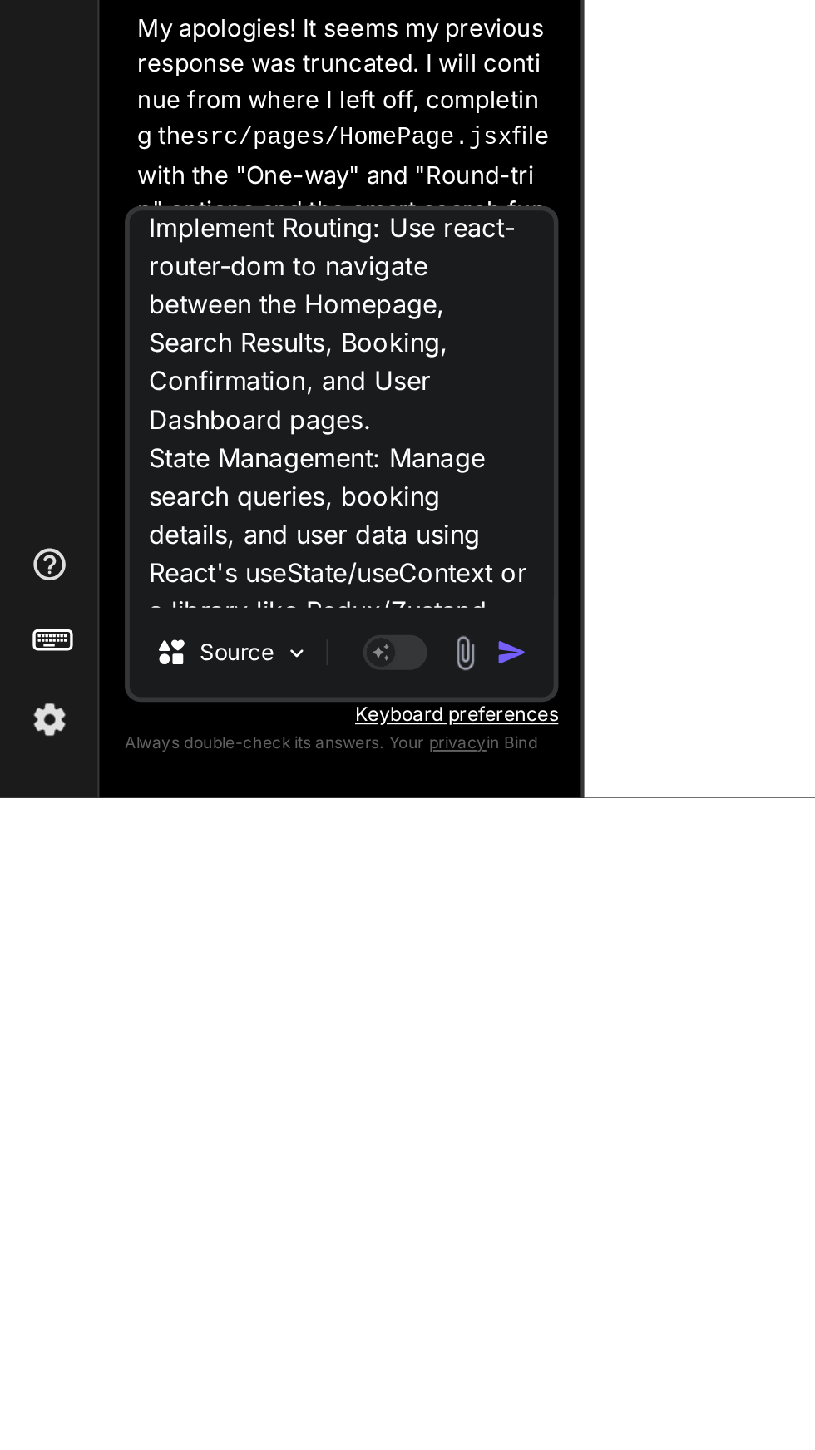
click at [221, 1252] on textarea "Implement Routing: Use react-router-dom to navigate between the Homepage, Searc…" at bounding box center [177, 1248] width 220 height 206
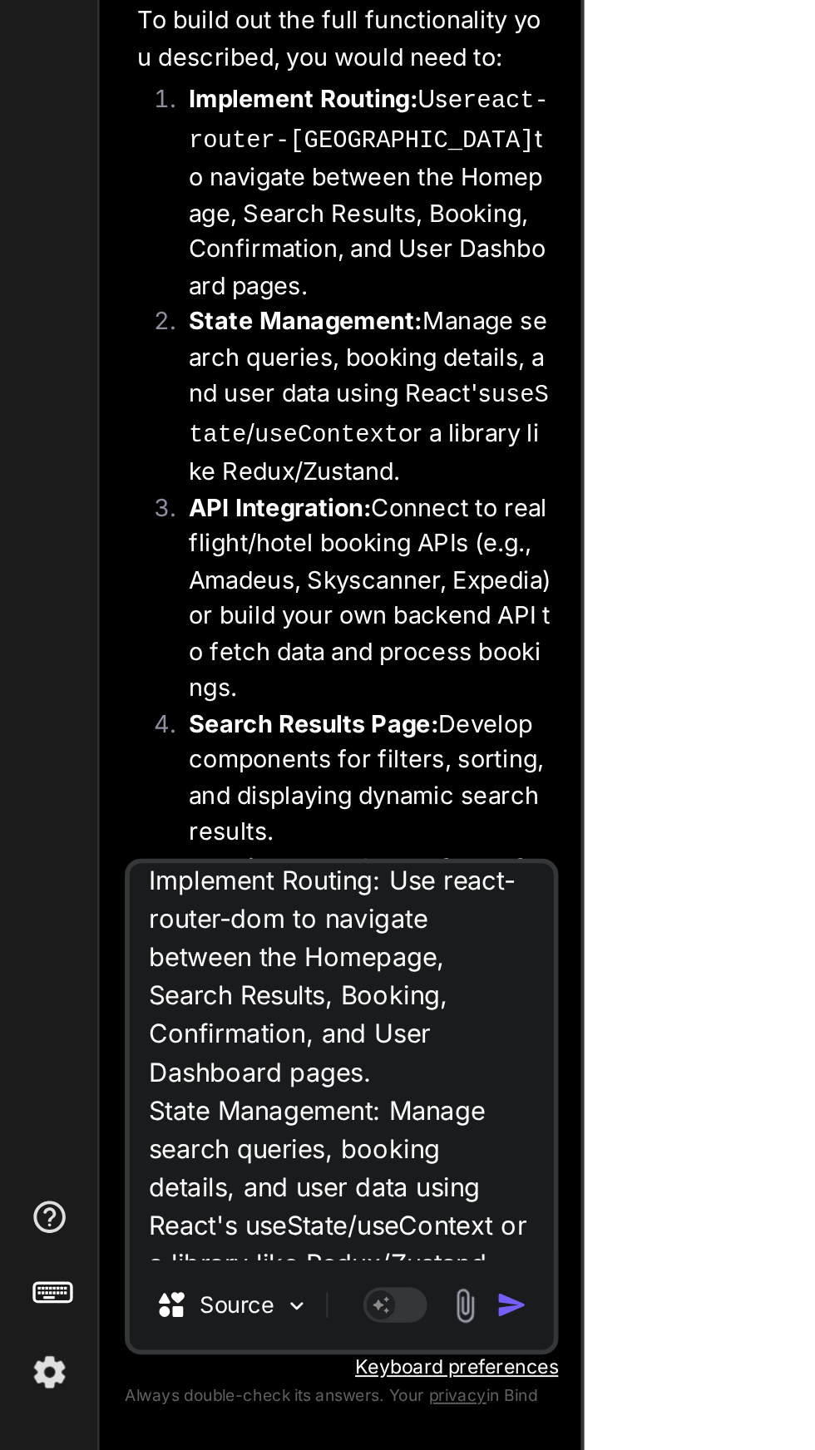
scroll to position [1081, 0]
click at [251, 1270] on textarea "Implement Routing: Use react-router-dom to navigate between the Homepage, Searc…" at bounding box center [177, 1248] width 220 height 206
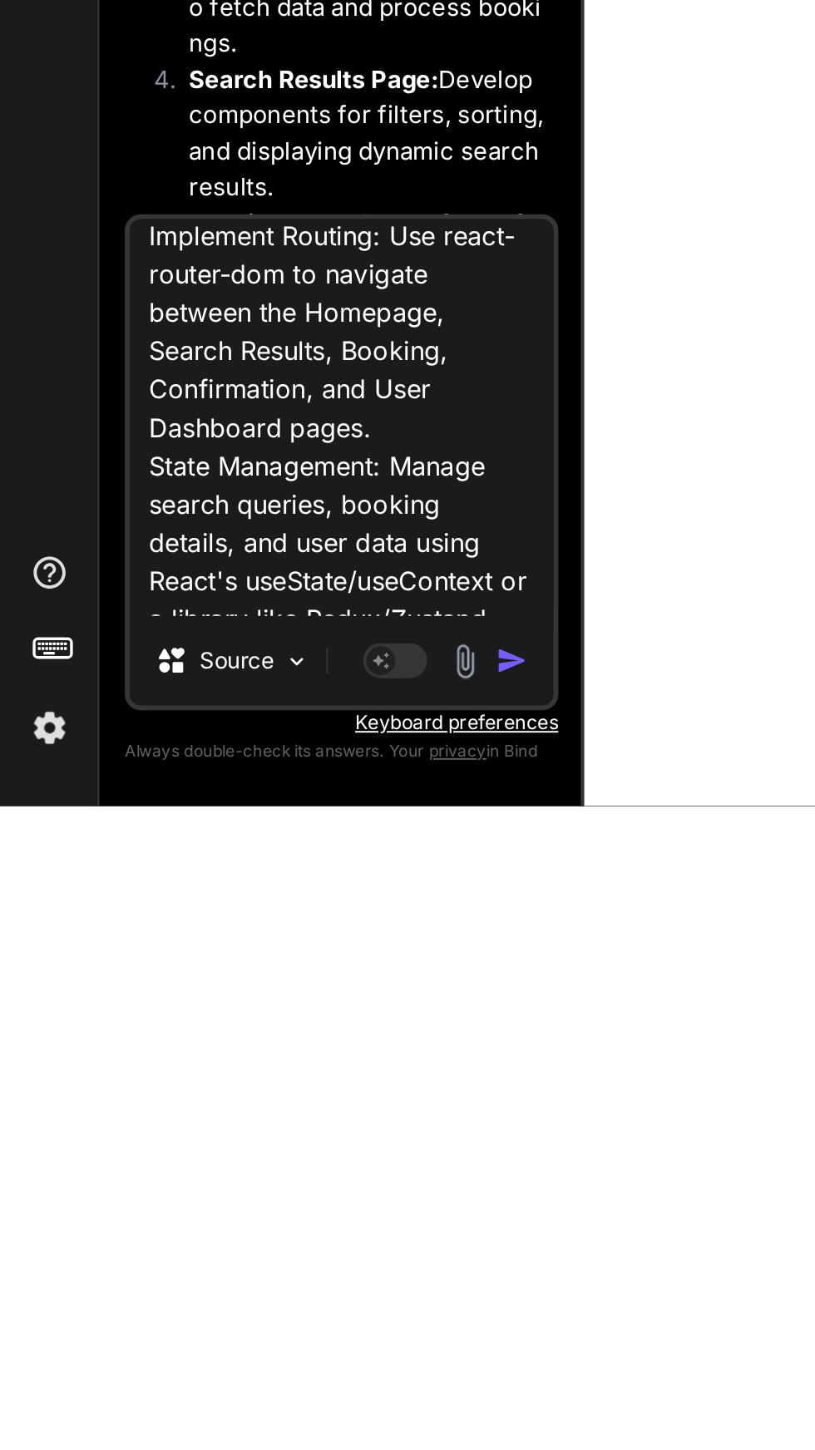
scroll to position [111, 0]
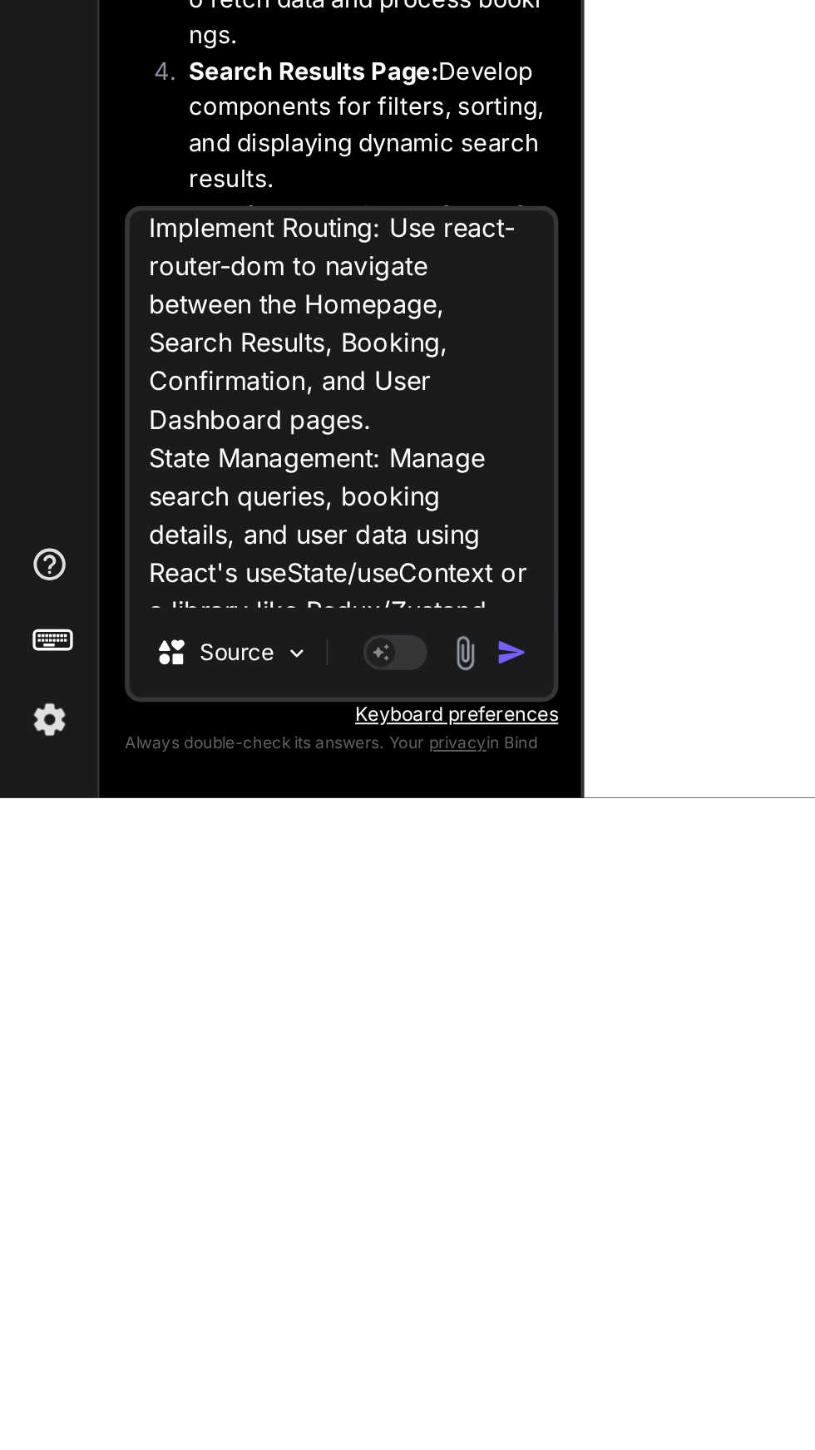
click at [240, 1327] on textarea "Implement Routing: Use react-router-dom to navigate between the Homepage, Searc…" at bounding box center [177, 1248] width 220 height 206
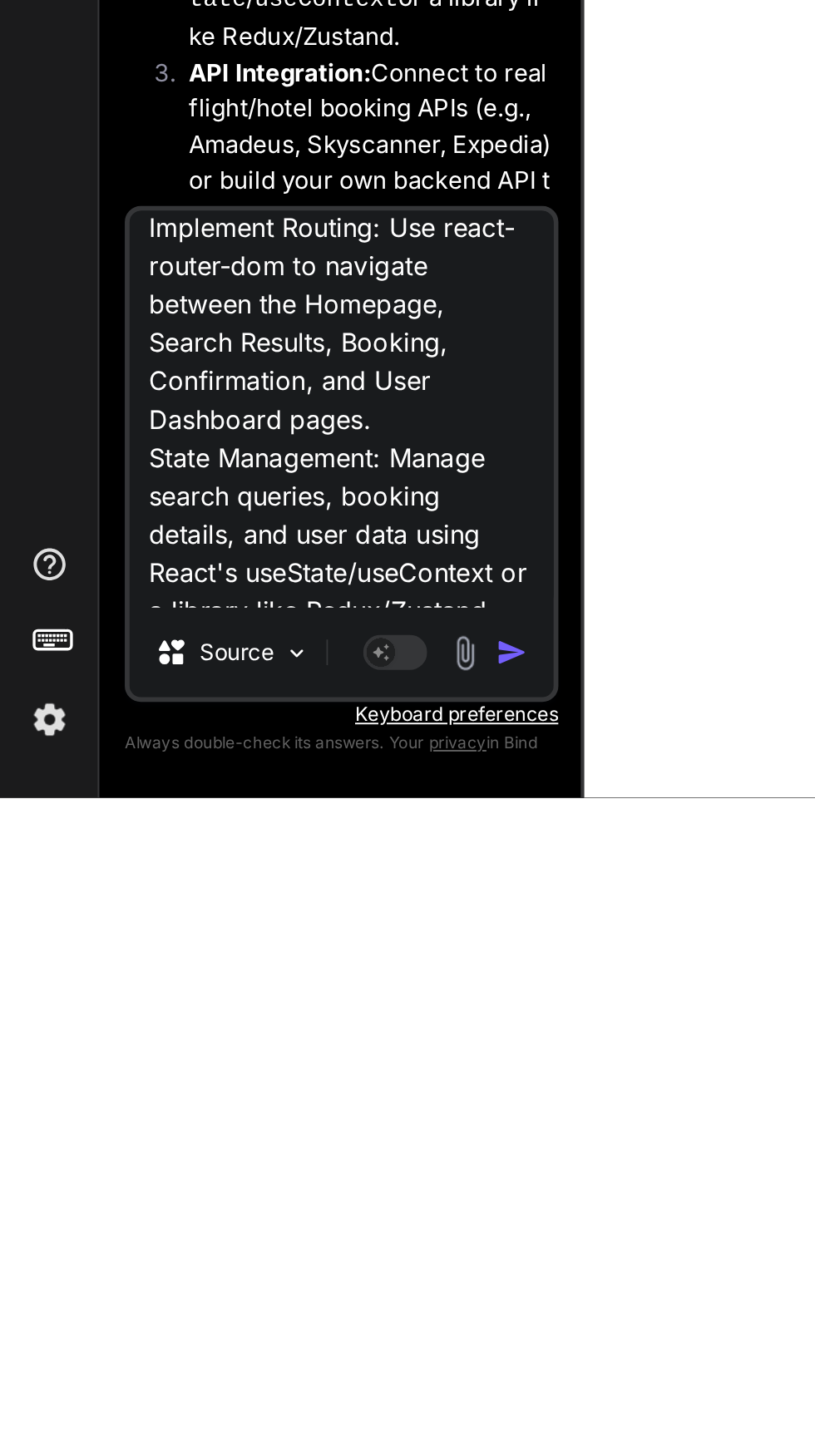
scroll to position [21, 0]
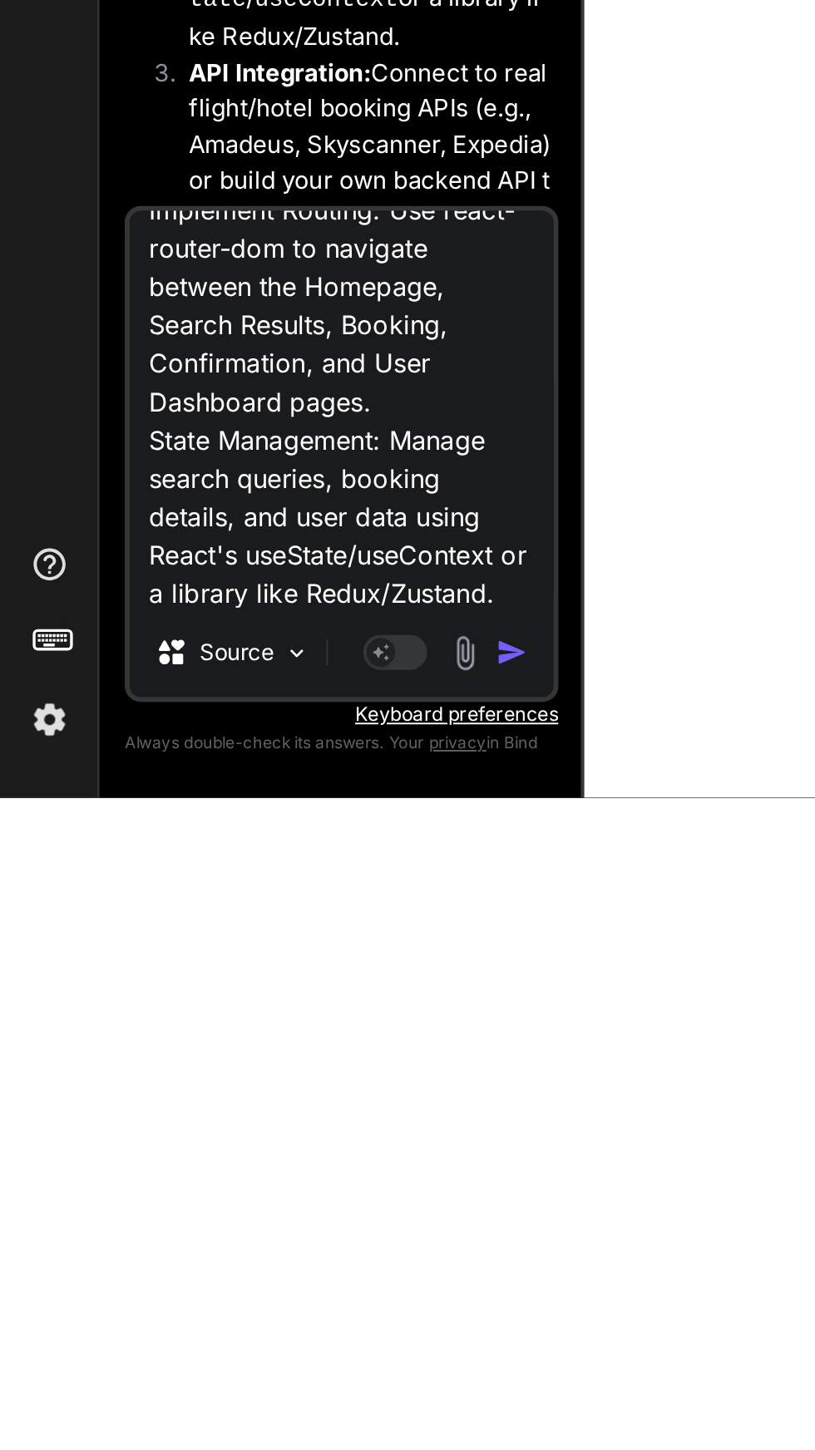
click at [170, 1298] on textarea "Implement Routing: Use react-router-dom to navigate between the Homepage, Searc…" at bounding box center [177, 1248] width 220 height 206
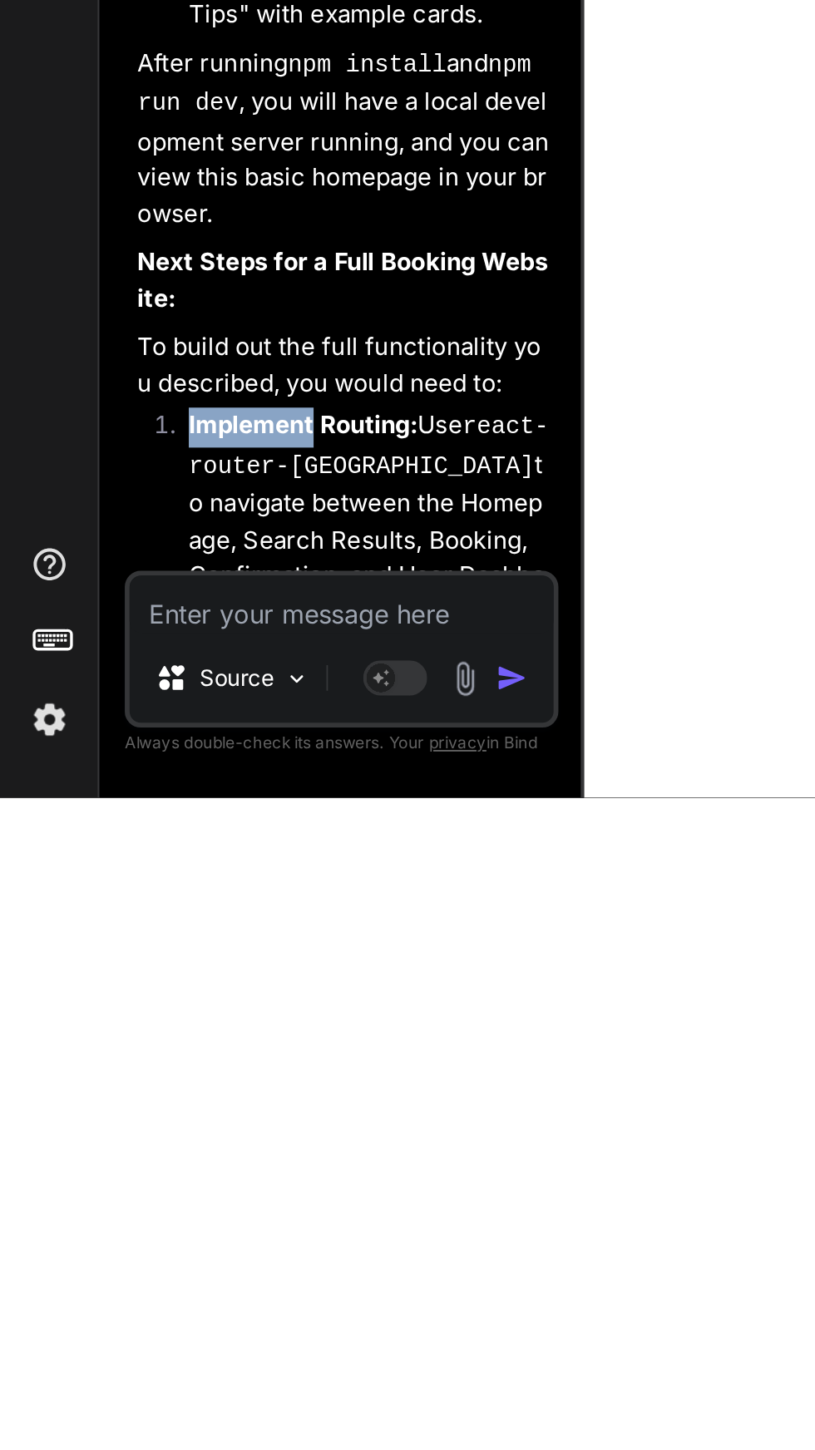
scroll to position [111, 0]
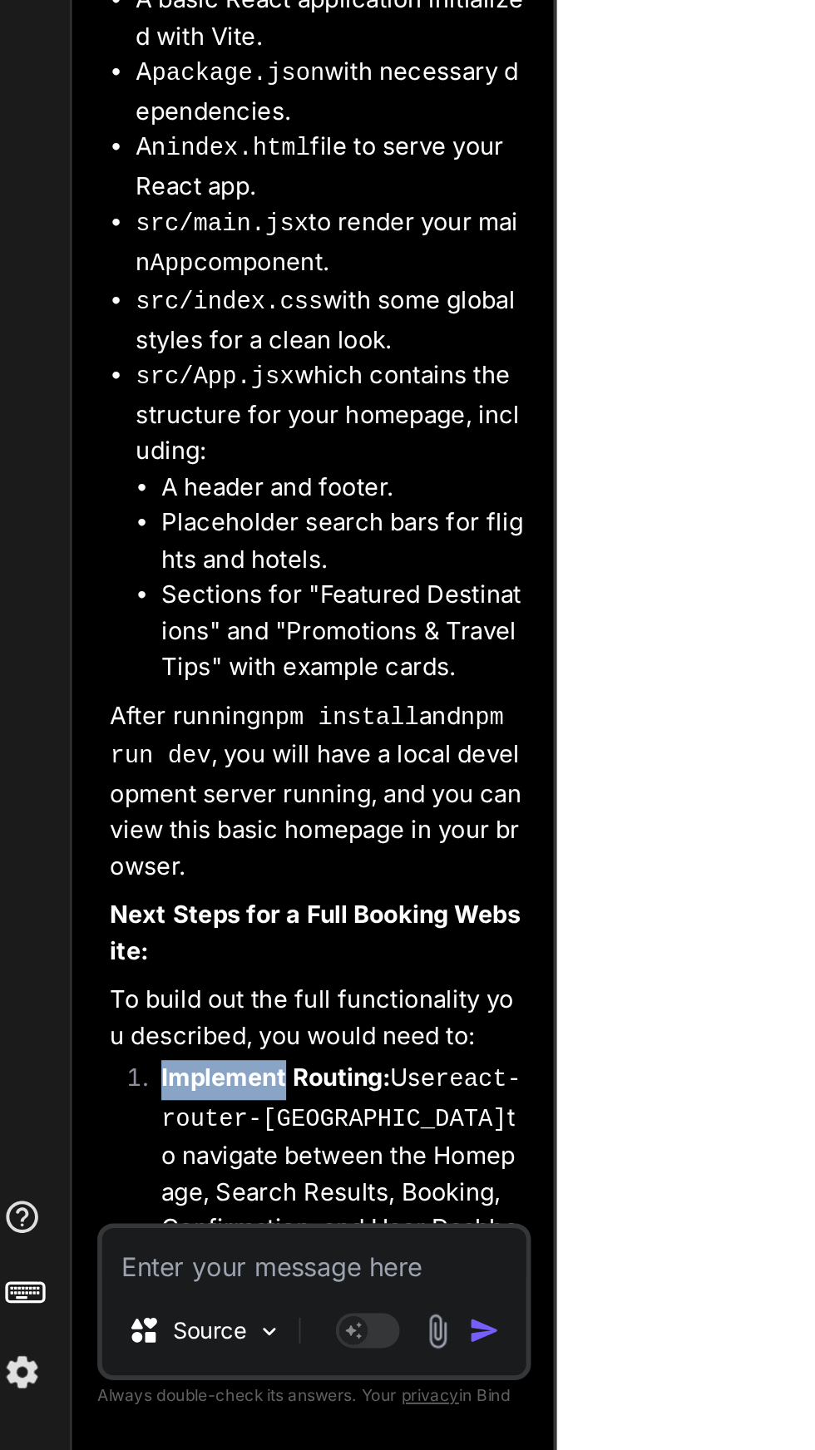
copy ol "Implement Routing: Use react-router-dom to navigate between the Homepage, Searc…"
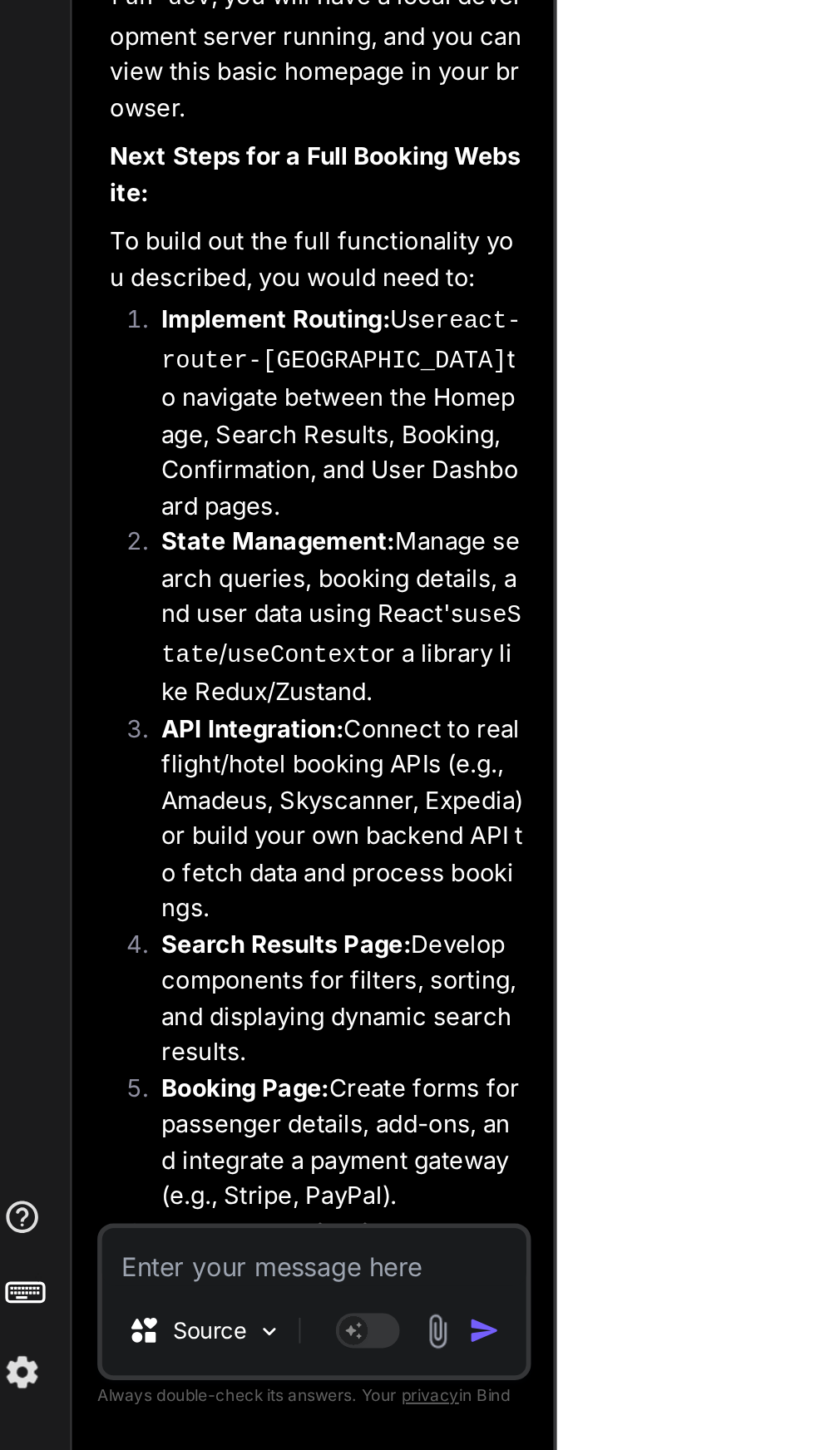
scroll to position [975, 0]
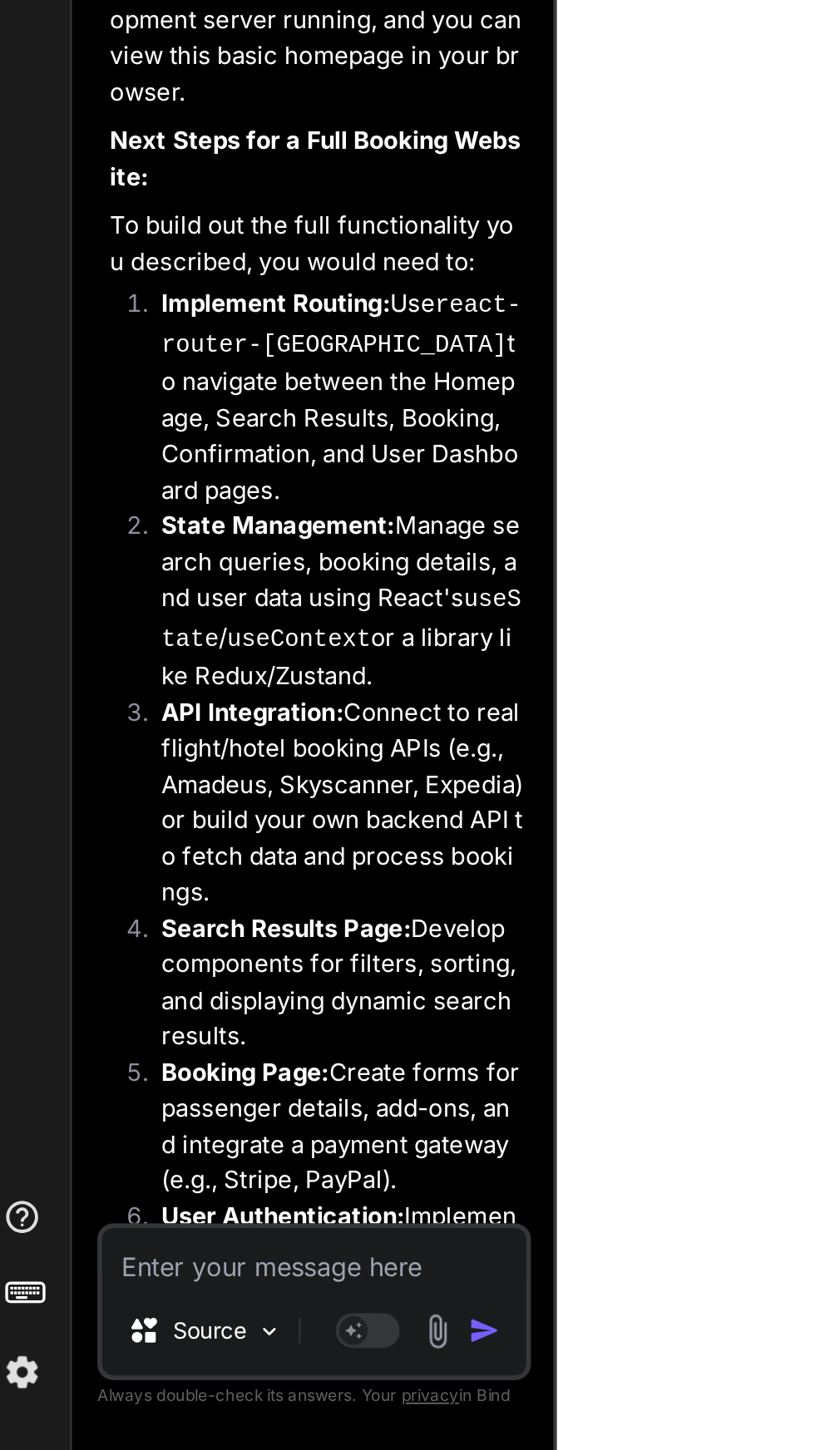
click at [123, 1360] on textarea at bounding box center [177, 1349] width 220 height 30
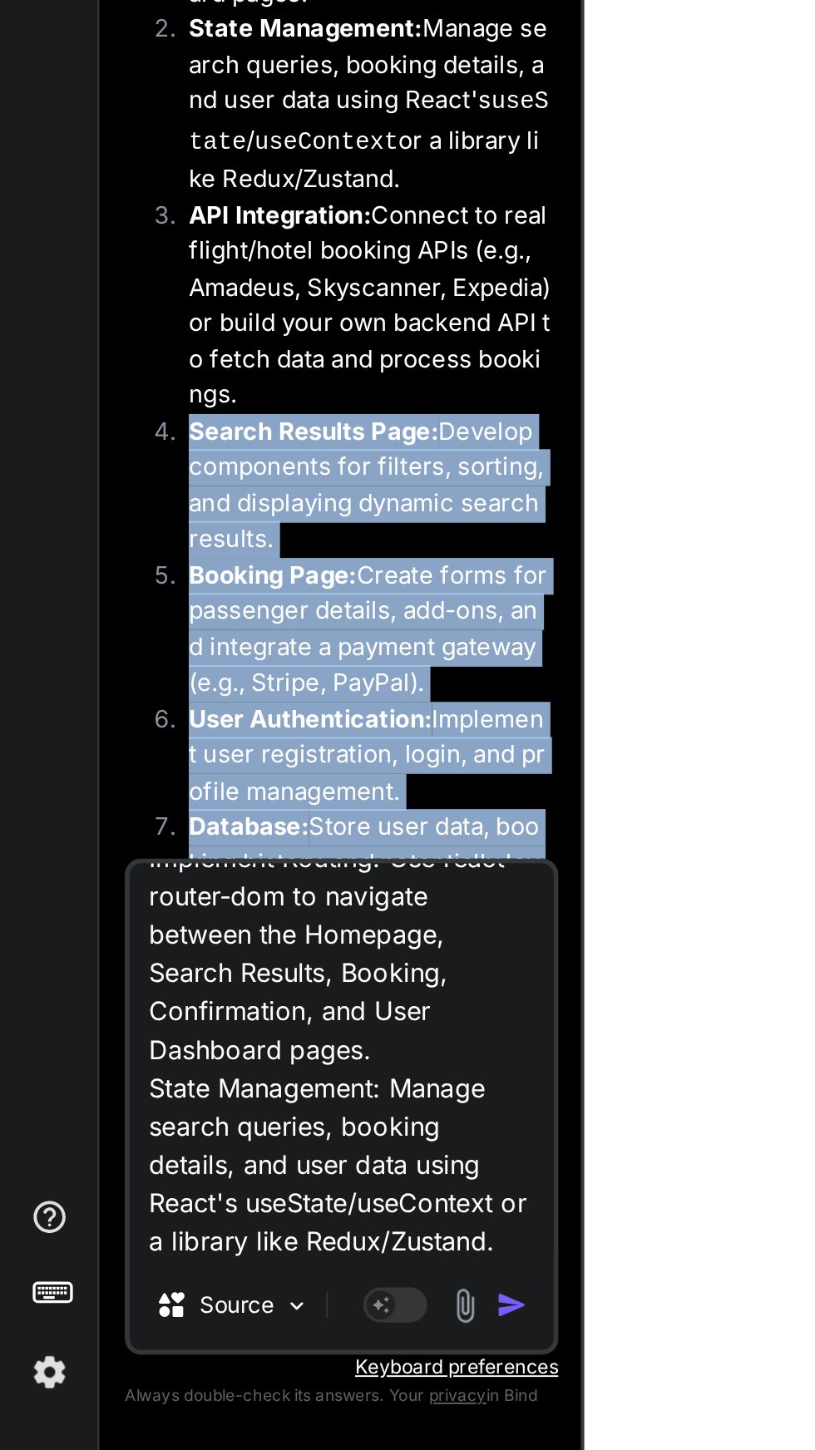
scroll to position [1289, 0]
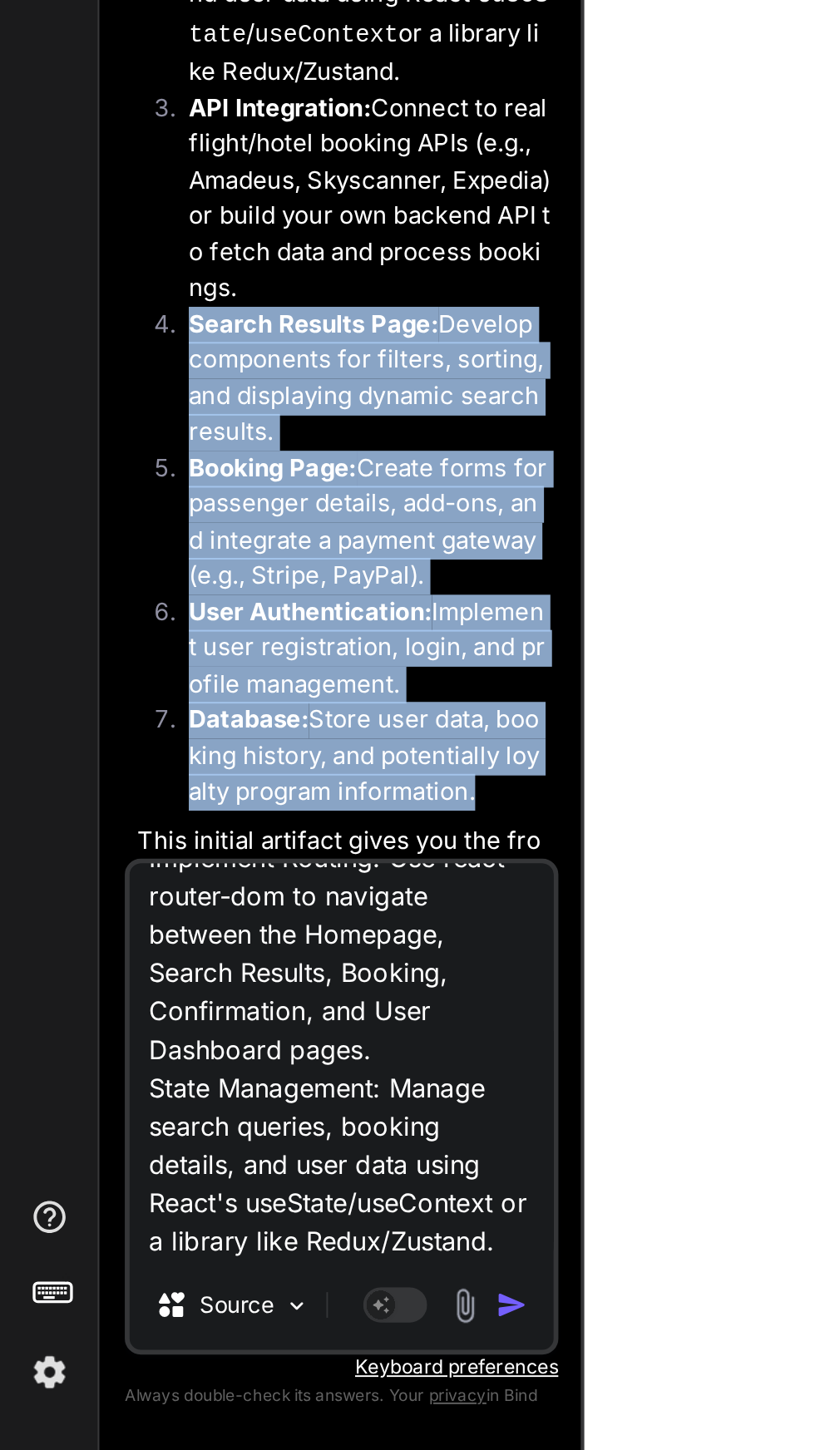
click at [7, 1446] on div "threads code GitHub prem Upload" at bounding box center [26, 725] width 52 height 1450
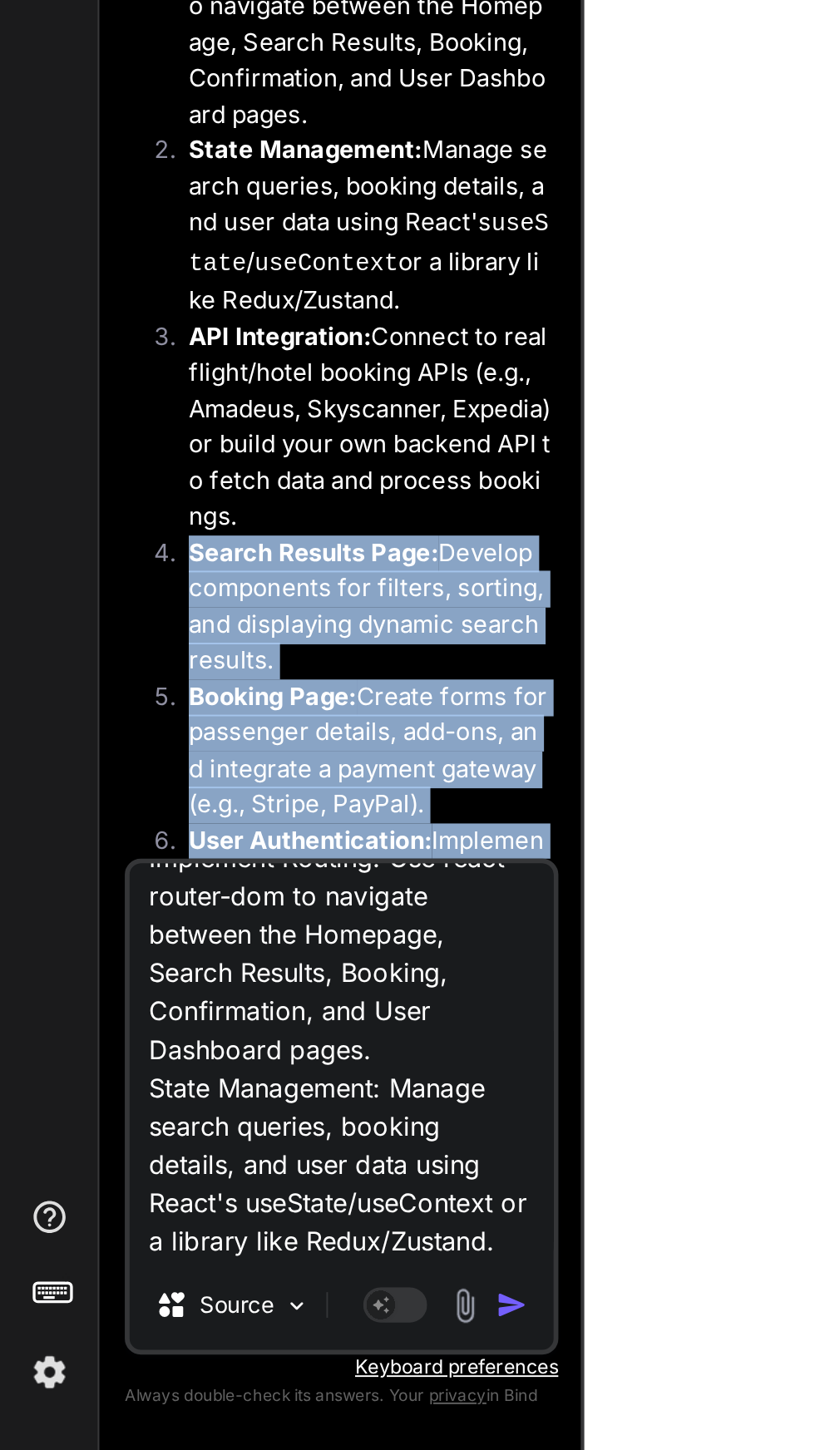
scroll to position [1190, 0]
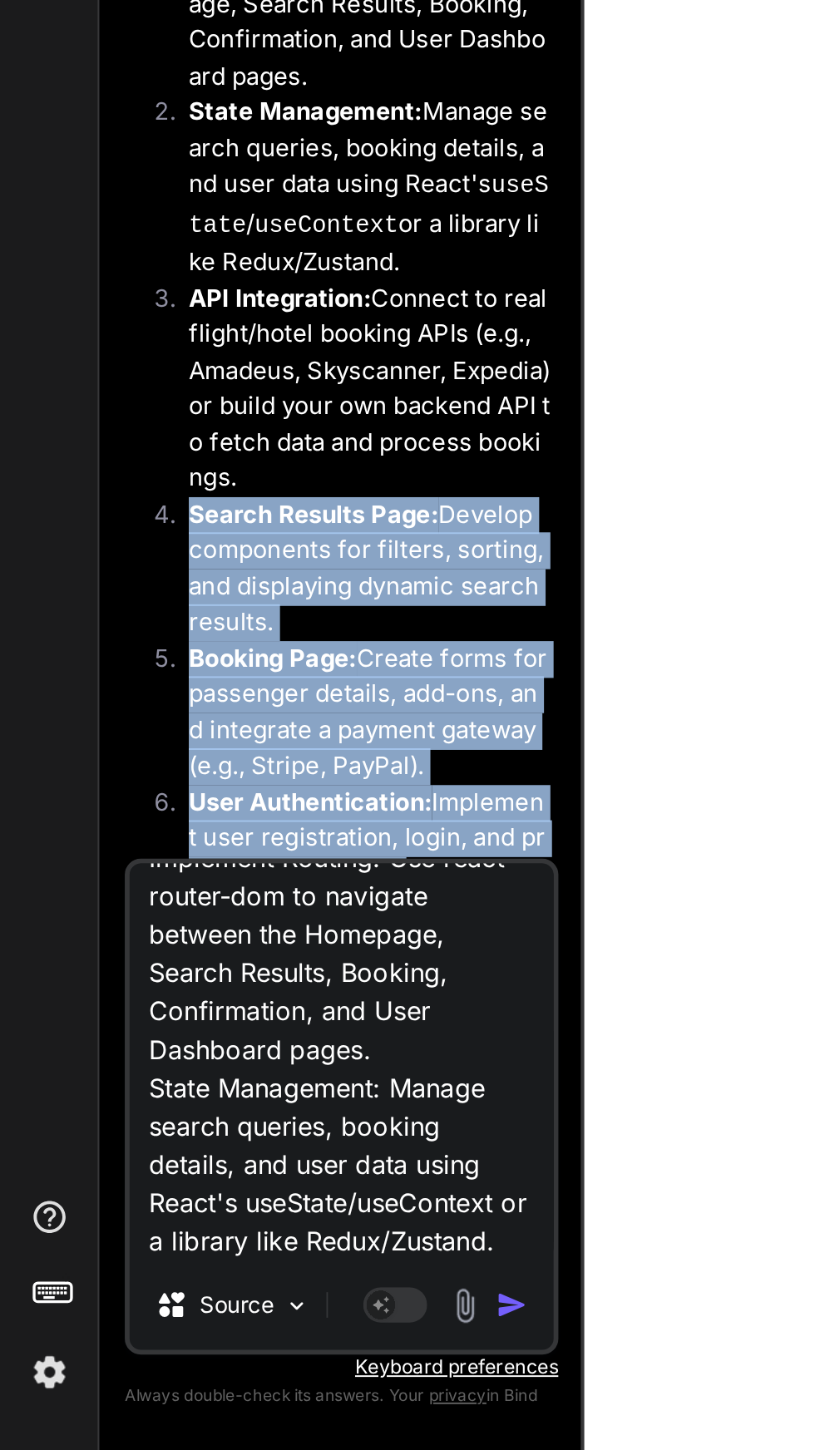
copy ol "Search Results Page: Develop components for filters, sorting, and displaying dy…"
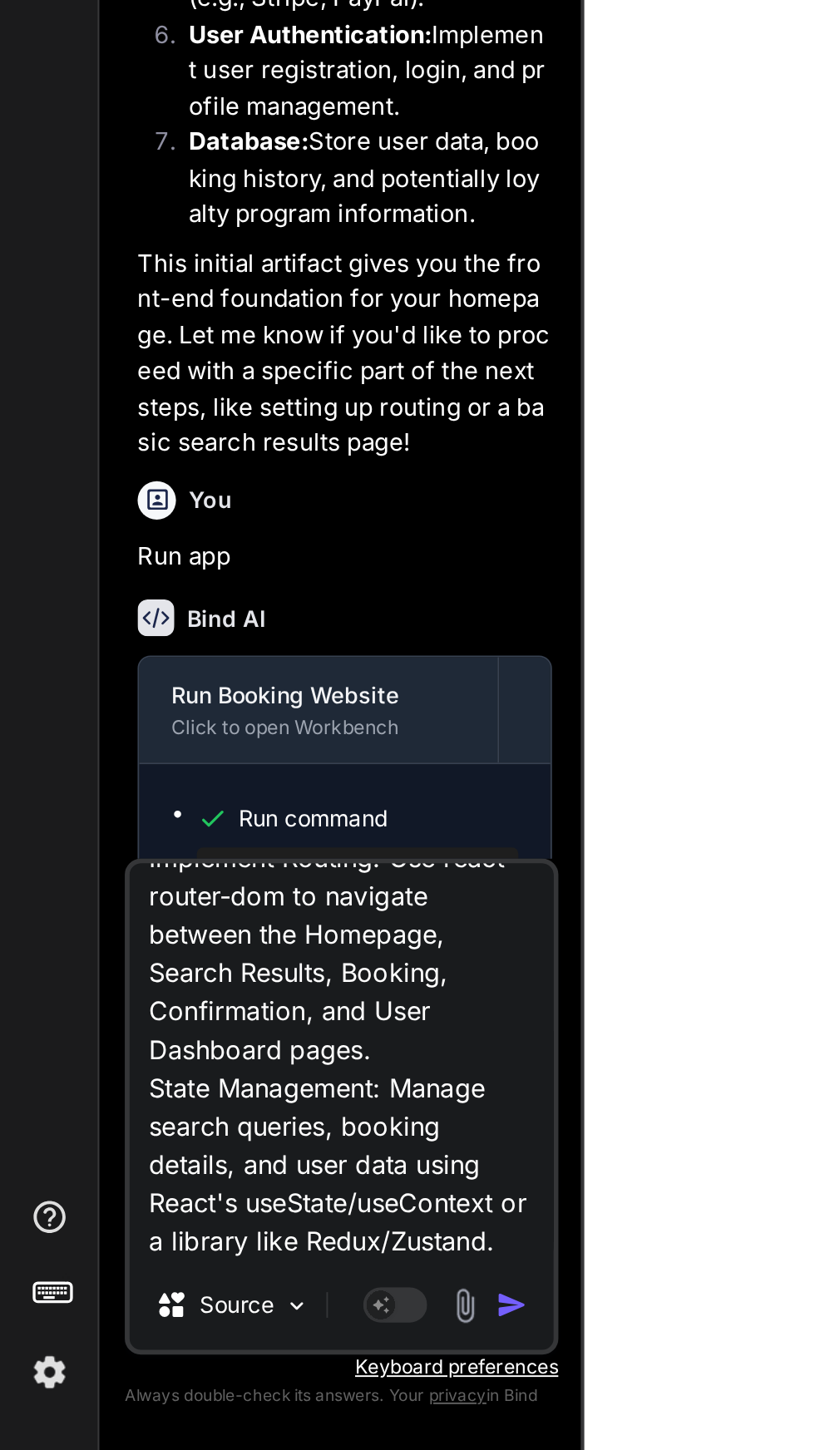
scroll to position [1591, 0]
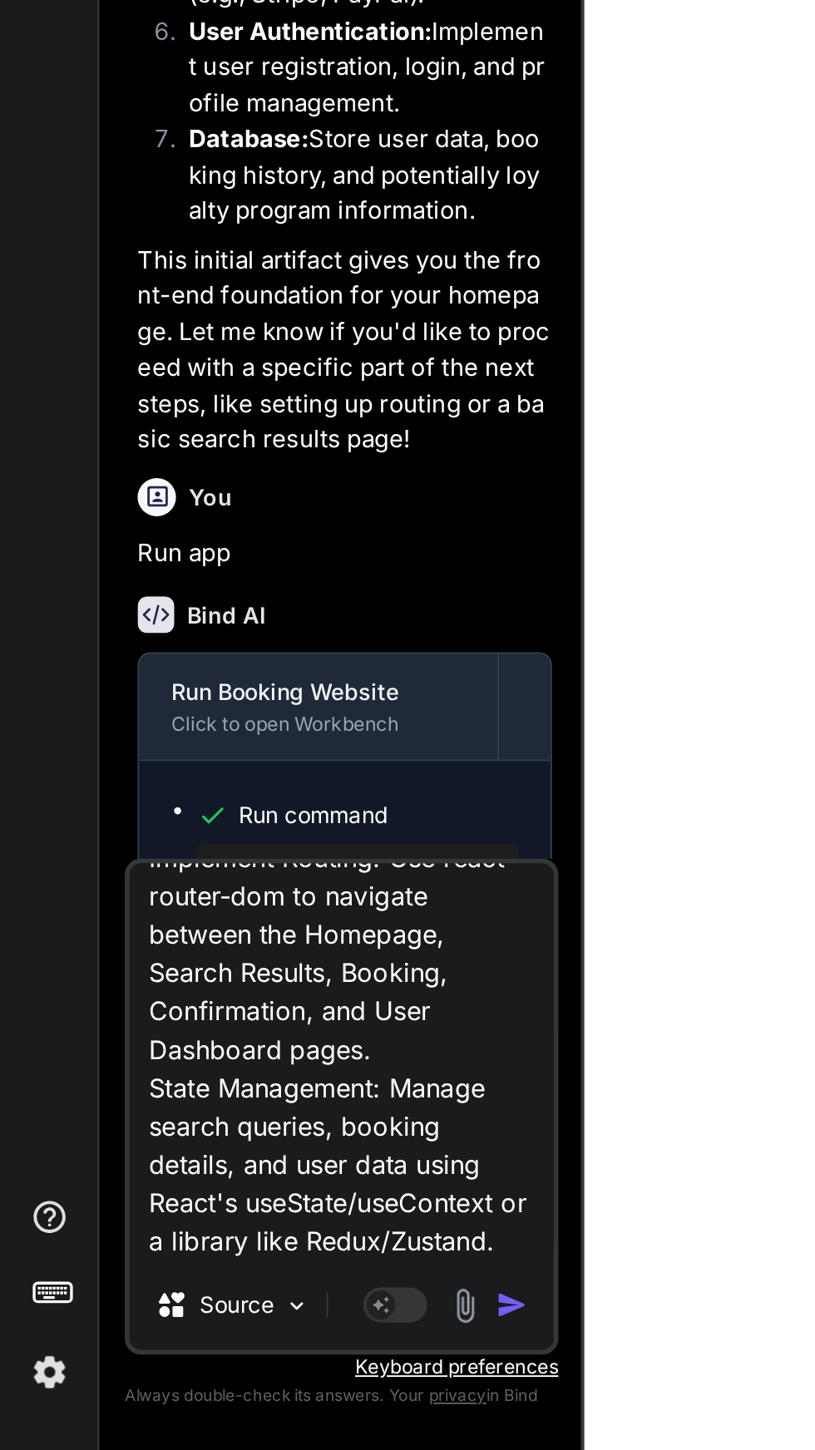
click at [239, 1338] on textarea "Implement Routing: Use react-router-dom to navigate between the Homepage, Searc…" at bounding box center [177, 1248] width 220 height 206
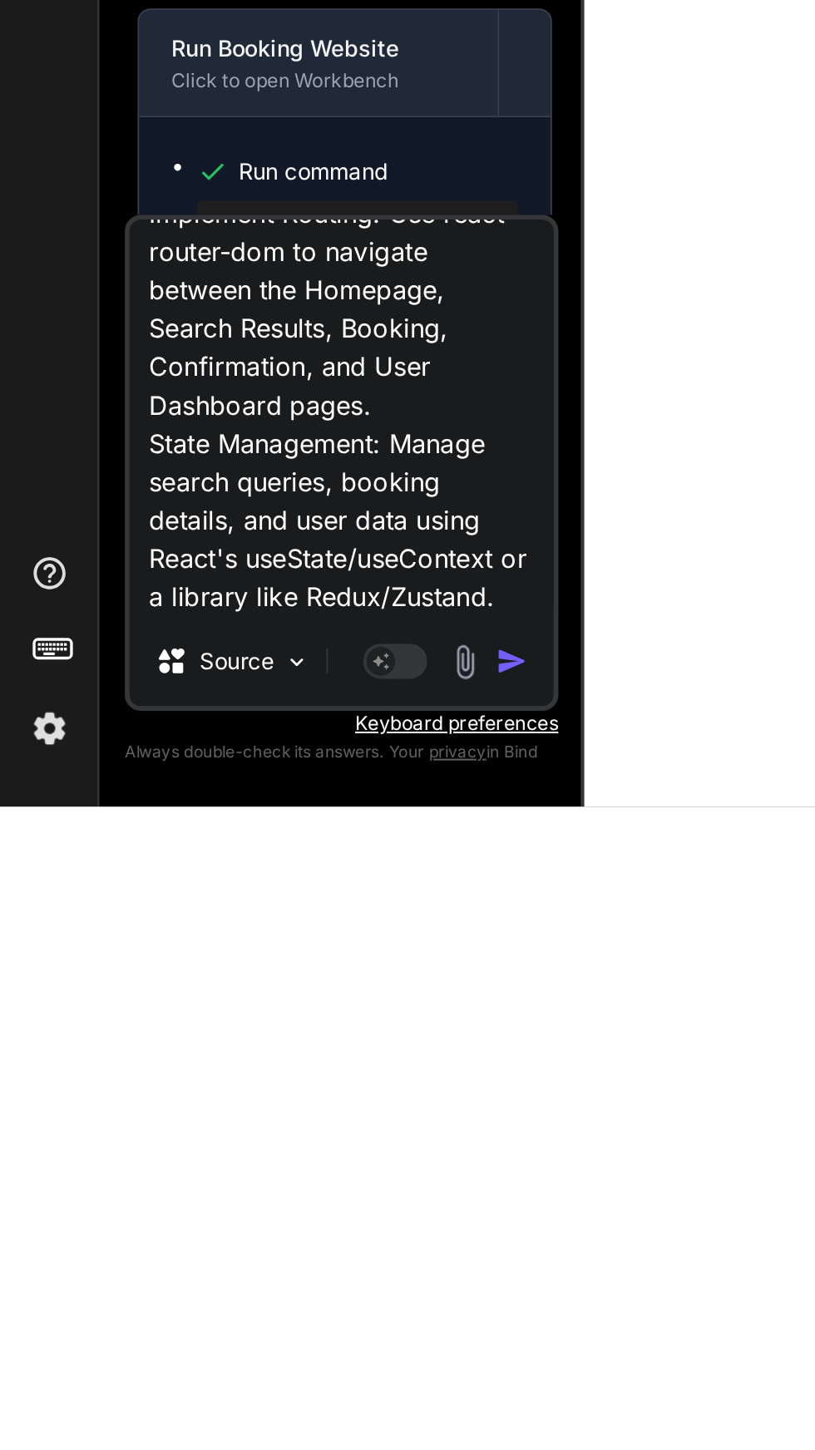
scroll to position [111, 0]
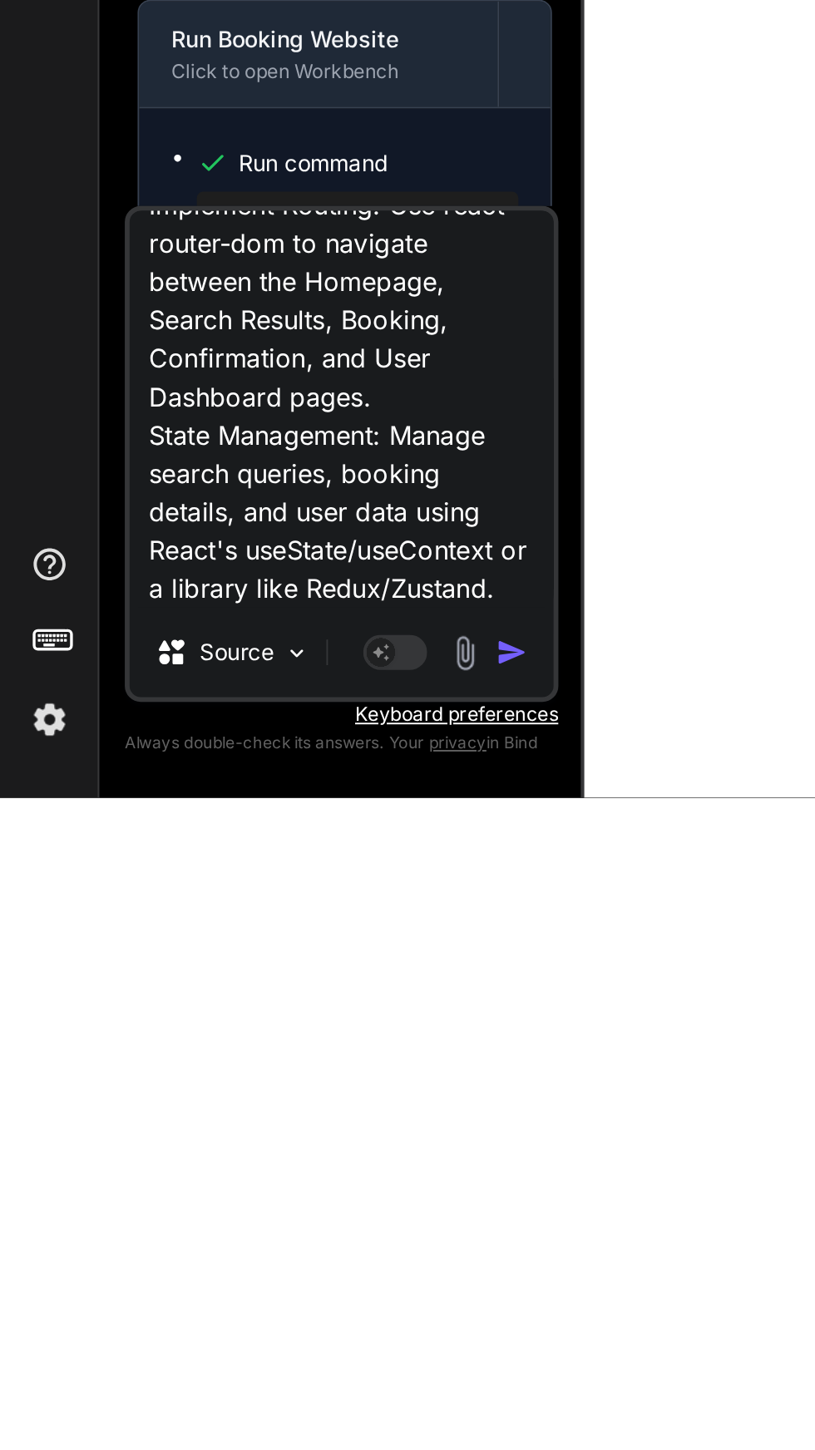
click at [258, 1347] on textarea "Implement Routing: Use react-router-dom to navigate between the Homepage, Searc…" at bounding box center [177, 1248] width 220 height 206
paste textarea "Search Results Page: Develop components for filters, sorting, and displaying dy…"
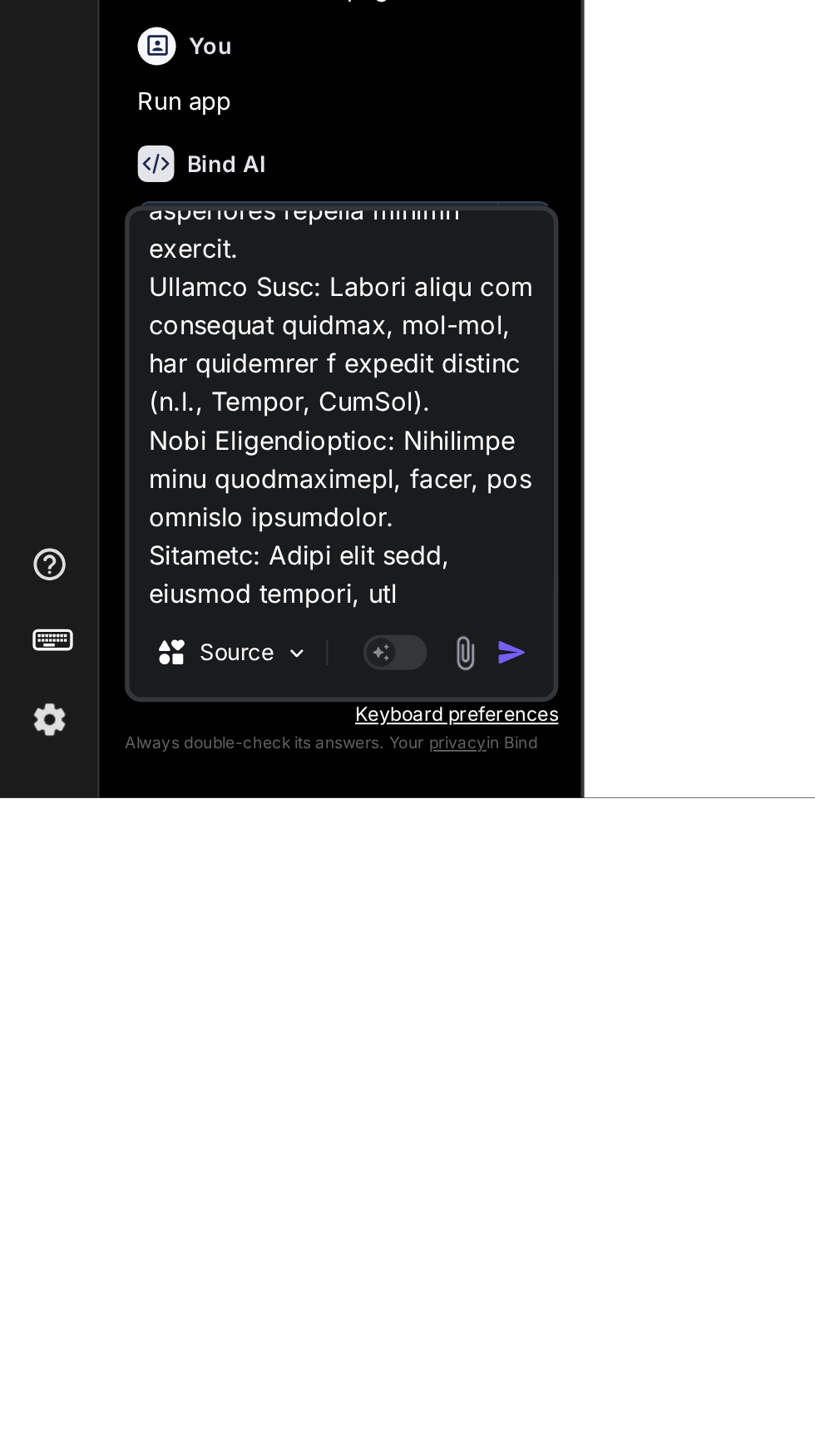
scroll to position [1488, 0]
click at [248, 1352] on div "Source Agent Mode. When this toggle is activated, AI automatically makes decisi…" at bounding box center [177, 1271] width 225 height 258
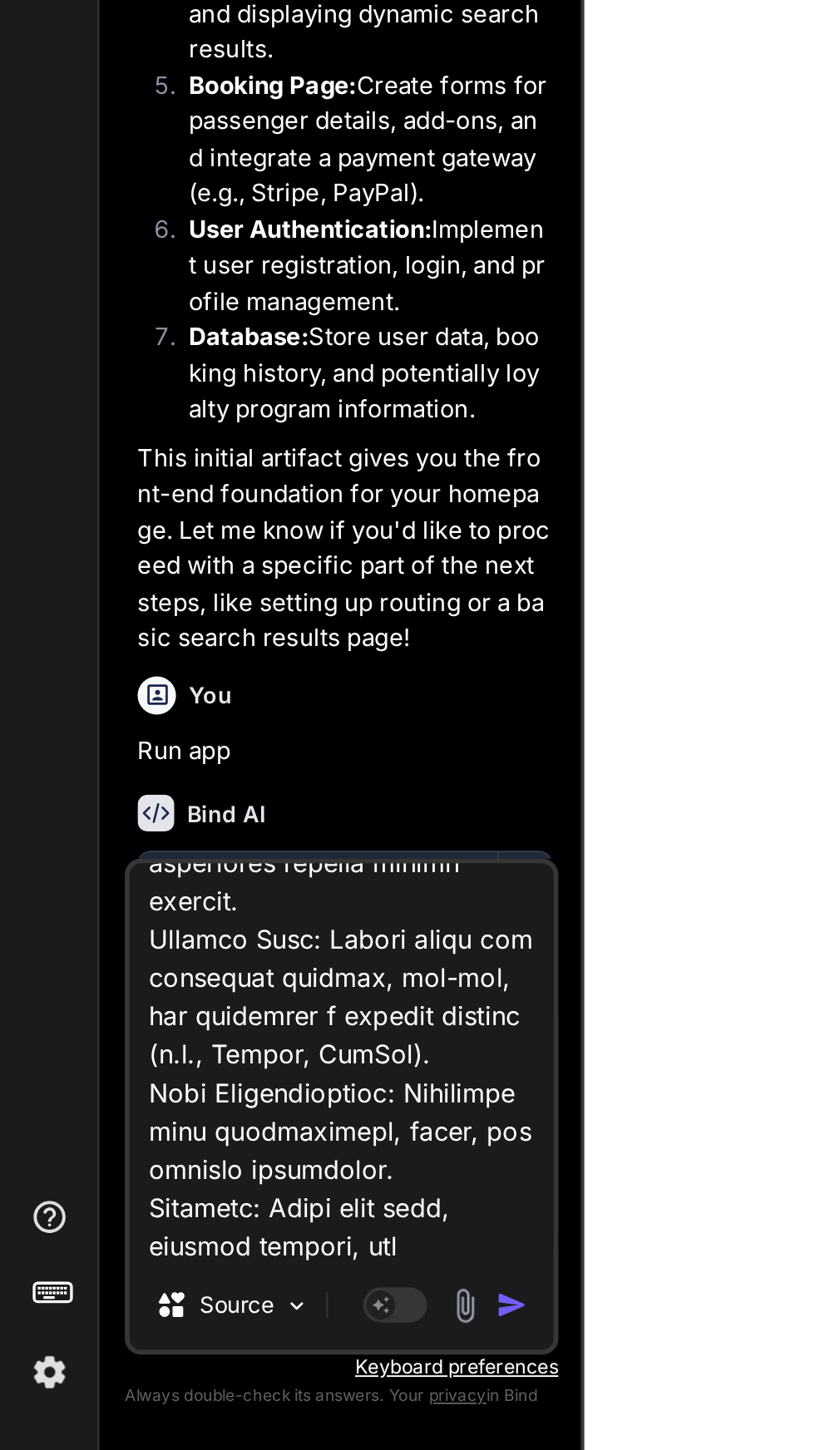
click at [247, 1348] on textarea at bounding box center [177, 1248] width 220 height 206
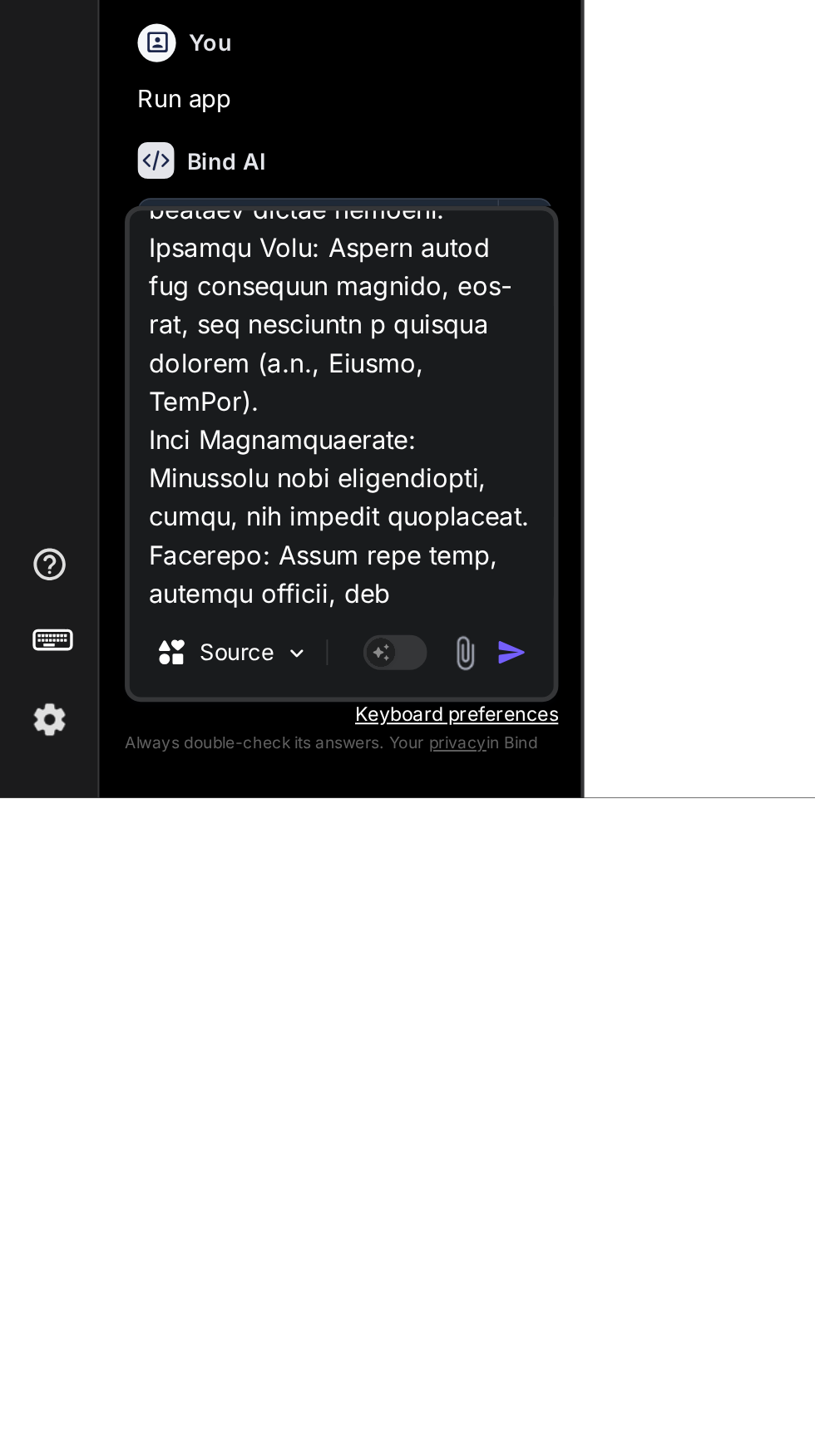
scroll to position [380, 0]
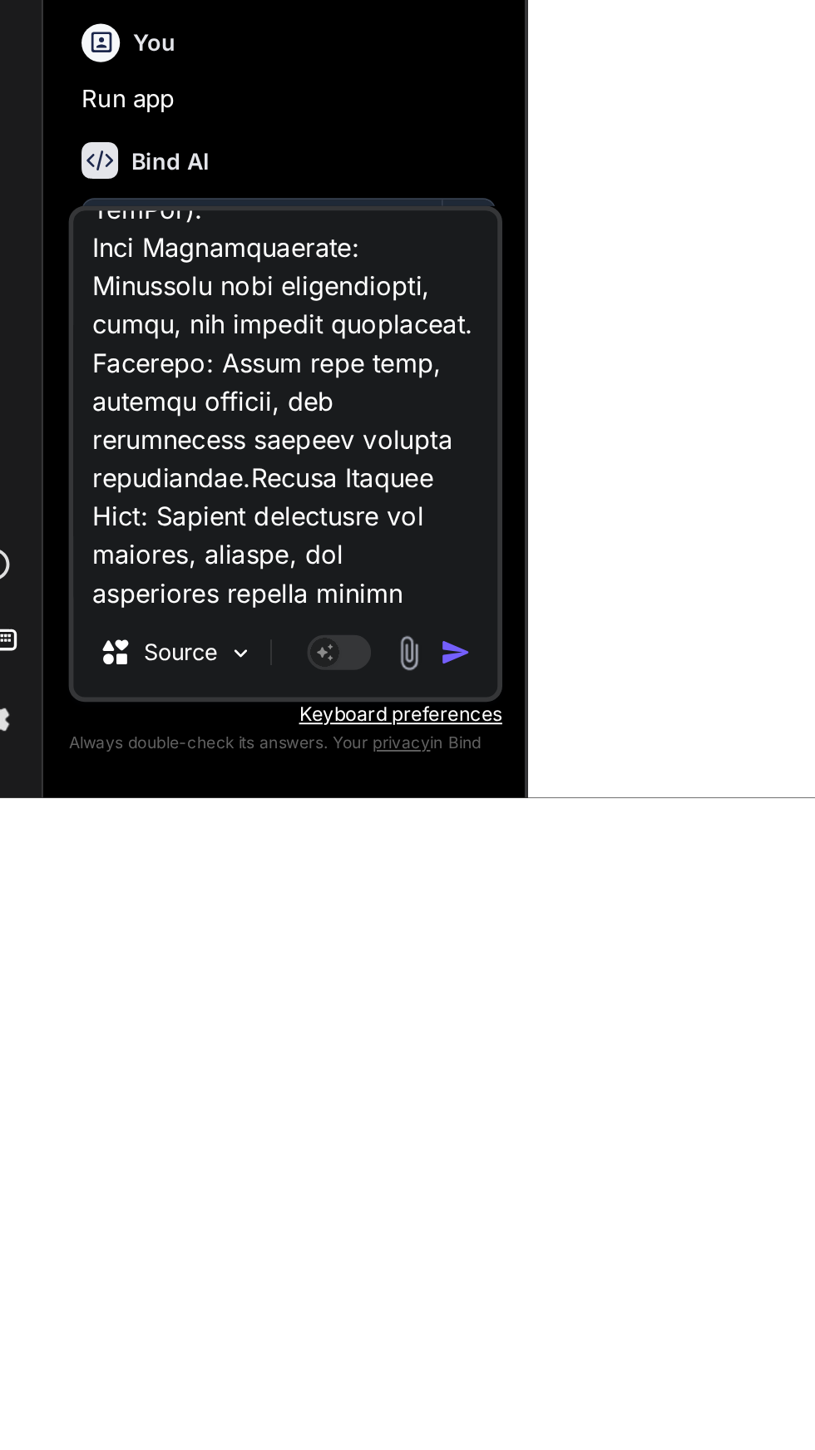
click at [139, 1204] on textarea at bounding box center [177, 1248] width 220 height 206
click at [125, 1223] on textarea at bounding box center [177, 1248] width 220 height 206
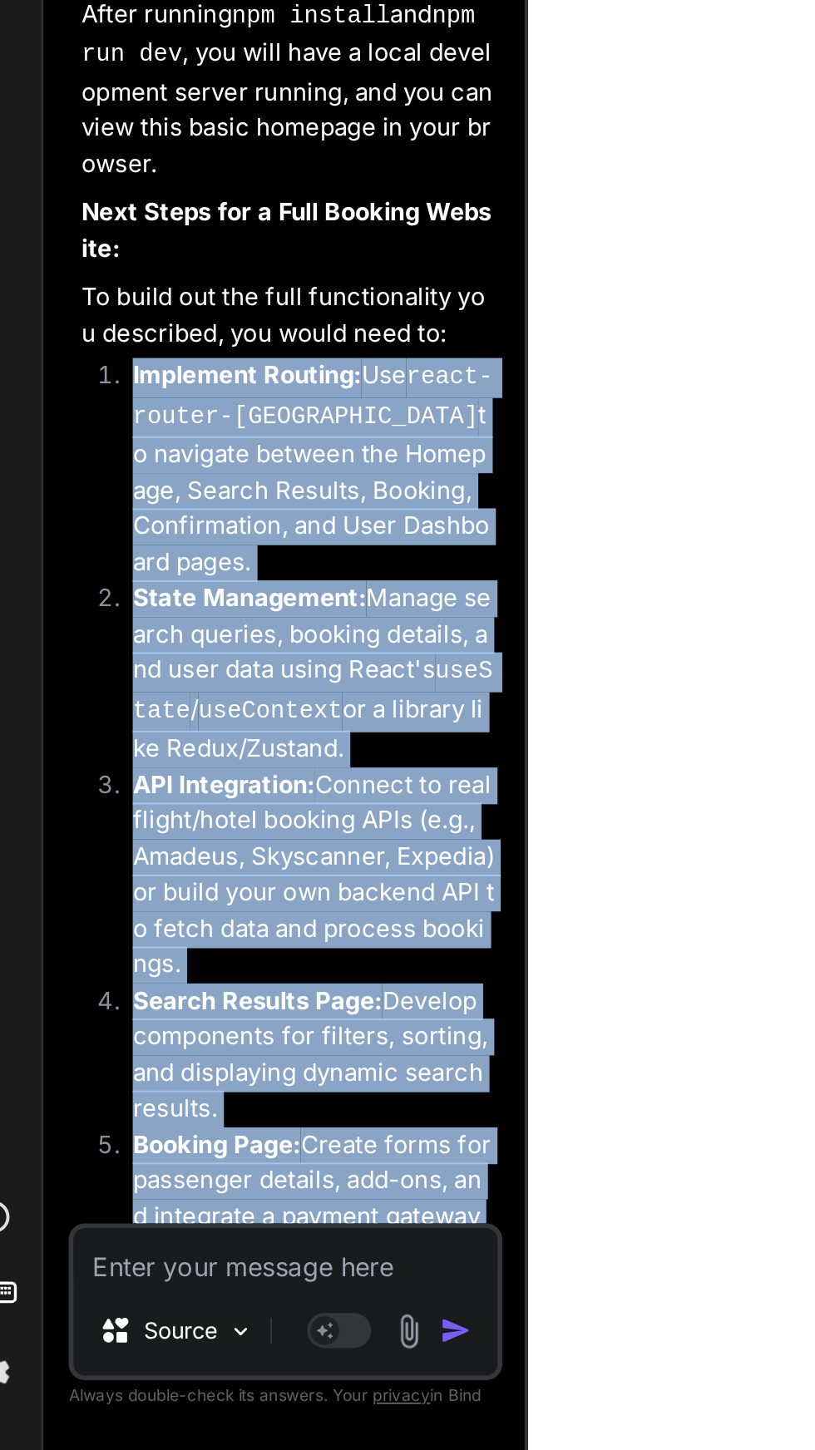
scroll to position [963, 0]
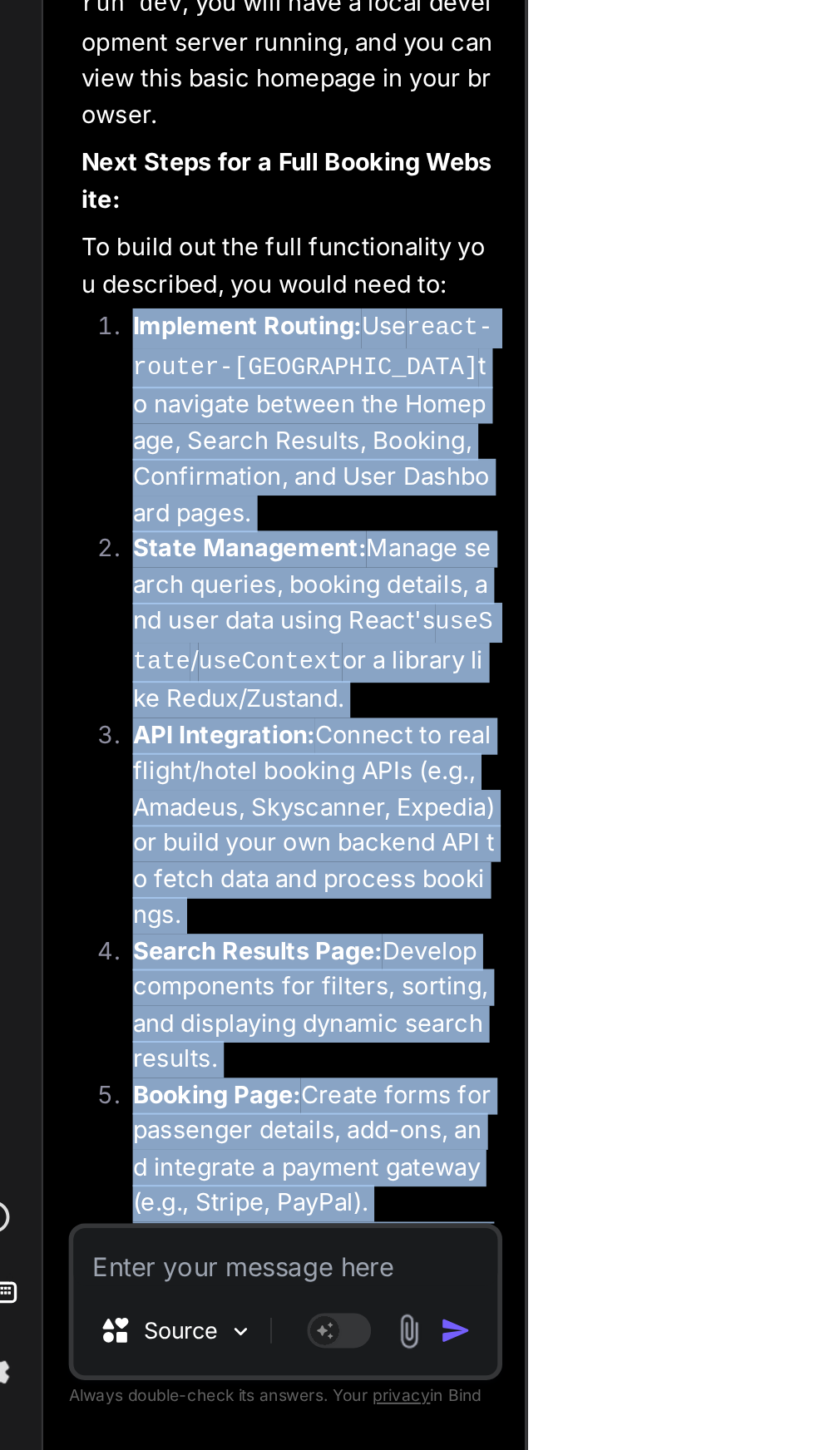
copy ol "Implement Routing: Use react-router-dom to navigate between the Homepage, Searc…"
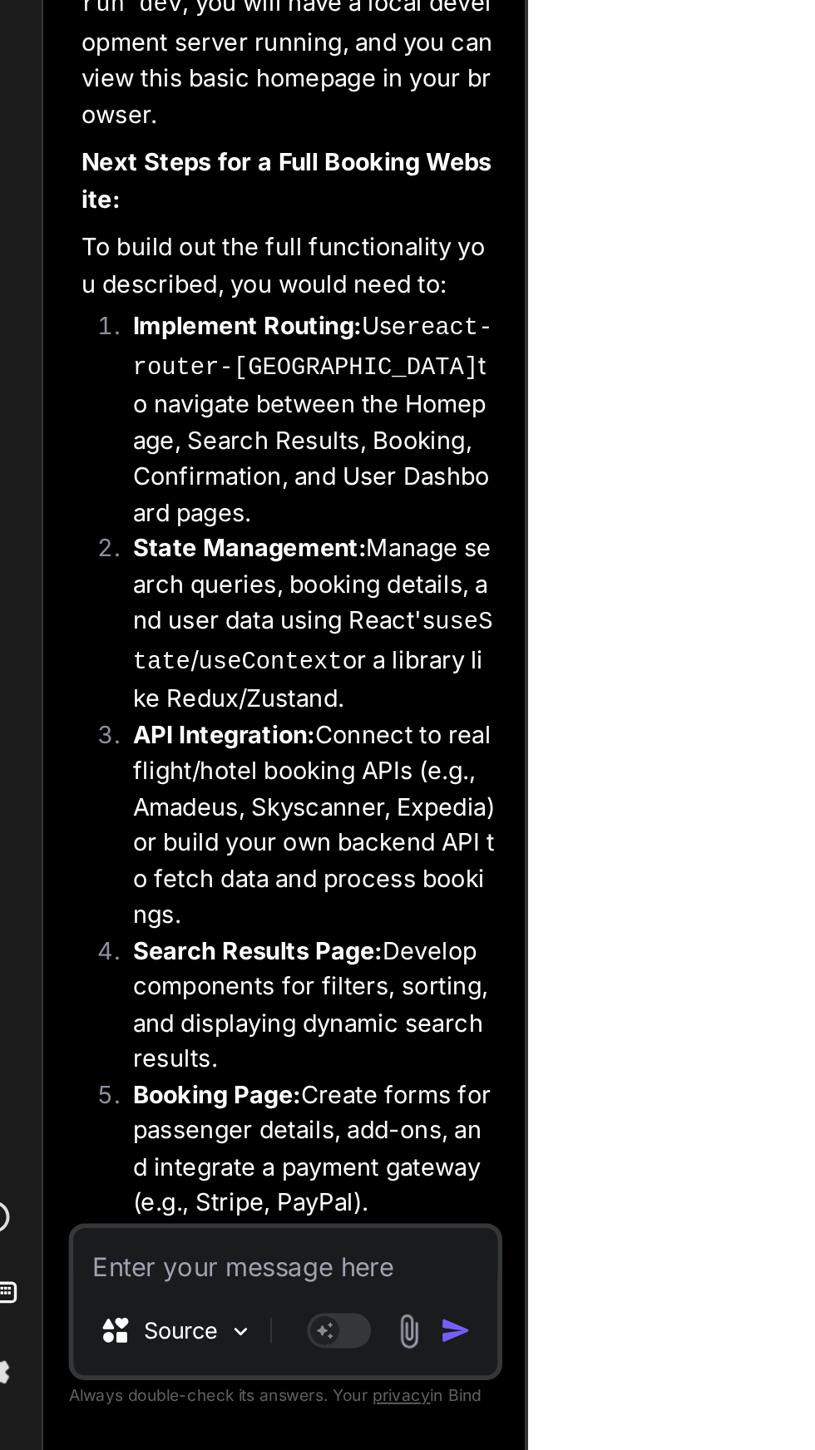
click at [126, 1353] on textarea at bounding box center [177, 1349] width 220 height 30
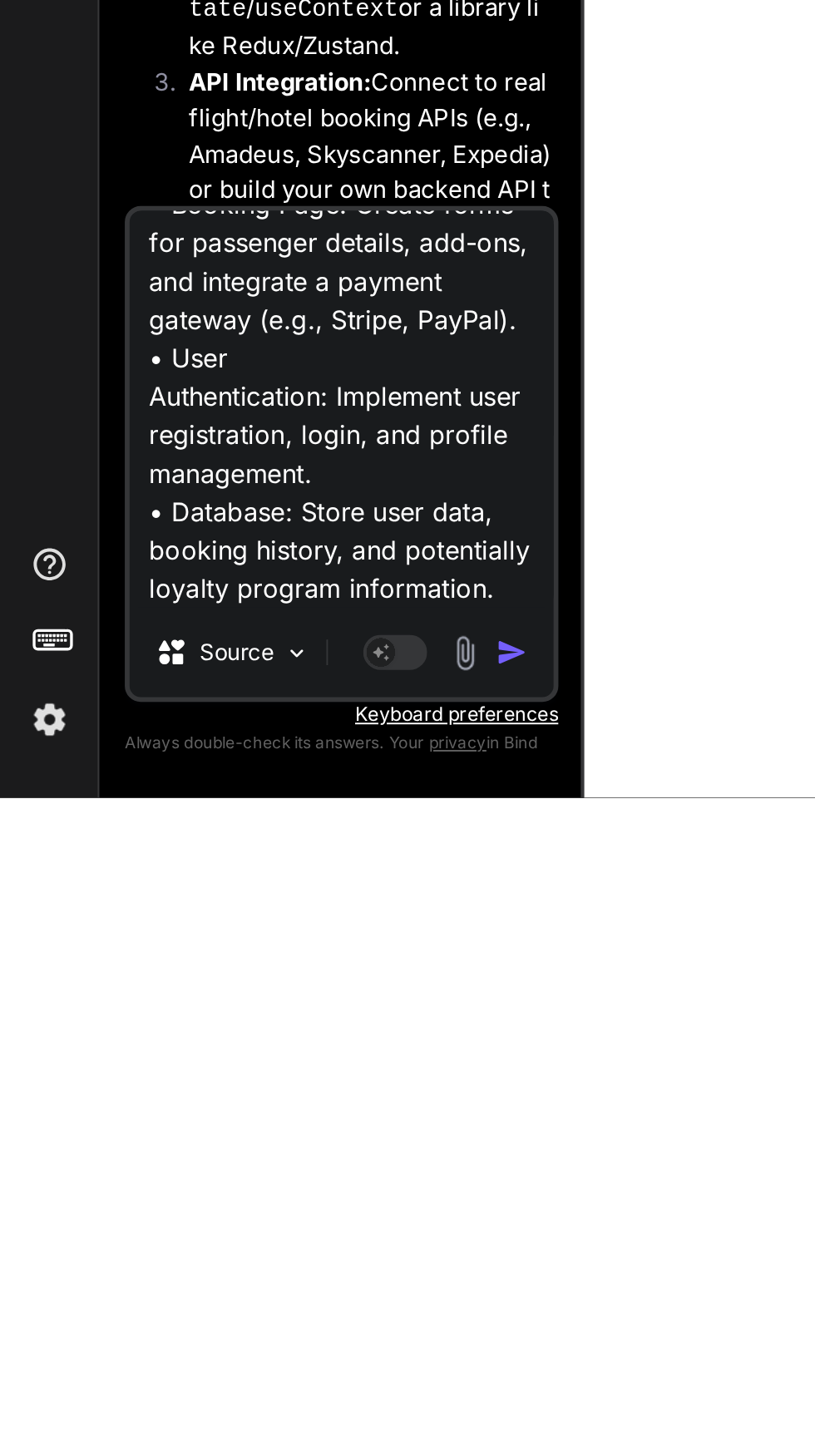
scroll to position [342, 0]
click at [270, 1378] on img "button" at bounding box center [266, 1374] width 17 height 17
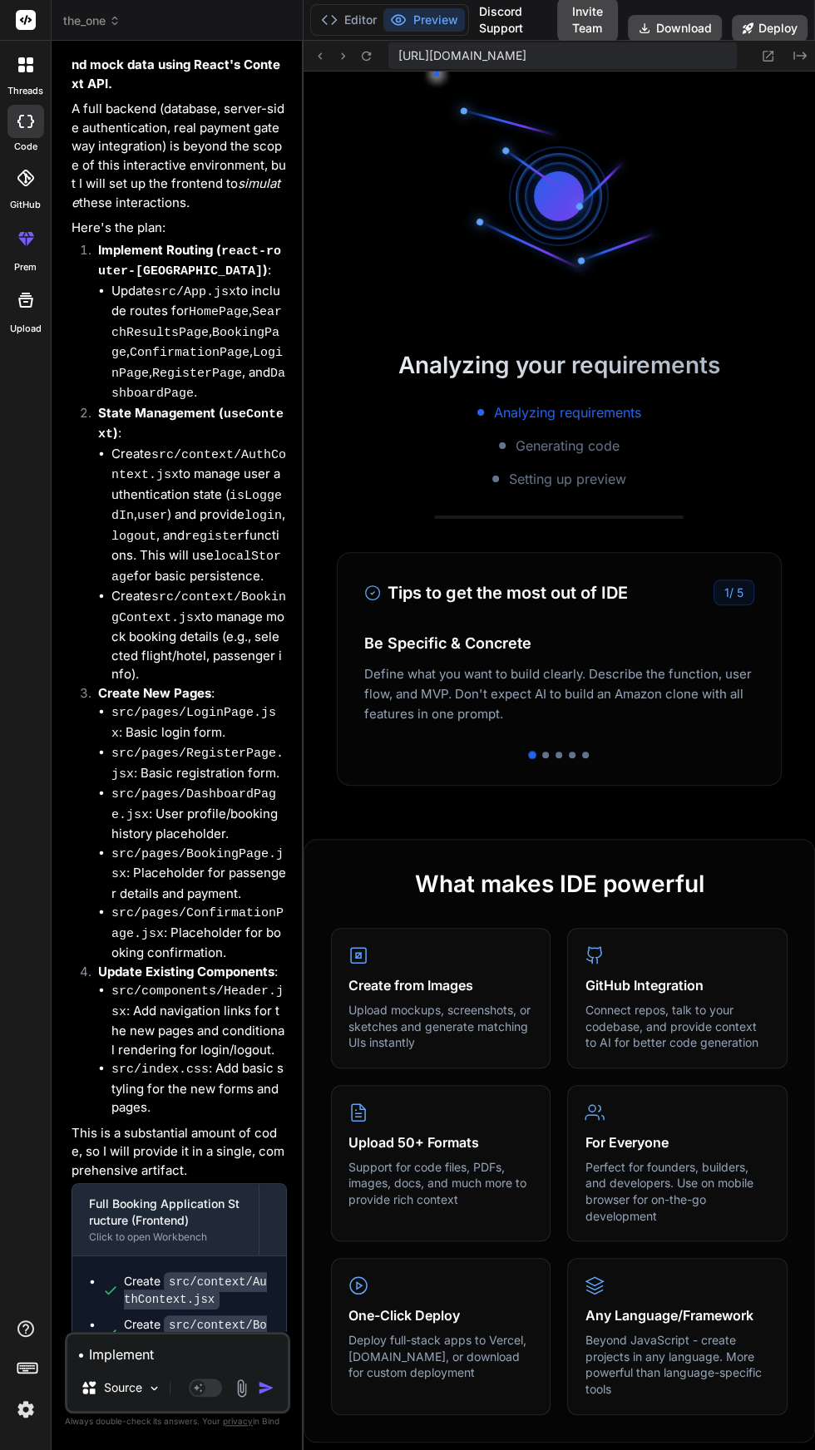
scroll to position [3721, 0]
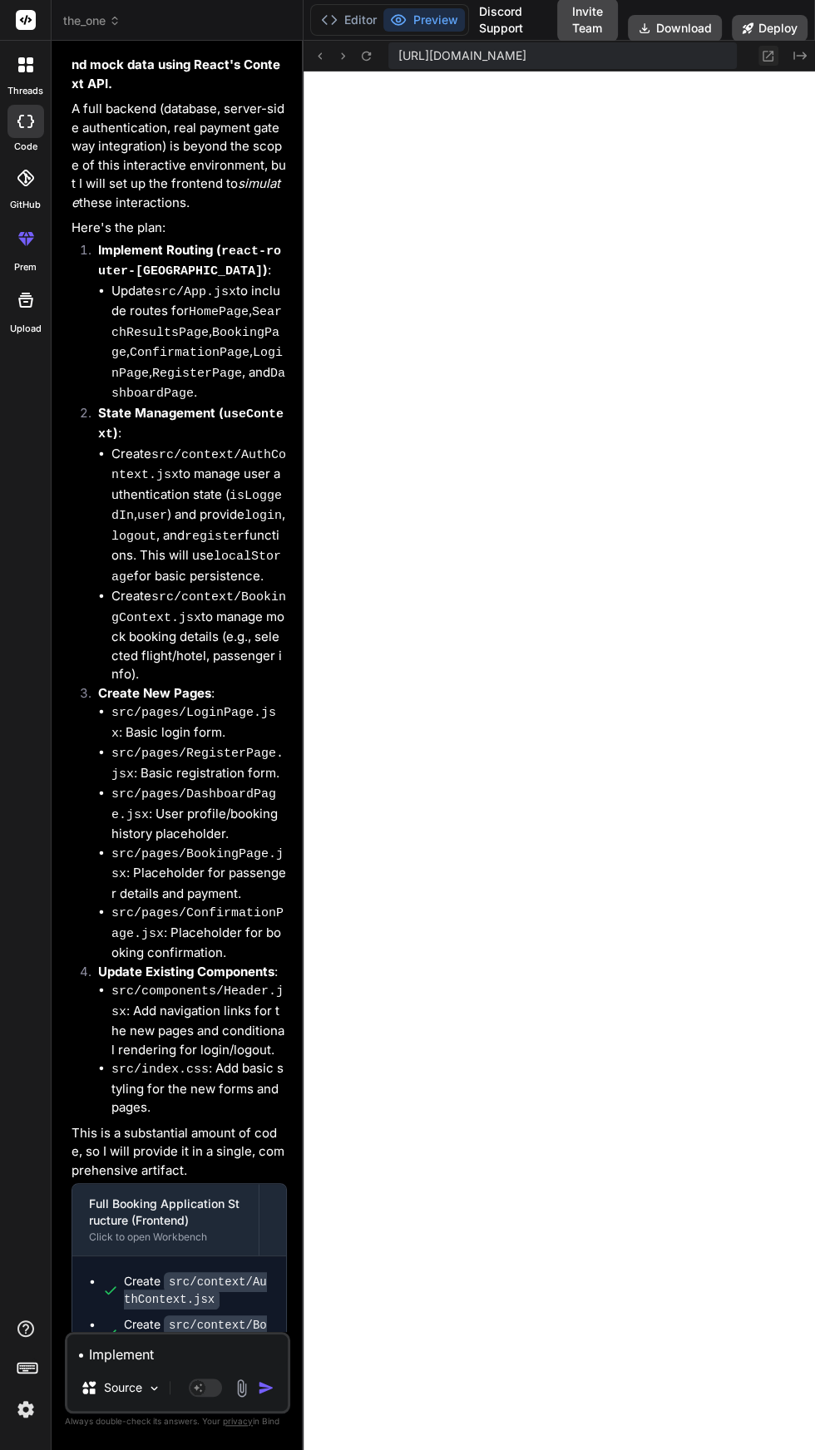
click at [763, 56] on icon at bounding box center [768, 56] width 14 height 14
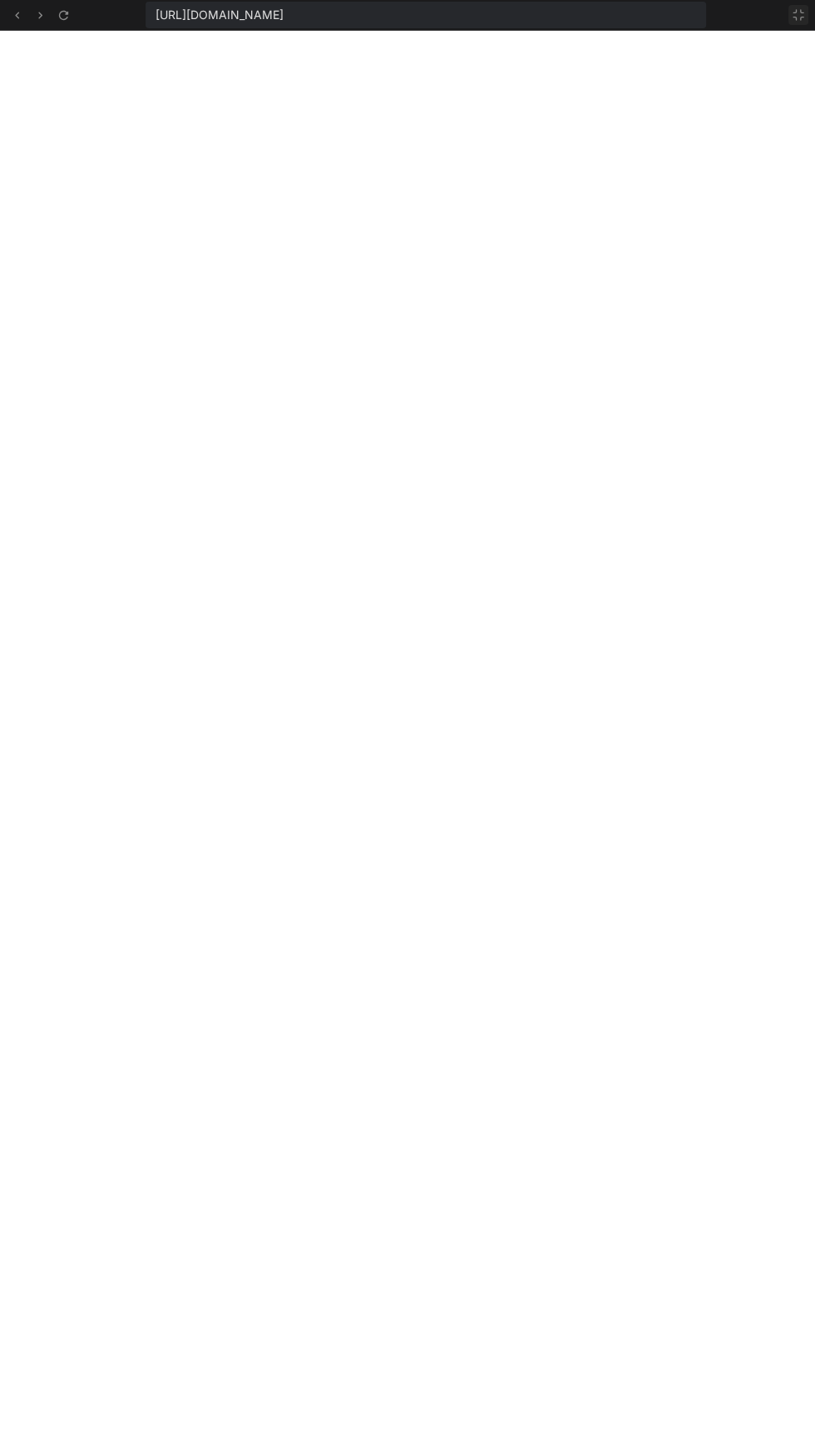
click at [795, 16] on icon at bounding box center [797, 14] width 13 height 13
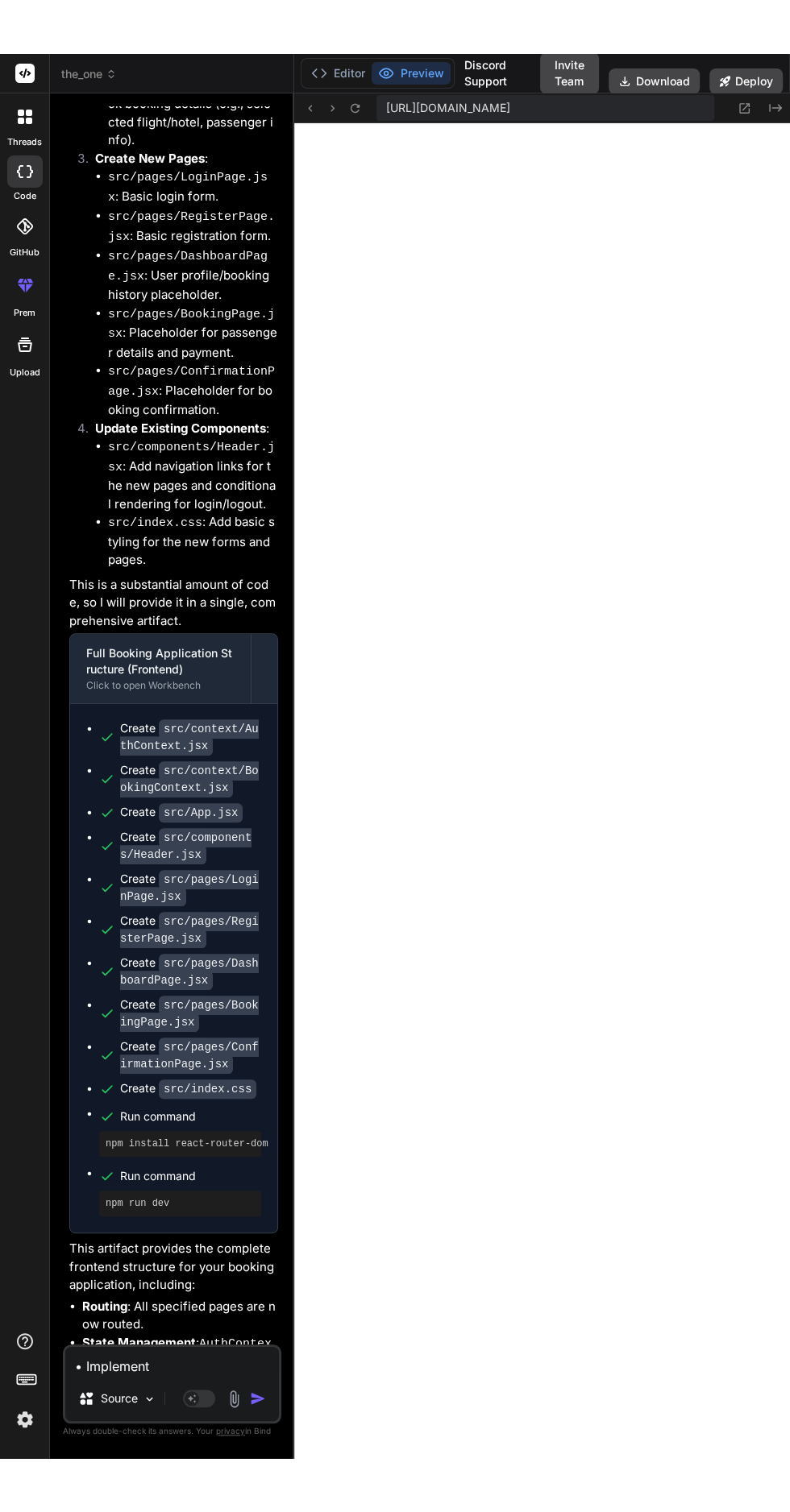
scroll to position [11750, 0]
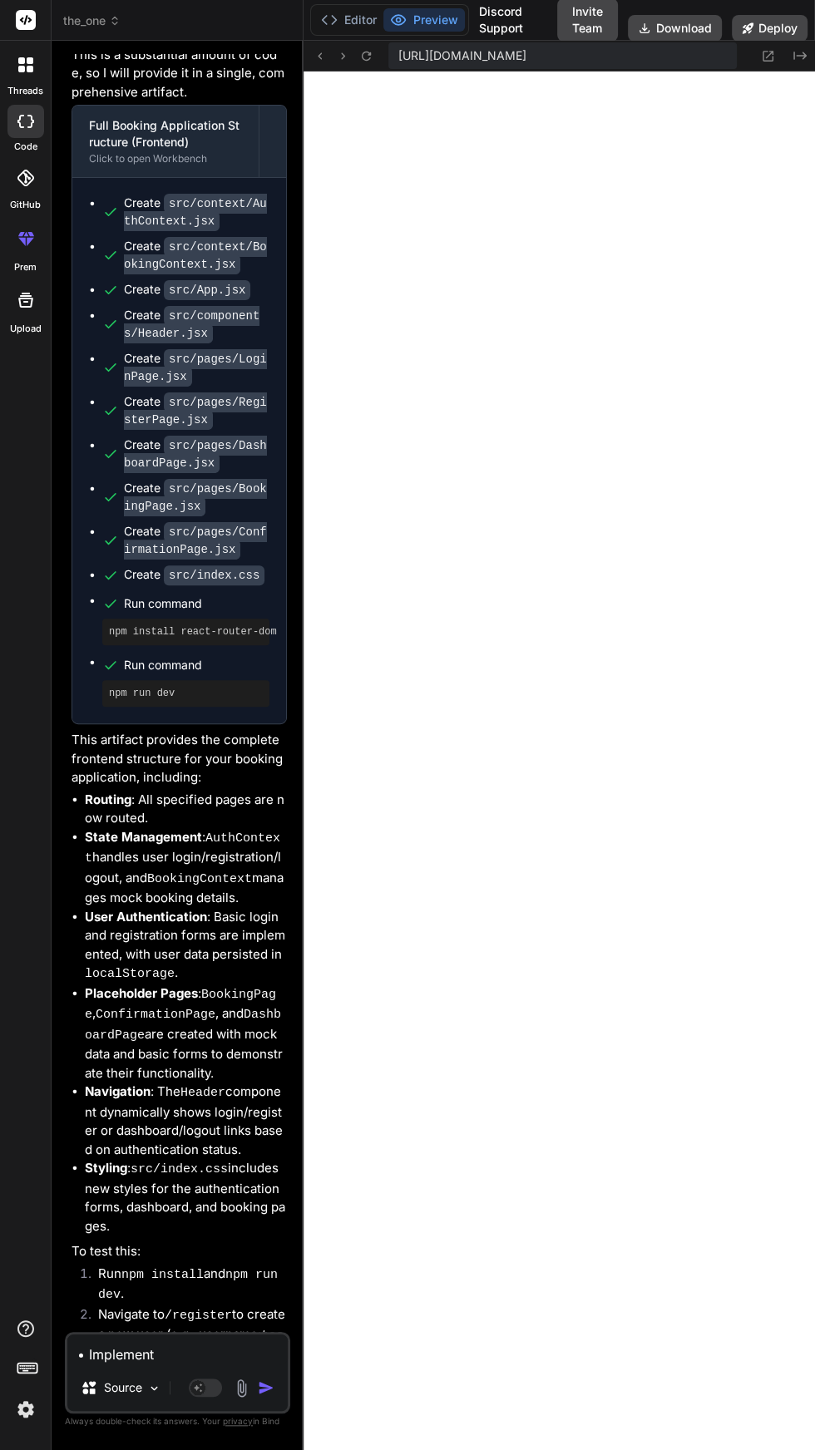
click at [141, 1364] on textarea "• Implement Routing: Use react-router-dom to navigate between the Homepage, Sea…" at bounding box center [177, 1349] width 220 height 30
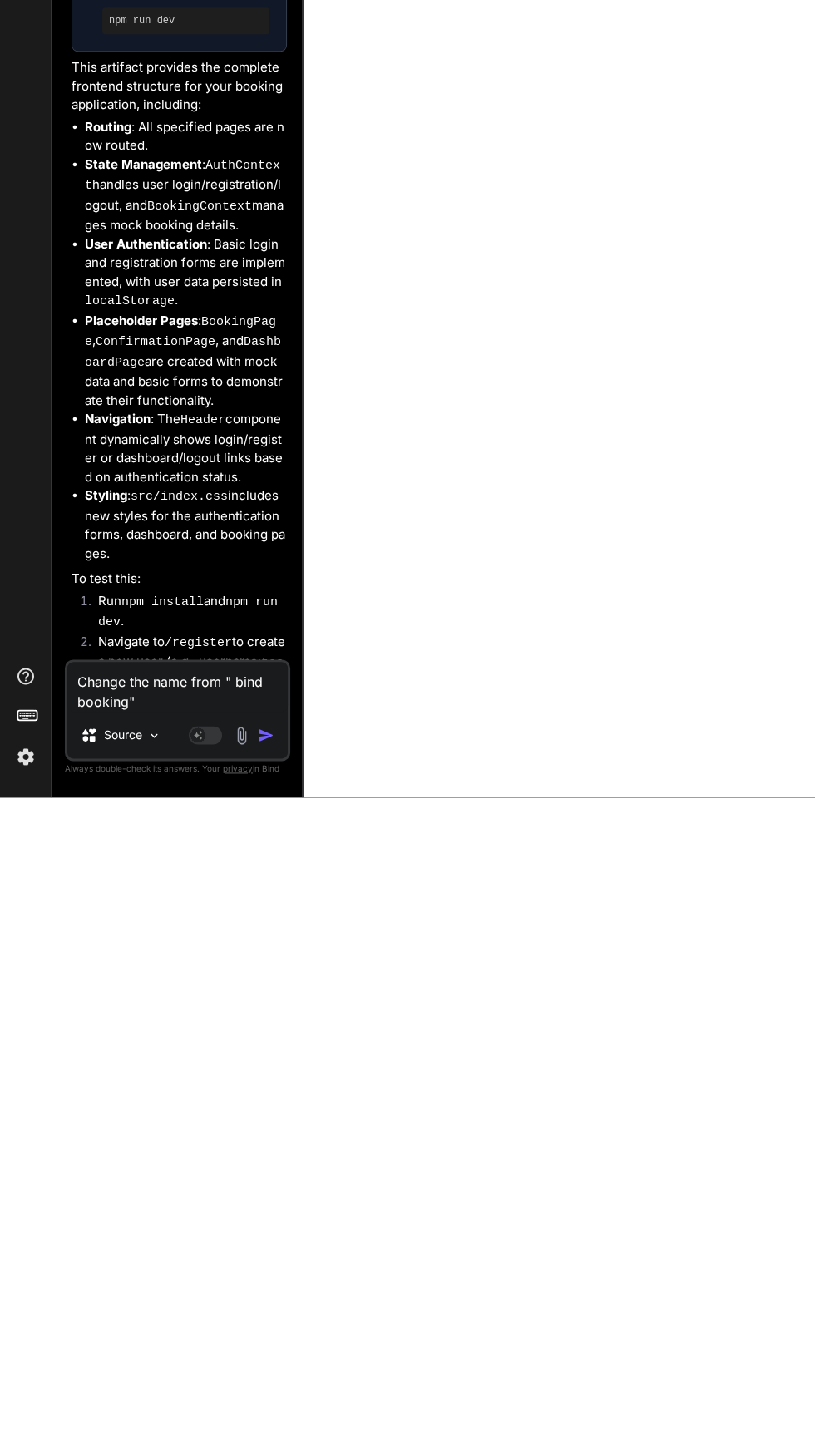
scroll to position [111, 0]
click at [271, 1387] on img "button" at bounding box center [266, 1387] width 17 height 17
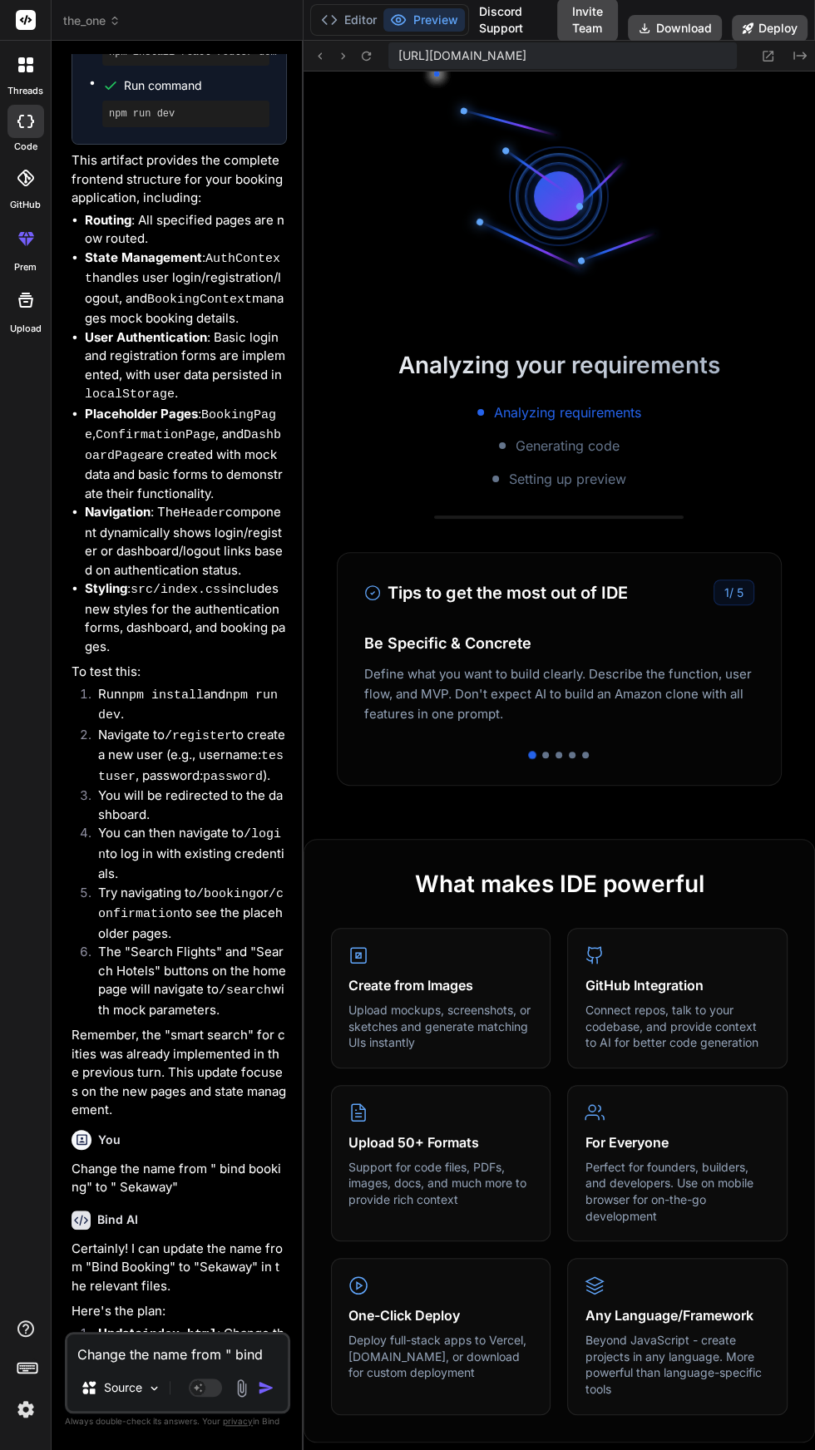
scroll to position [12866, 0]
